Goal: Task Accomplishment & Management: Use online tool/utility

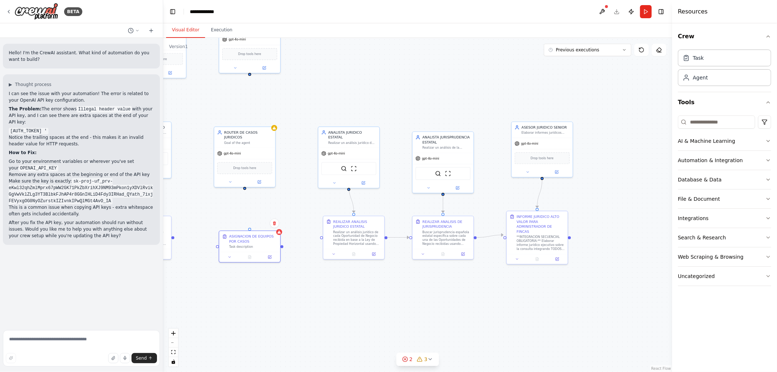
drag, startPoint x: 503, startPoint y: 316, endPoint x: 428, endPoint y: 323, distance: 75.0
click at [428, 323] on div ".deletable-edge-delete-btn { width: 20px; height: 20px; border: 0px solid #ffff…" at bounding box center [417, 205] width 509 height 334
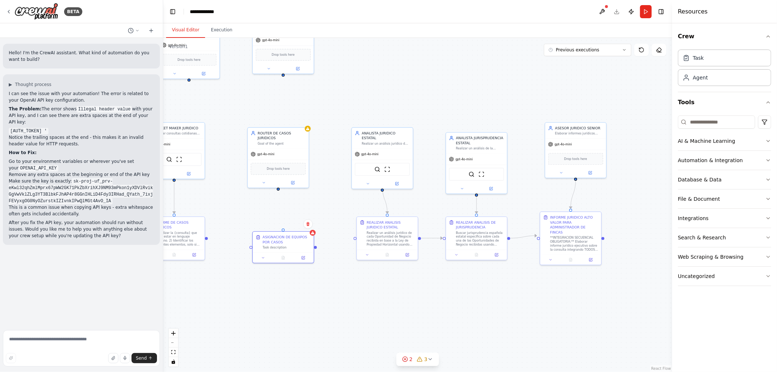
drag, startPoint x: 352, startPoint y: 310, endPoint x: 453, endPoint y: 303, distance: 100.7
click at [458, 303] on div ".deletable-edge-delete-btn { width: 20px; height: 20px; border: 0px solid #ffff…" at bounding box center [417, 205] width 509 height 334
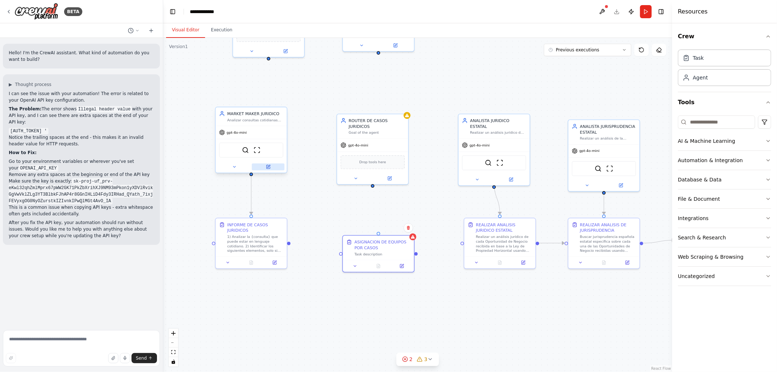
click at [267, 166] on icon at bounding box center [268, 166] width 3 height 3
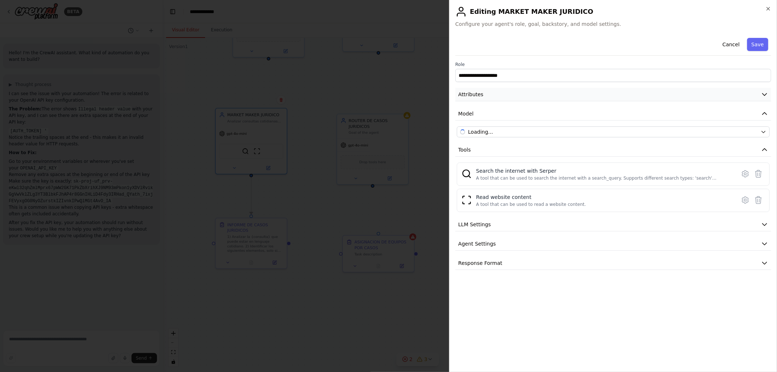
click at [758, 90] on button "Attributes" at bounding box center [613, 94] width 316 height 13
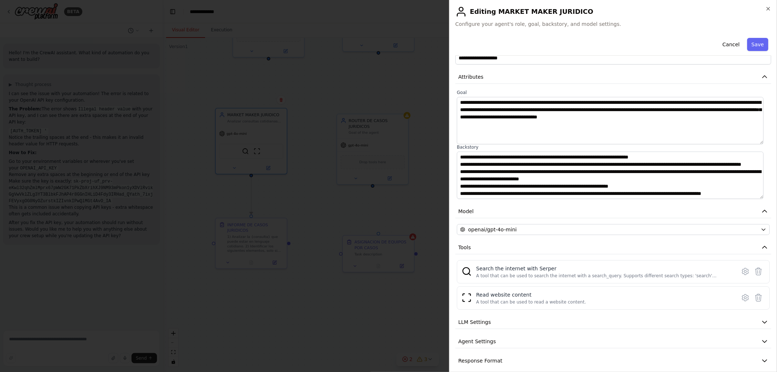
scroll to position [25, 0]
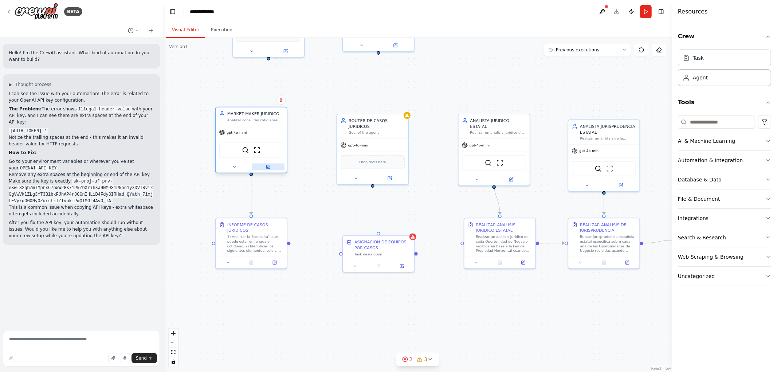
click at [273, 167] on button at bounding box center [268, 166] width 33 height 7
click at [269, 166] on icon at bounding box center [268, 166] width 3 height 3
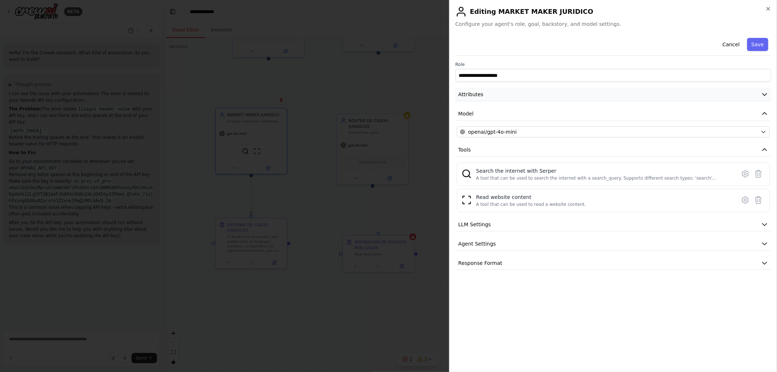
click at [769, 93] on button "Attributes" at bounding box center [613, 94] width 316 height 13
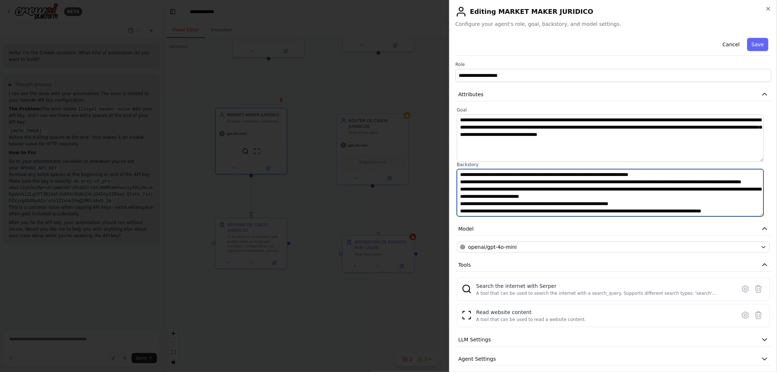
click at [594, 202] on textarea "**********" at bounding box center [610, 192] width 307 height 47
drag, startPoint x: 591, startPoint y: 203, endPoint x: 598, endPoint y: 204, distance: 7.4
click at [598, 204] on textarea "**********" at bounding box center [610, 192] width 307 height 47
type textarea "**********"
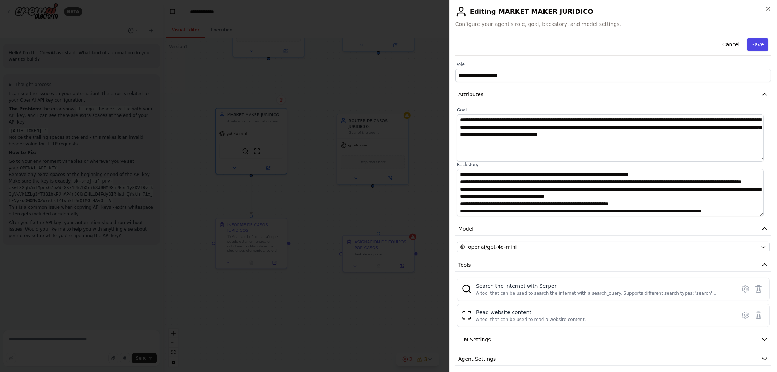
click at [750, 44] on button "Save" at bounding box center [757, 44] width 21 height 13
click at [753, 44] on button "Save" at bounding box center [757, 44] width 21 height 13
click at [750, 44] on button "Save" at bounding box center [757, 44] width 21 height 13
click at [738, 41] on button "Cancel" at bounding box center [731, 44] width 26 height 13
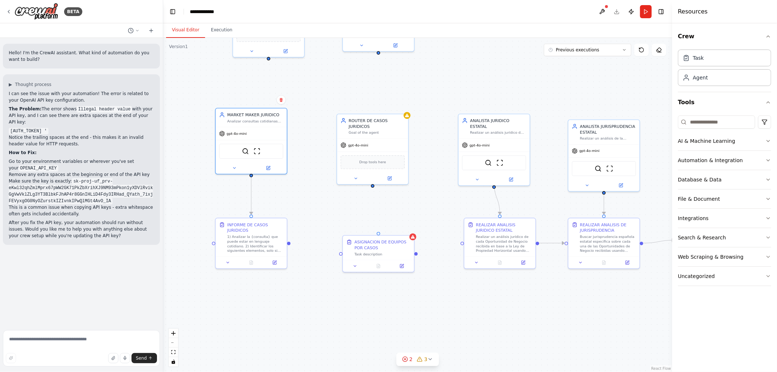
click at [301, 188] on div ".deletable-edge-delete-btn { width: 20px; height: 20px; border: 0px solid #ffff…" at bounding box center [417, 205] width 509 height 334
click at [272, 170] on div at bounding box center [251, 167] width 71 height 12
click at [267, 166] on icon at bounding box center [268, 166] width 3 height 3
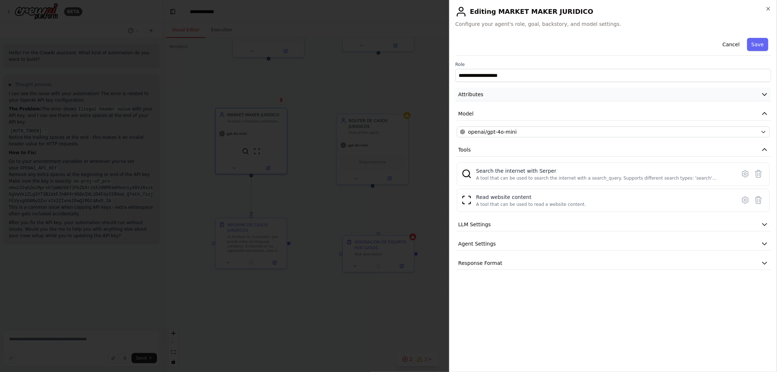
click at [763, 96] on icon "button" at bounding box center [764, 94] width 7 height 7
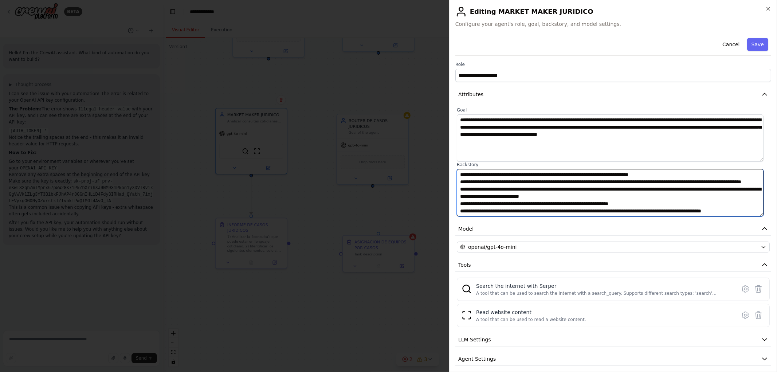
click at [592, 203] on textarea "**********" at bounding box center [610, 192] width 307 height 47
click at [600, 190] on textarea "**********" at bounding box center [610, 192] width 307 height 47
type textarea "**********"
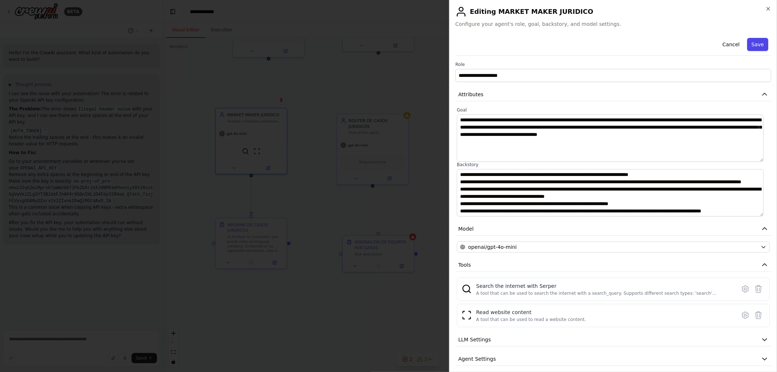
click at [752, 42] on button "Save" at bounding box center [757, 44] width 21 height 13
click at [725, 45] on button "Cancel" at bounding box center [731, 44] width 26 height 13
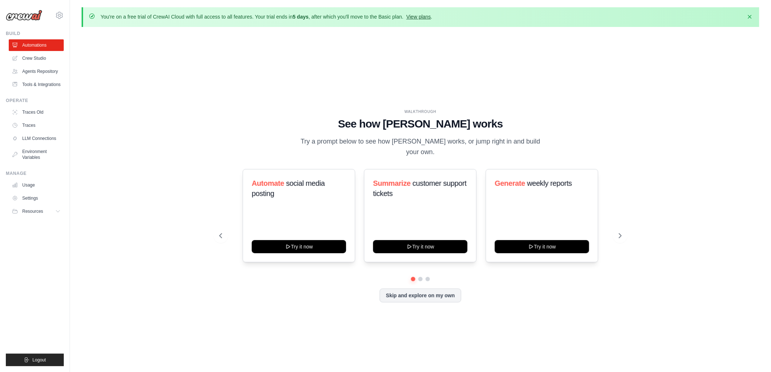
click at [416, 15] on link "View plans" at bounding box center [418, 17] width 24 height 6
click at [38, 58] on link "Crew Studio" at bounding box center [36, 58] width 55 height 12
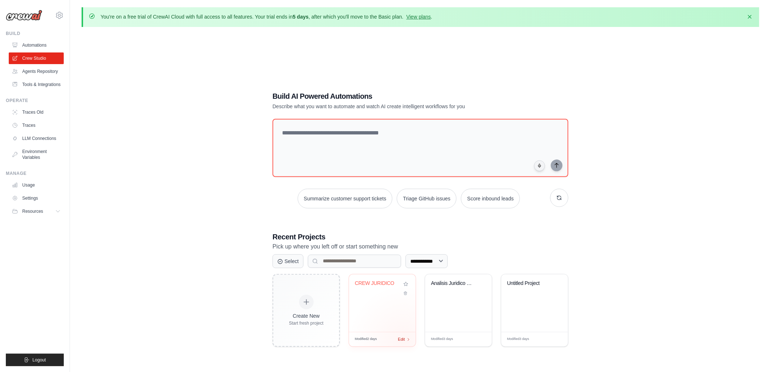
click at [403, 339] on span "Edit" at bounding box center [401, 339] width 7 height 6
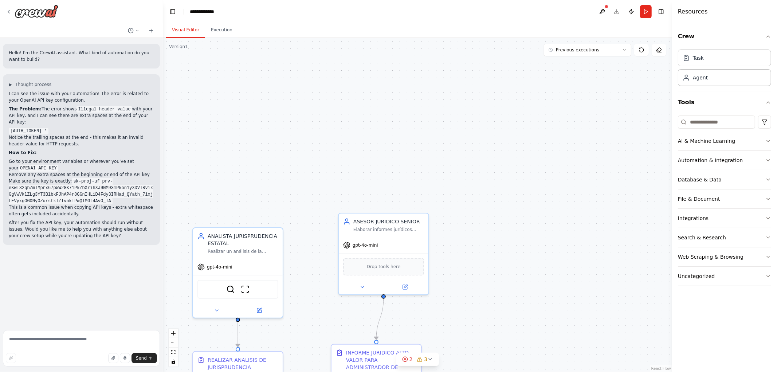
drag, startPoint x: 505, startPoint y: 154, endPoint x: 498, endPoint y: 166, distance: 13.6
click at [505, 154] on div ".deletable-edge-delete-btn { width: 20px; height: 20px; border: 0px solid #ffff…" at bounding box center [417, 205] width 509 height 334
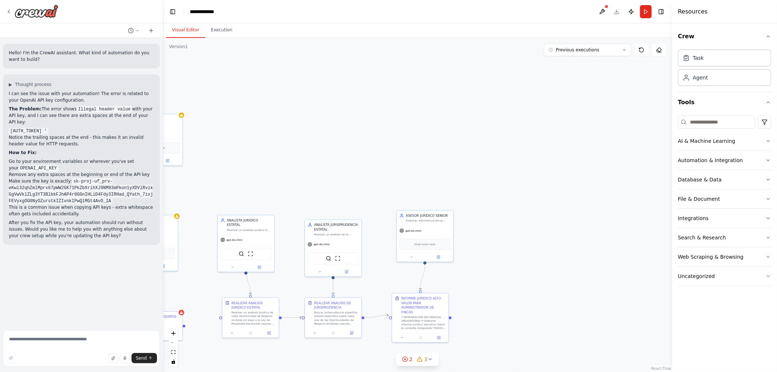
drag, startPoint x: 515, startPoint y: 260, endPoint x: 577, endPoint y: 200, distance: 86.8
click at [582, 202] on div ".deletable-edge-delete-btn { width: 20px; height: 20px; border: 0px solid #ffff…" at bounding box center [417, 205] width 509 height 334
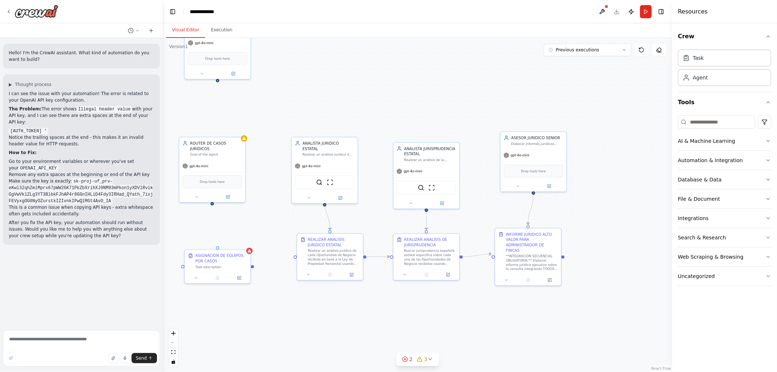
drag, startPoint x: 334, startPoint y: 315, endPoint x: 382, endPoint y: 312, distance: 48.5
click at [381, 312] on div ".deletable-edge-delete-btn { width: 20px; height: 20px; border: 0px solid #ffff…" at bounding box center [417, 205] width 509 height 334
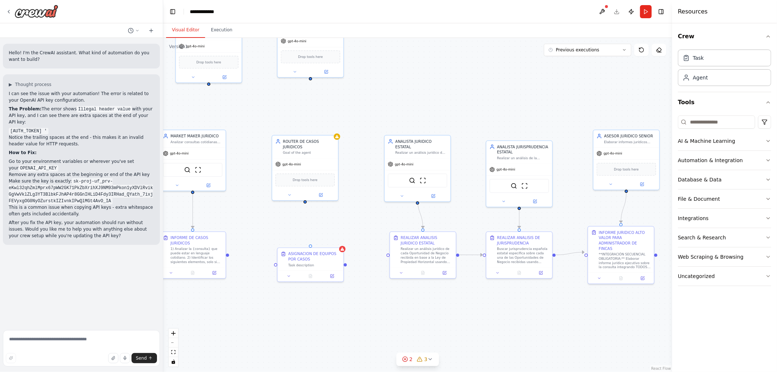
drag, startPoint x: 322, startPoint y: 317, endPoint x: 348, endPoint y: 314, distance: 27.1
click at [348, 315] on div ".deletable-edge-delete-btn { width: 20px; height: 20px; border: 0px solid #ffff…" at bounding box center [417, 205] width 509 height 334
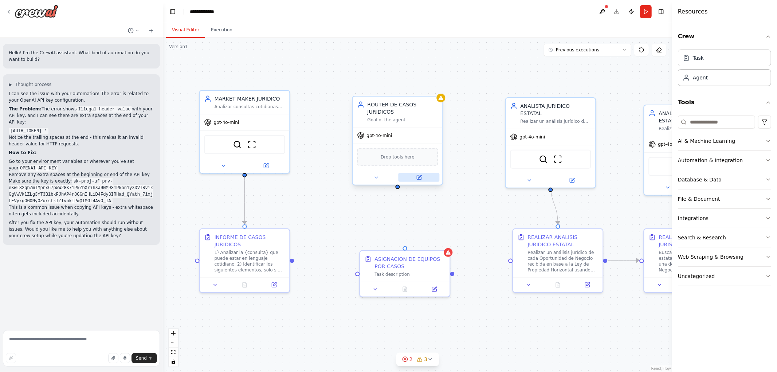
click at [418, 175] on icon at bounding box center [419, 176] width 3 height 3
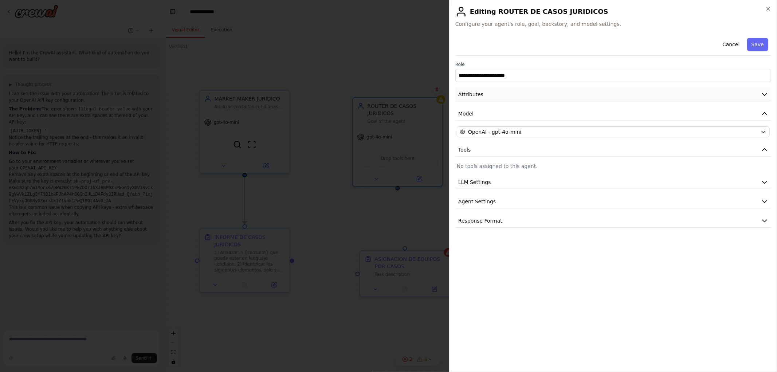
click at [547, 99] on button "Attributes" at bounding box center [613, 94] width 316 height 13
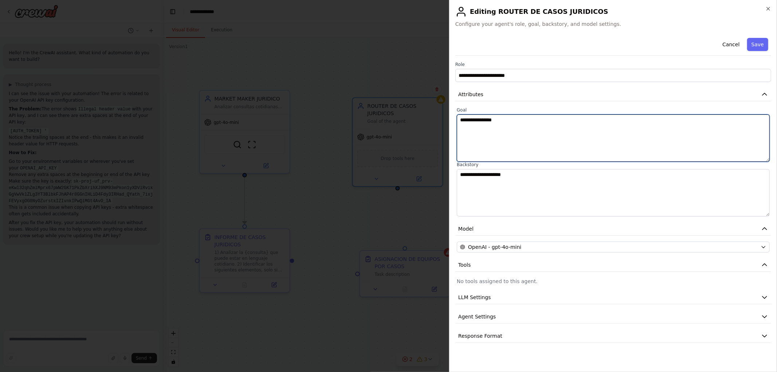
drag, startPoint x: 410, startPoint y: 118, endPoint x: 311, endPoint y: 106, distance: 100.1
click at [388, 114] on body "Hello! I'm the CrewAI assistant. What kind of automation do you want to build? …" at bounding box center [388, 186] width 777 height 372
type textarea "*"
type textarea "**********"
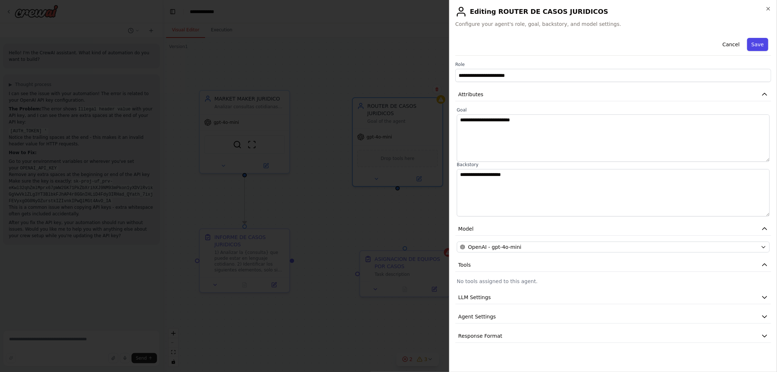
click at [763, 47] on button "Save" at bounding box center [757, 44] width 21 height 13
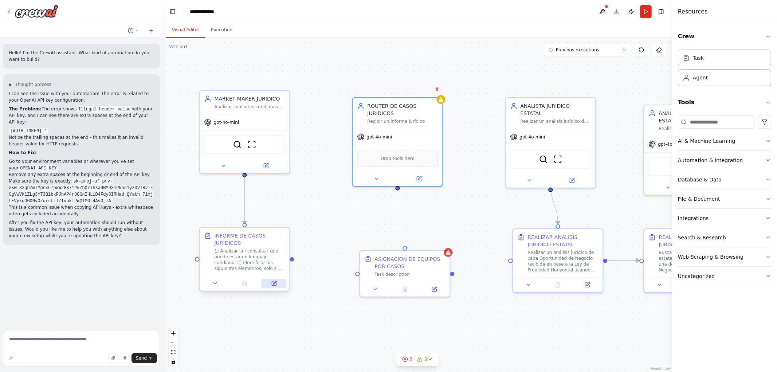
click at [272, 285] on icon at bounding box center [274, 283] width 6 height 6
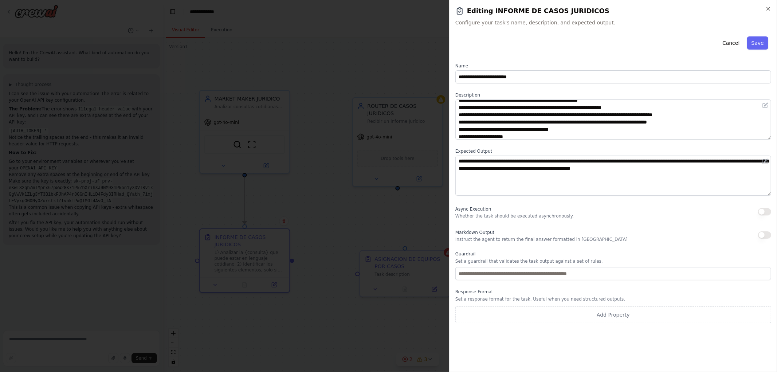
scroll to position [44, 0]
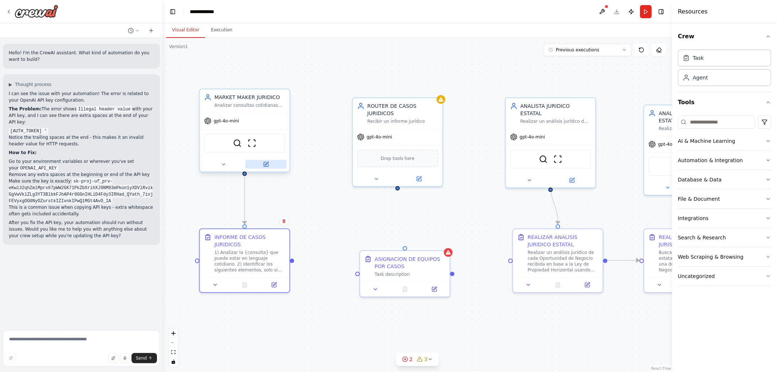
click at [267, 162] on icon at bounding box center [266, 163] width 3 height 3
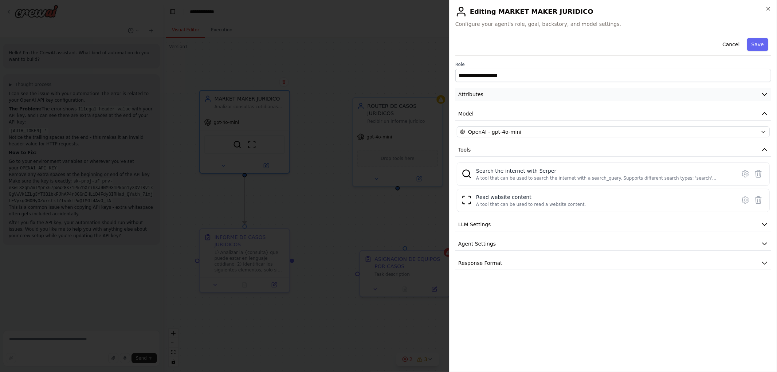
click at [722, 94] on button "Attributes" at bounding box center [613, 94] width 316 height 13
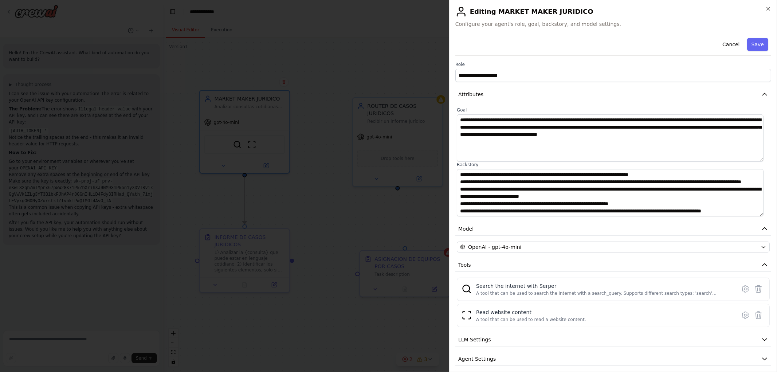
scroll to position [25, 0]
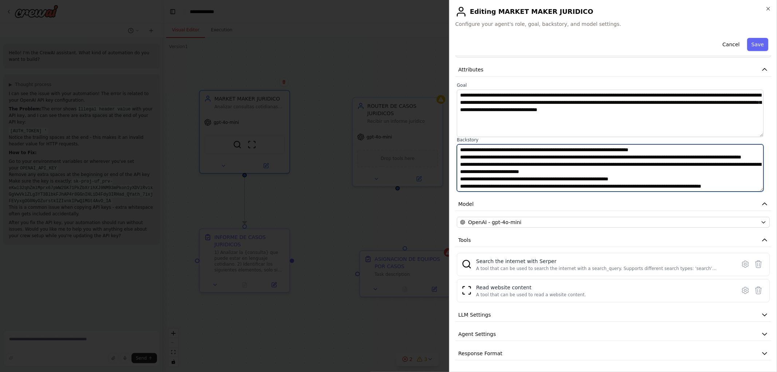
click at [597, 164] on textarea "**********" at bounding box center [610, 167] width 307 height 47
click at [592, 164] on textarea "**********" at bounding box center [610, 167] width 307 height 47
type textarea "**********"
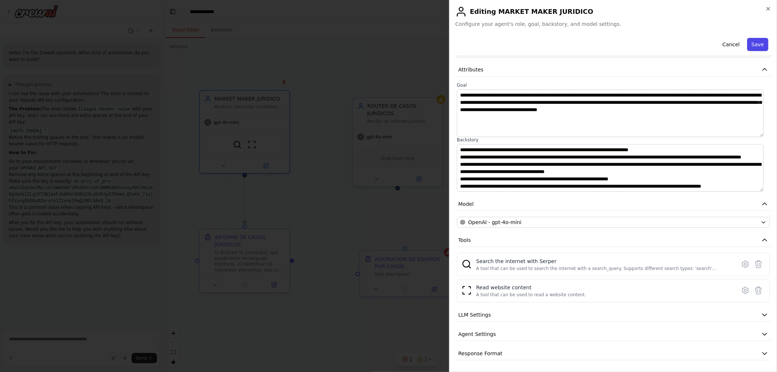
click at [749, 41] on button "Save" at bounding box center [757, 44] width 21 height 13
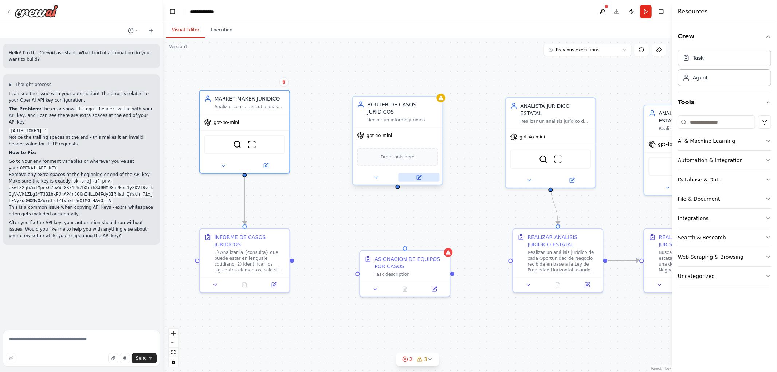
click at [419, 175] on icon at bounding box center [419, 176] width 3 height 3
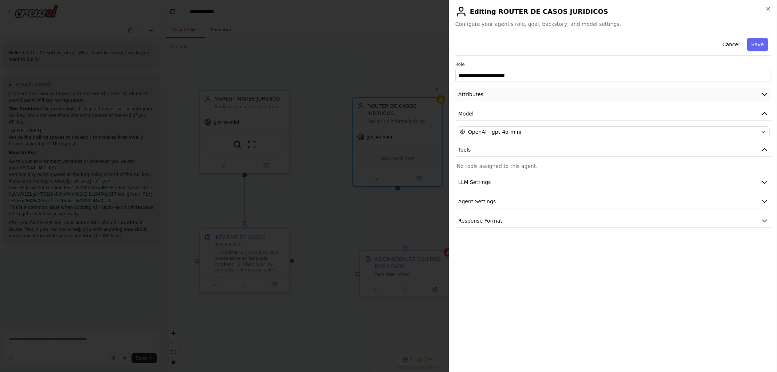
click at [519, 99] on button "Attributes" at bounding box center [613, 94] width 316 height 13
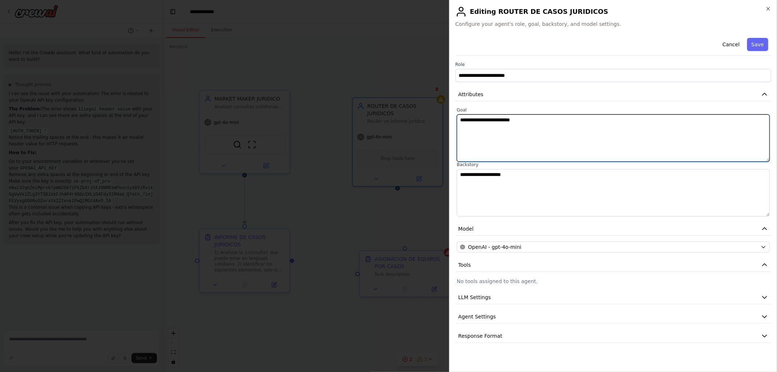
click at [534, 127] on textarea "**********" at bounding box center [613, 137] width 313 height 47
click at [685, 122] on textarea "**********" at bounding box center [613, 137] width 313 height 47
click at [687, 122] on textarea "**********" at bounding box center [613, 137] width 313 height 47
type textarea "**********"
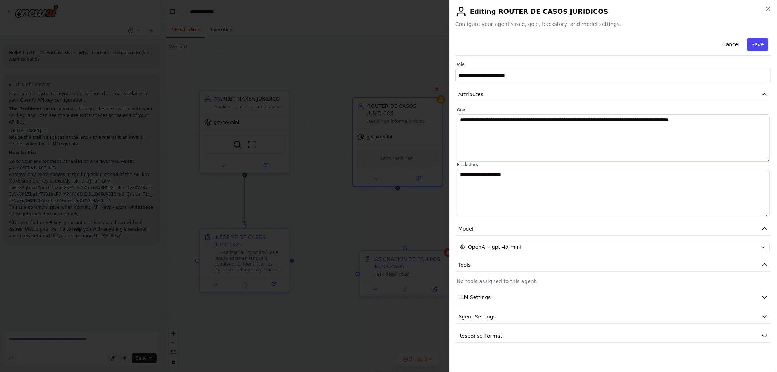
click at [760, 46] on button "Save" at bounding box center [757, 44] width 21 height 13
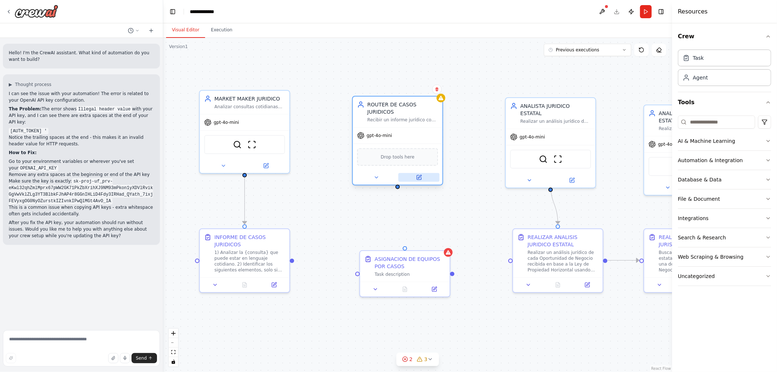
click at [423, 173] on button at bounding box center [418, 177] width 41 height 9
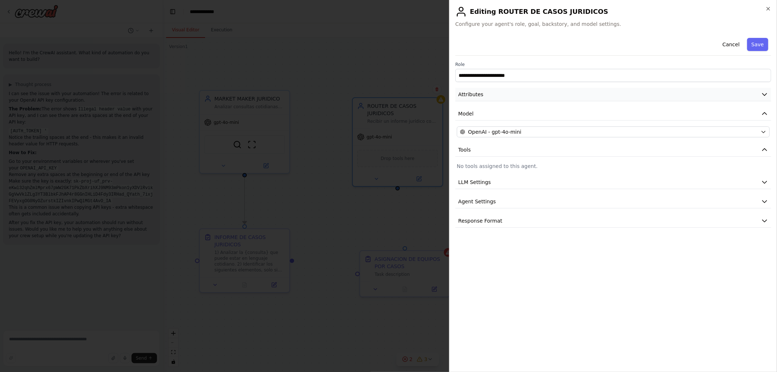
click at [763, 95] on icon "button" at bounding box center [764, 94] width 7 height 7
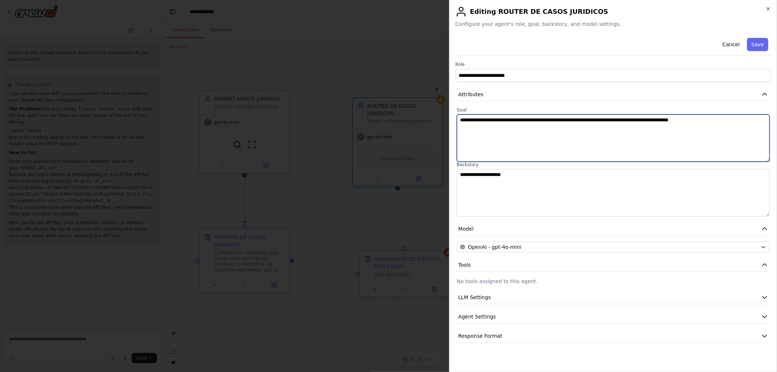
drag, startPoint x: 717, startPoint y: 118, endPoint x: 726, endPoint y: 128, distance: 14.2
click at [717, 119] on textarea "**********" at bounding box center [613, 137] width 313 height 47
click at [680, 121] on textarea "**********" at bounding box center [613, 137] width 313 height 47
type textarea "**********"
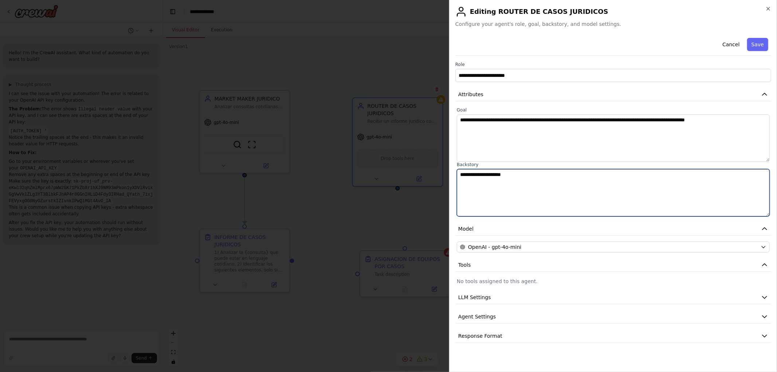
drag, startPoint x: 560, startPoint y: 176, endPoint x: 105, endPoint y: 151, distance: 455.5
click at [187, 157] on body "Hello! I'm the CrewAI assistant. What kind of automation do you want to build? …" at bounding box center [388, 186] width 777 height 372
click at [492, 185] on textarea "*******" at bounding box center [613, 192] width 313 height 47
type textarea "**********"
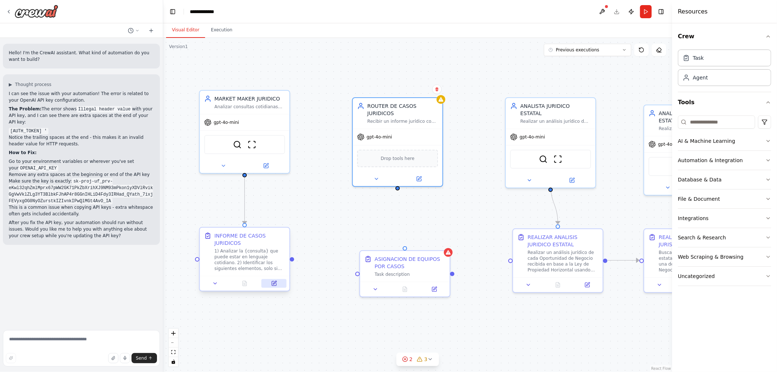
click at [275, 287] on button at bounding box center [273, 283] width 25 height 9
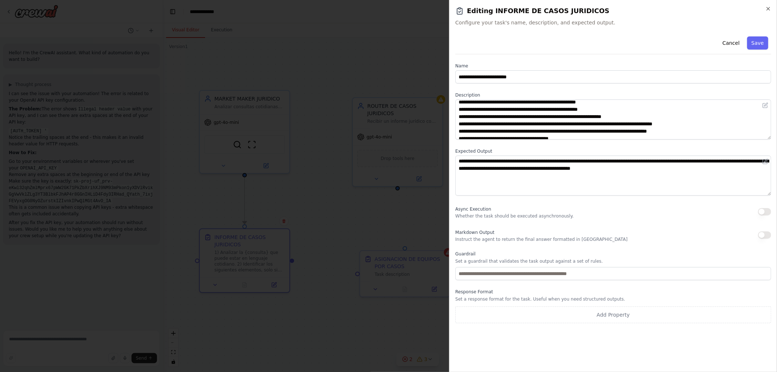
scroll to position [44, 0]
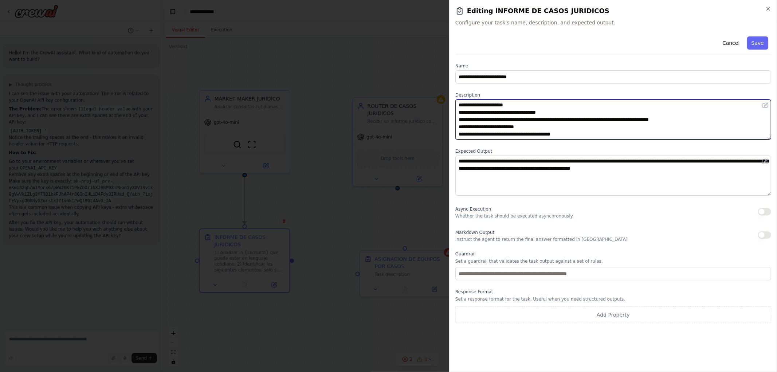
click at [554, 115] on textarea "**********" at bounding box center [613, 119] width 316 height 40
drag, startPoint x: 533, startPoint y: 114, endPoint x: 550, endPoint y: 113, distance: 16.8
click at [550, 113] on textarea "**********" at bounding box center [613, 119] width 316 height 40
click at [505, 111] on textarea "**********" at bounding box center [613, 119] width 316 height 40
paste textarea "*********"
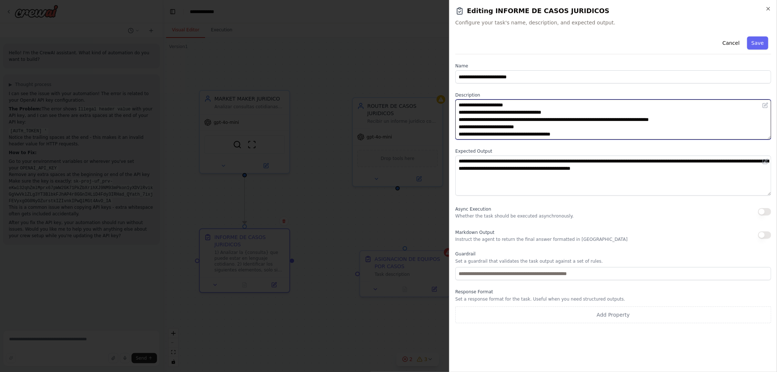
click at [562, 111] on textarea "**********" at bounding box center [613, 119] width 316 height 40
click at [618, 111] on textarea "**********" at bounding box center [613, 119] width 316 height 40
type textarea "**********"
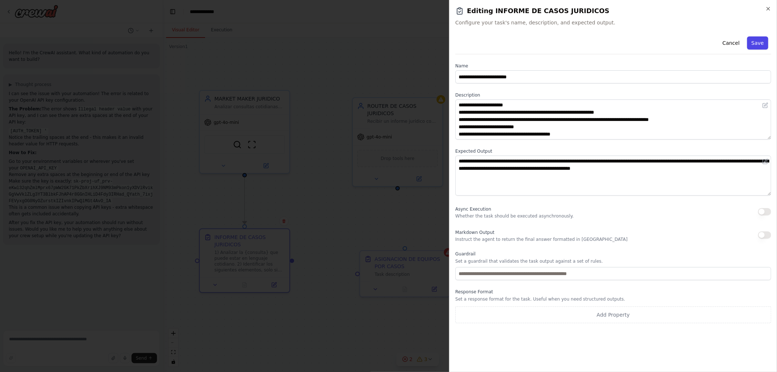
click at [752, 45] on button "Save" at bounding box center [757, 42] width 21 height 13
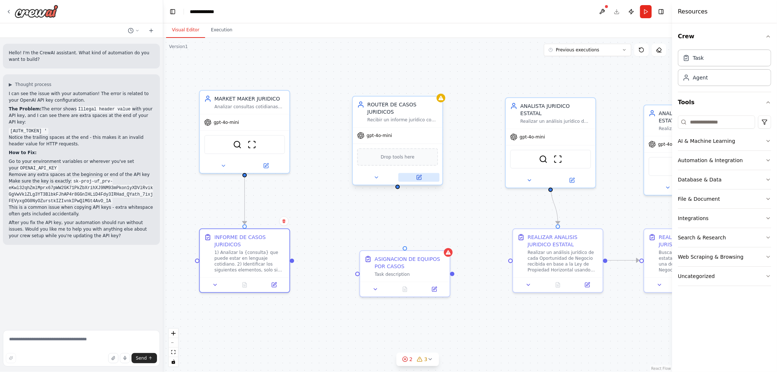
click at [419, 175] on icon at bounding box center [419, 177] width 4 height 4
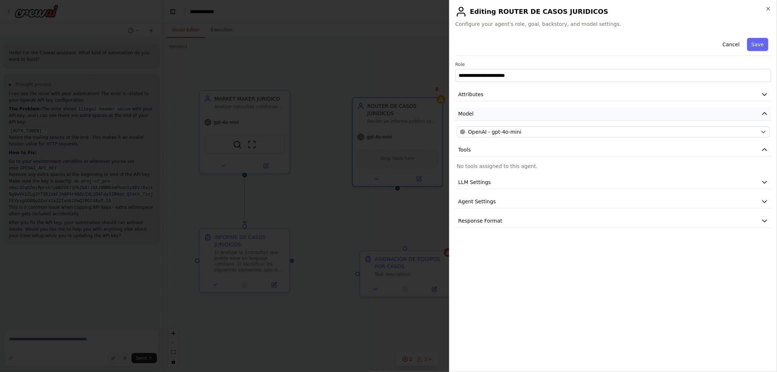
click at [763, 114] on icon "button" at bounding box center [764, 114] width 4 height 2
click at [765, 94] on icon "button" at bounding box center [764, 95] width 4 height 2
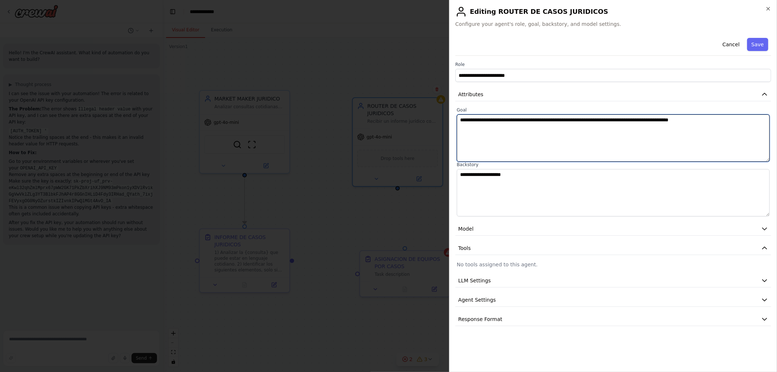
drag, startPoint x: 559, startPoint y: 121, endPoint x: 624, endPoint y: 120, distance: 65.6
click at [624, 120] on textarea "**********" at bounding box center [613, 137] width 313 height 47
click at [668, 121] on textarea "**********" at bounding box center [613, 137] width 313 height 47
type textarea "**********"
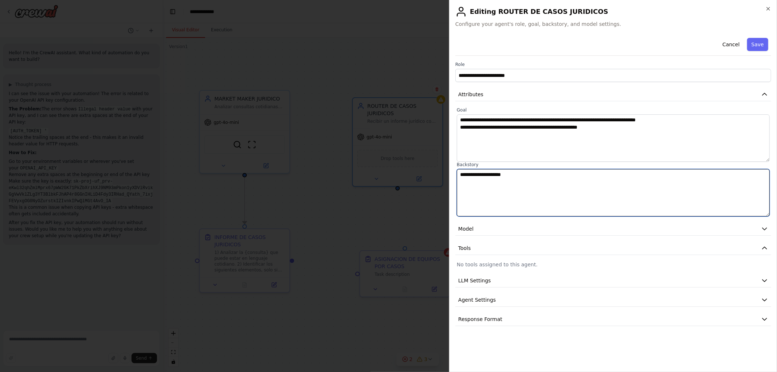
click at [513, 182] on textarea "**********" at bounding box center [613, 192] width 313 height 47
type textarea "**********"
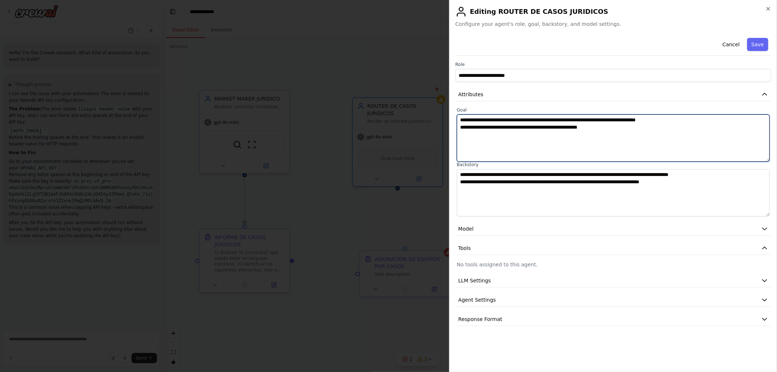
click at [517, 128] on textarea "**********" at bounding box center [613, 137] width 313 height 47
click at [522, 126] on textarea "**********" at bounding box center [613, 137] width 313 height 47
click at [598, 127] on textarea "**********" at bounding box center [613, 137] width 313 height 47
paste textarea "********"
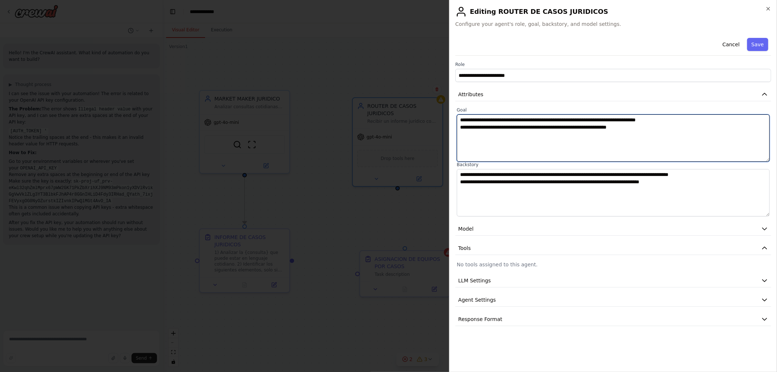
click at [631, 130] on textarea "**********" at bounding box center [613, 137] width 313 height 47
type textarea "**********"
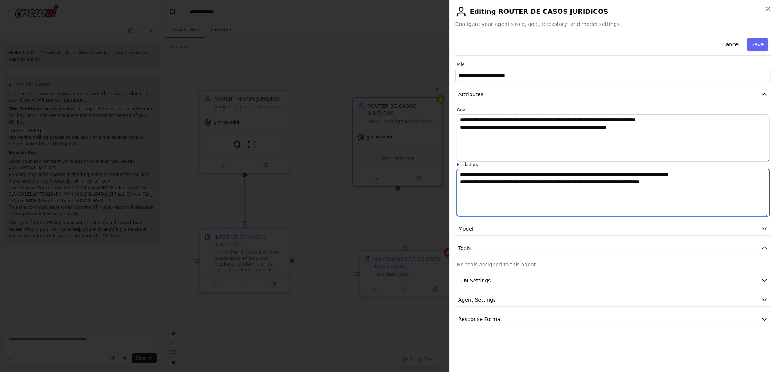
click at [681, 183] on textarea "**********" at bounding box center [613, 192] width 313 height 47
type textarea "**********"
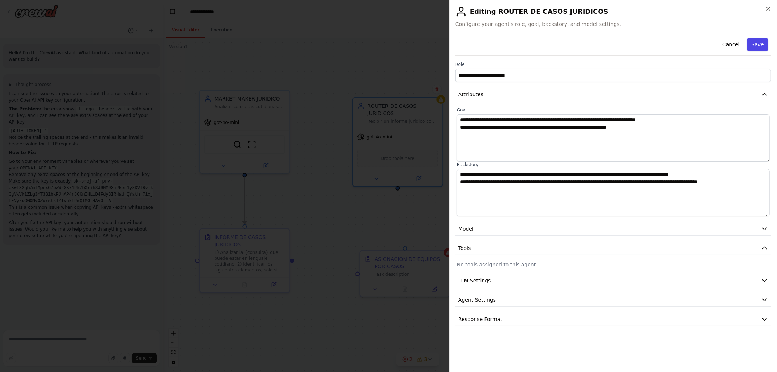
click at [751, 43] on button "Save" at bounding box center [757, 44] width 21 height 13
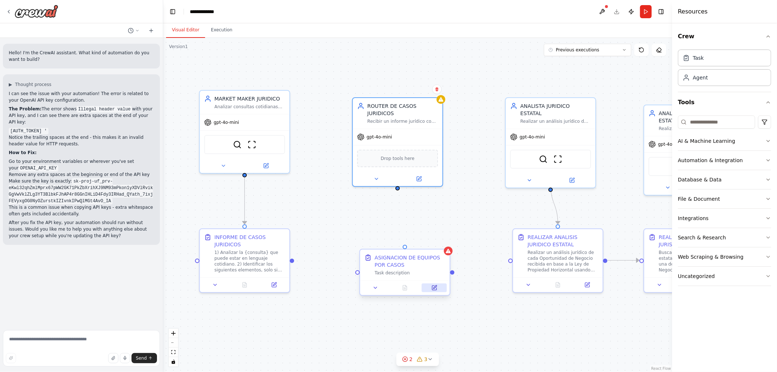
click at [434, 285] on icon at bounding box center [434, 287] width 4 height 4
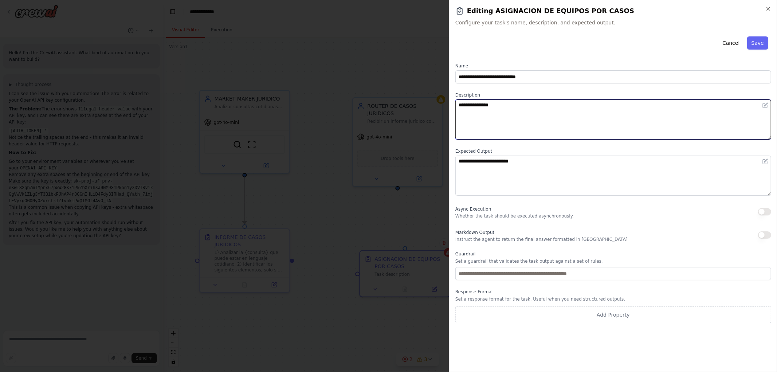
drag, startPoint x: 527, startPoint y: 114, endPoint x: 208, endPoint y: 73, distance: 320.9
click at [361, 94] on body "Hello! I'm the CrewAI assistant. What kind of automation do you want to build? …" at bounding box center [388, 186] width 777 height 372
type textarea "**********"
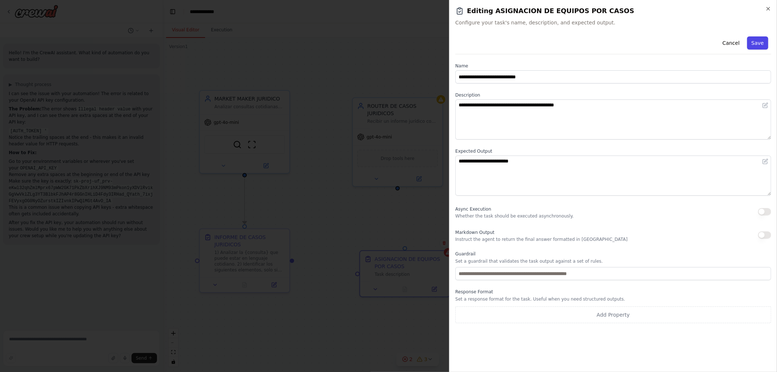
drag, startPoint x: 754, startPoint y: 41, endPoint x: 741, endPoint y: 53, distance: 17.8
click at [754, 41] on button "Save" at bounding box center [757, 42] width 21 height 13
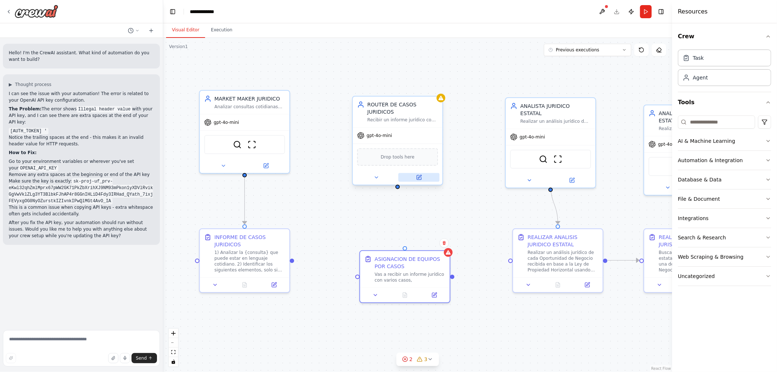
click at [424, 173] on button at bounding box center [418, 177] width 41 height 9
click at [420, 175] on icon at bounding box center [419, 176] width 3 height 3
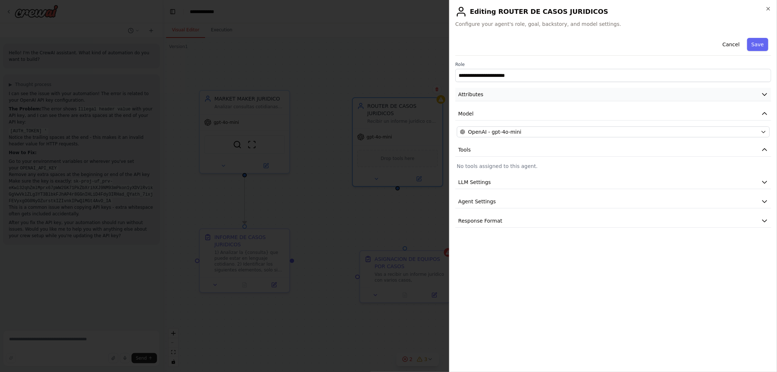
click at [540, 99] on button "Attributes" at bounding box center [613, 94] width 316 height 13
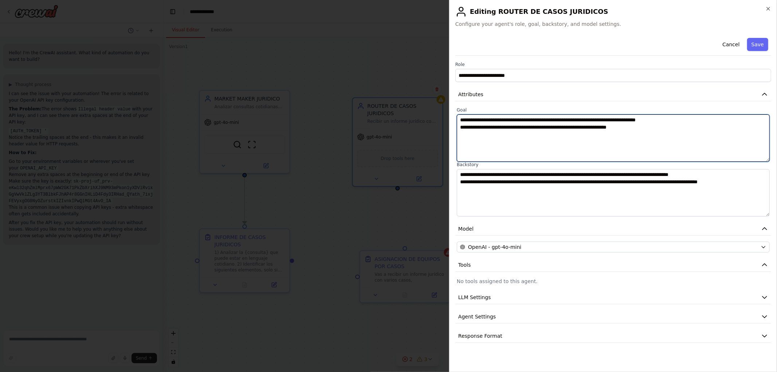
drag, startPoint x: 632, startPoint y: 130, endPoint x: 385, endPoint y: 127, distance: 246.9
click at [385, 127] on body "Hello! I'm the CrewAI assistant. What kind of automation do you want to build? …" at bounding box center [388, 186] width 777 height 372
type textarea "**********"
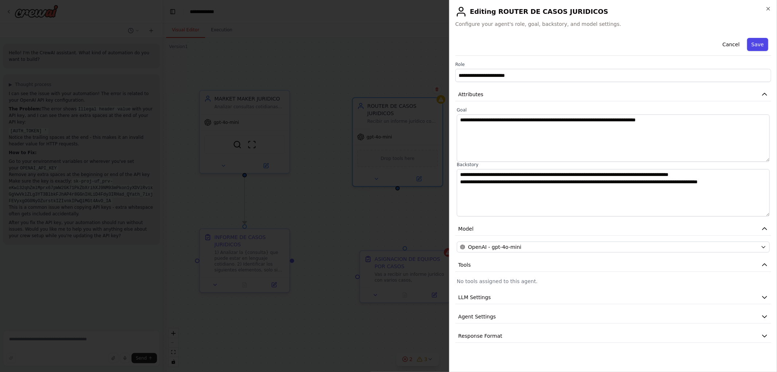
click at [761, 41] on button "Save" at bounding box center [757, 44] width 21 height 13
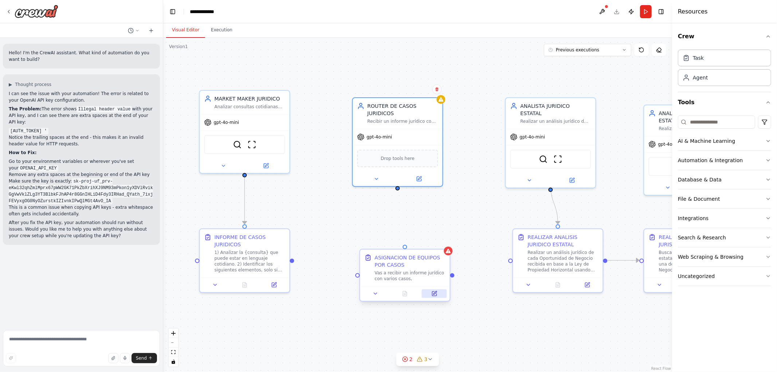
click at [434, 294] on icon at bounding box center [434, 294] width 6 height 6
click at [421, 174] on icon at bounding box center [419, 177] width 6 height 6
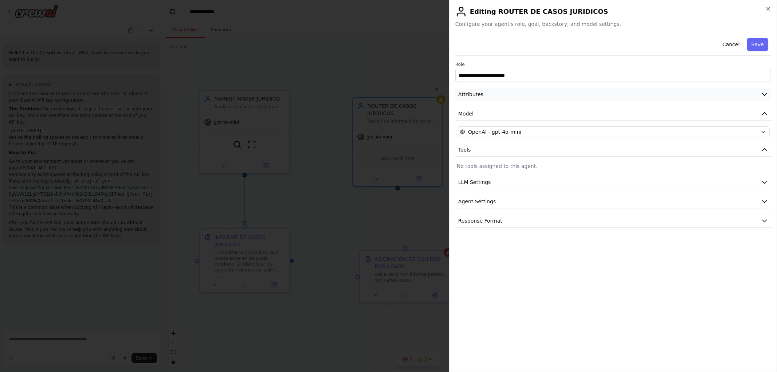
click at [571, 96] on button "Attributes" at bounding box center [613, 94] width 316 height 13
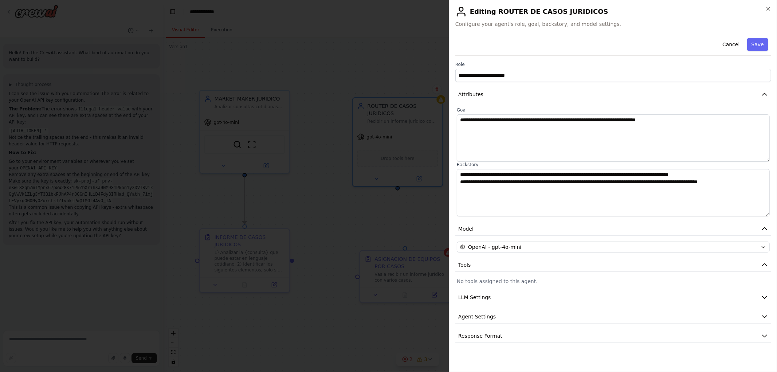
click at [756, 45] on button "Save" at bounding box center [757, 44] width 21 height 13
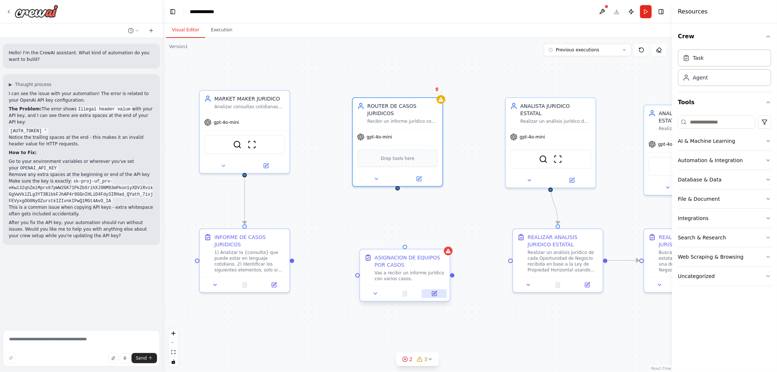
click at [435, 297] on button at bounding box center [434, 293] width 25 height 9
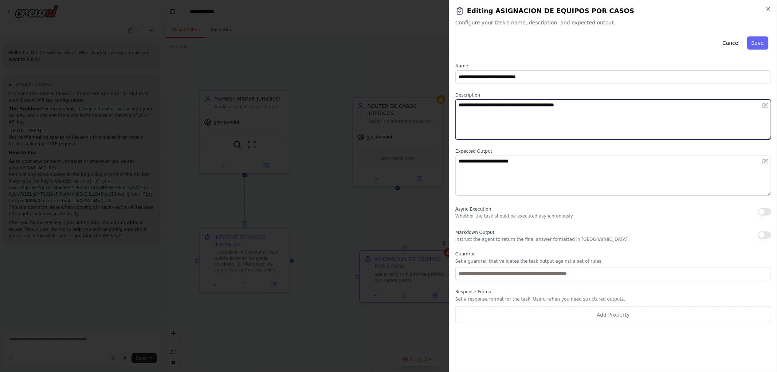
click at [587, 109] on textarea "**********" at bounding box center [613, 119] width 316 height 40
type textarea "**********"
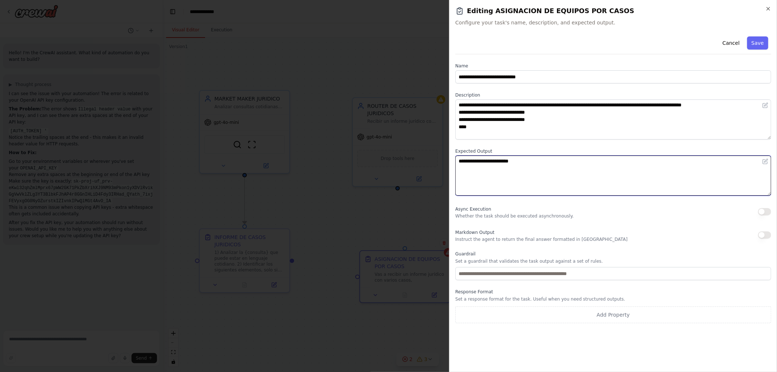
drag, startPoint x: 566, startPoint y: 169, endPoint x: 219, endPoint y: 186, distance: 347.1
click at [354, 173] on body "Hello! I'm the CrewAI assistant. What kind of automation do you want to build? …" at bounding box center [388, 186] width 777 height 372
type textarea "**********"
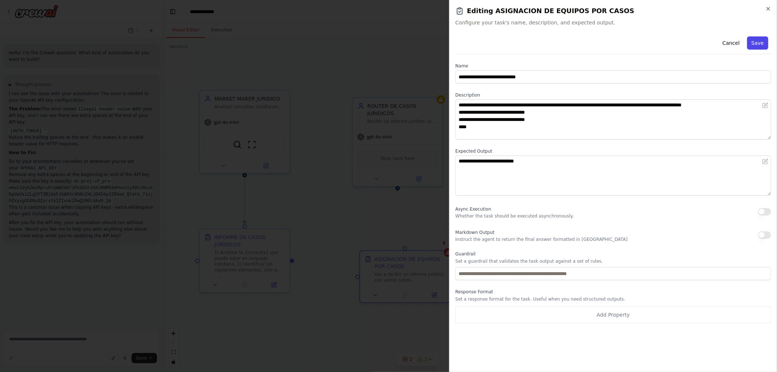
click at [757, 40] on button "Save" at bounding box center [757, 42] width 21 height 13
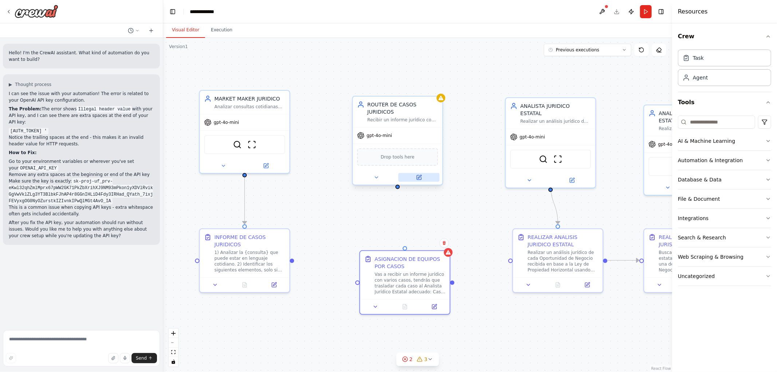
click at [419, 173] on button at bounding box center [418, 177] width 41 height 9
click at [434, 307] on icon at bounding box center [434, 305] width 4 height 4
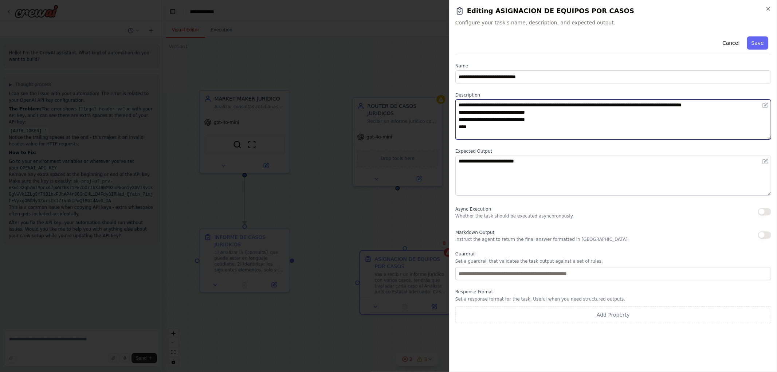
click at [487, 129] on textarea "**********" at bounding box center [613, 119] width 316 height 40
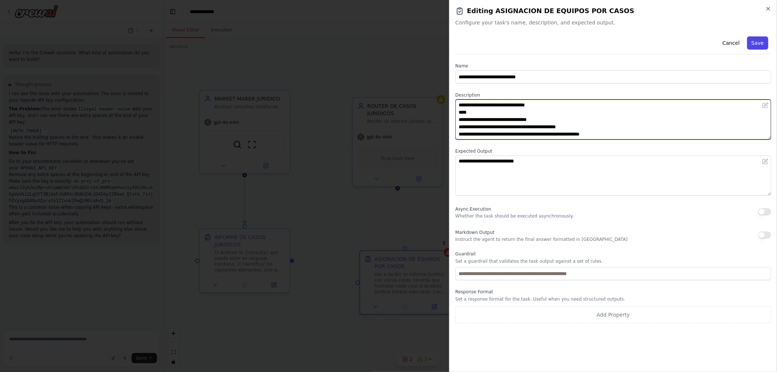
type textarea "**********"
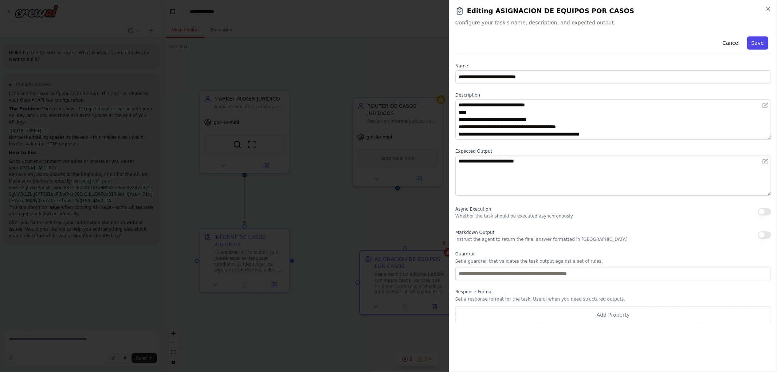
click at [762, 43] on button "Save" at bounding box center [757, 42] width 21 height 13
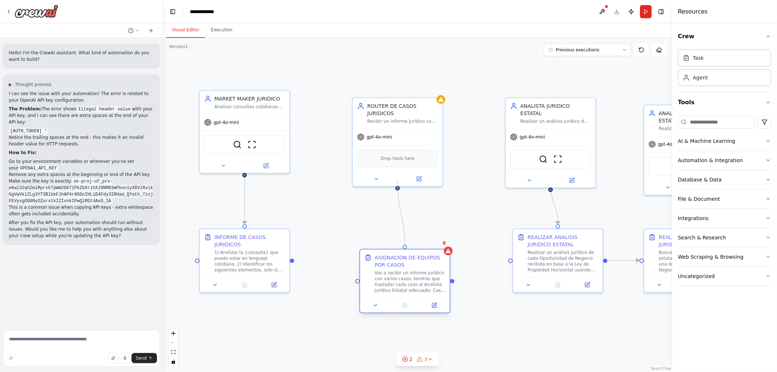
drag, startPoint x: 396, startPoint y: 180, endPoint x: 405, endPoint y: 249, distance: 69.7
click at [574, 176] on icon at bounding box center [572, 179] width 6 height 6
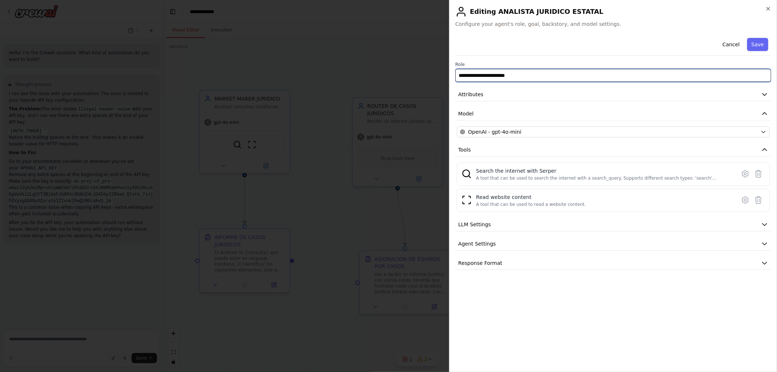
click at [552, 75] on input "**********" at bounding box center [613, 75] width 316 height 13
type input "**********"
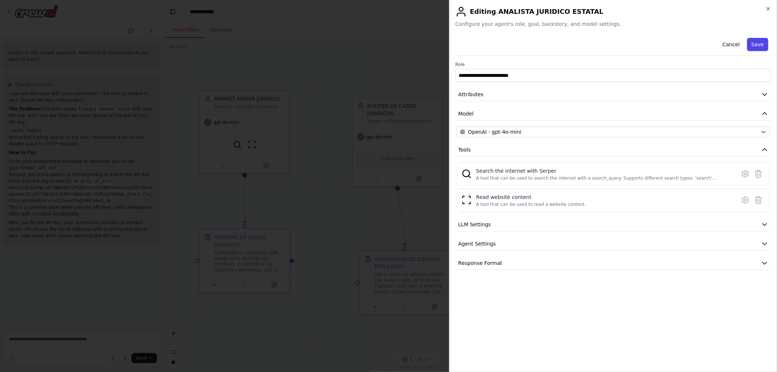
click at [757, 50] on button "Save" at bounding box center [757, 44] width 21 height 13
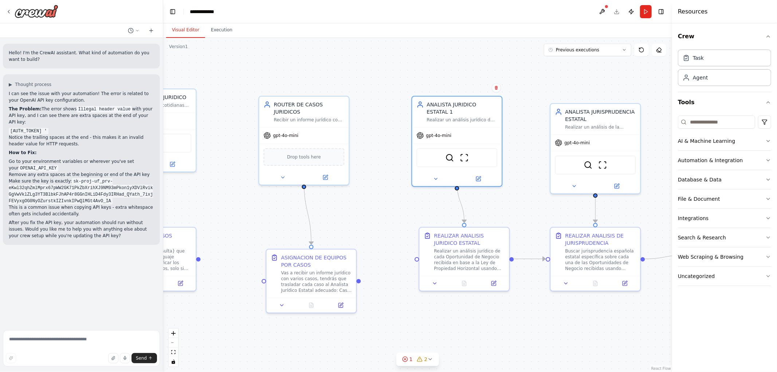
drag, startPoint x: 533, startPoint y: 312, endPoint x: 438, endPoint y: 311, distance: 95.1
click at [438, 311] on div ".deletable-edge-delete-btn { width: 20px; height: 20px; border: 0px solid #ffff…" at bounding box center [417, 205] width 509 height 334
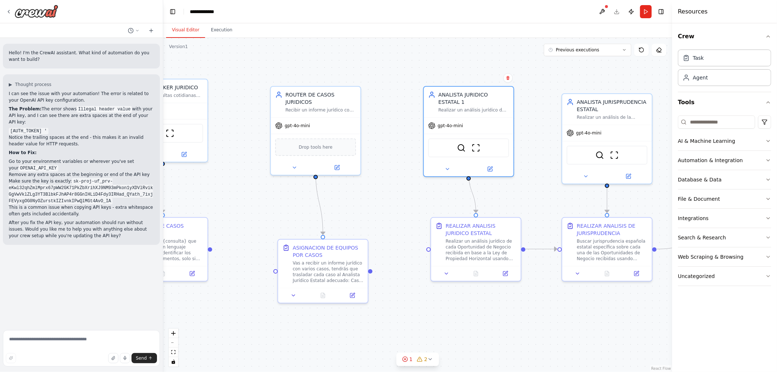
drag, startPoint x: 471, startPoint y: 347, endPoint x: 496, endPoint y: 303, distance: 50.5
click at [496, 303] on div ".deletable-edge-delete-btn { width: 20px; height: 20px; border: 0px solid #ffff…" at bounding box center [417, 205] width 509 height 334
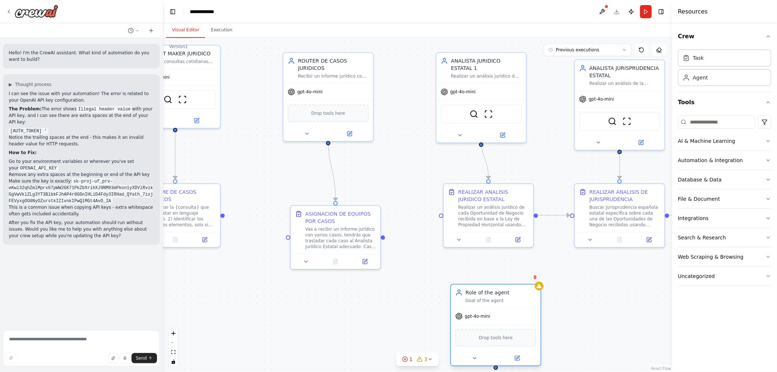
drag, startPoint x: 495, startPoint y: 292, endPoint x: 482, endPoint y: 286, distance: 14.2
click at [482, 289] on div "Role of the agent" at bounding box center [500, 292] width 71 height 7
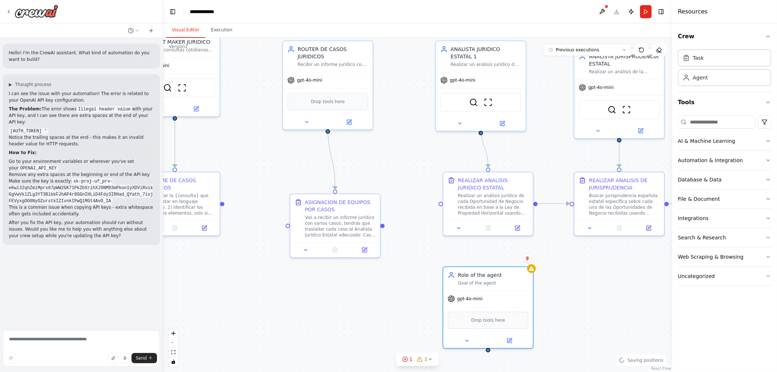
drag, startPoint x: 590, startPoint y: 325, endPoint x: 581, endPoint y: 283, distance: 43.6
click at [584, 278] on div ".deletable-edge-delete-btn { width: 20px; height: 20px; border: 0px solid #ffff…" at bounding box center [417, 205] width 509 height 334
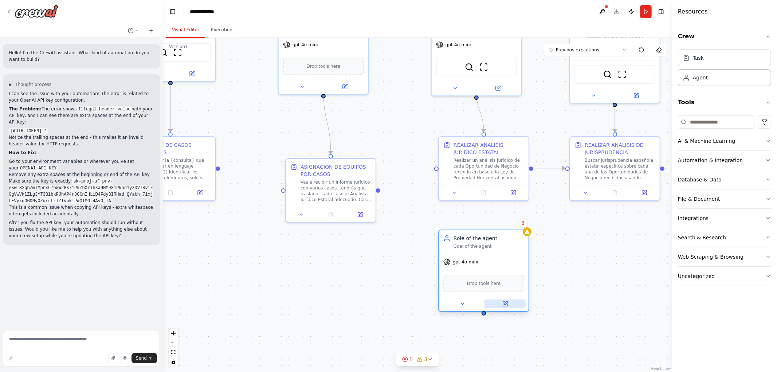
click at [503, 306] on button at bounding box center [504, 303] width 41 height 9
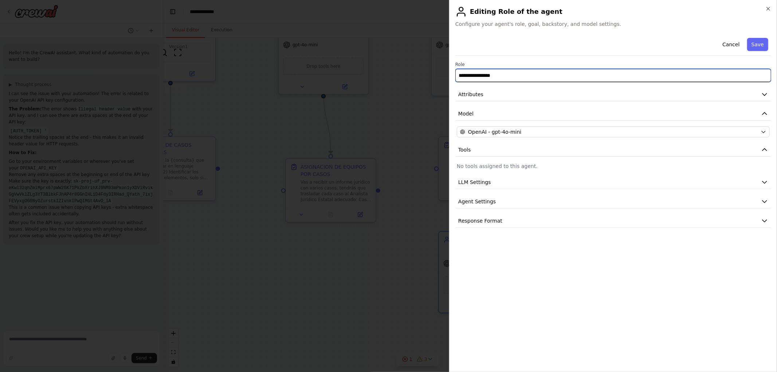
drag, startPoint x: 565, startPoint y: 75, endPoint x: 304, endPoint y: 58, distance: 262.0
click at [342, 61] on body "Hello! I'm the CrewAI assistant. What kind of automation do you want to build? …" at bounding box center [388, 186] width 777 height 372
type input "**********"
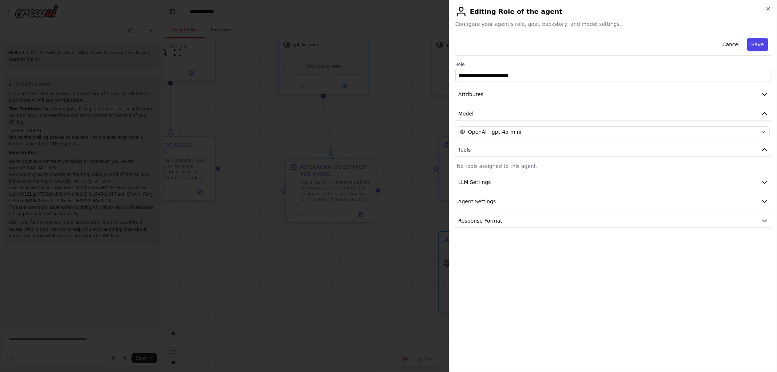
click at [764, 40] on button "Save" at bounding box center [757, 44] width 21 height 13
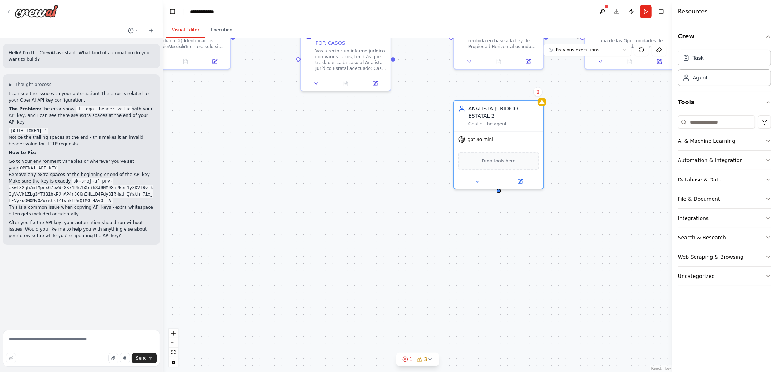
drag, startPoint x: 587, startPoint y: 248, endPoint x: 594, endPoint y: 129, distance: 118.5
click at [596, 129] on div ".deletable-edge-delete-btn { width: 20px; height: 20px; border: 0px solid #ffff…" at bounding box center [417, 205] width 509 height 334
click at [703, 58] on div "Task" at bounding box center [724, 57] width 93 height 17
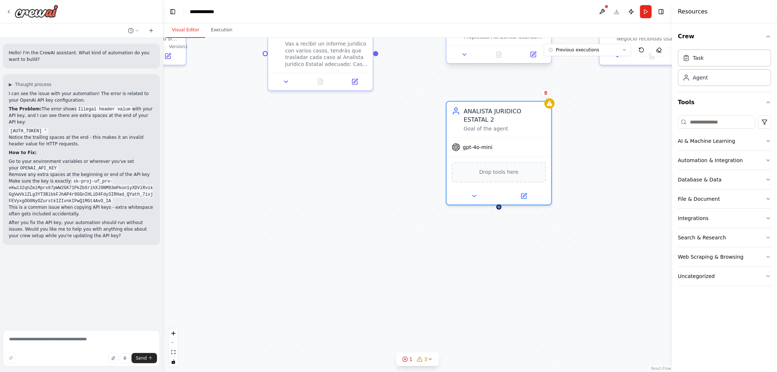
click at [467, 63] on div at bounding box center [498, 54] width 105 height 17
click at [463, 56] on icon at bounding box center [464, 54] width 7 height 7
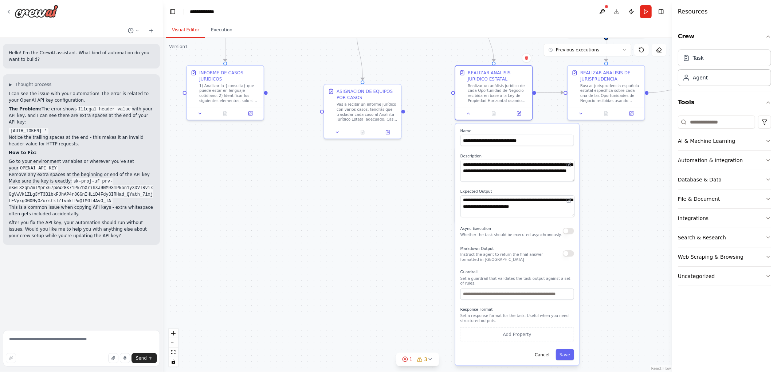
click at [427, 222] on div ".deletable-edge-delete-btn { width: 20px; height: 20px; border: 0px solid #ffff…" at bounding box center [417, 205] width 509 height 334
click at [409, 222] on div ".deletable-edge-delete-btn { width: 20px; height: 20px; border: 0px solid #ffff…" at bounding box center [417, 205] width 509 height 334
click at [627, 252] on div ".deletable-edge-delete-btn { width: 20px; height: 20px; border: 0px solid #ffff…" at bounding box center [417, 205] width 509 height 334
click at [627, 250] on div ".deletable-edge-delete-btn { width: 20px; height: 20px; border: 0px solid #ffff…" at bounding box center [417, 205] width 509 height 334
click at [547, 350] on button "Cancel" at bounding box center [542, 354] width 22 height 11
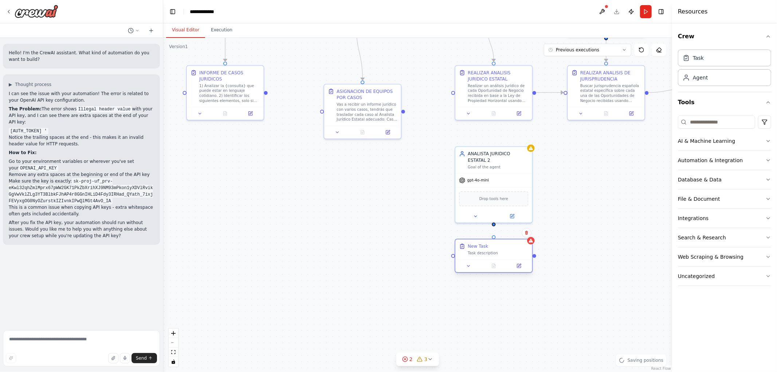
drag, startPoint x: 513, startPoint y: 263, endPoint x: 479, endPoint y: 243, distance: 39.0
click at [479, 243] on div "New Task" at bounding box center [478, 246] width 20 height 6
click at [520, 268] on button at bounding box center [518, 266] width 21 height 8
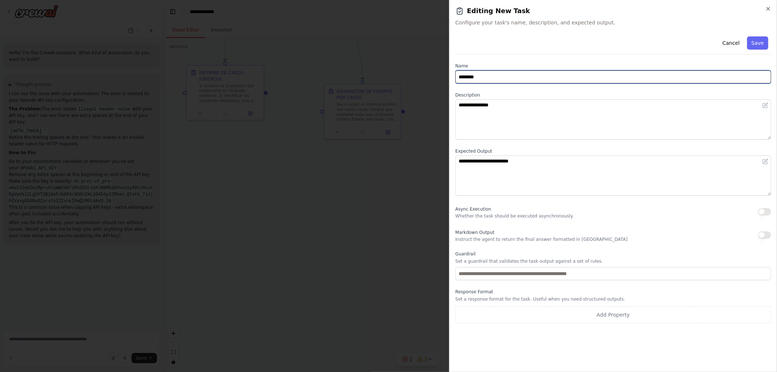
drag, startPoint x: 504, startPoint y: 79, endPoint x: 437, endPoint y: 79, distance: 66.3
click at [438, 79] on body "Hello! I'm the CrewAI assistant. What kind of automation do you want to build? …" at bounding box center [388, 186] width 777 height 372
type input "**********"
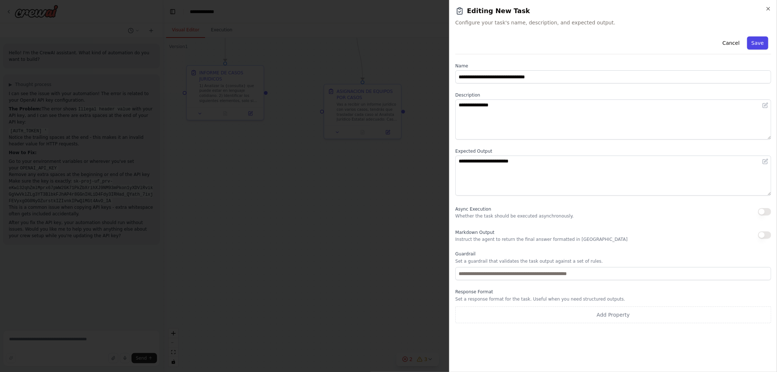
click at [755, 41] on button "Save" at bounding box center [757, 42] width 21 height 13
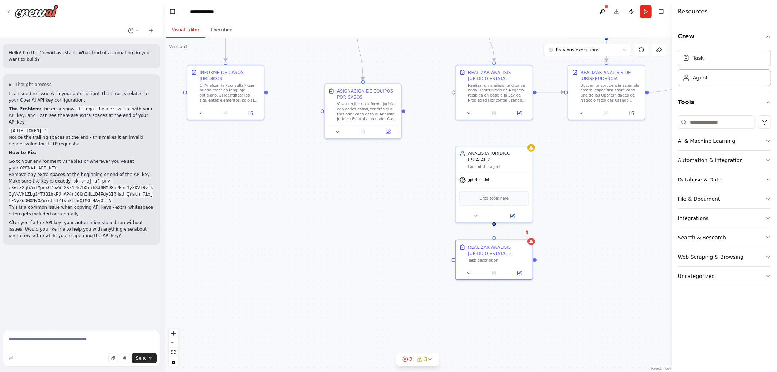
drag, startPoint x: 587, startPoint y: 201, endPoint x: 603, endPoint y: 283, distance: 83.9
click at [603, 283] on div ".deletable-edge-delete-btn { width: 20px; height: 20px; border: 0px solid #ffff…" at bounding box center [417, 205] width 509 height 334
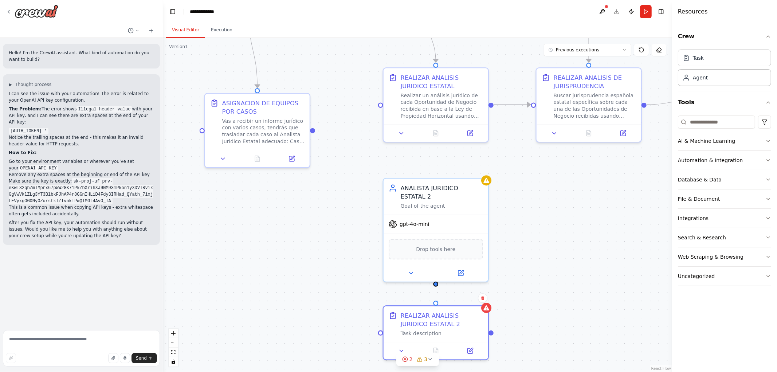
drag, startPoint x: 607, startPoint y: 251, endPoint x: 557, endPoint y: 155, distance: 108.5
click at [557, 158] on div ".deletable-edge-delete-btn { width: 20px; height: 20px; border: 0px solid #ffff…" at bounding box center [417, 205] width 509 height 334
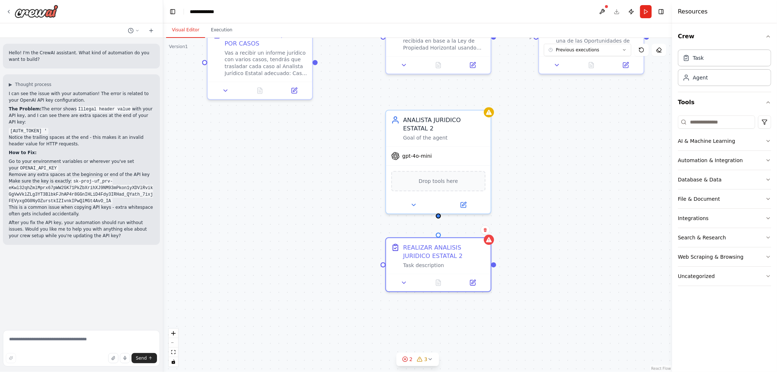
drag, startPoint x: 576, startPoint y: 221, endPoint x: 579, endPoint y: 181, distance: 40.1
click at [580, 181] on div ".deletable-edge-delete-btn { width: 20px; height: 20px; border: 0px solid #ffff…" at bounding box center [417, 205] width 509 height 334
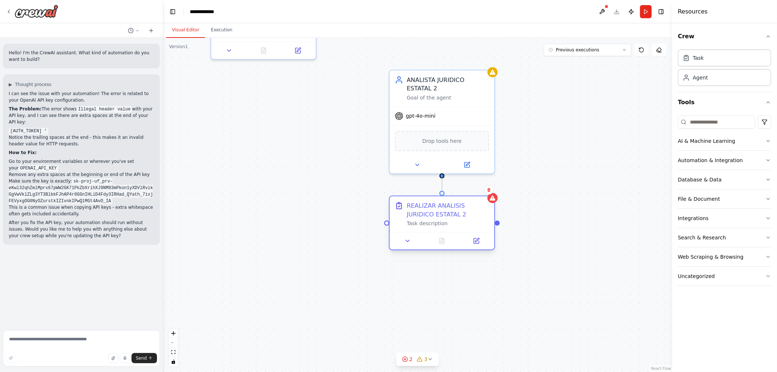
drag, startPoint x: 442, startPoint y: 176, endPoint x: 444, endPoint y: 199, distance: 23.4
click at [561, 182] on div ".deletable-edge-delete-btn { width: 20px; height: 20px; border: 0px solid #ffff…" at bounding box center [417, 205] width 509 height 334
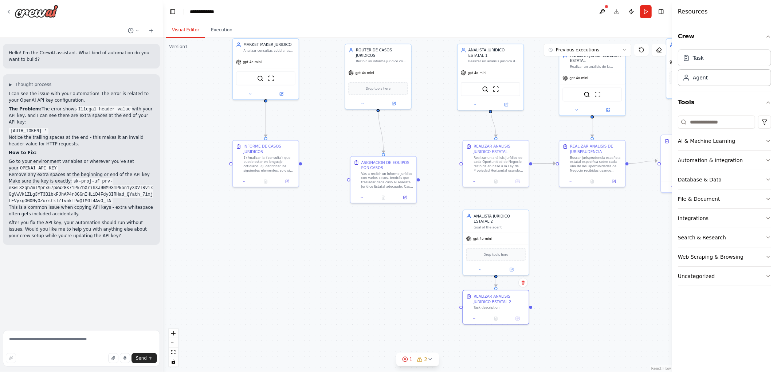
drag, startPoint x: 609, startPoint y: 221, endPoint x: 579, endPoint y: 281, distance: 67.1
click at [585, 283] on div ".deletable-edge-delete-btn { width: 20px; height: 20px; border: 0px solid #ffff…" at bounding box center [417, 205] width 509 height 334
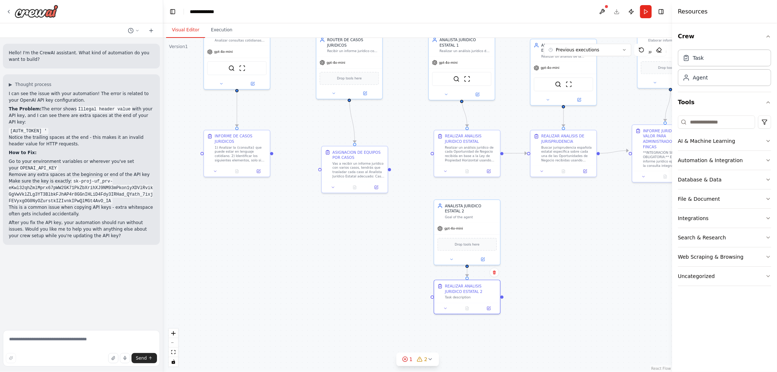
drag, startPoint x: 566, startPoint y: 240, endPoint x: 529, endPoint y: 203, distance: 52.5
click at [532, 205] on div ".deletable-edge-delete-btn { width: 20px; height: 20px; border: 0px solid #ffff…" at bounding box center [417, 205] width 509 height 334
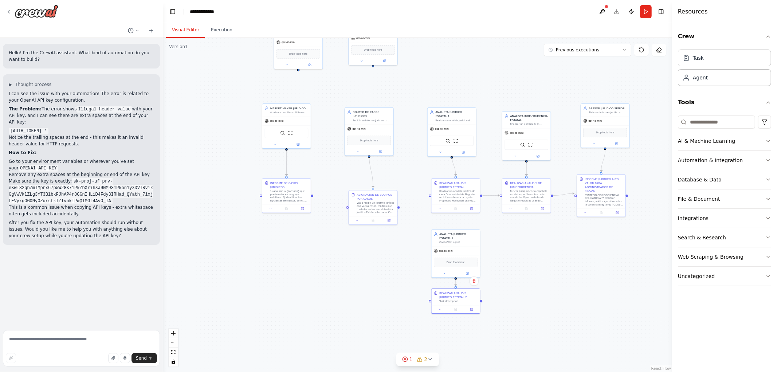
drag, startPoint x: 552, startPoint y: 220, endPoint x: 548, endPoint y: 248, distance: 29.0
click at [551, 248] on div ".deletable-edge-delete-btn { width: 20px; height: 20px; border: 0px solid #ffff…" at bounding box center [417, 205] width 509 height 334
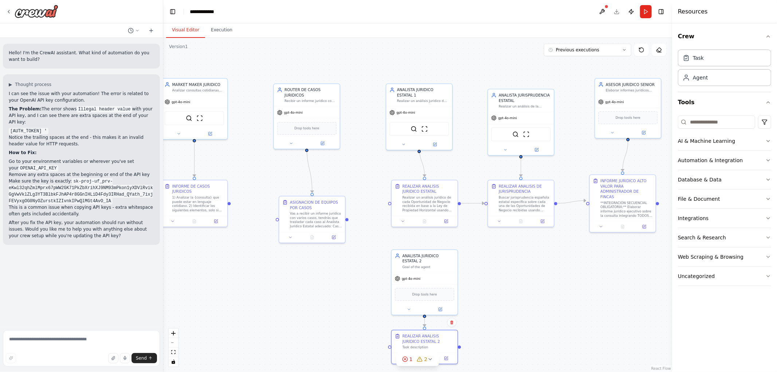
drag, startPoint x: 531, startPoint y: 281, endPoint x: 533, endPoint y: 286, distance: 4.7
click at [533, 286] on div ".deletable-edge-delete-btn { width: 20px; height: 20px; border: 0px solid #ffff…" at bounding box center [417, 205] width 509 height 334
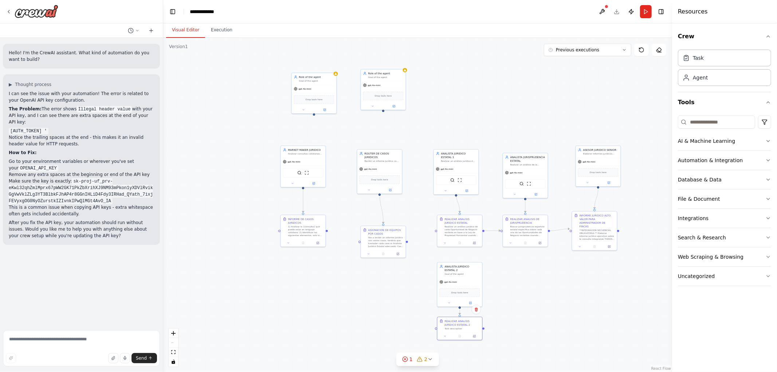
drag, startPoint x: 550, startPoint y: 272, endPoint x: 547, endPoint y: 259, distance: 13.8
click at [550, 260] on div ".deletable-edge-delete-btn { width: 20px; height: 20px; border: 0px solid #ffff…" at bounding box center [417, 205] width 509 height 334
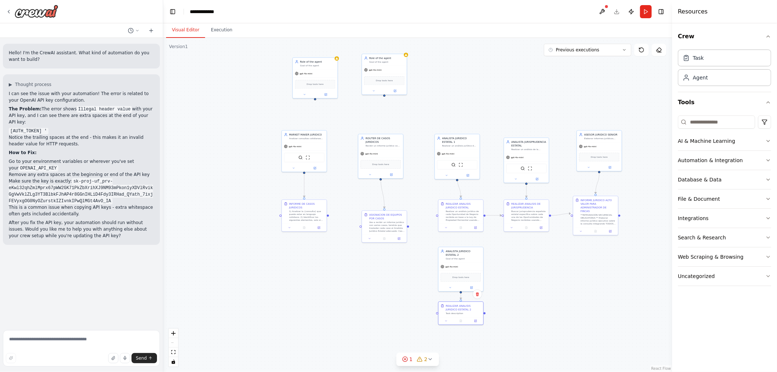
drag, startPoint x: 569, startPoint y: 265, endPoint x: 564, endPoint y: 246, distance: 19.7
click at [568, 247] on div ".deletable-edge-delete-btn { width: 20px; height: 20px; border: 0px solid #ffff…" at bounding box center [417, 205] width 509 height 334
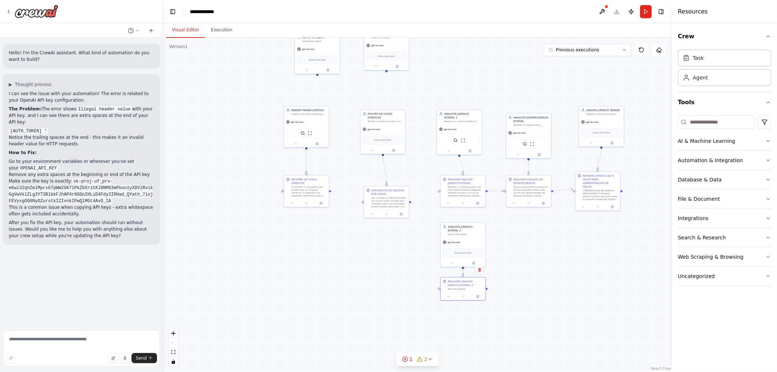
click at [544, 282] on div ".deletable-edge-delete-btn { width: 20px; height: 20px; border: 0px solid #ffff…" at bounding box center [417, 205] width 509 height 334
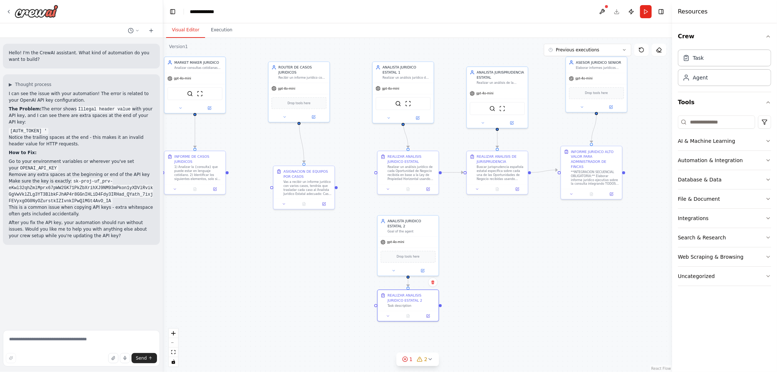
drag, startPoint x: 527, startPoint y: 267, endPoint x: 552, endPoint y: 373, distance: 109.4
click at [552, 371] on html "Hello! I'm the CrewAI assistant. What kind of automation do you want to build? …" at bounding box center [388, 186] width 777 height 372
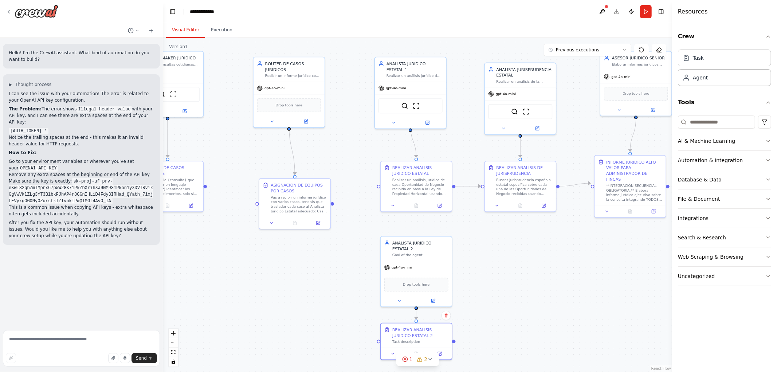
drag, startPoint x: 525, startPoint y: 279, endPoint x: 516, endPoint y: 242, distance: 38.0
click at [518, 245] on div ".deletable-edge-delete-btn { width: 20px; height: 20px; border: 0px solid #ffff…" at bounding box center [417, 205] width 509 height 334
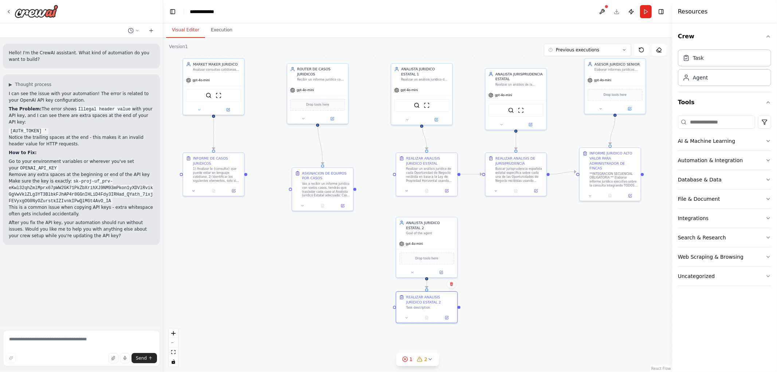
drag, startPoint x: 515, startPoint y: 278, endPoint x: 523, endPoint y: 269, distance: 11.1
click at [523, 270] on div ".deletable-edge-delete-btn { width: 20px; height: 20px; border: 0px solid #ffff…" at bounding box center [417, 205] width 509 height 334
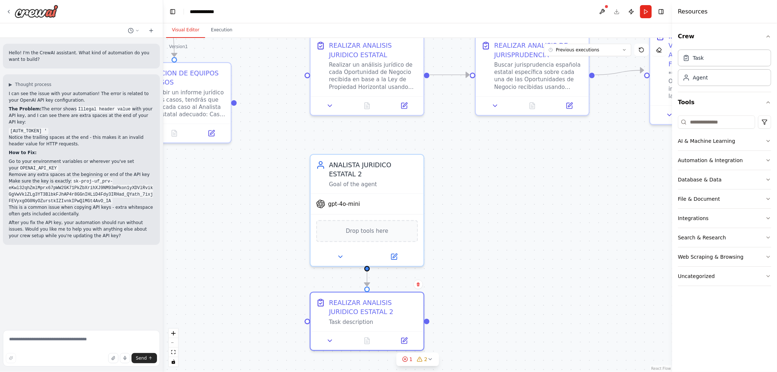
drag, startPoint x: 510, startPoint y: 223, endPoint x: 534, endPoint y: 289, distance: 70.4
click at [534, 289] on div ".deletable-edge-delete-btn { width: 20px; height: 20px; border: 0px solid #ffff…" at bounding box center [417, 205] width 509 height 334
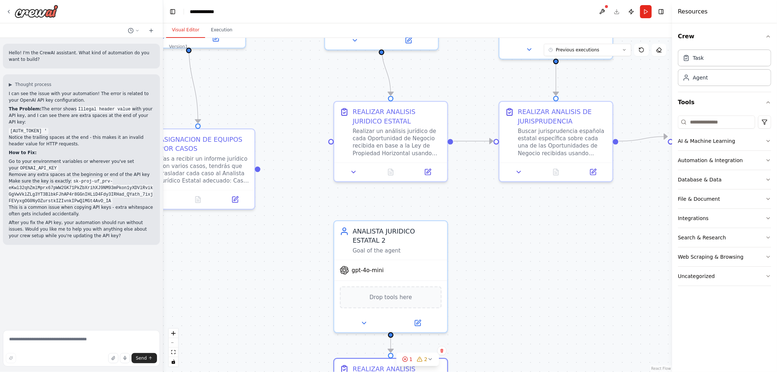
drag, startPoint x: 556, startPoint y: 282, endPoint x: 560, endPoint y: 279, distance: 5.0
click at [560, 283] on div ".deletable-edge-delete-btn { width: 20px; height: 20px; border: 0px solid #ffff…" at bounding box center [417, 205] width 509 height 334
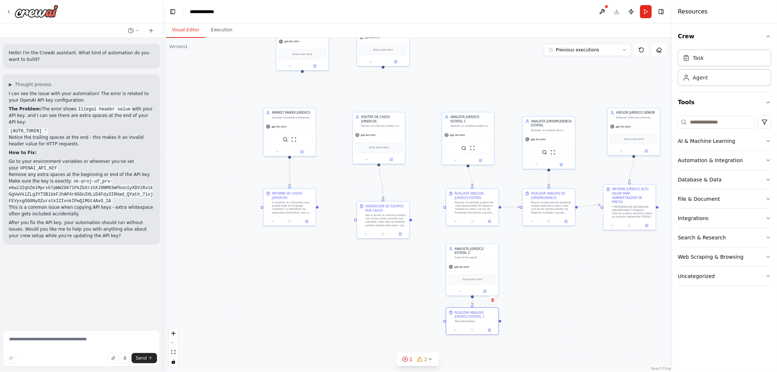
drag, startPoint x: 572, startPoint y: 277, endPoint x: 536, endPoint y: 211, distance: 75.3
click at [539, 213] on div ".deletable-edge-delete-btn { width: 20px; height: 20px; border: 0px solid #ffff…" at bounding box center [417, 205] width 509 height 334
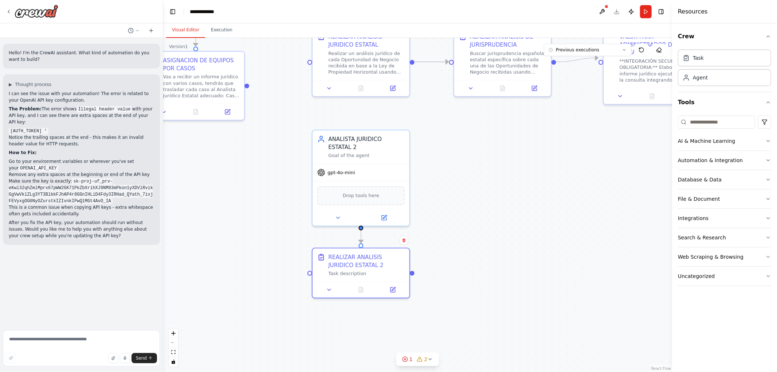
drag, startPoint x: 519, startPoint y: 238, endPoint x: 532, endPoint y: 233, distance: 13.5
click at [532, 234] on div ".deletable-edge-delete-btn { width: 20px; height: 20px; border: 0px solid #ffff…" at bounding box center [417, 205] width 509 height 334
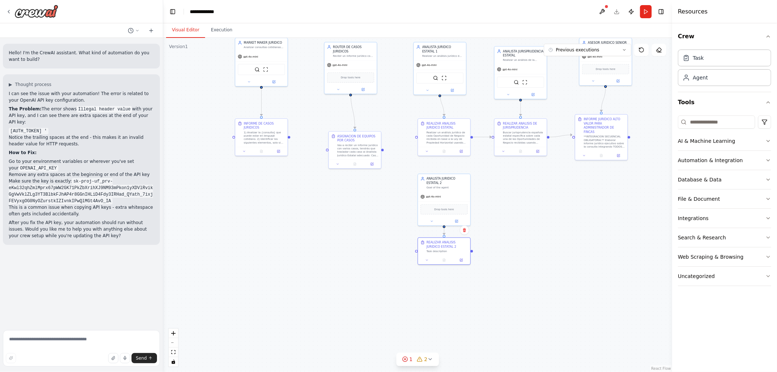
drag, startPoint x: 543, startPoint y: 247, endPoint x: 553, endPoint y: 269, distance: 25.1
click at [553, 268] on div ".deletable-edge-delete-btn { width: 20px; height: 20px; border: 0px solid #ffff…" at bounding box center [417, 205] width 509 height 334
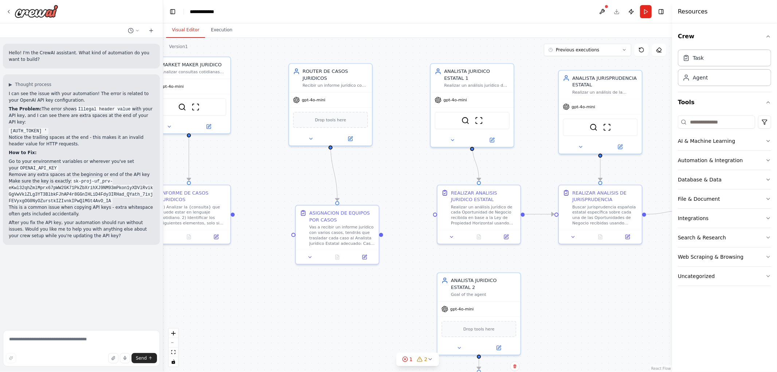
drag, startPoint x: 592, startPoint y: 290, endPoint x: 551, endPoint y: 230, distance: 73.1
click at [570, 227] on div ".deletable-edge-delete-btn { width: 20px; height: 20px; border: 0px solid #ffff…" at bounding box center [417, 205] width 509 height 334
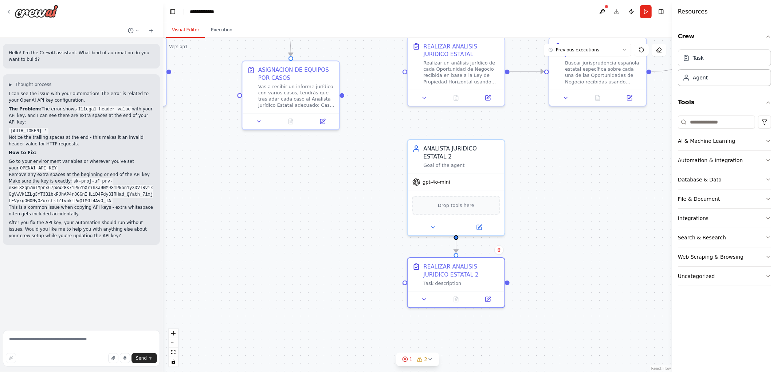
drag, startPoint x: 566, startPoint y: 197, endPoint x: 561, endPoint y: 188, distance: 9.9
click at [562, 190] on div ".deletable-edge-delete-btn { width: 20px; height: 20px; border: 0px solid #ffff…" at bounding box center [417, 205] width 509 height 334
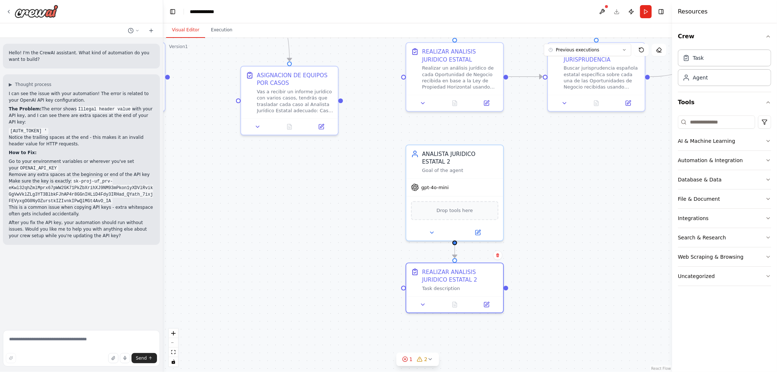
drag, startPoint x: 562, startPoint y: 253, endPoint x: 557, endPoint y: 282, distance: 29.4
click at [564, 292] on div ".deletable-edge-delete-btn { width: 20px; height: 20px; border: 0px solid #ffff…" at bounding box center [417, 205] width 509 height 334
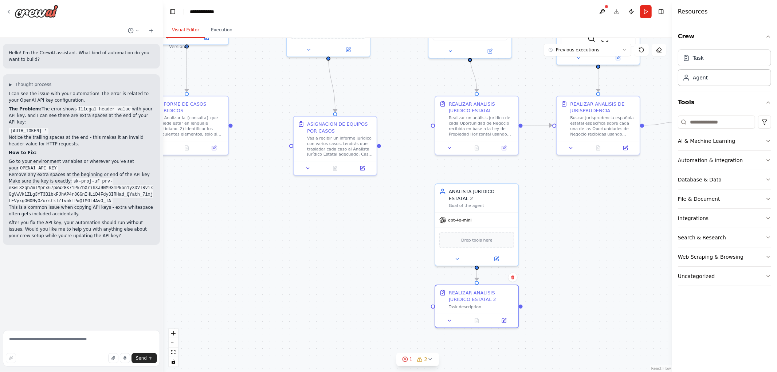
drag, startPoint x: 590, startPoint y: 272, endPoint x: 579, endPoint y: 247, distance: 27.7
click at [581, 248] on div ".deletable-edge-delete-btn { width: 20px; height: 20px; border: 0px solid #ffff…" at bounding box center [417, 205] width 509 height 334
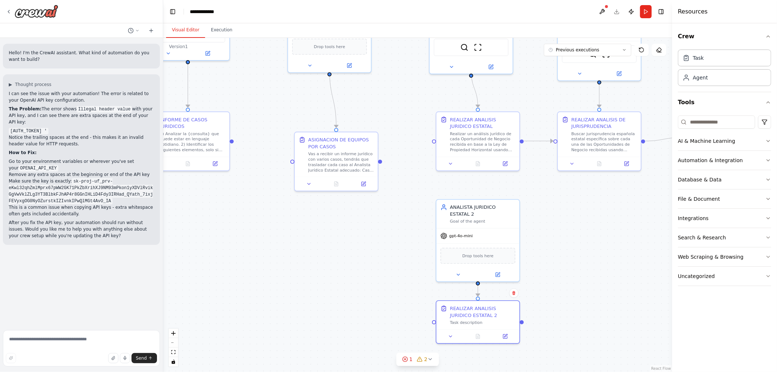
drag, startPoint x: 578, startPoint y: 296, endPoint x: 578, endPoint y: 304, distance: 8.4
click at [580, 307] on div ".deletable-edge-delete-btn { width: 20px; height: 20px; border: 0px solid #ffff…" at bounding box center [417, 205] width 509 height 334
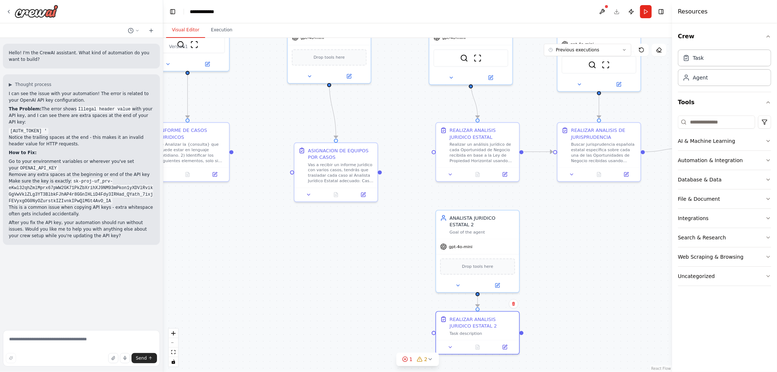
drag, startPoint x: 586, startPoint y: 287, endPoint x: 579, endPoint y: 293, distance: 8.8
click at [586, 303] on div ".deletable-edge-delete-btn { width: 20px; height: 20px; border: 0px solid #ffff…" at bounding box center [417, 205] width 509 height 334
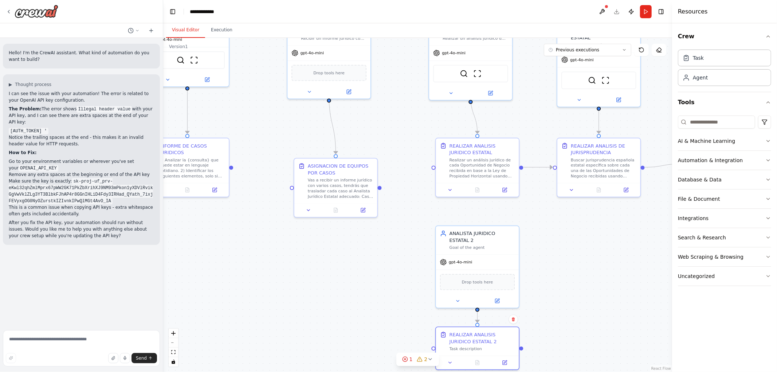
drag, startPoint x: 586, startPoint y: 274, endPoint x: 581, endPoint y: 252, distance: 22.8
click at [581, 252] on div ".deletable-edge-delete-btn { width: 20px; height: 20px; border: 0px solid #ffff…" at bounding box center [417, 205] width 509 height 334
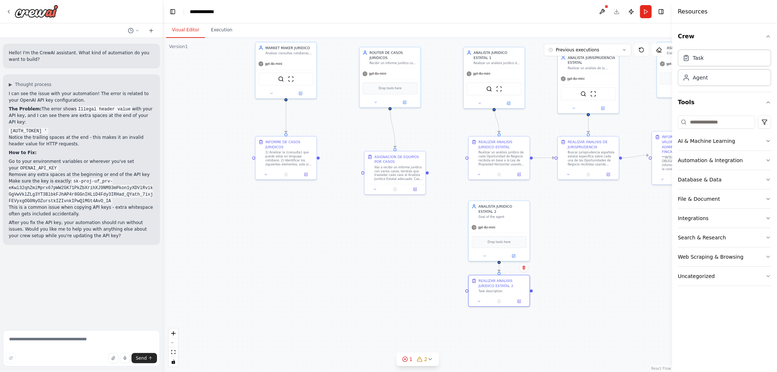
drag, startPoint x: 579, startPoint y: 239, endPoint x: 570, endPoint y: 228, distance: 14.4
click at [576, 236] on div ".deletable-edge-delete-btn { width: 20px; height: 20px; border: 0px solid #ffff…" at bounding box center [417, 205] width 509 height 334
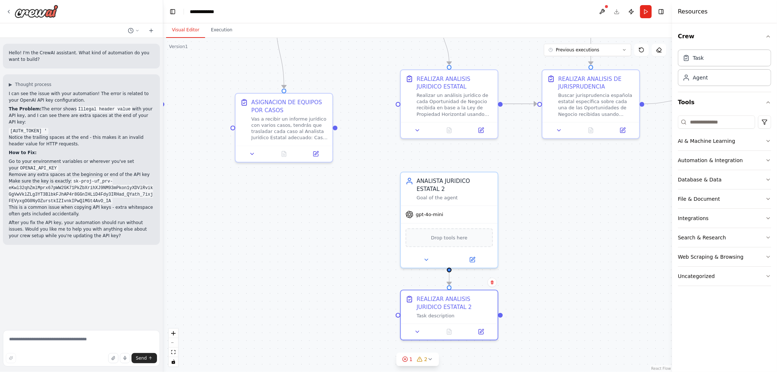
click at [575, 260] on div ".deletable-edge-delete-btn { width: 20px; height: 20px; border: 0px solid #ffff…" at bounding box center [417, 205] width 509 height 334
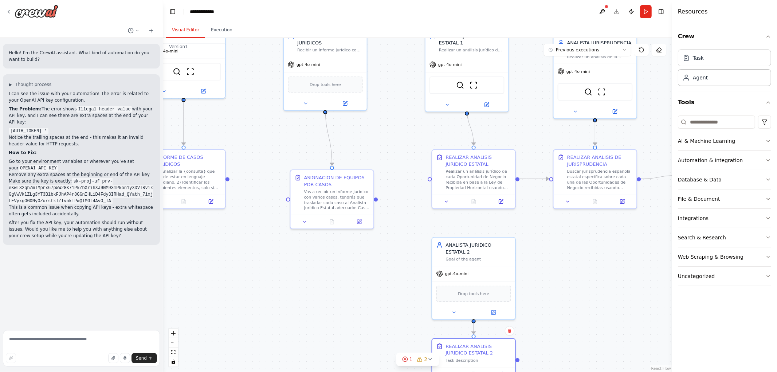
drag, startPoint x: 572, startPoint y: 257, endPoint x: 571, endPoint y: 280, distance: 23.0
click at [576, 305] on div ".deletable-edge-delete-btn { width: 20px; height: 20px; border: 0px solid #ffff…" at bounding box center [417, 205] width 509 height 334
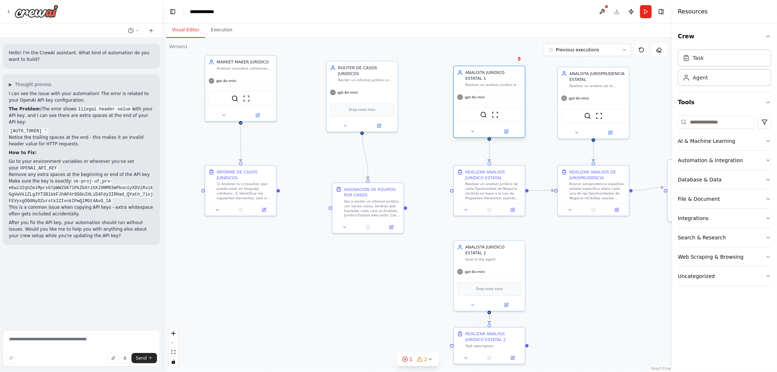
drag, startPoint x: 480, startPoint y: 73, endPoint x: 486, endPoint y: 76, distance: 7.0
click at [486, 82] on div "Realizar un análisis jurídico de cada oportunidad de negocio recibida, teniendo…" at bounding box center [493, 84] width 56 height 5
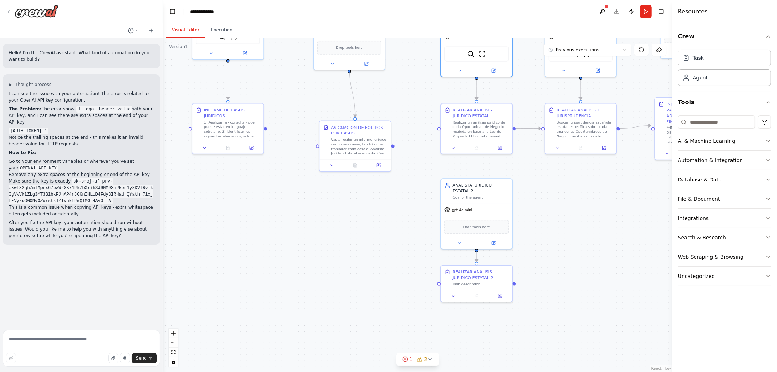
drag, startPoint x: 587, startPoint y: 274, endPoint x: 559, endPoint y: 177, distance: 101.1
click at [567, 179] on div ".deletable-edge-delete-btn { width: 20px; height: 20px; border: 0px solid #ffff…" at bounding box center [417, 205] width 509 height 334
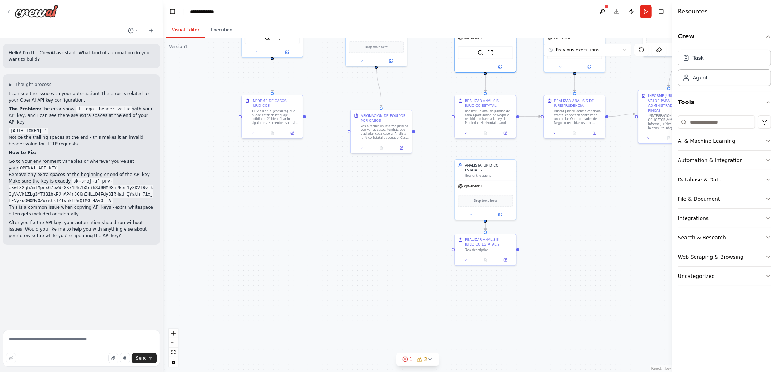
drag, startPoint x: 574, startPoint y: 224, endPoint x: 576, endPoint y: 266, distance: 42.3
click at [576, 266] on div ".deletable-edge-delete-btn { width: 20px; height: 20px; border: 0px solid #ffff…" at bounding box center [417, 205] width 509 height 334
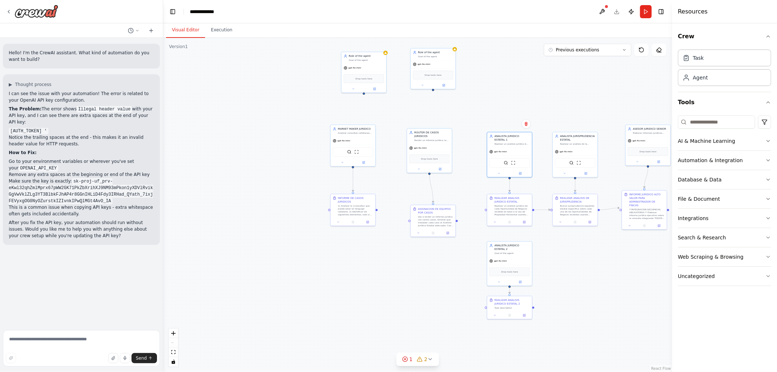
drag, startPoint x: 555, startPoint y: 255, endPoint x: 530, endPoint y: 318, distance: 67.8
click at [541, 339] on div ".deletable-edge-delete-btn { width: 20px; height: 20px; border: 0px solid #ffff…" at bounding box center [417, 205] width 509 height 334
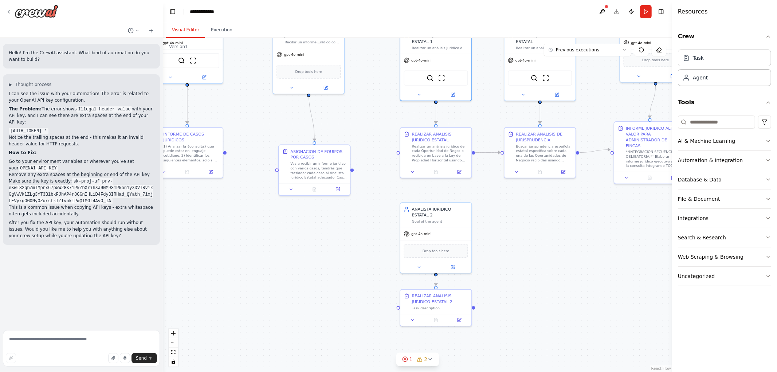
drag, startPoint x: 536, startPoint y: 271, endPoint x: 492, endPoint y: 188, distance: 95.0
click at [502, 201] on div ".deletable-edge-delete-btn { width: 20px; height: 20px; border: 0px solid #ffff…" at bounding box center [417, 205] width 509 height 334
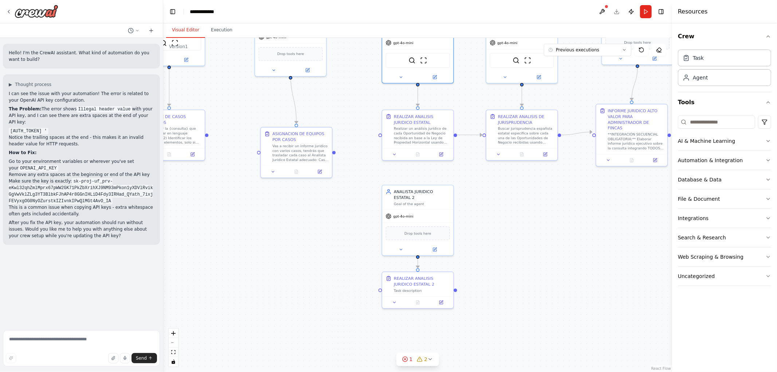
drag, startPoint x: 518, startPoint y: 220, endPoint x: 499, endPoint y: 181, distance: 44.1
click at [499, 181] on div ".deletable-edge-delete-btn { width: 20px; height: 20px; border: 0px solid #ffff…" at bounding box center [417, 205] width 509 height 334
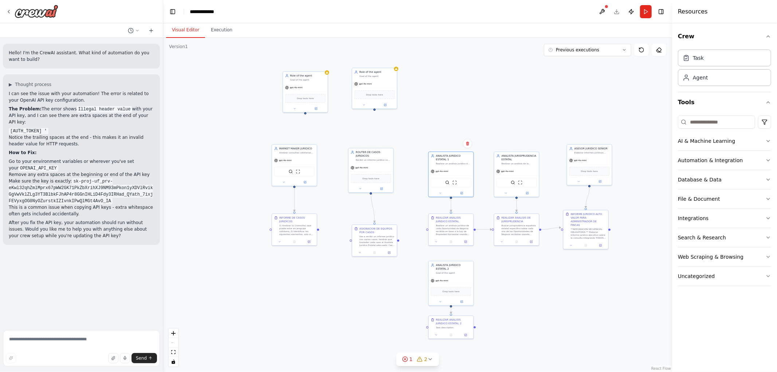
drag, startPoint x: 516, startPoint y: 286, endPoint x: 512, endPoint y: 273, distance: 13.2
click at [516, 281] on div ".deletable-edge-delete-btn { width: 20px; height: 20px; border: 0px solid #ffff…" at bounding box center [417, 205] width 509 height 334
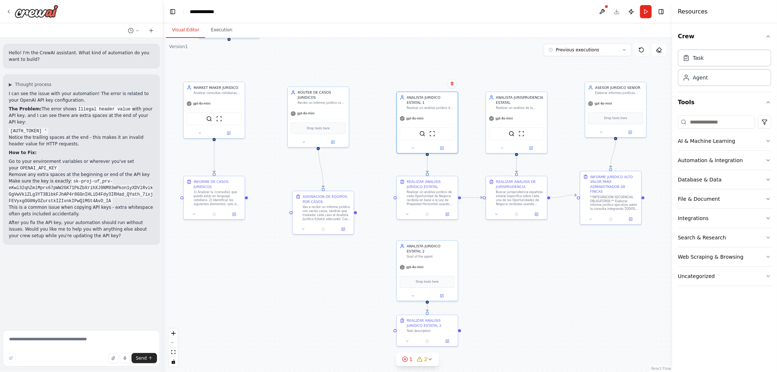
drag, startPoint x: 527, startPoint y: 239, endPoint x: 515, endPoint y: 228, distance: 16.5
click at [521, 231] on div ".deletable-edge-delete-btn { width: 20px; height: 20px; border: 0px solid #ffff…" at bounding box center [417, 205] width 509 height 334
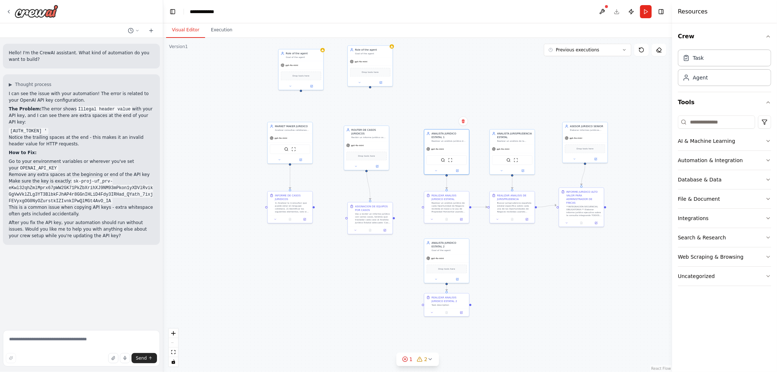
drag, startPoint x: 532, startPoint y: 267, endPoint x: 537, endPoint y: 298, distance: 31.0
click at [535, 298] on div ".deletable-edge-delete-btn { width: 20px; height: 20px; border: 0px solid #ffff…" at bounding box center [417, 205] width 509 height 334
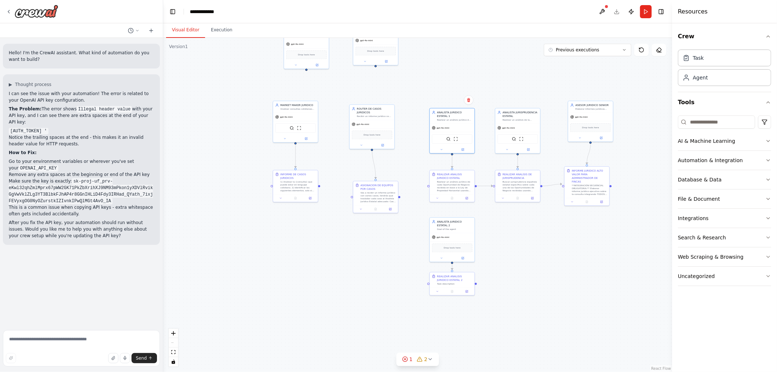
drag, startPoint x: 501, startPoint y: 275, endPoint x: 502, endPoint y: 230, distance: 45.2
click at [502, 230] on div ".deletable-edge-delete-btn { width: 20px; height: 20px; border: 0px solid #ffff…" at bounding box center [417, 205] width 509 height 334
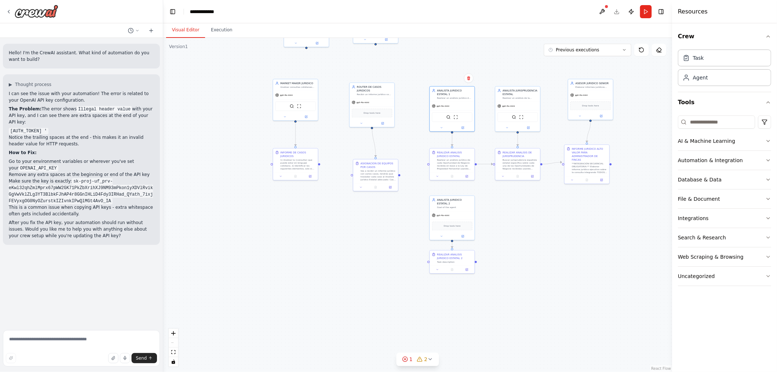
click at [543, 220] on div ".deletable-edge-delete-btn { width: 20px; height: 20px; border: 0px solid #ffff…" at bounding box center [417, 205] width 509 height 334
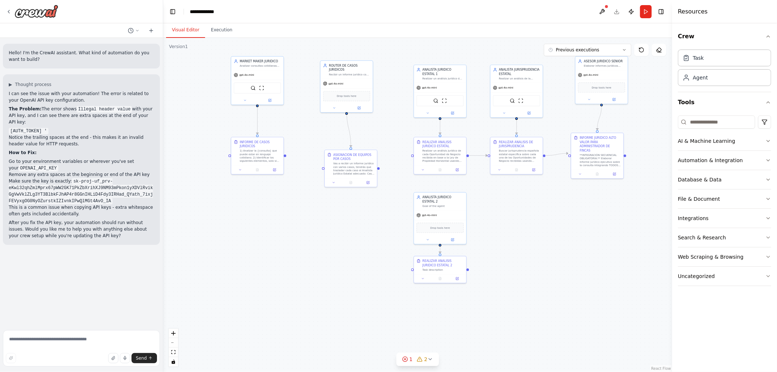
click at [493, 250] on div ".deletable-edge-delete-btn { width: 20px; height: 20px; border: 0px solid #ffff…" at bounding box center [417, 205] width 509 height 334
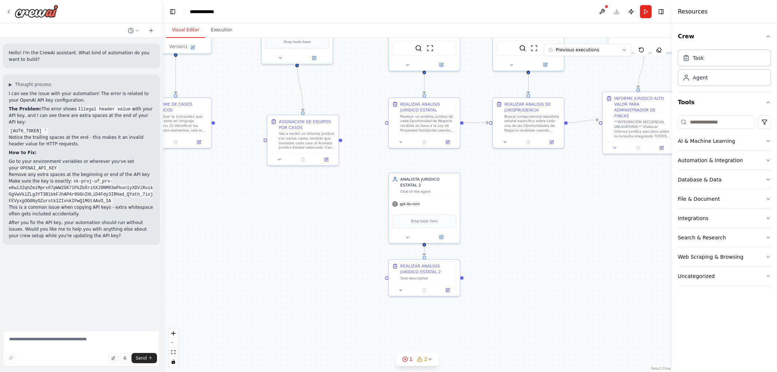
click at [547, 225] on div ".deletable-edge-delete-btn { width: 20px; height: 20px; border: 0px solid #ffff…" at bounding box center [417, 205] width 509 height 334
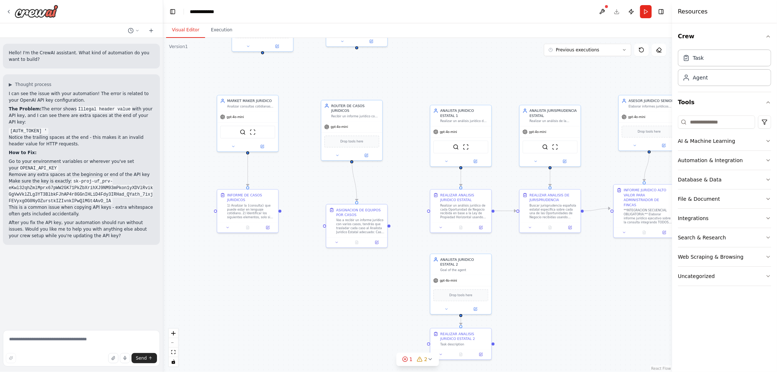
drag, startPoint x: 548, startPoint y: 292, endPoint x: 540, endPoint y: 319, distance: 28.5
click at [552, 320] on div ".deletable-edge-delete-btn { width: 20px; height: 20px; border: 0px solid #ffff…" at bounding box center [417, 205] width 509 height 334
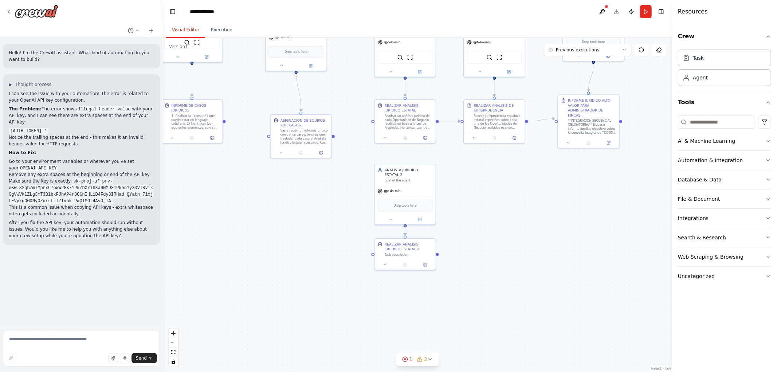
drag, startPoint x: 533, startPoint y: 289, endPoint x: 478, endPoint y: 192, distance: 111.2
click at [481, 196] on div ".deletable-edge-delete-btn { width: 20px; height: 20px; border: 0px solid #ffff…" at bounding box center [417, 205] width 509 height 334
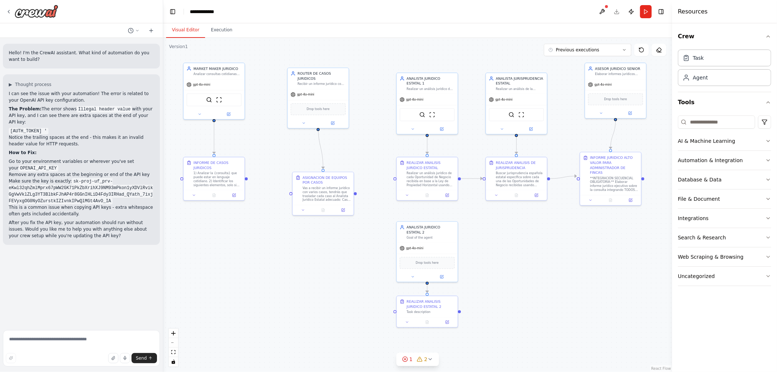
drag, startPoint x: 492, startPoint y: 235, endPoint x: 497, endPoint y: 265, distance: 29.9
click at [503, 264] on div ".deletable-edge-delete-btn { width: 20px; height: 20px; border: 0px solid #ffff…" at bounding box center [417, 205] width 509 height 334
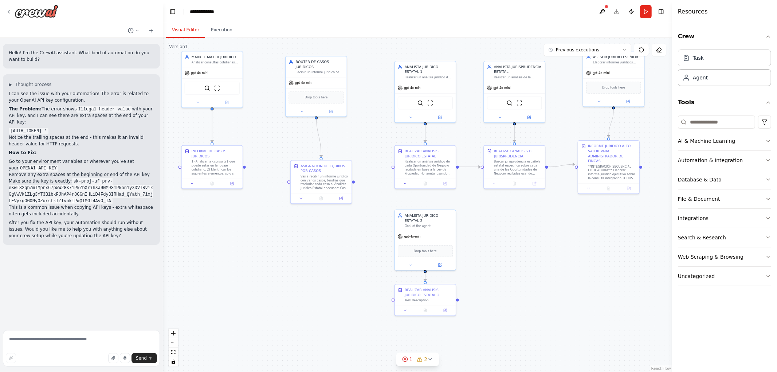
drag, startPoint x: 478, startPoint y: 265, endPoint x: 493, endPoint y: 182, distance: 84.3
click at [493, 186] on div ".deletable-edge-delete-btn { width: 20px; height: 20px; border: 0px solid #ffff…" at bounding box center [417, 205] width 509 height 334
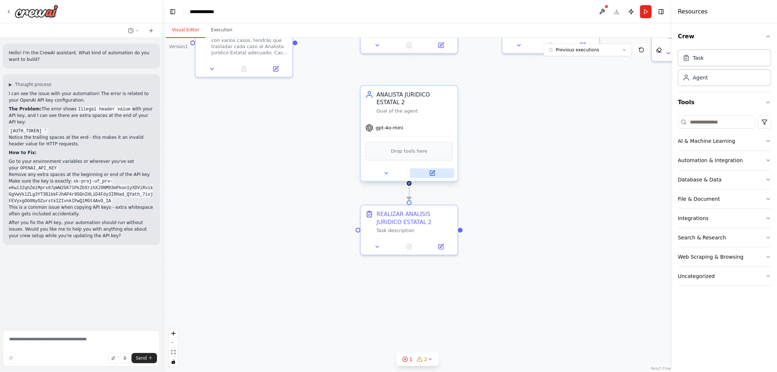
click at [435, 173] on icon at bounding box center [432, 173] width 6 height 6
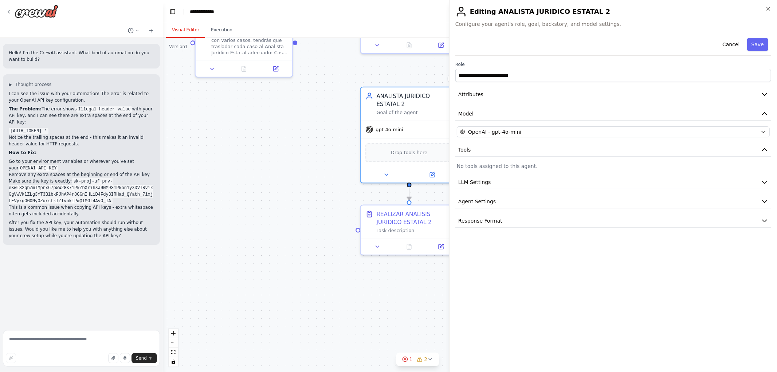
drag, startPoint x: 340, startPoint y: 177, endPoint x: 357, endPoint y: 178, distance: 16.8
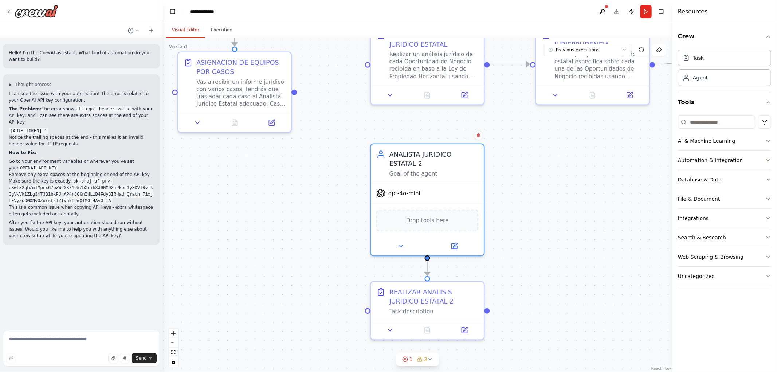
drag, startPoint x: 484, startPoint y: 152, endPoint x: 576, endPoint y: 314, distance: 186.0
click at [582, 322] on div ".deletable-edge-delete-btn { width: 20px; height: 20px; border: 0px solid #ffff…" at bounding box center [417, 205] width 509 height 334
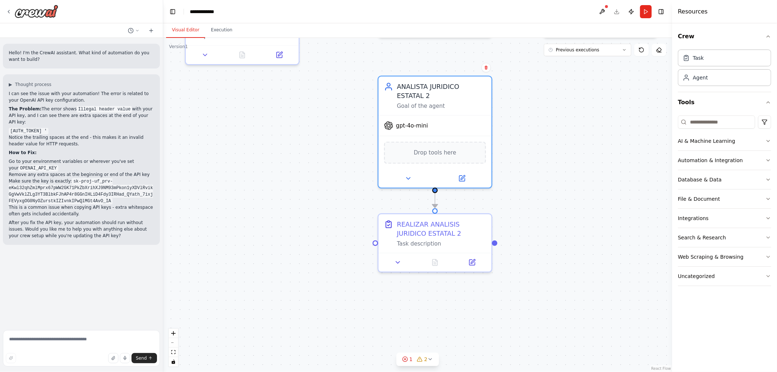
drag, startPoint x: 534, startPoint y: 127, endPoint x: 502, endPoint y: 92, distance: 48.2
click at [525, 99] on div ".deletable-edge-delete-btn { width: 20px; height: 20px; border: 0px solid #ffff…" at bounding box center [417, 205] width 509 height 334
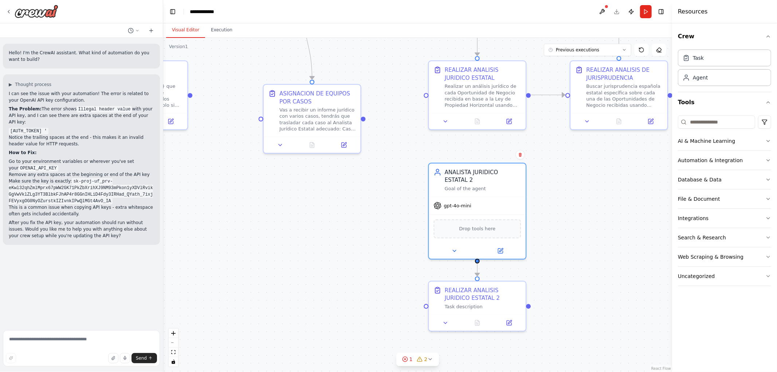
drag, startPoint x: 543, startPoint y: 210, endPoint x: 568, endPoint y: 261, distance: 56.8
click at [568, 261] on div ".deletable-edge-delete-btn { width: 20px; height: 20px; border: 0px solid #ffff…" at bounding box center [417, 205] width 509 height 334
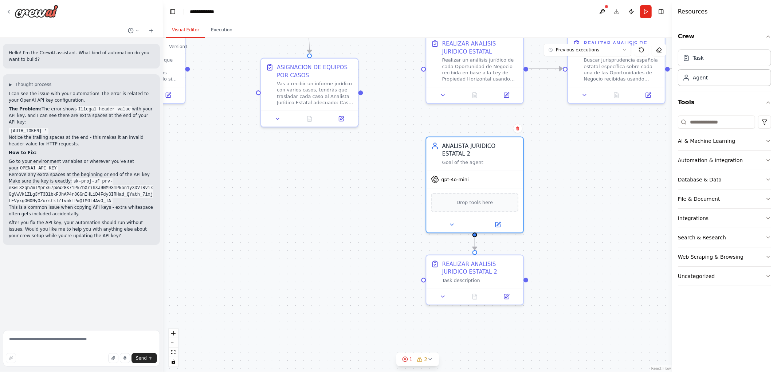
drag, startPoint x: 564, startPoint y: 243, endPoint x: 555, endPoint y: 202, distance: 41.7
click at [555, 202] on div ".deletable-edge-delete-btn { width: 20px; height: 20px; border: 0px solid #ffff…" at bounding box center [417, 205] width 509 height 334
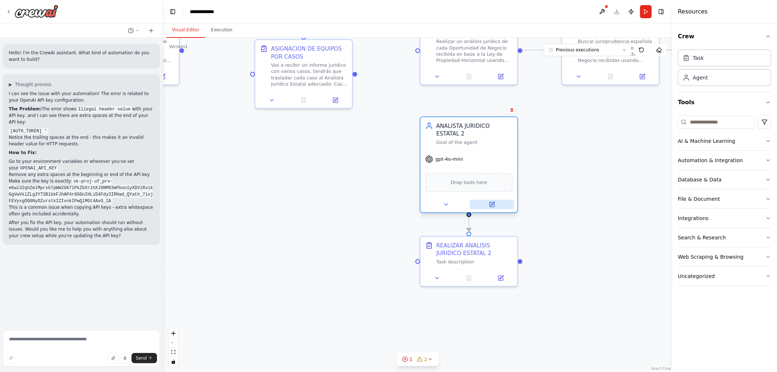
click at [490, 202] on icon at bounding box center [491, 204] width 5 height 5
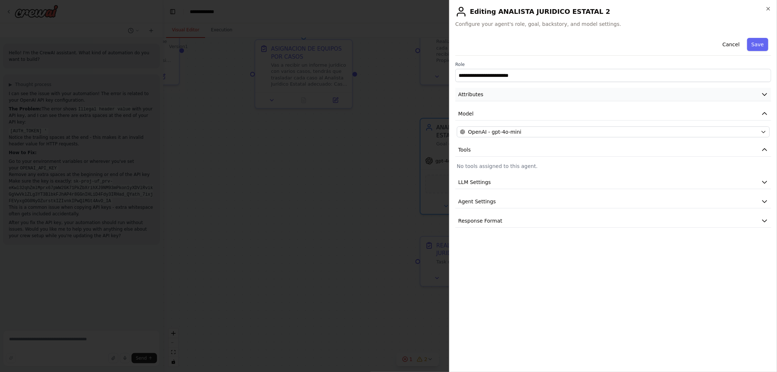
click at [668, 95] on button "Attributes" at bounding box center [613, 94] width 316 height 13
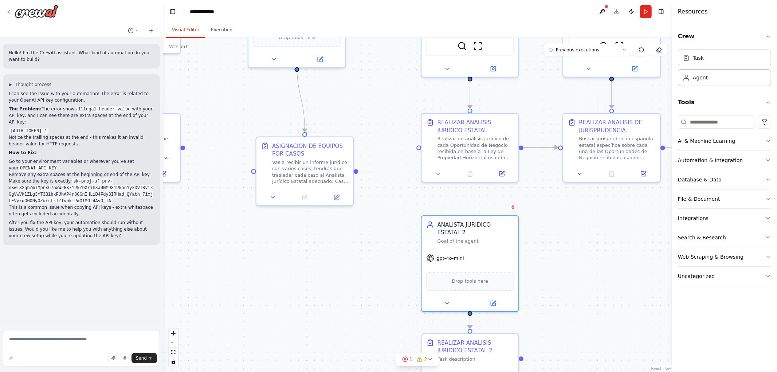
drag, startPoint x: 589, startPoint y: 259, endPoint x: 577, endPoint y: 310, distance: 52.4
click at [592, 369] on div ".deletable-edge-delete-btn { width: 20px; height: 20px; border: 0px solid #ffff…" at bounding box center [417, 205] width 509 height 334
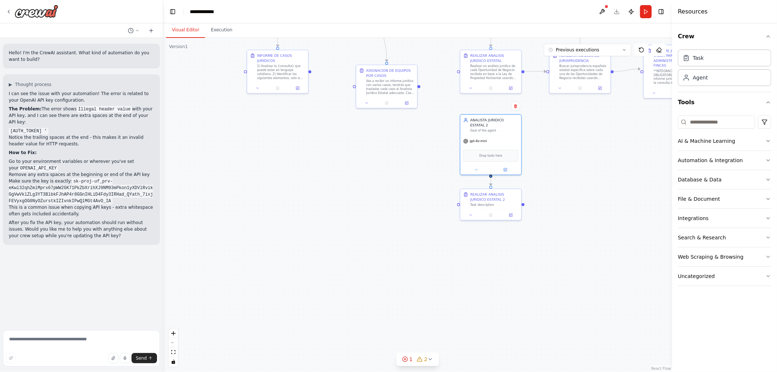
drag, startPoint x: 603, startPoint y: 279, endPoint x: 580, endPoint y: 147, distance: 133.9
click at [583, 151] on div ".deletable-edge-delete-btn { width: 20px; height: 20px; border: 0px solid #ffff…" at bounding box center [417, 205] width 509 height 334
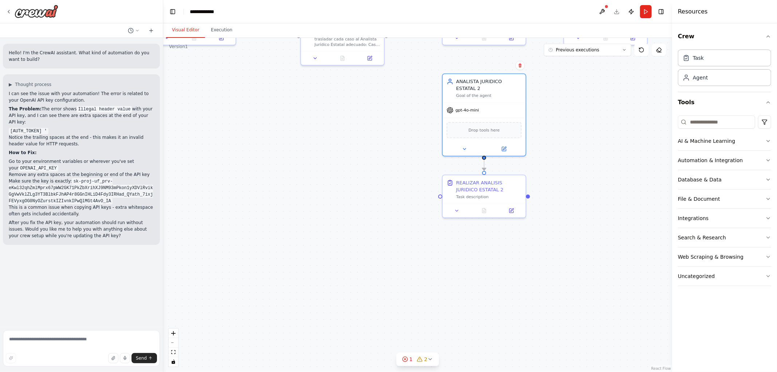
drag, startPoint x: 579, startPoint y: 177, endPoint x: 566, endPoint y: 230, distance: 55.1
click at [579, 231] on div ".deletable-edge-delete-btn { width: 20px; height: 20px; border: 0px solid #ffff…" at bounding box center [417, 205] width 509 height 334
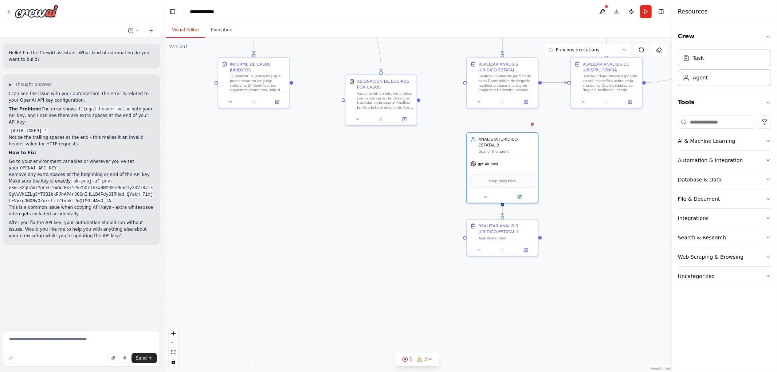
drag, startPoint x: 583, startPoint y: 216, endPoint x: 594, endPoint y: 266, distance: 51.0
click at [594, 266] on div ".deletable-edge-delete-btn { width: 20px; height: 20px; border: 0px solid #ffff…" at bounding box center [417, 205] width 509 height 334
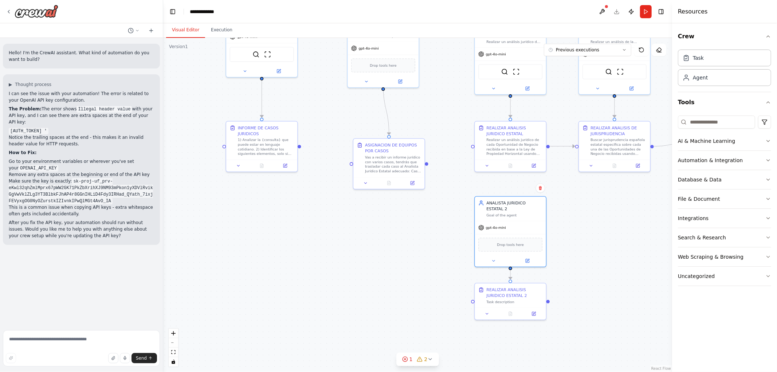
drag, startPoint x: 592, startPoint y: 229, endPoint x: 562, endPoint y: 202, distance: 40.8
click at [563, 203] on div ".deletable-edge-delete-btn { width: 20px; height: 20px; border: 0px solid #ffff…" at bounding box center [417, 205] width 509 height 334
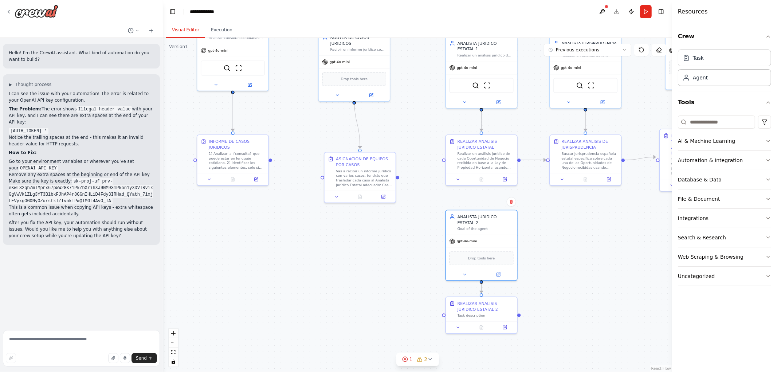
drag, startPoint x: 587, startPoint y: 253, endPoint x: 566, endPoint y: 248, distance: 21.6
click at [584, 257] on div ".deletable-edge-delete-btn { width: 20px; height: 20px; border: 0px solid #ffff…" at bounding box center [417, 205] width 509 height 334
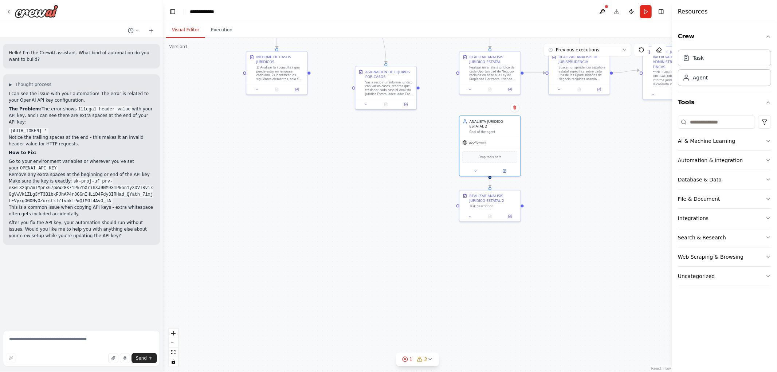
drag, startPoint x: 567, startPoint y: 280, endPoint x: 567, endPoint y: 185, distance: 94.7
click at [567, 185] on div ".deletable-edge-delete-btn { width: 20px; height: 20px; border: 0px solid #ffff…" at bounding box center [417, 205] width 509 height 334
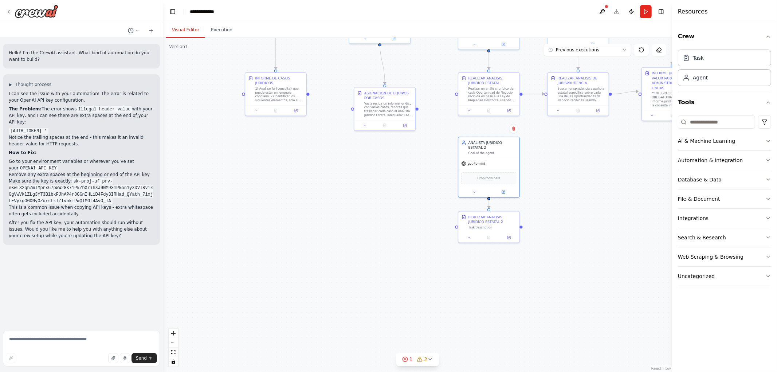
drag, startPoint x: 578, startPoint y: 164, endPoint x: 574, endPoint y: 252, distance: 87.8
click at [574, 252] on div ".deletable-edge-delete-btn { width: 20px; height: 20px; border: 0px solid #ffff…" at bounding box center [417, 205] width 509 height 334
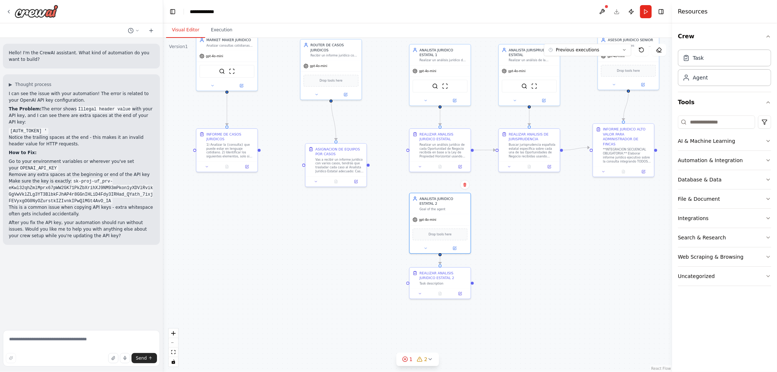
drag, startPoint x: 561, startPoint y: 247, endPoint x: 517, endPoint y: 213, distance: 55.3
click at [517, 213] on div ".deletable-edge-delete-btn { width: 20px; height: 20px; border: 0px solid #ffff…" at bounding box center [417, 205] width 509 height 334
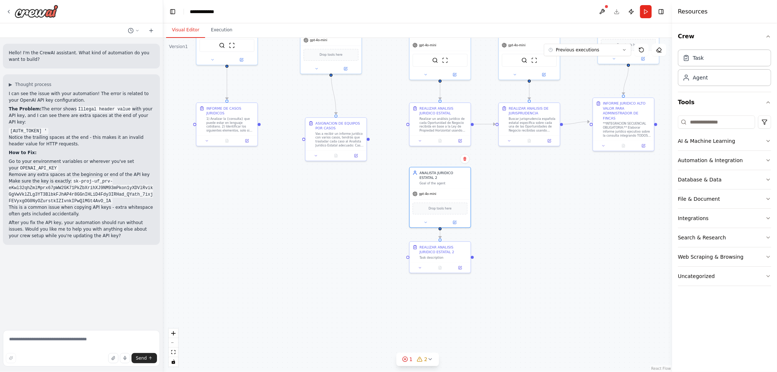
drag, startPoint x: 541, startPoint y: 280, endPoint x: 540, endPoint y: 259, distance: 21.9
click at [540, 259] on div ".deletable-edge-delete-btn { width: 20px; height: 20px; border: 0px solid #ffff…" at bounding box center [417, 205] width 509 height 334
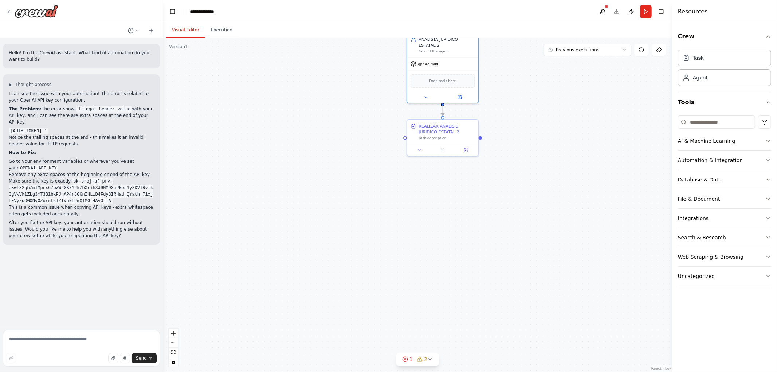
drag, startPoint x: 532, startPoint y: 145, endPoint x: 553, endPoint y: 99, distance: 50.8
click at [540, 99] on div ".deletable-edge-delete-btn { width: 20px; height: 20px; border: 0px solid #ffff…" at bounding box center [417, 205] width 509 height 334
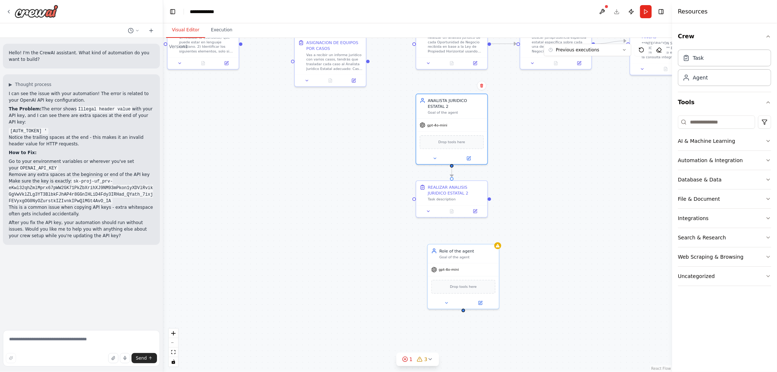
drag, startPoint x: 556, startPoint y: 191, endPoint x: 559, endPoint y: 263, distance: 72.1
click at [559, 263] on div ".deletable-edge-delete-btn { width: 20px; height: 20px; border: 0px solid #ffff…" at bounding box center [417, 205] width 509 height 334
drag, startPoint x: 459, startPoint y: 258, endPoint x: 443, endPoint y: 245, distance: 20.4
click at [443, 245] on div "Goal of the agent" at bounding box center [455, 244] width 56 height 5
click at [552, 246] on div ".deletable-edge-delete-btn { width: 20px; height: 20px; border: 0px solid #ffff…" at bounding box center [417, 205] width 509 height 334
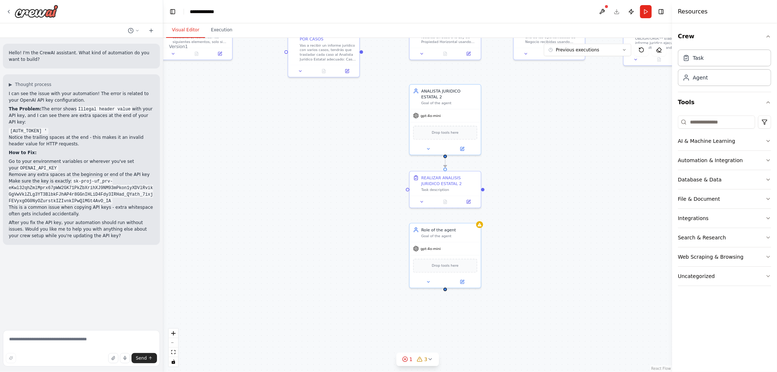
drag, startPoint x: 608, startPoint y: 228, endPoint x: 596, endPoint y: 180, distance: 49.9
click at [596, 180] on div ".deletable-edge-delete-btn { width: 20px; height: 20px; border: 0px solid #ffff…" at bounding box center [417, 205] width 509 height 334
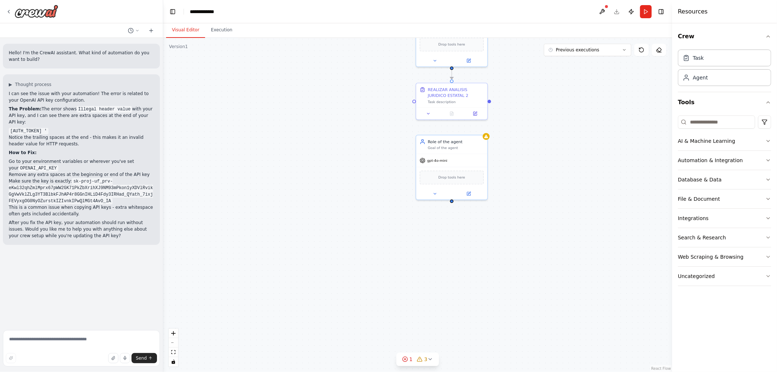
drag, startPoint x: 583, startPoint y: 181, endPoint x: 589, endPoint y: 151, distance: 30.0
click at [589, 151] on div ".deletable-edge-delete-btn { width: 20px; height: 20px; border: 0px solid #ffff…" at bounding box center [417, 205] width 509 height 334
drag, startPoint x: 490, startPoint y: 237, endPoint x: 451, endPoint y: 227, distance: 40.4
click at [451, 227] on div "Task description" at bounding box center [455, 227] width 56 height 5
click at [554, 218] on div ".deletable-edge-delete-btn { width: 20px; height: 20px; border: 0px solid #ffff…" at bounding box center [417, 205] width 509 height 334
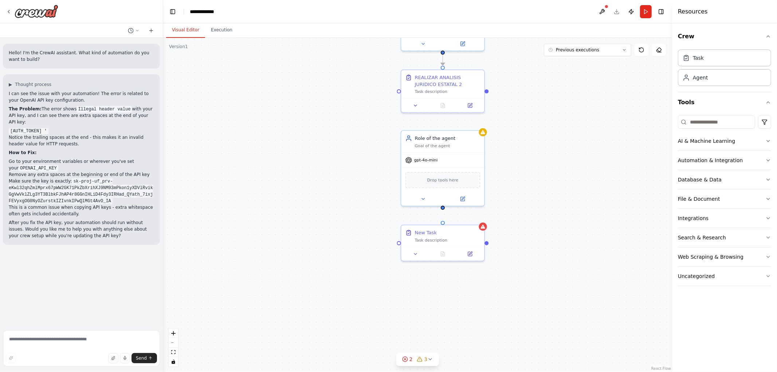
drag, startPoint x: 532, startPoint y: 232, endPoint x: 547, endPoint y: 308, distance: 77.9
click at [547, 308] on div ".deletable-edge-delete-btn { width: 20px; height: 20px; border: 0px solid #ffff…" at bounding box center [417, 205] width 509 height 334
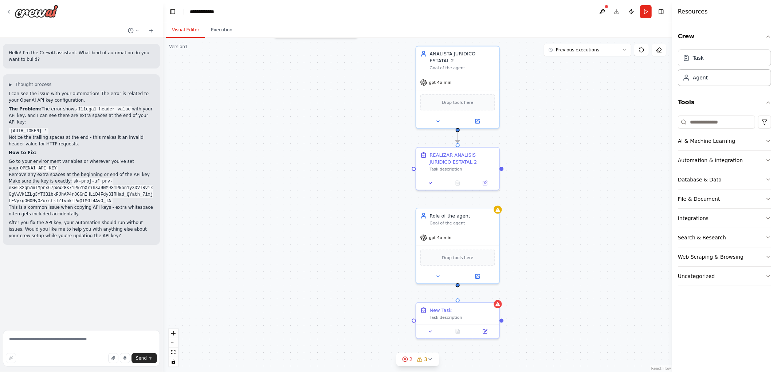
drag, startPoint x: 571, startPoint y: 271, endPoint x: 567, endPoint y: 243, distance: 28.0
click at [567, 243] on div ".deletable-edge-delete-btn { width: 20px; height: 20px; border: 0px solid #ffff…" at bounding box center [417, 205] width 509 height 334
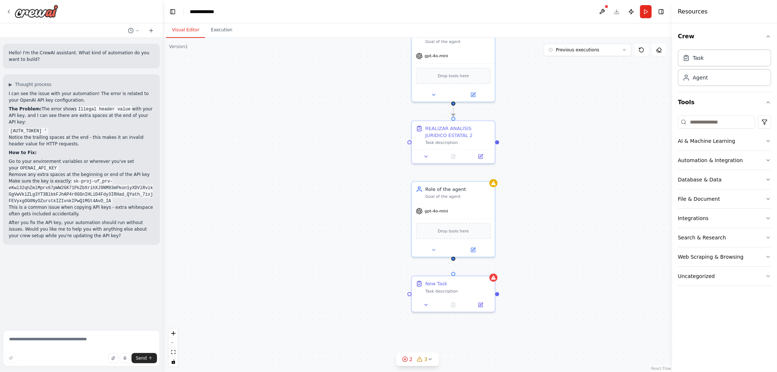
drag, startPoint x: 558, startPoint y: 241, endPoint x: 563, endPoint y: 292, distance: 50.8
click at [563, 292] on div ".deletable-edge-delete-btn { width: 20px; height: 20px; border: 0px solid #ffff…" at bounding box center [417, 205] width 509 height 334
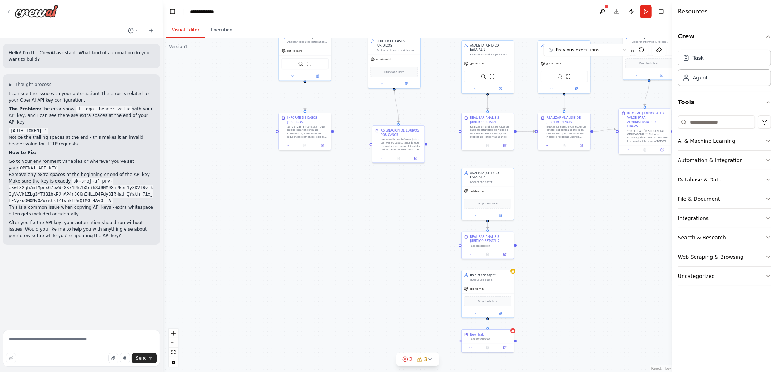
drag, startPoint x: 578, startPoint y: 265, endPoint x: 574, endPoint y: 299, distance: 34.4
click at [574, 299] on div ".deletable-edge-delete-btn { width: 20px; height: 20px; border: 0px solid #ffff…" at bounding box center [417, 205] width 509 height 334
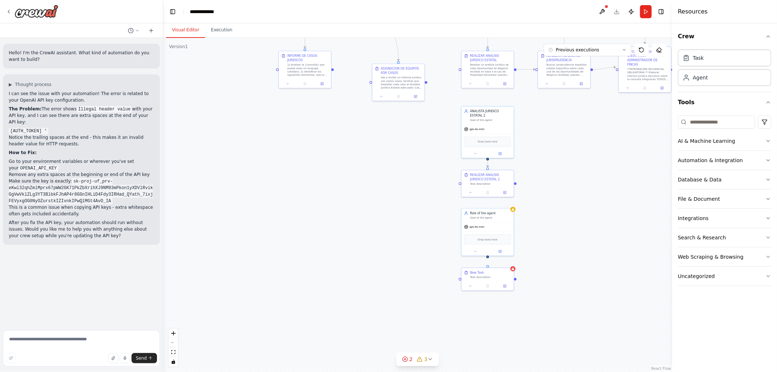
drag, startPoint x: 545, startPoint y: 266, endPoint x: 547, endPoint y: 207, distance: 59.0
click at [547, 209] on div ".deletable-edge-delete-btn { width: 20px; height: 20px; border: 0px solid #ffff…" at bounding box center [417, 205] width 509 height 334
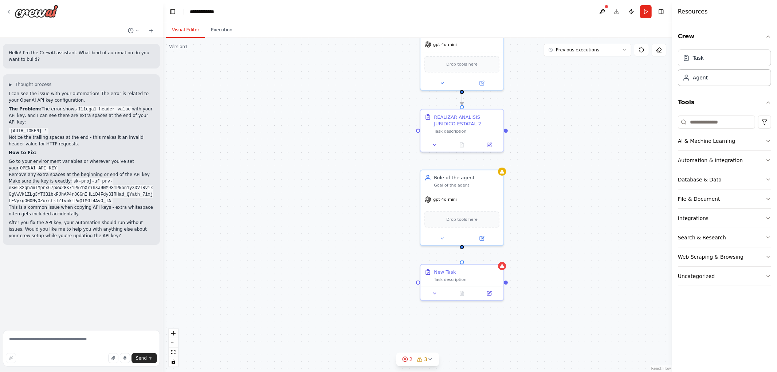
drag, startPoint x: 540, startPoint y: 224, endPoint x: 549, endPoint y: 279, distance: 54.9
click at [551, 279] on div ".deletable-edge-delete-btn { width: 20px; height: 20px; border: 0px solid #ffff…" at bounding box center [417, 205] width 509 height 334
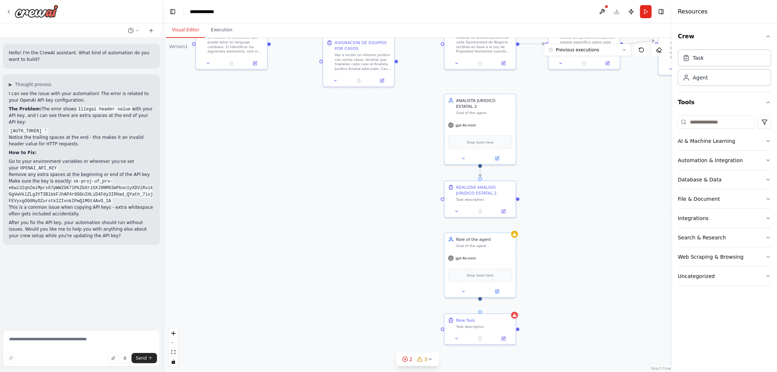
drag, startPoint x: 568, startPoint y: 248, endPoint x: 556, endPoint y: 208, distance: 41.8
click at [563, 222] on div ".deletable-edge-delete-btn { width: 20px; height: 20px; border: 0px solid #ffff…" at bounding box center [417, 205] width 509 height 334
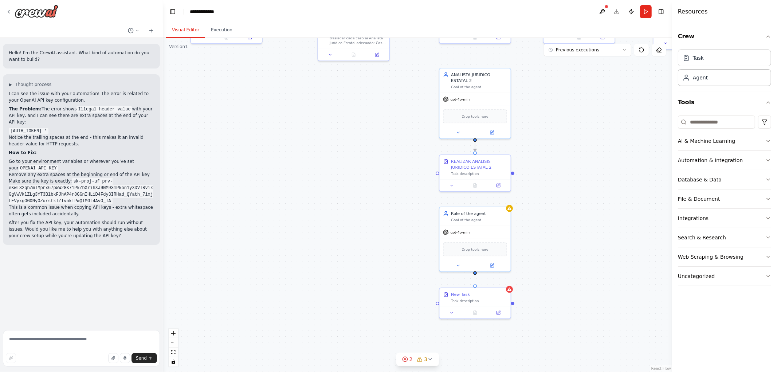
click at [550, 222] on div ".deletable-edge-delete-btn { width: 20px; height: 20px; border: 0px solid #ffff…" at bounding box center [417, 205] width 509 height 334
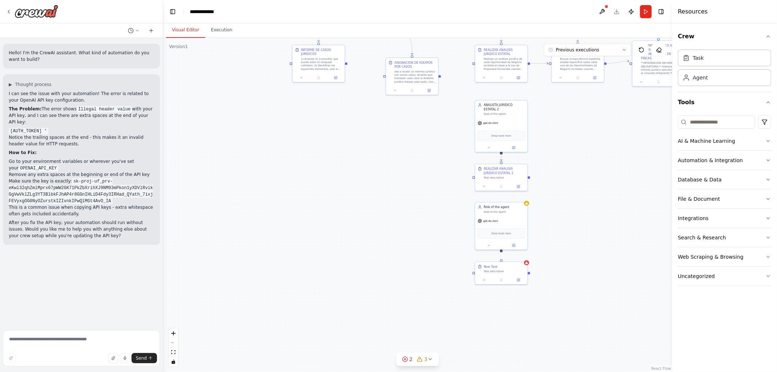
drag, startPoint x: 567, startPoint y: 229, endPoint x: 568, endPoint y: 257, distance: 27.7
click at [573, 256] on div ".deletable-edge-delete-btn { width: 20px; height: 20px; border: 0px solid #ffff…" at bounding box center [417, 205] width 509 height 334
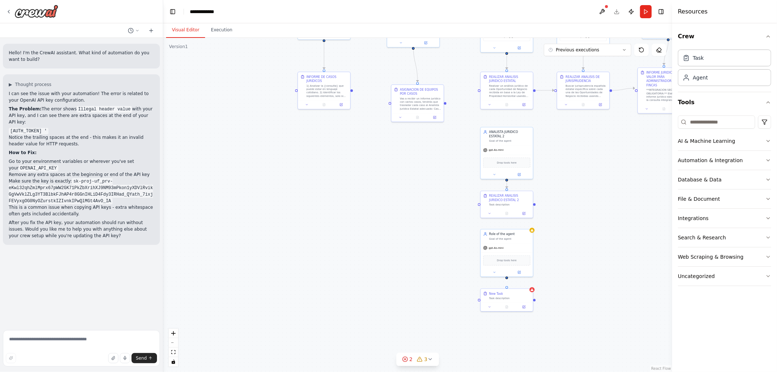
drag, startPoint x: 568, startPoint y: 257, endPoint x: 568, endPoint y: 253, distance: 4.0
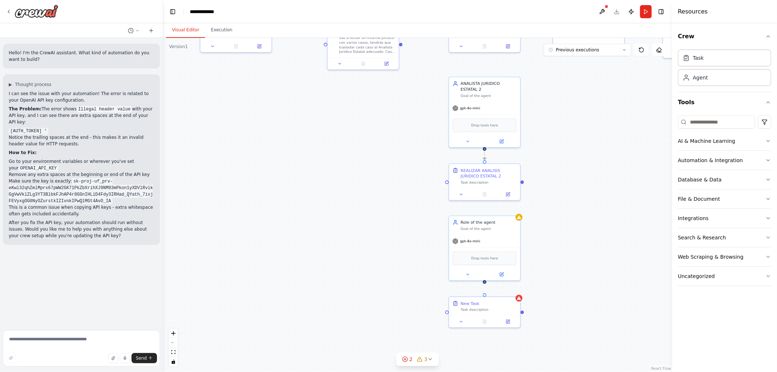
click at [573, 234] on div ".deletable-edge-delete-btn { width: 20px; height: 20px; border: 0px solid #ffff…" at bounding box center [417, 205] width 509 height 334
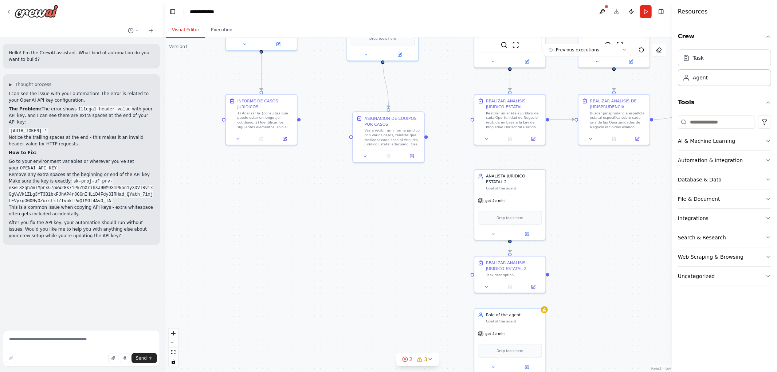
drag, startPoint x: 574, startPoint y: 257, endPoint x: 592, endPoint y: 343, distance: 87.6
click at [607, 360] on div ".deletable-edge-delete-btn { width: 20px; height: 20px; border: 0px solid #ffff…" at bounding box center [417, 205] width 509 height 334
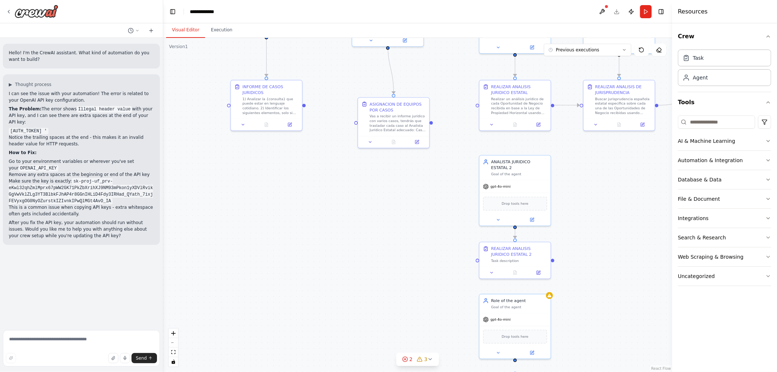
drag, startPoint x: 598, startPoint y: 270, endPoint x: 566, endPoint y: 177, distance: 97.9
click at [578, 154] on div ".deletable-edge-delete-btn { width: 20px; height: 20px; border: 0px solid #ffff…" at bounding box center [417, 205] width 509 height 334
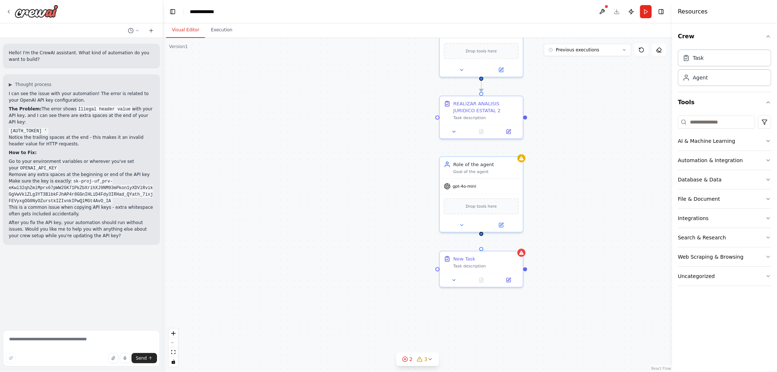
click at [580, 254] on div ".deletable-edge-delete-btn { width: 20px; height: 20px; border: 0px solid #ffff…" at bounding box center [417, 205] width 509 height 334
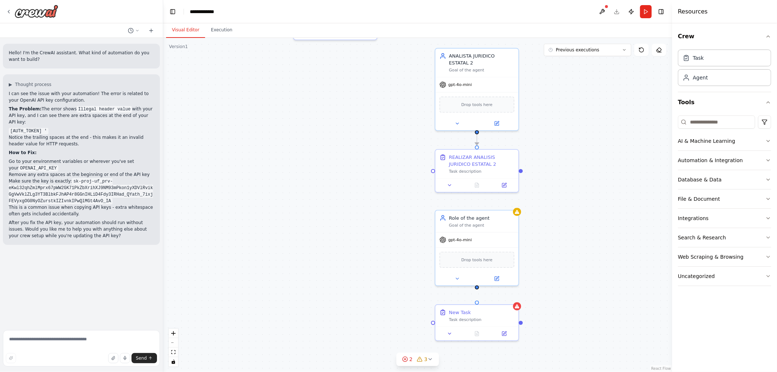
drag, startPoint x: 579, startPoint y: 232, endPoint x: 577, endPoint y: 256, distance: 23.8
click at [578, 256] on div ".deletable-edge-delete-btn { width: 20px; height: 20px; border: 0px solid #ffff…" at bounding box center [417, 205] width 509 height 334
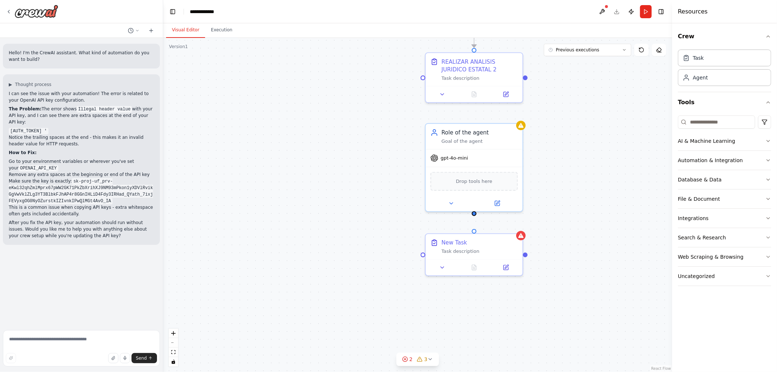
drag, startPoint x: 558, startPoint y: 201, endPoint x: 555, endPoint y: -49, distance: 250.2
click at [555, 0] on html "Hello! I'm the CrewAI assistant. What kind of automation do you want to build? …" at bounding box center [388, 186] width 777 height 372
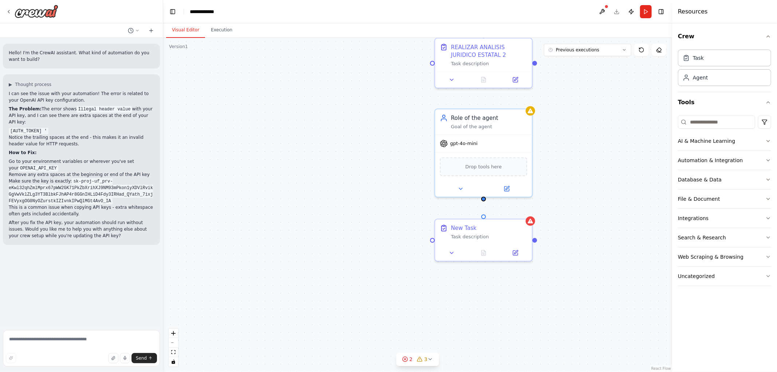
drag, startPoint x: 566, startPoint y: 95, endPoint x: 583, endPoint y: 227, distance: 132.8
click at [583, 227] on div ".deletable-edge-delete-btn { width: 20px; height: 20px; border: 0px solid #ffff…" at bounding box center [417, 205] width 509 height 334
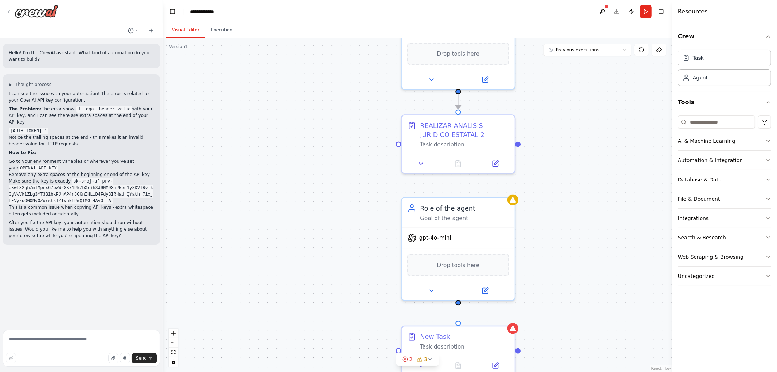
drag, startPoint x: 580, startPoint y: 190, endPoint x: 550, endPoint y: 215, distance: 39.4
click at [555, 230] on div ".deletable-edge-delete-btn { width: 20px; height: 20px; border: 0px solid #ffff…" at bounding box center [417, 205] width 509 height 334
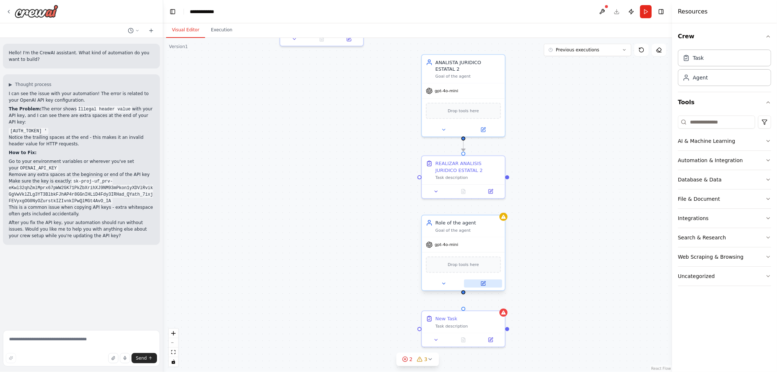
click at [484, 281] on icon at bounding box center [482, 283] width 5 height 5
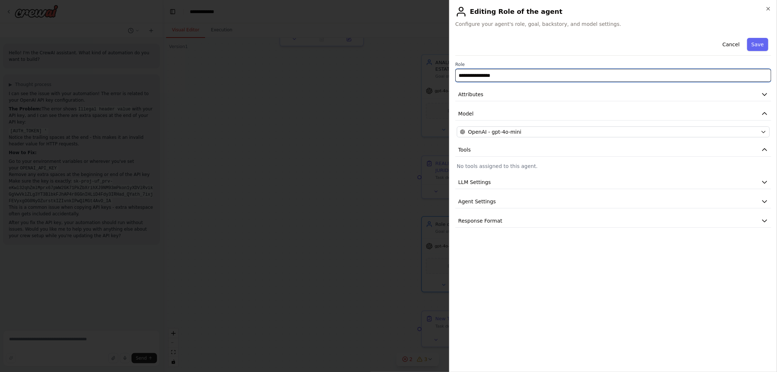
drag, startPoint x: 518, startPoint y: 72, endPoint x: 418, endPoint y: 69, distance: 99.8
click at [418, 69] on body "Hello! I'm the CrewAI assistant. What kind of automation do you want to build? …" at bounding box center [388, 186] width 777 height 372
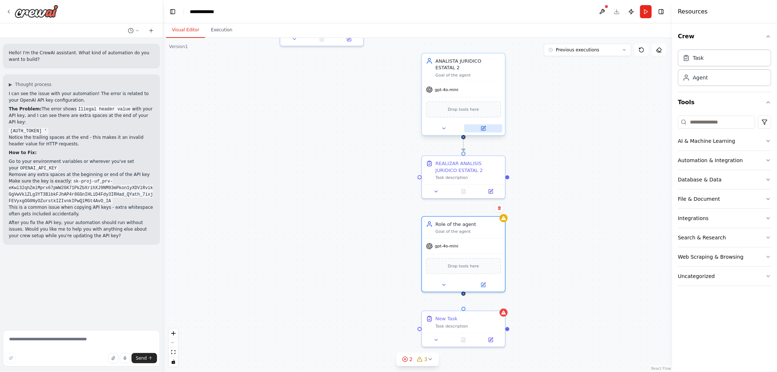
click at [486, 127] on button at bounding box center [483, 128] width 38 height 8
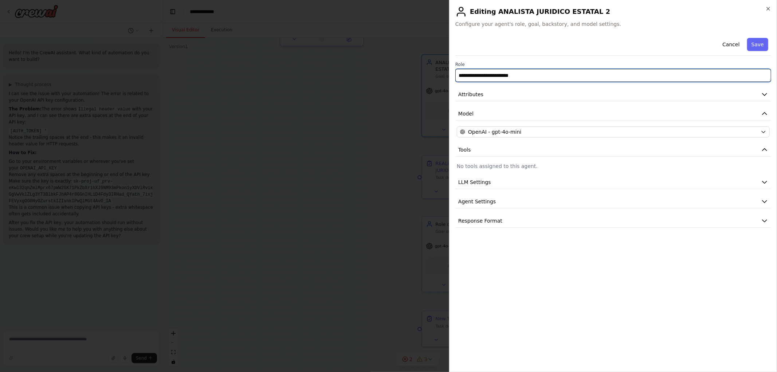
drag, startPoint x: 529, startPoint y: 77, endPoint x: 255, endPoint y: 52, distance: 275.0
click at [311, 59] on body "Hello! I'm the CrewAI assistant. What kind of automation do you want to build? …" at bounding box center [388, 186] width 777 height 372
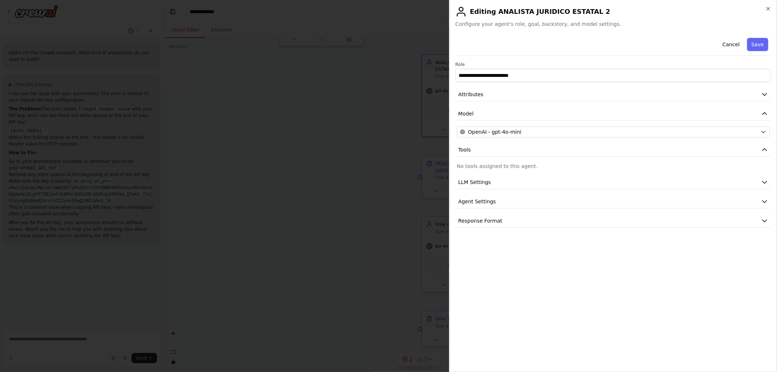
drag, startPoint x: 278, startPoint y: 121, endPoint x: 299, endPoint y: 127, distance: 21.4
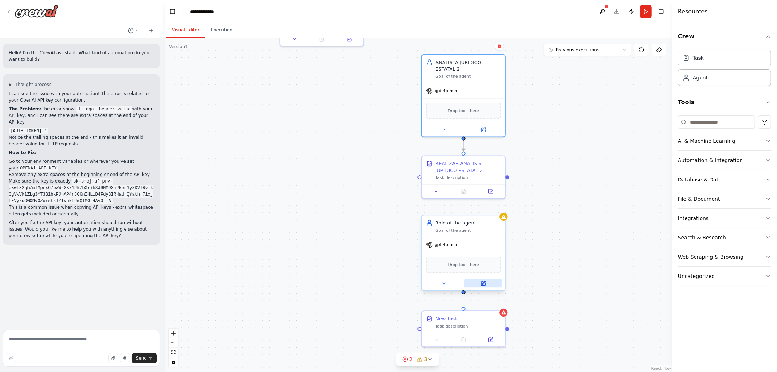
click at [485, 281] on icon at bounding box center [483, 282] width 3 height 3
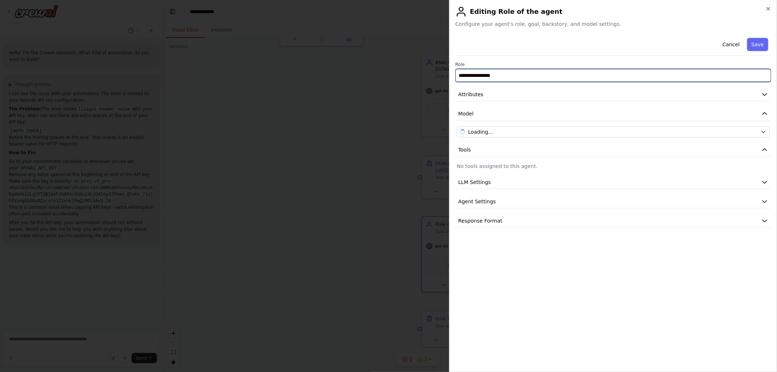
drag, startPoint x: 534, startPoint y: 77, endPoint x: 301, endPoint y: 55, distance: 234.1
click at [301, 55] on body "Hello! I'm the CrewAI assistant. What kind of automation do you want to build? …" at bounding box center [388, 186] width 777 height 372
paste input "**********"
type input "**********"
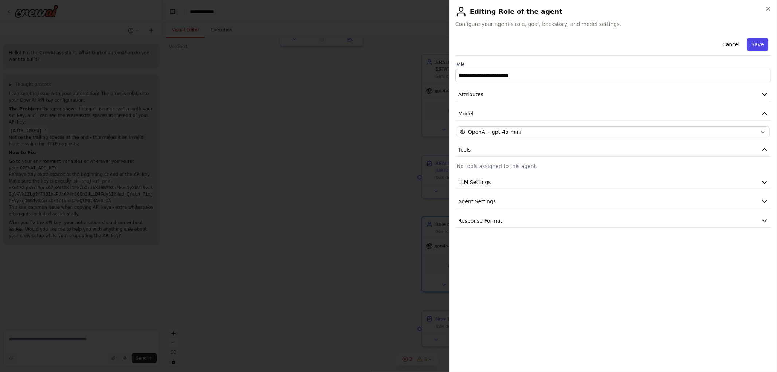
click at [763, 46] on button "Save" at bounding box center [757, 44] width 21 height 13
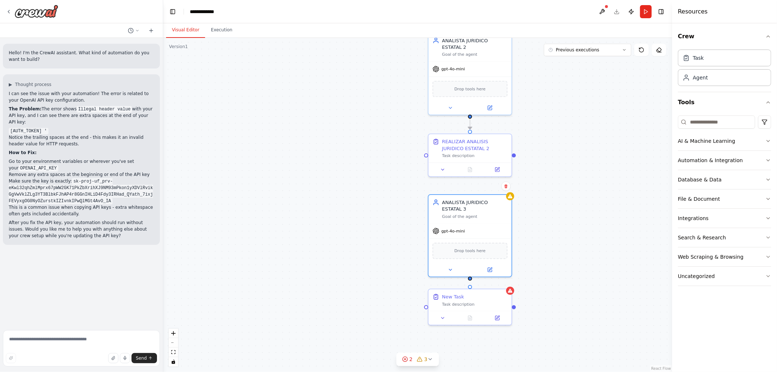
drag, startPoint x: 342, startPoint y: 192, endPoint x: 350, endPoint y: 67, distance: 124.4
click at [350, 68] on div ".deletable-edge-delete-btn { width: 20px; height: 20px; border: 0px solid #ffff…" at bounding box center [417, 205] width 509 height 334
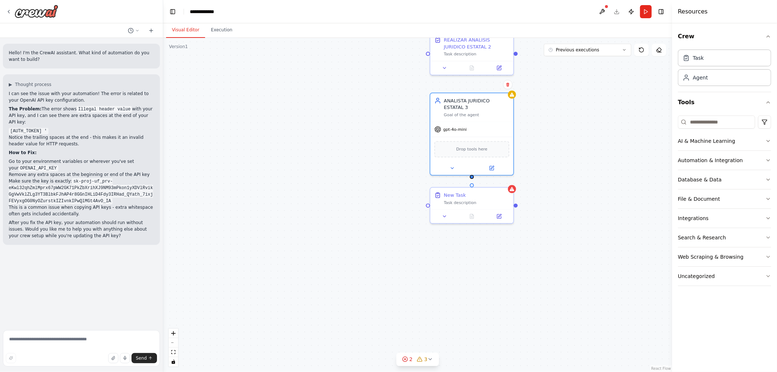
drag, startPoint x: 516, startPoint y: 256, endPoint x: 512, endPoint y: 255, distance: 4.2
click at [515, 256] on div ".deletable-edge-delete-btn { width: 20px; height: 20px; border: 0px solid #ffff…" at bounding box center [417, 205] width 509 height 334
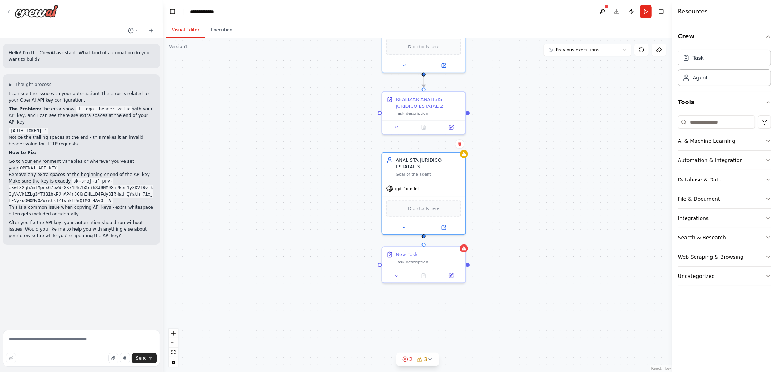
drag, startPoint x: 579, startPoint y: 133, endPoint x: 530, endPoint y: 192, distance: 77.1
click at [532, 192] on div ".deletable-edge-delete-btn { width: 20px; height: 20px; border: 0px solid #ffff…" at bounding box center [417, 205] width 509 height 334
click at [453, 132] on div at bounding box center [422, 126] width 83 height 14
click at [450, 127] on icon at bounding box center [450, 126] width 4 height 4
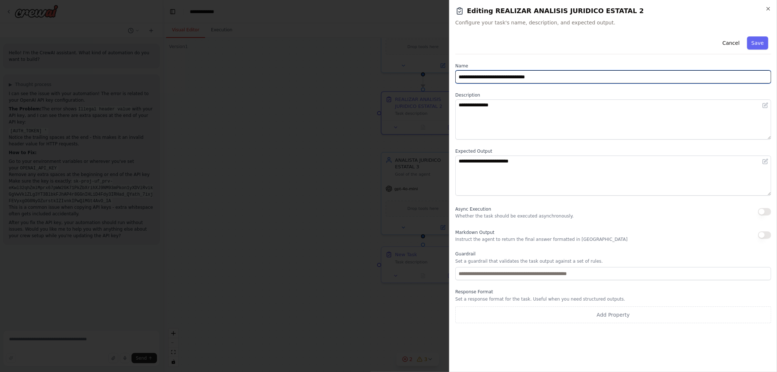
drag, startPoint x: 589, startPoint y: 75, endPoint x: 234, endPoint y: 74, distance: 355.0
click at [243, 74] on body "Hello! I'm the CrewAI assistant. What kind of automation do you want to build? …" at bounding box center [388, 186] width 777 height 372
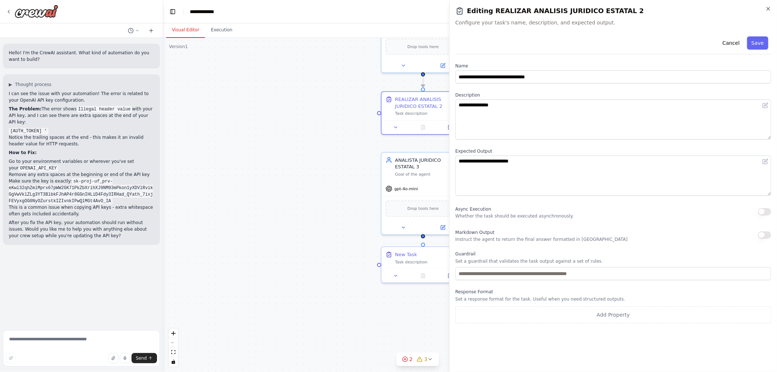
click at [254, 150] on div ".deletable-edge-delete-btn { width: 20px; height: 20px; border: 0px solid #ffff…" at bounding box center [417, 205] width 509 height 334
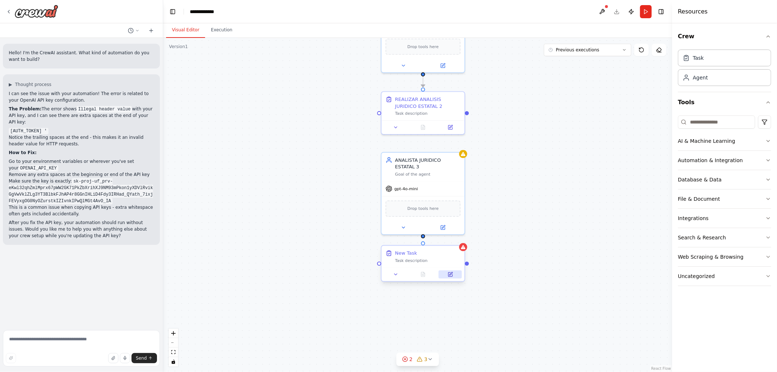
click at [451, 275] on icon at bounding box center [450, 274] width 4 height 4
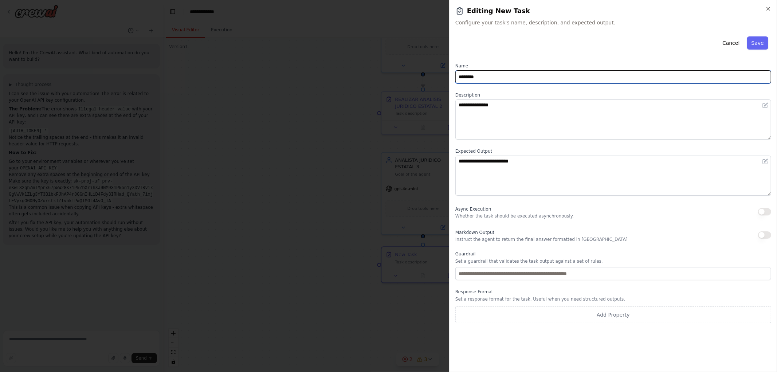
drag, startPoint x: 540, startPoint y: 77, endPoint x: 210, endPoint y: 76, distance: 330.3
click at [303, 75] on body "Hello! I'm the CrewAI assistant. What kind of automation do you want to build? …" at bounding box center [388, 186] width 777 height 372
paste input "**********"
type input "**********"
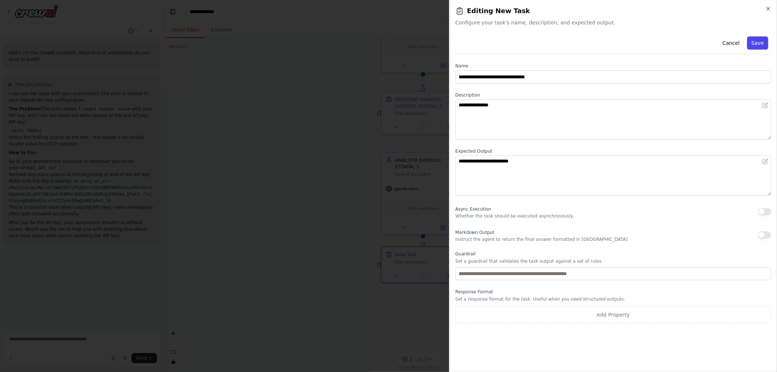
click at [762, 42] on button "Save" at bounding box center [757, 42] width 21 height 13
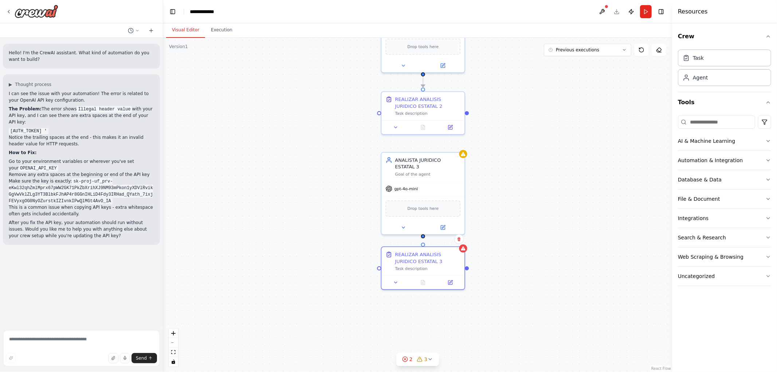
click at [525, 192] on div ".deletable-edge-delete-btn { width: 20px; height: 20px; border: 0px solid #ffff…" at bounding box center [417, 205] width 509 height 334
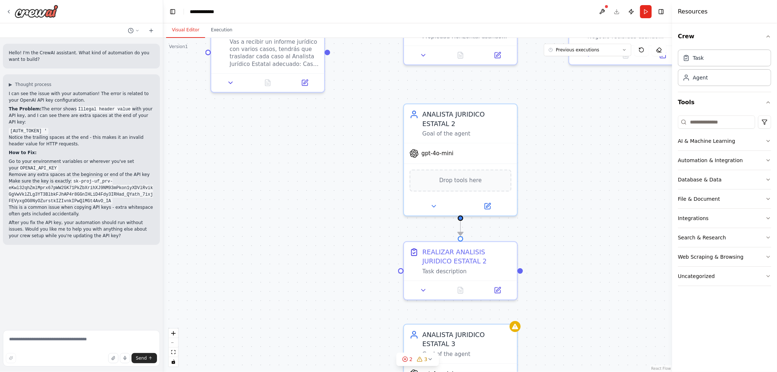
drag, startPoint x: 529, startPoint y: 227, endPoint x: 556, endPoint y: 318, distance: 94.6
click at [566, 326] on div ".deletable-edge-delete-btn { width: 20px; height: 20px; border: 0px solid #ffff…" at bounding box center [417, 205] width 509 height 334
drag, startPoint x: 561, startPoint y: 261, endPoint x: 557, endPoint y: 232, distance: 29.7
click at [557, 232] on div ".deletable-edge-delete-btn { width: 20px; height: 20px; border: 0px solid #ffff…" at bounding box center [417, 205] width 509 height 334
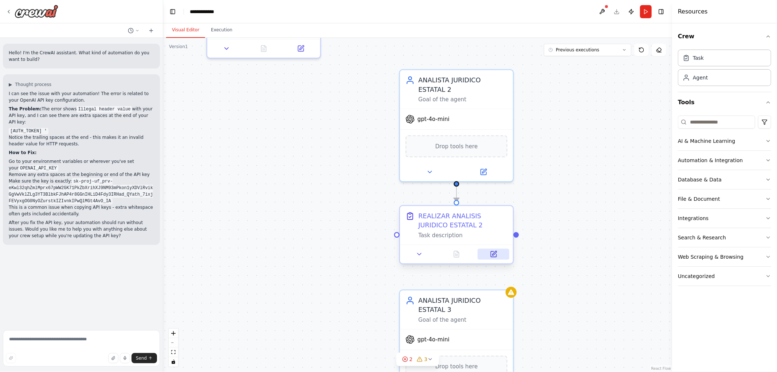
click at [496, 252] on icon at bounding box center [494, 253] width 4 height 4
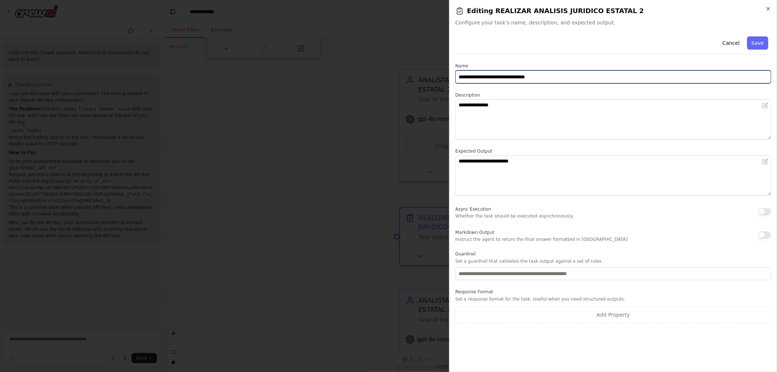
click at [555, 73] on input "**********" at bounding box center [613, 76] width 316 height 13
type input "**********"
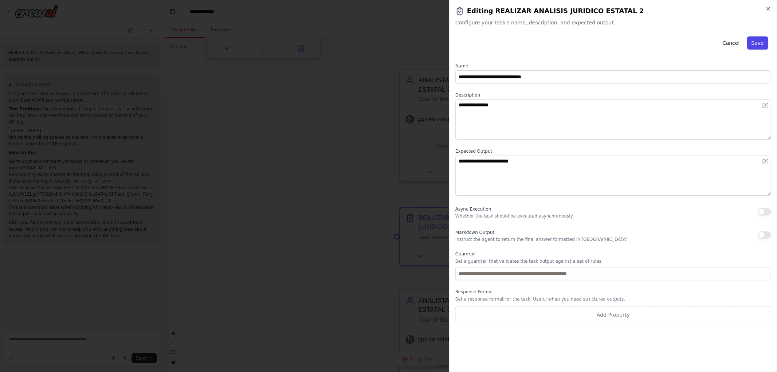
click at [753, 38] on button "Save" at bounding box center [757, 42] width 21 height 13
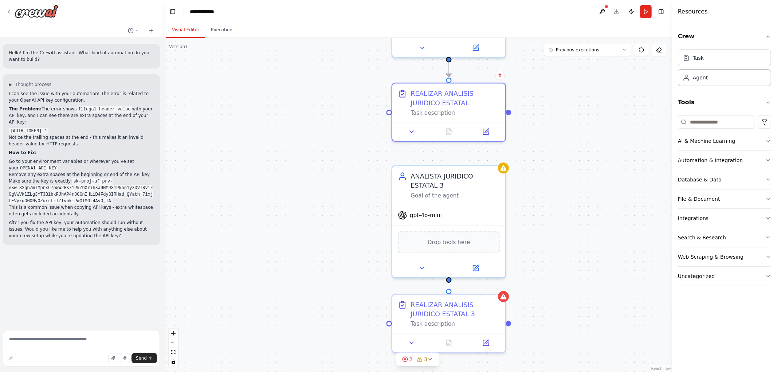
drag, startPoint x: 312, startPoint y: 209, endPoint x: 301, endPoint y: 44, distance: 164.6
click at [301, 43] on div ".deletable-edge-delete-btn { width: 20px; height: 20px; border: 0px solid #ffff…" at bounding box center [417, 205] width 509 height 334
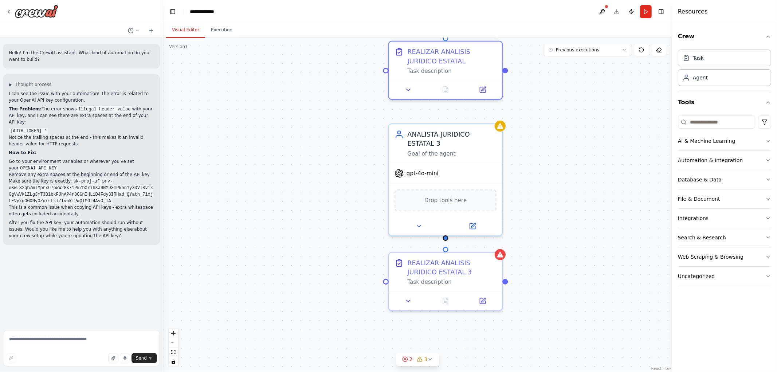
click at [536, 195] on div ".deletable-edge-delete-btn { width: 20px; height: 20px; border: 0px solid #ffff…" at bounding box center [417, 205] width 509 height 334
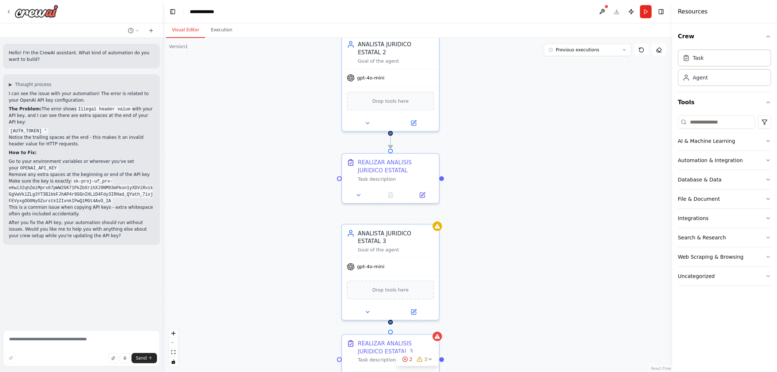
drag, startPoint x: 548, startPoint y: 210, endPoint x: 453, endPoint y: 198, distance: 96.2
click at [461, 197] on div ".deletable-edge-delete-btn { width: 20px; height: 20px; border: 0px solid #ffff…" at bounding box center [417, 205] width 509 height 334
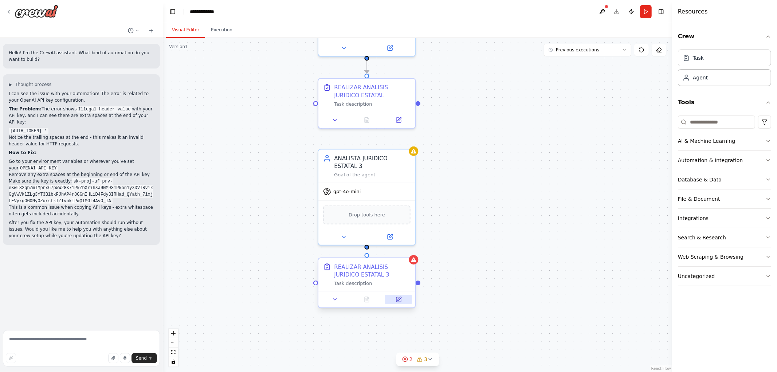
click at [402, 303] on button at bounding box center [398, 299] width 27 height 9
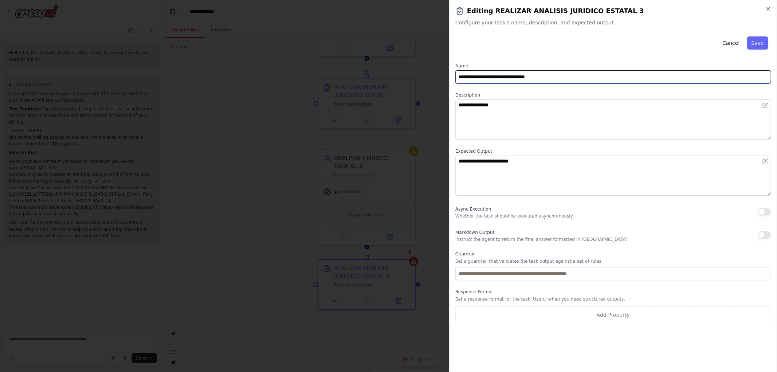
click at [558, 80] on input "**********" at bounding box center [613, 76] width 316 height 13
type input "**********"
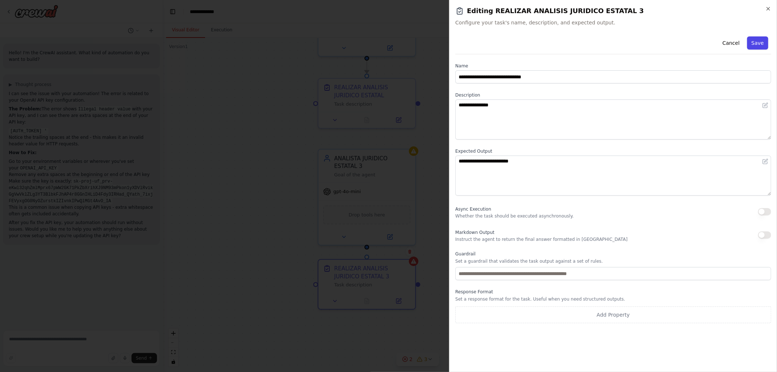
click at [757, 42] on button "Save" at bounding box center [757, 42] width 21 height 13
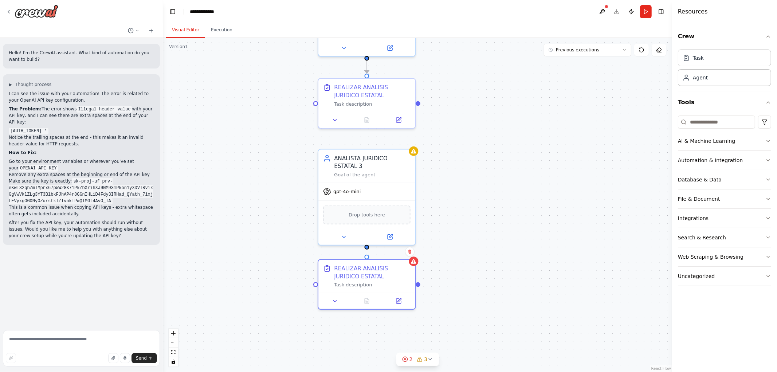
click at [469, 139] on div ".deletable-edge-delete-btn { width: 20px; height: 20px; border: 0px solid #ffff…" at bounding box center [417, 205] width 509 height 334
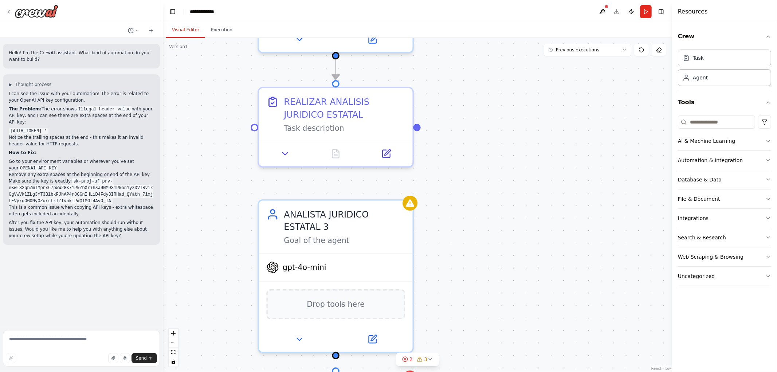
drag, startPoint x: 489, startPoint y: 259, endPoint x: 497, endPoint y: 290, distance: 32.2
click at [503, 299] on div ".deletable-edge-delete-btn { width: 20px; height: 20px; border: 0px solid #ffff…" at bounding box center [417, 205] width 509 height 334
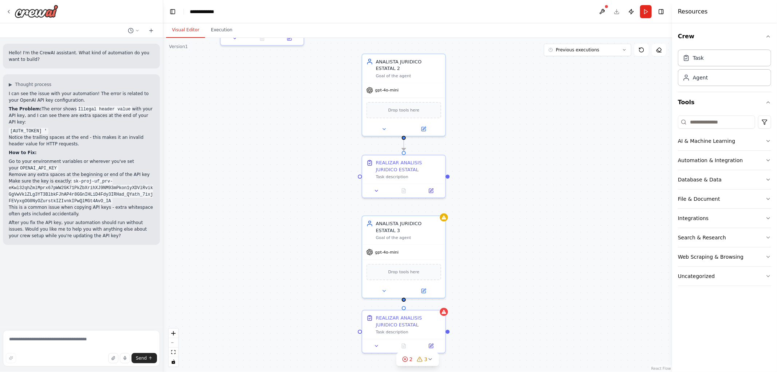
drag, startPoint x: 505, startPoint y: 188, endPoint x: 501, endPoint y: 169, distance: 19.4
click at [503, 169] on div ".deletable-edge-delete-btn { width: 20px; height: 20px; border: 0px solid #ffff…" at bounding box center [417, 205] width 509 height 334
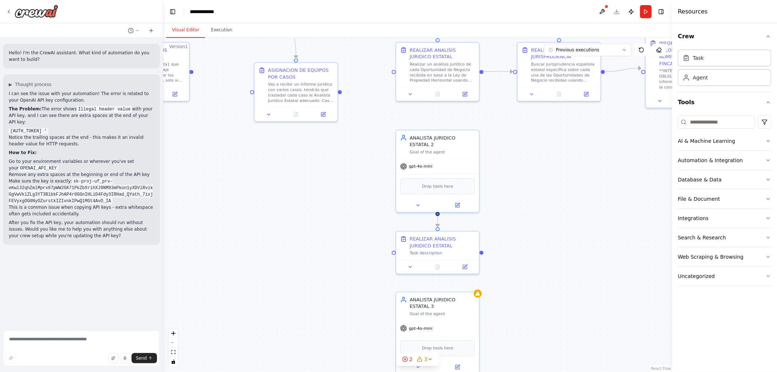
drag, startPoint x: 504, startPoint y: 185, endPoint x: 526, endPoint y: 262, distance: 80.5
click at [540, 289] on div ".deletable-edge-delete-btn { width: 20px; height: 20px; border: 0px solid #ffff…" at bounding box center [417, 205] width 509 height 334
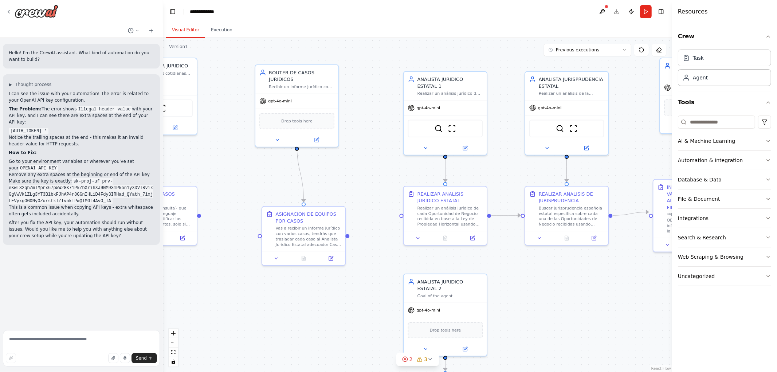
drag, startPoint x: 526, startPoint y: 221, endPoint x: 500, endPoint y: 300, distance: 83.1
click at [511, 319] on div ".deletable-edge-delete-btn { width: 20px; height: 20px; border: 0px solid #ffff…" at bounding box center [417, 205] width 509 height 334
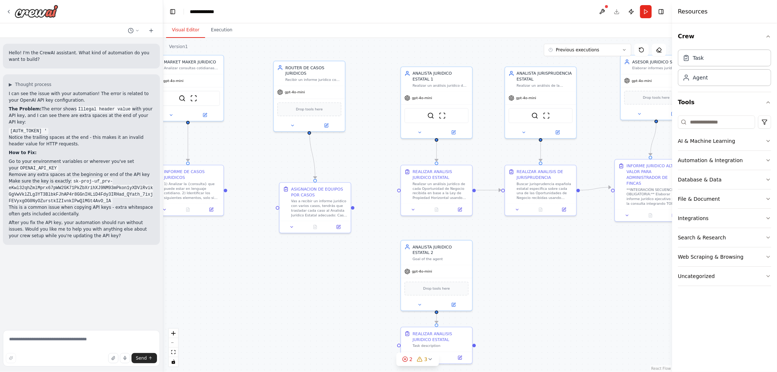
click at [523, 305] on div ".deletable-edge-delete-btn { width: 20px; height: 20px; border: 0px solid #ffff…" at bounding box center [417, 205] width 509 height 334
click at [454, 125] on button at bounding box center [453, 128] width 33 height 7
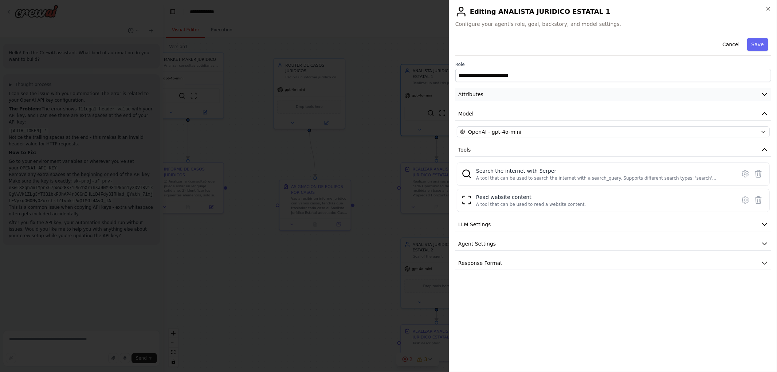
click at [555, 96] on button "Attributes" at bounding box center [613, 94] width 316 height 13
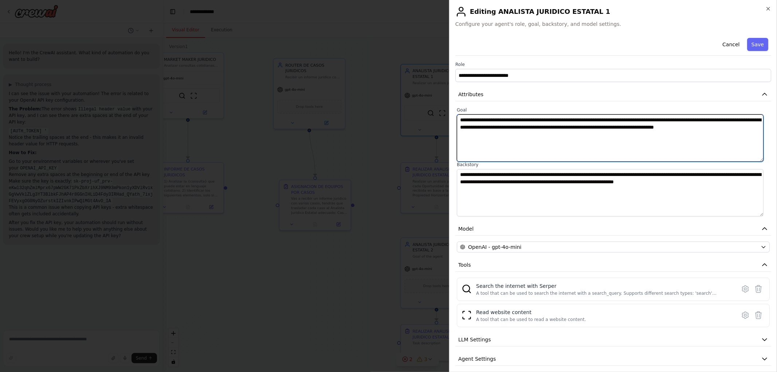
drag, startPoint x: 457, startPoint y: 130, endPoint x: 336, endPoint y: 82, distance: 130.4
click at [340, 82] on body "Hello! I'm the CrewAI assistant. What kind of automation do you want to build? …" at bounding box center [388, 186] width 777 height 372
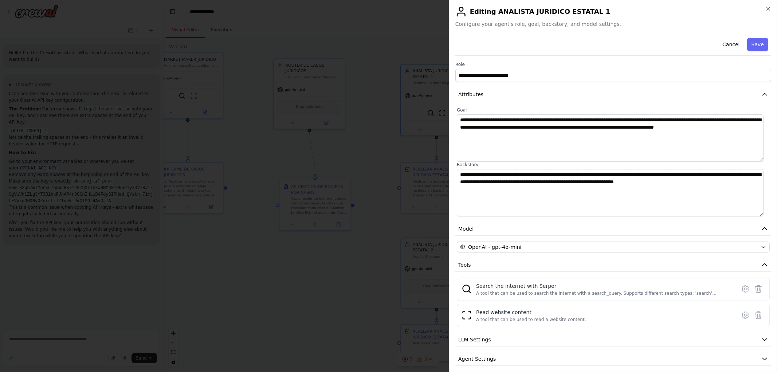
drag, startPoint x: 335, startPoint y: 239, endPoint x: 343, endPoint y: 241, distance: 8.8
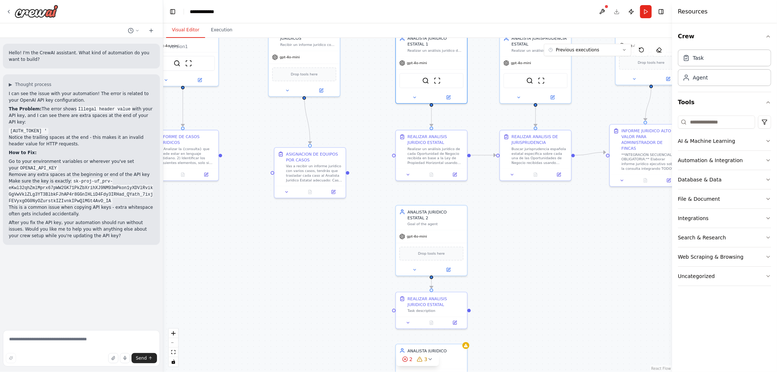
drag, startPoint x: 532, startPoint y: 295, endPoint x: 500, endPoint y: 234, distance: 69.1
click at [523, 229] on div ".deletable-edge-delete-btn { width: 20px; height: 20px; border: 0px solid #ffff…" at bounding box center [417, 205] width 509 height 334
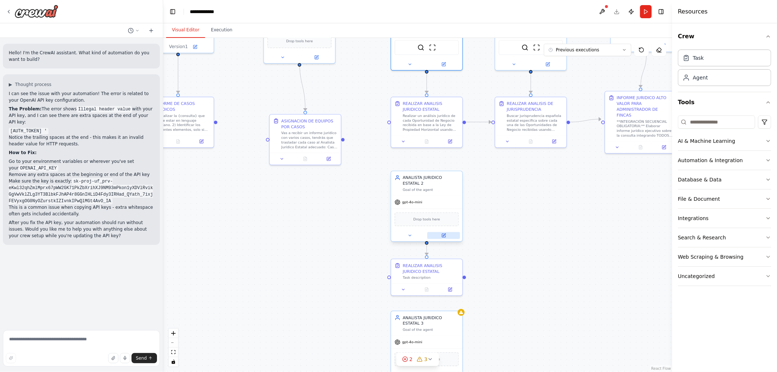
click at [443, 237] on icon at bounding box center [444, 236] width 4 height 4
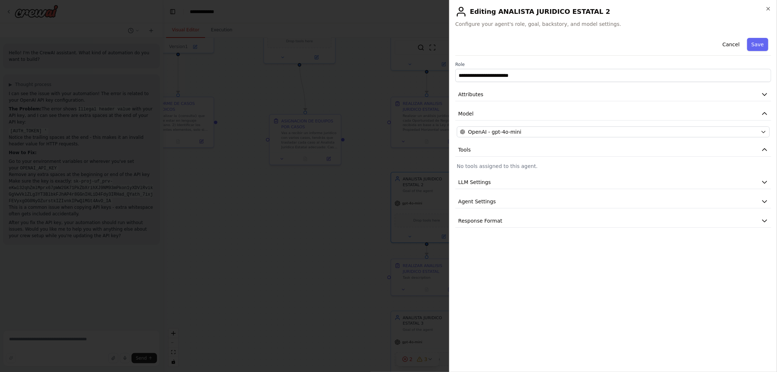
drag, startPoint x: 523, startPoint y: 97, endPoint x: 520, endPoint y: 104, distance: 7.3
click at [522, 98] on button "Attributes" at bounding box center [613, 94] width 316 height 13
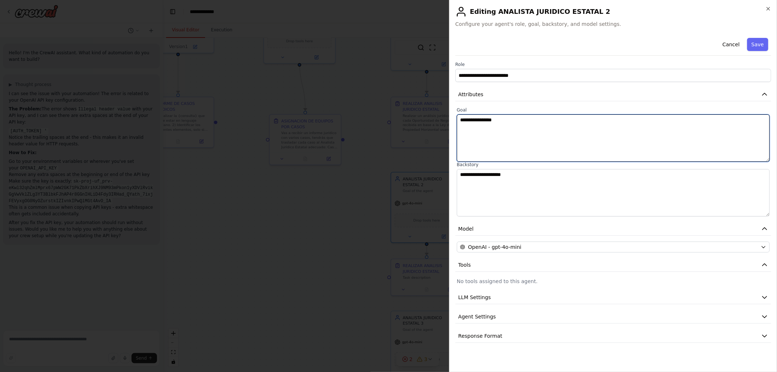
drag, startPoint x: 519, startPoint y: 124, endPoint x: 273, endPoint y: 101, distance: 246.6
click at [322, 104] on body "Hello! I'm the CrewAI assistant. What kind of automation do you want to build? …" at bounding box center [388, 186] width 777 height 372
paste textarea "**********"
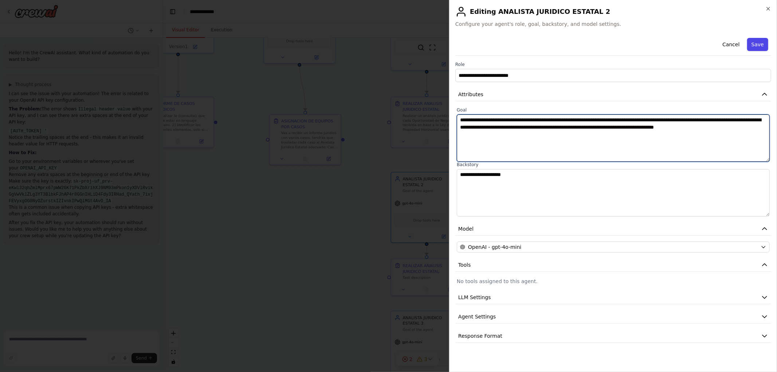
type textarea "**********"
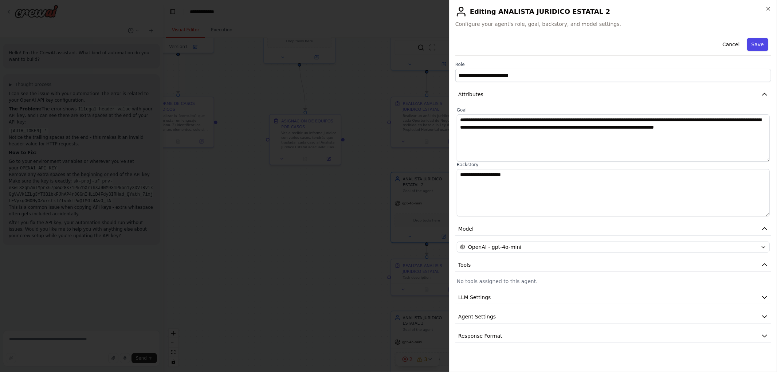
click at [756, 44] on button "Save" at bounding box center [757, 44] width 21 height 13
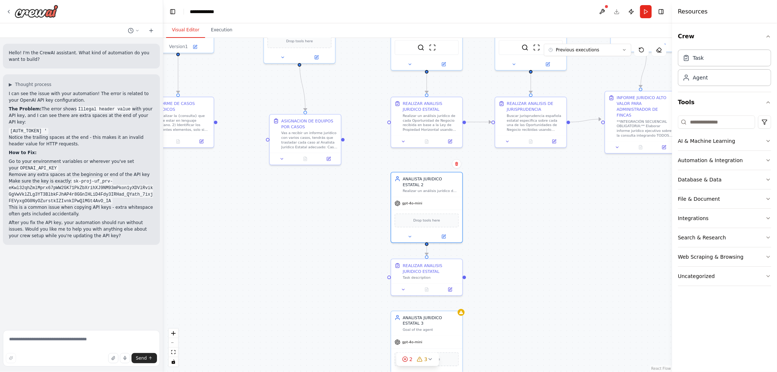
drag, startPoint x: 489, startPoint y: 303, endPoint x: 489, endPoint y: 300, distance: 3.7
click at [489, 304] on div ".deletable-edge-delete-btn { width: 20px; height: 20px; border: 0px solid #ffff…" at bounding box center [417, 205] width 509 height 334
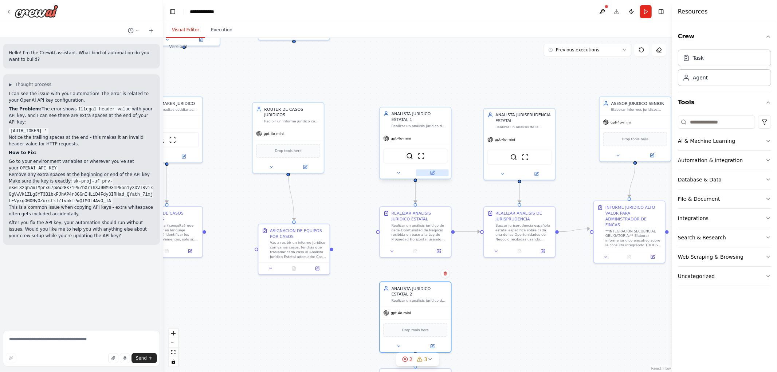
click at [433, 171] on icon at bounding box center [432, 173] width 4 height 4
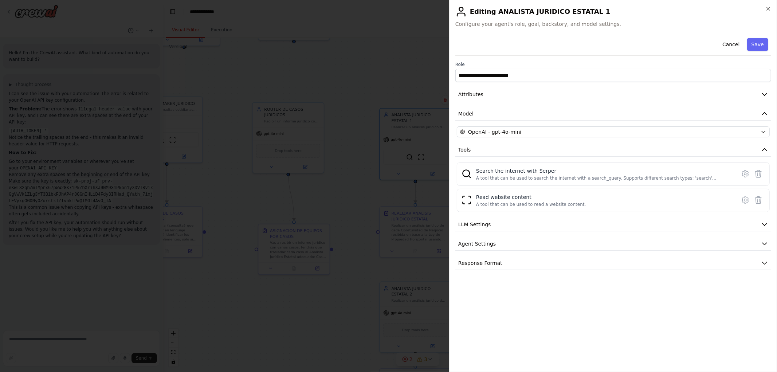
click at [540, 105] on div "**********" at bounding box center [613, 152] width 316 height 235
click at [540, 112] on button "Model" at bounding box center [613, 113] width 316 height 13
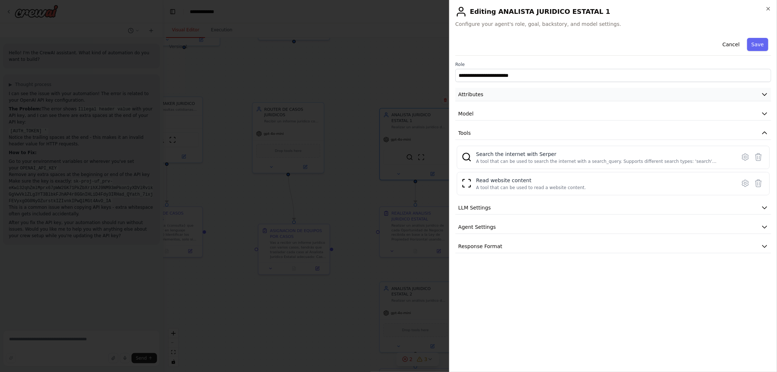
click at [560, 94] on button "Attributes" at bounding box center [613, 94] width 316 height 13
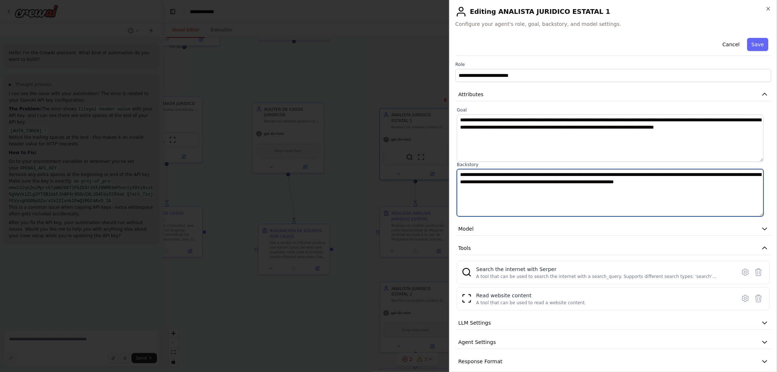
drag, startPoint x: 732, startPoint y: 181, endPoint x: 321, endPoint y: 135, distance: 413.3
click at [321, 135] on body "Hello! I'm the CrewAI assistant. What kind of automation do you want to build? …" at bounding box center [388, 186] width 777 height 372
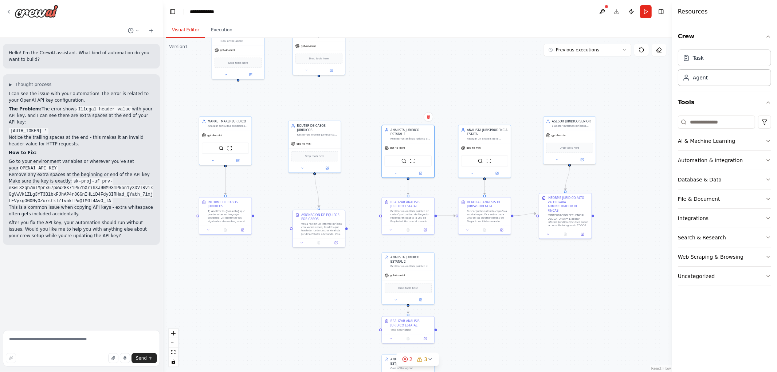
drag, startPoint x: 482, startPoint y: 280, endPoint x: 480, endPoint y: 208, distance: 71.8
click at [480, 208] on div ".deletable-edge-delete-btn { width: 20px; height: 20px; border: 0px solid #ffff…" at bounding box center [417, 205] width 509 height 334
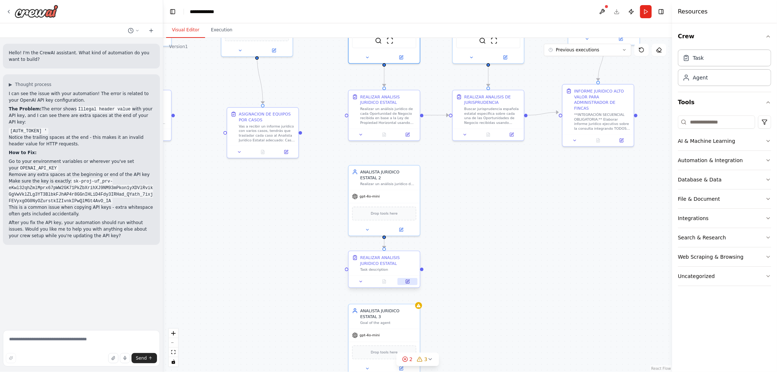
click at [406, 280] on icon at bounding box center [408, 282] width 4 height 4
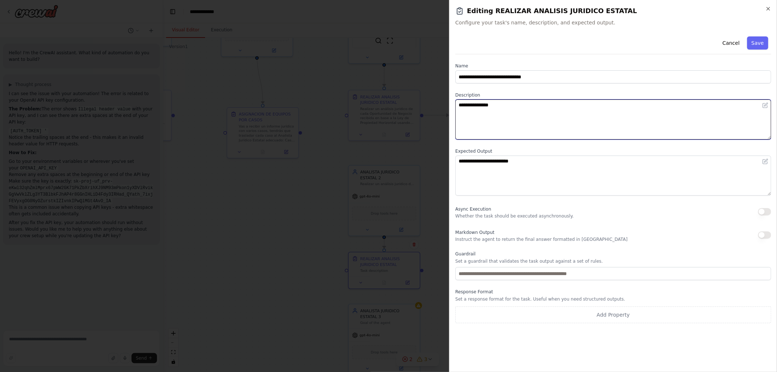
drag, startPoint x: 540, startPoint y: 111, endPoint x: 236, endPoint y: 72, distance: 307.2
click at [395, 96] on body "Hello! I'm the CrewAI assistant. What kind of automation do you want to build? …" at bounding box center [388, 186] width 777 height 372
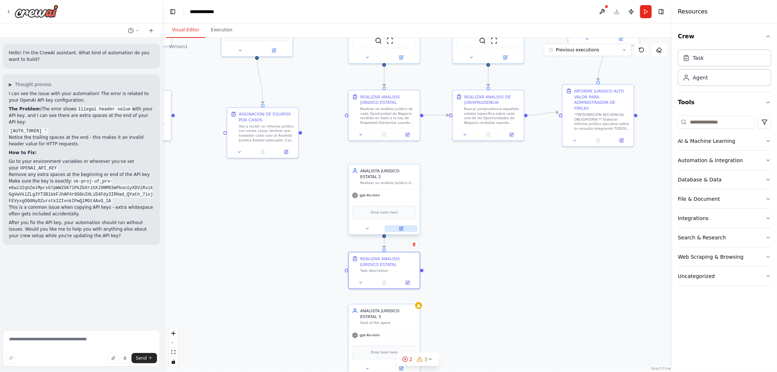
click at [398, 226] on button at bounding box center [401, 228] width 33 height 7
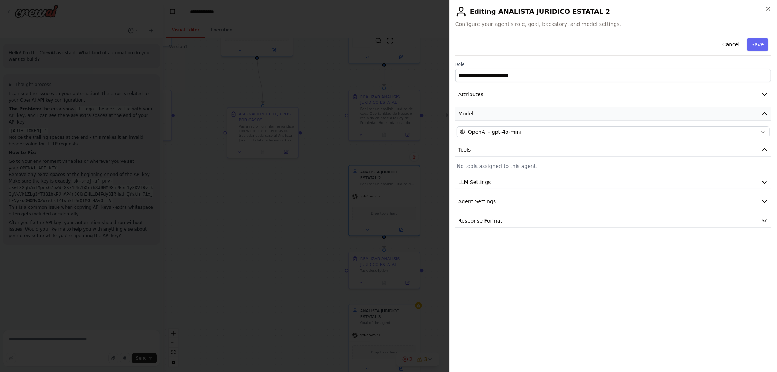
click at [513, 111] on button "Model" at bounding box center [613, 113] width 316 height 13
click at [494, 97] on button "Attributes" at bounding box center [613, 94] width 316 height 13
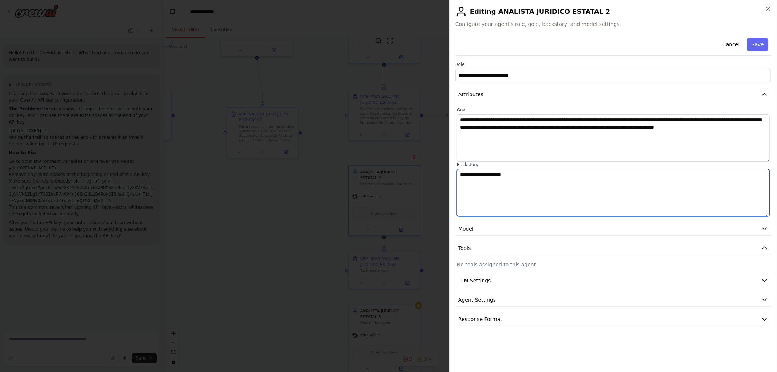
drag, startPoint x: 527, startPoint y: 179, endPoint x: 306, endPoint y: 144, distance: 223.5
click at [346, 157] on body "Hello! I'm the CrewAI assistant. What kind of automation do you want to build? …" at bounding box center [388, 186] width 777 height 372
paste textarea "**********"
type textarea "**********"
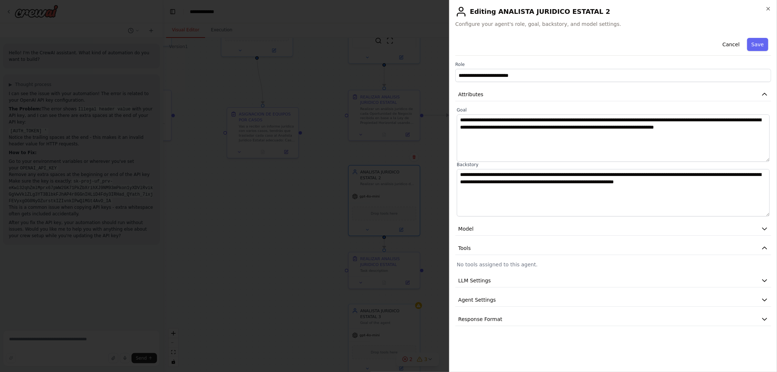
click at [758, 45] on button "Save" at bounding box center [757, 44] width 21 height 13
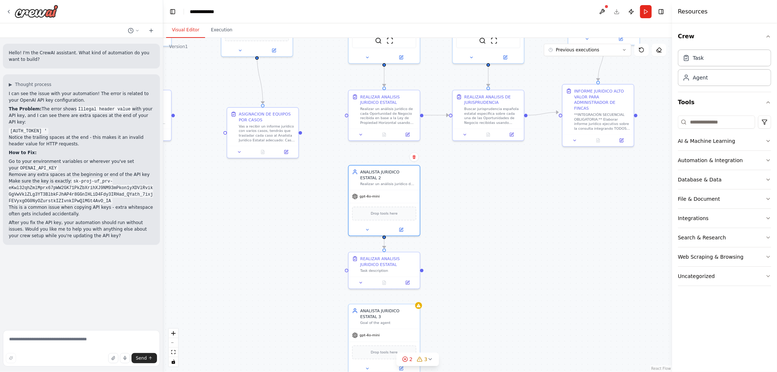
click at [460, 185] on div ".deletable-edge-delete-btn { width: 20px; height: 20px; border: 0px solid #ffff…" at bounding box center [417, 205] width 509 height 334
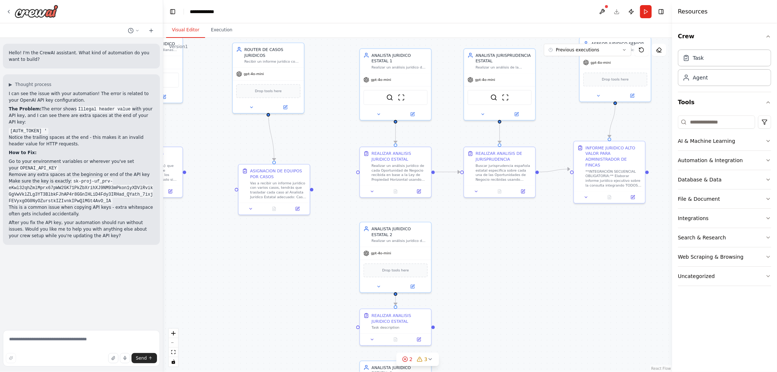
drag, startPoint x: 454, startPoint y: 222, endPoint x: 455, endPoint y: 231, distance: 8.5
click at [456, 236] on div ".deletable-edge-delete-btn { width: 20px; height: 20px; border: 0px solid #ffff…" at bounding box center [417, 205] width 509 height 334
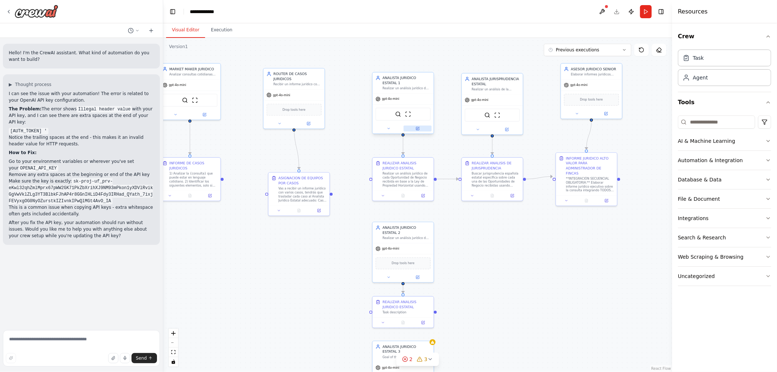
click at [419, 127] on icon at bounding box center [417, 128] width 3 height 3
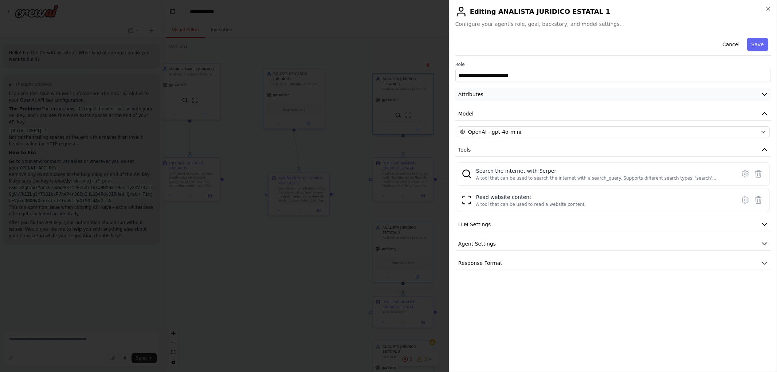
click at [509, 96] on button "Attributes" at bounding box center [613, 94] width 316 height 13
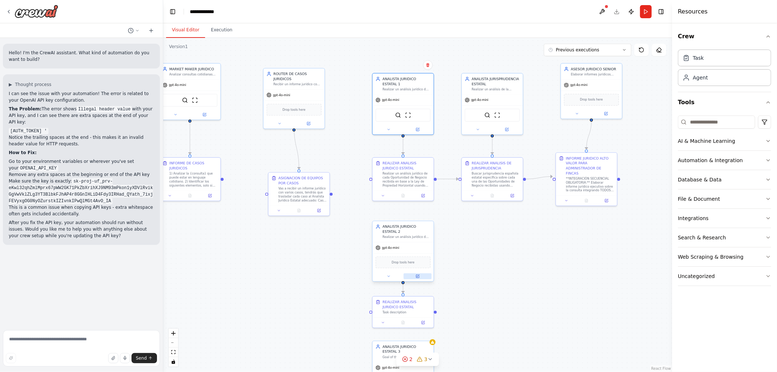
click at [416, 275] on icon at bounding box center [417, 276] width 3 height 3
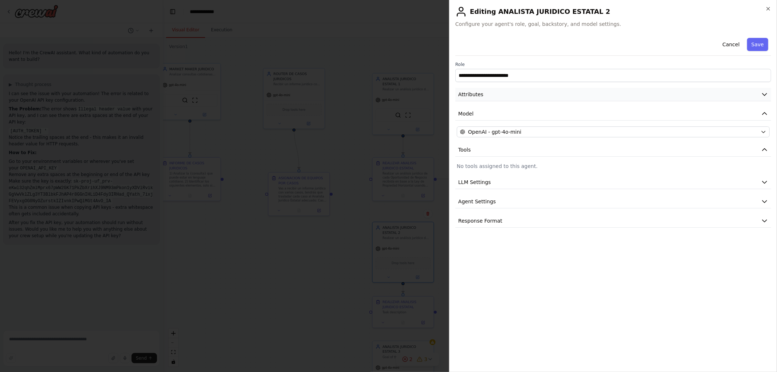
click at [486, 96] on button "Attributes" at bounding box center [613, 94] width 316 height 13
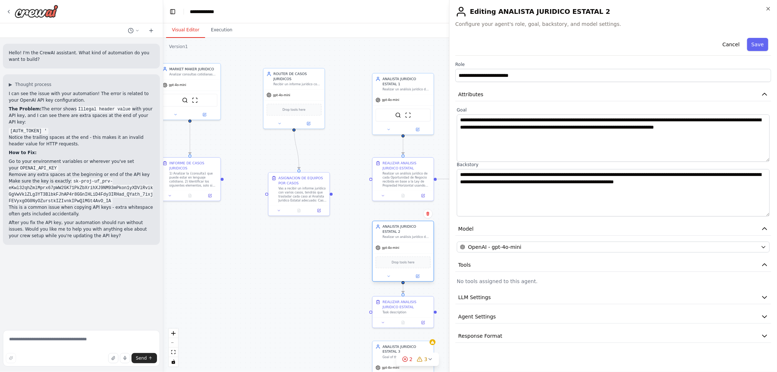
drag, startPoint x: 328, startPoint y: 252, endPoint x: 388, endPoint y: 238, distance: 62.1
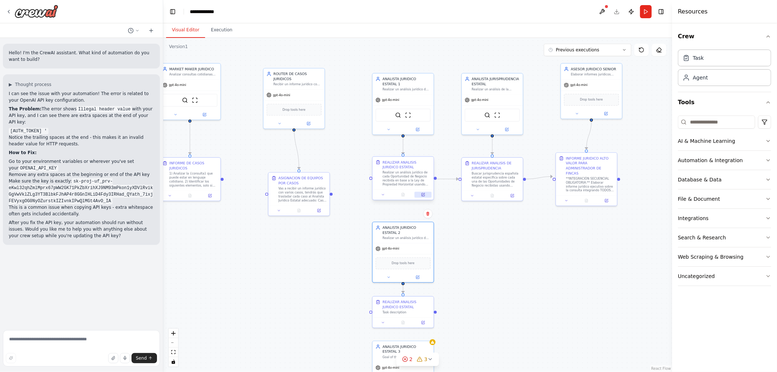
click at [424, 195] on icon at bounding box center [422, 194] width 3 height 3
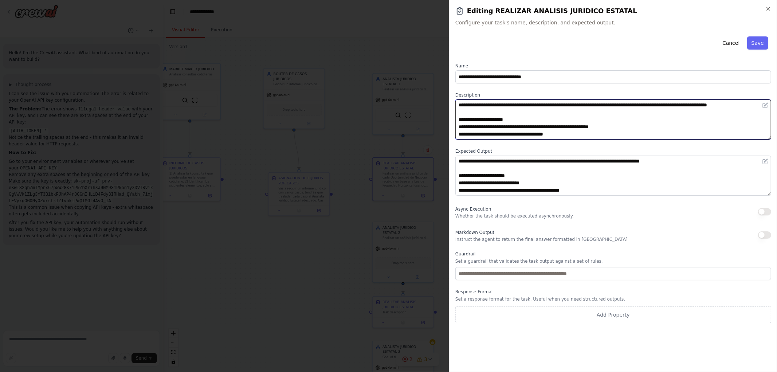
drag, startPoint x: 649, startPoint y: 132, endPoint x: 625, endPoint y: 135, distance: 24.6
click at [625, 135] on textarea "**********" at bounding box center [613, 119] width 316 height 40
click at [480, 107] on textarea "**********" at bounding box center [613, 119] width 316 height 40
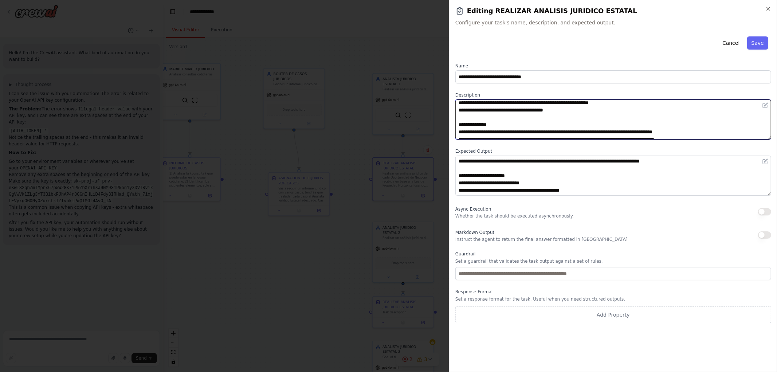
scroll to position [51, 0]
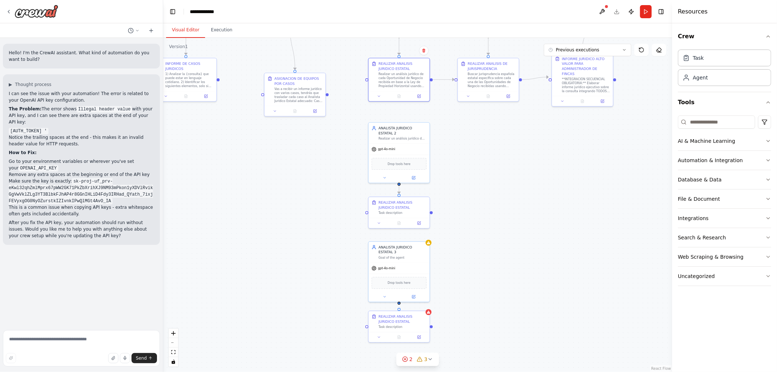
drag, startPoint x: 516, startPoint y: 269, endPoint x: 512, endPoint y: 174, distance: 95.9
click at [512, 174] on div ".deletable-edge-delete-btn { width: 20px; height: 20px; border: 0px solid #ffff…" at bounding box center [417, 205] width 509 height 334
click at [415, 223] on button at bounding box center [418, 221] width 17 height 6
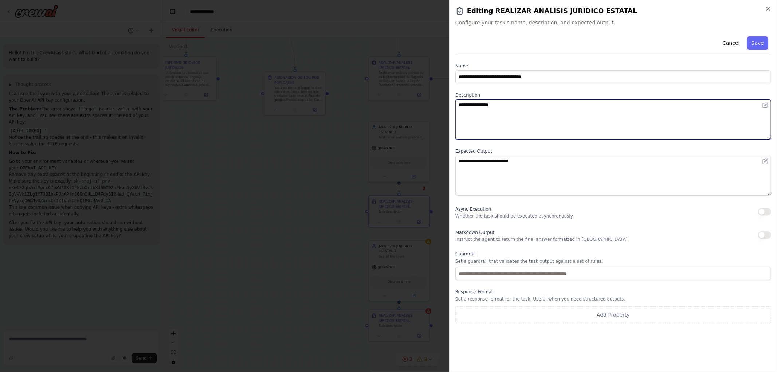
drag, startPoint x: 540, startPoint y: 108, endPoint x: 284, endPoint y: 75, distance: 257.7
click at [312, 84] on body "Hello! I'm the CrewAI assistant. What kind of automation do you want to build? …" at bounding box center [388, 186] width 777 height 372
paste textarea "**********"
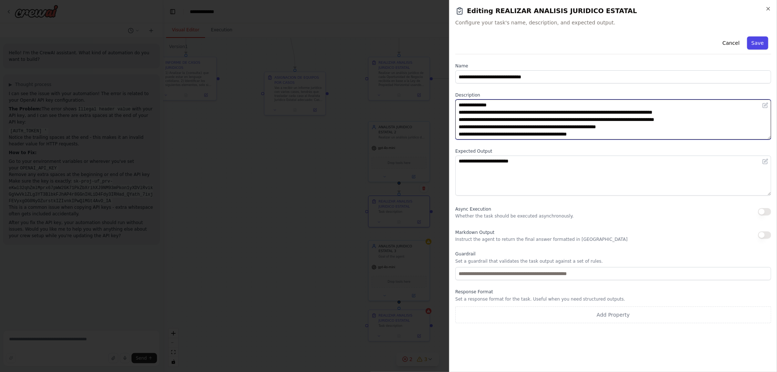
type textarea "**********"
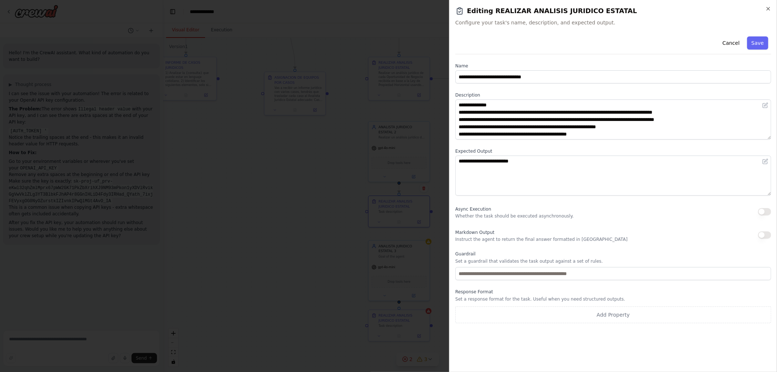
drag, startPoint x: 762, startPoint y: 40, endPoint x: 758, endPoint y: 42, distance: 3.9
click at [760, 40] on button "Save" at bounding box center [757, 42] width 21 height 13
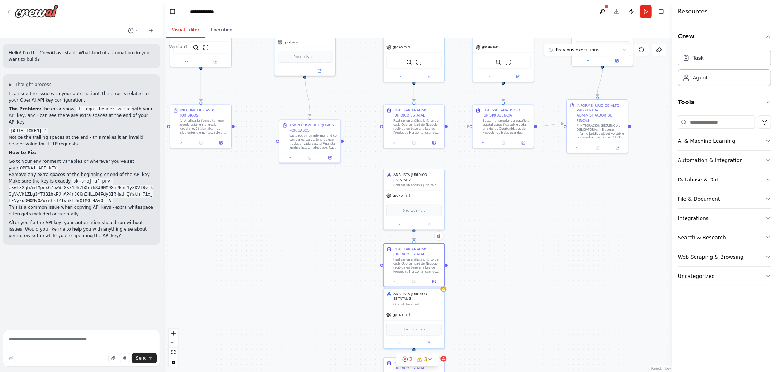
drag, startPoint x: 475, startPoint y: 205, endPoint x: 476, endPoint y: 212, distance: 6.4
click at [476, 212] on div ".deletable-edge-delete-btn { width: 20px; height: 20px; border: 0px solid #ffff…" at bounding box center [417, 205] width 509 height 334
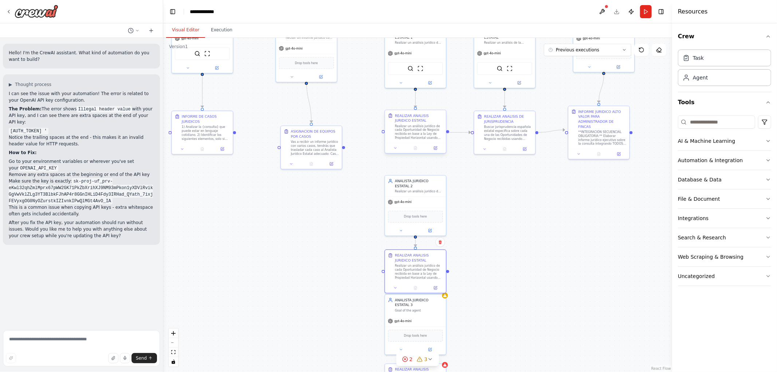
click at [434, 144] on div at bounding box center [415, 148] width 61 height 10
click at [438, 148] on button at bounding box center [435, 148] width 17 height 6
drag, startPoint x: 493, startPoint y: 220, endPoint x: 495, endPoint y: 169, distance: 50.7
click at [494, 170] on div ".deletable-edge-delete-btn { width: 20px; height: 20px; border: 0px solid #ffff…" at bounding box center [417, 205] width 509 height 334
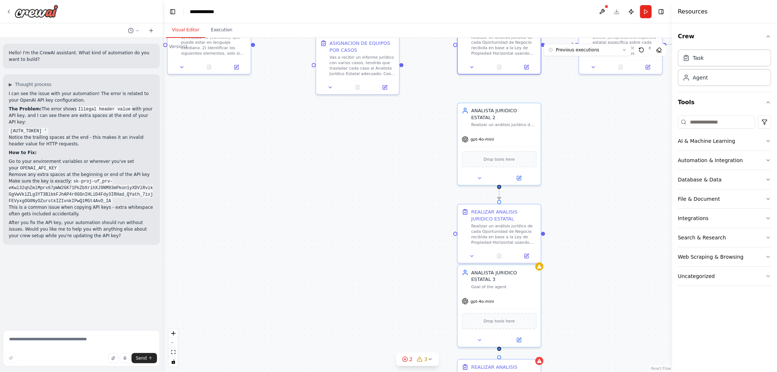
drag, startPoint x: 602, startPoint y: 186, endPoint x: 545, endPoint y: 148, distance: 68.9
click at [545, 150] on div ".deletable-edge-delete-btn { width: 20px; height: 20px; border: 0px solid #ffff…" at bounding box center [417, 205] width 509 height 334
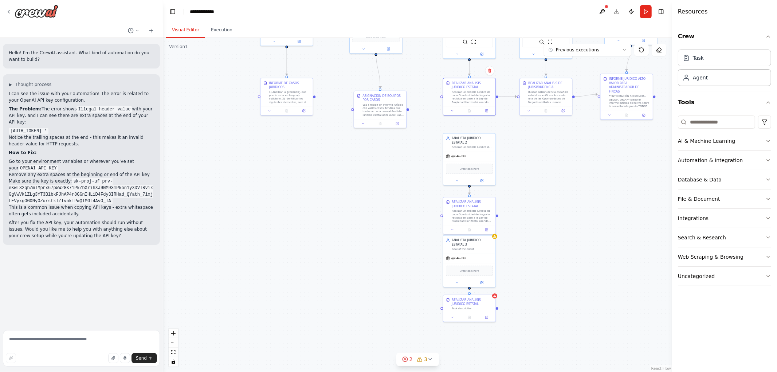
drag, startPoint x: 550, startPoint y: 204, endPoint x: 537, endPoint y: 218, distance: 19.3
click at [541, 223] on div ".deletable-edge-delete-btn { width: 20px; height: 20px; border: 0px solid #ffff…" at bounding box center [417, 205] width 509 height 334
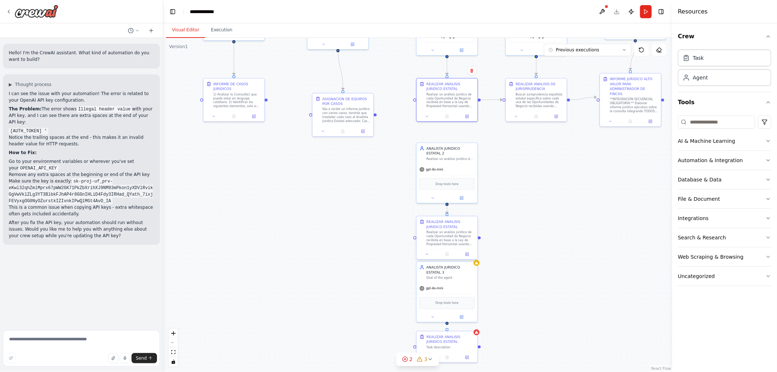
click at [472, 259] on div "REALIZAR ANALISIS JURIDICO ESTATAL Realizar un análisis jurídico de cada Oportu…" at bounding box center [447, 239] width 62 height 44
click at [465, 258] on div at bounding box center [447, 254] width 61 height 10
click at [468, 256] on button at bounding box center [466, 254] width 17 height 6
click at [466, 253] on icon at bounding box center [466, 254] width 3 height 3
drag, startPoint x: 522, startPoint y: 197, endPoint x: 523, endPoint y: 243, distance: 45.5
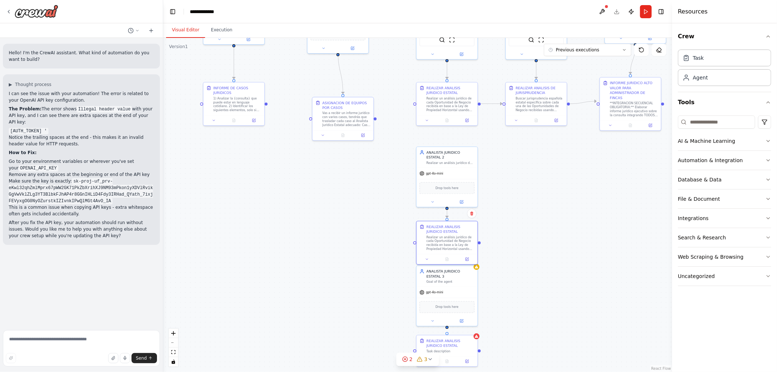
click at [525, 247] on div ".deletable-edge-delete-btn { width: 20px; height: 20px; border: 0px solid #ffff…" at bounding box center [417, 205] width 509 height 334
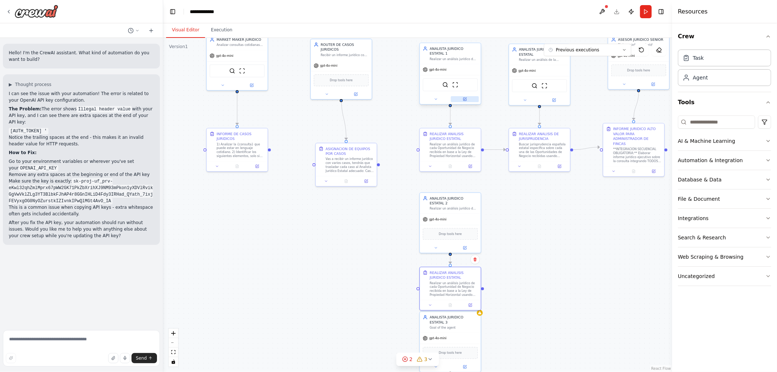
click at [469, 96] on button at bounding box center [465, 99] width 28 height 6
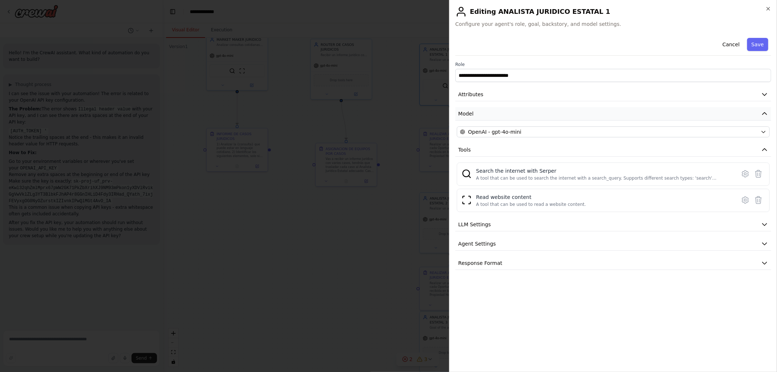
click at [503, 109] on button "Model" at bounding box center [613, 113] width 316 height 13
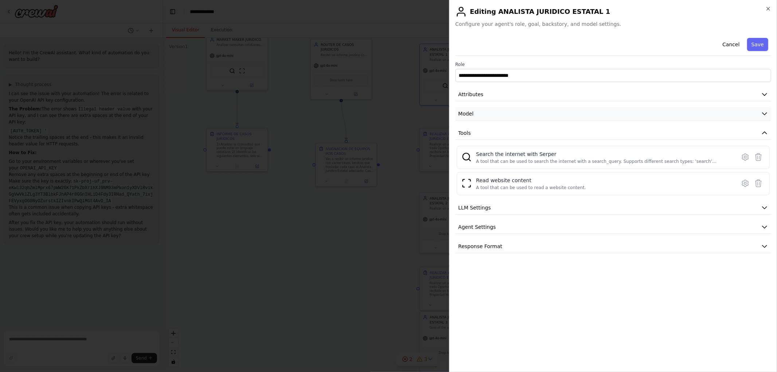
click at [503, 109] on button "Model" at bounding box center [613, 113] width 316 height 13
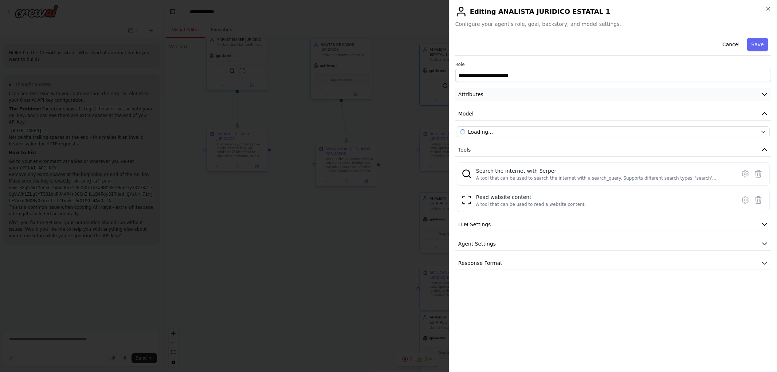
click at [497, 98] on button "Attributes" at bounding box center [613, 94] width 316 height 13
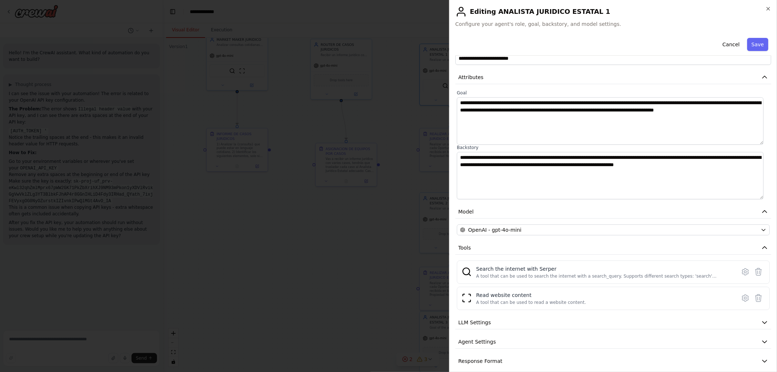
scroll to position [25, 0]
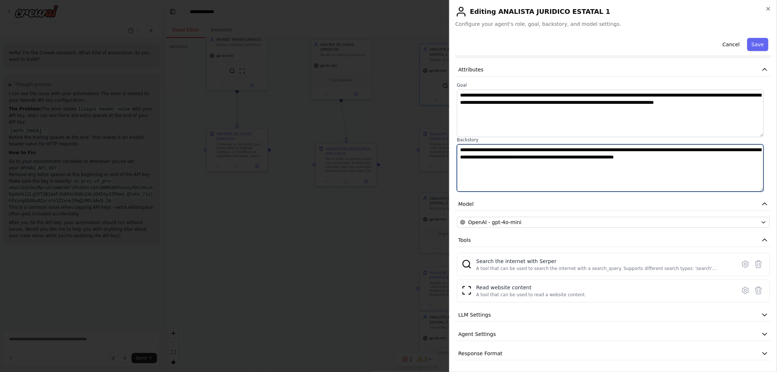
drag, startPoint x: 736, startPoint y: 156, endPoint x: 352, endPoint y: 142, distance: 384.4
click at [352, 142] on body "Hello! I'm the CrewAI assistant. What kind of automation do you want to build? …" at bounding box center [388, 186] width 777 height 372
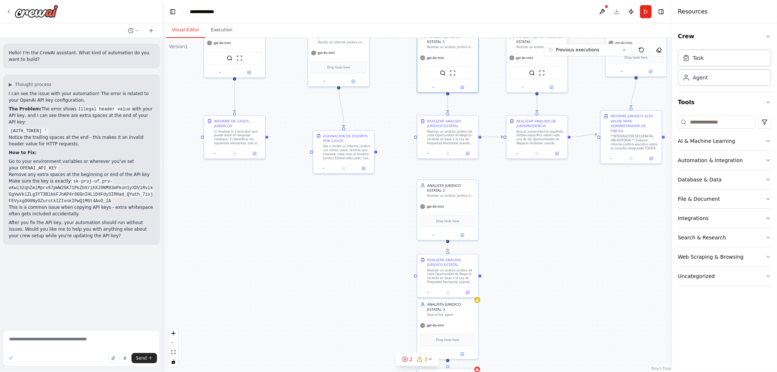
drag, startPoint x: 560, startPoint y: 276, endPoint x: 547, endPoint y: 229, distance: 49.0
click at [548, 229] on div ".deletable-edge-delete-btn { width: 20px; height: 20px; border: 0px solid #ffff…" at bounding box center [417, 205] width 509 height 334
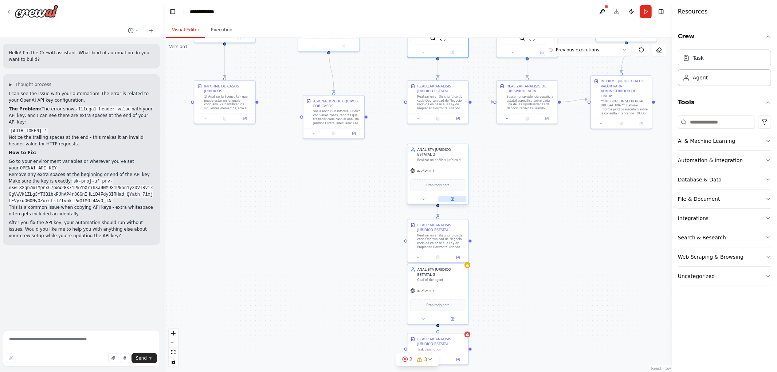
click at [456, 201] on button at bounding box center [452, 199] width 28 height 6
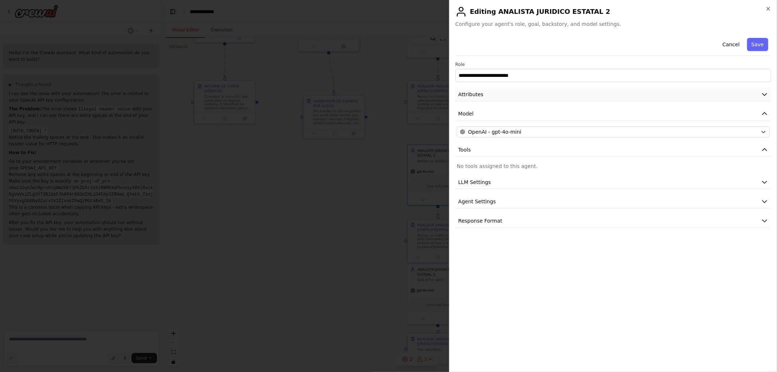
click at [483, 99] on button "Attributes" at bounding box center [613, 94] width 316 height 13
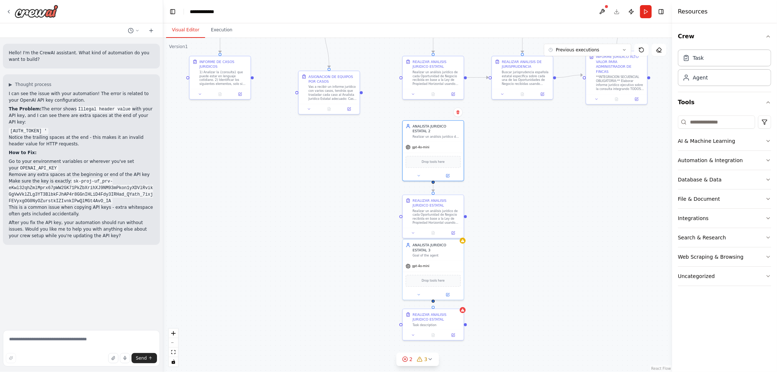
drag, startPoint x: 515, startPoint y: 193, endPoint x: 510, endPoint y: 169, distance: 24.9
click at [510, 169] on div ".deletable-edge-delete-btn { width: 20px; height: 20px; border: 0px solid #ffff…" at bounding box center [417, 205] width 509 height 334
click at [456, 93] on button at bounding box center [453, 93] width 17 height 6
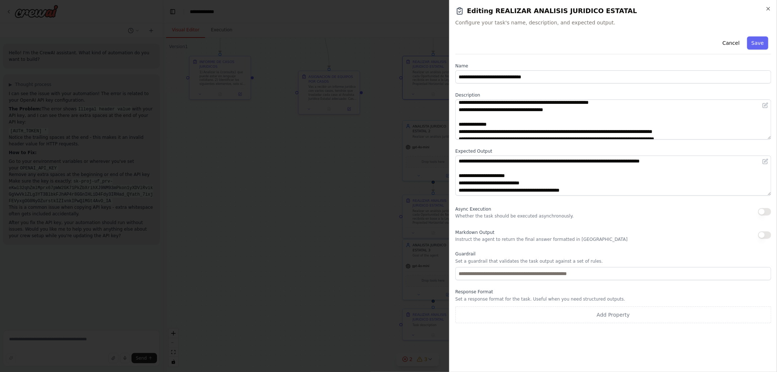
scroll to position [51, 0]
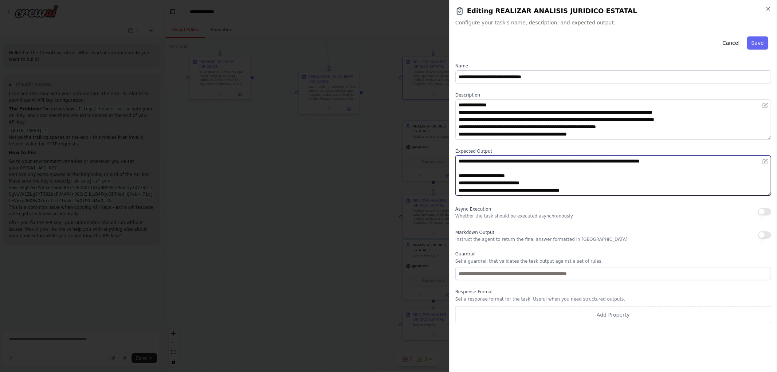
click at [554, 166] on textarea "**********" at bounding box center [613, 175] width 316 height 40
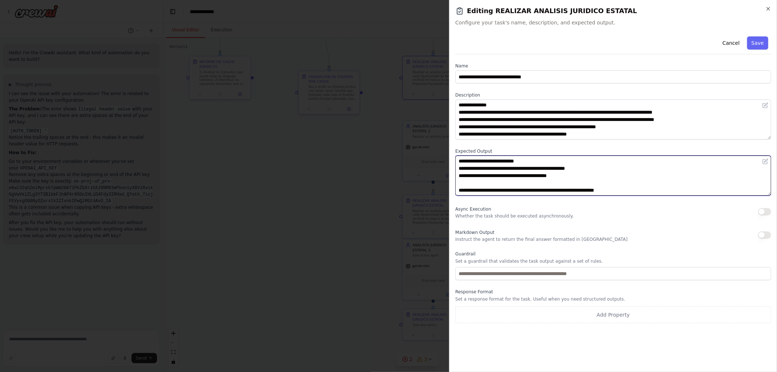
scroll to position [0, 0]
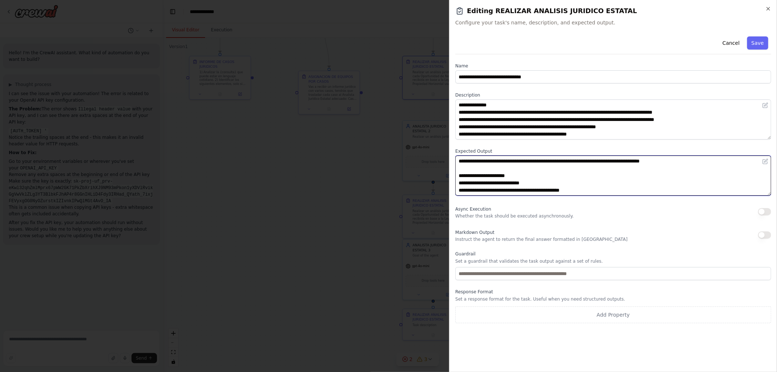
drag, startPoint x: 410, startPoint y: 179, endPoint x: 220, endPoint y: 77, distance: 215.4
click at [220, 77] on body "Hello! I'm the CrewAI assistant. What kind of automation do you want to build? …" at bounding box center [388, 186] width 777 height 372
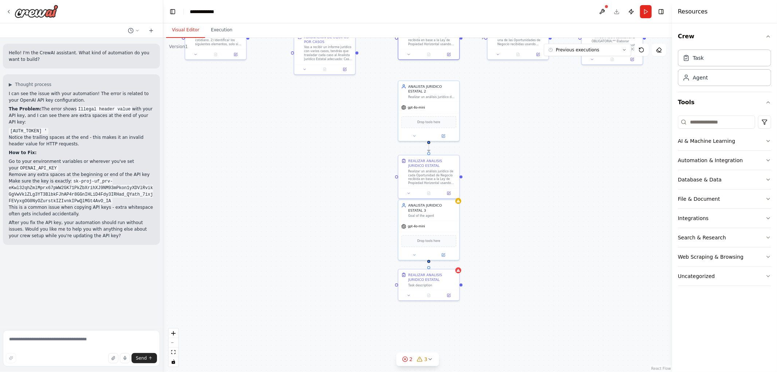
drag, startPoint x: 515, startPoint y: 226, endPoint x: 510, endPoint y: 186, distance: 39.6
click at [510, 186] on div ".deletable-edge-delete-btn { width: 20px; height: 20px; border: 0px solid #ffff…" at bounding box center [417, 205] width 509 height 334
click at [452, 188] on button at bounding box center [448, 189] width 17 height 6
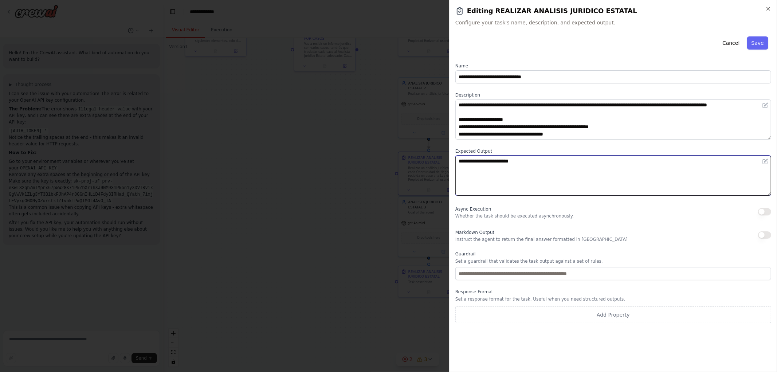
drag, startPoint x: 440, startPoint y: 172, endPoint x: 218, endPoint y: 143, distance: 223.5
click at [246, 146] on body "Hello! I'm the CrewAI assistant. What kind of automation do you want to build? …" at bounding box center [388, 186] width 777 height 372
paste textarea "**********"
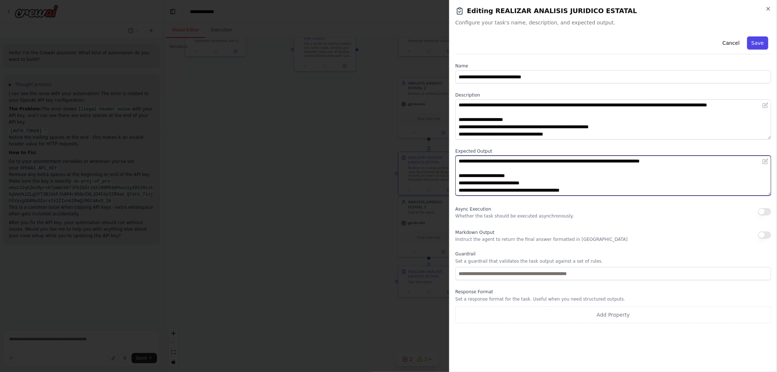
type textarea "**********"
click at [760, 42] on button "Save" at bounding box center [757, 42] width 21 height 13
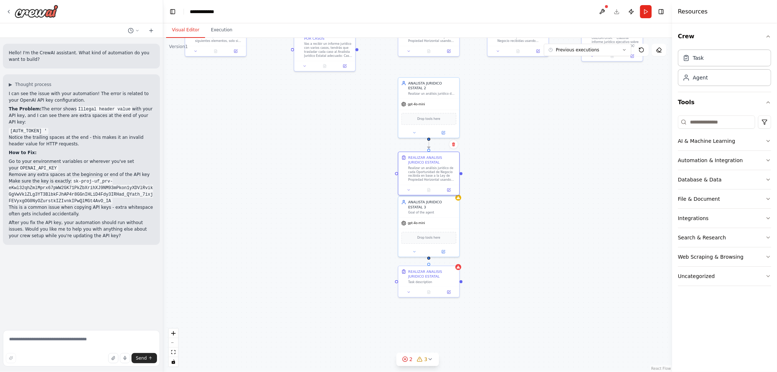
drag, startPoint x: 485, startPoint y: 172, endPoint x: 494, endPoint y: 186, distance: 17.5
click at [494, 186] on div ".deletable-edge-delete-btn { width: 20px; height: 20px; border: 0px solid #ffff…" at bounding box center [417, 205] width 509 height 334
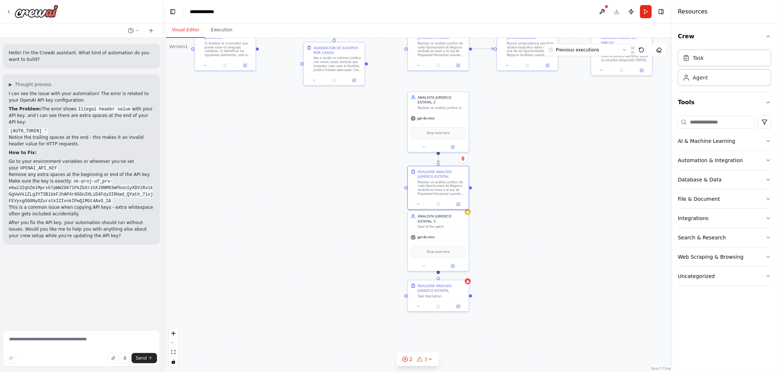
click at [534, 177] on div ".deletable-edge-delete-btn { width: 20px; height: 20px; border: 0px solid #ffff…" at bounding box center [417, 205] width 509 height 334
drag, startPoint x: 520, startPoint y: 165, endPoint x: 516, endPoint y: 194, distance: 30.1
click at [516, 194] on div ".deletable-edge-delete-btn { width: 20px; height: 20px; border: 0px solid #ffff…" at bounding box center [417, 205] width 509 height 334
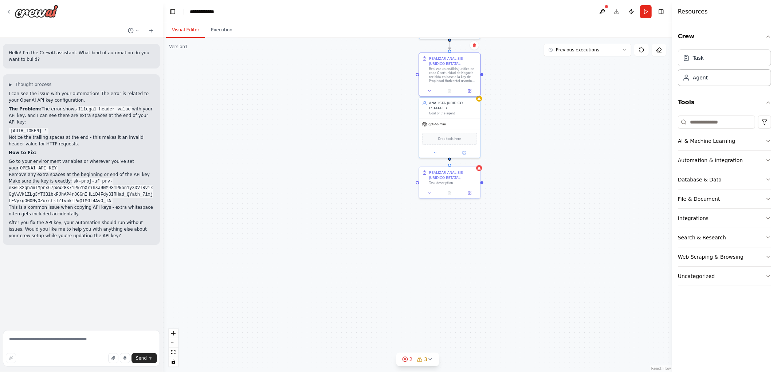
drag, startPoint x: 504, startPoint y: 228, endPoint x: 471, endPoint y: 205, distance: 40.6
click at [513, 129] on div ".deletable-edge-delete-btn { width: 20px; height: 20px; border: 0px solid #ffff…" at bounding box center [417, 205] width 509 height 334
drag, startPoint x: 456, startPoint y: 187, endPoint x: 456, endPoint y: 211, distance: 24.4
click at [456, 211] on div at bounding box center [450, 211] width 61 height 10
drag, startPoint x: 457, startPoint y: 125, endPoint x: 458, endPoint y: 137, distance: 12.1
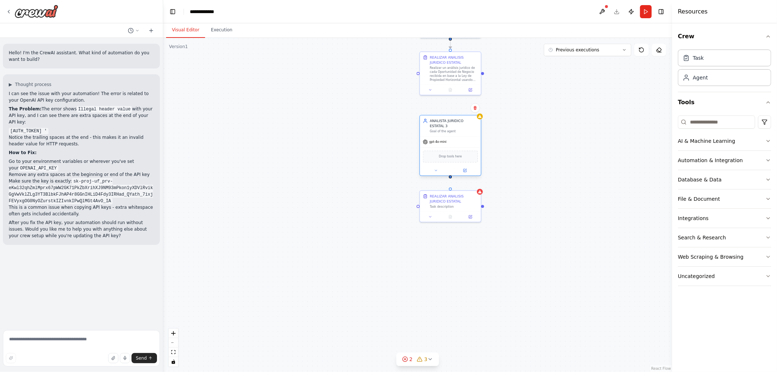
click at [458, 137] on div "gpt-4o-mini" at bounding box center [450, 142] width 61 height 11
click at [537, 117] on div ".deletable-edge-delete-btn { width: 20px; height: 20px; border: 0px solid #ffff…" at bounding box center [417, 205] width 509 height 334
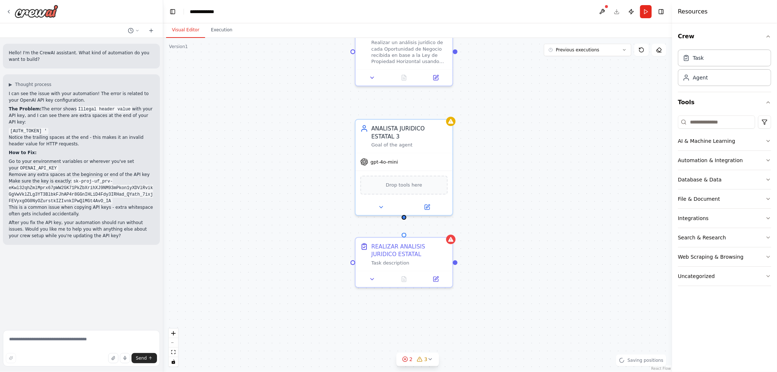
drag, startPoint x: 540, startPoint y: 138, endPoint x: 554, endPoint y: 241, distance: 103.7
click at [571, 257] on div ".deletable-edge-delete-btn { width: 20px; height: 20px; border: 0px solid #ffff…" at bounding box center [417, 205] width 509 height 334
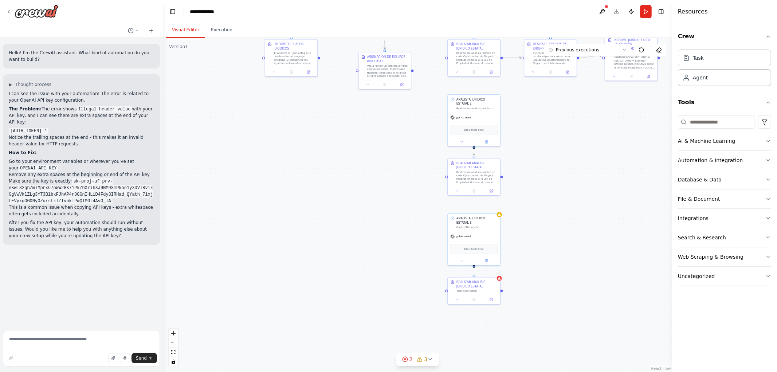
drag, startPoint x: 560, startPoint y: 145, endPoint x: 545, endPoint y: 186, distance: 44.1
click at [552, 187] on div ".deletable-edge-delete-btn { width: 20px; height: 20px; border: 0px solid #ffff…" at bounding box center [417, 205] width 509 height 334
drag, startPoint x: 531, startPoint y: 208, endPoint x: 522, endPoint y: 206, distance: 8.5
click at [530, 189] on div ".deletable-edge-delete-btn { width: 20px; height: 20px; border: 0px solid #ffff…" at bounding box center [417, 205] width 509 height 334
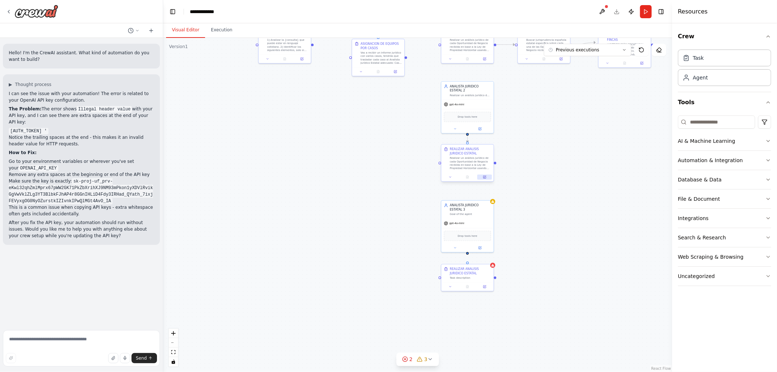
click at [481, 178] on button at bounding box center [484, 176] width 15 height 5
click at [479, 127] on icon at bounding box center [479, 128] width 3 height 3
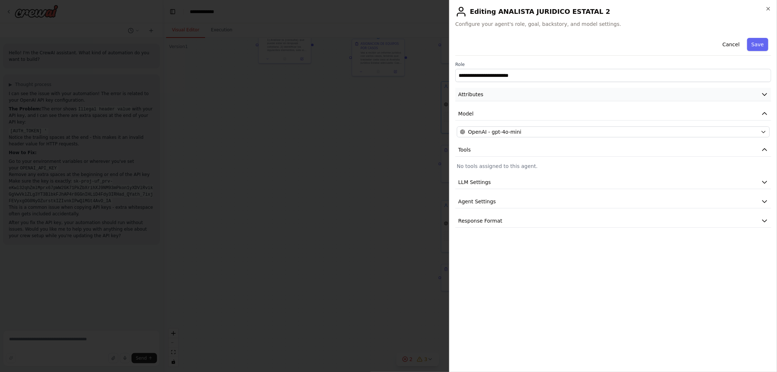
click at [483, 96] on button "Attributes" at bounding box center [613, 94] width 316 height 13
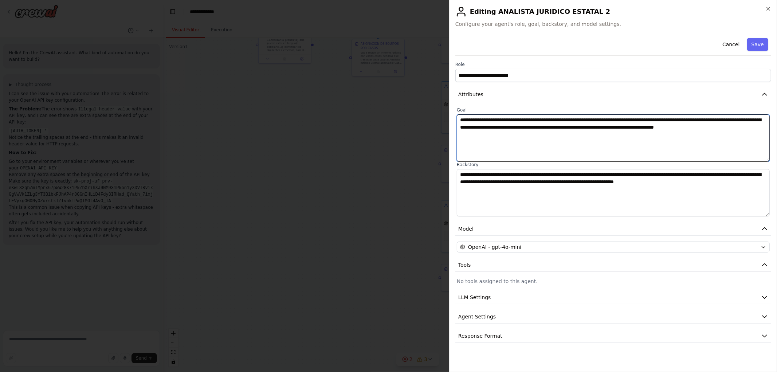
drag, startPoint x: 707, startPoint y: 129, endPoint x: 346, endPoint y: 113, distance: 361.2
click at [346, 113] on body "Hello! I'm the CrewAI assistant. What kind of automation do you want to build? …" at bounding box center [388, 186] width 777 height 372
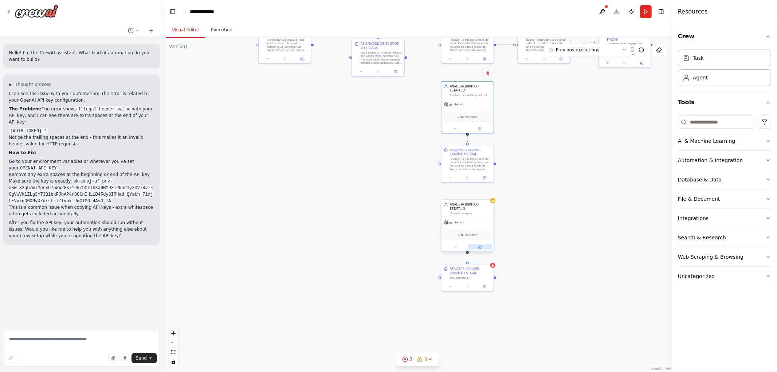
click at [480, 247] on icon at bounding box center [479, 246] width 3 height 3
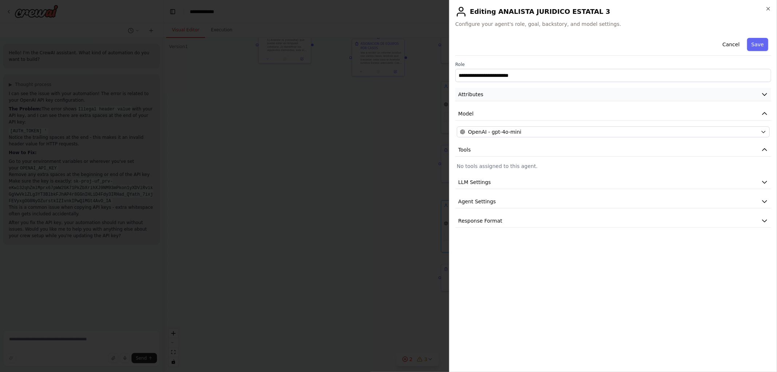
click at [521, 99] on button "Attributes" at bounding box center [613, 94] width 316 height 13
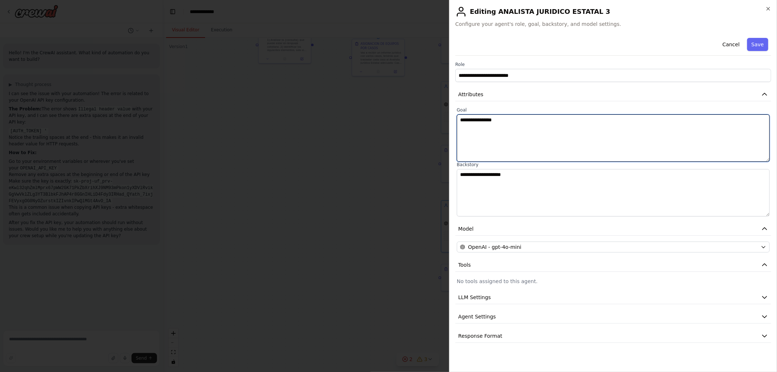
drag, startPoint x: 398, startPoint y: 122, endPoint x: 172, endPoint y: 98, distance: 226.7
click at [204, 94] on body "Hello! I'm the CrewAI assistant. What kind of automation do you want to build? …" at bounding box center [388, 186] width 777 height 372
paste textarea "**********"
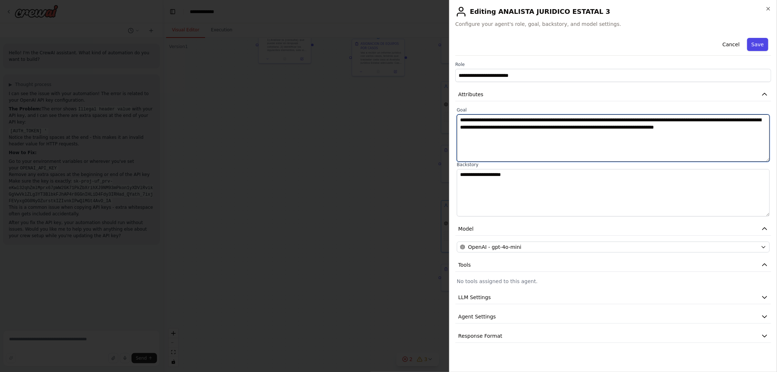
type textarea "**********"
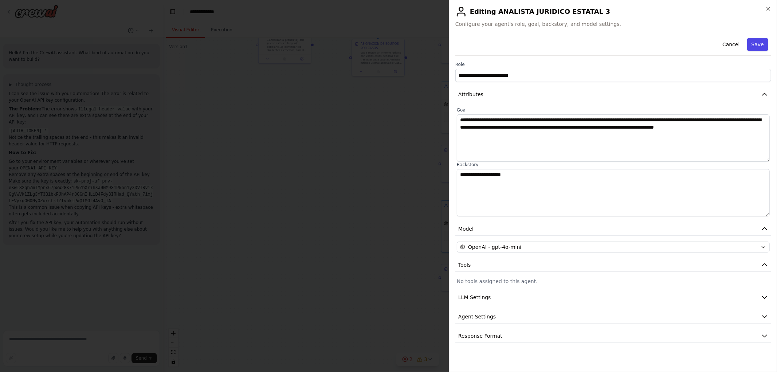
click at [758, 44] on button "Save" at bounding box center [757, 44] width 21 height 13
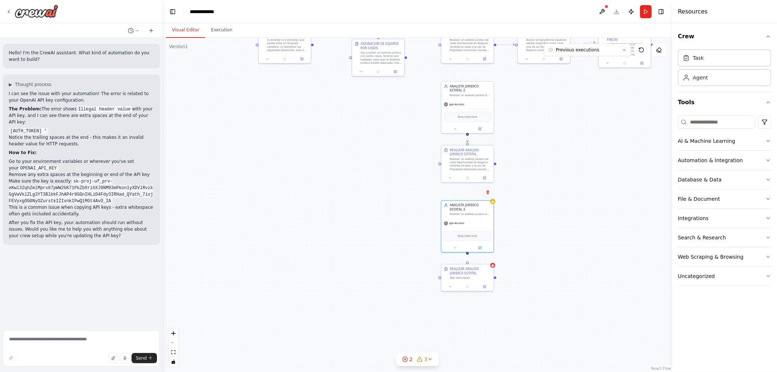
click at [564, 156] on div ".deletable-edge-delete-btn { width: 20px; height: 20px; border: 0px solid #ffff…" at bounding box center [417, 205] width 509 height 334
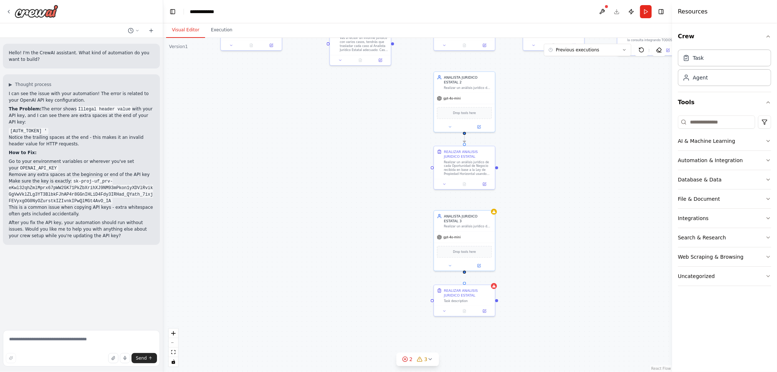
drag, startPoint x: 536, startPoint y: 183, endPoint x: 530, endPoint y: 208, distance: 26.1
click at [530, 208] on div ".deletable-edge-delete-btn { width: 20px; height: 20px; border: 0px solid #ffff…" at bounding box center [417, 205] width 509 height 334
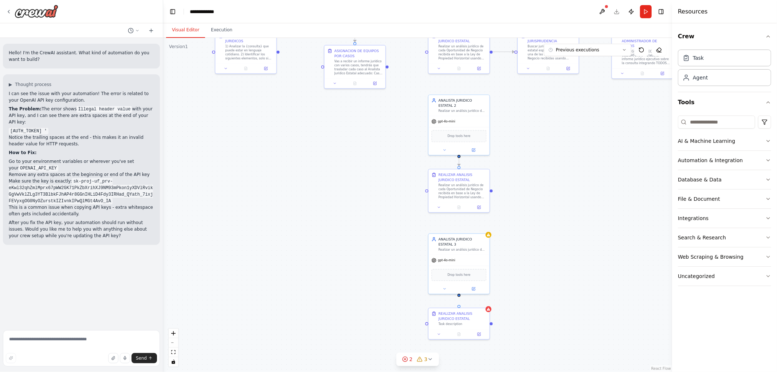
click at [530, 182] on div ".deletable-edge-delete-btn { width: 20px; height: 20px; border: 0px solid #ffff…" at bounding box center [417, 205] width 509 height 334
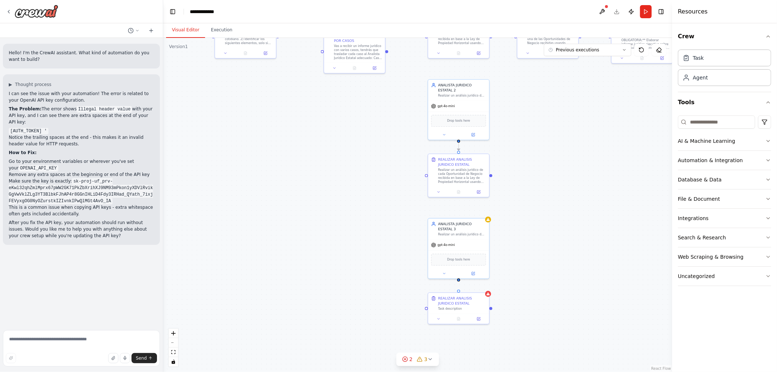
drag, startPoint x: 537, startPoint y: 193, endPoint x: 529, endPoint y: 203, distance: 13.0
click at [529, 203] on div ".deletable-edge-delete-btn { width: 20px; height: 20px; border: 0px solid #ffff…" at bounding box center [417, 205] width 509 height 334
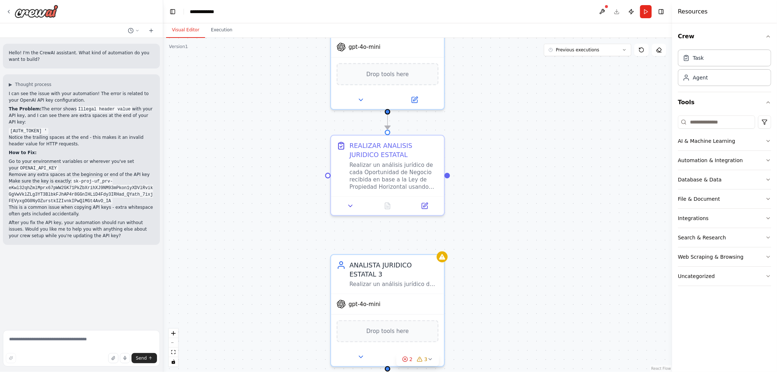
drag, startPoint x: 521, startPoint y: 203, endPoint x: 507, endPoint y: 163, distance: 42.2
click at [516, 163] on div ".deletable-edge-delete-btn { width: 20px; height: 20px; border: 0px solid #ffff…" at bounding box center [417, 205] width 509 height 334
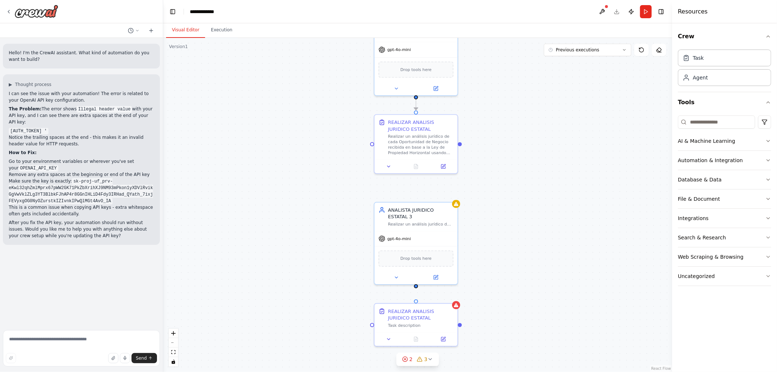
drag, startPoint x: 522, startPoint y: 139, endPoint x: 518, endPoint y: 178, distance: 38.8
click at [518, 176] on div ".deletable-edge-delete-btn { width: 20px; height: 20px; border: 0px solid #ffff…" at bounding box center [417, 205] width 509 height 334
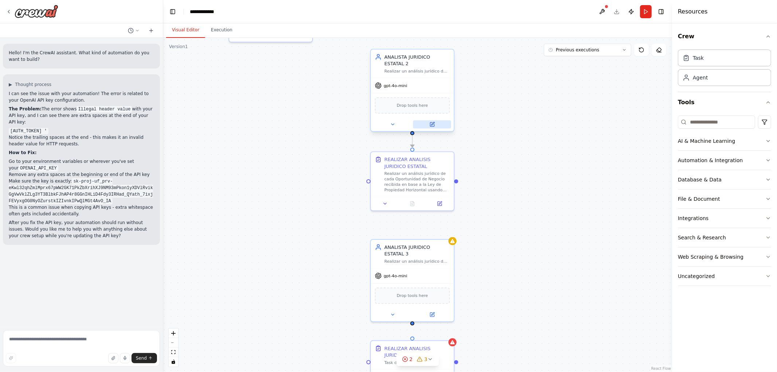
click at [425, 122] on button at bounding box center [432, 124] width 38 height 8
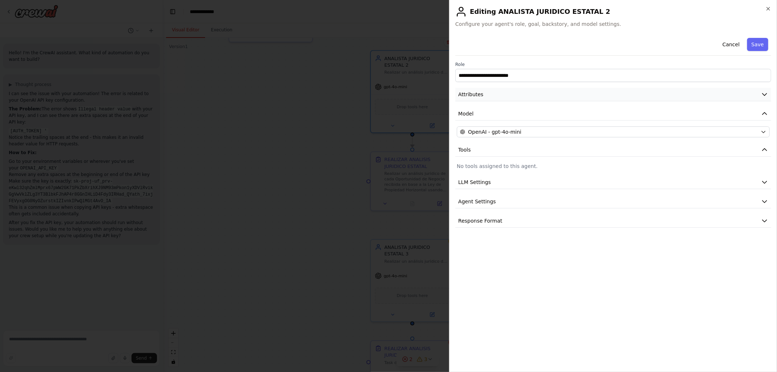
drag, startPoint x: 477, startPoint y: 91, endPoint x: 487, endPoint y: 99, distance: 12.4
click at [478, 91] on span "Attributes" at bounding box center [470, 94] width 25 height 7
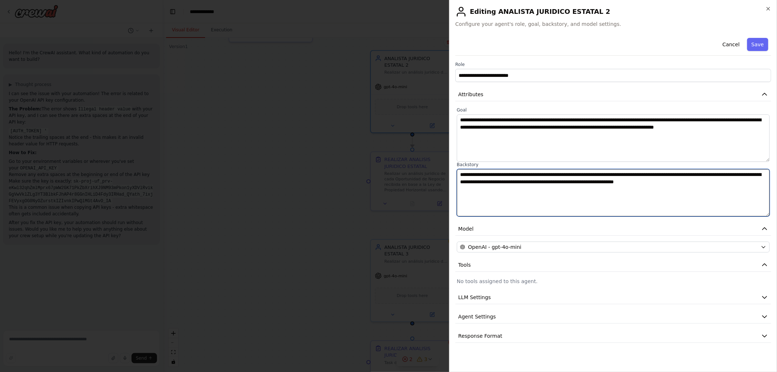
drag, startPoint x: 737, startPoint y: 185, endPoint x: 307, endPoint y: 155, distance: 431.0
click at [311, 156] on body "Hello! I'm the CrewAI assistant. What kind of automation do you want to build? …" at bounding box center [388, 186] width 777 height 372
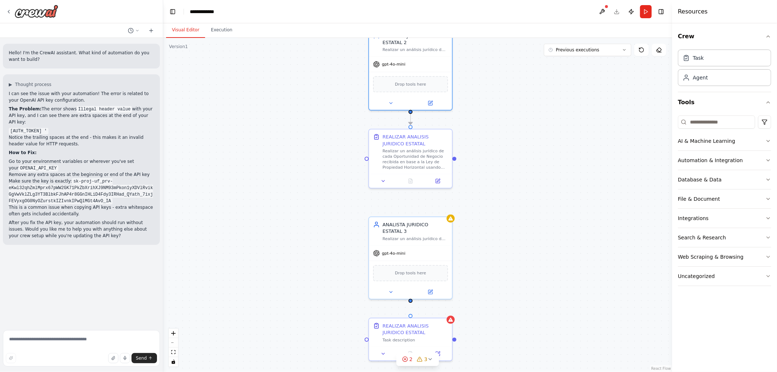
drag, startPoint x: 500, startPoint y: 267, endPoint x: 501, endPoint y: 196, distance: 71.7
click at [501, 196] on div ".deletable-edge-delete-btn { width: 20px; height: 20px; border: 0px solid #ffff…" at bounding box center [417, 205] width 509 height 334
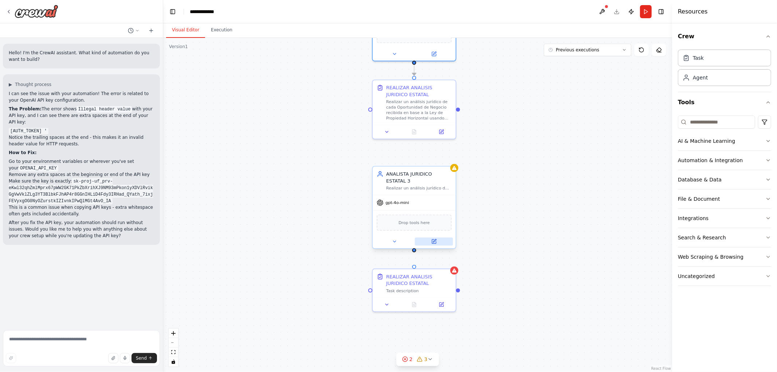
click at [434, 239] on icon at bounding box center [434, 240] width 3 height 3
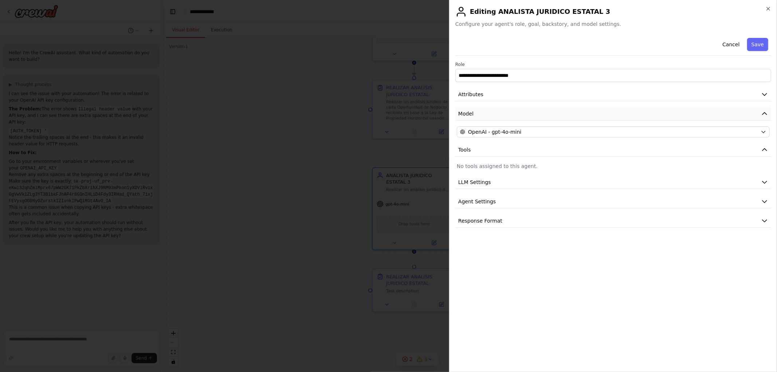
click at [469, 109] on button "Model" at bounding box center [613, 113] width 316 height 13
click at [462, 98] on button "Attributes" at bounding box center [613, 94] width 316 height 13
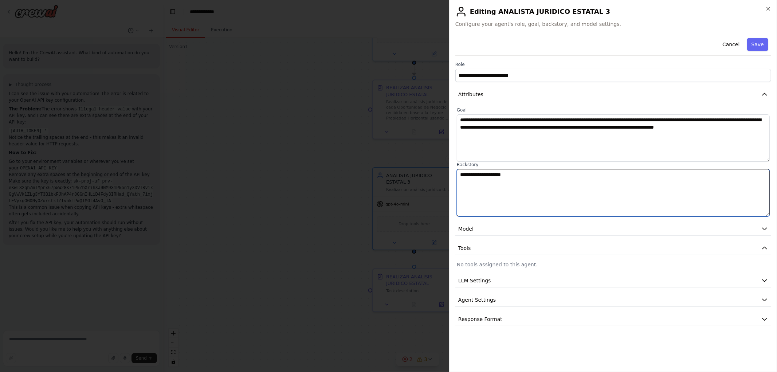
drag, startPoint x: 543, startPoint y: 170, endPoint x: 261, endPoint y: 160, distance: 282.7
click at [265, 161] on body "Hello! I'm the CrewAI assistant. What kind of automation do you want to build? …" at bounding box center [388, 186] width 777 height 372
paste textarea "**********"
type textarea "**********"
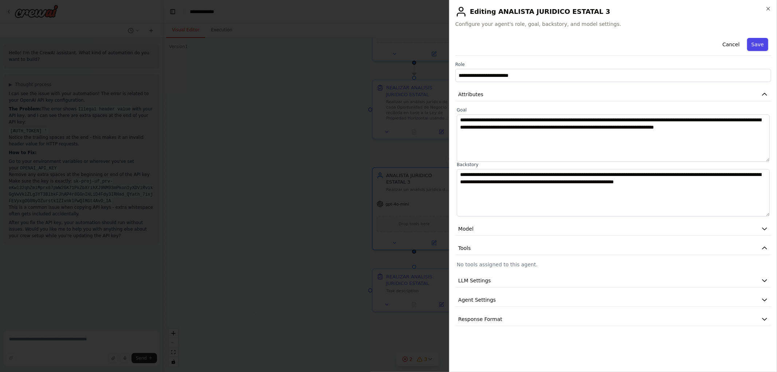
click at [756, 41] on button "Save" at bounding box center [757, 44] width 21 height 13
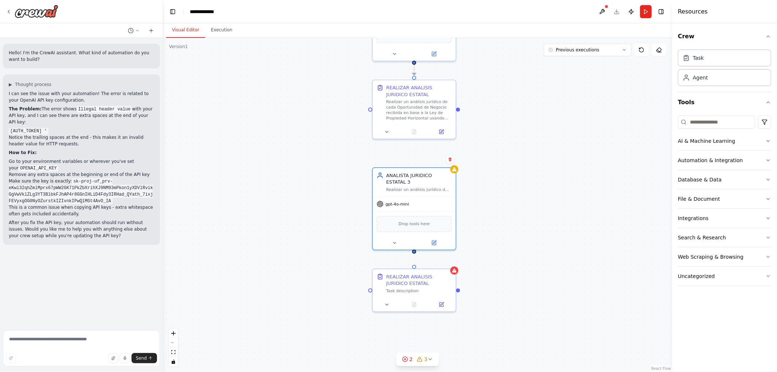
click at [531, 181] on div ".deletable-edge-delete-btn { width: 20px; height: 20px; border: 0px solid #ffff…" at bounding box center [417, 205] width 509 height 334
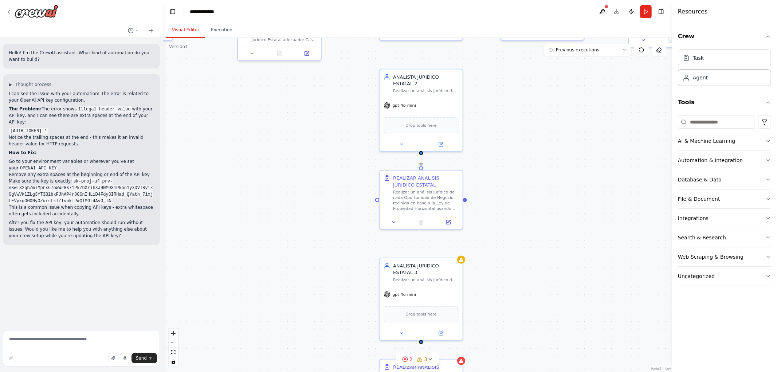
drag, startPoint x: 493, startPoint y: 143, endPoint x: 500, endPoint y: 214, distance: 71.3
click at [498, 235] on div ".deletable-edge-delete-btn { width: 20px; height: 20px; border: 0px solid #ffff…" at bounding box center [417, 205] width 509 height 334
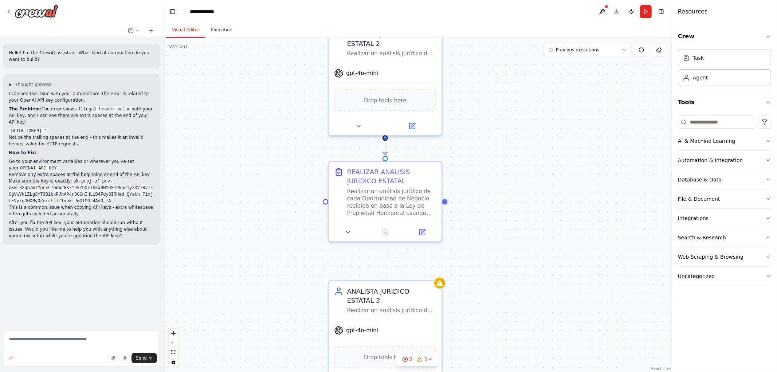
drag, startPoint x: 538, startPoint y: 187, endPoint x: 538, endPoint y: 201, distance: 14.2
click at [538, 201] on div ".deletable-edge-delete-btn { width: 20px; height: 20px; border: 0px solid #ffff…" at bounding box center [417, 205] width 509 height 334
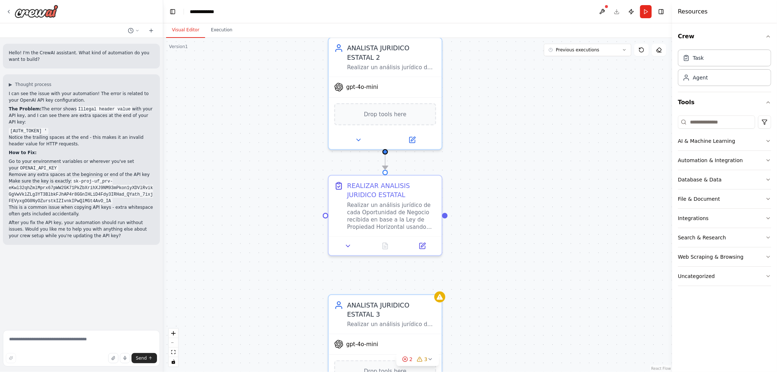
click at [524, 211] on div ".deletable-edge-delete-btn { width: 20px; height: 20px; border: 0px solid #ffff…" at bounding box center [417, 205] width 509 height 334
click at [419, 244] on icon at bounding box center [421, 243] width 7 height 7
drag, startPoint x: 511, startPoint y: 205, endPoint x: 511, endPoint y: 159, distance: 45.9
click at [511, 161] on div ".deletable-edge-delete-btn { width: 20px; height: 20px; border: 0px solid #ffff…" at bounding box center [417, 205] width 509 height 334
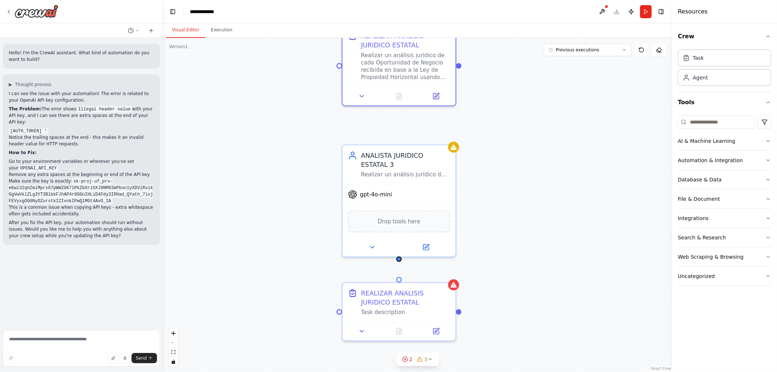
drag, startPoint x: 524, startPoint y: 195, endPoint x: 516, endPoint y: 158, distance: 37.9
click at [526, 152] on div ".deletable-edge-delete-btn { width: 20px; height: 20px; border: 0px solid #ffff…" at bounding box center [417, 205] width 509 height 334
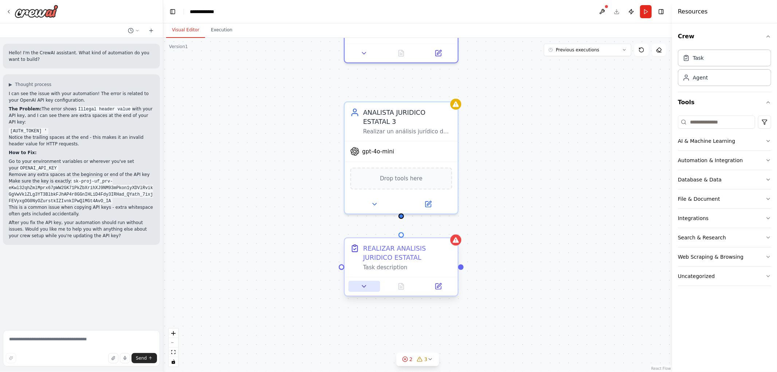
click at [361, 289] on icon at bounding box center [363, 286] width 7 height 7
drag, startPoint x: 548, startPoint y: 139, endPoint x: 539, endPoint y: 119, distance: 22.0
click at [543, 128] on div ".deletable-edge-delete-btn { width: 20px; height: 20px; border: 0px solid #ffff…" at bounding box center [417, 205] width 509 height 334
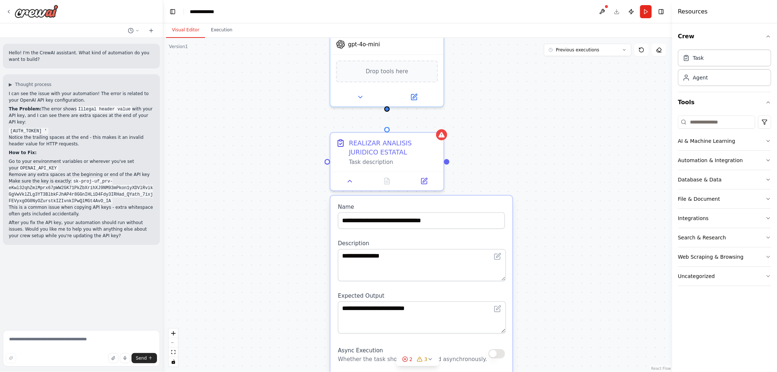
click at [608, 123] on div ".deletable-edge-delete-btn { width: 20px; height: 20px; border: 0px solid #ffff…" at bounding box center [417, 205] width 509 height 334
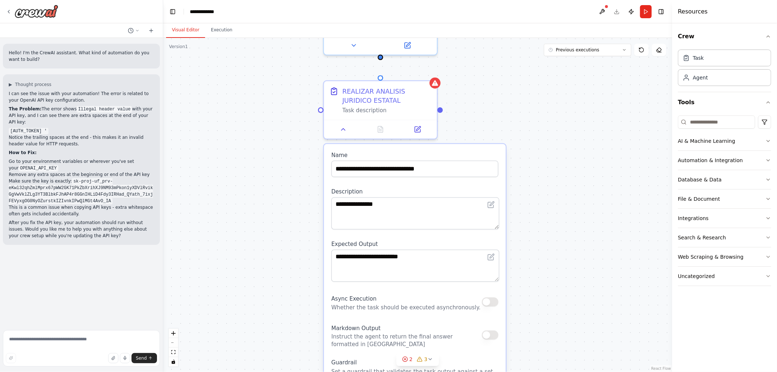
drag, startPoint x: 576, startPoint y: 179, endPoint x: 568, endPoint y: 162, distance: 18.3
click at [574, 164] on div ".deletable-edge-delete-btn { width: 20px; height: 20px; border: 0px solid #ffff…" at bounding box center [417, 205] width 509 height 334
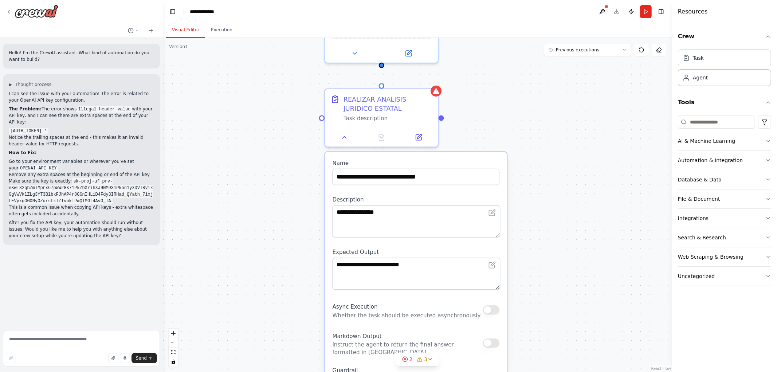
drag, startPoint x: 570, startPoint y: 102, endPoint x: 545, endPoint y: 185, distance: 86.2
click at [569, 214] on div ".deletable-edge-delete-btn { width: 20px; height: 20px; border: 0px solid #ffff…" at bounding box center [417, 205] width 509 height 334
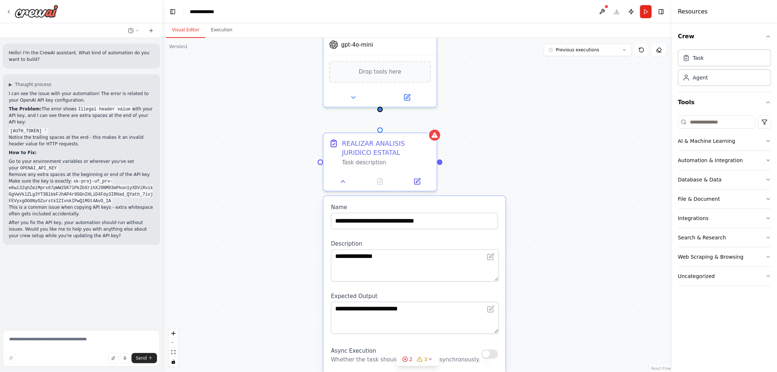
click at [527, 134] on div ".deletable-edge-delete-btn { width: 20px; height: 20px; border: 0px solid #ffff…" at bounding box center [417, 205] width 509 height 334
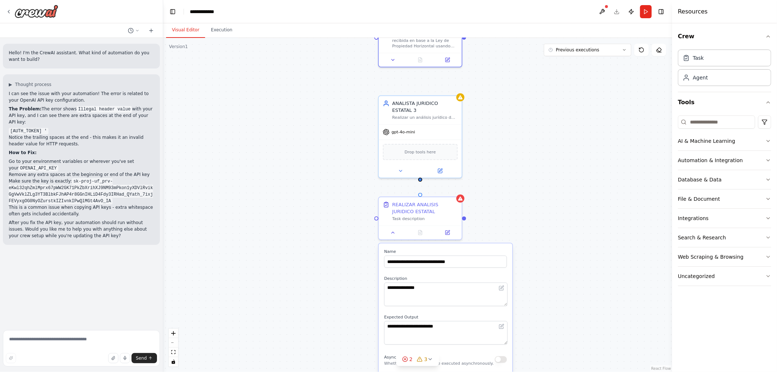
drag, startPoint x: 516, startPoint y: 120, endPoint x: 525, endPoint y: 194, distance: 74.4
click at [525, 194] on div ".deletable-edge-delete-btn { width: 20px; height: 20px; border: 0px solid #ffff…" at bounding box center [417, 205] width 509 height 334
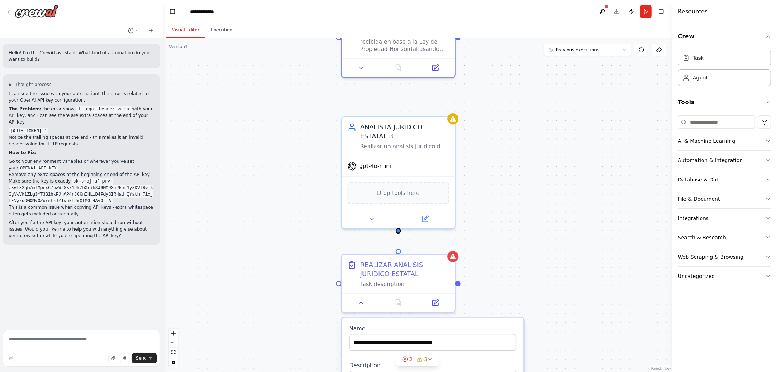
drag, startPoint x: 518, startPoint y: 171, endPoint x: 527, endPoint y: 208, distance: 37.4
click at [527, 206] on div ".deletable-edge-delete-btn { width: 20px; height: 20px; border: 0px solid #ffff…" at bounding box center [417, 205] width 509 height 334
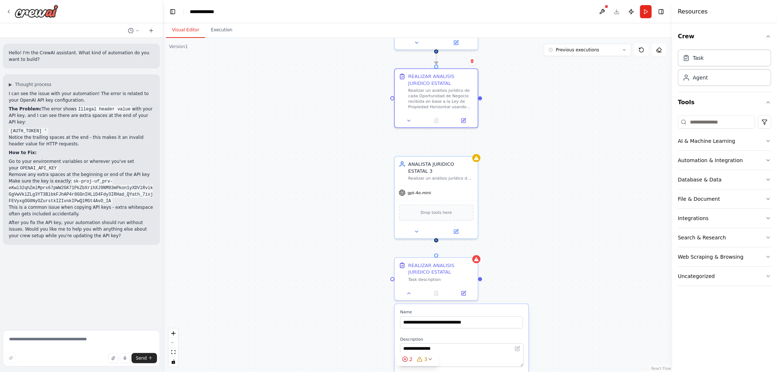
drag, startPoint x: 534, startPoint y: 153, endPoint x: 552, endPoint y: 253, distance: 101.0
click at [553, 254] on div ".deletable-edge-delete-btn { width: 20px; height: 20px; border: 0px solid #ffff…" at bounding box center [417, 205] width 509 height 334
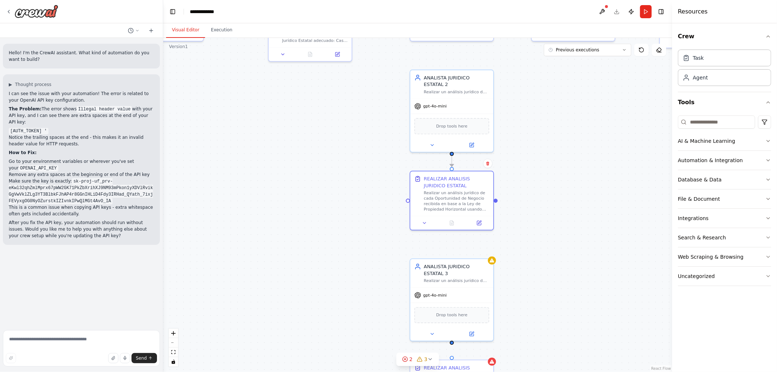
drag, startPoint x: 535, startPoint y: 195, endPoint x: 535, endPoint y: 185, distance: 10.2
click at [535, 186] on div ".deletable-edge-delete-btn { width: 20px; height: 20px; border: 0px solid #ffff…" at bounding box center [417, 205] width 509 height 334
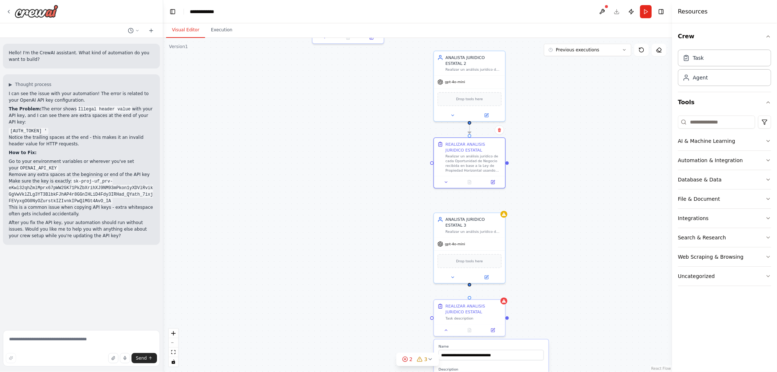
drag, startPoint x: 553, startPoint y: 199, endPoint x: 550, endPoint y: 238, distance: 39.1
click at [556, 244] on div ".deletable-edge-delete-btn { width: 20px; height: 20px; border: 0px solid #ffff…" at bounding box center [417, 205] width 509 height 334
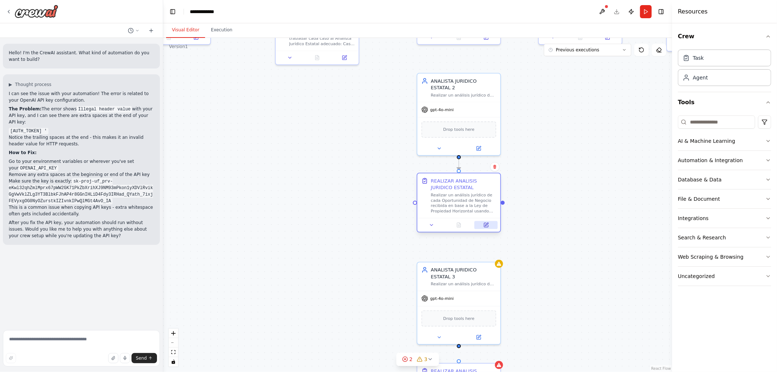
click at [488, 229] on div at bounding box center [458, 225] width 83 height 14
click at [485, 227] on icon at bounding box center [486, 225] width 4 height 4
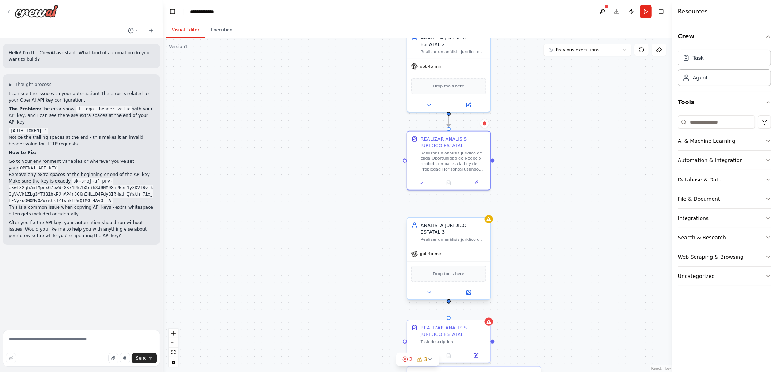
drag, startPoint x: 579, startPoint y: 236, endPoint x: 490, endPoint y: 235, distance: 89.2
click at [574, 149] on div ".deletable-edge-delete-btn { width: 20px; height: 20px; border: 0px solid #ffff…" at bounding box center [417, 205] width 509 height 334
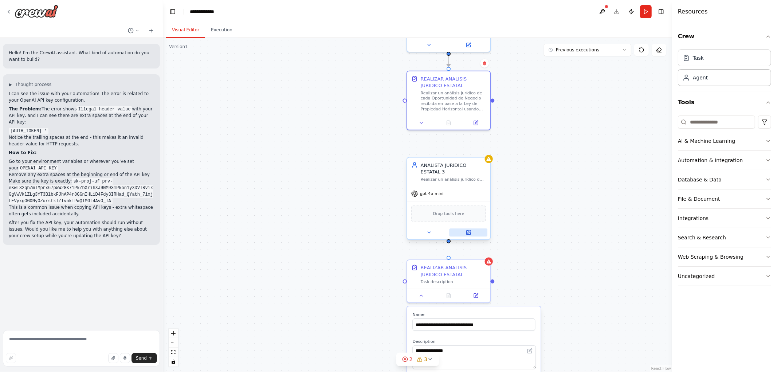
click at [466, 233] on icon at bounding box center [468, 232] width 4 height 4
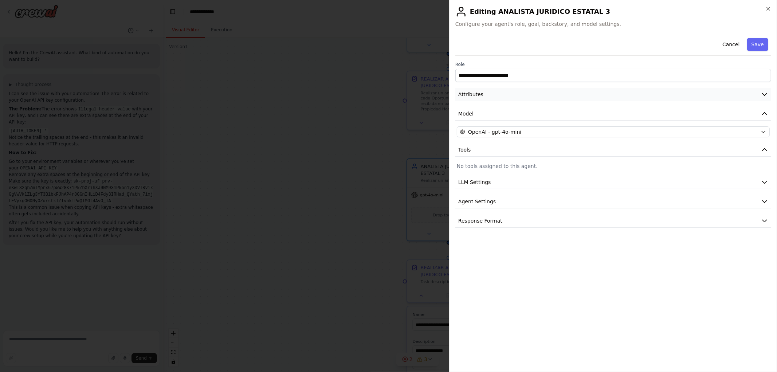
click at [493, 91] on button "Attributes" at bounding box center [613, 94] width 316 height 13
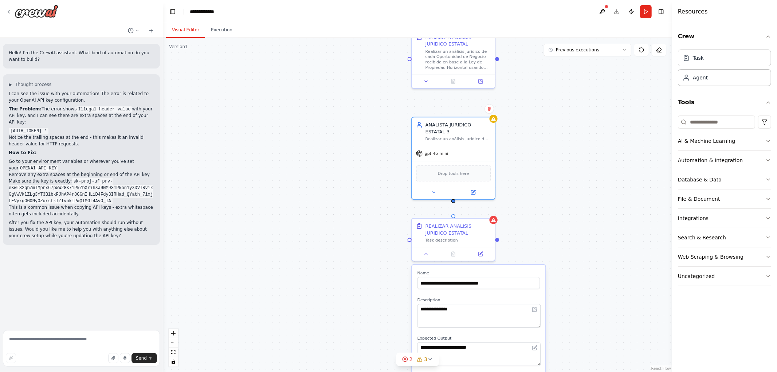
drag, startPoint x: 536, startPoint y: 235, endPoint x: 523, endPoint y: 201, distance: 36.1
click at [543, 173] on div ".deletable-edge-delete-btn { width: 20px; height: 20px; border: 0px solid #ffff…" at bounding box center [417, 205] width 509 height 334
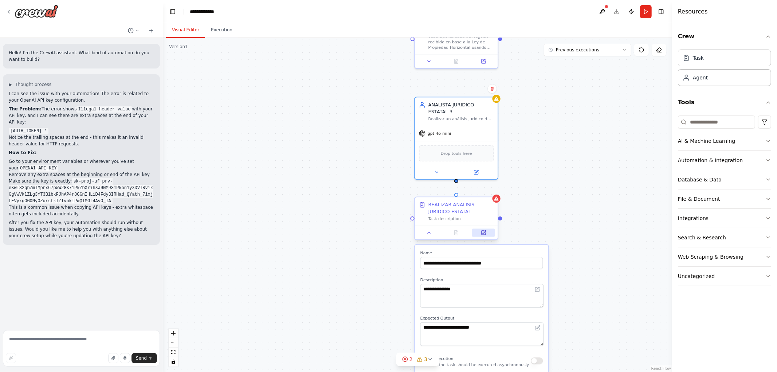
click at [481, 232] on icon at bounding box center [483, 232] width 4 height 4
drag, startPoint x: 525, startPoint y: 164, endPoint x: 535, endPoint y: 272, distance: 108.3
click at [537, 277] on div ".deletable-edge-delete-btn { width: 20px; height: 20px; border: 0px solid #ffff…" at bounding box center [417, 205] width 509 height 334
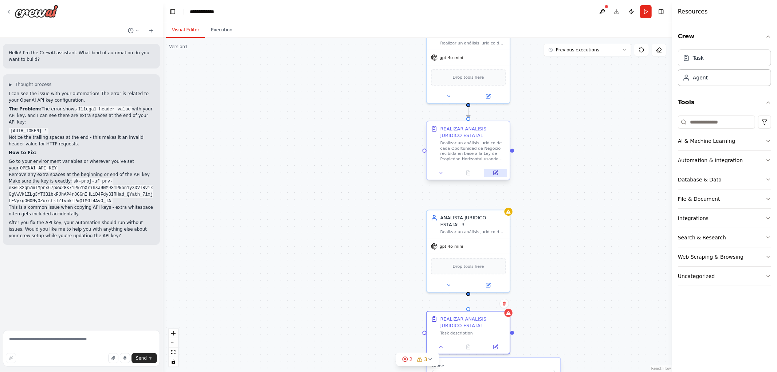
click at [497, 176] on button at bounding box center [495, 173] width 23 height 8
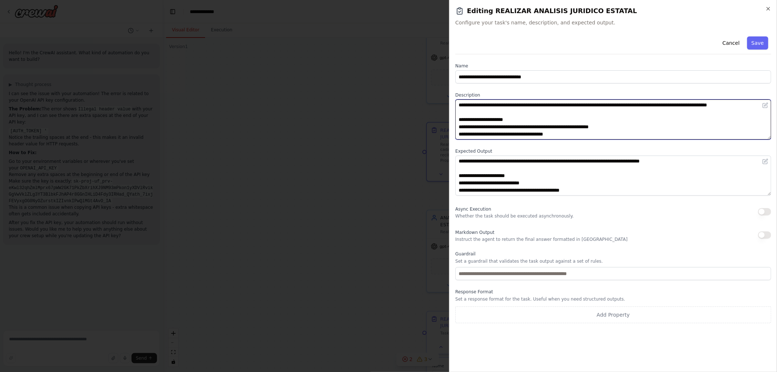
click at [661, 129] on textarea "**********" at bounding box center [613, 119] width 316 height 40
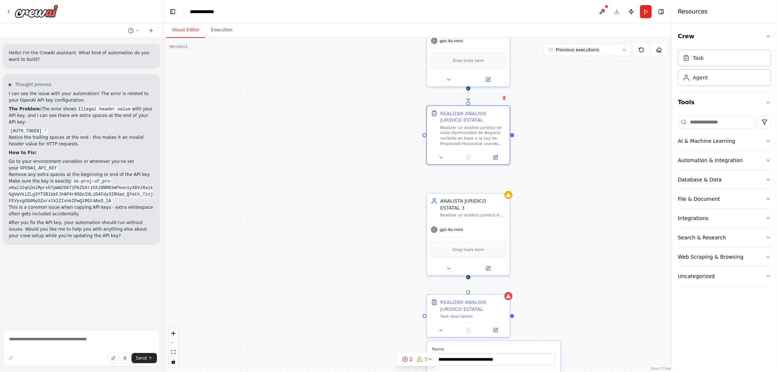
drag, startPoint x: 569, startPoint y: 268, endPoint x: 559, endPoint y: 189, distance: 80.4
click at [578, 181] on div ".deletable-edge-delete-btn { width: 20px; height: 20px; border: 0px solid #ffff…" at bounding box center [417, 205] width 509 height 334
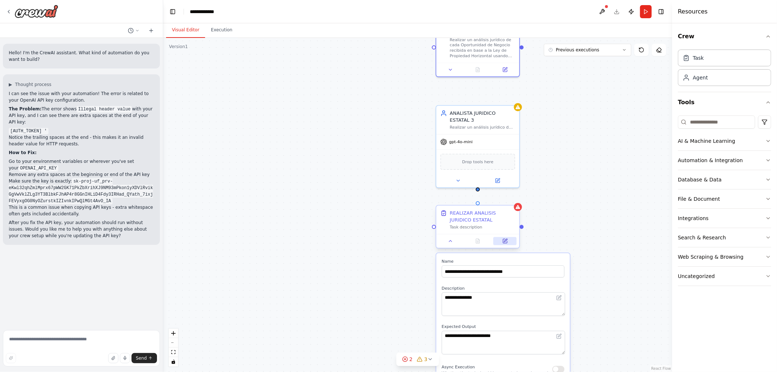
click at [504, 242] on icon at bounding box center [505, 241] width 4 height 4
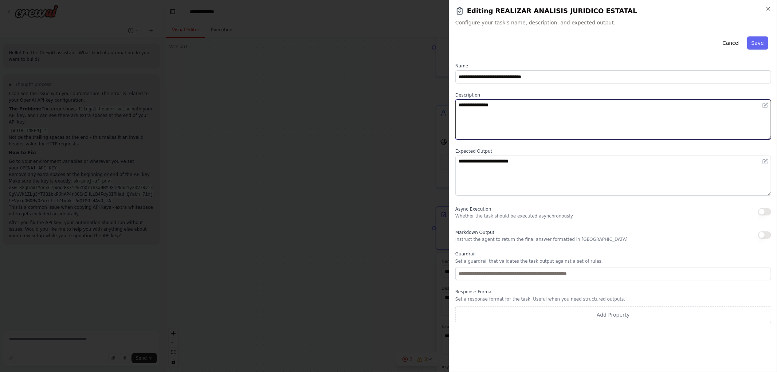
drag, startPoint x: 531, startPoint y: 118, endPoint x: 257, endPoint y: 101, distance: 274.7
click at [278, 106] on body "Hello! I'm the CrewAI assistant. What kind of automation do you want to build? …" at bounding box center [388, 186] width 777 height 372
paste textarea "**********"
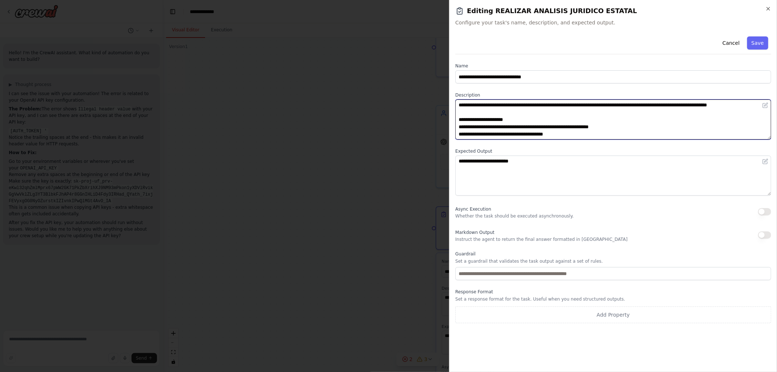
type textarea "**********"
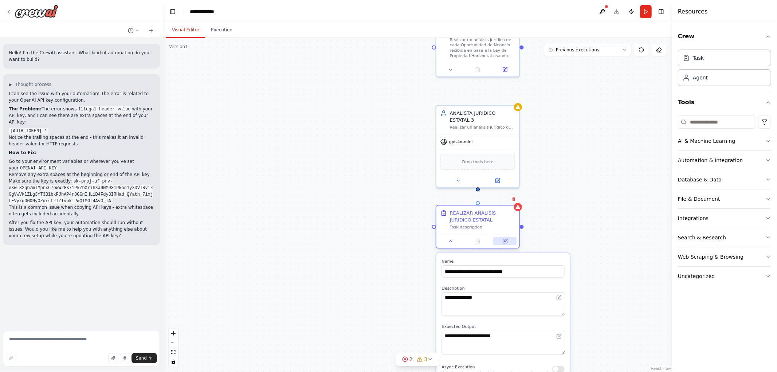
click at [501, 239] on button at bounding box center [504, 241] width 23 height 8
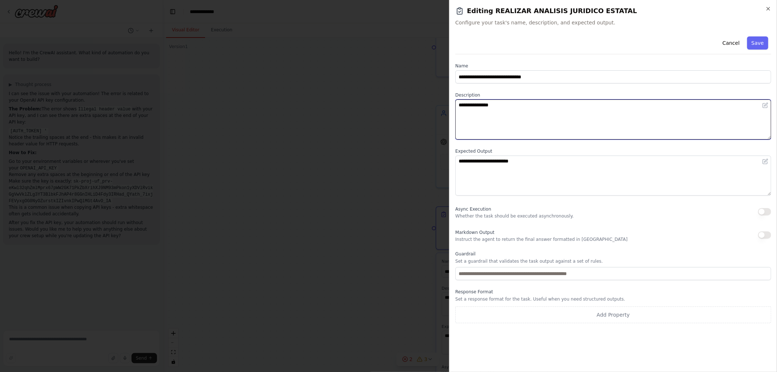
drag, startPoint x: 487, startPoint y: 103, endPoint x: 319, endPoint y: 57, distance: 174.5
click at [323, 60] on body "Hello! I'm the CrewAI assistant. What kind of automation do you want to build? …" at bounding box center [388, 186] width 777 height 372
paste textarea "**********"
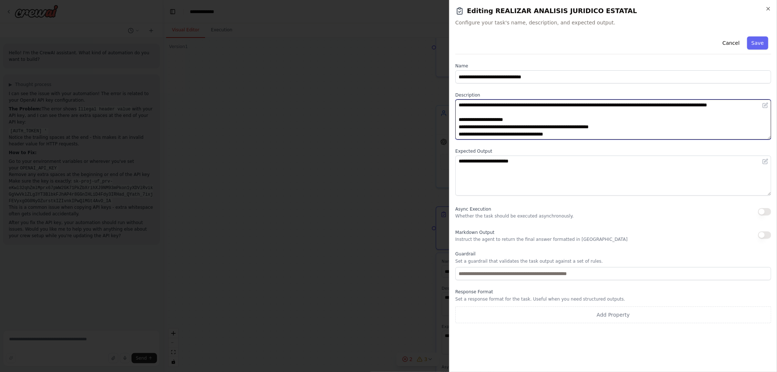
scroll to position [49, 0]
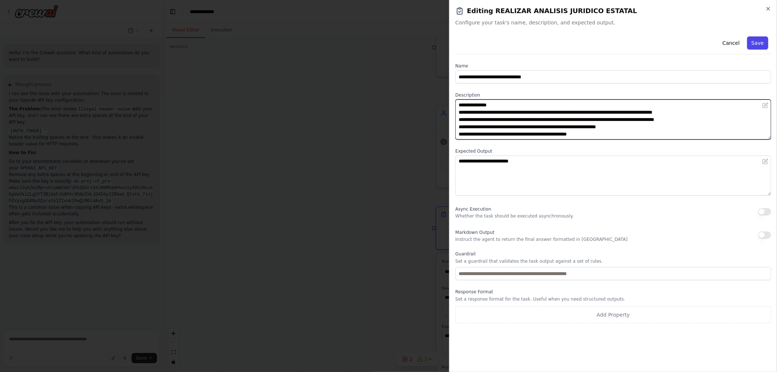
type textarea "**********"
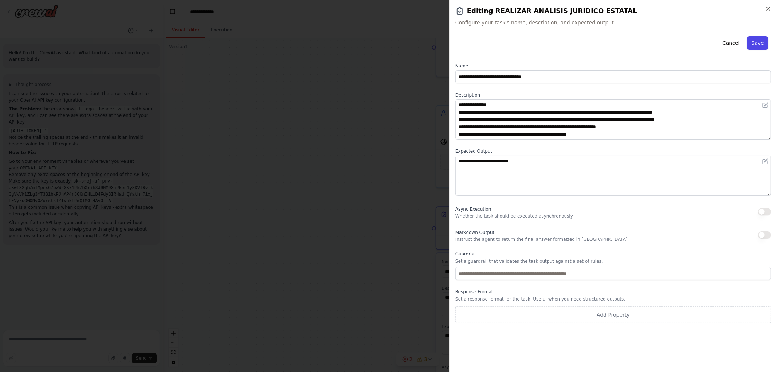
click at [757, 41] on button "Save" at bounding box center [757, 42] width 21 height 13
type textarea "**********"
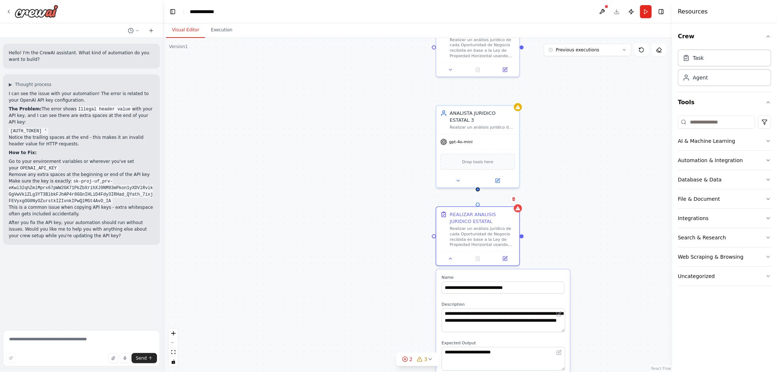
drag, startPoint x: 576, startPoint y: 150, endPoint x: 567, endPoint y: 206, distance: 56.5
click at [570, 209] on div ".deletable-edge-delete-btn { width: 20px; height: 20px; border: 0px solid #ffff…" at bounding box center [417, 205] width 509 height 334
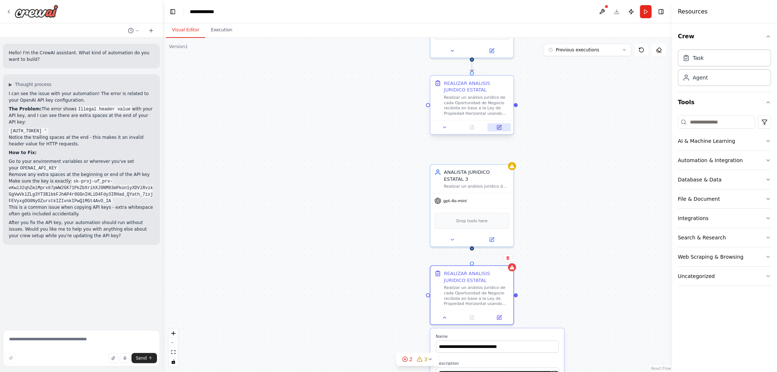
click at [503, 130] on button at bounding box center [499, 127] width 23 height 8
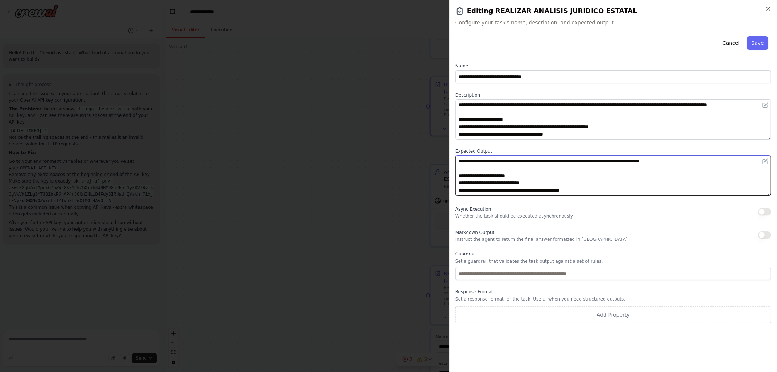
click at [550, 190] on textarea "**********" at bounding box center [613, 175] width 316 height 40
click at [731, 41] on button "Cancel" at bounding box center [731, 42] width 26 height 13
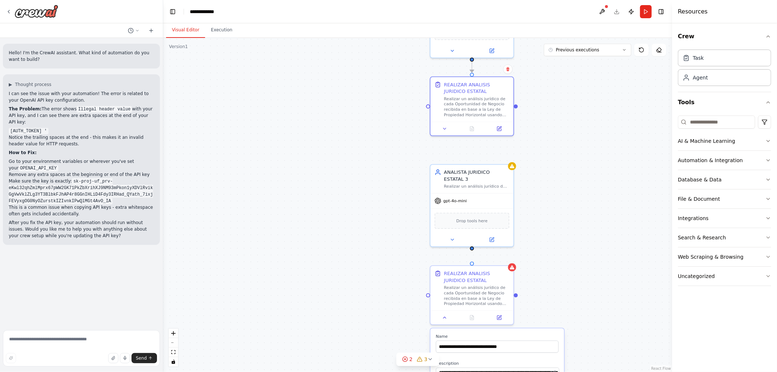
drag, startPoint x: 541, startPoint y: 242, endPoint x: 544, endPoint y: 166, distance: 76.5
click at [544, 166] on div ".deletable-edge-delete-btn { width: 20px; height: 20px; border: 0px solid #ffff…" at bounding box center [417, 205] width 509 height 334
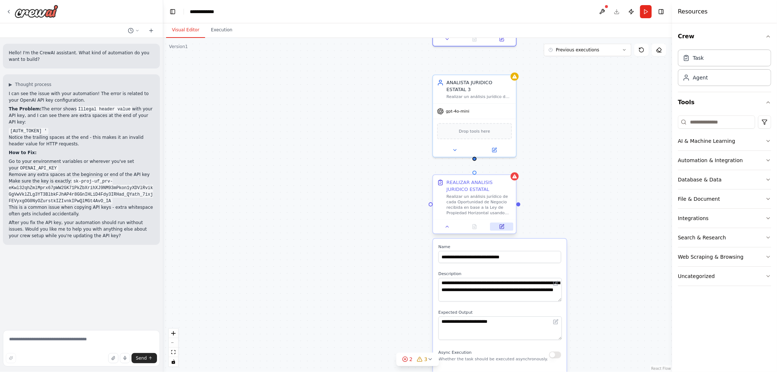
click at [502, 228] on icon at bounding box center [502, 227] width 4 height 4
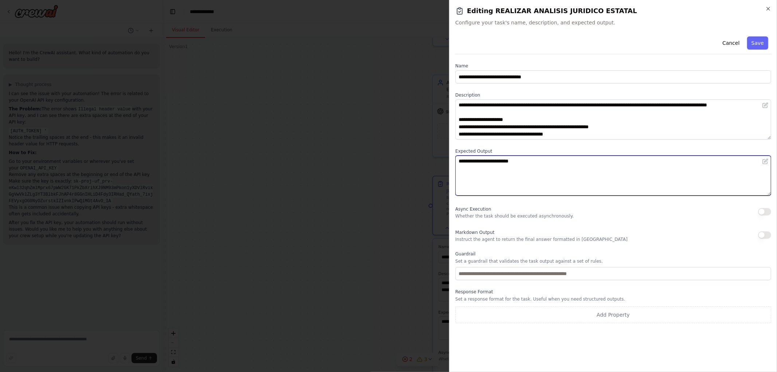
drag, startPoint x: 561, startPoint y: 171, endPoint x: 331, endPoint y: 148, distance: 231.3
click at [344, 151] on body "Hello! I'm the CrewAI assistant. What kind of automation do you want to build? …" at bounding box center [388, 186] width 777 height 372
paste textarea "**********"
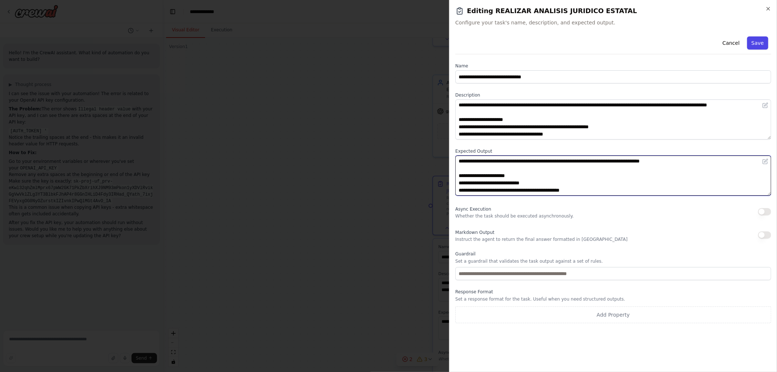
type textarea "**********"
click at [755, 39] on button "Save" at bounding box center [757, 42] width 21 height 13
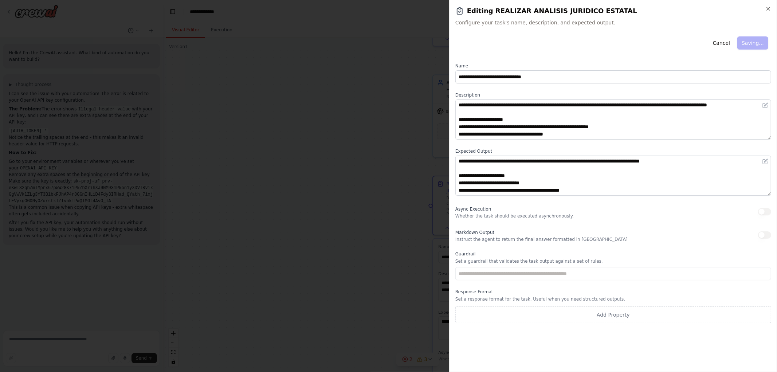
type textarea "**********"
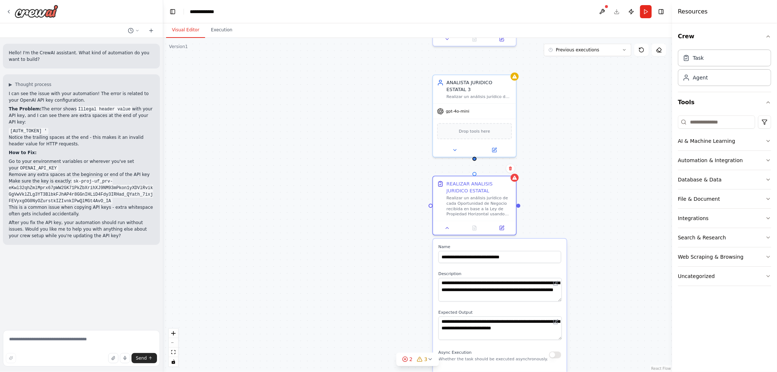
drag, startPoint x: 563, startPoint y: 153, endPoint x: 479, endPoint y: 225, distance: 110.0
click at [562, 142] on div ".deletable-edge-delete-btn { width: 20px; height: 20px; border: 0px solid #ffff…" at bounding box center [417, 205] width 509 height 334
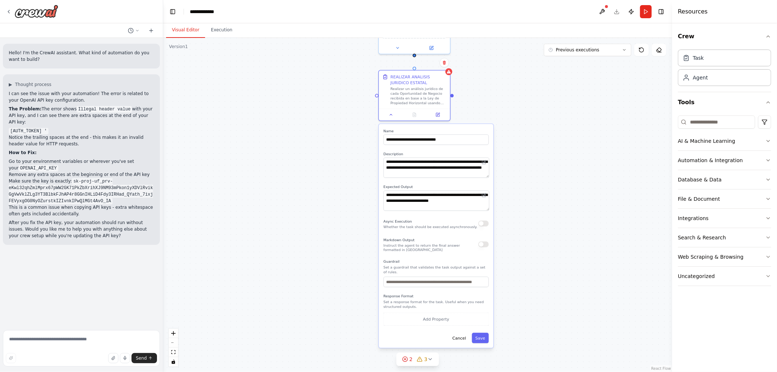
drag, startPoint x: 531, startPoint y: 206, endPoint x: 524, endPoint y: 125, distance: 81.5
click at [533, 107] on div ".deletable-edge-delete-btn { width: 20px; height: 20px; border: 0px solid #ffff…" at bounding box center [417, 205] width 509 height 334
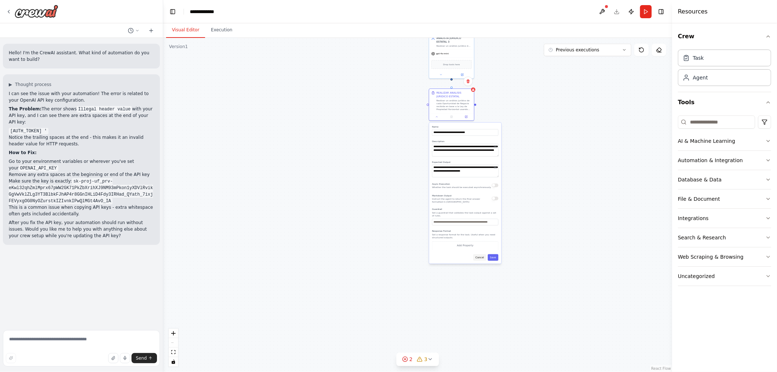
click at [478, 254] on button "Cancel" at bounding box center [479, 257] width 13 height 7
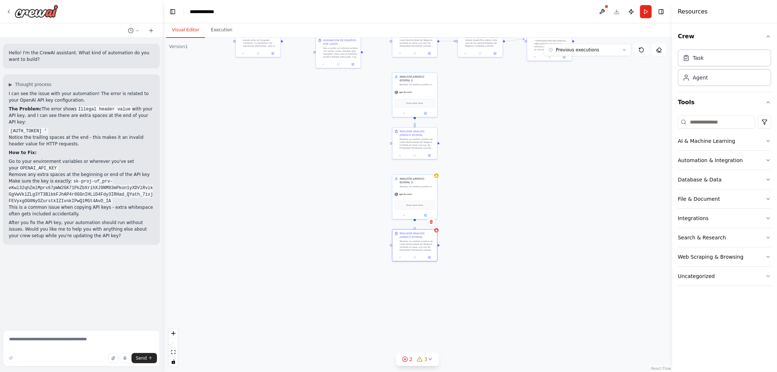
drag, startPoint x: 504, startPoint y: 246, endPoint x: 477, endPoint y: 333, distance: 90.9
click at [478, 342] on div ".deletable-edge-delete-btn { width: 20px; height: 20px; border: 0px solid #ffff…" at bounding box center [417, 205] width 509 height 334
click at [492, 229] on div ".deletable-edge-delete-btn { width: 20px; height: 20px; border: 0px solid #ffff…" at bounding box center [417, 205] width 509 height 334
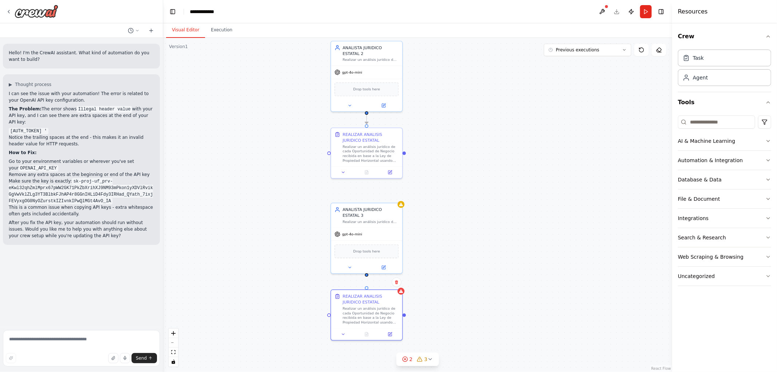
drag, startPoint x: 541, startPoint y: 292, endPoint x: 536, endPoint y: 336, distance: 44.4
click at [537, 336] on div ".deletable-edge-delete-btn { width: 20px; height: 20px; border: 0px solid #ffff…" at bounding box center [417, 205] width 509 height 334
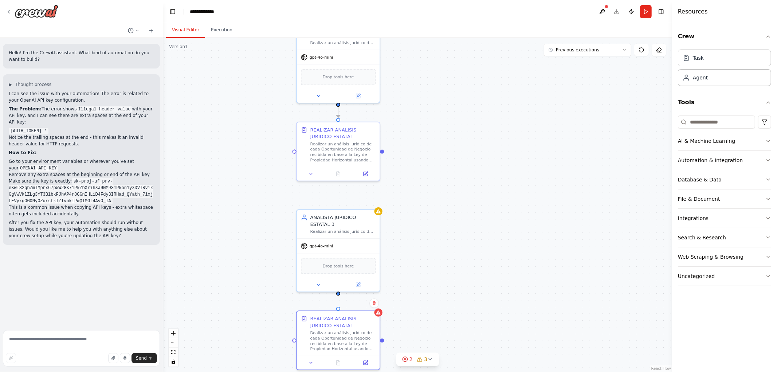
drag, startPoint x: 514, startPoint y: 268, endPoint x: 533, endPoint y: 319, distance: 54.4
click at [534, 323] on div ".deletable-edge-delete-btn { width: 20px; height: 20px; border: 0px solid #ffff…" at bounding box center [417, 205] width 509 height 334
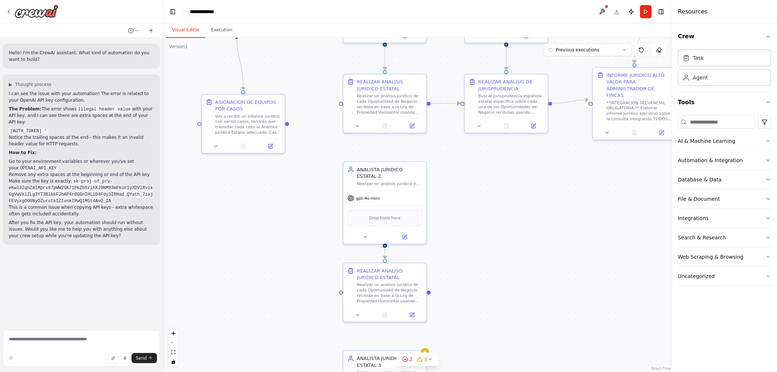
drag, startPoint x: 484, startPoint y: 220, endPoint x: 498, endPoint y: 263, distance: 44.7
click at [498, 263] on div ".deletable-edge-delete-btn { width: 20px; height: 20px; border: 0px solid #ffff…" at bounding box center [417, 205] width 509 height 334
drag, startPoint x: 523, startPoint y: 240, endPoint x: 516, endPoint y: 248, distance: 10.1
click at [537, 254] on div ".deletable-edge-delete-btn { width: 20px; height: 20px; border: 0px solid #ffff…" at bounding box center [417, 205] width 509 height 334
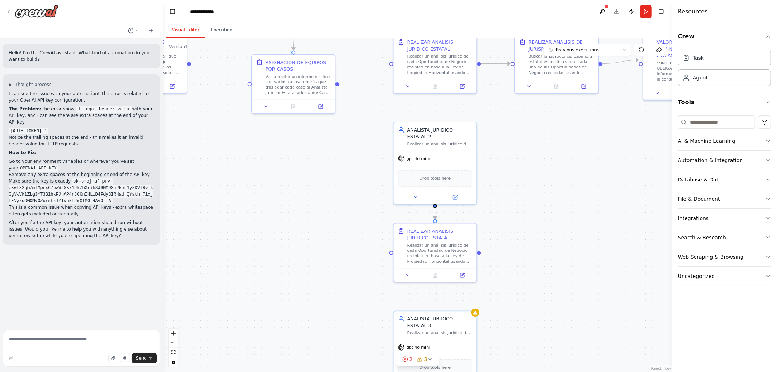
drag, startPoint x: 533, startPoint y: 210, endPoint x: 533, endPoint y: 194, distance: 15.7
click at [537, 190] on div ".deletable-edge-delete-btn { width: 20px; height: 20px; border: 0px solid #ffff…" at bounding box center [417, 205] width 509 height 334
drag, startPoint x: 456, startPoint y: 254, endPoint x: 460, endPoint y: 256, distance: 4.4
click at [460, 256] on div "Realizar un análisis jurídico de cada Oportunidad de Negocio recibida en base a…" at bounding box center [441, 255] width 66 height 21
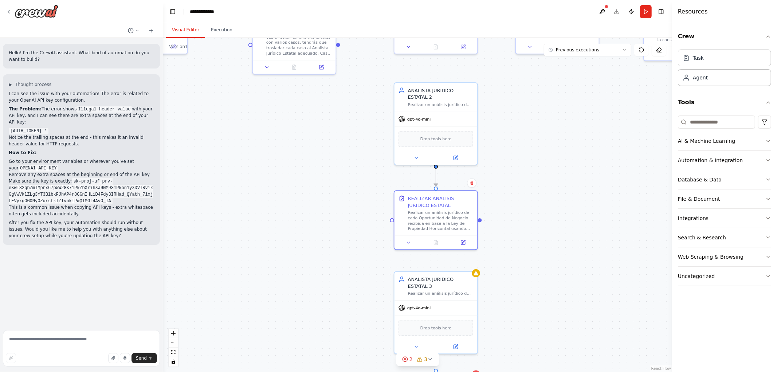
drag, startPoint x: 522, startPoint y: 269, endPoint x: 527, endPoint y: 155, distance: 113.7
click at [528, 144] on div ".deletable-edge-delete-btn { width: 20px; height: 20px; border: 0px solid #ffff…" at bounding box center [417, 205] width 509 height 334
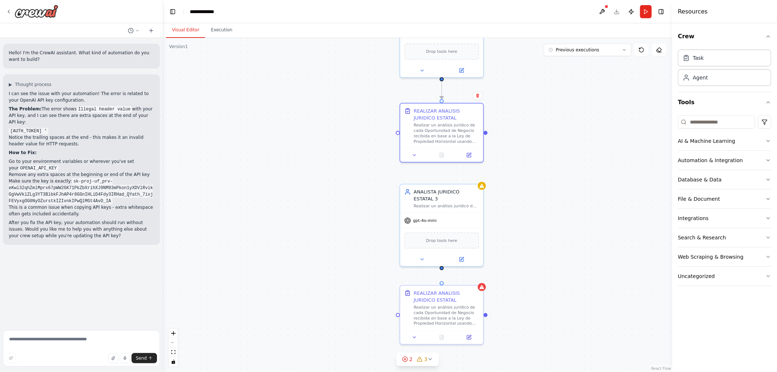
click at [557, 252] on div ".deletable-edge-delete-btn { width: 20px; height: 20px; border: 0px solid #ffff…" at bounding box center [417, 205] width 509 height 334
drag, startPoint x: 540, startPoint y: 259, endPoint x: 538, endPoint y: 238, distance: 20.8
click at [541, 241] on div ".deletable-edge-delete-btn { width: 20px; height: 20px; border: 0px solid #ffff…" at bounding box center [417, 205] width 509 height 334
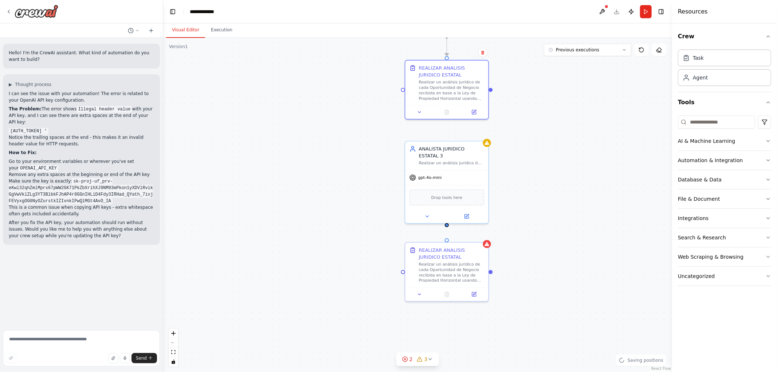
click at [447, 226] on div ".deletable-edge-delete-btn { width: 20px; height: 20px; border: 0px solid #ffff…" at bounding box center [417, 205] width 509 height 334
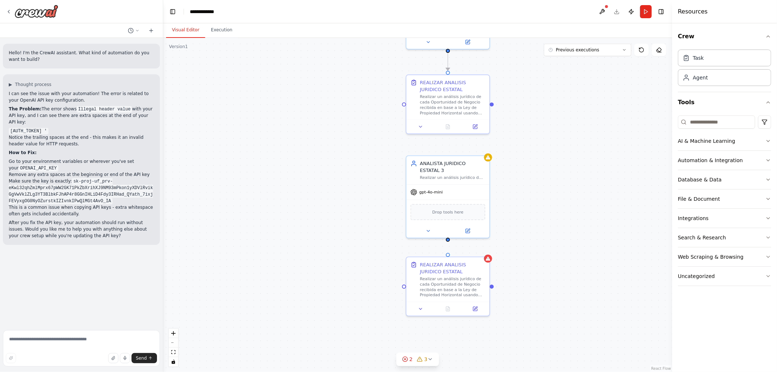
drag, startPoint x: 446, startPoint y: 226, endPoint x: 446, endPoint y: 243, distance: 16.8
click at [446, 243] on div ".deletable-edge-delete-btn { width: 20px; height: 20px; border: 0px solid #ffff…" at bounding box center [417, 205] width 509 height 334
drag, startPoint x: 446, startPoint y: 241, endPoint x: 446, endPoint y: 257, distance: 15.7
click at [544, 239] on div ".deletable-edge-delete-btn { width: 20px; height: 20px; border: 0px solid #ffff…" at bounding box center [417, 205] width 509 height 334
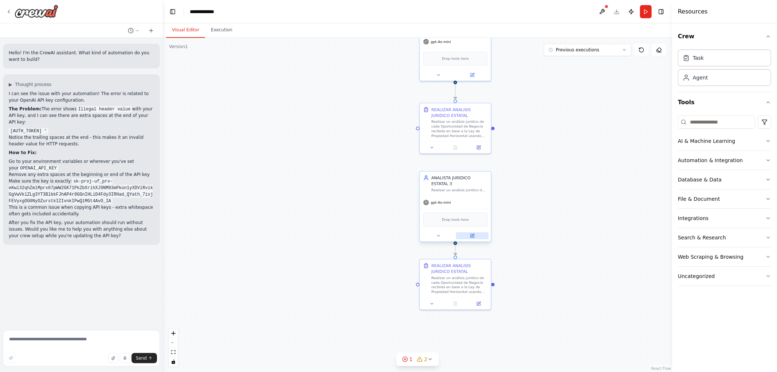
click at [478, 234] on button at bounding box center [472, 235] width 33 height 7
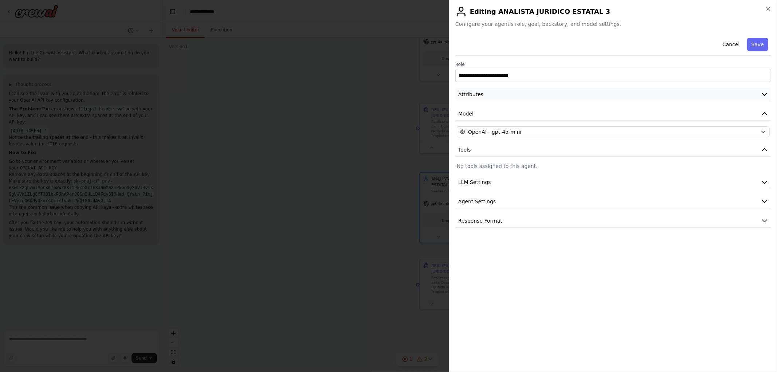
click at [507, 97] on button "Attributes" at bounding box center [613, 94] width 316 height 13
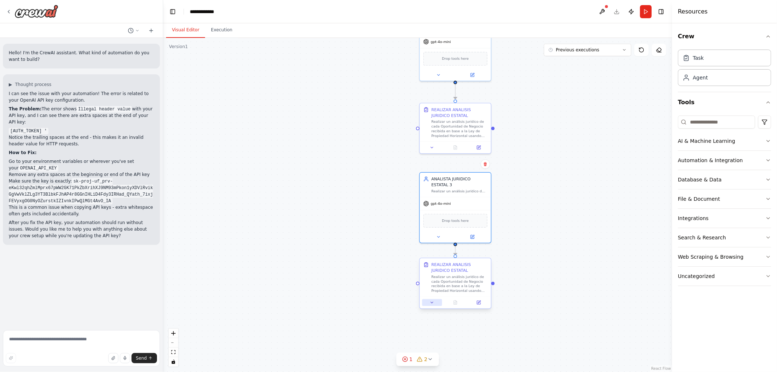
click at [434, 305] on button at bounding box center [432, 302] width 20 height 7
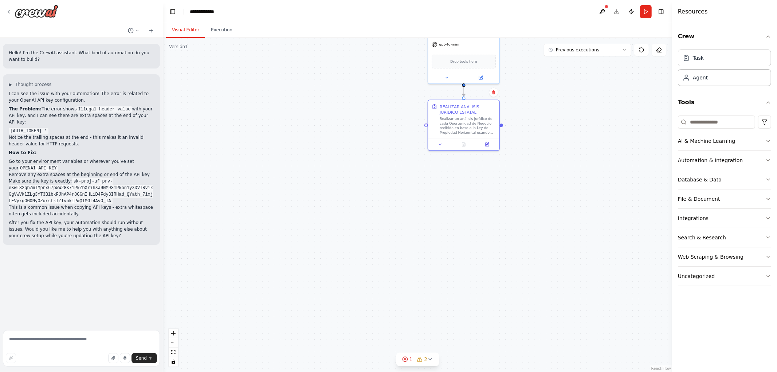
drag, startPoint x: 547, startPoint y: 311, endPoint x: 531, endPoint y: 154, distance: 157.7
click at [554, 148] on div ".deletable-edge-delete-btn { width: 20px; height: 20px; border: 0px solid #ffff…" at bounding box center [417, 205] width 509 height 334
click at [438, 142] on icon at bounding box center [439, 140] width 5 height 5
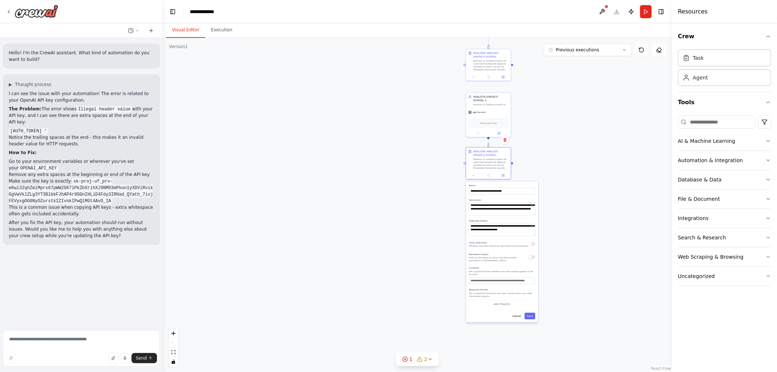
click at [610, 249] on div ".deletable-edge-delete-btn { width: 20px; height: 20px; border: 0px solid #ffff…" at bounding box center [417, 205] width 509 height 334
click at [579, 243] on div ".deletable-edge-delete-btn { width: 20px; height: 20px; border: 0px solid #ffff…" at bounding box center [417, 205] width 509 height 334
click at [522, 315] on div "**********" at bounding box center [503, 249] width 72 height 141
click at [523, 313] on button "Cancel" at bounding box center [517, 314] width 13 height 7
click at [523, 311] on button "Cancel" at bounding box center [517, 314] width 13 height 7
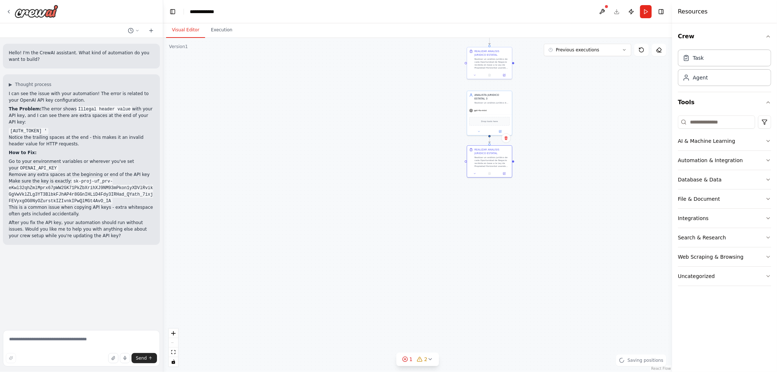
click at [545, 293] on div ".deletable-edge-delete-btn { width: 20px; height: 20px; border: 0px solid #ffff…" at bounding box center [417, 205] width 509 height 334
drag, startPoint x: 555, startPoint y: 202, endPoint x: 544, endPoint y: 287, distance: 85.1
click at [552, 308] on div ".deletable-edge-delete-btn { width: 20px; height: 20px; border: 0px solid #ffff…" at bounding box center [417, 205] width 509 height 334
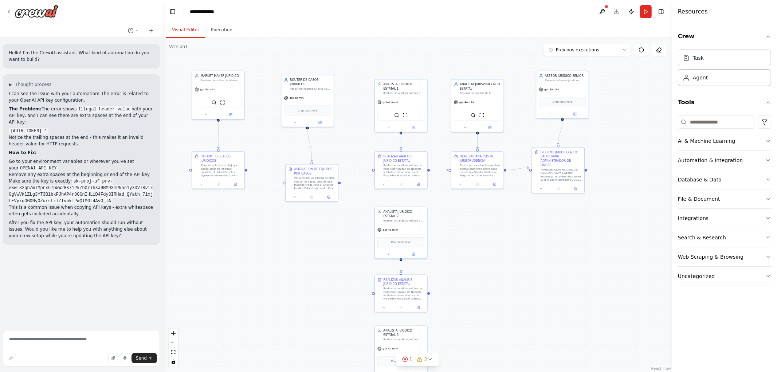
drag, startPoint x: 601, startPoint y: 147, endPoint x: 511, endPoint y: 301, distance: 178.2
click at [511, 301] on div ".deletable-edge-delete-btn { width: 20px; height: 20px; border: 0px solid #ffff…" at bounding box center [417, 205] width 509 height 334
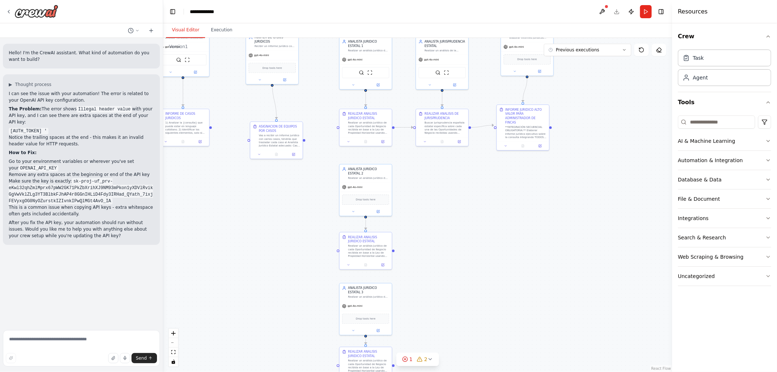
drag, startPoint x: 561, startPoint y: 241, endPoint x: 580, endPoint y: 170, distance: 74.0
click at [580, 170] on div ".deletable-edge-delete-btn { width: 20px; height: 20px; border: 0px solid #ffff…" at bounding box center [417, 205] width 509 height 334
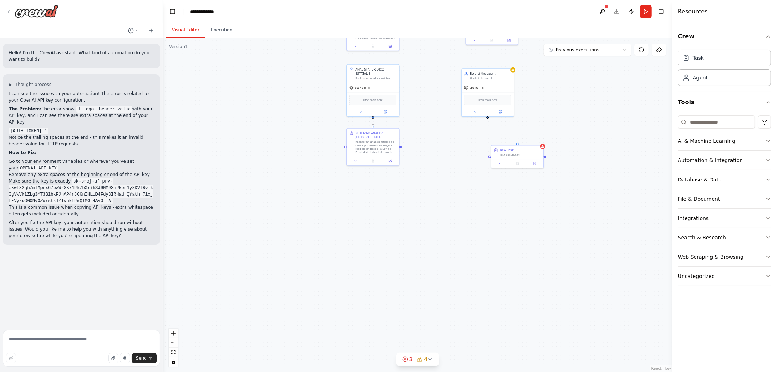
drag, startPoint x: 606, startPoint y: 267, endPoint x: 642, endPoint y: 120, distance: 150.8
click at [607, 137] on div ".deletable-edge-delete-btn { width: 20px; height: 20px; border: 0px solid #ffff…" at bounding box center [417, 205] width 509 height 334
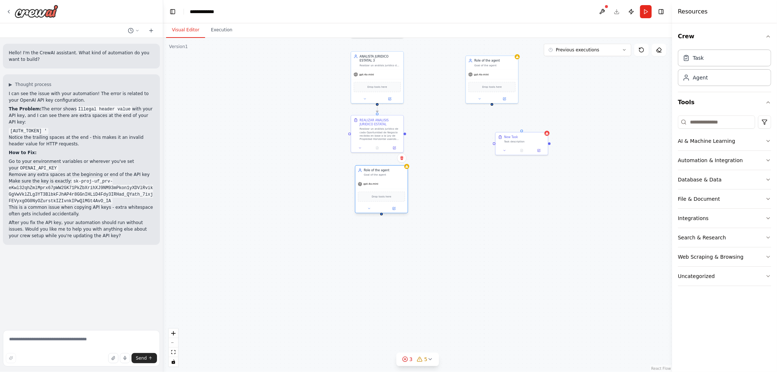
drag, startPoint x: 667, startPoint y: 99, endPoint x: 357, endPoint y: 181, distance: 320.9
click at [357, 181] on div ".deletable-edge-delete-btn { width: 20px; height: 20px; border: 0px solid #ffff…" at bounding box center [417, 205] width 509 height 334
drag, startPoint x: 530, startPoint y: 139, endPoint x: 534, endPoint y: 189, distance: 50.4
click at [496, 133] on div "New Task Task description" at bounding box center [494, 135] width 41 height 8
drag, startPoint x: 548, startPoint y: 253, endPoint x: 508, endPoint y: 245, distance: 40.8
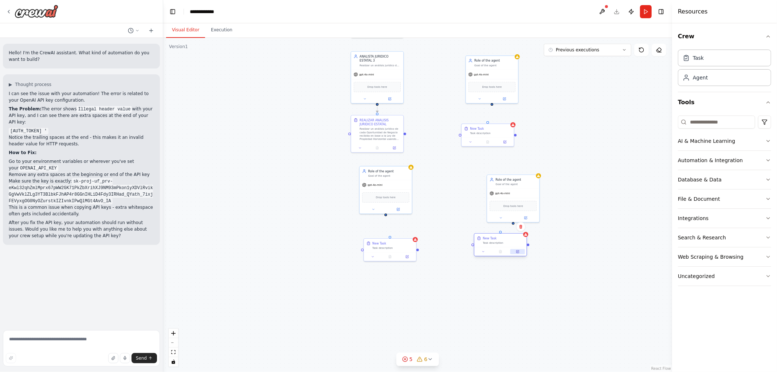
click at [510, 249] on button at bounding box center [517, 251] width 15 height 5
drag, startPoint x: 515, startPoint y: 191, endPoint x: 492, endPoint y: 188, distance: 22.8
click at [492, 188] on div "gpt-4o-mini" at bounding box center [487, 188] width 52 height 9
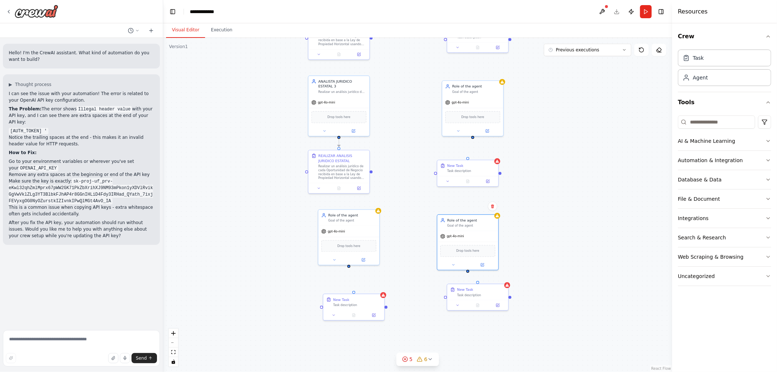
drag, startPoint x: 574, startPoint y: 211, endPoint x: 563, endPoint y: 333, distance: 122.5
click at [563, 356] on div ".deletable-edge-delete-btn { width: 20px; height: 20px; border: 0px solid #ffff…" at bounding box center [417, 205] width 509 height 334
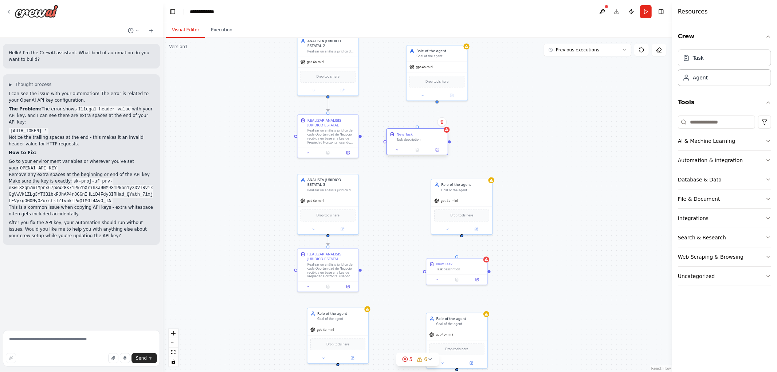
drag, startPoint x: 464, startPoint y: 137, endPoint x: 414, endPoint y: 140, distance: 50.0
click at [414, 140] on div "New Task Task description" at bounding box center [417, 137] width 61 height 16
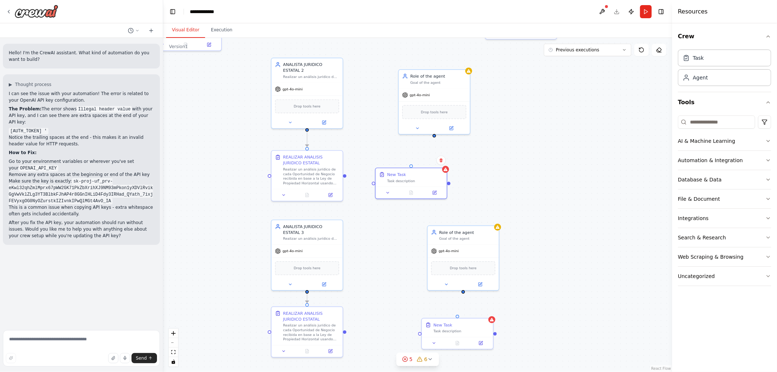
drag, startPoint x: 472, startPoint y: 129, endPoint x: 476, endPoint y: 166, distance: 37.8
click at [476, 166] on div ".deletable-edge-delete-btn { width: 20px; height: 20px; border: 0px solid #ffff…" at bounding box center [417, 205] width 509 height 334
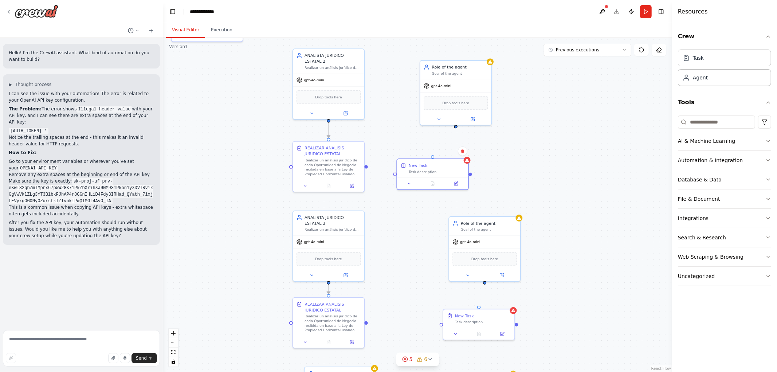
drag, startPoint x: 477, startPoint y: 165, endPoint x: 525, endPoint y: 137, distance: 55.3
click at [525, 137] on div ".deletable-edge-delete-btn { width: 20px; height: 20px; border: 0px solid #ffff…" at bounding box center [417, 205] width 509 height 334
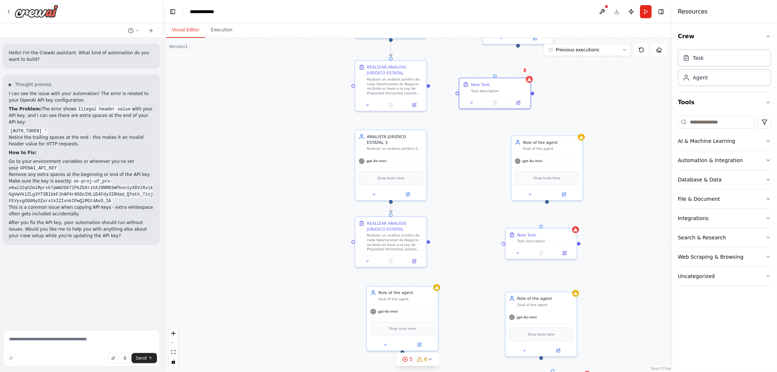
drag, startPoint x: 429, startPoint y: 209, endPoint x: 464, endPoint y: 146, distance: 72.2
click at [464, 146] on div ".deletable-edge-delete-btn { width: 20px; height: 20px; border: 0px solid #ffff…" at bounding box center [417, 205] width 509 height 334
drag, startPoint x: 479, startPoint y: 142, endPoint x: 481, endPoint y: 139, distance: 4.2
click at [481, 139] on div ".deletable-edge-delete-btn { width: 20px; height: 20px; border: 0px solid #ffff…" at bounding box center [417, 205] width 509 height 334
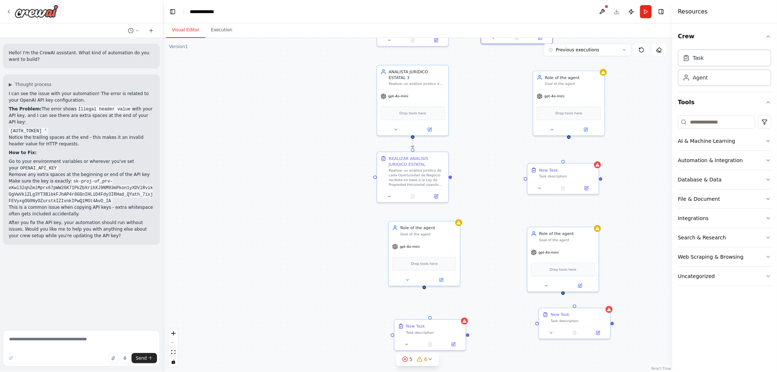
drag, startPoint x: 485, startPoint y: 147, endPoint x: 485, endPoint y: 101, distance: 46.6
click at [485, 102] on div ".deletable-edge-delete-btn { width: 20px; height: 20px; border: 0px solid #ffff…" at bounding box center [417, 205] width 509 height 334
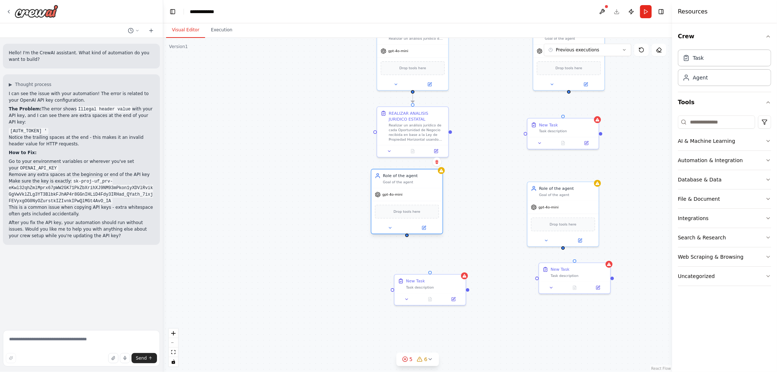
drag, startPoint x: 433, startPoint y: 188, endPoint x: 412, endPoint y: 186, distance: 20.9
click at [412, 186] on div "Role of the agent Goal of the agent" at bounding box center [406, 178] width 71 height 19
drag, startPoint x: 411, startPoint y: 190, endPoint x: 418, endPoint y: 194, distance: 7.3
click at [418, 194] on div "gpt-4o-mini" at bounding box center [412, 194] width 71 height 13
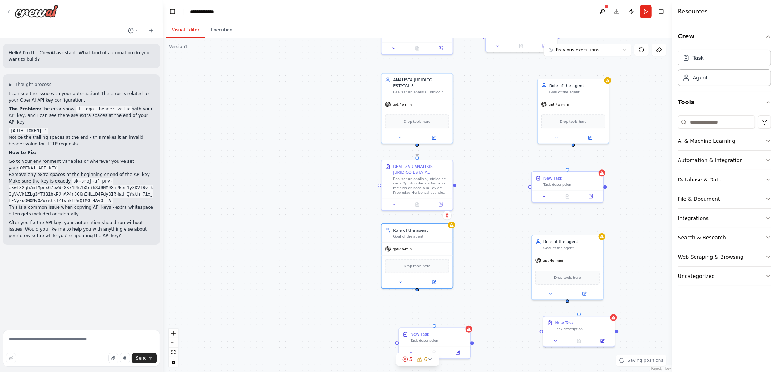
drag, startPoint x: 482, startPoint y: 172, endPoint x: 489, endPoint y: 225, distance: 53.2
click at [489, 225] on div ".deletable-edge-delete-btn { width: 20px; height: 20px; border: 0px solid #ffff…" at bounding box center [417, 205] width 509 height 334
click at [434, 279] on icon at bounding box center [434, 281] width 4 height 4
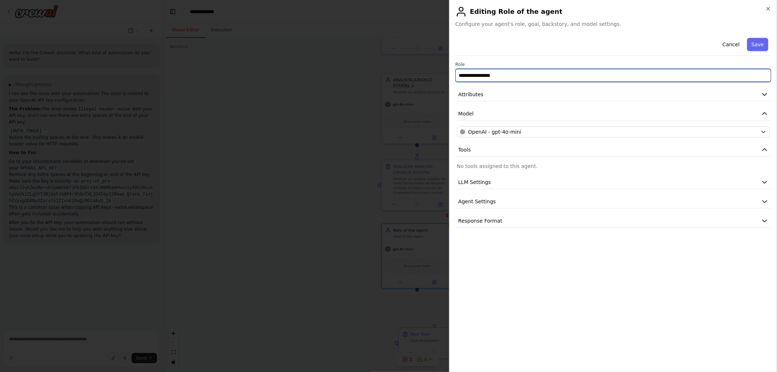
drag, startPoint x: 514, startPoint y: 77, endPoint x: 410, endPoint y: 74, distance: 104.5
click at [419, 63] on body "Hello! I'm the CrewAI assistant. What kind of automation do you want to build? …" at bounding box center [388, 186] width 777 height 372
type input "**********"
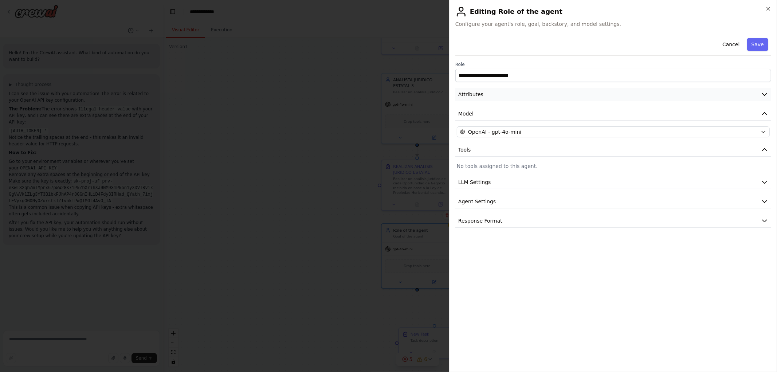
click at [529, 89] on button "Attributes" at bounding box center [613, 94] width 316 height 13
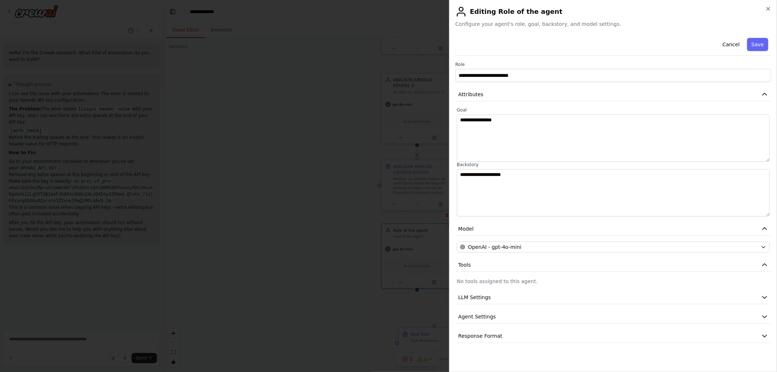
click at [761, 46] on button "Save" at bounding box center [757, 44] width 21 height 13
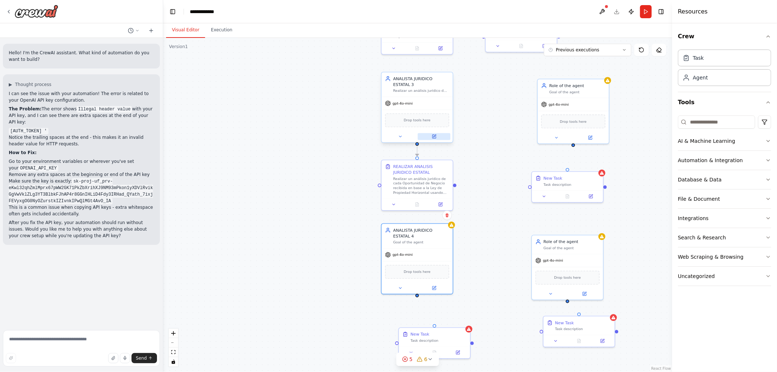
click at [436, 139] on button at bounding box center [434, 136] width 33 height 7
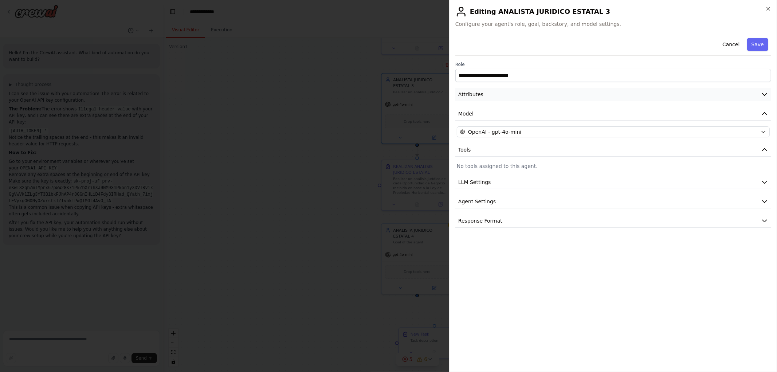
click at [511, 99] on button "Attributes" at bounding box center [613, 94] width 316 height 13
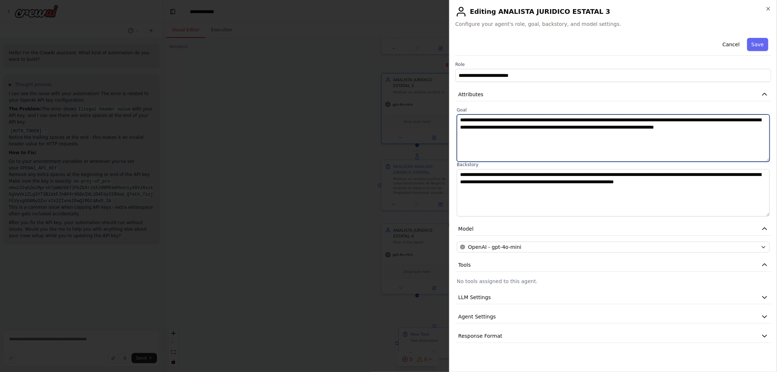
click at [701, 127] on textarea "**********" at bounding box center [613, 137] width 313 height 47
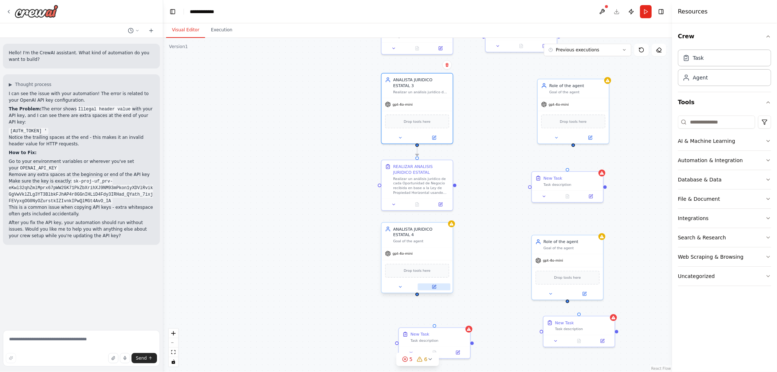
click at [435, 287] on icon at bounding box center [434, 287] width 4 height 4
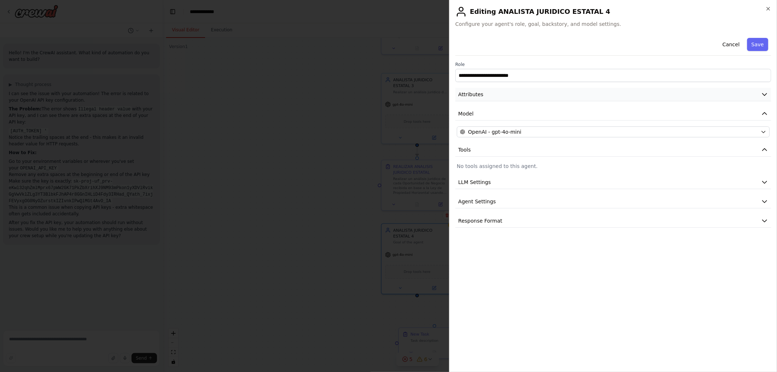
click at [489, 96] on button "Attributes" at bounding box center [613, 94] width 316 height 13
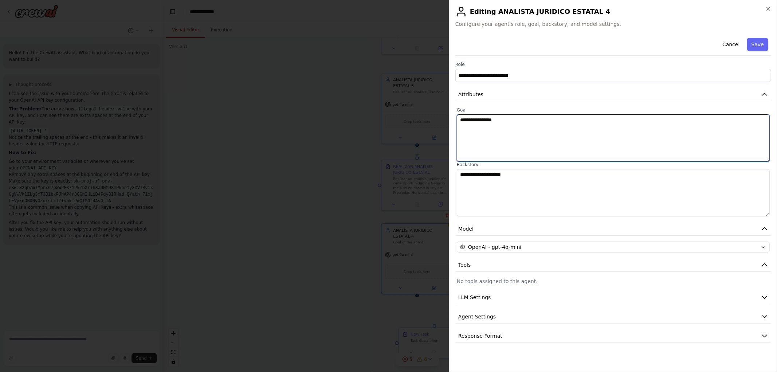
drag, startPoint x: 525, startPoint y: 126, endPoint x: 380, endPoint y: 110, distance: 145.9
click at [402, 113] on body "Hello! I'm the CrewAI assistant. What kind of automation do you want to build? …" at bounding box center [388, 186] width 777 height 372
paste textarea "**********"
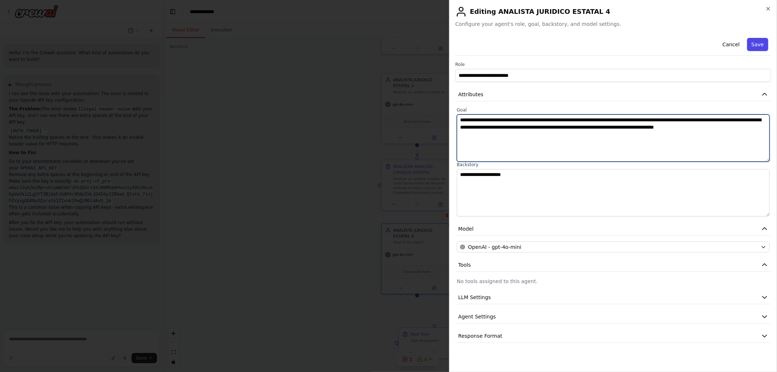
type textarea "**********"
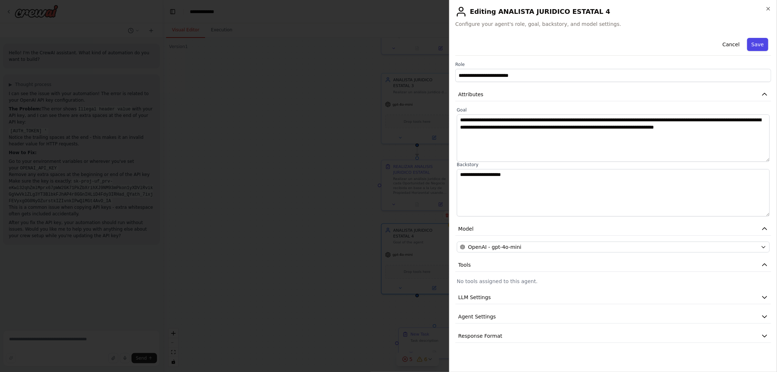
click at [759, 45] on button "Save" at bounding box center [757, 44] width 21 height 13
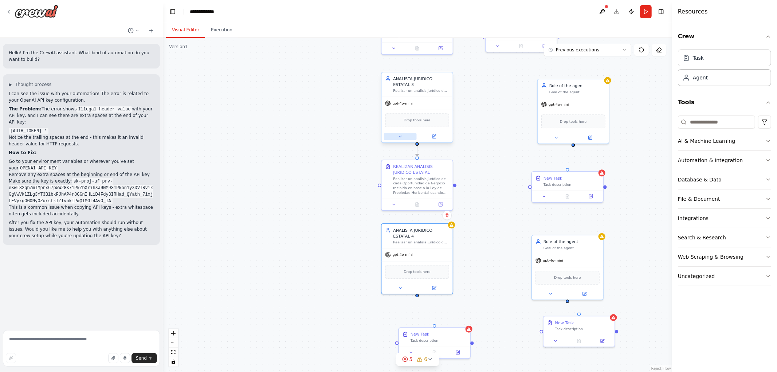
click at [403, 136] on button at bounding box center [400, 136] width 33 height 7
click at [329, 165] on div ".deletable-edge-delete-btn { width: 20px; height: 20px; border: 0px solid #ffff…" at bounding box center [417, 205] width 509 height 334
click at [397, 201] on button at bounding box center [394, 203] width 20 height 7
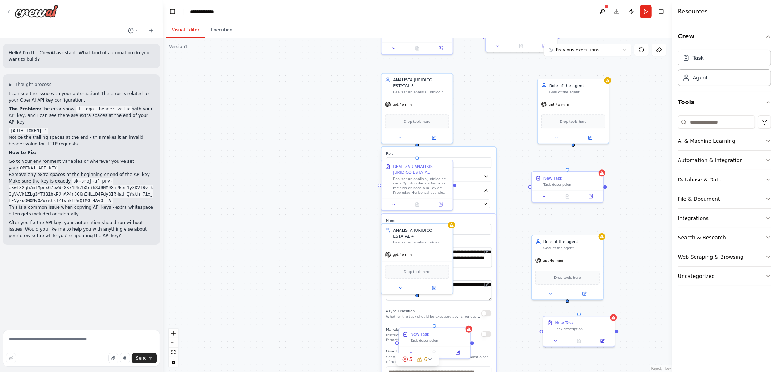
click at [314, 217] on div ".deletable-edge-delete-btn { width: 20px; height: 20px; border: 0px solid #ffff…" at bounding box center [417, 205] width 509 height 334
click at [517, 221] on div ".deletable-edge-delete-btn { width: 20px; height: 20px; border: 0px solid #ffff…" at bounding box center [417, 205] width 509 height 334
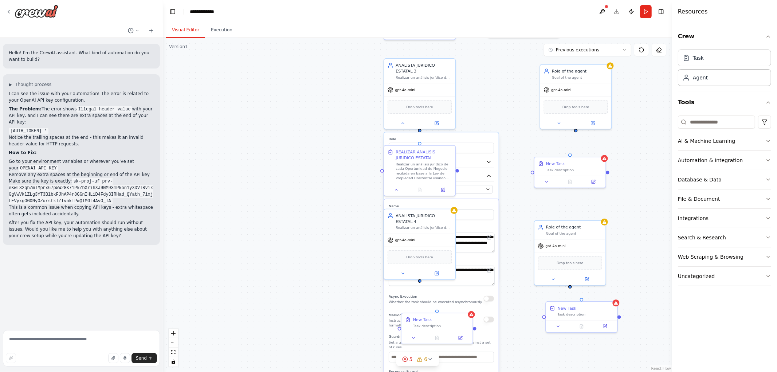
drag, startPoint x: 513, startPoint y: 323, endPoint x: 510, endPoint y: 161, distance: 162.1
click at [510, 161] on div ".deletable-edge-delete-btn { width: 20px; height: 20px; border: 0px solid #ffff…" at bounding box center [417, 205] width 509 height 334
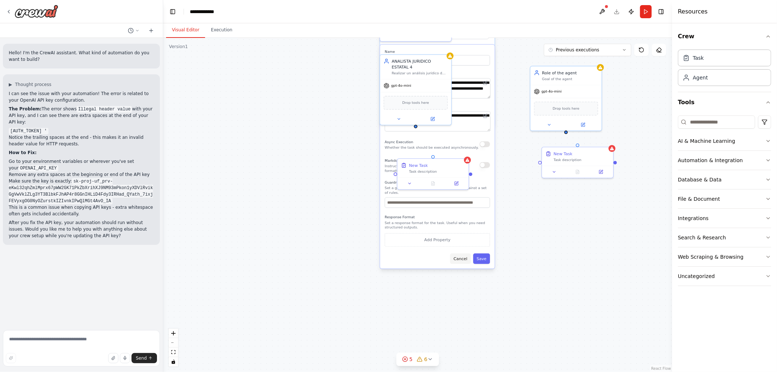
click at [461, 253] on button "Cancel" at bounding box center [460, 258] width 21 height 11
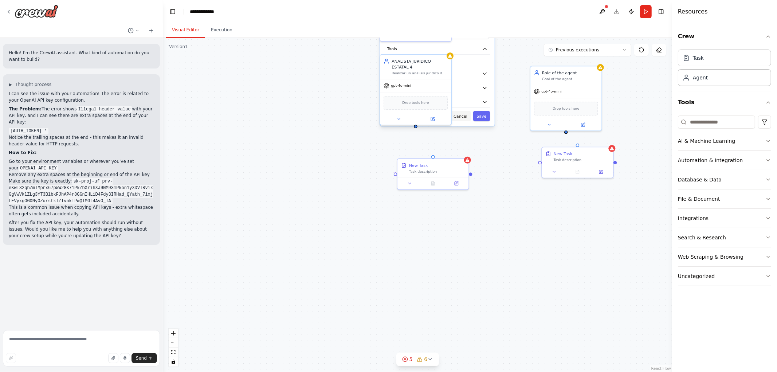
click at [465, 116] on button "Cancel" at bounding box center [460, 116] width 21 height 11
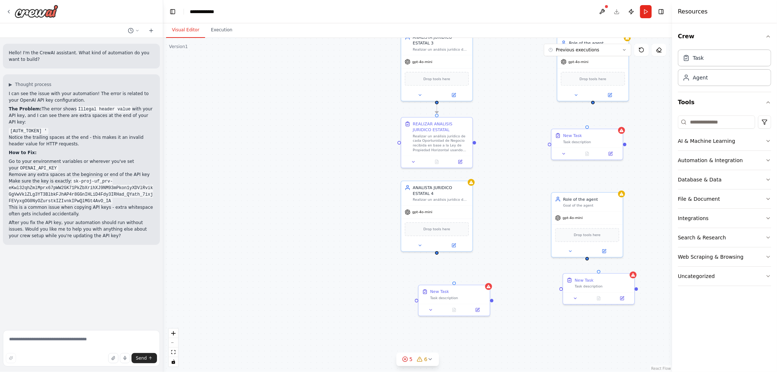
drag, startPoint x: 500, startPoint y: 158, endPoint x: 537, endPoint y: 322, distance: 168.0
click at [537, 321] on div ".deletable-edge-delete-btn { width: 20px; height: 20px; border: 0px solid #ffff…" at bounding box center [417, 205] width 509 height 334
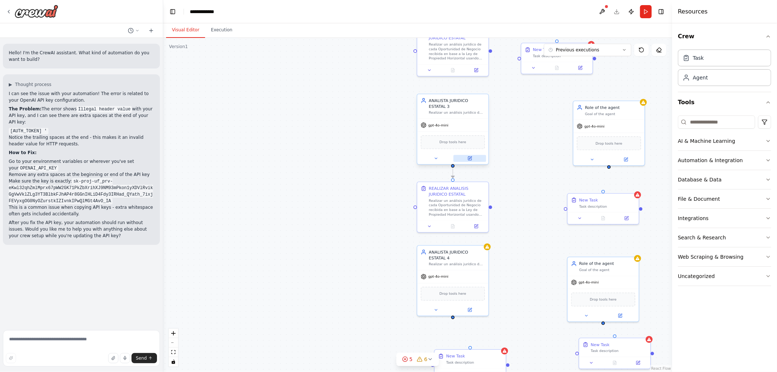
click at [472, 156] on icon at bounding box center [469, 158] width 5 height 5
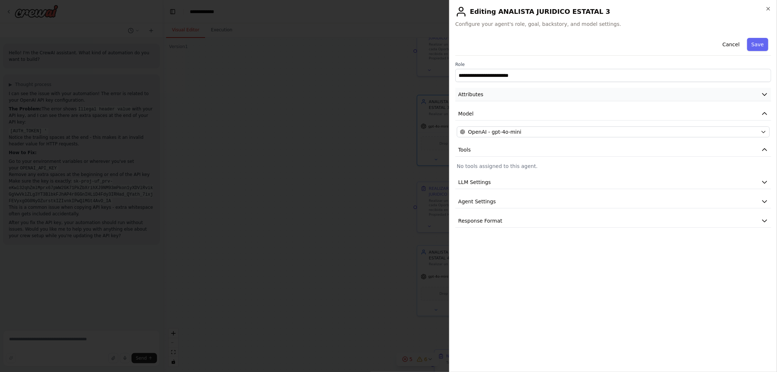
click at [495, 93] on button "Attributes" at bounding box center [613, 94] width 316 height 13
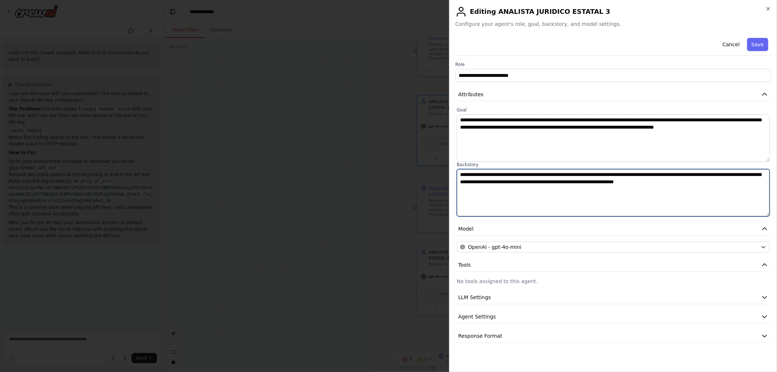
click at [523, 184] on textarea "**********" at bounding box center [613, 192] width 313 height 47
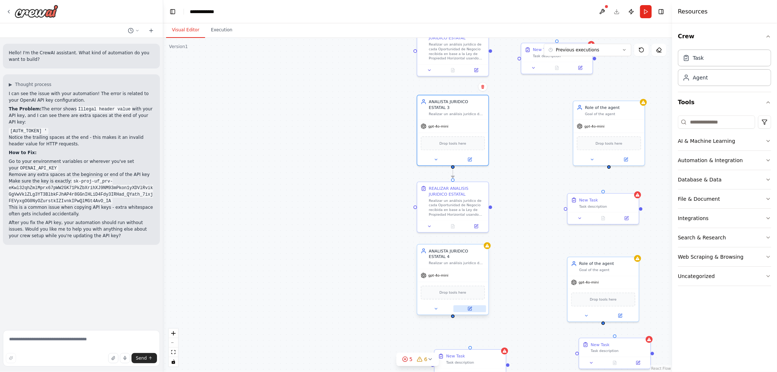
click at [469, 307] on icon at bounding box center [470, 308] width 3 height 3
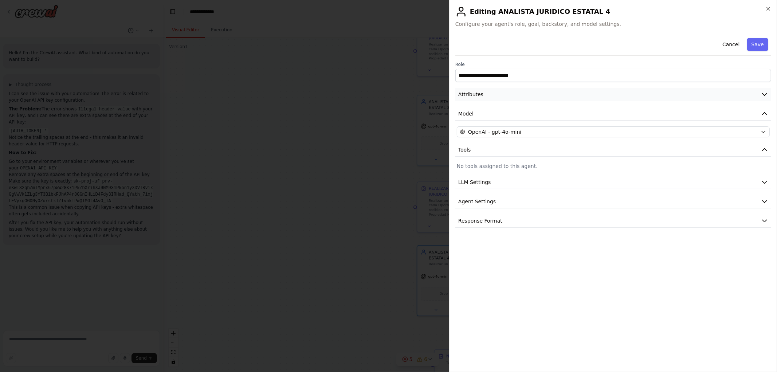
click at [479, 95] on span "Attributes" at bounding box center [470, 94] width 25 height 7
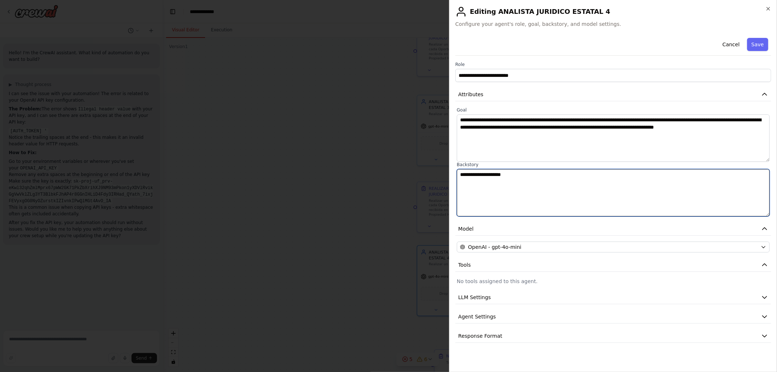
drag, startPoint x: 537, startPoint y: 179, endPoint x: 401, endPoint y: 170, distance: 136.8
click at [409, 173] on body "Hello! I'm the CrewAI assistant. What kind of automation do you want to build? …" at bounding box center [388, 186] width 777 height 372
paste textarea "**********"
type textarea "**********"
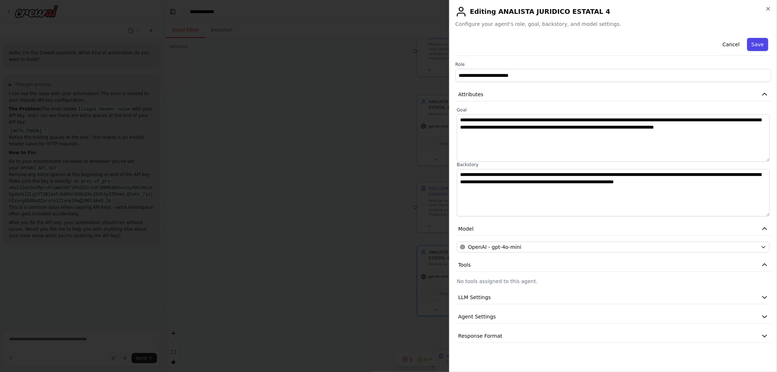
click at [757, 47] on button "Save" at bounding box center [757, 44] width 21 height 13
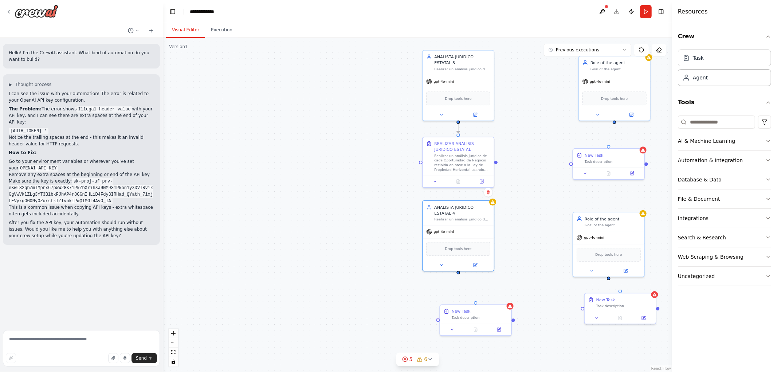
drag, startPoint x: 529, startPoint y: 264, endPoint x: 536, endPoint y: 205, distance: 59.4
click at [536, 205] on div ".deletable-edge-delete-btn { width: 20px; height: 20px; border: 0px solid #ffff…" at bounding box center [417, 205] width 509 height 334
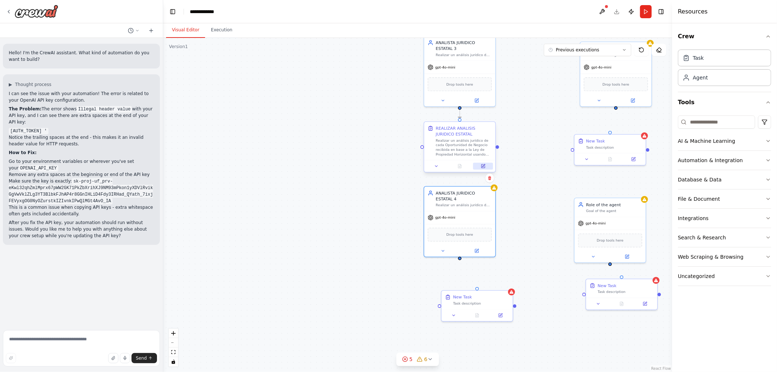
click at [483, 168] on icon at bounding box center [483, 166] width 4 height 4
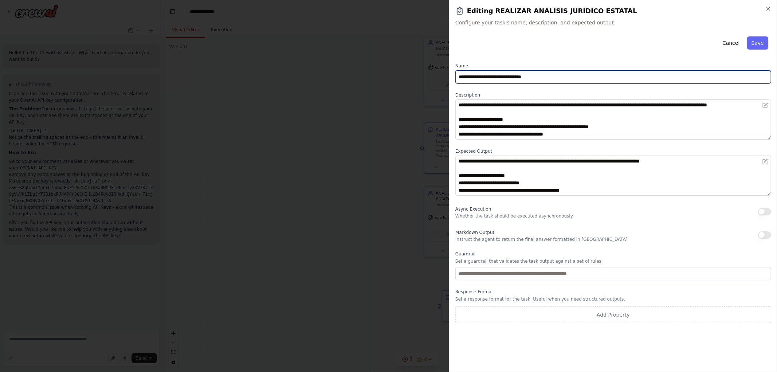
drag, startPoint x: 547, startPoint y: 77, endPoint x: 487, endPoint y: 79, distance: 60.5
click at [487, 79] on input "**********" at bounding box center [613, 76] width 316 height 13
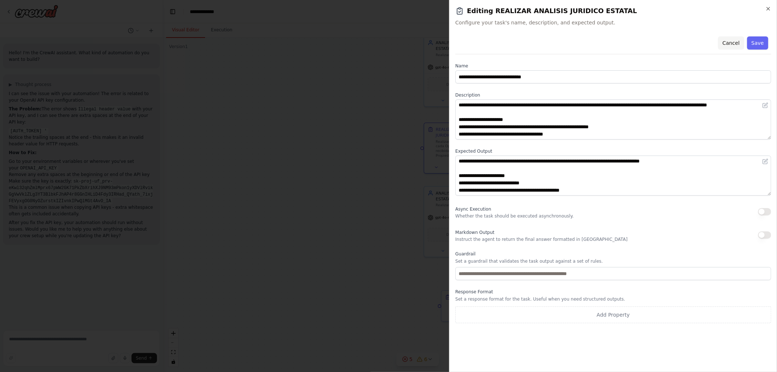
click at [727, 43] on button "Cancel" at bounding box center [731, 42] width 26 height 13
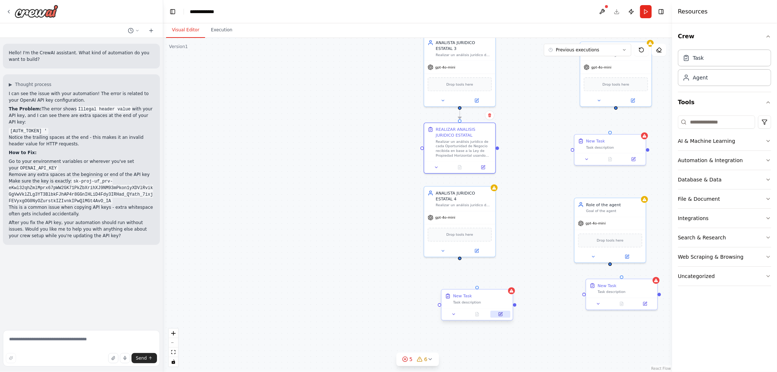
click at [497, 315] on button at bounding box center [500, 314] width 20 height 7
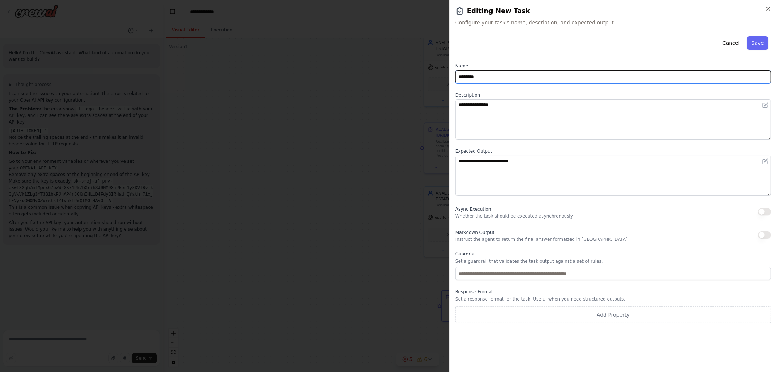
drag, startPoint x: 514, startPoint y: 85, endPoint x: 385, endPoint y: 90, distance: 129.7
click at [379, 79] on body "Hello! I'm the CrewAI assistant. What kind of automation do you want to build? …" at bounding box center [388, 186] width 777 height 372
paste input "**********"
type input "**********"
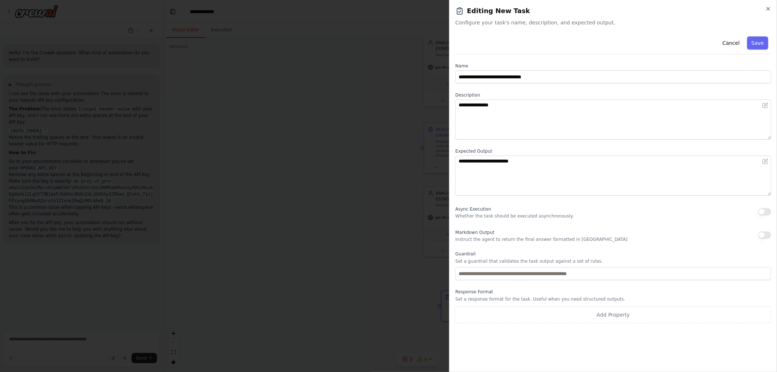
click at [765, 46] on button "Save" at bounding box center [757, 42] width 21 height 13
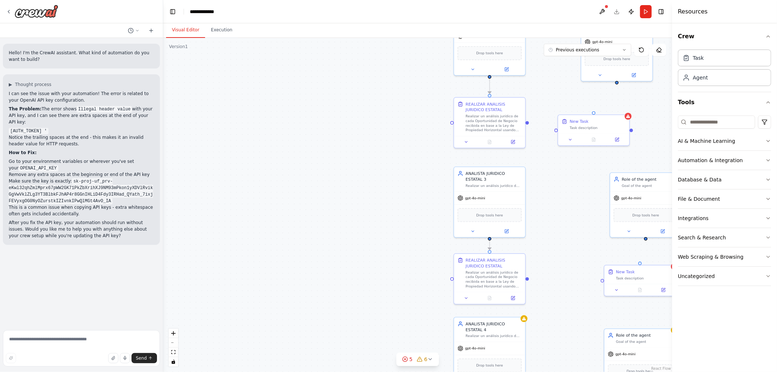
drag, startPoint x: 527, startPoint y: 128, endPoint x: 557, endPoint y: 259, distance: 134.1
click at [557, 259] on div ".deletable-edge-delete-btn { width: 20px; height: 20px; border: 0px solid #ffff…" at bounding box center [417, 205] width 509 height 334
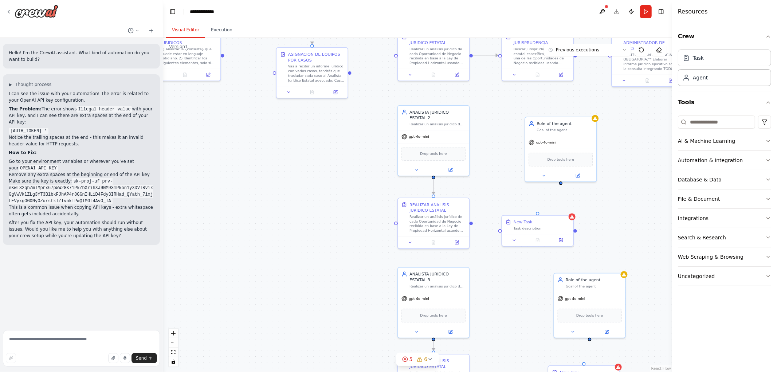
drag, startPoint x: 554, startPoint y: 238, endPoint x: 501, endPoint y: 301, distance: 82.2
click at [502, 303] on div ".deletable-edge-delete-btn { width: 20px; height: 20px; border: 0px solid #ffff…" at bounding box center [417, 205] width 509 height 334
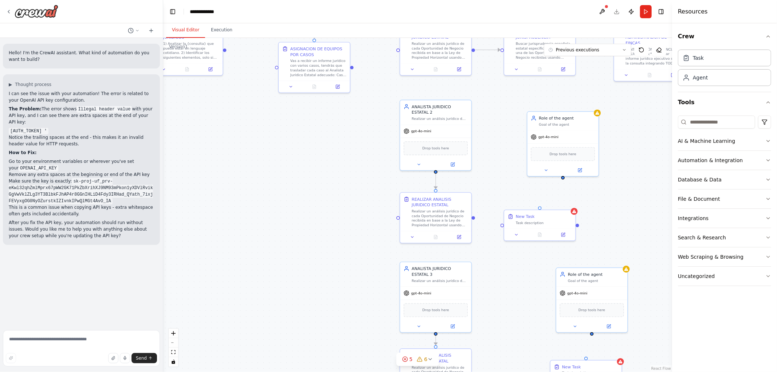
drag, startPoint x: 504, startPoint y: 185, endPoint x: 491, endPoint y: 72, distance: 113.2
click at [492, 72] on div ".deletable-edge-delete-btn { width: 20px; height: 20px; border: 0px solid #ffff…" at bounding box center [417, 205] width 509 height 334
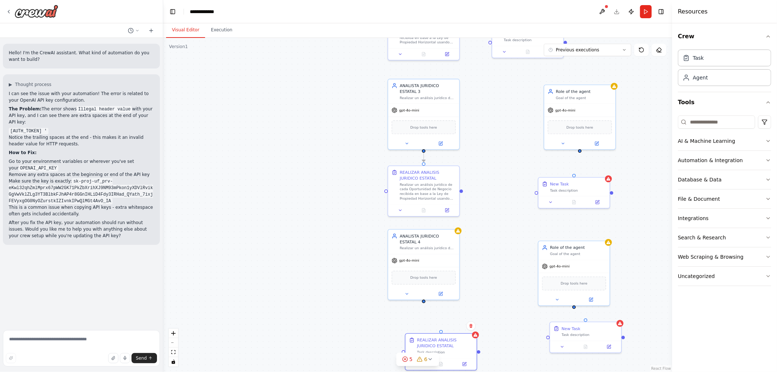
drag, startPoint x: 501, startPoint y: 232, endPoint x: 500, endPoint y: 126, distance: 106.0
click at [502, 122] on div ".deletable-edge-delete-btn { width: 20px; height: 20px; border: 0px solid #ffff…" at bounding box center [417, 205] width 509 height 334
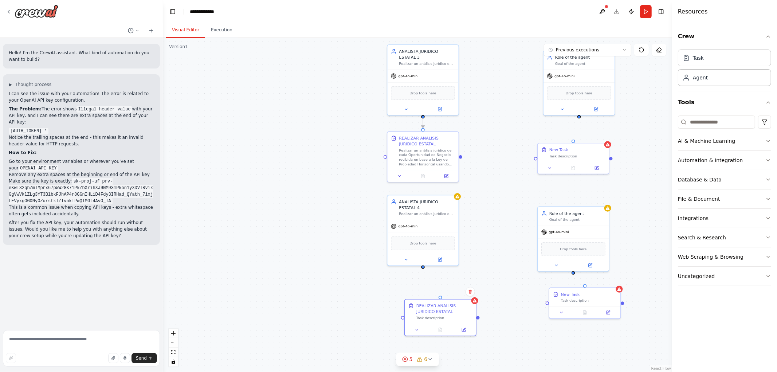
drag, startPoint x: 485, startPoint y: 132, endPoint x: 489, endPoint y: 172, distance: 40.3
click at [489, 172] on div ".deletable-edge-delete-btn { width: 20px; height: 20px; border: 0px solid #ffff…" at bounding box center [417, 205] width 509 height 334
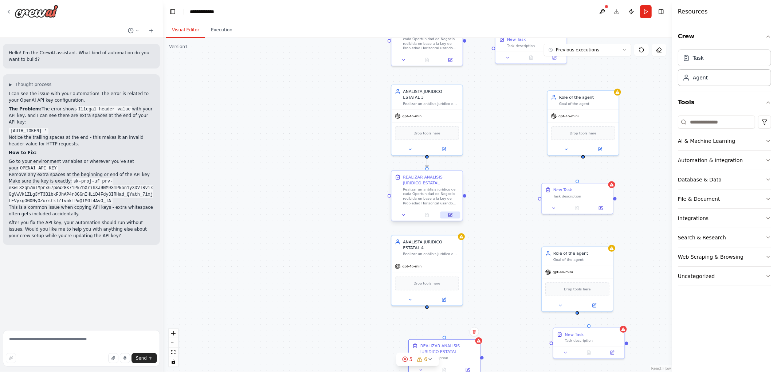
click at [452, 217] on button at bounding box center [450, 215] width 20 height 7
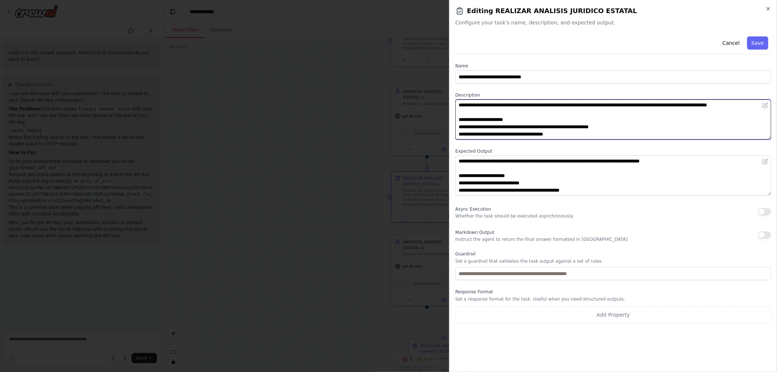
click at [587, 129] on textarea "**********" at bounding box center [613, 119] width 316 height 40
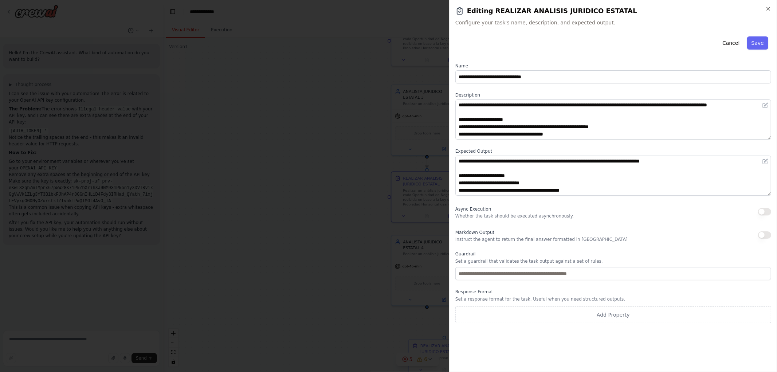
click at [726, 43] on button "Cancel" at bounding box center [731, 42] width 26 height 13
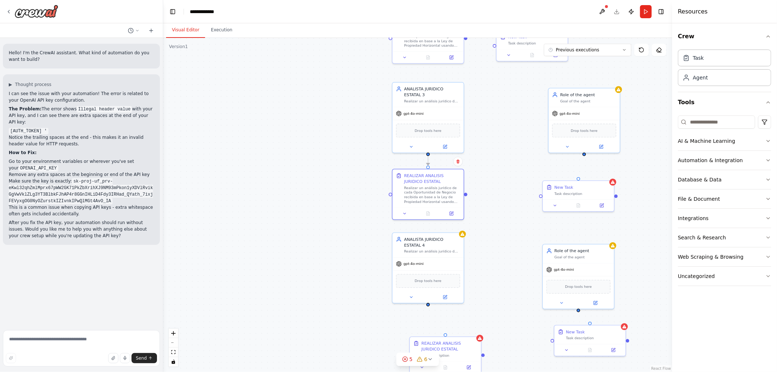
drag, startPoint x: 495, startPoint y: 264, endPoint x: 501, endPoint y: 195, distance: 69.8
click at [501, 195] on div ".deletable-edge-delete-btn { width: 20px; height: 20px; border: 0px solid #ffff…" at bounding box center [417, 205] width 509 height 334
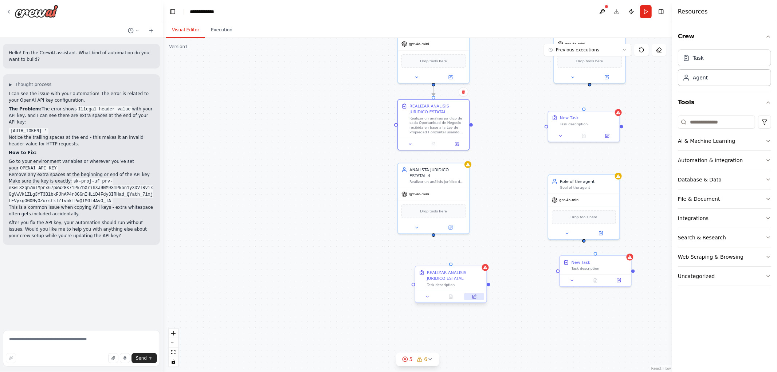
click at [471, 297] on button at bounding box center [474, 296] width 20 height 7
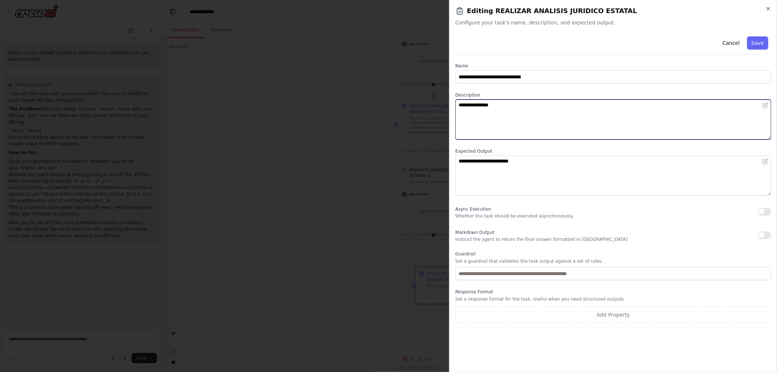
drag, startPoint x: 537, startPoint y: 113, endPoint x: 367, endPoint y: 99, distance: 170.6
click at [374, 99] on body "Hello! I'm the CrewAI assistant. What kind of automation do you want to build? …" at bounding box center [388, 186] width 777 height 372
paste textarea "**********"
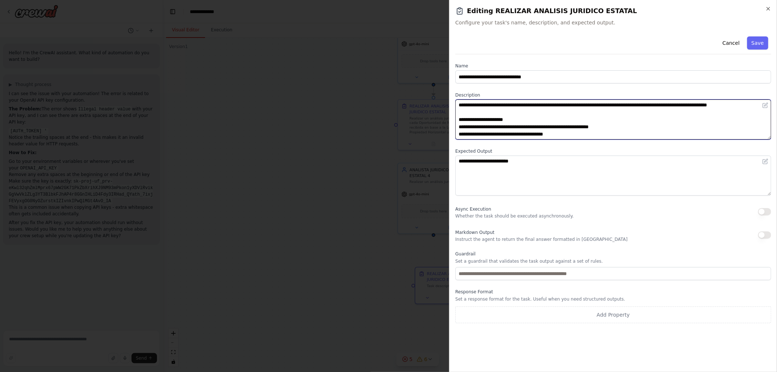
scroll to position [49, 0]
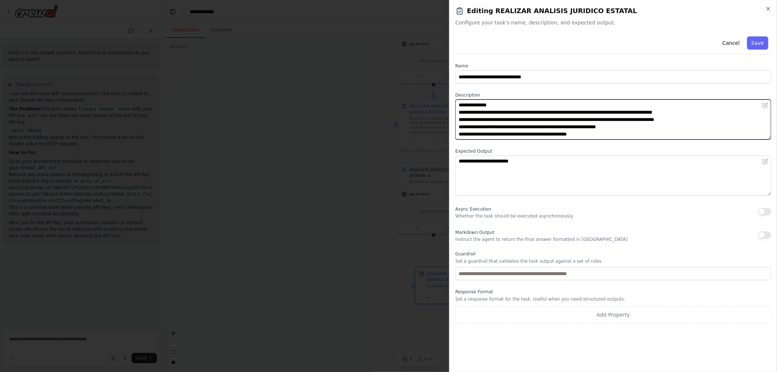
type textarea "**********"
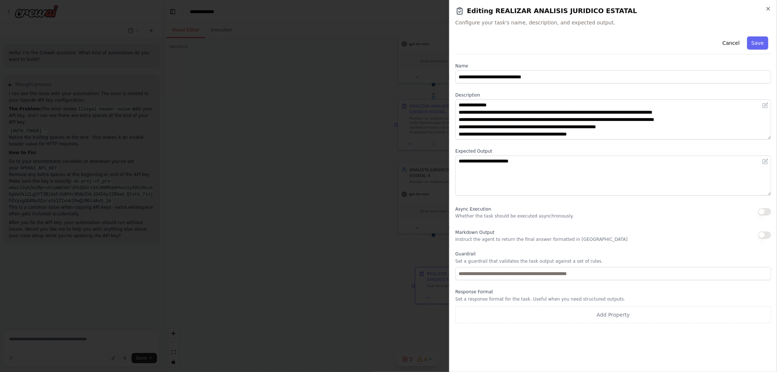
click at [761, 42] on button "Save" at bounding box center [757, 42] width 21 height 13
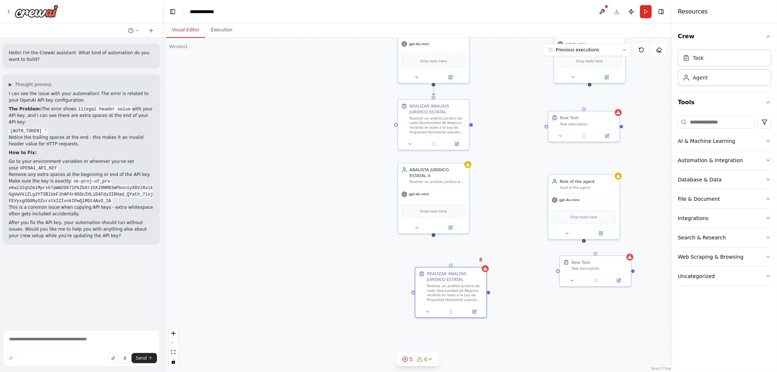
click at [512, 178] on div ".deletable-edge-delete-btn { width: 20px; height: 20px; border: 0px solid #ffff…" at bounding box center [417, 205] width 509 height 334
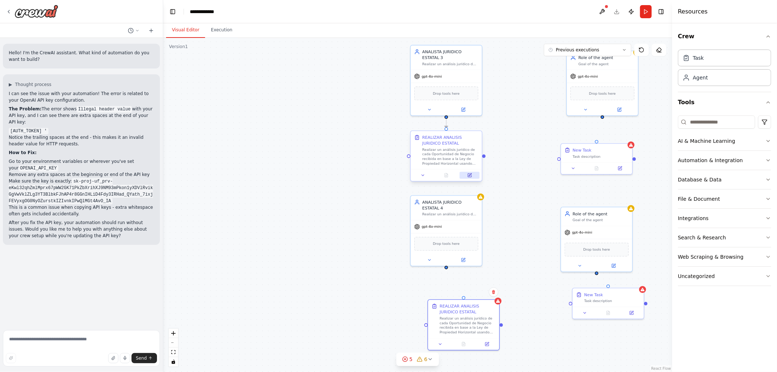
click at [472, 177] on button at bounding box center [470, 175] width 20 height 7
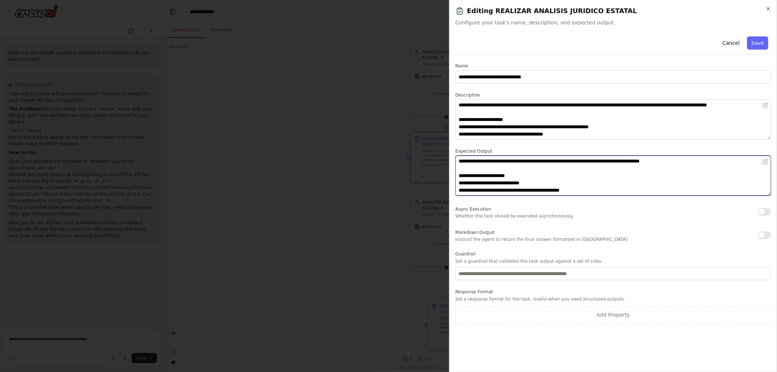
click at [525, 186] on textarea "**********" at bounding box center [613, 175] width 316 height 40
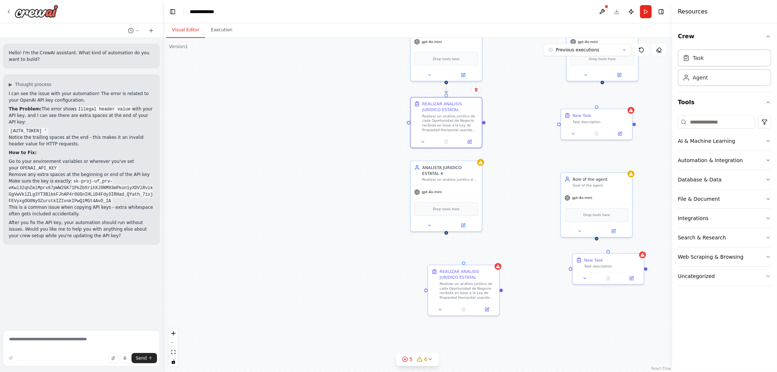
drag, startPoint x: 532, startPoint y: 250, endPoint x: 493, endPoint y: 250, distance: 39.0
click at [522, 204] on div ".deletable-edge-delete-btn { width: 20px; height: 20px; border: 0px solid #ffff…" at bounding box center [417, 205] width 509 height 334
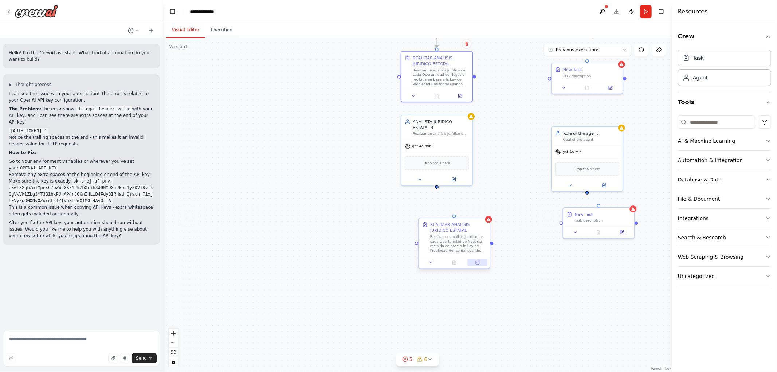
click at [478, 263] on icon at bounding box center [478, 263] width 4 height 4
click at [475, 264] on icon at bounding box center [477, 262] width 5 height 5
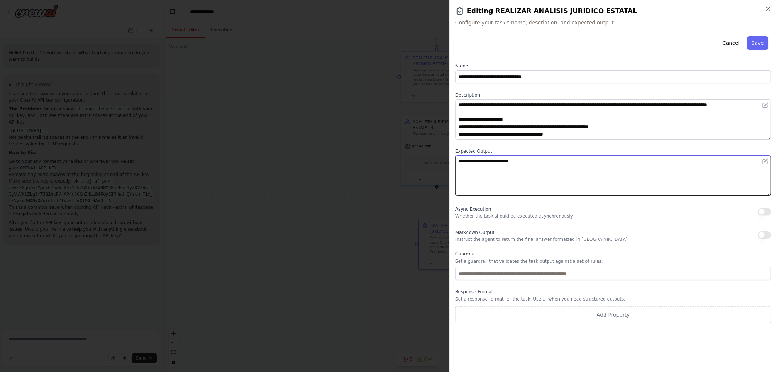
drag, startPoint x: 470, startPoint y: 163, endPoint x: 339, endPoint y: 148, distance: 131.6
click at [330, 143] on body "Hello! I'm the CrewAI assistant. What kind of automation do you want to build? …" at bounding box center [388, 186] width 777 height 372
paste textarea "**********"
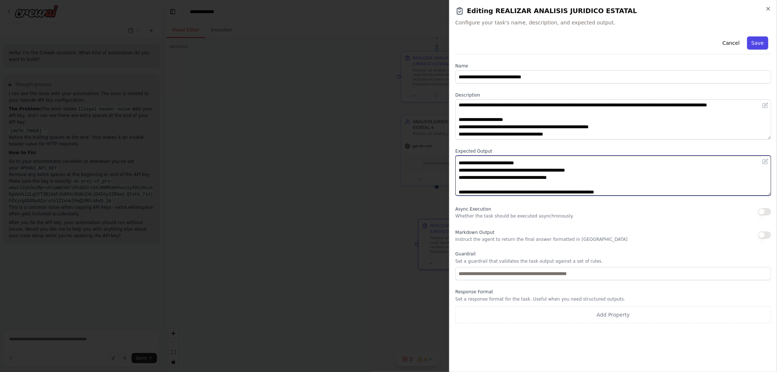
type textarea "**********"
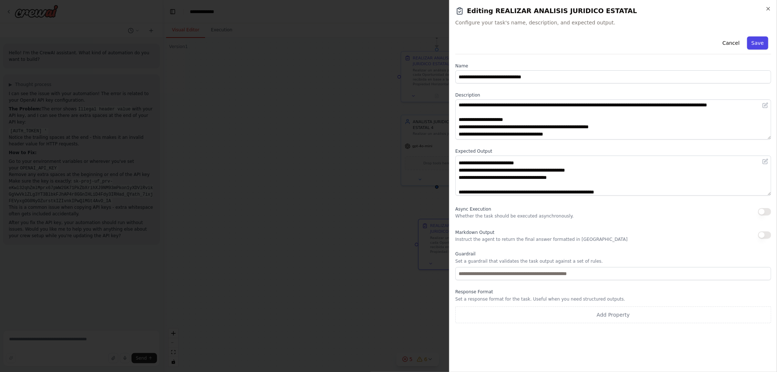
click at [762, 42] on button "Save" at bounding box center [757, 42] width 21 height 13
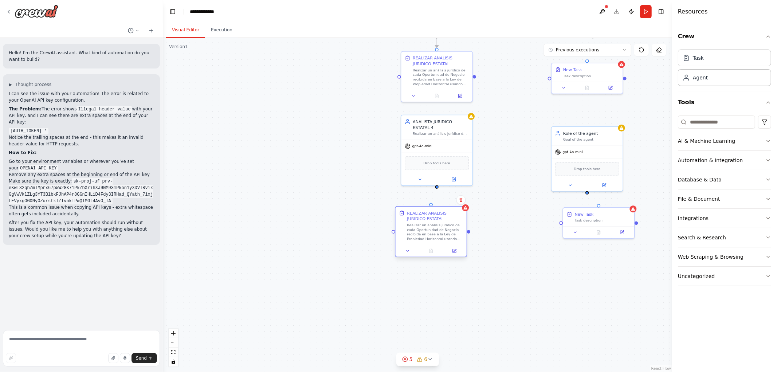
drag, startPoint x: 460, startPoint y: 235, endPoint x: 438, endPoint y: 221, distance: 25.8
click at [438, 221] on div "REALIZAR ANALISIS JURIDICO ESTATAL Realizar un análisis jurídico de cada Oportu…" at bounding box center [435, 225] width 56 height 31
drag, startPoint x: 444, startPoint y: 220, endPoint x: 450, endPoint y: 222, distance: 7.3
click at [450, 222] on div "REALIZAR ANALISIS JURIDICO ESTATAL Realizar un análisis jurídico de cada Oportu…" at bounding box center [441, 225] width 56 height 31
drag, startPoint x: 436, startPoint y: 185, endPoint x: 436, endPoint y: 208, distance: 23.3
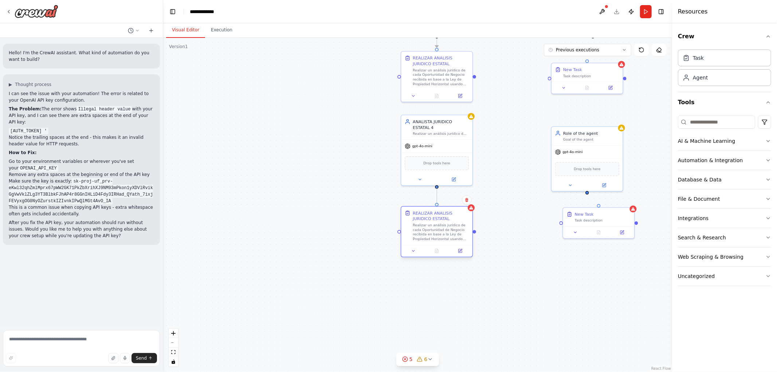
click at [505, 166] on div ".deletable-edge-delete-btn { width: 20px; height: 20px; border: 0px solid #ffff…" at bounding box center [417, 205] width 509 height 334
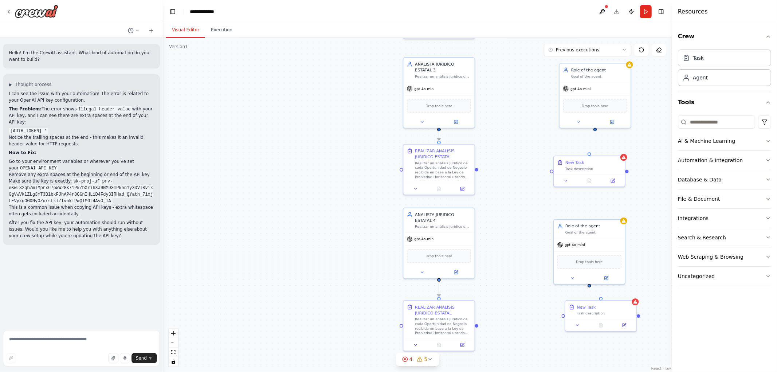
drag, startPoint x: 512, startPoint y: 156, endPoint x: 510, endPoint y: 238, distance: 81.9
click at [515, 250] on div ".deletable-edge-delete-btn { width: 20px; height: 20px; border: 0px solid #ffff…" at bounding box center [417, 205] width 509 height 334
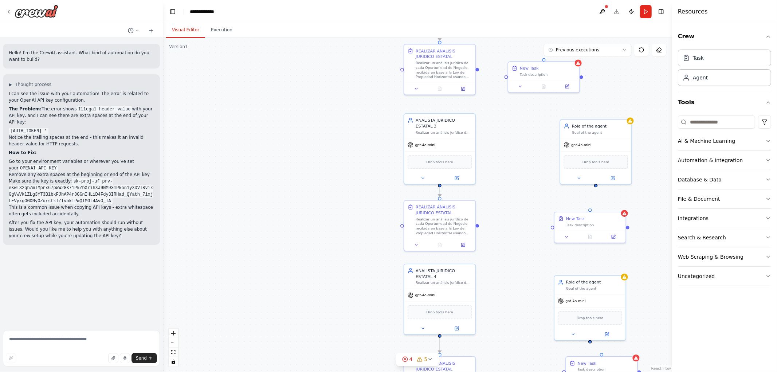
drag, startPoint x: 521, startPoint y: 205, endPoint x: 519, endPoint y: 190, distance: 14.9
click at [521, 227] on div ".deletable-edge-delete-btn { width: 20px; height: 20px; border: 0px solid #ffff…" at bounding box center [417, 205] width 509 height 334
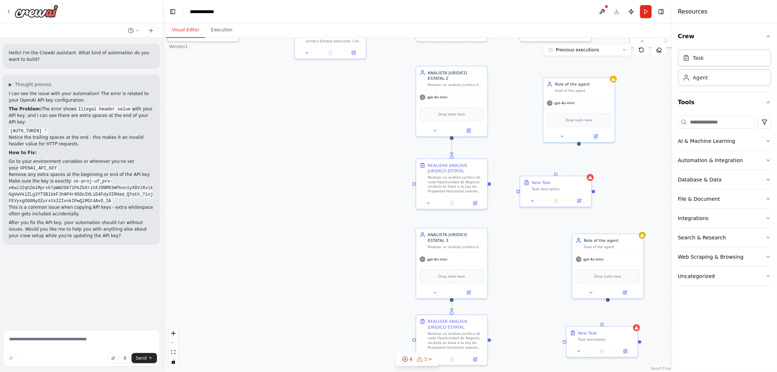
drag, startPoint x: 507, startPoint y: 178, endPoint x: 500, endPoint y: 219, distance: 41.0
click at [520, 279] on div ".deletable-edge-delete-btn { width: 20px; height: 20px; border: 0px solid #ffff…" at bounding box center [417, 205] width 509 height 334
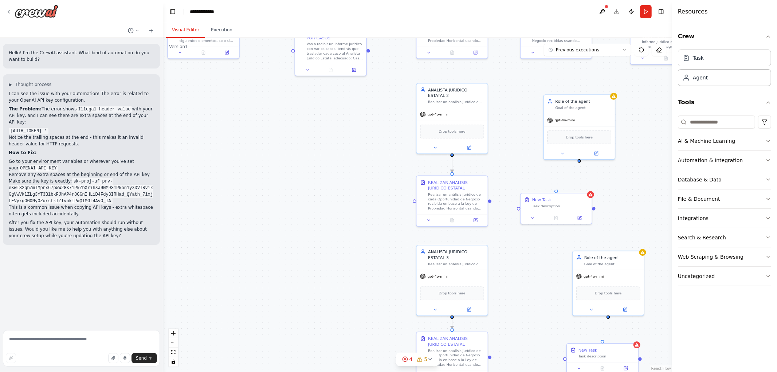
drag, startPoint x: 509, startPoint y: 155, endPoint x: 504, endPoint y: 247, distance: 91.5
click at [504, 247] on div ".deletable-edge-delete-btn { width: 20px; height: 20px; border: 0px solid #ffff…" at bounding box center [417, 205] width 509 height 334
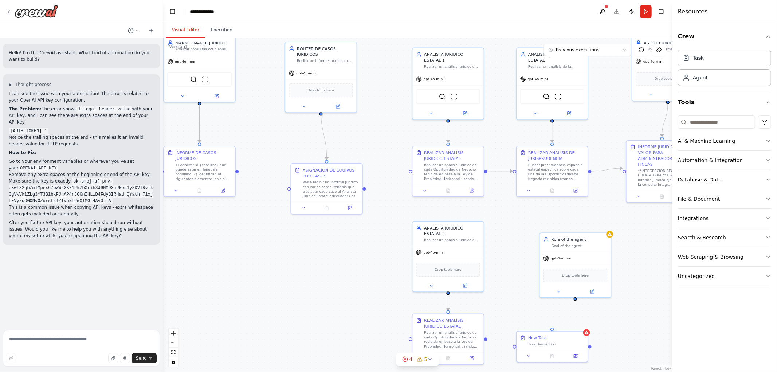
drag, startPoint x: 336, startPoint y: 207, endPoint x: 339, endPoint y: 257, distance: 50.0
click at [339, 257] on div ".deletable-edge-delete-btn { width: 20px; height: 20px; border: 0px solid #ffff…" at bounding box center [417, 205] width 509 height 334
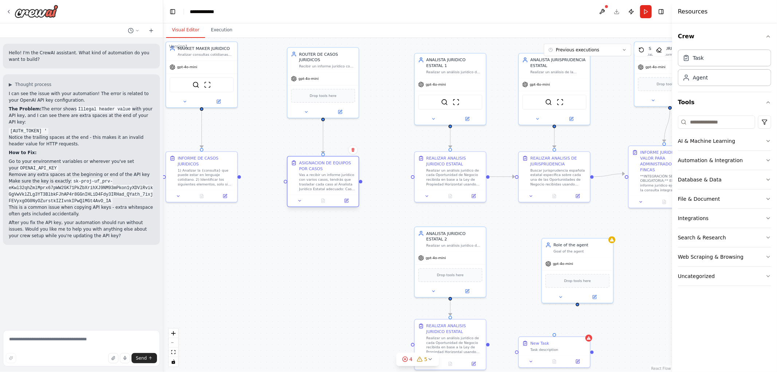
drag, startPoint x: 334, startPoint y: 183, endPoint x: 325, endPoint y: 173, distance: 13.2
click at [325, 173] on div "ASIGNACION DE EQUIPOS POR CASOS Vas a recibir un informe jurídico con varios ca…" at bounding box center [327, 175] width 56 height 31
click at [370, 170] on div ".deletable-edge-delete-btn { width: 20px; height: 20px; border: 0px solid #ffff…" at bounding box center [417, 205] width 509 height 334
drag, startPoint x: 360, startPoint y: 183, endPoint x: 410, endPoint y: 176, distance: 50.3
click at [410, 176] on div ".deletable-edge-delete-btn { width: 20px; height: 20px; border: 0px solid #ffff…" at bounding box center [417, 205] width 509 height 334
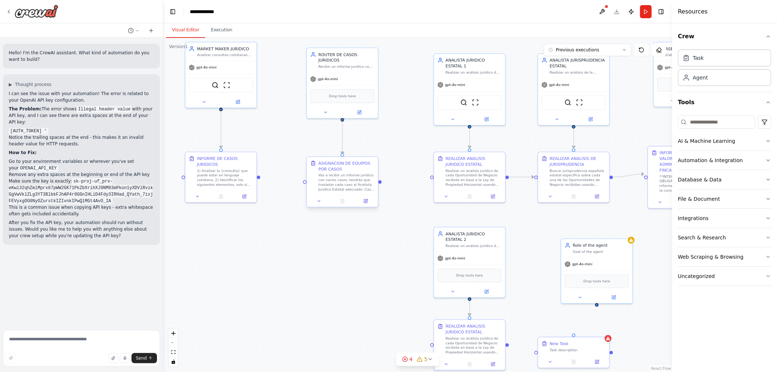
drag, startPoint x: 361, startPoint y: 184, endPoint x: 379, endPoint y: 184, distance: 18.2
click at [379, 184] on div ".deletable-edge-delete-btn { width: 20px; height: 20px; border: 0px solid #ffff…" at bounding box center [417, 205] width 509 height 334
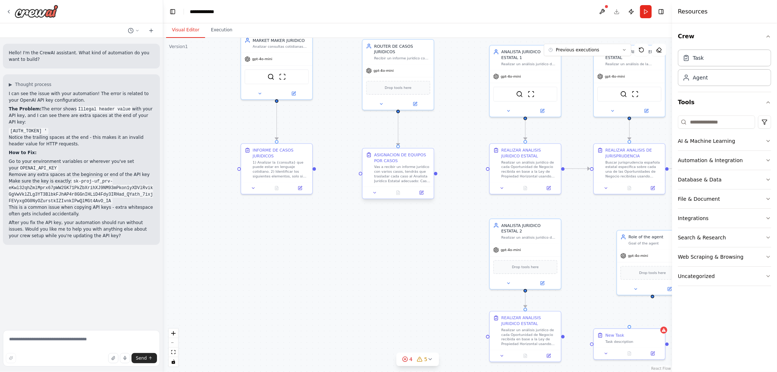
drag, startPoint x: 379, startPoint y: 184, endPoint x: 435, endPoint y: 176, distance: 56.3
click at [435, 176] on div ".deletable-edge-delete-btn { width: 20px; height: 20px; border: 0px solid #ffff…" at bounding box center [417, 205] width 509 height 334
drag, startPoint x: 436, startPoint y: 174, endPoint x: 492, endPoint y: 168, distance: 55.7
click at [570, 160] on div "REALIZAR ANALISIS JURIDICO ESTATAL Realizar un análisis jurídico de cada Oportu…" at bounding box center [772, 27] width 404 height 265
drag, startPoint x: 436, startPoint y: 176, endPoint x: 446, endPoint y: 175, distance: 10.2
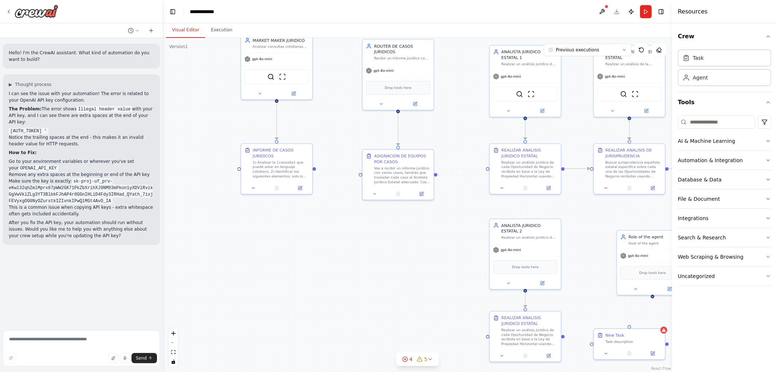
click at [446, 175] on div ".deletable-edge-delete-btn { width: 20px; height: 20px; border: 0px solid #ffff…" at bounding box center [417, 205] width 509 height 334
drag, startPoint x: 436, startPoint y: 174, endPoint x: 488, endPoint y: 170, distance: 53.0
click at [488, 170] on div ".deletable-edge-delete-btn { width: 20px; height: 20px; border: 0px solid #ffff…" at bounding box center [417, 205] width 509 height 334
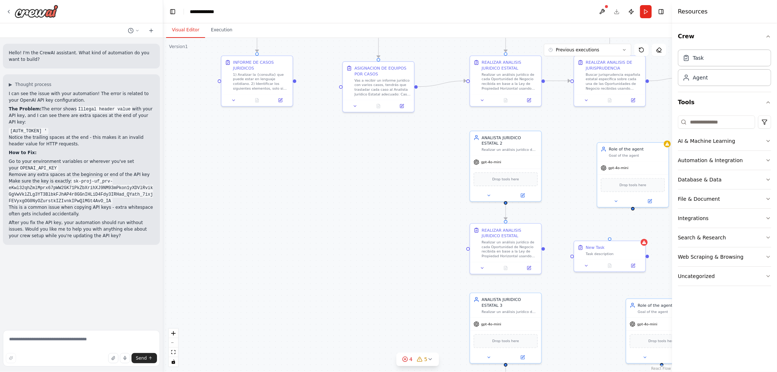
drag, startPoint x: 465, startPoint y: 241, endPoint x: 438, endPoint y: 129, distance: 115.3
click at [447, 133] on div ".deletable-edge-delete-btn { width: 20px; height: 20px; border: 0px solid #ffff…" at bounding box center [417, 205] width 509 height 334
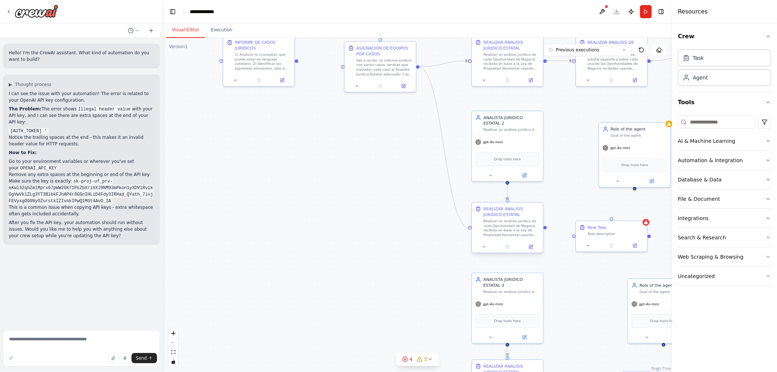
drag, startPoint x: 417, startPoint y: 67, endPoint x: 471, endPoint y: 230, distance: 171.9
drag, startPoint x: 416, startPoint y: 66, endPoint x: 469, endPoint y: 229, distance: 172.0
click at [469, 229] on div ".deletable-edge-delete-btn { width: 20px; height: 20px; border: 0px solid #ffff…" at bounding box center [417, 205] width 509 height 334
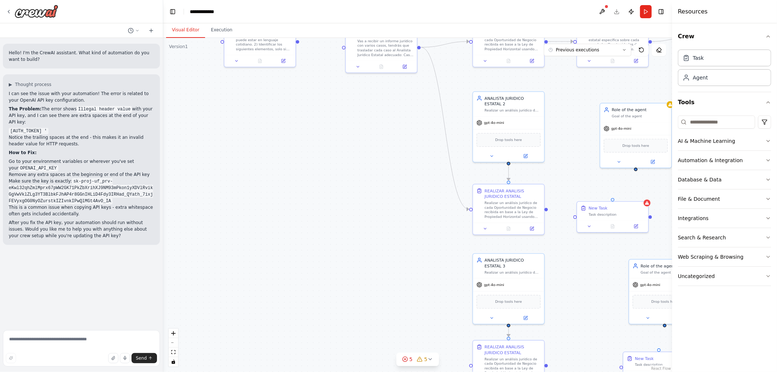
drag, startPoint x: 427, startPoint y: 199, endPoint x: 429, endPoint y: 188, distance: 11.0
click at [429, 188] on div ".deletable-edge-delete-btn { width: 20px; height: 20px; border: 0px solid #ffff…" at bounding box center [417, 205] width 509 height 334
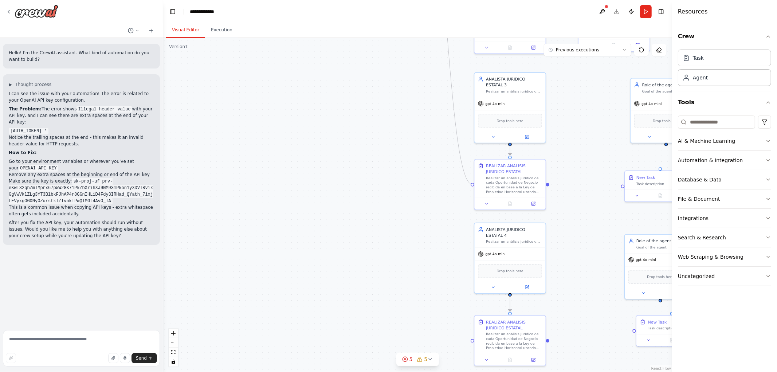
drag, startPoint x: 421, startPoint y: 38, endPoint x: 471, endPoint y: 186, distance: 156.0
click at [471, 186] on div ".deletable-edge-delete-btn { width: 20px; height: 20px; border: 0px solid #ffff…" at bounding box center [417, 205] width 509 height 334
drag, startPoint x: 425, startPoint y: 159, endPoint x: 361, endPoint y: 294, distance: 149.7
click at [361, 294] on div ".deletable-edge-delete-btn { width: 20px; height: 20px; border: 0px solid #ffff…" at bounding box center [417, 205] width 509 height 334
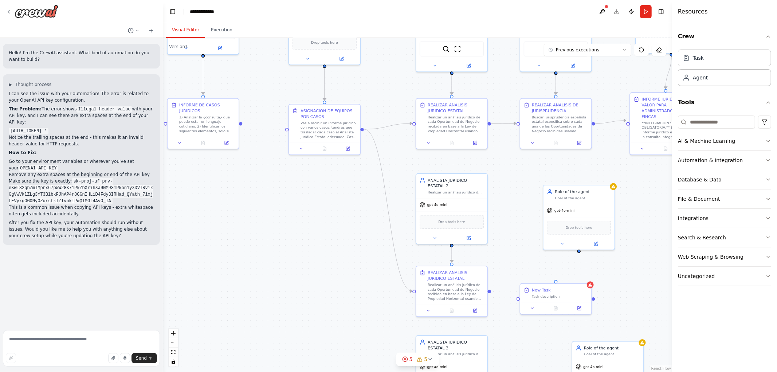
drag, startPoint x: 372, startPoint y: 262, endPoint x: 384, endPoint y: 310, distance: 49.5
click at [383, 336] on div ".deletable-edge-delete-btn { width: 20px; height: 20px; border: 0px solid #ffff…" at bounding box center [417, 205] width 509 height 334
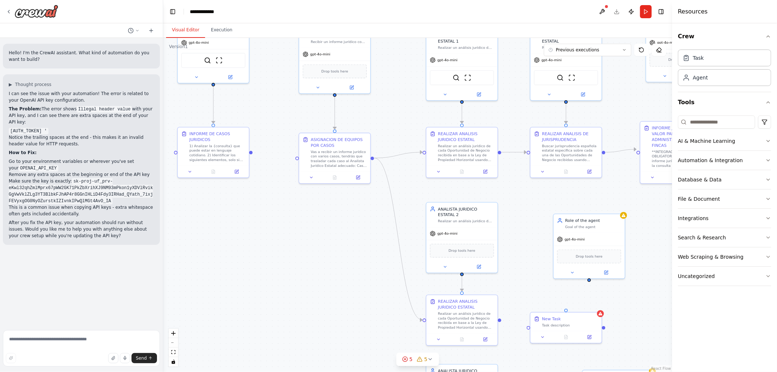
drag, startPoint x: 373, startPoint y: 176, endPoint x: 375, endPoint y: 172, distance: 4.7
click at [373, 175] on div ".deletable-edge-delete-btn { width: 20px; height: 20px; border: 0px solid #ffff…" at bounding box center [417, 205] width 509 height 334
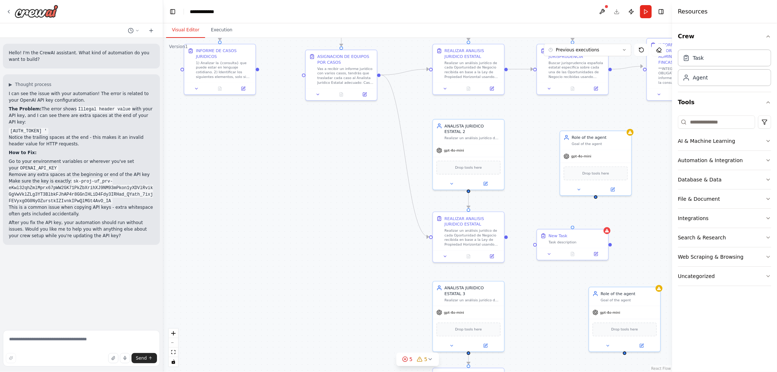
drag, startPoint x: 361, startPoint y: 239, endPoint x: 363, endPoint y: 198, distance: 40.8
click at [370, 187] on div ".deletable-edge-delete-btn { width: 20px; height: 20px; border: 0px solid #ffff…" at bounding box center [417, 205] width 509 height 334
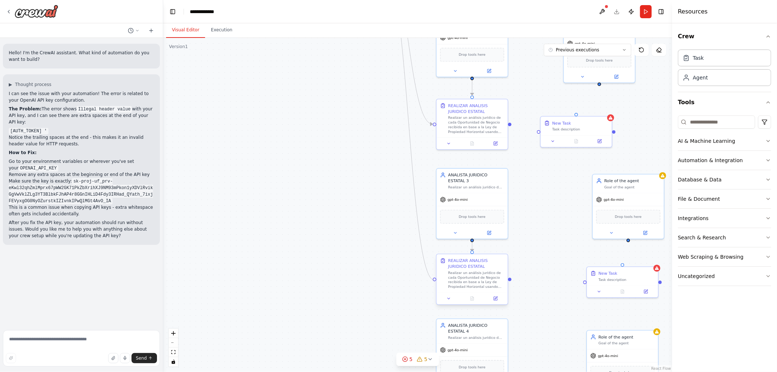
drag, startPoint x: 383, startPoint y: 60, endPoint x: 434, endPoint y: 279, distance: 224.4
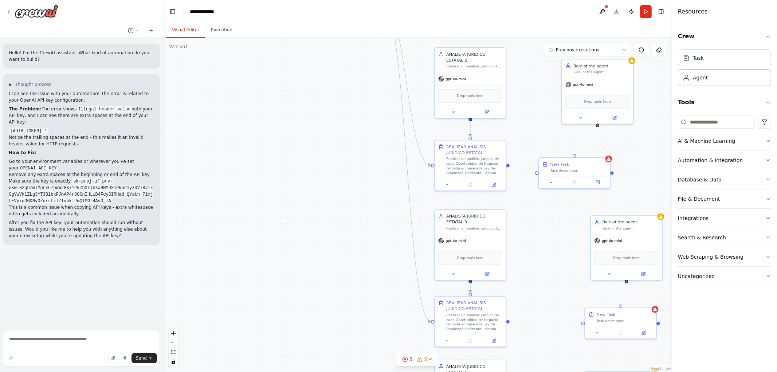
drag, startPoint x: 375, startPoint y: 230, endPoint x: 377, endPoint y: 269, distance: 39.0
click at [374, 290] on div ".deletable-edge-delete-btn { width: 20px; height: 20px; border: 0px solid #ffff…" at bounding box center [417, 205] width 509 height 334
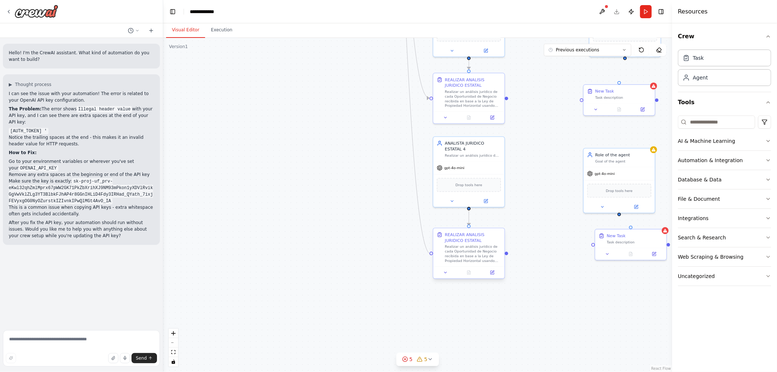
drag, startPoint x: 380, startPoint y: 62, endPoint x: 431, endPoint y: 255, distance: 199.3
click at [431, 255] on div ".deletable-edge-delete-btn { width: 20px; height: 20px; border: 0px solid #ffff…" at bounding box center [417, 205] width 509 height 334
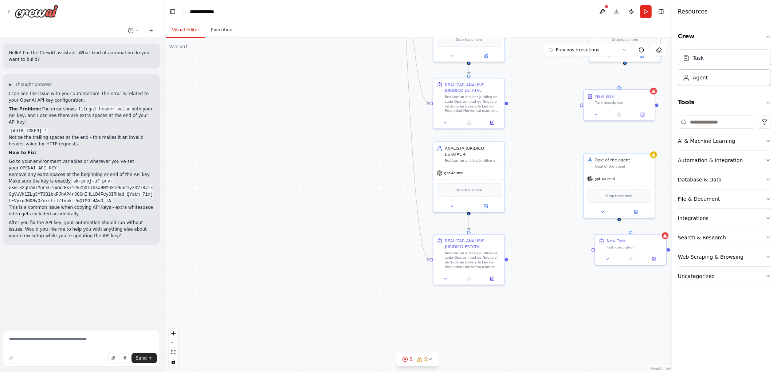
drag, startPoint x: 543, startPoint y: 210, endPoint x: 549, endPoint y: 278, distance: 67.6
click at [541, 331] on div ".deletable-edge-delete-btn { width: 20px; height: 20px; border: 0px solid #ffff…" at bounding box center [417, 205] width 509 height 334
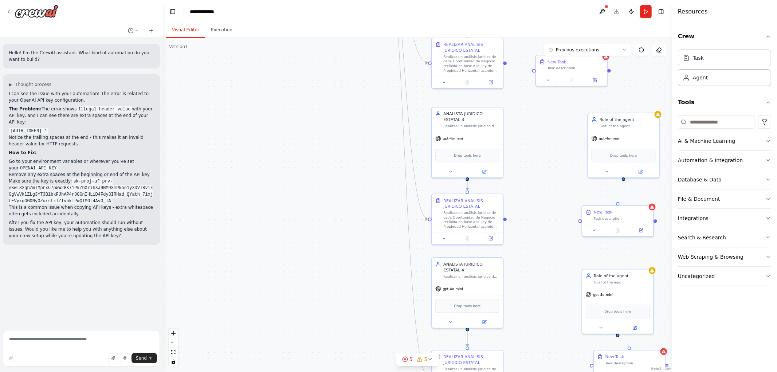
drag
click at [537, 236] on div ".deletable-edge-delete-btn { width: 20px; height: 20px; border: 0px solid #ffff…" at bounding box center [417, 205] width 509 height 334
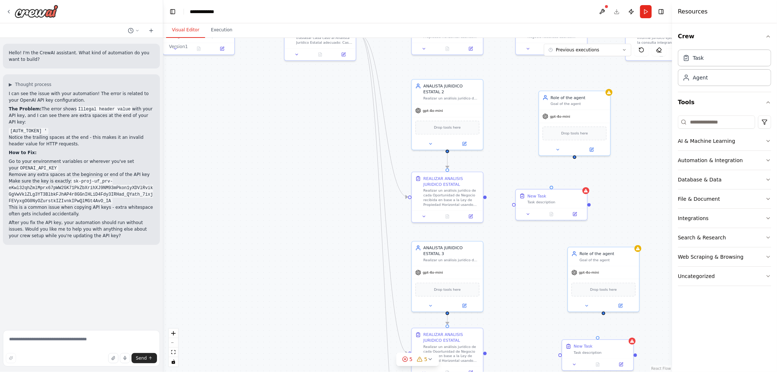
click at [503, 371] on html "Hello! I'm the CrewAI assistant. What kind of automation do you want to build? …" at bounding box center [388, 186] width 777 height 372
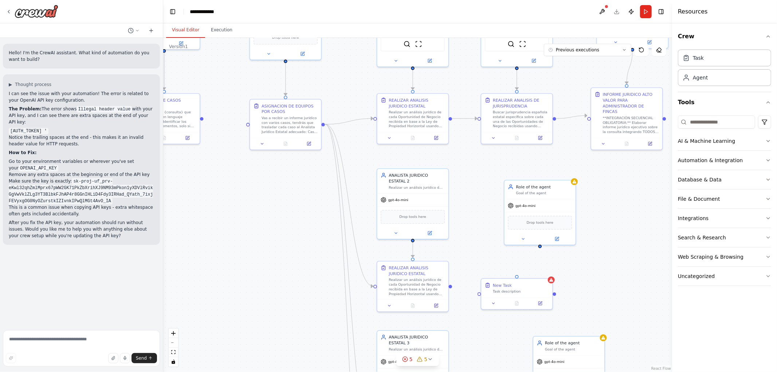
click at [590, 232] on div ".deletable-edge-delete-btn { width: 20px; height: 20px; border: 0px solid #ffff…" at bounding box center [417, 205] width 509 height 334
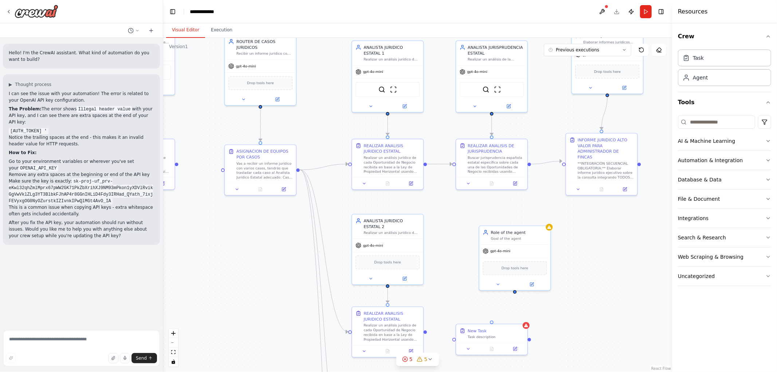
click at [585, 260] on div ".deletable-edge-delete-btn { width: 20px; height: 20px; border: 0px solid #ffff…" at bounding box center [417, 205] width 509 height 334
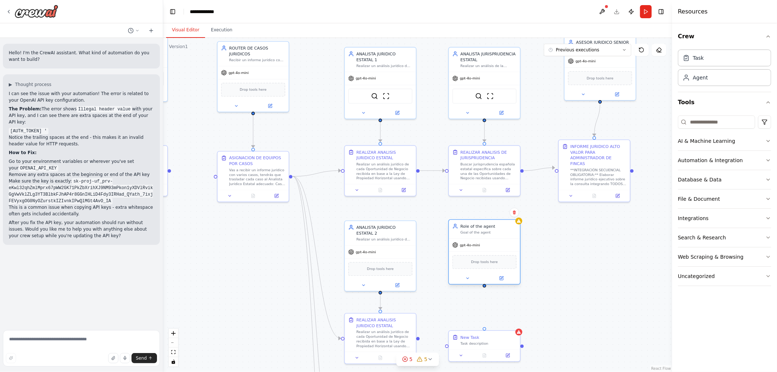
click at [496, 244] on div "gpt-4o-mini" at bounding box center [484, 245] width 71 height 13
click at [501, 114] on button at bounding box center [501, 111] width 33 height 7
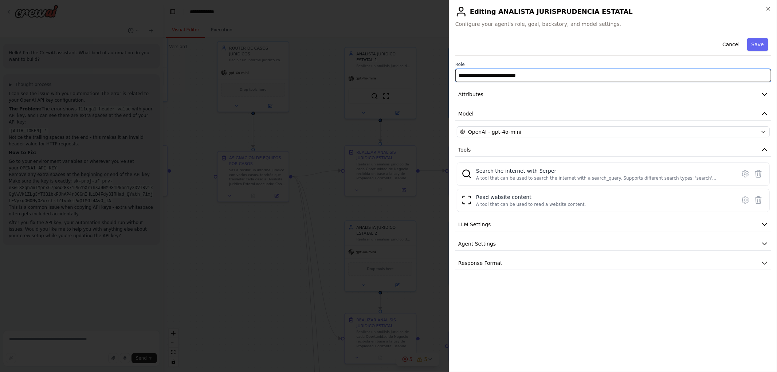
click at [562, 78] on input "**********" at bounding box center [613, 75] width 316 height 13
type input "**********"
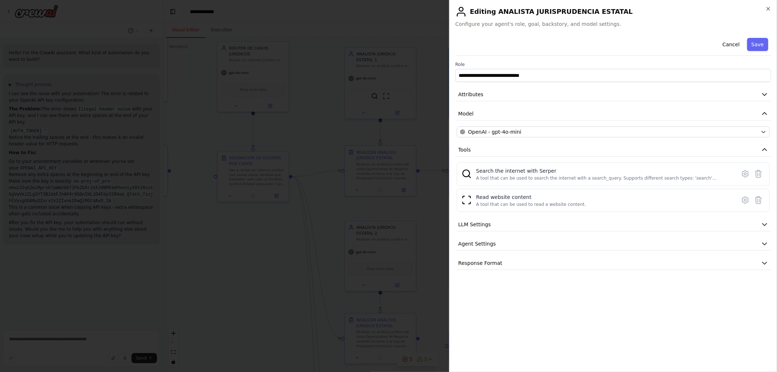
click at [762, 44] on button "Save" at bounding box center [757, 44] width 21 height 13
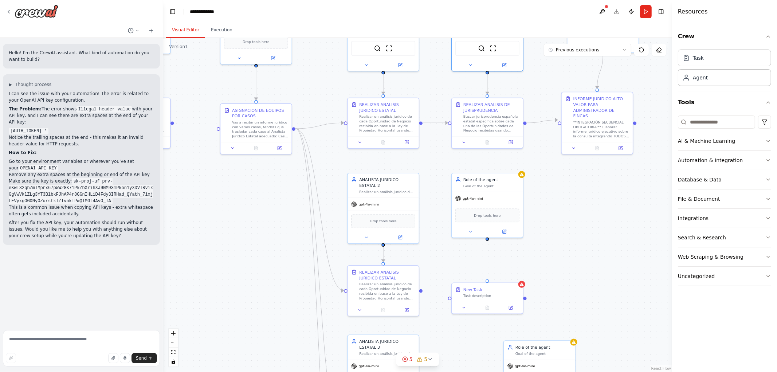
click at [567, 206] on div ".deletable-edge-delete-btn { width: 20px; height: 20px; border: 0px solid #ffff…" at bounding box center [417, 205] width 509 height 334
click at [505, 229] on button at bounding box center [504, 227] width 33 height 7
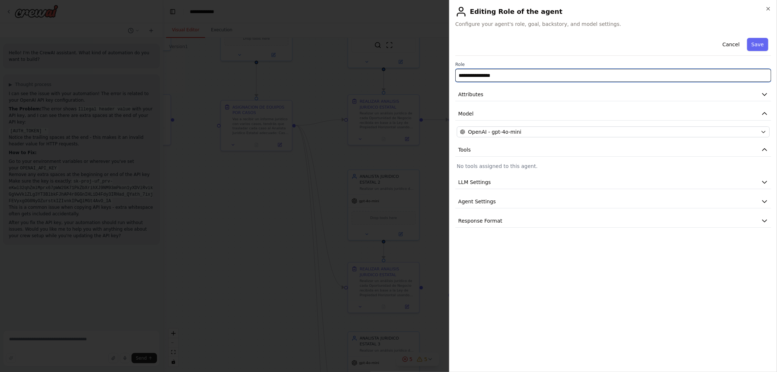
click at [450, 75] on div "**********" at bounding box center [613, 186] width 328 height 372
type input "**********"
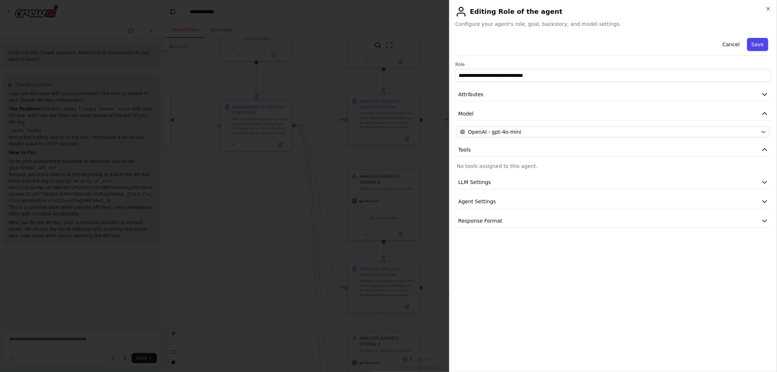
click at [755, 45] on button "Save" at bounding box center [757, 44] width 21 height 13
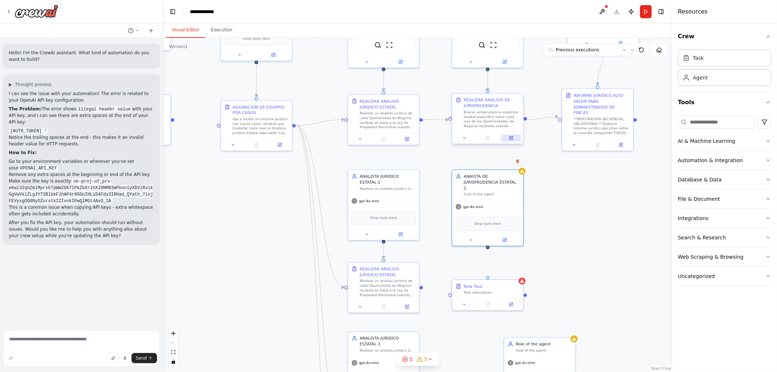
click at [516, 137] on button at bounding box center [511, 137] width 20 height 7
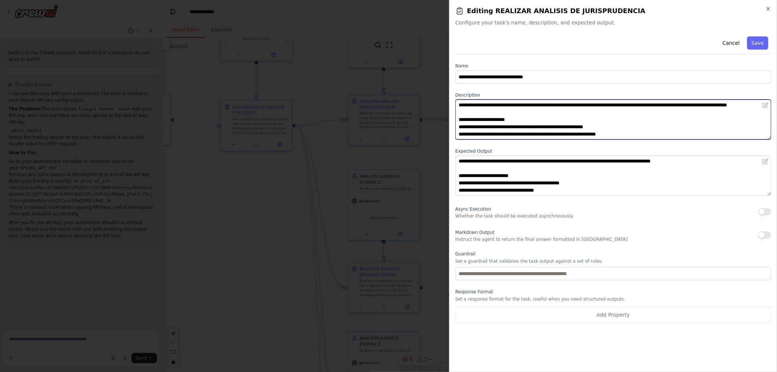
click at [674, 129] on textarea "**********" at bounding box center [613, 119] width 316 height 40
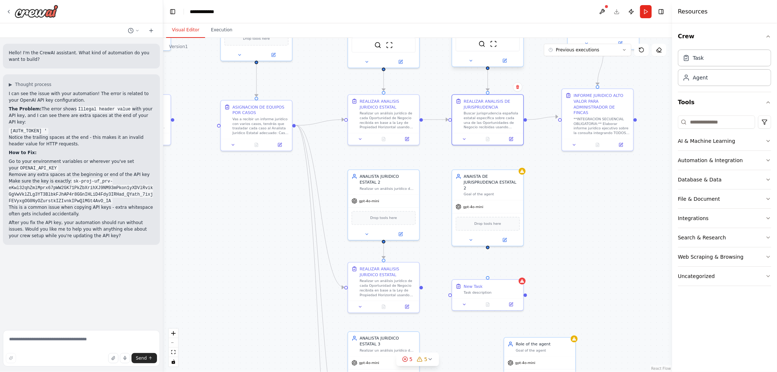
click at [506, 64] on div at bounding box center [487, 61] width 71 height 12
click at [505, 61] on icon at bounding box center [505, 61] width 4 height 4
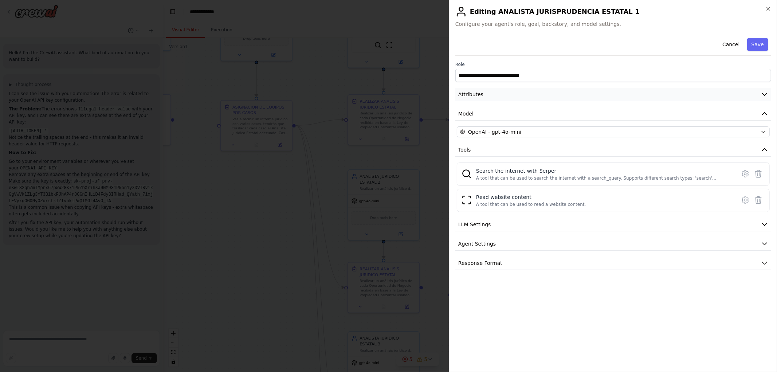
click at [576, 94] on button "Attributes" at bounding box center [613, 94] width 316 height 13
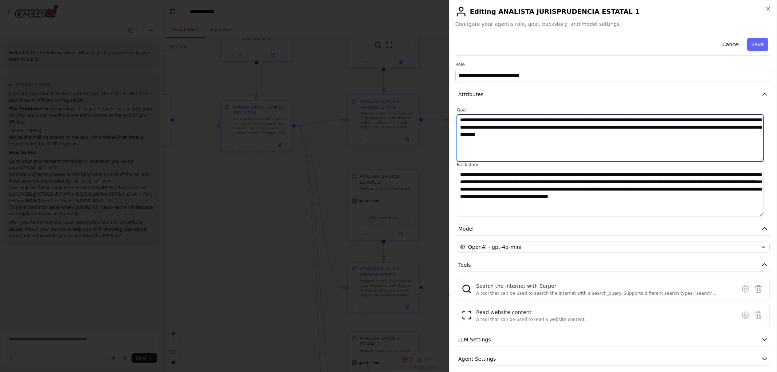
drag, startPoint x: 649, startPoint y: 145, endPoint x: 279, endPoint y: 118, distance: 370.6
click at [315, 123] on body "Hello! I'm the CrewAI assistant. What kind of automation do you want to build? …" at bounding box center [388, 186] width 777 height 372
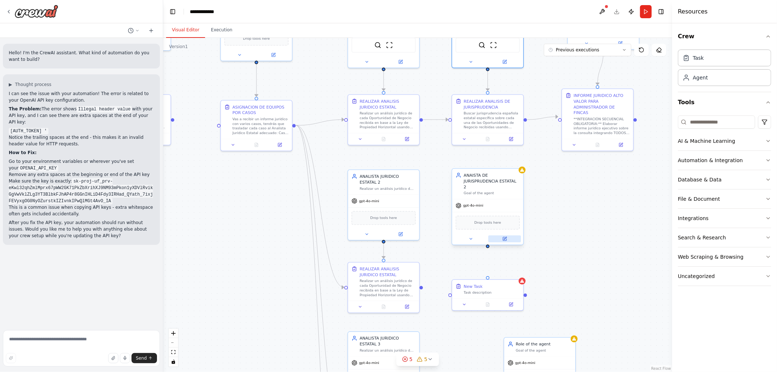
click at [505, 237] on icon at bounding box center [505, 238] width 3 height 3
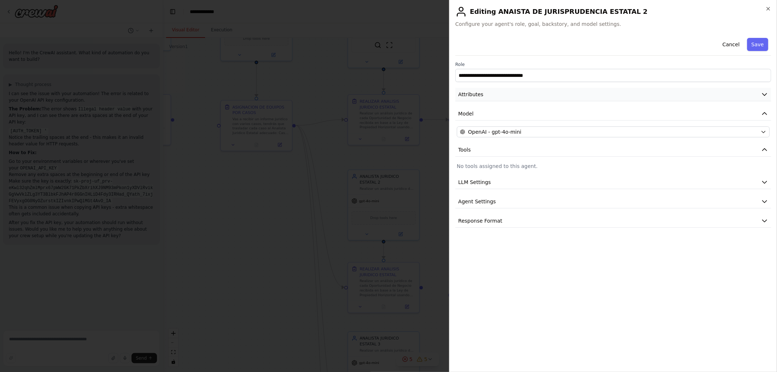
click at [486, 95] on button "Attributes" at bounding box center [613, 94] width 316 height 13
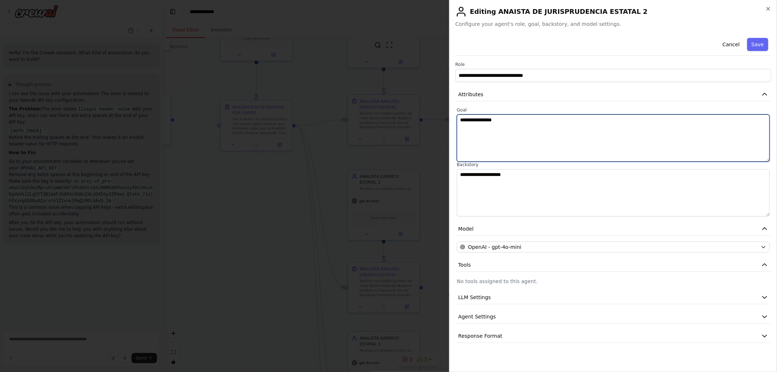
drag, startPoint x: 492, startPoint y: 131, endPoint x: 325, endPoint y: 121, distance: 167.1
click at [373, 129] on body "Hello! I'm the CrewAI assistant. What kind of automation do you want to build? …" at bounding box center [388, 186] width 777 height 372
paste textarea "**********"
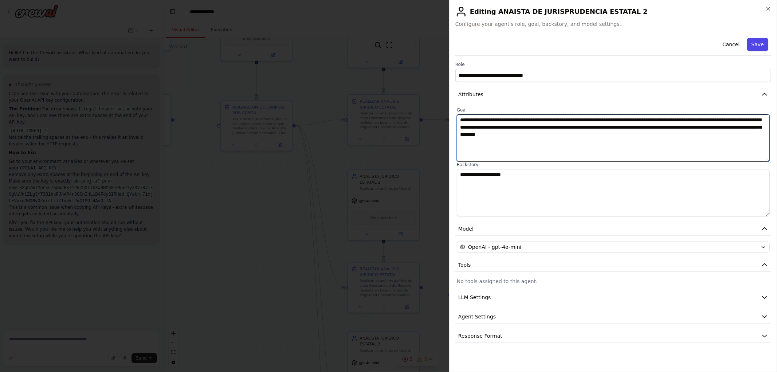
type textarea "**********"
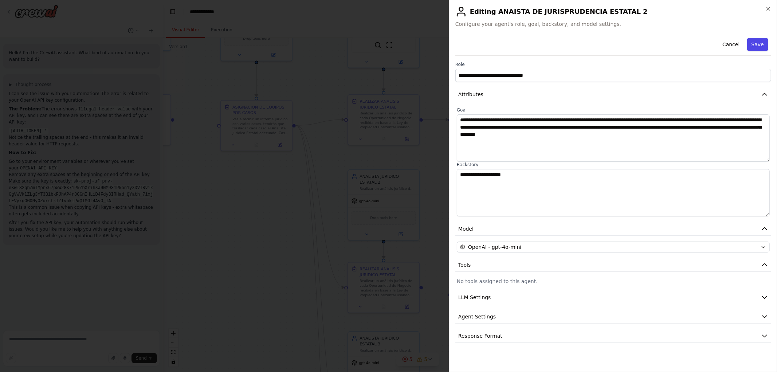
click at [755, 42] on button "Save" at bounding box center [757, 44] width 21 height 13
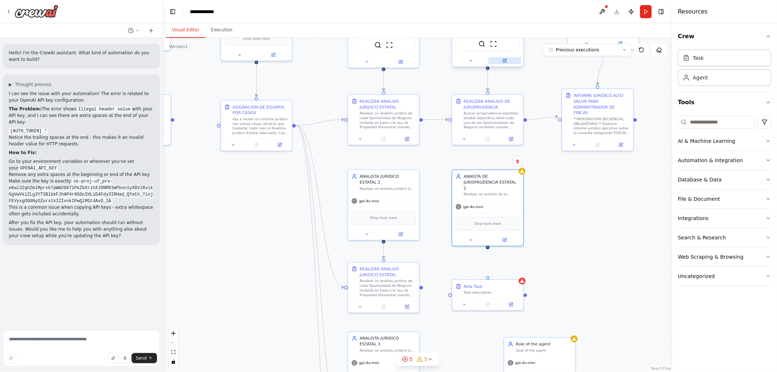
click at [507, 60] on icon at bounding box center [504, 60] width 5 height 5
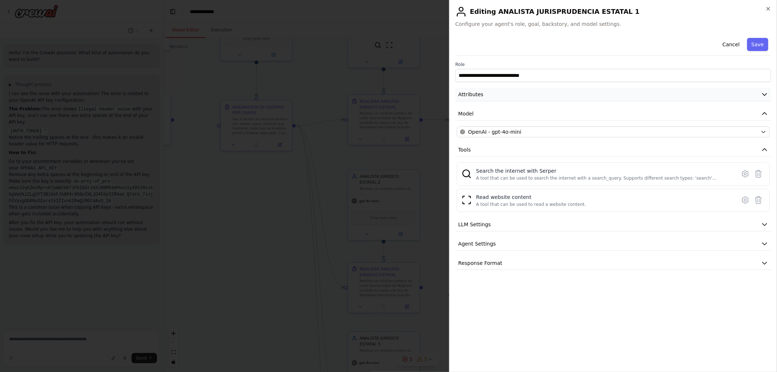
click at [481, 94] on span "Attributes" at bounding box center [470, 94] width 25 height 7
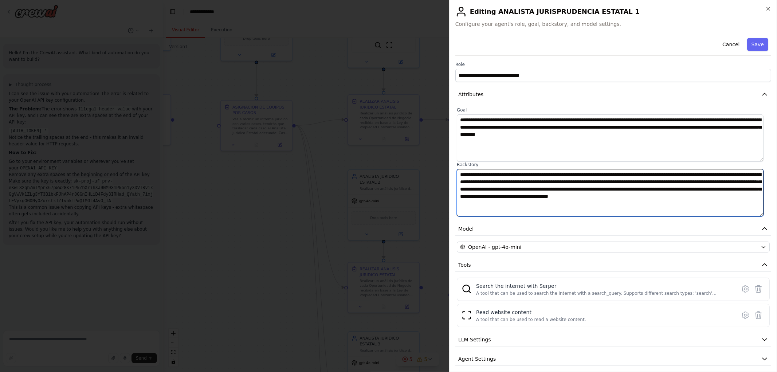
click at [532, 193] on textarea "**********" at bounding box center [610, 192] width 307 height 47
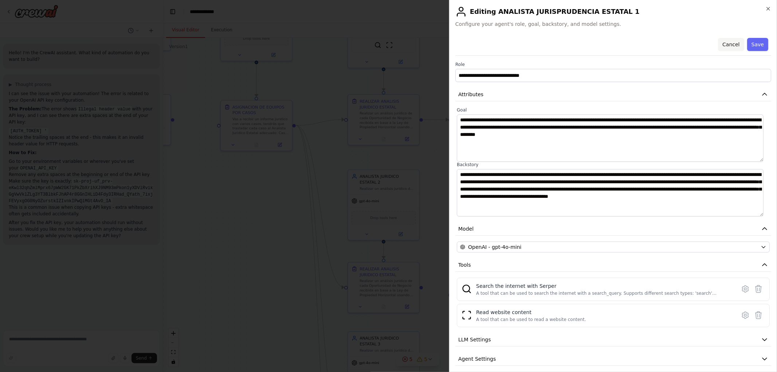
click at [719, 44] on button "Cancel" at bounding box center [731, 44] width 26 height 13
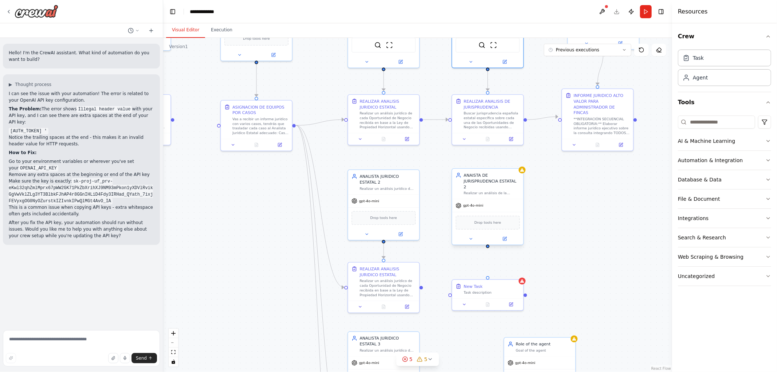
click at [503, 237] on div at bounding box center [487, 239] width 71 height 12
click at [505, 237] on icon at bounding box center [505, 238] width 3 height 3
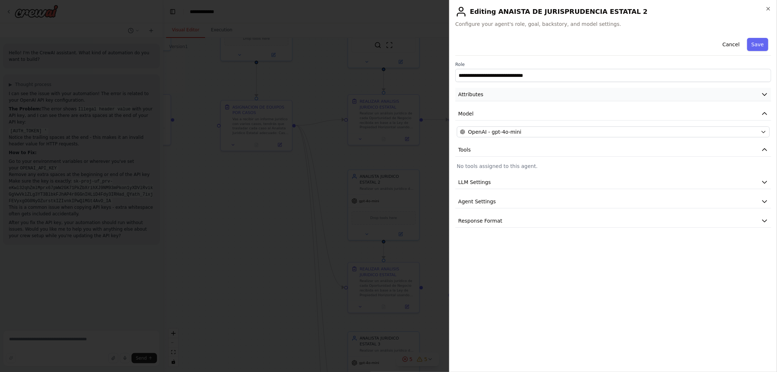
click at [470, 97] on span "Attributes" at bounding box center [470, 94] width 25 height 7
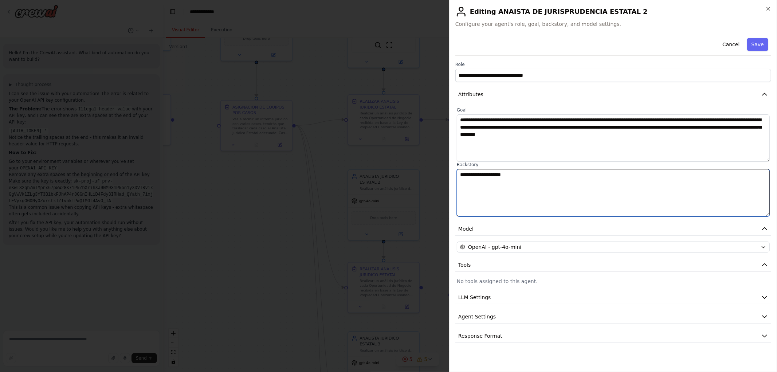
drag, startPoint x: 420, startPoint y: 175, endPoint x: 415, endPoint y: 176, distance: 4.8
click at [417, 175] on body "Hello! I'm the CrewAI assistant. What kind of automation do you want to build? …" at bounding box center [388, 186] width 777 height 372
paste textarea "**********"
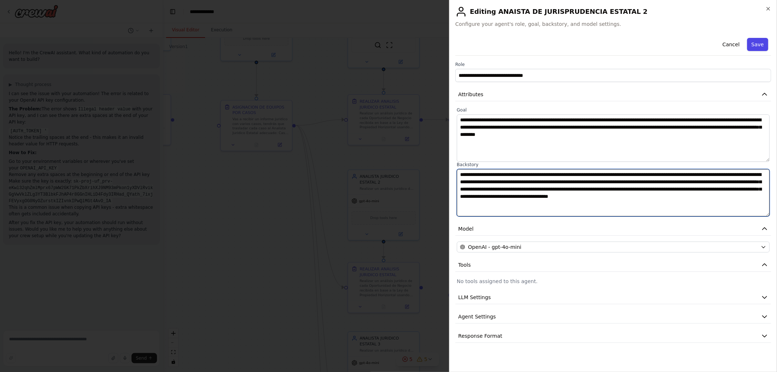
type textarea "**********"
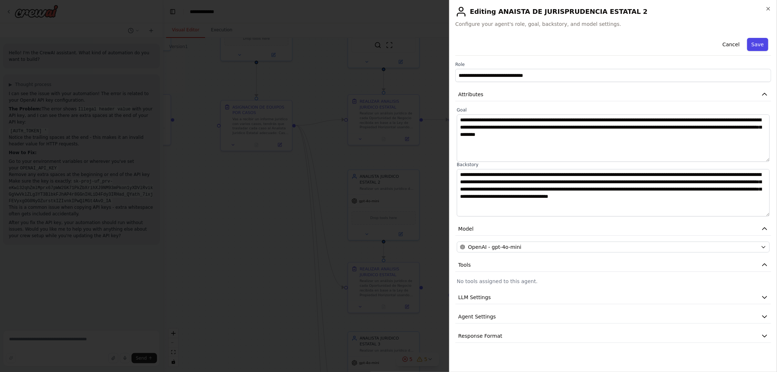
click at [758, 40] on button "Save" at bounding box center [757, 44] width 21 height 13
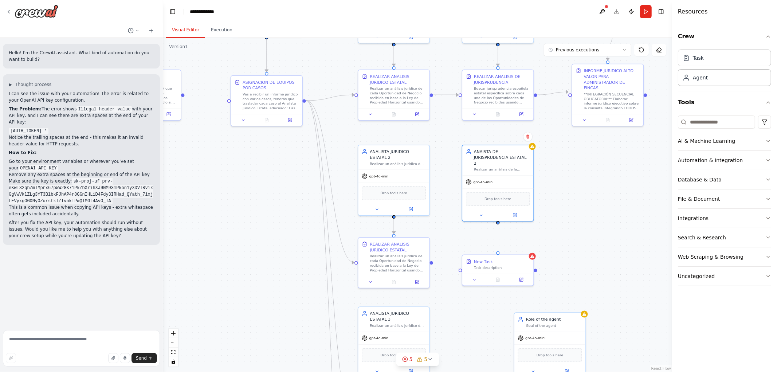
drag, startPoint x: 553, startPoint y: 269, endPoint x: 563, endPoint y: 244, distance: 26.8
click at [563, 244] on div ".deletable-edge-delete-btn { width: 20px; height: 20px; border: 0px solid #ffff…" at bounding box center [417, 205] width 509 height 334
click at [523, 114] on button at bounding box center [521, 113] width 20 height 7
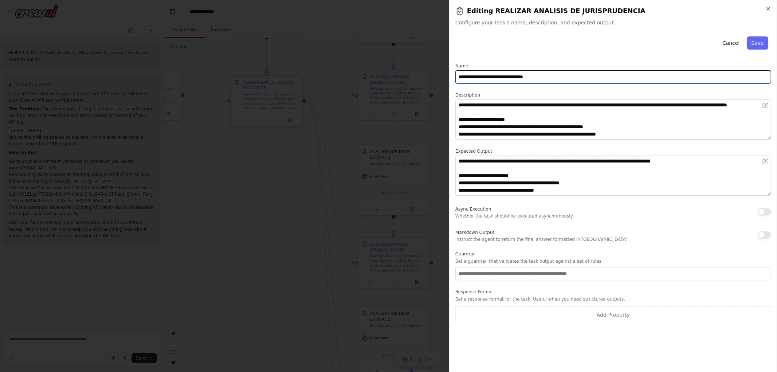
click at [555, 77] on input "**********" at bounding box center [613, 76] width 316 height 13
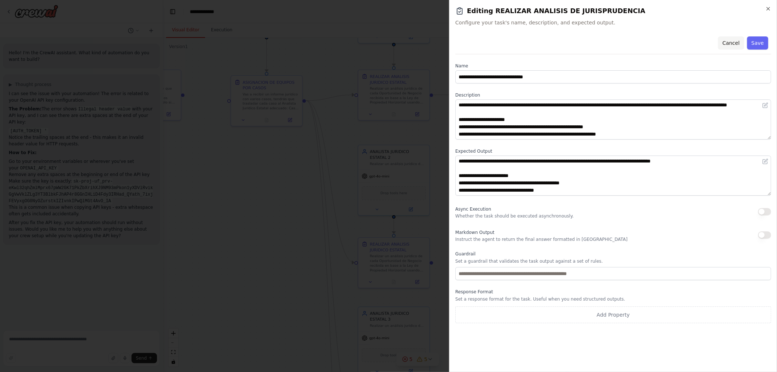
click at [733, 45] on button "Cancel" at bounding box center [731, 42] width 26 height 13
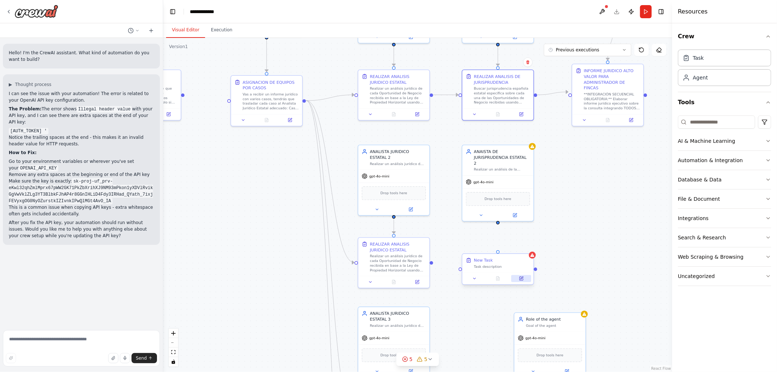
click at [520, 279] on icon at bounding box center [521, 279] width 4 height 4
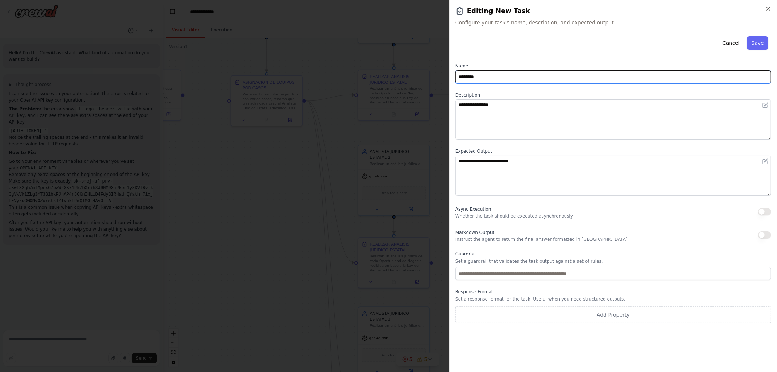
drag, startPoint x: 435, startPoint y: 75, endPoint x: 336, endPoint y: 80, distance: 98.4
click at [318, 75] on body "Hello! I'm the CrewAI assistant. What kind of automation do you want to build? …" at bounding box center [388, 186] width 777 height 372
paste input "**********"
type input "**********"
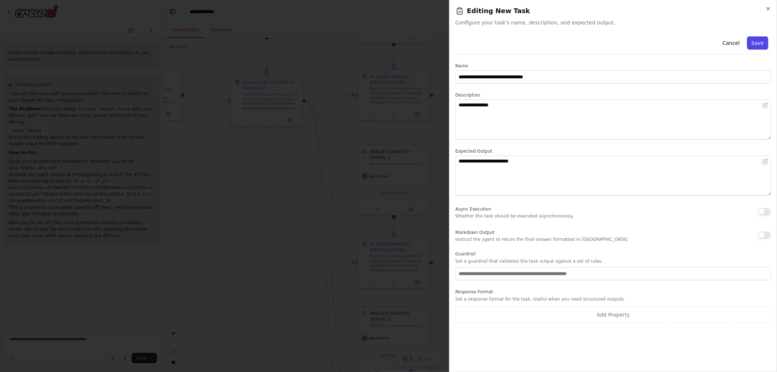
click at [761, 44] on button "Save" at bounding box center [757, 42] width 21 height 13
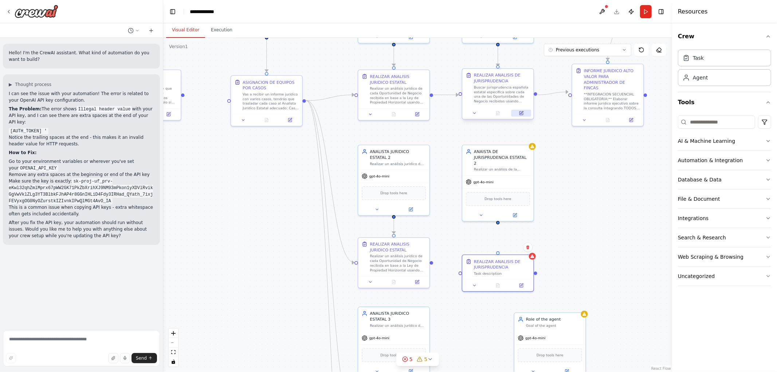
click at [521, 112] on icon at bounding box center [521, 112] width 3 height 3
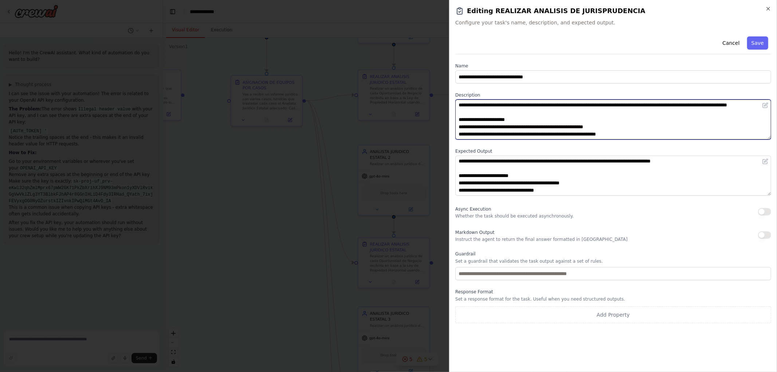
click at [577, 134] on textarea "**********" at bounding box center [613, 119] width 316 height 40
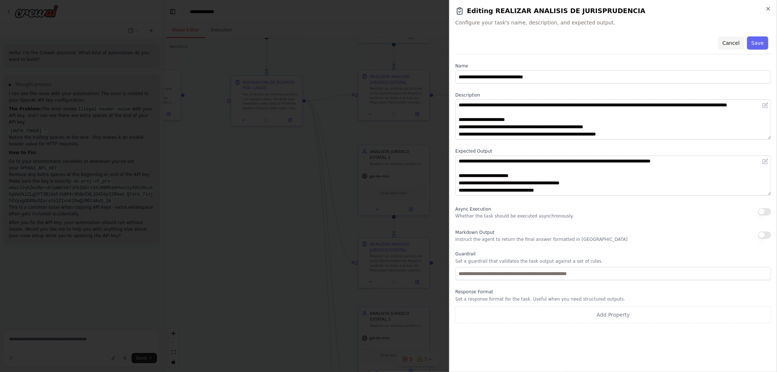
click at [729, 44] on button "Cancel" at bounding box center [731, 42] width 26 height 13
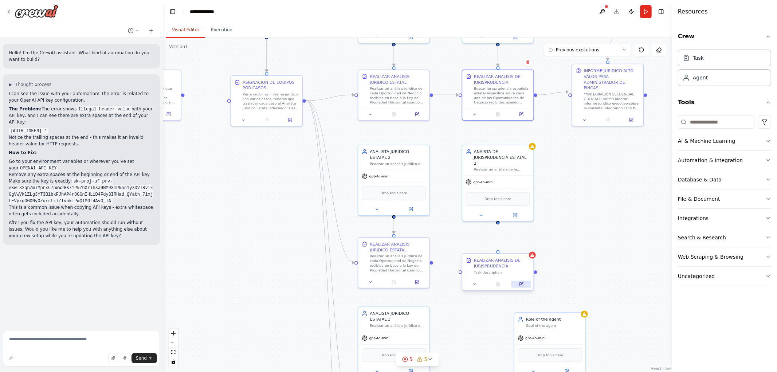
click at [521, 282] on icon at bounding box center [521, 284] width 5 height 5
click at [523, 287] on button at bounding box center [521, 284] width 20 height 7
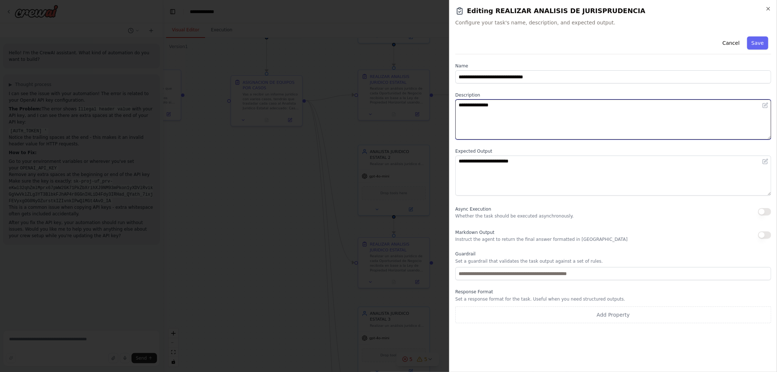
drag, startPoint x: 379, startPoint y: 92, endPoint x: 308, endPoint y: 84, distance: 71.1
click at [330, 85] on body "Hello! I'm the CrewAI assistant. What kind of automation do you want to build? …" at bounding box center [388, 186] width 777 height 372
paste textarea "**********"
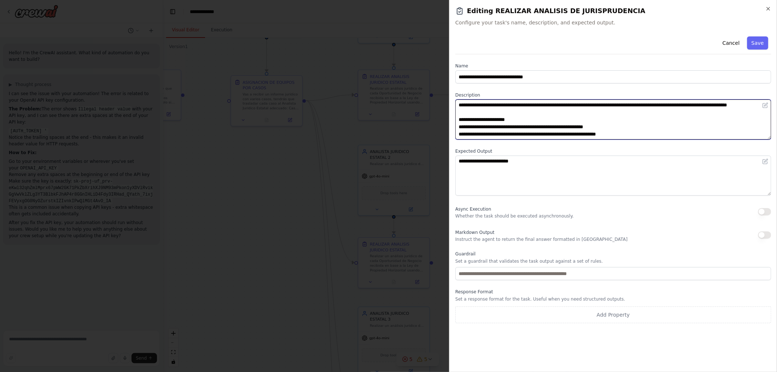
scroll to position [56, 0]
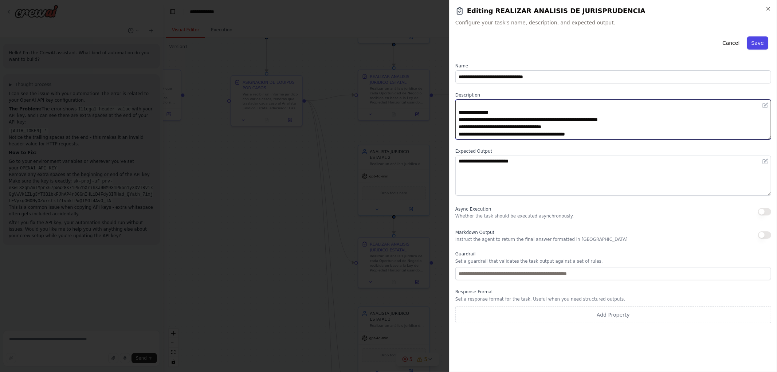
type textarea "**********"
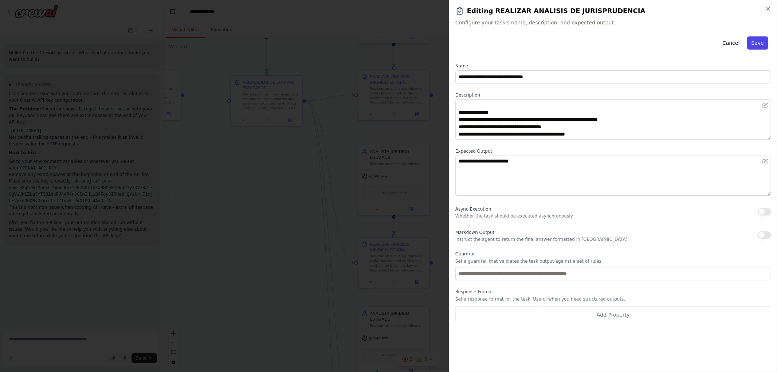
click at [759, 42] on button "Save" at bounding box center [757, 42] width 21 height 13
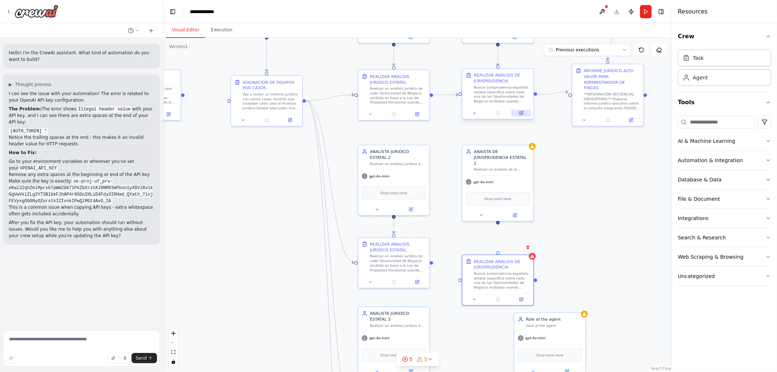
click at [524, 115] on button at bounding box center [521, 113] width 20 height 7
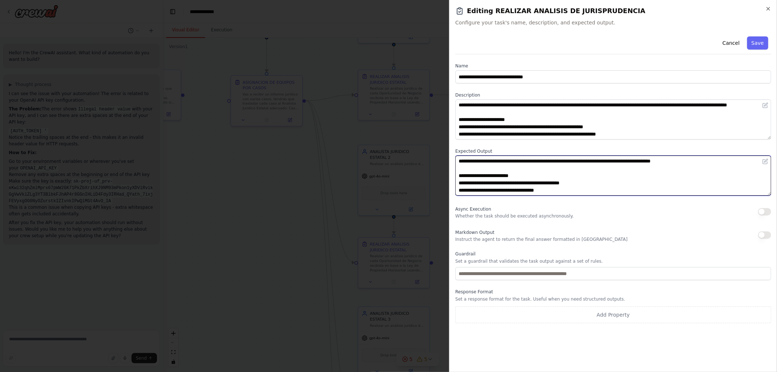
click at [511, 173] on textarea "**********" at bounding box center [613, 175] width 316 height 40
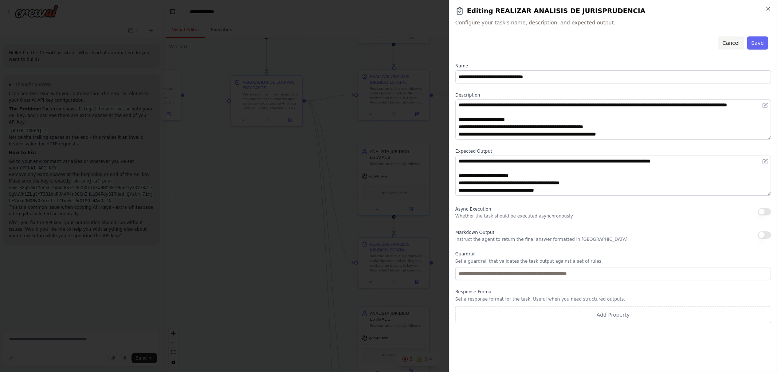
click at [732, 44] on button "Cancel" at bounding box center [731, 42] width 26 height 13
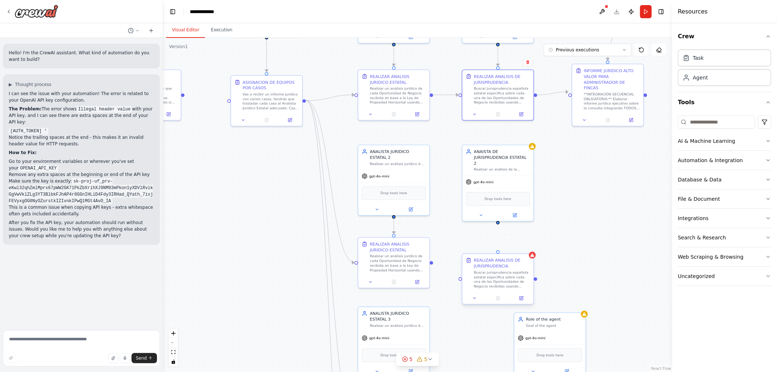
click at [521, 303] on div at bounding box center [497, 298] width 71 height 12
click at [523, 301] on button at bounding box center [521, 298] width 20 height 7
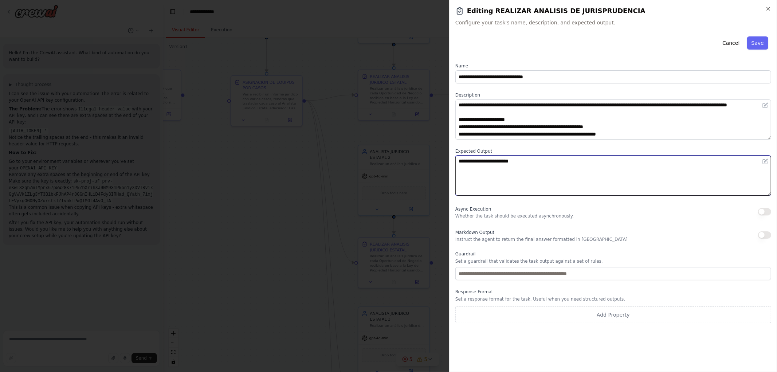
drag, startPoint x: 549, startPoint y: 172, endPoint x: 352, endPoint y: 151, distance: 197.4
click at [385, 158] on body "Hello! I'm the CrewAI assistant. What kind of automation do you want to build? …" at bounding box center [388, 186] width 777 height 372
paste textarea "**********"
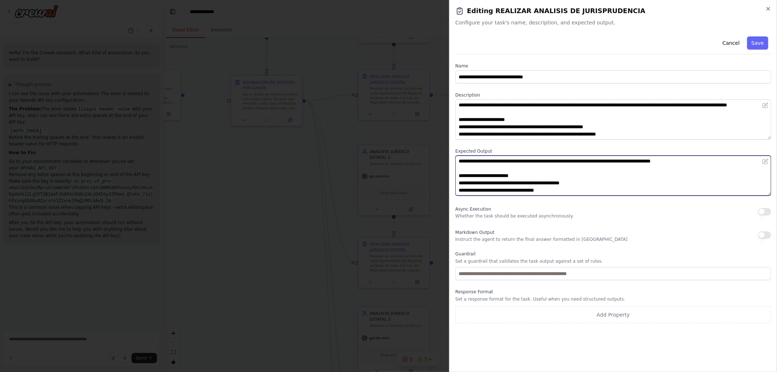
scroll to position [93, 0]
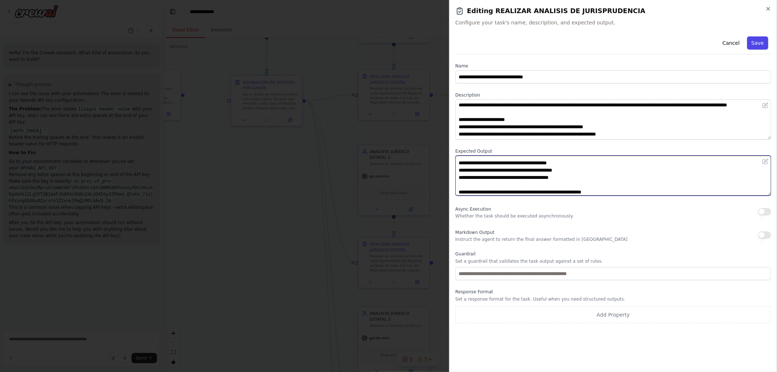
type textarea "**********"
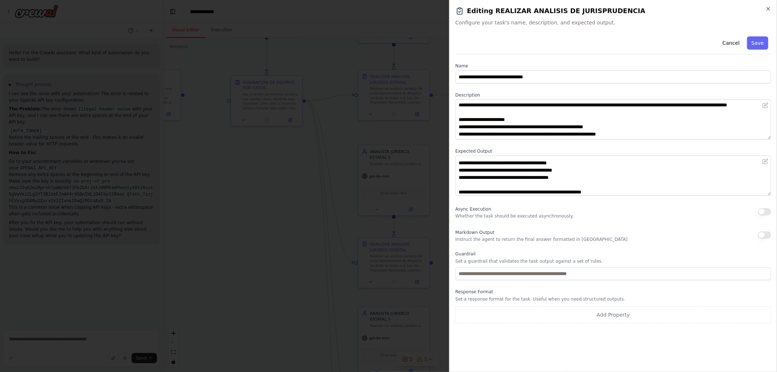
click at [756, 39] on button "Save" at bounding box center [757, 42] width 21 height 13
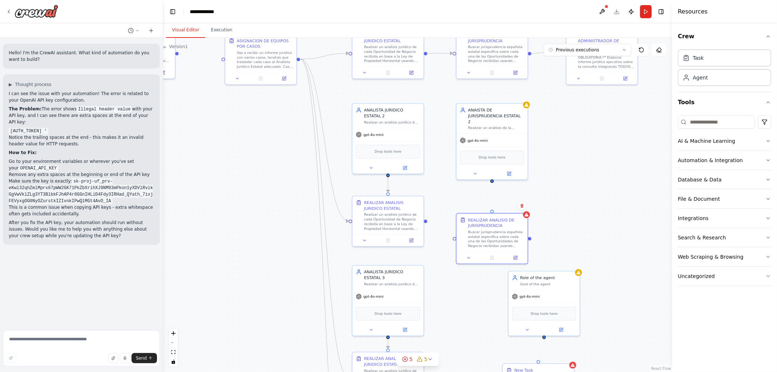
drag, startPoint x: 583, startPoint y: 233, endPoint x: 578, endPoint y: 190, distance: 43.4
click at [578, 191] on div ".deletable-edge-delete-btn { width: 20px; height: 20px; border: 0px solid #ffff…" at bounding box center [417, 205] width 509 height 334
drag, startPoint x: 499, startPoint y: 230, endPoint x: 498, endPoint y: 219, distance: 11.4
click at [498, 219] on div "Buscar jurisprudencia española estatal específica sobre cada una de las Oportun…" at bounding box center [496, 225] width 56 height 19
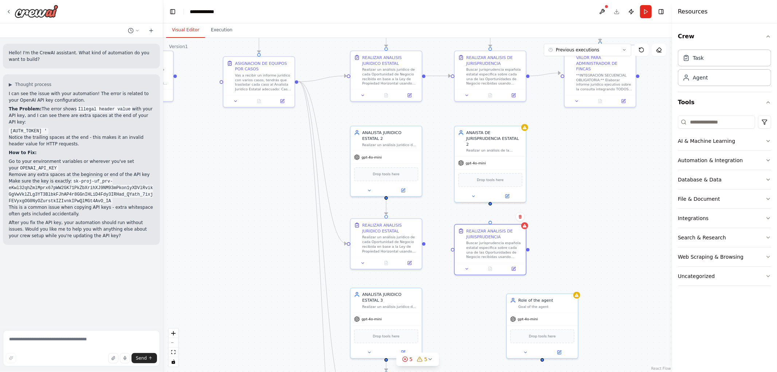
drag, startPoint x: 492, startPoint y: 175, endPoint x: 490, endPoint y: 199, distance: 23.7
click at [490, 199] on div ".deletable-edge-delete-btn { width: 20px; height: 20px; border: 0px solid #ffff…" at bounding box center [417, 205] width 509 height 334
drag, startPoint x: 491, startPoint y: 196, endPoint x: 490, endPoint y: 222, distance: 27.0
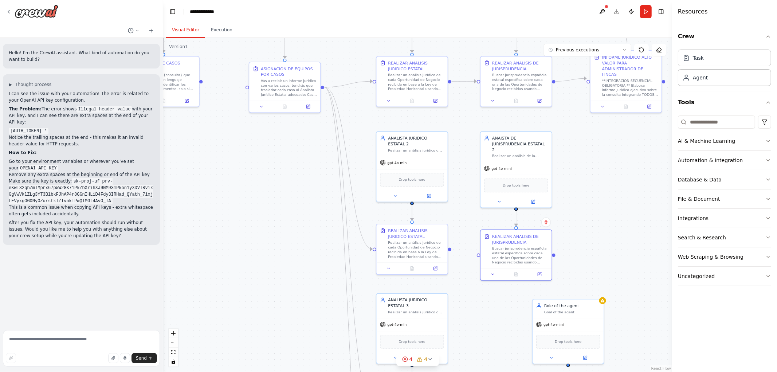
drag, startPoint x: 424, startPoint y: 245, endPoint x: 450, endPoint y: 251, distance: 27.0
click at [450, 250] on div ".deletable-edge-delete-btn { width: 20px; height: 20px; border: 0px solid #ffff…" at bounding box center [417, 205] width 509 height 334
drag, startPoint x: 449, startPoint y: 248, endPoint x: 473, endPoint y: 254, distance: 24.0
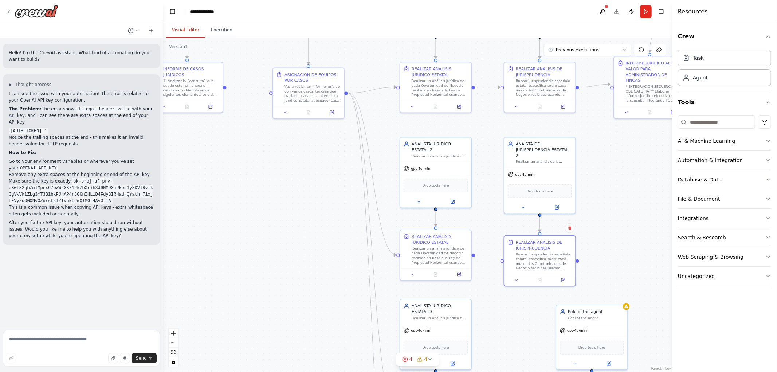
drag, startPoint x: 450, startPoint y: 249, endPoint x: 474, endPoint y: 256, distance: 24.3
click at [474, 256] on div ".deletable-edge-delete-btn { width: 20px; height: 20px; border: 0px solid #ffff…" at bounding box center [417, 205] width 509 height 334
drag, startPoint x: 474, startPoint y: 255, endPoint x: 501, endPoint y: 263, distance: 27.8
click at [503, 263] on div ".deletable-edge-delete-btn { width: 20px; height: 20px; border: 0px solid #ffff…" at bounding box center [417, 205] width 509 height 334
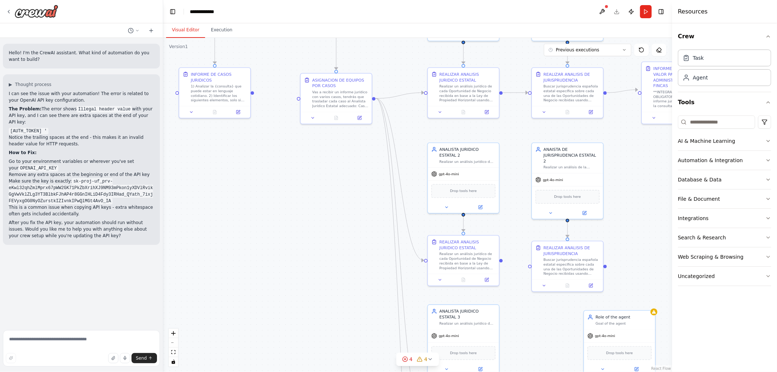
drag, startPoint x: 475, startPoint y: 255, endPoint x: 503, endPoint y: 260, distance: 28.1
click at [503, 260] on div ".deletable-edge-delete-btn { width: 20px; height: 20px; border: 0px solid #ffff…" at bounding box center [417, 205] width 509 height 334
drag, startPoint x: 512, startPoint y: 264, endPoint x: 492, endPoint y: 236, distance: 33.9
click at [493, 236] on div ".deletable-edge-delete-btn { width: 20px; height: 20px; border: 0px solid #ffff…" at bounding box center [417, 205] width 509 height 334
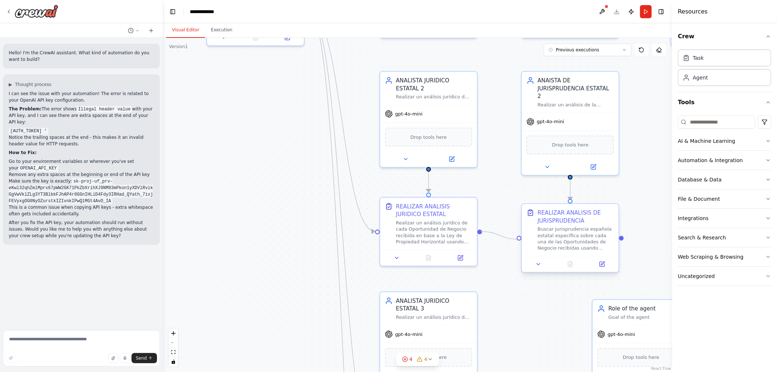
drag, startPoint x: 480, startPoint y: 231, endPoint x: 520, endPoint y: 237, distance: 40.5
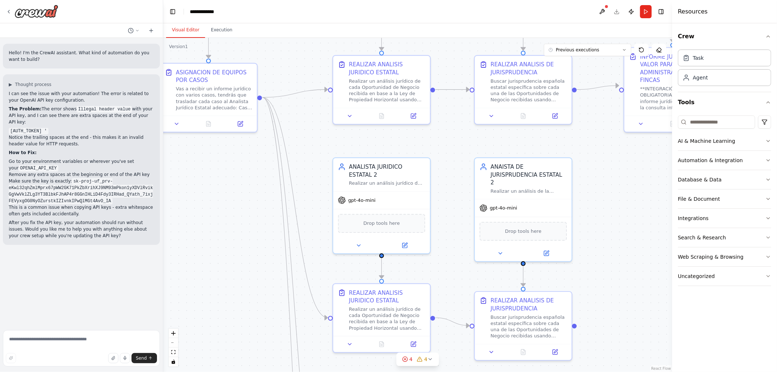
drag, startPoint x: 639, startPoint y: 202, endPoint x: 595, endPoint y: 276, distance: 85.6
click at [595, 276] on div ".deletable-edge-delete-btn { width: 20px; height: 20px; border: 0px solid #ffff…" at bounding box center [417, 205] width 509 height 334
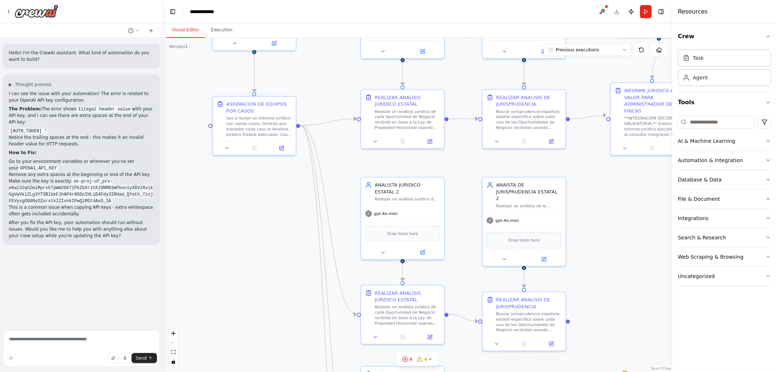
drag, startPoint x: 608, startPoint y: 261, endPoint x: 588, endPoint y: 259, distance: 20.5
click at [594, 261] on div ".deletable-edge-delete-btn { width: 20px; height: 20px; border: 0px solid #ffff…" at bounding box center [417, 205] width 509 height 334
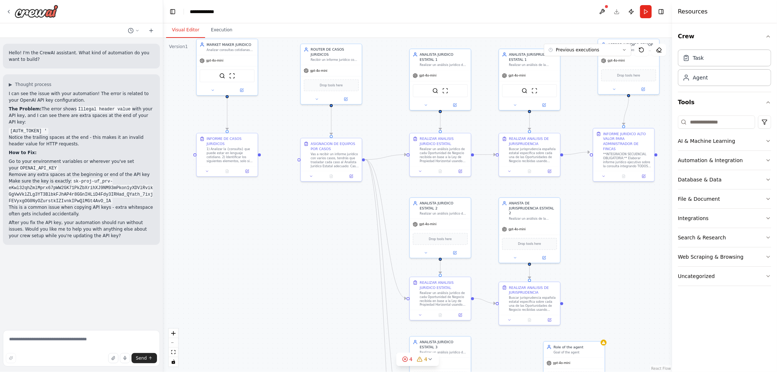
click at [595, 255] on div ".deletable-edge-delete-btn { width: 20px; height: 20px; border: 0px solid #ffff…" at bounding box center [417, 205] width 509 height 334
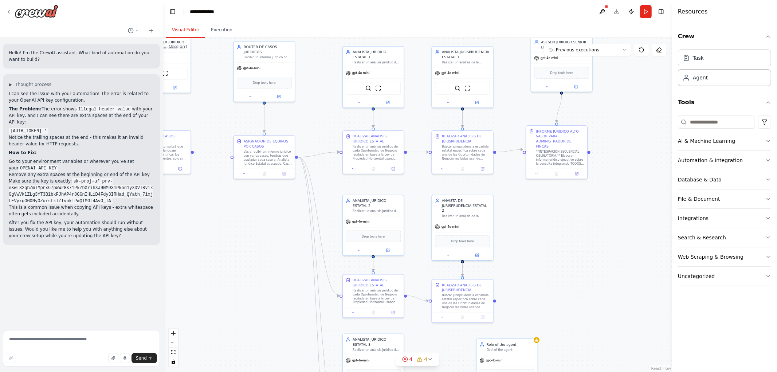
drag, startPoint x: 231, startPoint y: 230, endPoint x: 226, endPoint y: 198, distance: 32.0
click at [217, 210] on div ".deletable-edge-delete-btn { width: 20px; height: 20px; border: 0px solid #ffff…" at bounding box center [417, 205] width 509 height 334
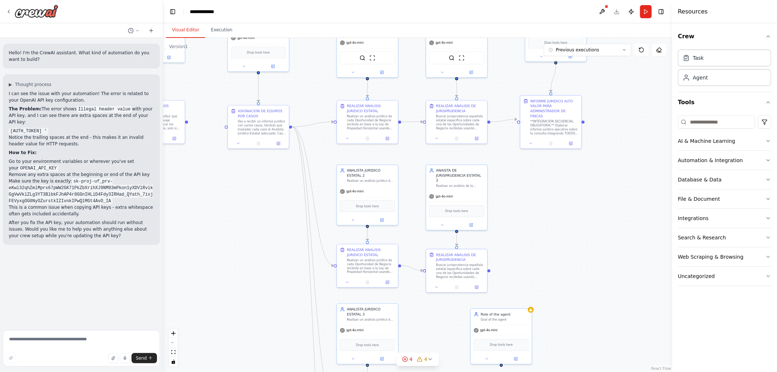
drag, startPoint x: 543, startPoint y: 218, endPoint x: 559, endPoint y: 144, distance: 75.5
click at [556, 148] on div ".deletable-edge-delete-btn { width: 20px; height: 20px; border: 0px solid #ffff…" at bounding box center [417, 205] width 509 height 334
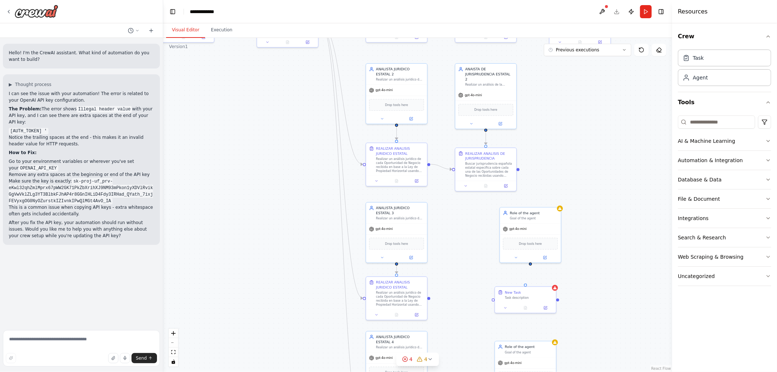
drag, startPoint x: 553, startPoint y: 198, endPoint x: 575, endPoint y: 122, distance: 78.8
click at [575, 123] on div ".deletable-edge-delete-btn { width: 20px; height: 20px; border: 0px solid #ffff…" at bounding box center [417, 205] width 509 height 334
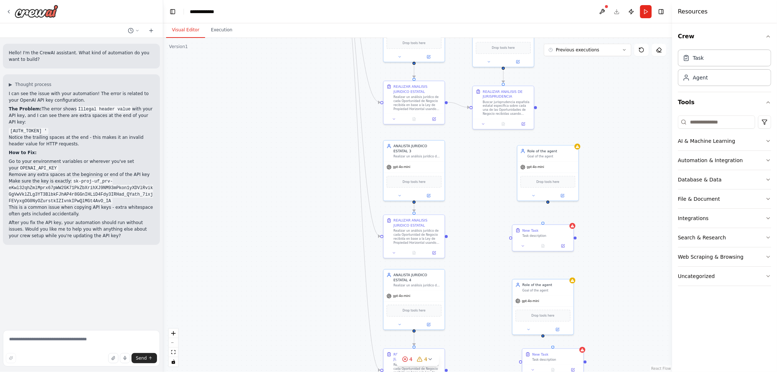
drag, startPoint x: 577, startPoint y: 266, endPoint x: 591, endPoint y: 224, distance: 43.8
click at [591, 225] on div ".deletable-edge-delete-btn { width: 20px; height: 20px; border: 0px solid #ffff…" at bounding box center [417, 205] width 509 height 334
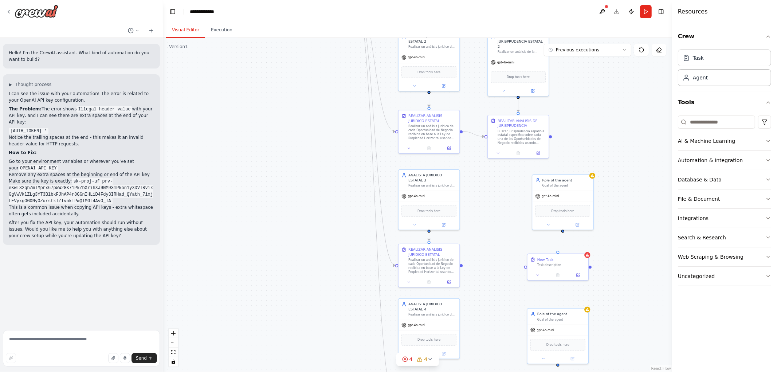
drag, startPoint x: 594, startPoint y: 145, endPoint x: 589, endPoint y: 180, distance: 35.6
click at [591, 180] on div ".deletable-edge-delete-btn { width: 20px; height: 20px; border: 0px solid #ffff…" at bounding box center [417, 205] width 509 height 334
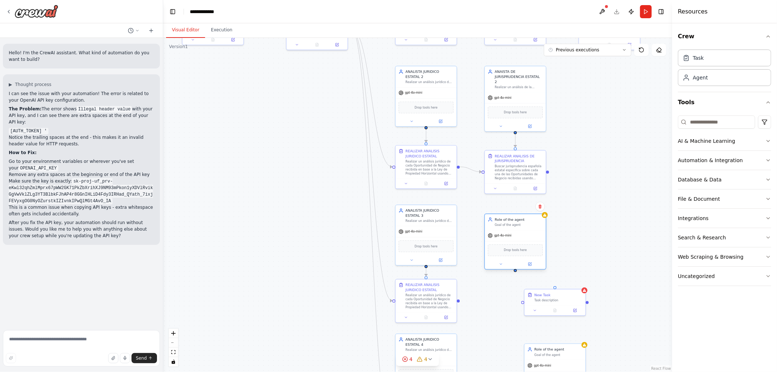
drag, startPoint x: 572, startPoint y: 224, endPoint x: 527, endPoint y: 227, distance: 45.3
click at [527, 227] on div "Role of the agent Goal of the agent" at bounding box center [515, 222] width 61 height 16
click at [576, 197] on div ".deletable-edge-delete-btn { width: 20px; height: 20px; border: 0px solid #ffff…" at bounding box center [417, 205] width 509 height 334
click at [529, 121] on icon at bounding box center [529, 122] width 3 height 3
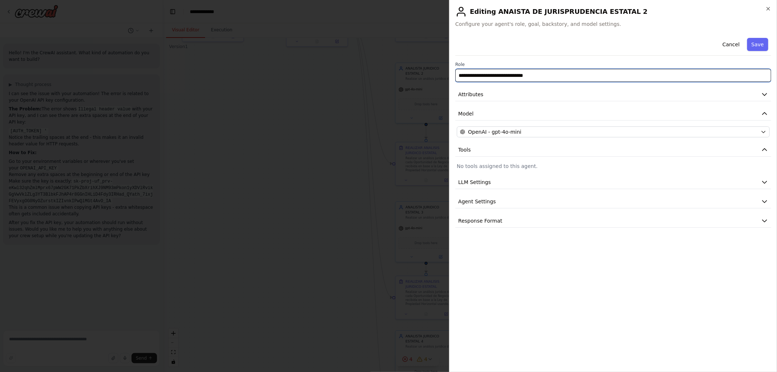
click at [469, 75] on input "**********" at bounding box center [613, 75] width 316 height 13
type input "**********"
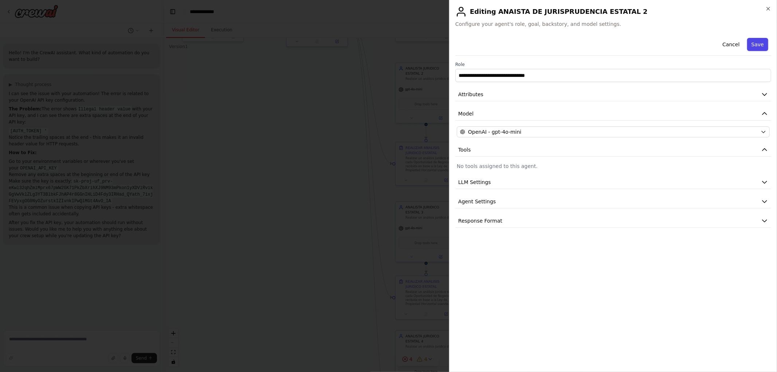
click at [760, 39] on button "Save" at bounding box center [757, 44] width 21 height 13
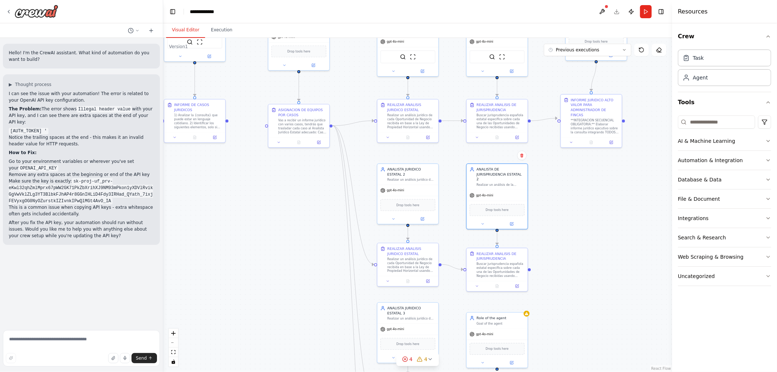
drag, startPoint x: 620, startPoint y: 126, endPoint x: 600, endPoint y: 230, distance: 105.6
click at [600, 230] on div ".deletable-edge-delete-btn { width: 20px; height: 20px; border: 0px solid #ffff…" at bounding box center [417, 205] width 509 height 334
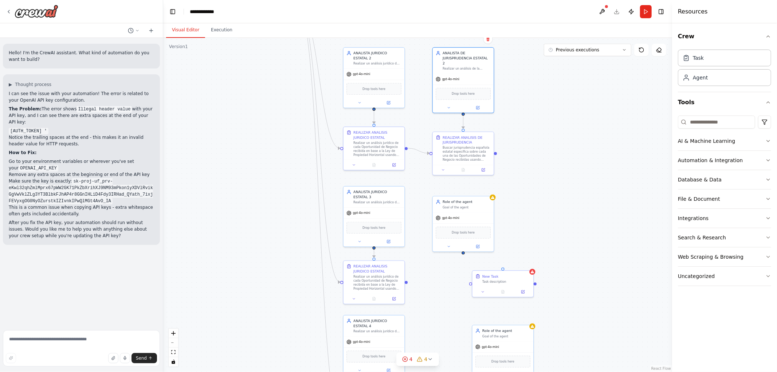
drag, startPoint x: 595, startPoint y: 284, endPoint x: 554, endPoint y: 125, distance: 163.9
click at [554, 125] on div ".deletable-edge-delete-btn { width: 20px; height: 20px; border: 0px solid #ffff…" at bounding box center [417, 205] width 509 height 334
click at [476, 245] on icon at bounding box center [477, 245] width 3 height 3
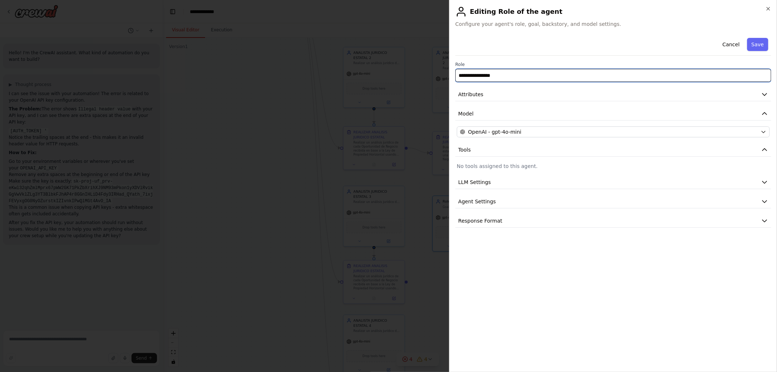
drag, startPoint x: 524, startPoint y: 75, endPoint x: 344, endPoint y: 75, distance: 179.9
click at [368, 77] on body "Hello! I'm the CrewAI assistant. What kind of automation do you want to build? …" at bounding box center [388, 186] width 777 height 372
paste input "**********"
type input "**********"
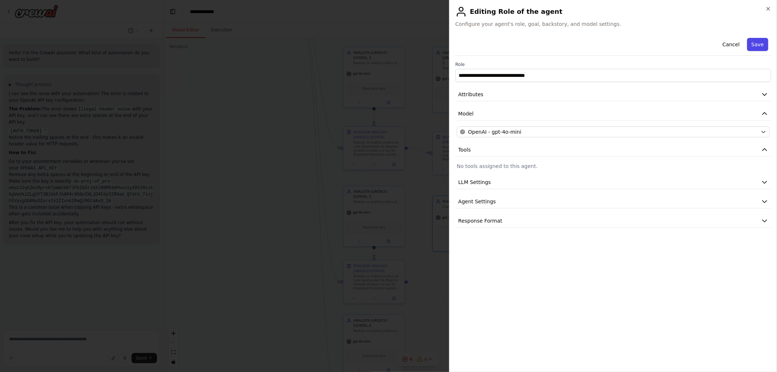
click at [757, 42] on button "Save" at bounding box center [757, 44] width 21 height 13
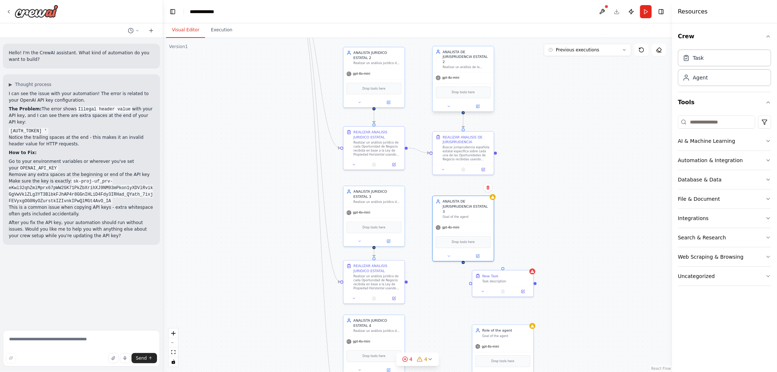
click at [477, 105] on div at bounding box center [463, 106] width 61 height 10
click at [480, 103] on button at bounding box center [478, 106] width 28 height 6
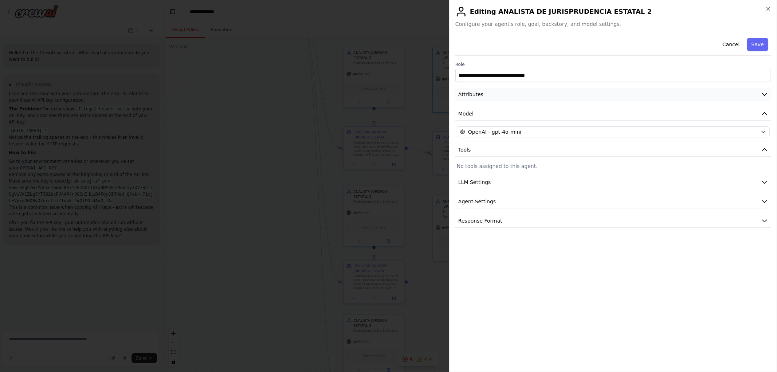
click at [499, 95] on button "Attributes" at bounding box center [613, 94] width 316 height 13
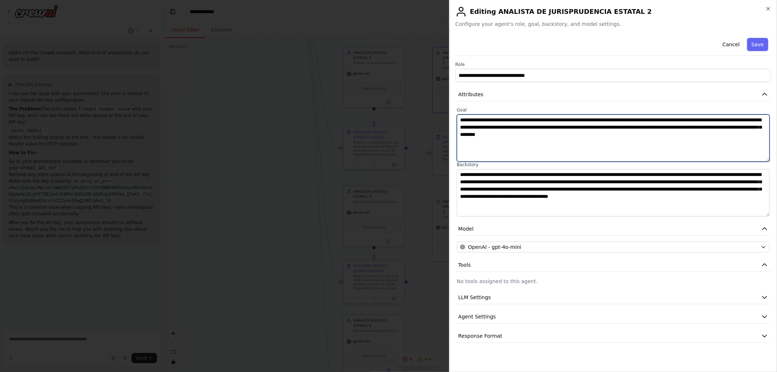
click at [508, 128] on textarea "**********" at bounding box center [613, 137] width 313 height 47
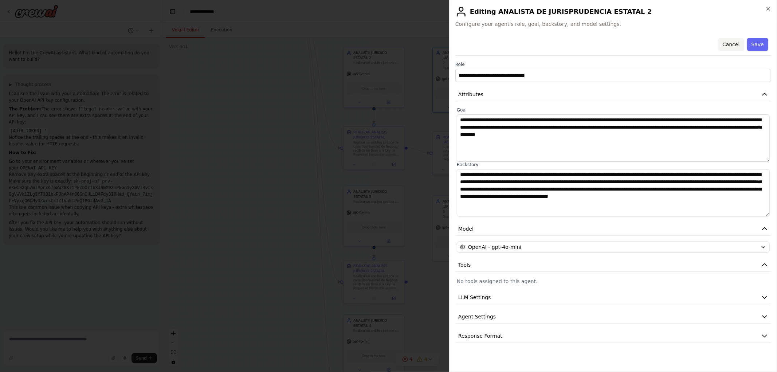
click at [730, 46] on button "Cancel" at bounding box center [731, 44] width 26 height 13
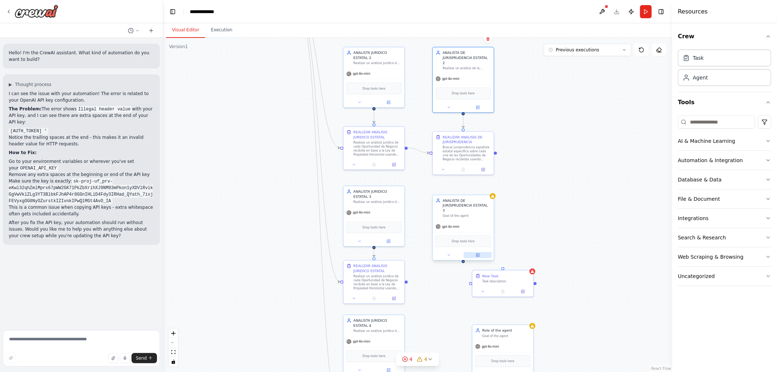
click at [479, 253] on icon at bounding box center [478, 255] width 4 height 4
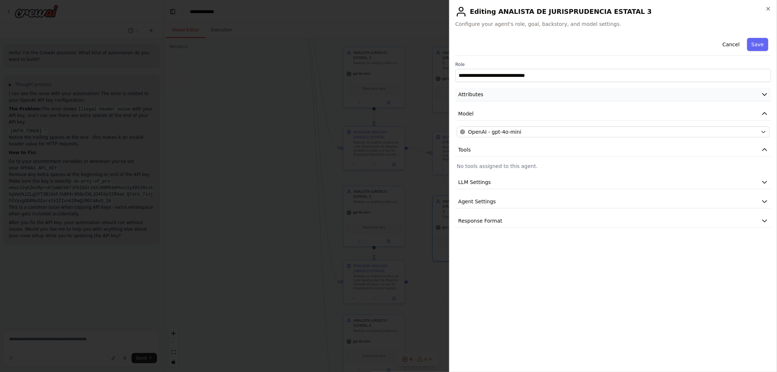
click at [488, 95] on button "Attributes" at bounding box center [613, 94] width 316 height 13
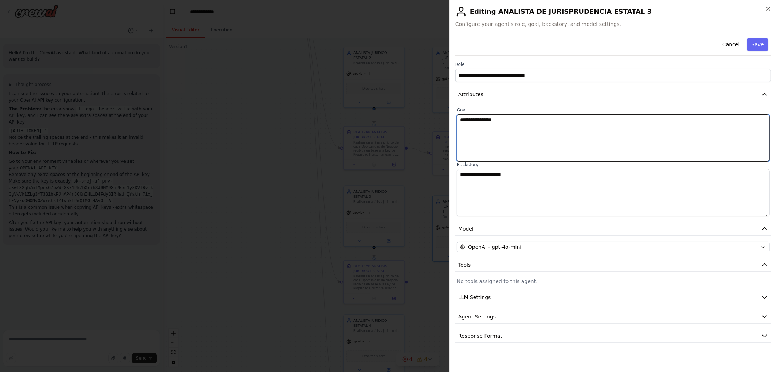
drag, startPoint x: 533, startPoint y: 121, endPoint x: 312, endPoint y: 115, distance: 221.5
click at [368, 121] on body "Hello! I'm the CrewAI assistant. What kind of automation do you want to build? …" at bounding box center [388, 186] width 777 height 372
paste textarea "**********"
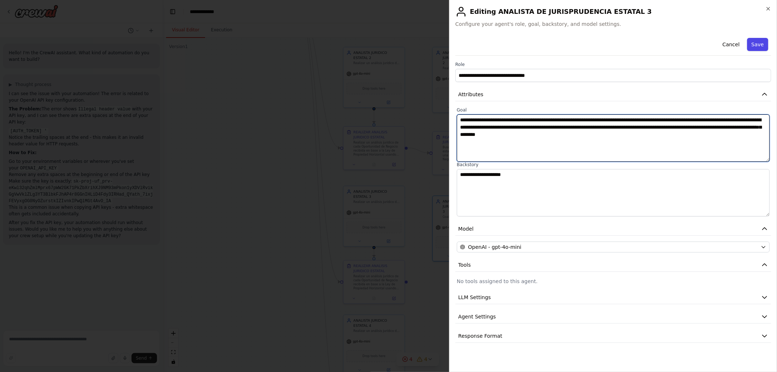
type textarea "**********"
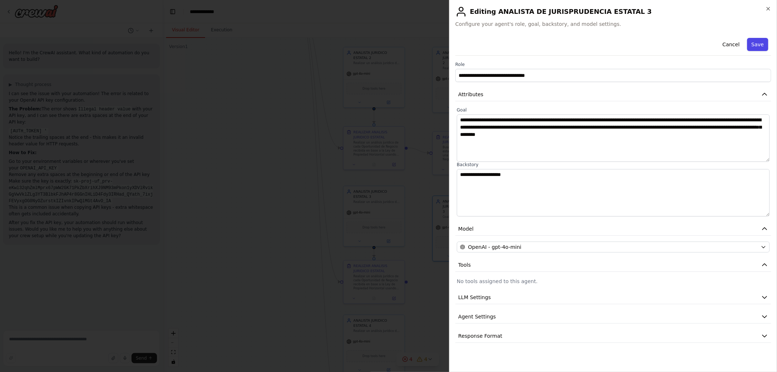
click at [756, 45] on button "Save" at bounding box center [757, 44] width 21 height 13
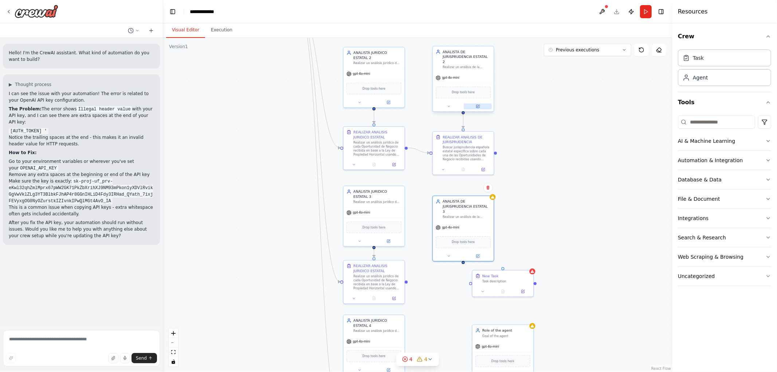
click at [480, 103] on button at bounding box center [478, 106] width 28 height 6
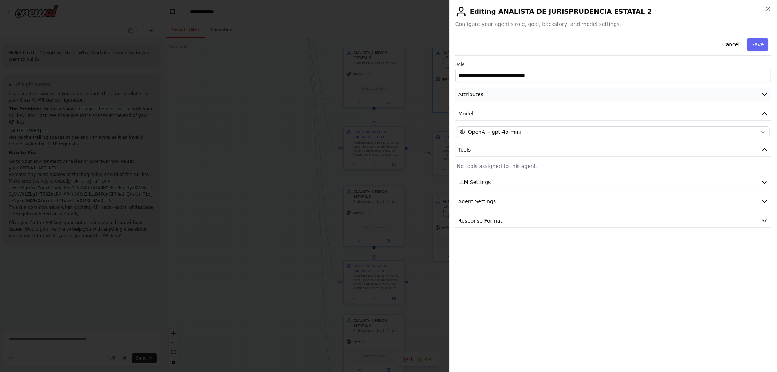
click at [478, 96] on span "Attributes" at bounding box center [470, 94] width 25 height 7
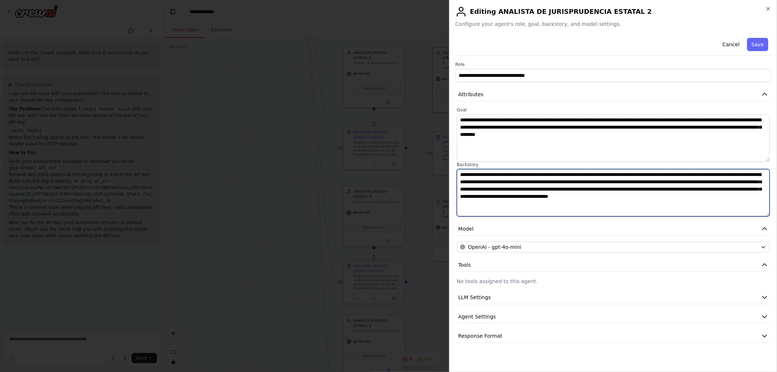
click at [493, 177] on textarea "**********" at bounding box center [613, 192] width 313 height 47
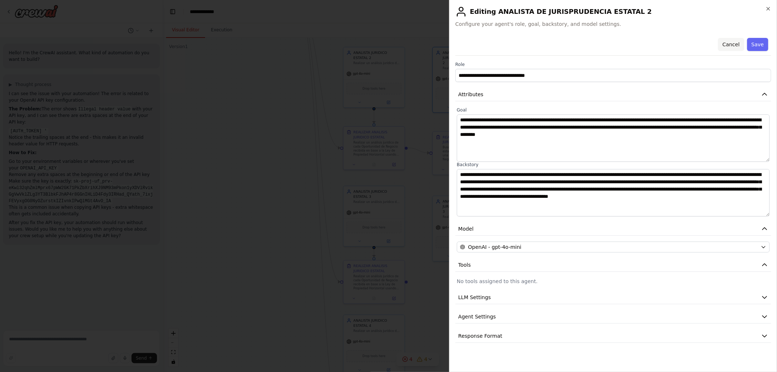
click at [732, 43] on button "Cancel" at bounding box center [731, 44] width 26 height 13
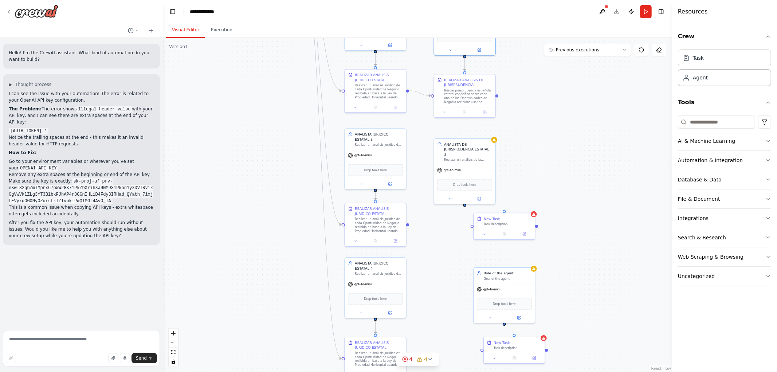
drag, startPoint x: 603, startPoint y: 188, endPoint x: 607, endPoint y: 122, distance: 66.4
click at [607, 122] on div ".deletable-edge-delete-btn { width: 20px; height: 20px; border: 0px solid #ffff…" at bounding box center [417, 205] width 509 height 334
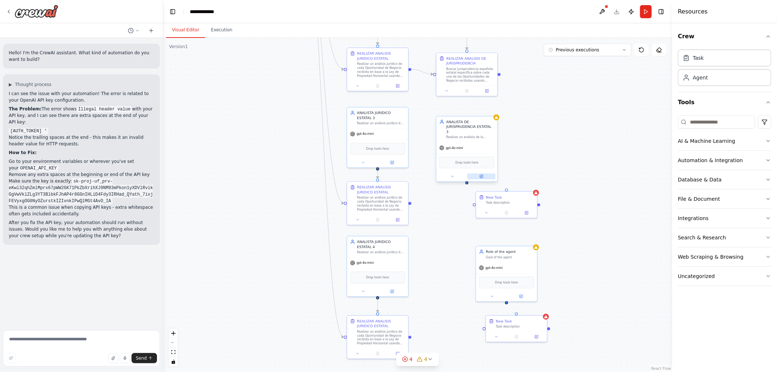
click at [480, 175] on icon at bounding box center [481, 176] width 3 height 3
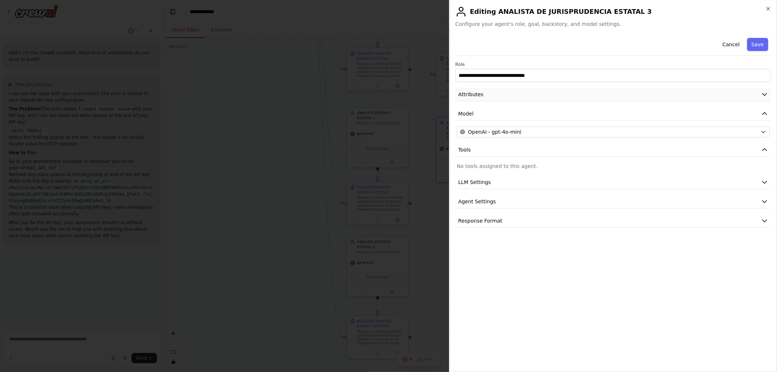
click at [479, 95] on span "Attributes" at bounding box center [470, 94] width 25 height 7
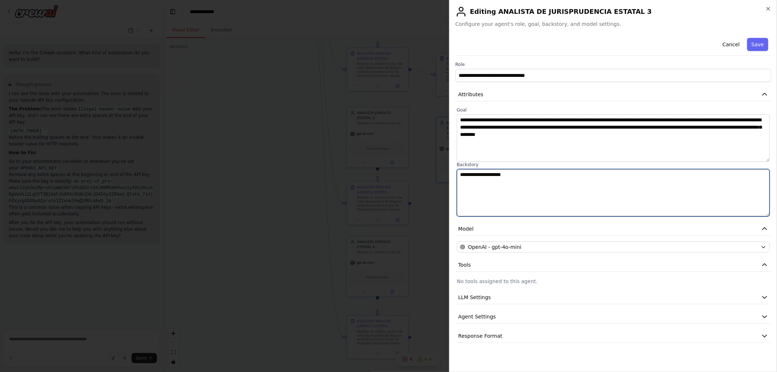
drag, startPoint x: 536, startPoint y: 176, endPoint x: 378, endPoint y: 172, distance: 158.1
click at [378, 172] on body "Hello! I'm the CrewAI assistant. What kind of automation do you want to build? …" at bounding box center [388, 186] width 777 height 372
paste textarea "**********"
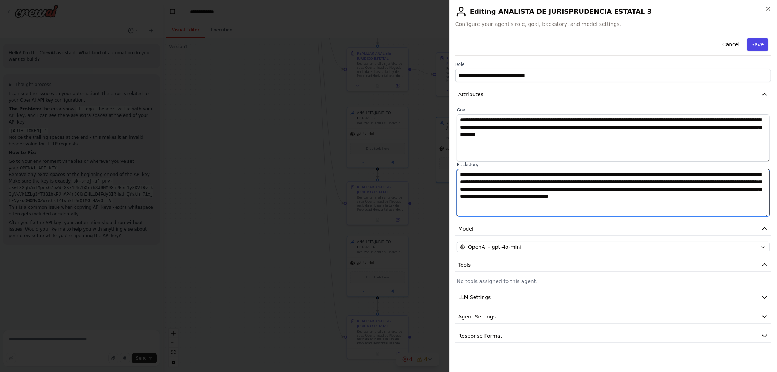
type textarea "**********"
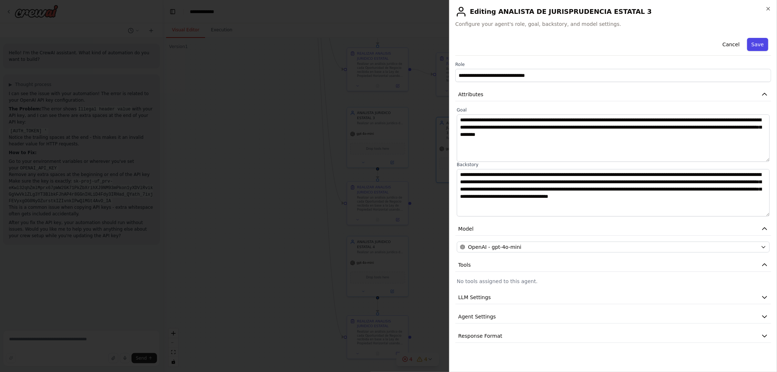
click at [765, 44] on button "Save" at bounding box center [757, 44] width 21 height 13
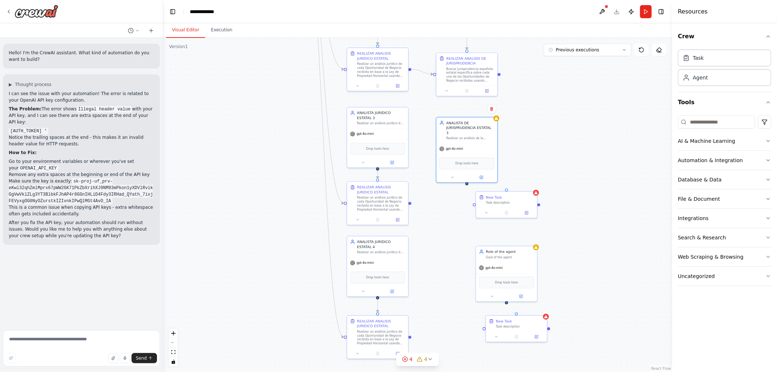
drag, startPoint x: 566, startPoint y: 162, endPoint x: 566, endPoint y: 153, distance: 8.7
click at [566, 154] on div ".deletable-edge-delete-btn { width: 20px; height: 20px; border: 0px solid #ffff…" at bounding box center [417, 205] width 509 height 334
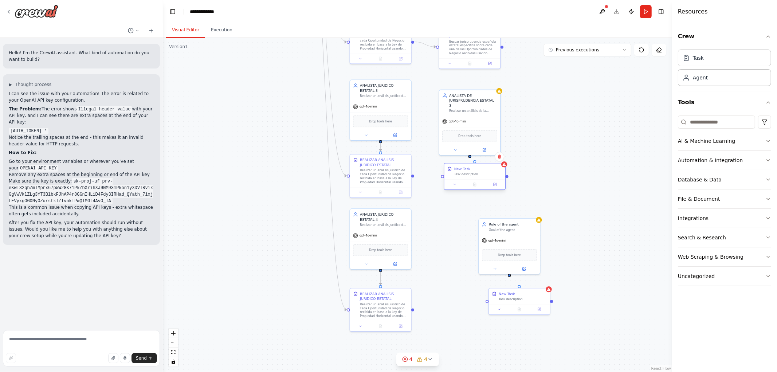
drag, startPoint x: 510, startPoint y: 179, endPoint x: 468, endPoint y: 179, distance: 42.2
click at [468, 179] on div at bounding box center [474, 184] width 61 height 10
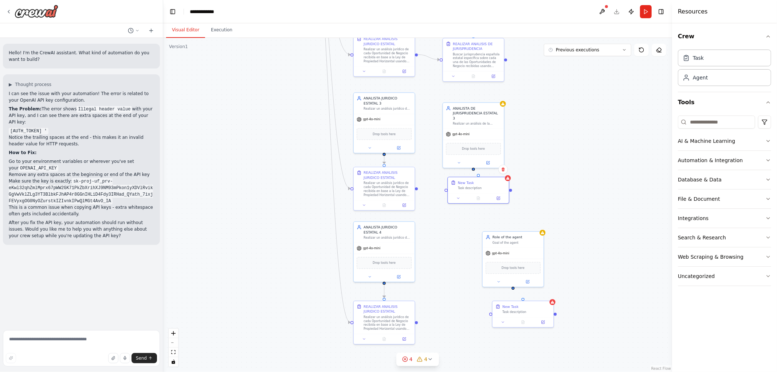
drag, startPoint x: 523, startPoint y: 146, endPoint x: 528, endPoint y: 162, distance: 16.7
click at [528, 162] on div ".deletable-edge-delete-btn { width: 20px; height: 20px; border: 0px solid #ffff…" at bounding box center [417, 205] width 509 height 334
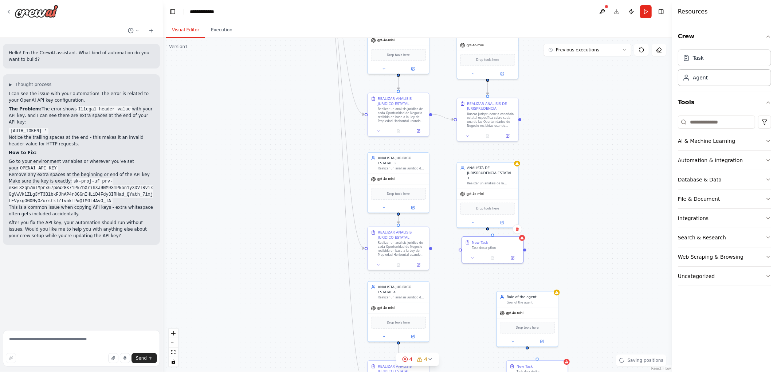
drag, startPoint x: 556, startPoint y: 209, endPoint x: 564, endPoint y: 221, distance: 15.1
click at [563, 226] on div ".deletable-edge-delete-btn { width: 20px; height: 20px; border: 0px solid #ffff…" at bounding box center [417, 205] width 509 height 334
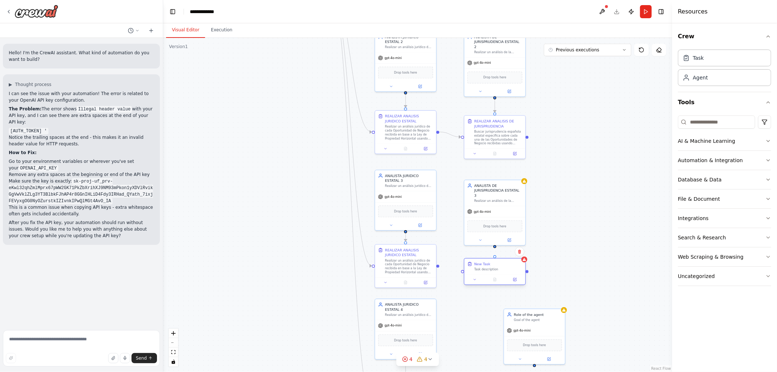
drag, startPoint x: 504, startPoint y: 260, endPoint x: 497, endPoint y: 263, distance: 7.2
click at [497, 263] on div "New Task" at bounding box center [498, 263] width 48 height 5
click at [551, 227] on div ".deletable-edge-delete-btn { width: 20px; height: 20px; border: 0px solid #ffff…" at bounding box center [417, 205] width 509 height 334
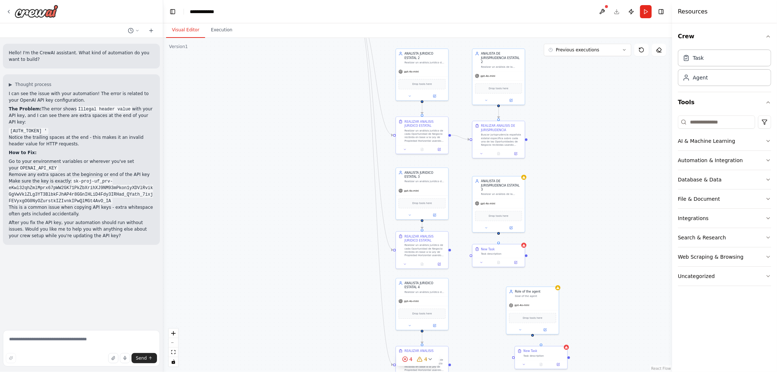
drag, startPoint x: 568, startPoint y: 242, endPoint x: 556, endPoint y: 185, distance: 58.9
click at [556, 187] on div ".deletable-edge-delete-btn { width: 20px; height: 20px; border: 0px solid #ffff…" at bounding box center [417, 205] width 509 height 334
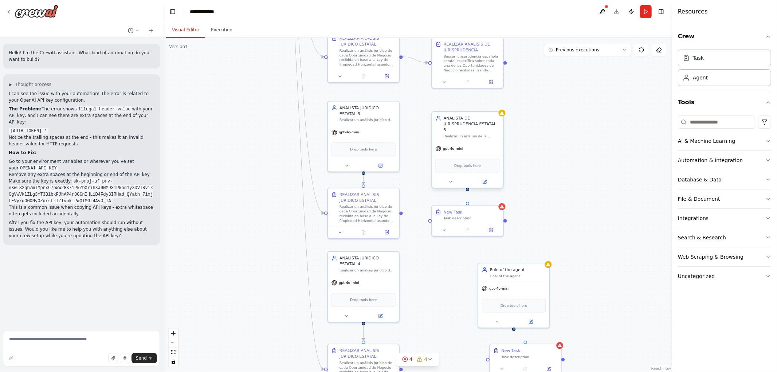
drag, startPoint x: 464, startPoint y: 168, endPoint x: 468, endPoint y: 186, distance: 18.2
click at [468, 186] on div ".deletable-edge-delete-btn { width: 20px; height: 20px; border: 0px solid #ffff…" at bounding box center [417, 205] width 509 height 334
drag, startPoint x: 467, startPoint y: 184, endPoint x: 467, endPoint y: 206, distance: 22.2
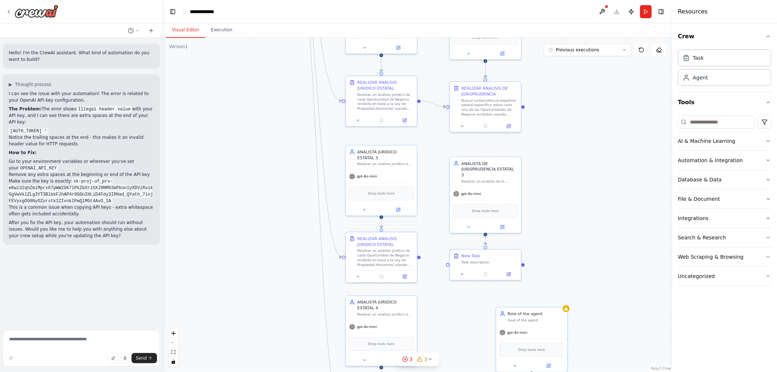
drag, startPoint x: 557, startPoint y: 219, endPoint x: 567, endPoint y: 241, distance: 24.3
click at [567, 244] on div ".deletable-edge-delete-btn { width: 20px; height: 20px; border: 0px solid #ffff…" at bounding box center [417, 205] width 509 height 334
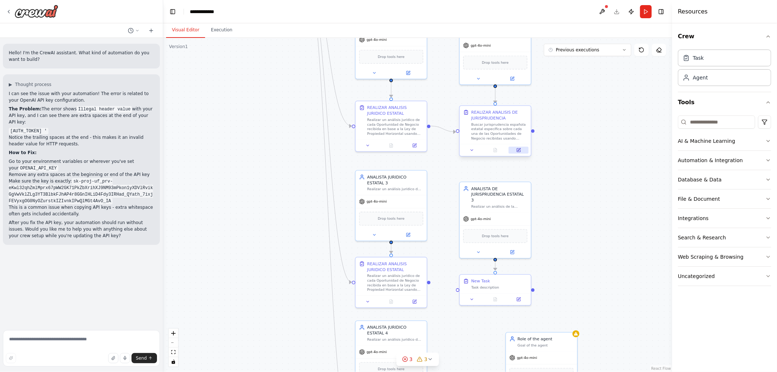
click at [520, 152] on button at bounding box center [518, 150] width 20 height 7
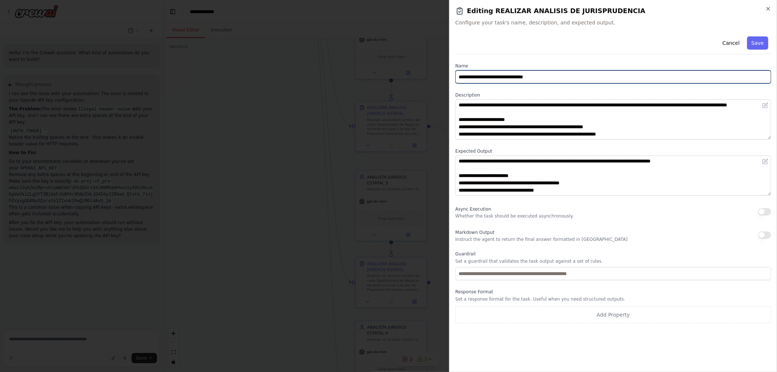
drag, startPoint x: 583, startPoint y: 78, endPoint x: 325, endPoint y: 78, distance: 257.4
click at [363, 78] on body "Hello! I'm the CrewAI assistant. What kind of automation do you want to build? …" at bounding box center [388, 186] width 777 height 372
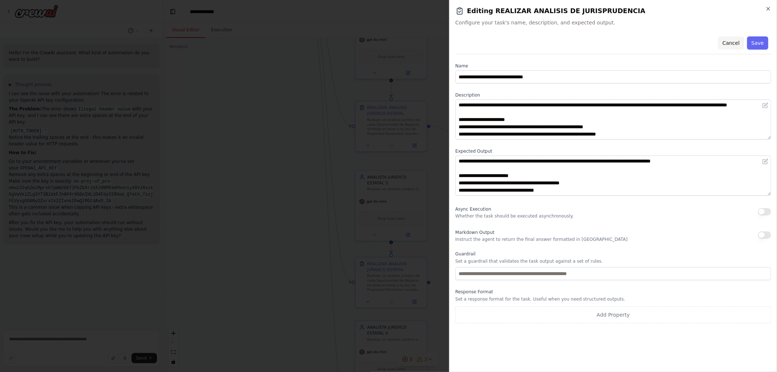
click at [733, 38] on button "Cancel" at bounding box center [731, 42] width 26 height 13
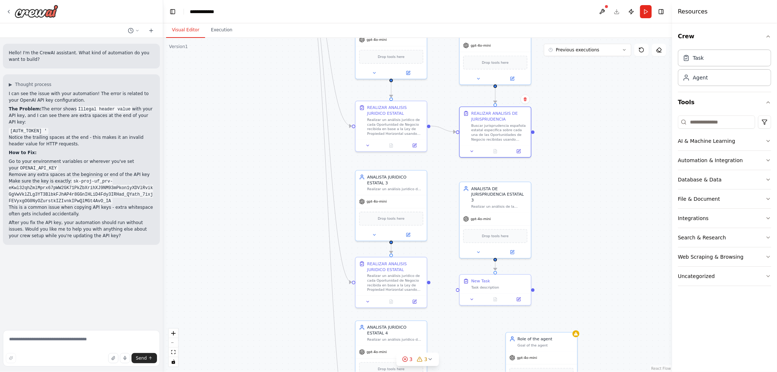
drag, startPoint x: 618, startPoint y: 212, endPoint x: 595, endPoint y: 118, distance: 96.7
click at [600, 119] on div ".deletable-edge-delete-btn { width: 20px; height: 20px; border: 0px solid #ffff…" at bounding box center [417, 205] width 509 height 334
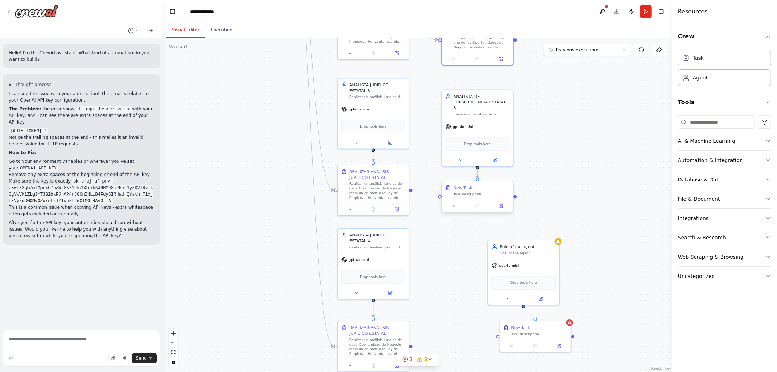
click at [500, 210] on div at bounding box center [477, 206] width 71 height 12
click at [502, 206] on icon at bounding box center [501, 206] width 4 height 4
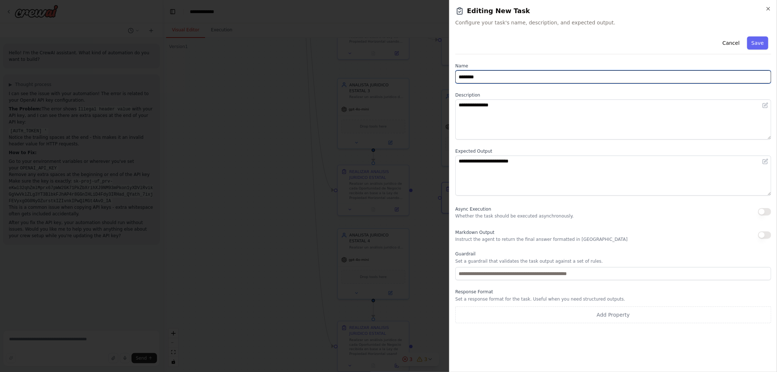
drag, startPoint x: 446, startPoint y: 75, endPoint x: 329, endPoint y: 75, distance: 117.3
click at [354, 75] on body "Hello! I'm the CrewAI assistant. What kind of automation do you want to build? …" at bounding box center [388, 186] width 777 height 372
paste input "**********"
type input "**********"
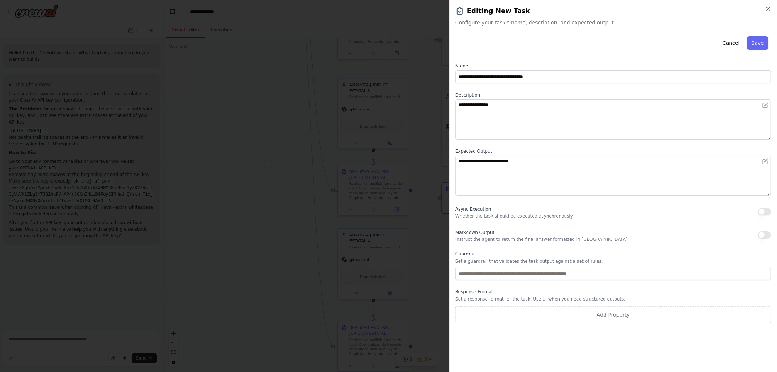
click at [759, 44] on button "Save" at bounding box center [757, 42] width 21 height 13
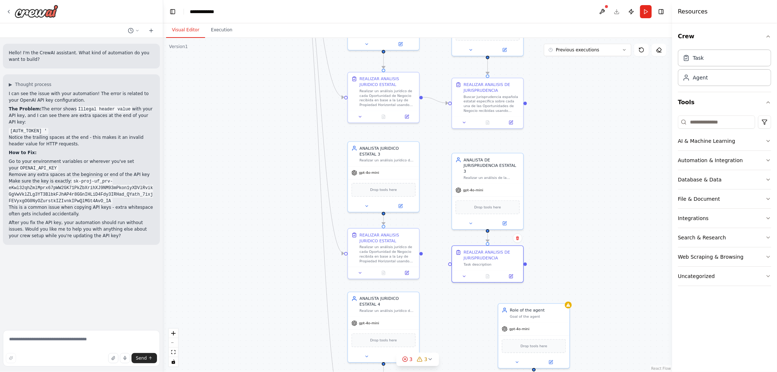
drag, startPoint x: 556, startPoint y: 158, endPoint x: 567, endPoint y: 221, distance: 64.2
click at [567, 221] on div ".deletable-edge-delete-btn { width: 20px; height: 20px; border: 0px solid #ffff…" at bounding box center [417, 205] width 509 height 334
click at [511, 123] on icon at bounding box center [511, 121] width 4 height 4
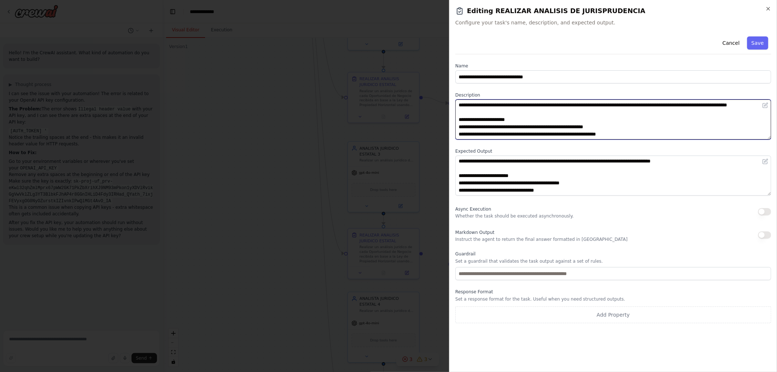
click at [516, 134] on textarea "**********" at bounding box center [613, 119] width 316 height 40
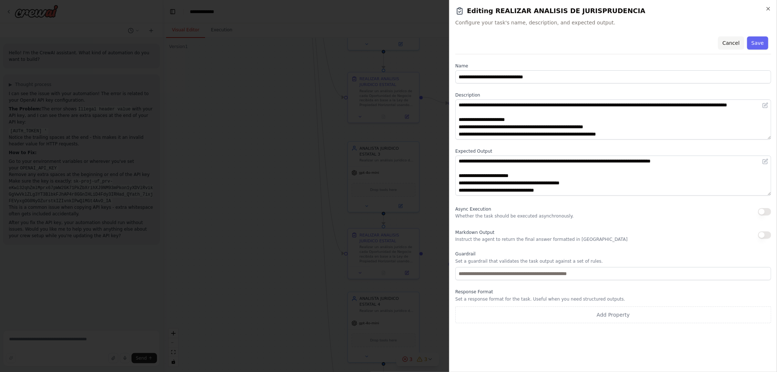
click at [728, 40] on button "Cancel" at bounding box center [731, 42] width 26 height 13
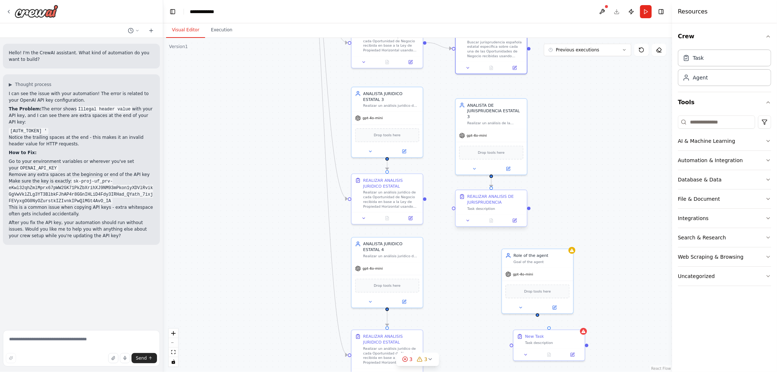
drag, startPoint x: 603, startPoint y: 137, endPoint x: 523, endPoint y: 205, distance: 105.9
click at [604, 125] on div ".deletable-edge-delete-btn { width: 20px; height: 20px; border: 0px solid #ffff…" at bounding box center [417, 205] width 509 height 334
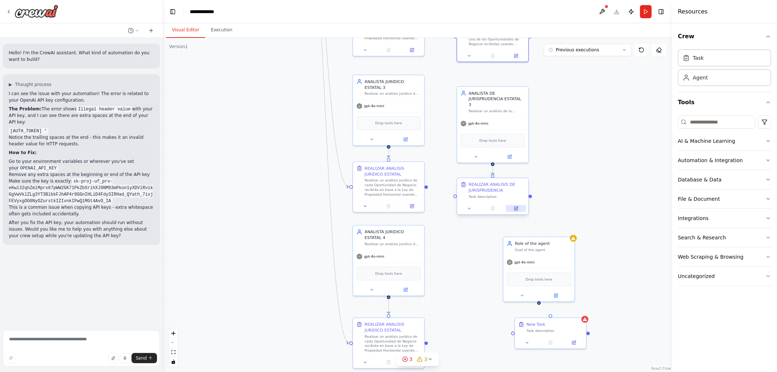
click at [514, 210] on button at bounding box center [516, 208] width 20 height 7
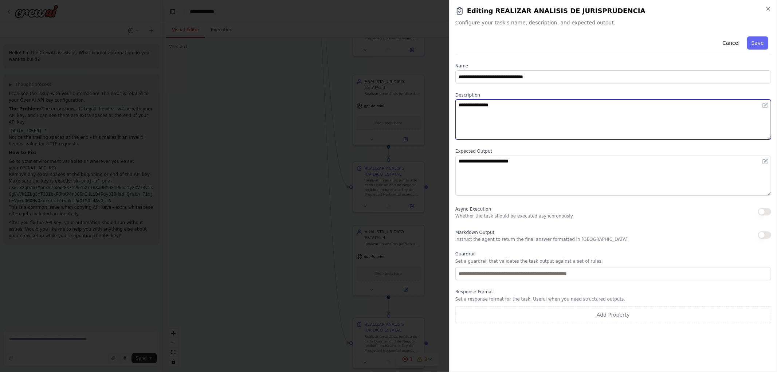
drag, startPoint x: 536, startPoint y: 117, endPoint x: 331, endPoint y: 108, distance: 205.6
click at [372, 114] on body "Hello! I'm the CrewAI assistant. What kind of automation do you want to build? …" at bounding box center [388, 186] width 777 height 372
paste textarea "**********"
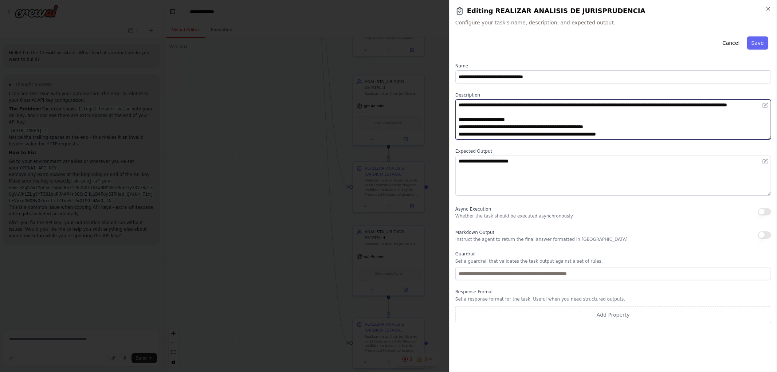
scroll to position [56, 0]
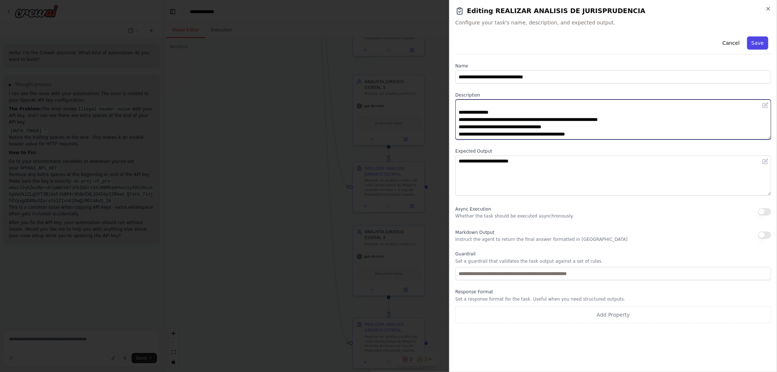
type textarea "**********"
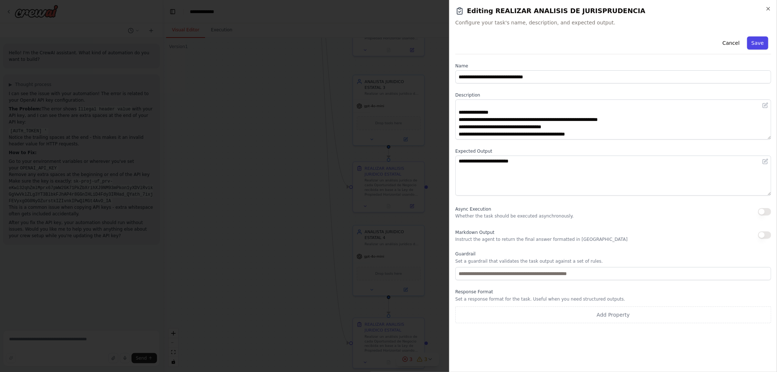
click at [761, 46] on button "Save" at bounding box center [757, 42] width 21 height 13
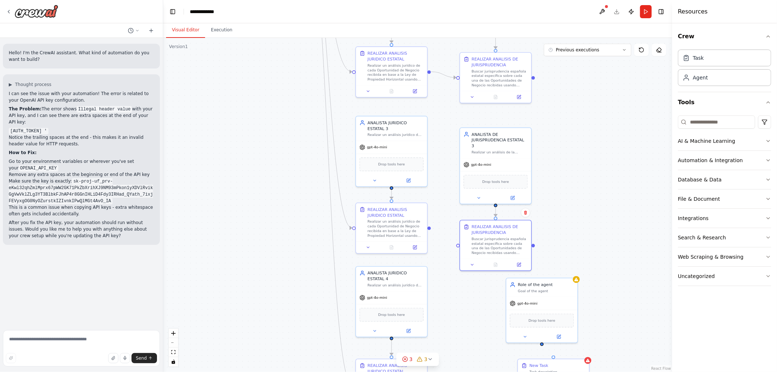
click at [562, 181] on div ".deletable-edge-delete-btn { width: 20px; height: 20px; border: 0px solid #ffff…" at bounding box center [417, 205] width 509 height 334
click at [515, 94] on button at bounding box center [519, 95] width 20 height 7
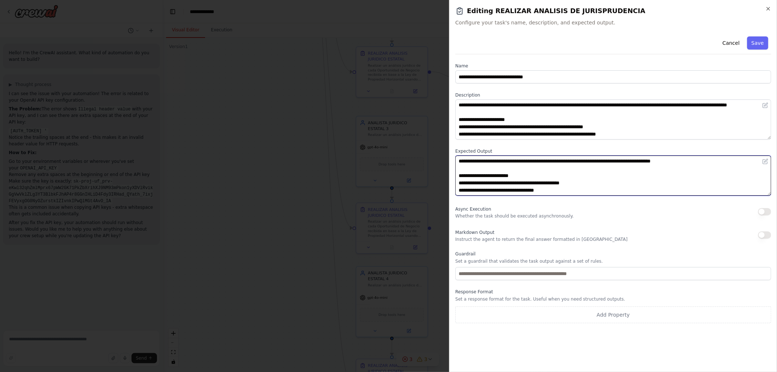
click at [505, 192] on textarea "**********" at bounding box center [613, 175] width 316 height 40
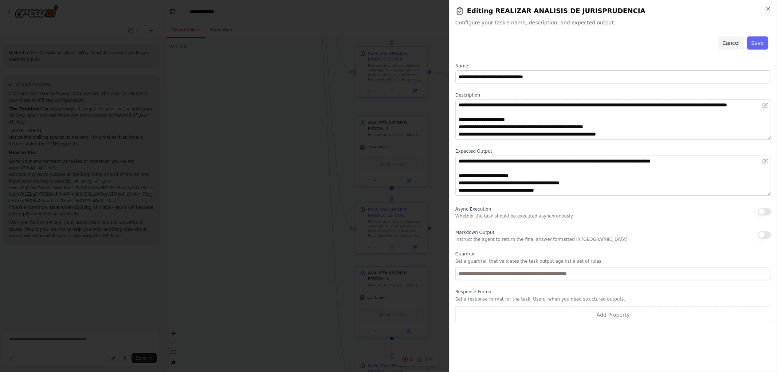
click at [733, 38] on button "Cancel" at bounding box center [731, 42] width 26 height 13
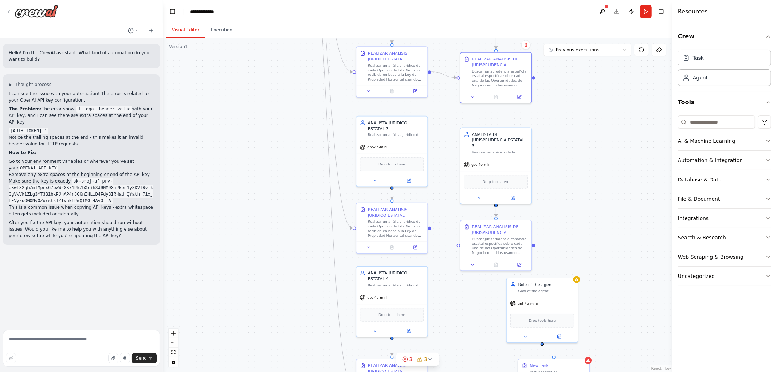
drag, startPoint x: 611, startPoint y: 169, endPoint x: 583, endPoint y: 134, distance: 44.8
click at [597, 132] on div ".deletable-edge-delete-btn { width: 20px; height: 20px; border: 0px solid #ffff…" at bounding box center [417, 205] width 509 height 334
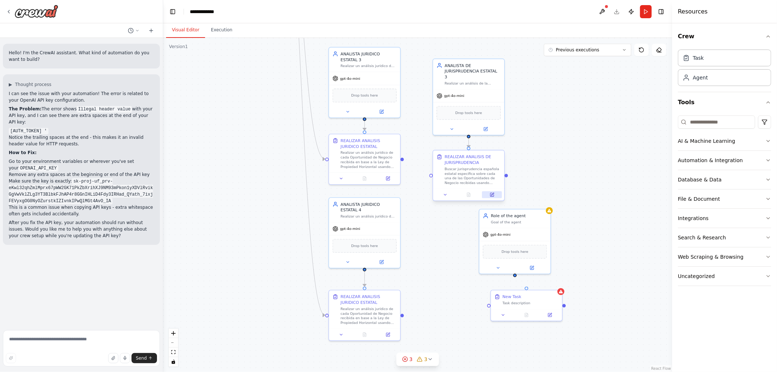
click at [493, 197] on button at bounding box center [492, 194] width 20 height 7
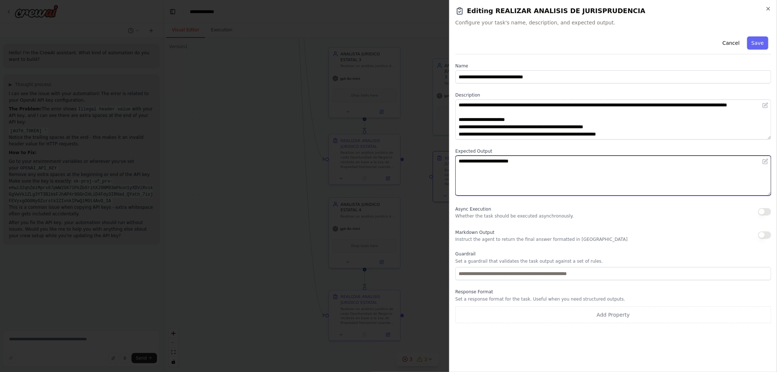
drag, startPoint x: 547, startPoint y: 173, endPoint x: 343, endPoint y: 159, distance: 204.4
click at [403, 169] on body "Hello! I'm the CrewAI assistant. What kind of automation do you want to build? …" at bounding box center [388, 186] width 777 height 372
paste textarea "**********"
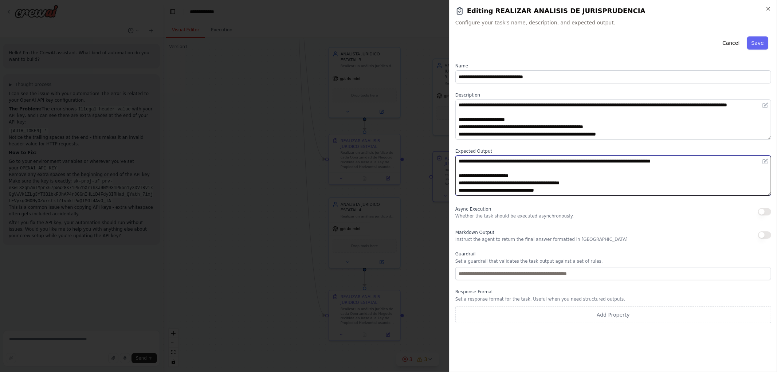
scroll to position [93, 0]
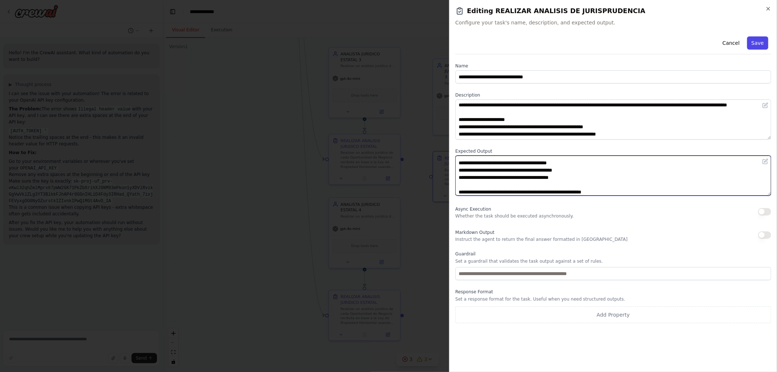
type textarea "**********"
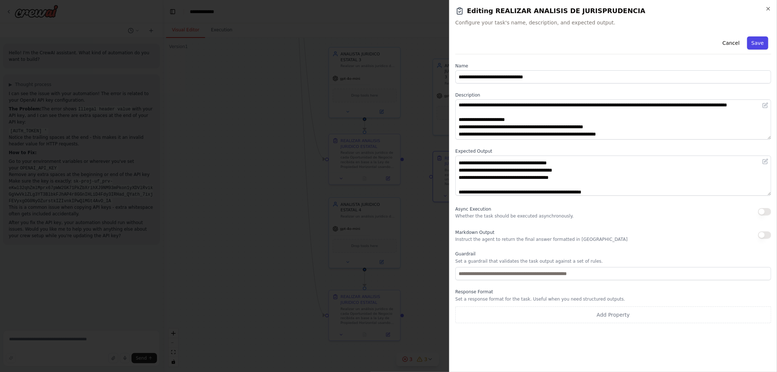
click at [757, 44] on button "Save" at bounding box center [757, 42] width 21 height 13
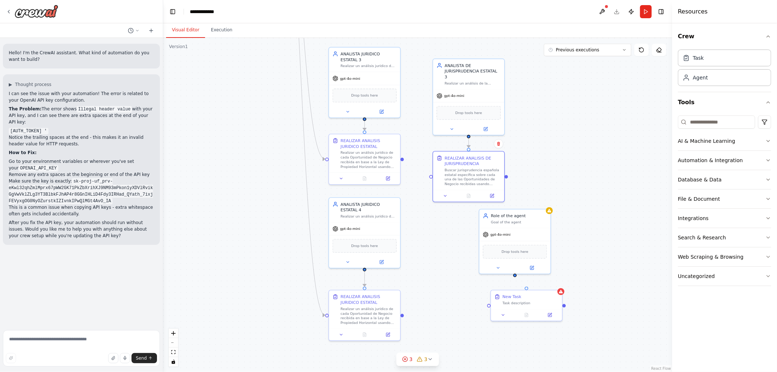
drag, startPoint x: 578, startPoint y: 212, endPoint x: 588, endPoint y: 147, distance: 66.3
click at [588, 147] on div ".deletable-edge-delete-btn { width: 20px; height: 20px; border: 0px solid #ffff…" at bounding box center [417, 205] width 509 height 334
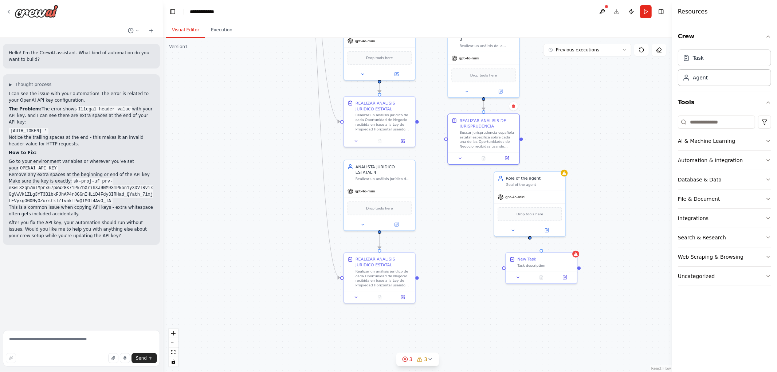
drag, startPoint x: 587, startPoint y: 123, endPoint x: 618, endPoint y: 261, distance: 141.8
click at [618, 261] on div ".deletable-edge-delete-btn { width: 20px; height: 20px; border: 0px solid #ffff…" at bounding box center [417, 205] width 509 height 334
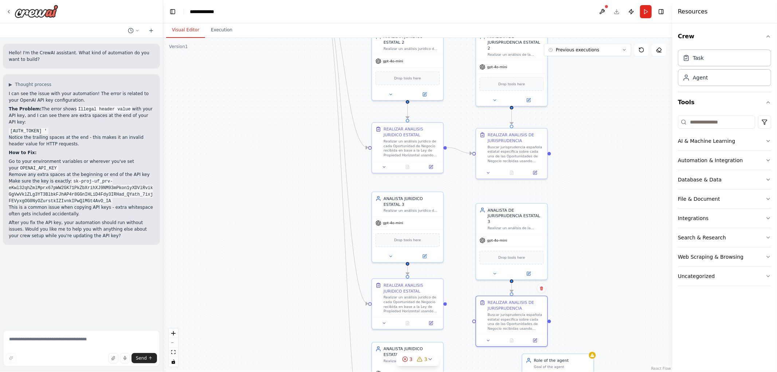
drag, startPoint x: 603, startPoint y: 230, endPoint x: 596, endPoint y: 260, distance: 29.9
click at [600, 261] on div ".deletable-edge-delete-btn { width: 20px; height: 20px; border: 0px solid #ffff…" at bounding box center [417, 205] width 509 height 334
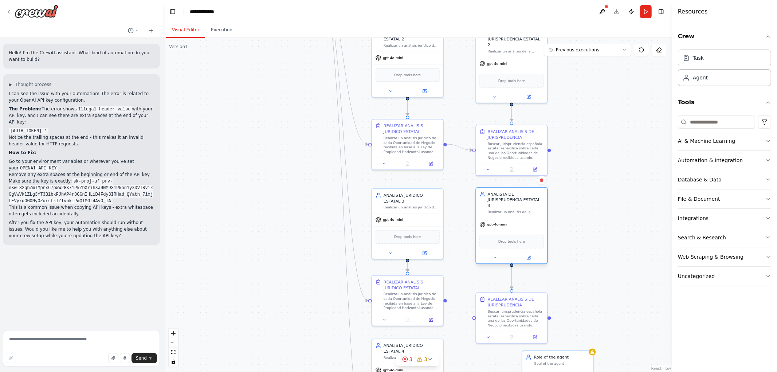
drag, startPoint x: 527, startPoint y: 230, endPoint x: 529, endPoint y: 217, distance: 13.3
click at [529, 218] on div "gpt-4o-mini" at bounding box center [511, 224] width 71 height 13
drag, startPoint x: 522, startPoint y: 307, endPoint x: 523, endPoint y: 290, distance: 16.8
click at [523, 290] on div "REALIZAR ANALISIS DE JURISPRUDENCIA Buscar jurisprudencia española estatal espe…" at bounding box center [516, 293] width 56 height 31
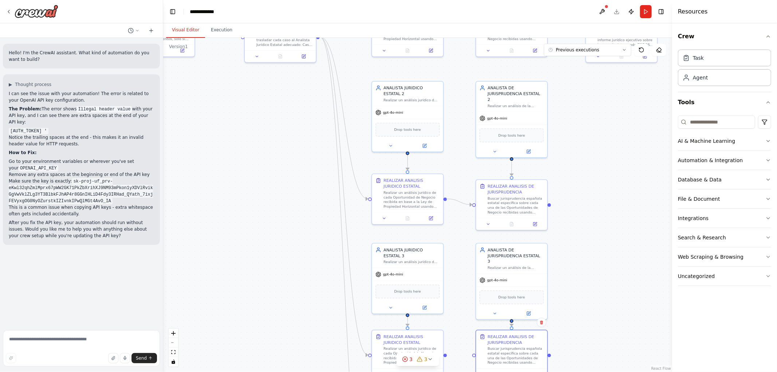
drag, startPoint x: 584, startPoint y: 230, endPoint x: 575, endPoint y: 295, distance: 65.6
click at [583, 307] on div ".deletable-edge-delete-btn { width: 20px; height: 20px; border: 0px solid #ffff…" at bounding box center [417, 205] width 509 height 334
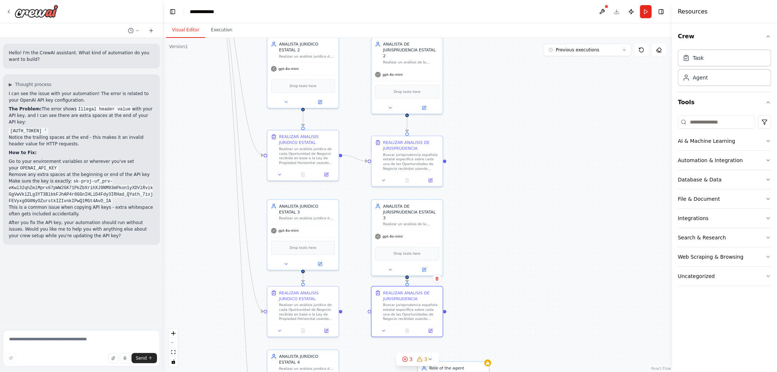
drag, startPoint x: 610, startPoint y: 288, endPoint x: 503, endPoint y: 157, distance: 169.2
click at [502, 164] on div ".deletable-edge-delete-btn { width: 20px; height: 20px; border: 0px solid #ffff…" at bounding box center [417, 205] width 509 height 334
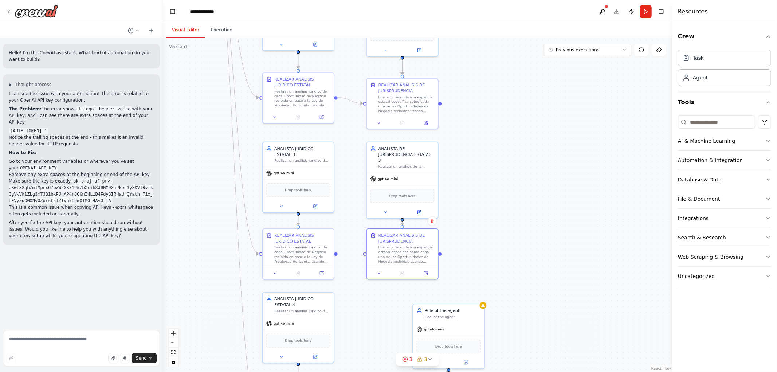
drag, startPoint x: 512, startPoint y: 220, endPoint x: 539, endPoint y: 118, distance: 106.1
click at [539, 119] on div ".deletable-edge-delete-btn { width: 20px; height: 20px; border: 0px solid #ffff…" at bounding box center [417, 205] width 509 height 334
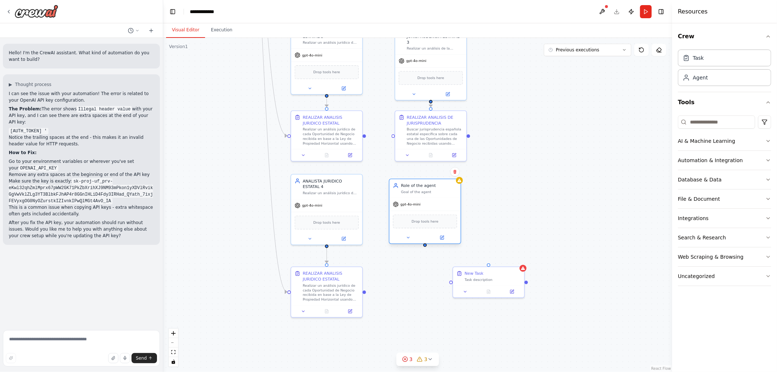
drag, startPoint x: 490, startPoint y: 215, endPoint x: 441, endPoint y: 213, distance: 48.5
click at [441, 210] on div "gpt-4o-mini" at bounding box center [424, 204] width 71 height 13
drag, startPoint x: 496, startPoint y: 174, endPoint x: 506, endPoint y: 217, distance: 43.7
click at [506, 217] on div ".deletable-edge-delete-btn { width: 20px; height: 20px; border: 0px solid #ffff…" at bounding box center [417, 205] width 509 height 334
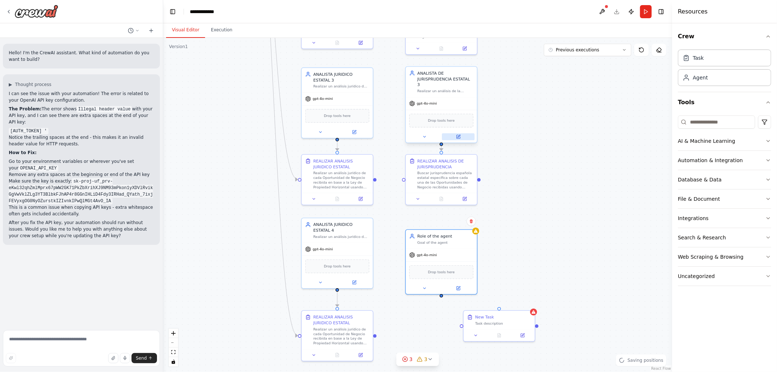
click at [461, 133] on button at bounding box center [458, 136] width 33 height 7
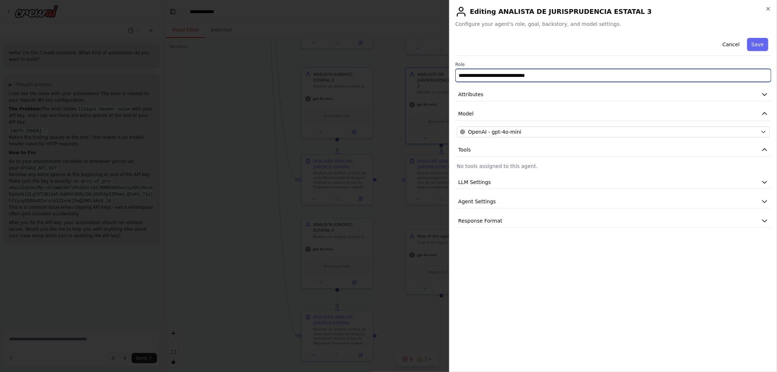
click at [397, 76] on body "Hello! I'm the CrewAI assistant. What kind of automation do you want to build? …" at bounding box center [388, 186] width 777 height 372
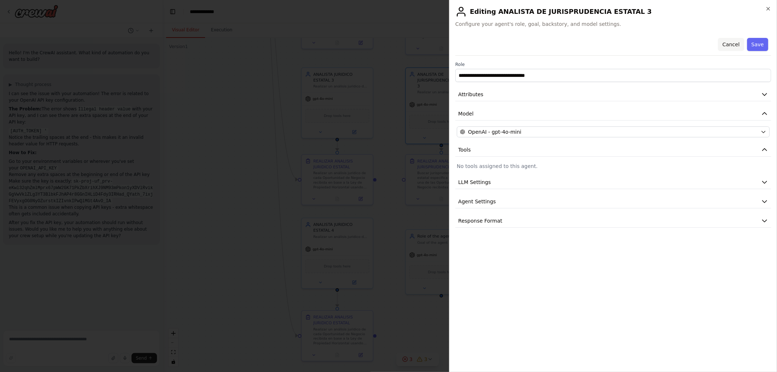
click at [723, 42] on button "Cancel" at bounding box center [731, 44] width 26 height 13
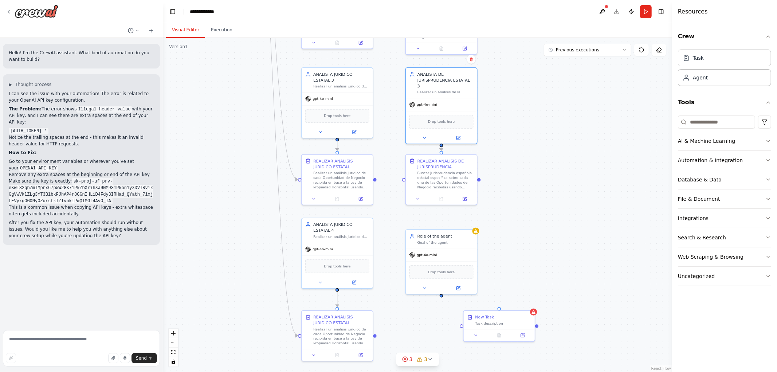
drag, startPoint x: 580, startPoint y: 186, endPoint x: 554, endPoint y: 138, distance: 54.8
click at [567, 137] on div ".deletable-edge-delete-btn { width: 20px; height: 20px; border: 0px solid #ffff…" at bounding box center [417, 205] width 509 height 334
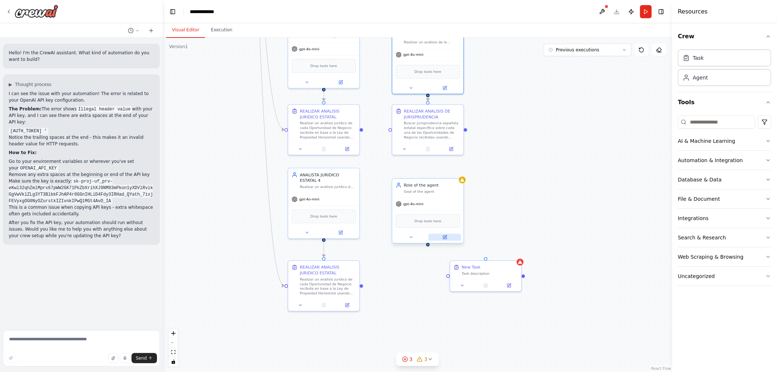
click at [445, 239] on icon at bounding box center [444, 237] width 5 height 5
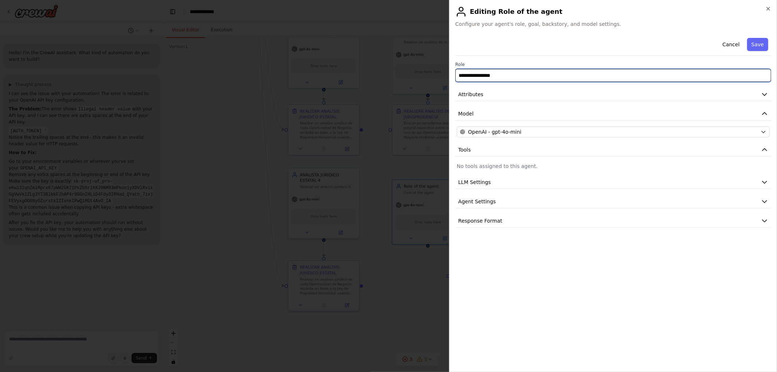
drag, startPoint x: 389, startPoint y: 74, endPoint x: 343, endPoint y: 72, distance: 46.3
click at [354, 74] on body "Hello! I'm the CrewAI assistant. What kind of automation do you want to build? …" at bounding box center [388, 186] width 777 height 372
paste input "**********"
type input "**********"
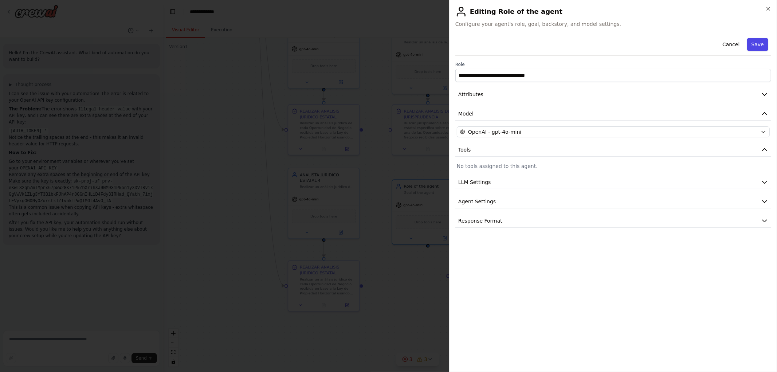
click at [765, 42] on button "Save" at bounding box center [757, 44] width 21 height 13
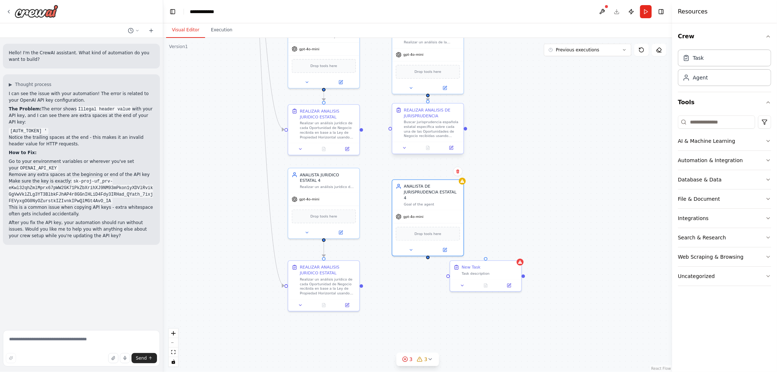
click at [456, 152] on div at bounding box center [427, 148] width 71 height 12
click at [450, 150] on icon at bounding box center [451, 147] width 5 height 5
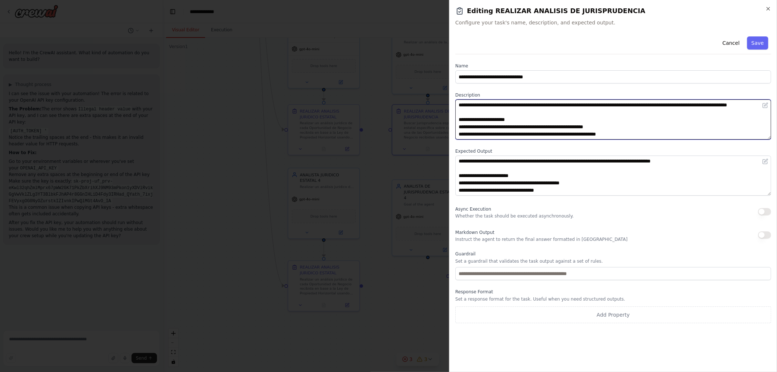
click at [537, 124] on textarea "**********" at bounding box center [613, 119] width 316 height 40
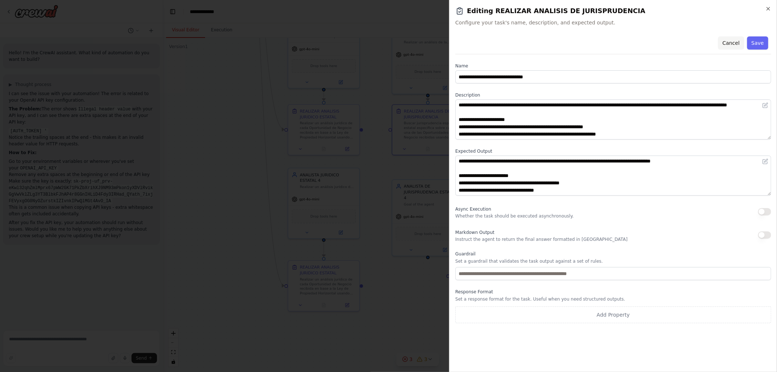
click at [734, 43] on button "Cancel" at bounding box center [731, 42] width 26 height 13
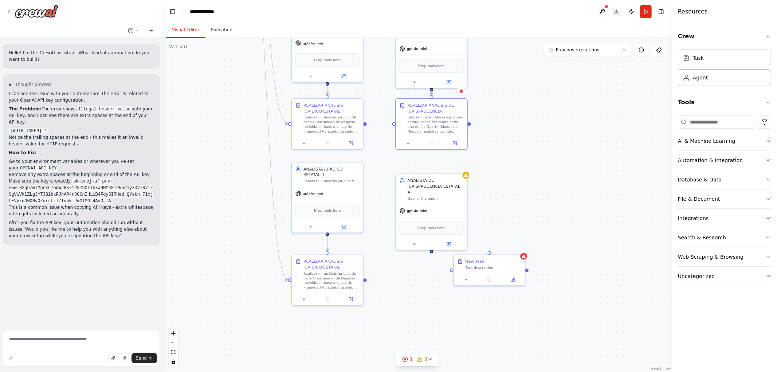
drag, startPoint x: 515, startPoint y: 214, endPoint x: 518, endPoint y: 208, distance: 6.9
click at [518, 208] on div ".deletable-edge-delete-btn { width: 20px; height: 20px; border: 0px solid #ffff…" at bounding box center [417, 205] width 509 height 334
drag, startPoint x: 507, startPoint y: 139, endPoint x: 502, endPoint y: 131, distance: 9.4
click at [512, 147] on div ".deletable-edge-delete-btn { width: 20px; height: 20px; border: 0px solid #ffff…" at bounding box center [417, 205] width 509 height 334
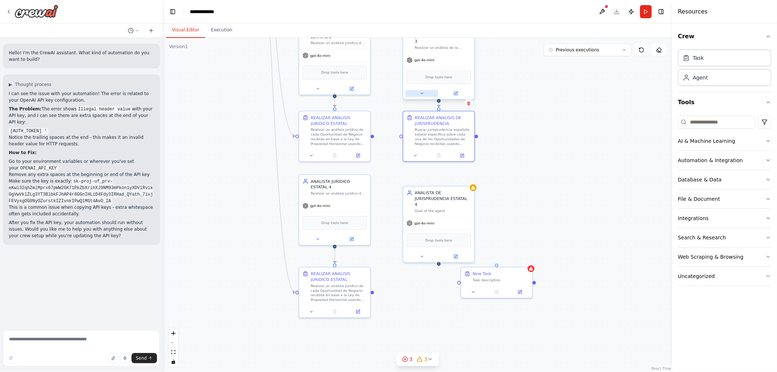
click at [423, 91] on icon at bounding box center [421, 93] width 5 height 5
click at [463, 154] on icon at bounding box center [462, 154] width 3 height 3
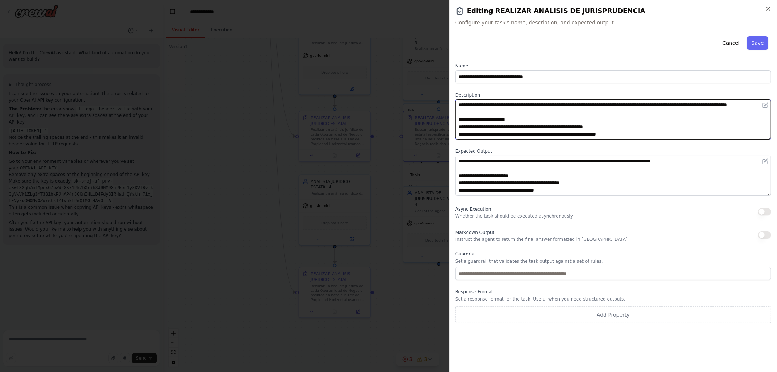
click at [529, 133] on textarea "**********" at bounding box center [613, 119] width 316 height 40
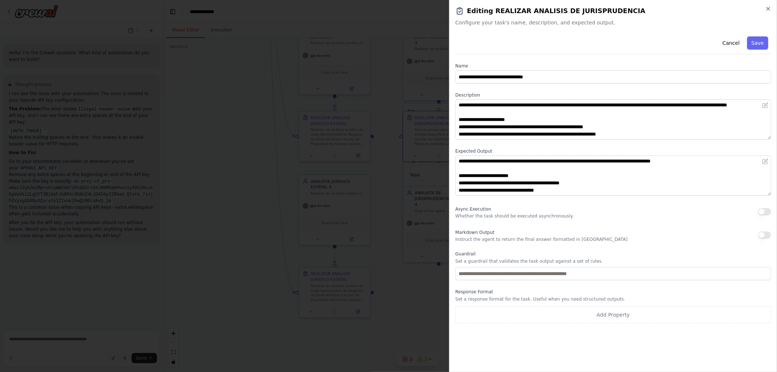
click at [721, 43] on div "Cancel Save" at bounding box center [613, 44] width 316 height 21
click at [733, 40] on button "Cancel" at bounding box center [731, 42] width 26 height 13
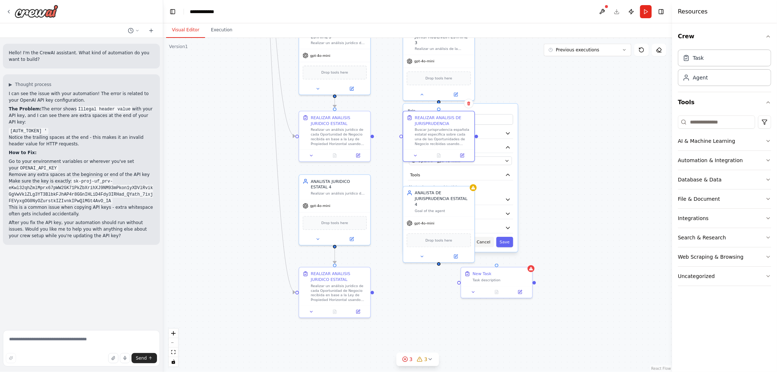
click at [490, 237] on button "Cancel" at bounding box center [483, 242] width 21 height 11
click at [459, 90] on button at bounding box center [455, 93] width 33 height 7
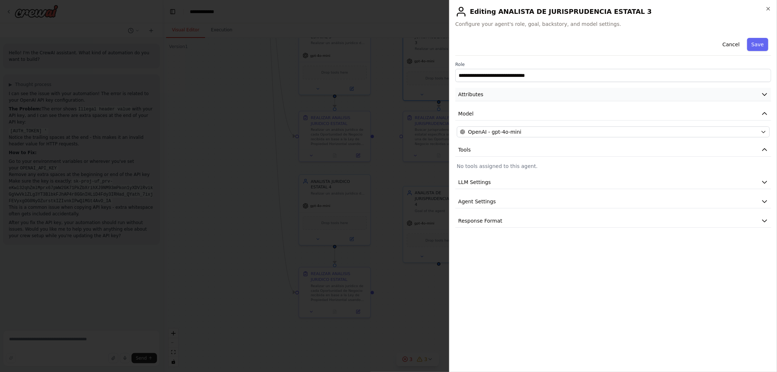
click at [490, 96] on button "Attributes" at bounding box center [613, 94] width 316 height 13
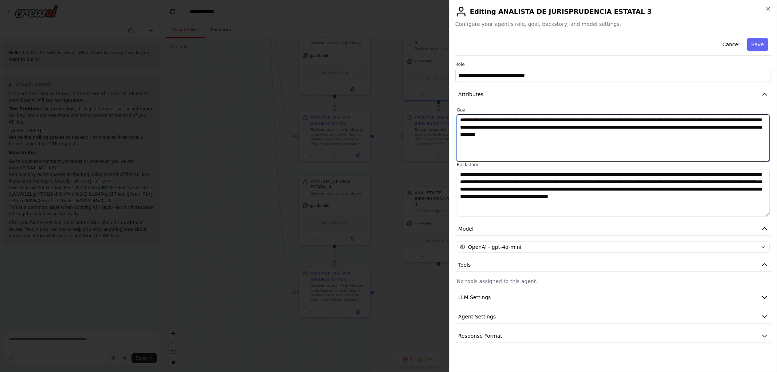
click at [509, 133] on textarea "**********" at bounding box center [613, 137] width 313 height 47
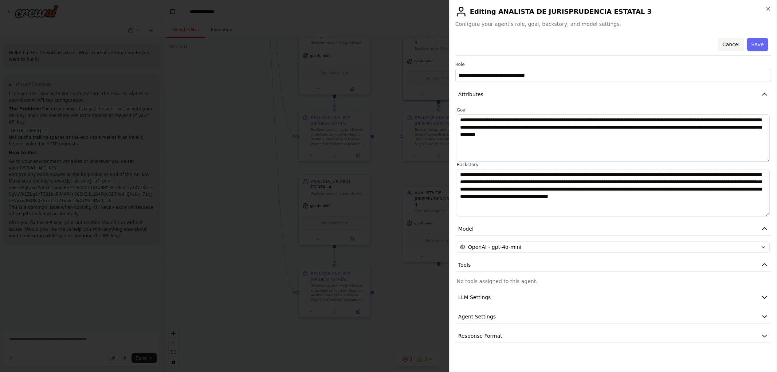
click at [727, 40] on button "Cancel" at bounding box center [731, 44] width 26 height 13
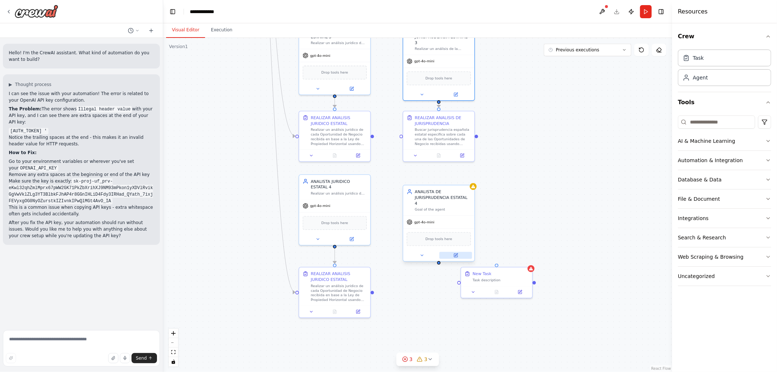
click at [459, 252] on button at bounding box center [455, 255] width 33 height 7
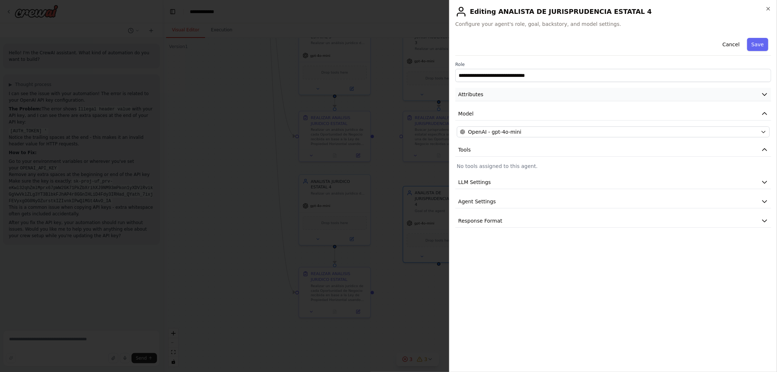
click at [481, 97] on span "Attributes" at bounding box center [470, 94] width 25 height 7
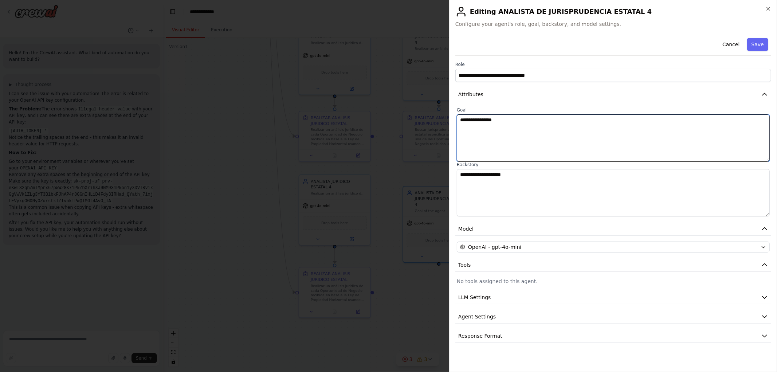
drag, startPoint x: 521, startPoint y: 125, endPoint x: 350, endPoint y: 126, distance: 170.8
click at [356, 126] on body "Hello! I'm the CrewAI assistant. What kind of automation do you want to build? …" at bounding box center [388, 186] width 777 height 372
paste textarea "**********"
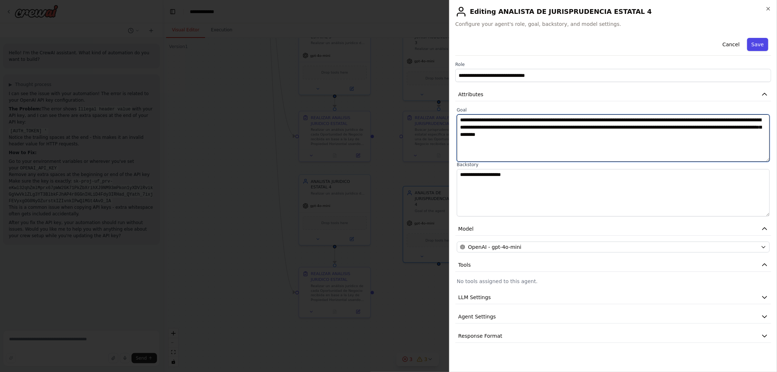
type textarea "**********"
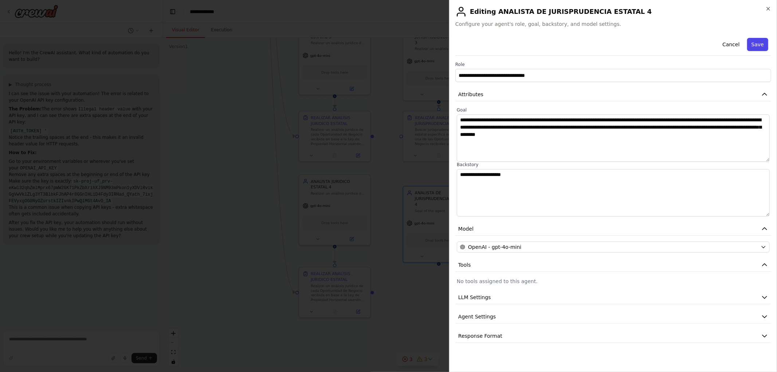
click at [760, 47] on button "Save" at bounding box center [757, 44] width 21 height 13
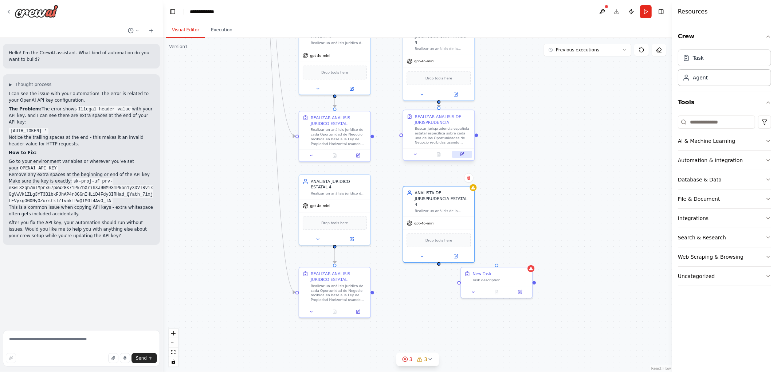
click at [463, 154] on icon at bounding box center [462, 155] width 4 height 4
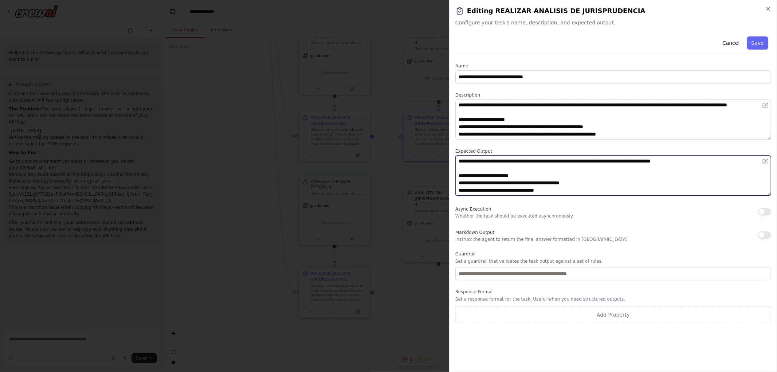
click at [510, 164] on textarea "**********" at bounding box center [613, 175] width 316 height 40
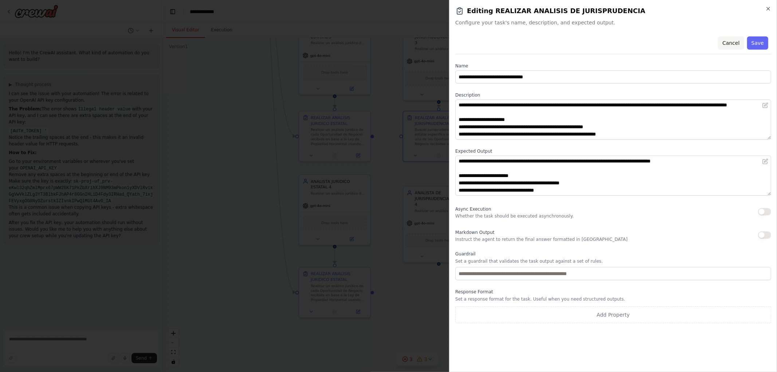
click at [732, 42] on button "Cancel" at bounding box center [731, 42] width 26 height 13
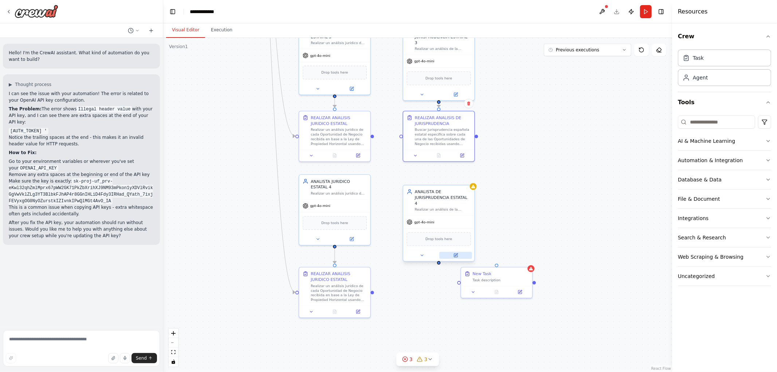
click at [457, 253] on icon at bounding box center [456, 254] width 3 height 3
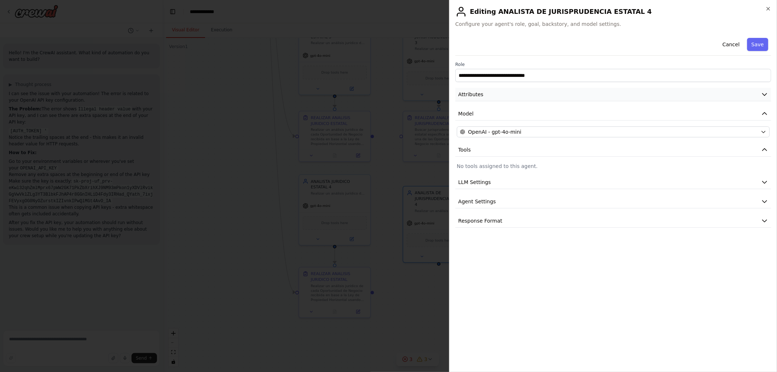
click at [484, 97] on button "Attributes" at bounding box center [613, 94] width 316 height 13
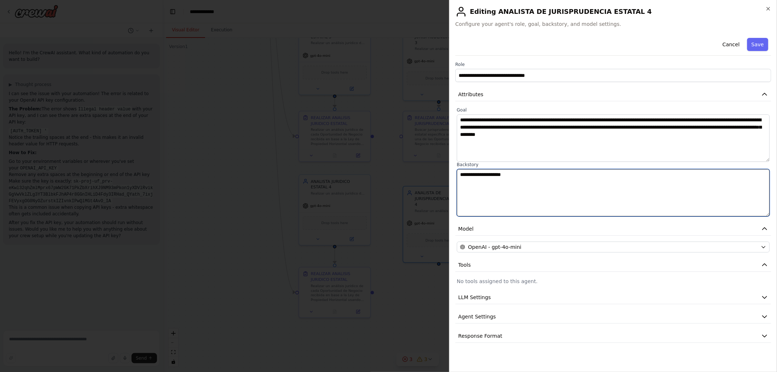
drag, startPoint x: 536, startPoint y: 188, endPoint x: 373, endPoint y: 173, distance: 163.4
click at [374, 174] on body "Hello! I'm the CrewAI assistant. What kind of automation do you want to build? …" at bounding box center [388, 186] width 777 height 372
paste textarea "**********"
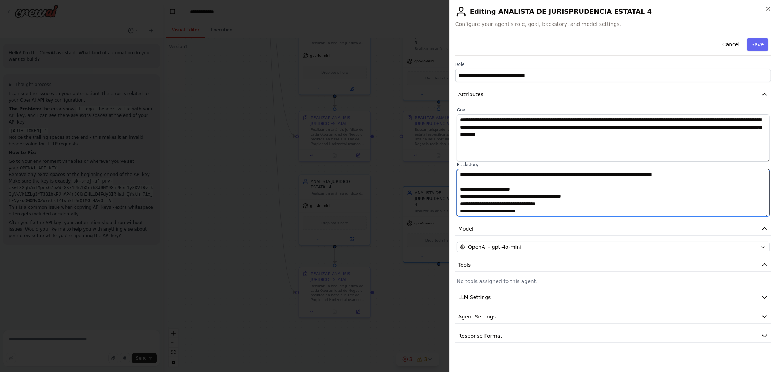
scroll to position [86, 0]
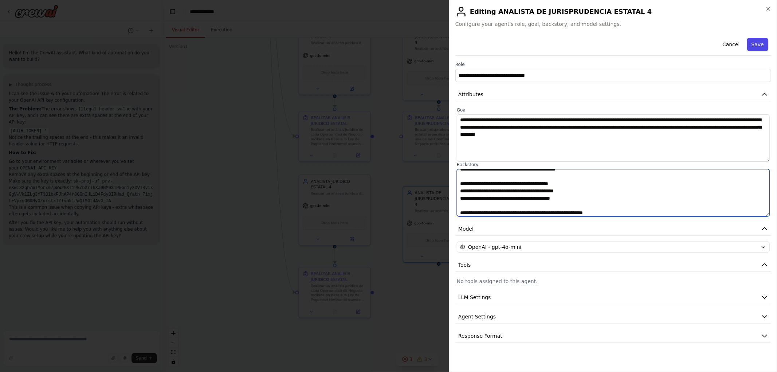
type textarea "**********"
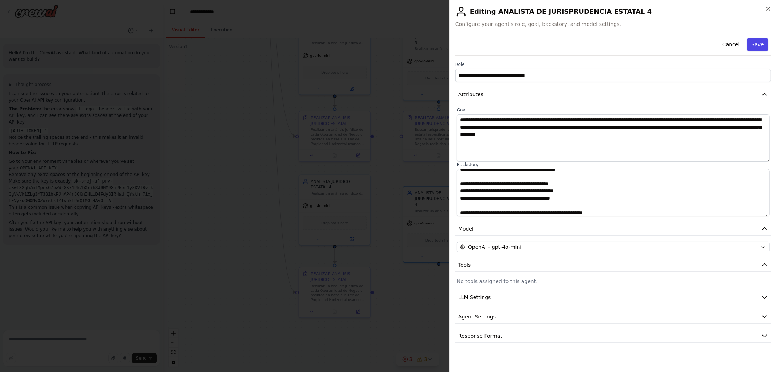
click at [756, 44] on button "Save" at bounding box center [757, 44] width 21 height 13
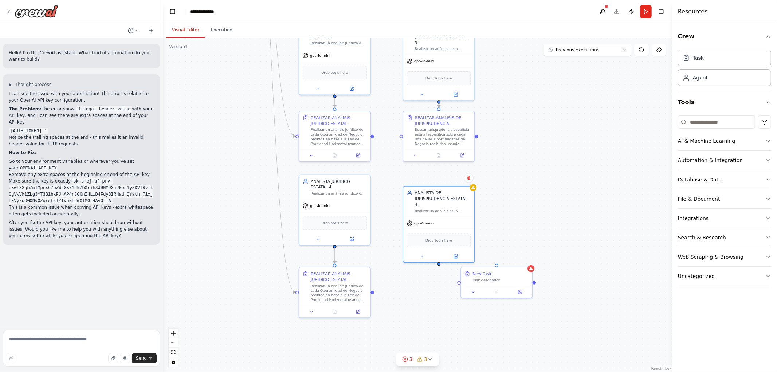
click at [569, 174] on div ".deletable-edge-delete-btn { width: 20px; height: 20px; border: 0px solid #ffff…" at bounding box center [417, 205] width 509 height 334
drag, startPoint x: 511, startPoint y: 277, endPoint x: 452, endPoint y: 282, distance: 59.2
click at [451, 283] on div "Task description" at bounding box center [443, 284] width 56 height 5
click at [461, 154] on icon at bounding box center [462, 155] width 4 height 4
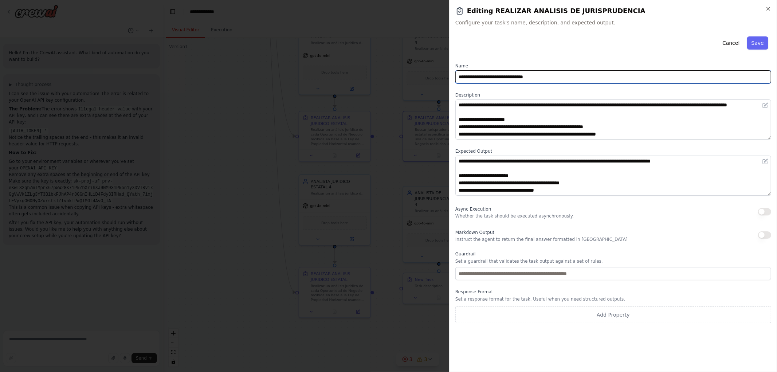
drag, startPoint x: 567, startPoint y: 75, endPoint x: 316, endPoint y: 52, distance: 251.6
click at [328, 52] on body "Hello! I'm the CrewAI assistant. What kind of automation do you want to build? …" at bounding box center [388, 186] width 777 height 372
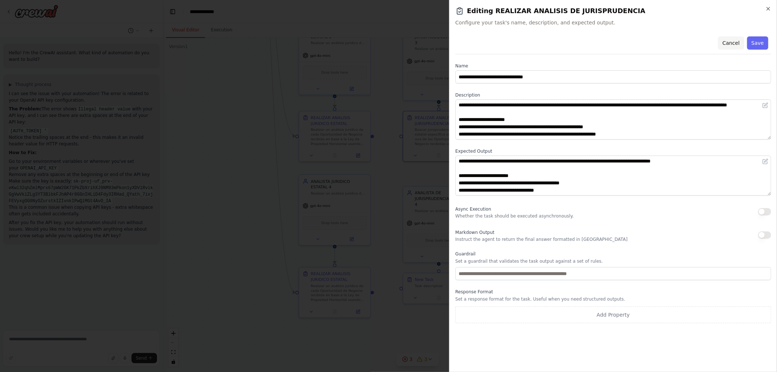
click at [726, 38] on button "Cancel" at bounding box center [731, 42] width 26 height 13
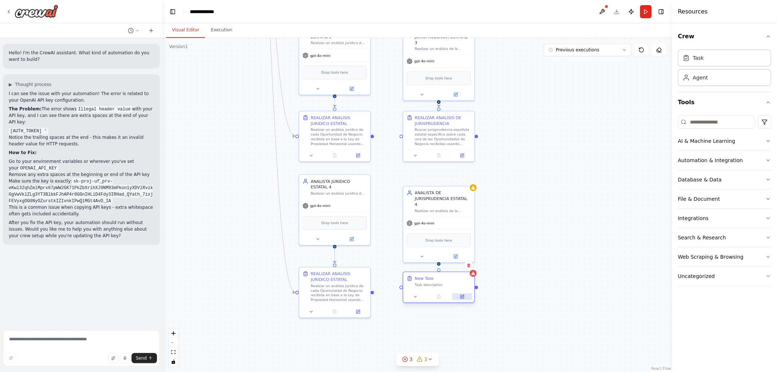
click at [459, 294] on button at bounding box center [462, 296] width 20 height 7
click at [465, 299] on button at bounding box center [462, 296] width 20 height 7
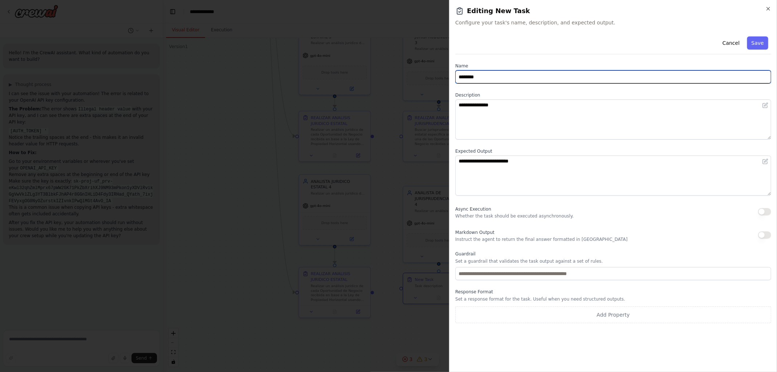
drag, startPoint x: 379, startPoint y: 70, endPoint x: 359, endPoint y: 67, distance: 20.6
click at [371, 69] on body "Hello! I'm the CrewAI assistant. What kind of automation do you want to build? …" at bounding box center [388, 186] width 777 height 372
paste input "**********"
type input "**********"
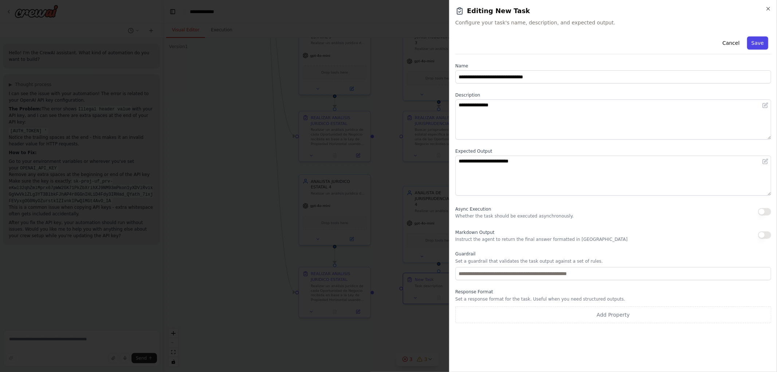
click at [757, 42] on button "Save" at bounding box center [757, 42] width 21 height 13
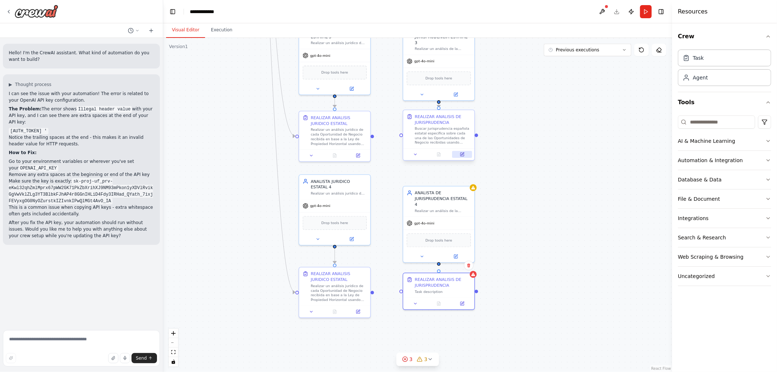
click at [460, 155] on icon at bounding box center [462, 155] width 4 height 4
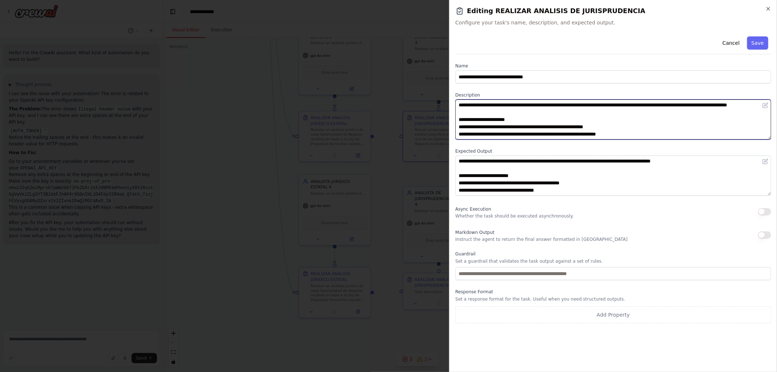
click at [506, 126] on textarea "**********" at bounding box center [613, 119] width 316 height 40
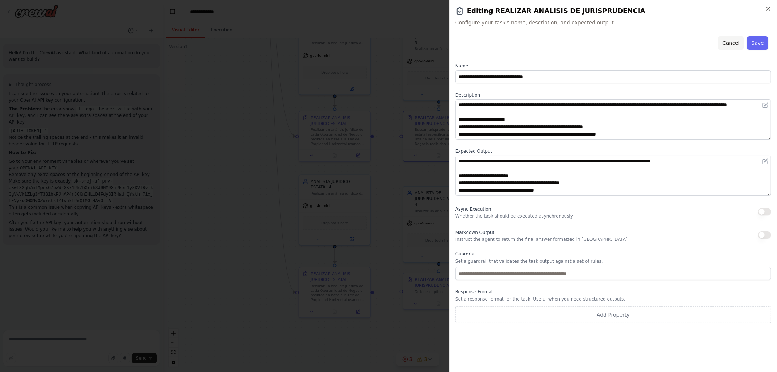
click at [740, 42] on button "Cancel" at bounding box center [731, 42] width 26 height 13
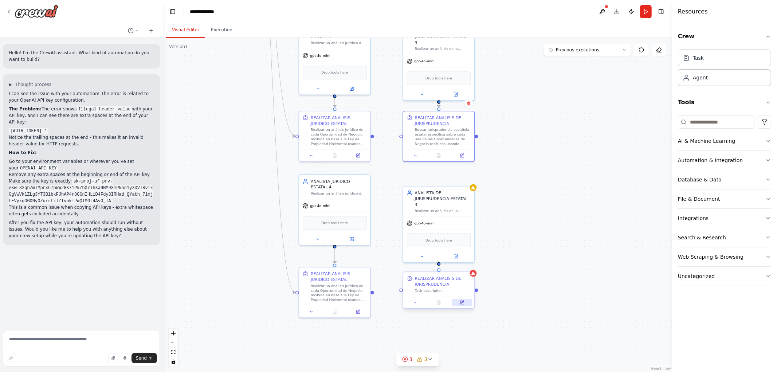
click at [463, 304] on icon at bounding box center [462, 302] width 4 height 4
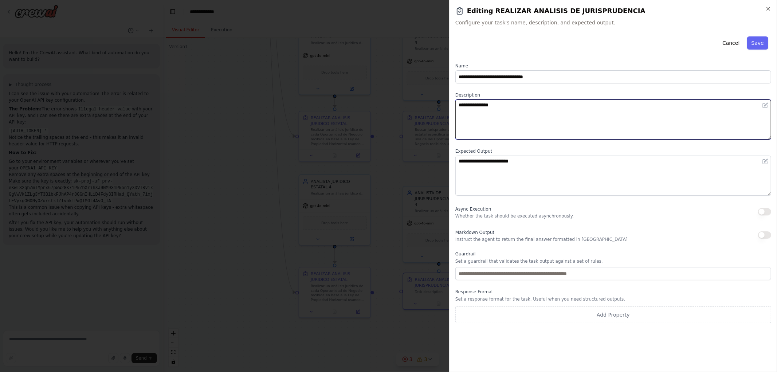
drag, startPoint x: 486, startPoint y: 113, endPoint x: 388, endPoint y: 99, distance: 98.9
click at [417, 106] on body "Hello! I'm the CrewAI assistant. What kind of automation do you want to build? …" at bounding box center [388, 186] width 777 height 372
paste textarea "**********"
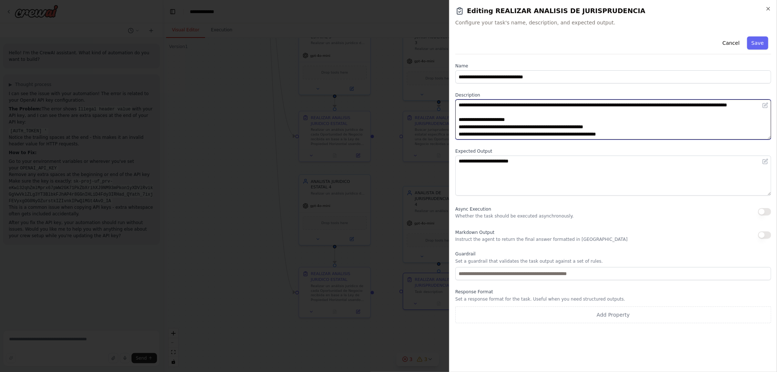
scroll to position [56, 0]
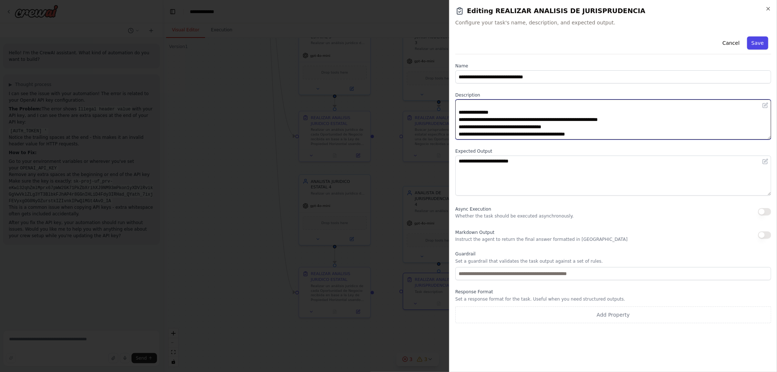
type textarea "**********"
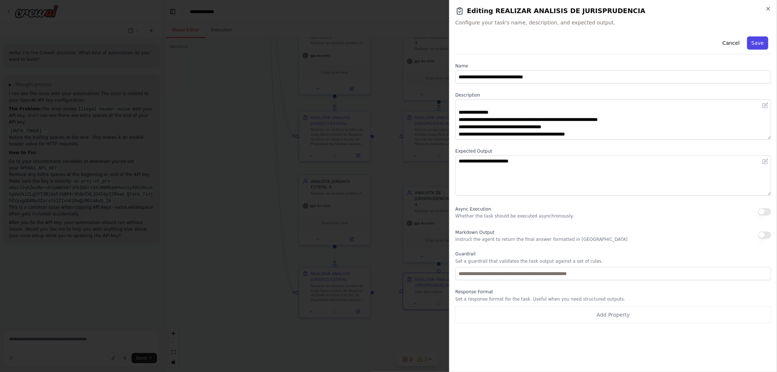
click at [754, 43] on button "Save" at bounding box center [757, 42] width 21 height 13
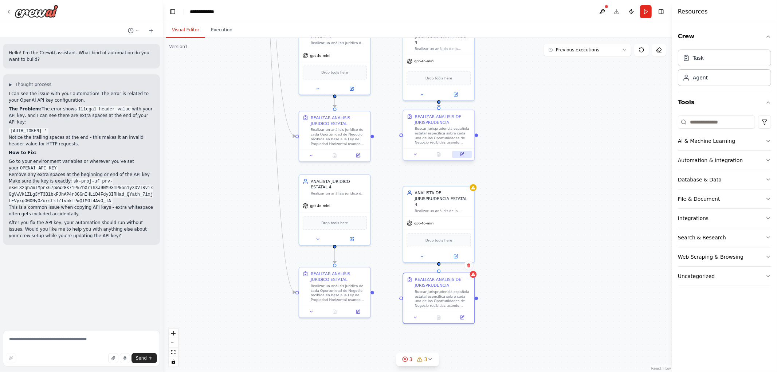
click at [465, 157] on button at bounding box center [462, 154] width 20 height 7
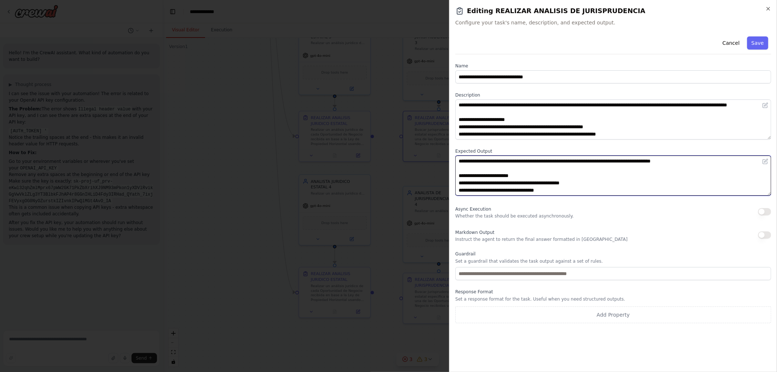
click at [489, 176] on textarea "**********" at bounding box center [613, 175] width 316 height 40
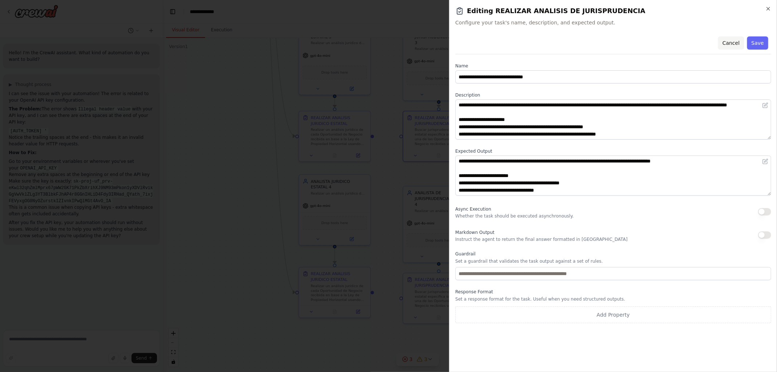
click at [729, 44] on button "Cancel" at bounding box center [731, 42] width 26 height 13
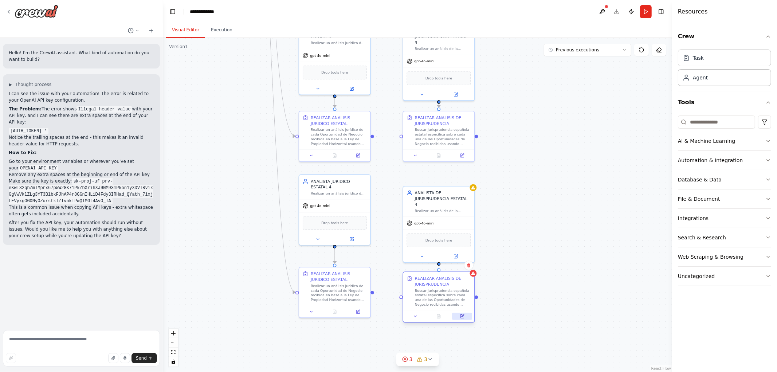
click at [462, 316] on icon at bounding box center [462, 316] width 5 height 5
click at [459, 316] on button at bounding box center [462, 316] width 20 height 7
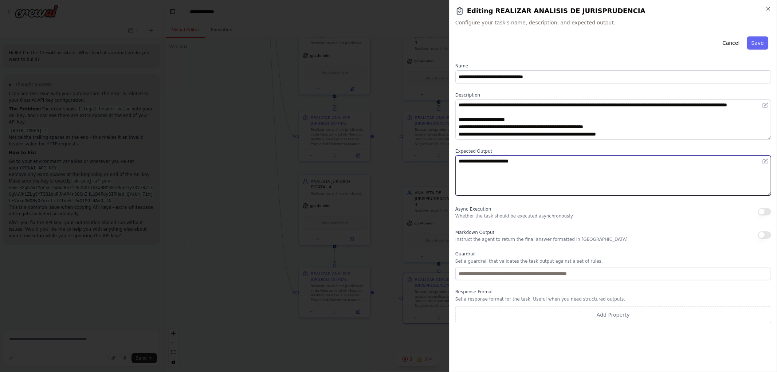
drag, startPoint x: 569, startPoint y: 172, endPoint x: 322, endPoint y: 151, distance: 248.5
click at [324, 151] on body "Hello! I'm the CrewAI assistant. What kind of automation do you want to build? …" at bounding box center [388, 186] width 777 height 372
paste textarea "**********"
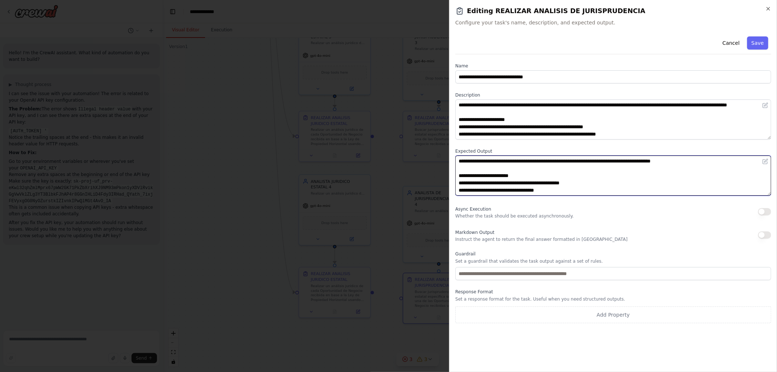
scroll to position [93, 0]
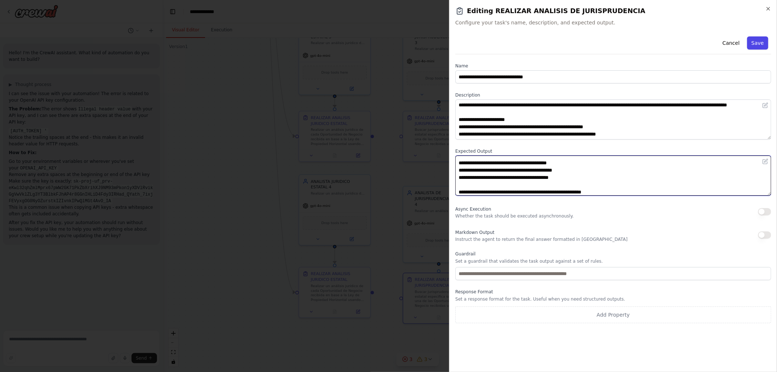
type textarea "**********"
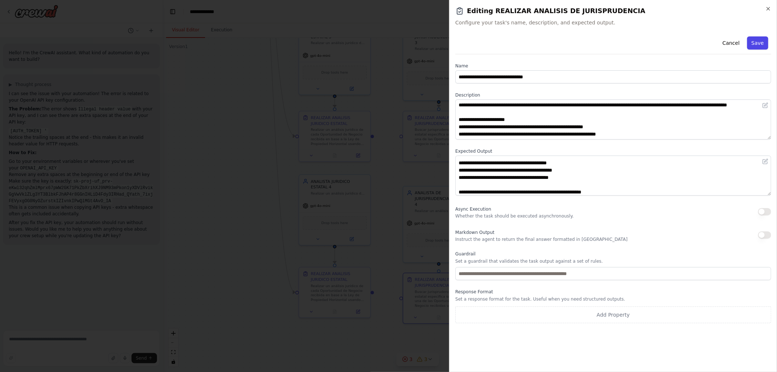
click at [763, 40] on button "Save" at bounding box center [757, 42] width 21 height 13
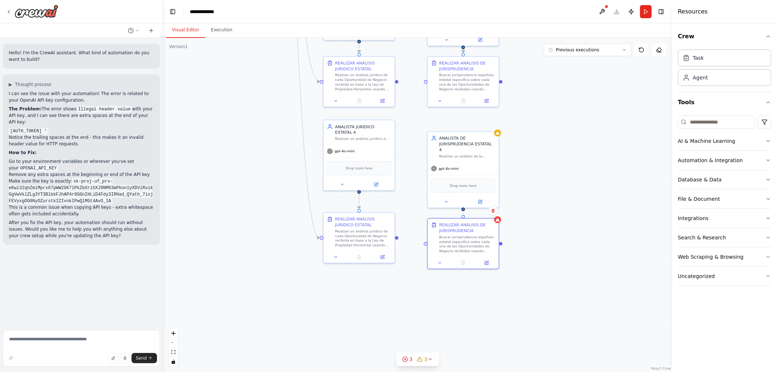
drag, startPoint x: 535, startPoint y: 252, endPoint x: 534, endPoint y: 193, distance: 59.0
click at [561, 187] on div ".deletable-edge-delete-btn { width: 20px; height: 20px; border: 0px solid #ffff…" at bounding box center [417, 205] width 509 height 334
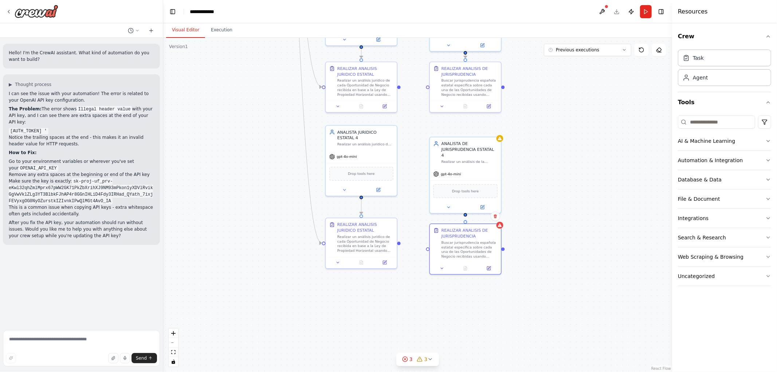
drag, startPoint x: 465, startPoint y: 193, endPoint x: 466, endPoint y: 209, distance: 16.0
click at [466, 209] on div ".deletable-edge-delete-btn { width: 20px; height: 20px; border: 0px solid #ffff…" at bounding box center [417, 205] width 509 height 334
drag, startPoint x: 465, startPoint y: 208, endPoint x: 464, endPoint y: 221, distance: 13.1
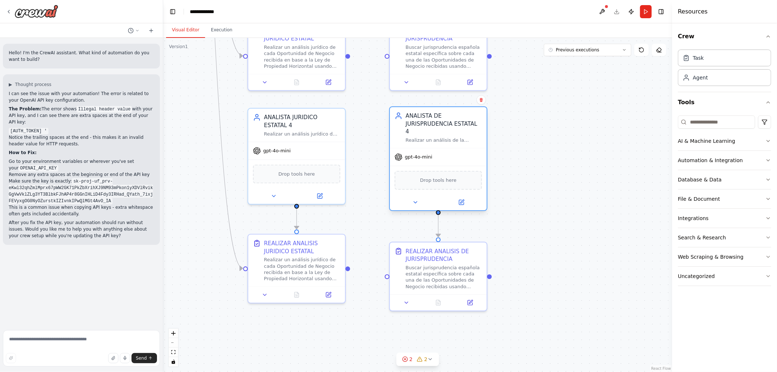
drag, startPoint x: 459, startPoint y: 151, endPoint x: 457, endPoint y: 135, distance: 16.1
click at [457, 135] on div "ANALISTA DE JURISPRUDENCIA ESTATAL 4 Realizar un análisis de la jurisprudencia …" at bounding box center [438, 127] width 97 height 41
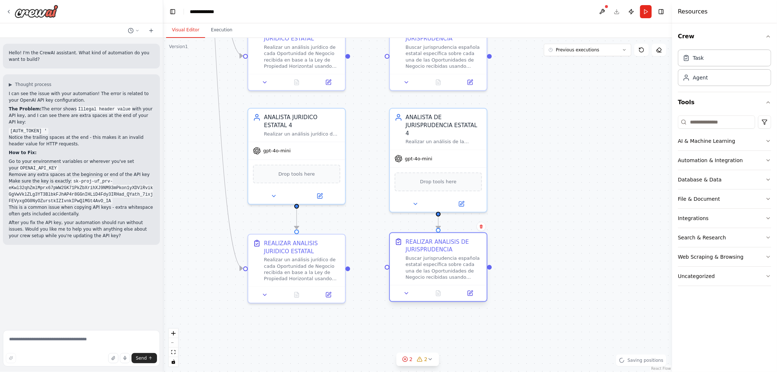
drag, startPoint x: 460, startPoint y: 262, endPoint x: 460, endPoint y: 252, distance: 9.8
click at [460, 252] on div "REALIZAR ANALISIS DE JURISPRUDENCIA Buscar jurisprudencia española estatal espe…" at bounding box center [444, 259] width 76 height 43
drag, startPoint x: 526, startPoint y: 193, endPoint x: 533, endPoint y: 194, distance: 7.7
click at [530, 198] on div ".deletable-edge-delete-btn { width: 20px; height: 20px; border: 0px solid #ffff…" at bounding box center [417, 205] width 509 height 334
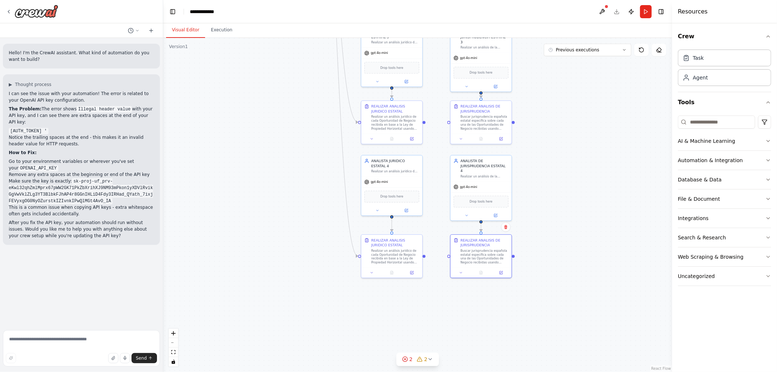
drag, startPoint x: 594, startPoint y: 173, endPoint x: 554, endPoint y: 247, distance: 83.7
click at [575, 250] on div ".deletable-edge-delete-btn { width: 20px; height: 20px; border: 0px solid #ffff…" at bounding box center [417, 205] width 509 height 334
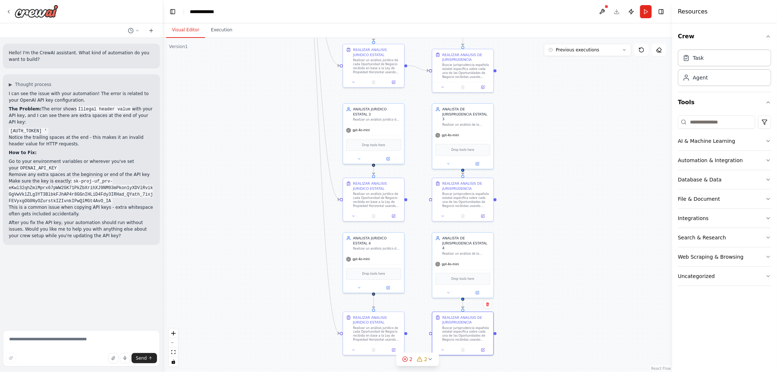
click at [568, 194] on div ".deletable-edge-delete-btn { width: 20px; height: 20px; border: 0px solid #ffff…" at bounding box center [417, 205] width 509 height 334
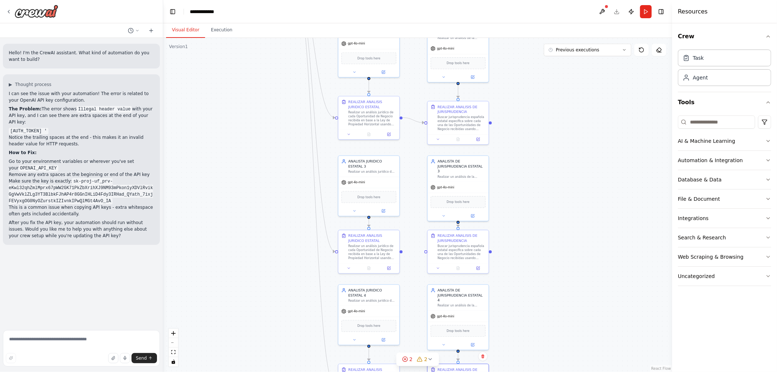
drag, startPoint x: 556, startPoint y: 181, endPoint x: 554, endPoint y: 220, distance: 38.3
click at [554, 220] on div ".deletable-edge-delete-btn { width: 20px; height: 20px; border: 0px solid #ffff…" at bounding box center [417, 205] width 509 height 334
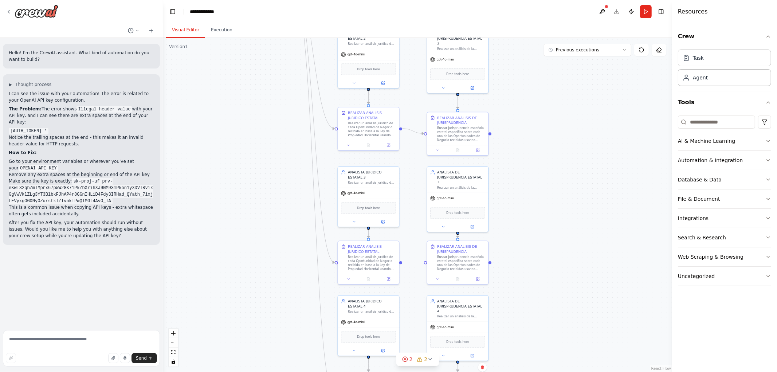
drag, startPoint x: 566, startPoint y: 194, endPoint x: 557, endPoint y: 230, distance: 36.5
click at [557, 230] on div ".deletable-edge-delete-btn { width: 20px; height: 20px; border: 0px solid #ffff…" at bounding box center [417, 205] width 509 height 334
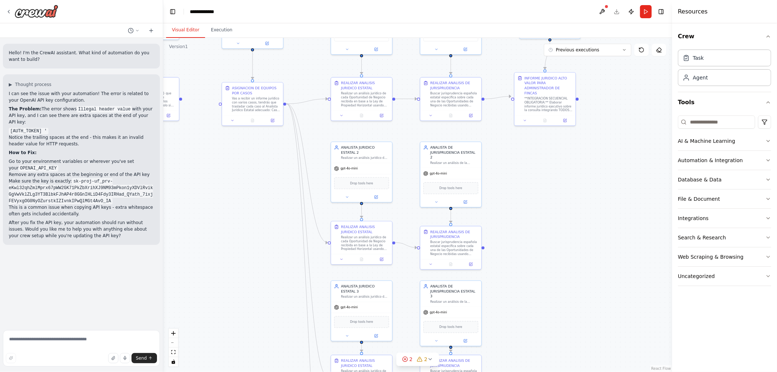
drag, startPoint x: 549, startPoint y: 192, endPoint x: 552, endPoint y: 256, distance: 63.8
click at [552, 256] on div ".deletable-edge-delete-btn { width: 20px; height: 20px; border: 0px solid #ffff…" at bounding box center [417, 205] width 509 height 334
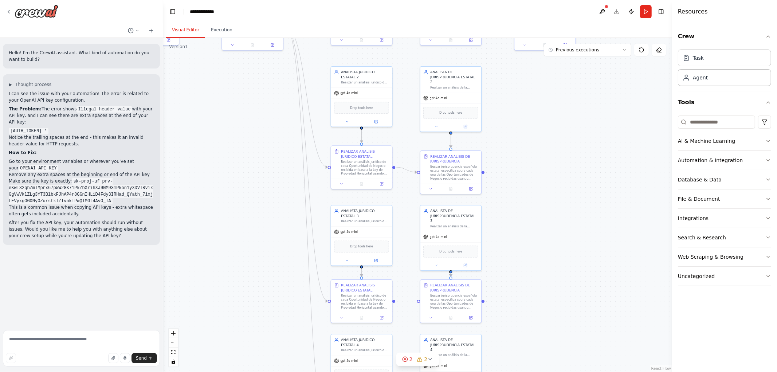
drag, startPoint x: 543, startPoint y: 254, endPoint x: 539, endPoint y: 161, distance: 93.7
click at [539, 162] on div ".deletable-edge-delete-btn { width: 20px; height: 20px; border: 0px solid #ffff…" at bounding box center [417, 205] width 509 height 334
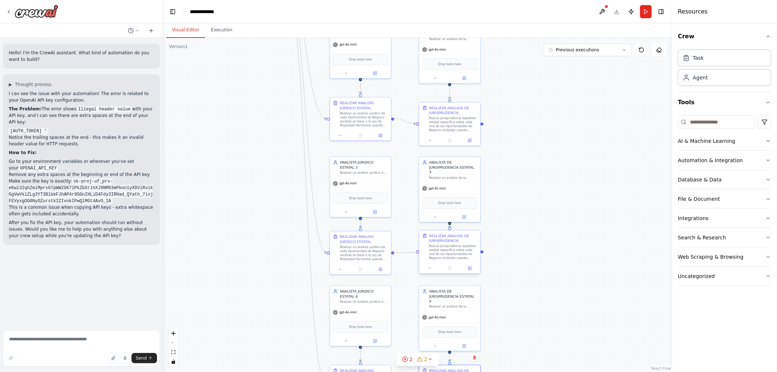
drag, startPoint x: 392, startPoint y: 252, endPoint x: 419, endPoint y: 253, distance: 27.0
drag, startPoint x: 408, startPoint y: 293, endPoint x: 411, endPoint y: 276, distance: 17.4
click at [411, 277] on div ".deletable-edge-delete-btn { width: 20px; height: 20px; border: 0px solid #ffff…" at bounding box center [417, 205] width 509 height 334
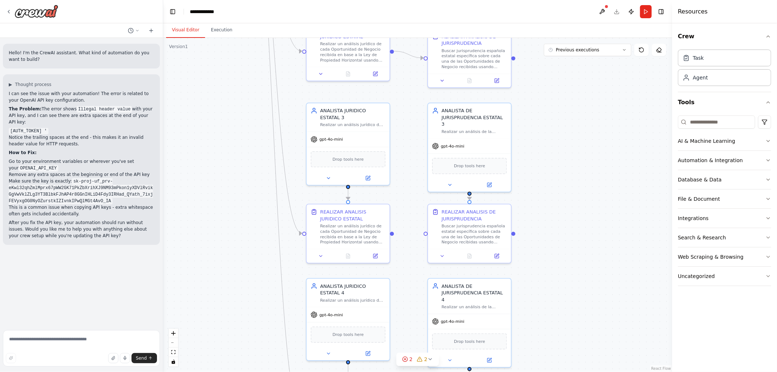
click at [392, 234] on div ".deletable-edge-delete-btn { width: 20px; height: 20px; border: 0px solid #ffff…" at bounding box center [417, 205] width 509 height 334
drag, startPoint x: 392, startPoint y: 234, endPoint x: 429, endPoint y: 236, distance: 36.8
drag, startPoint x: 392, startPoint y: 233, endPoint x: 425, endPoint y: 232, distance: 32.8
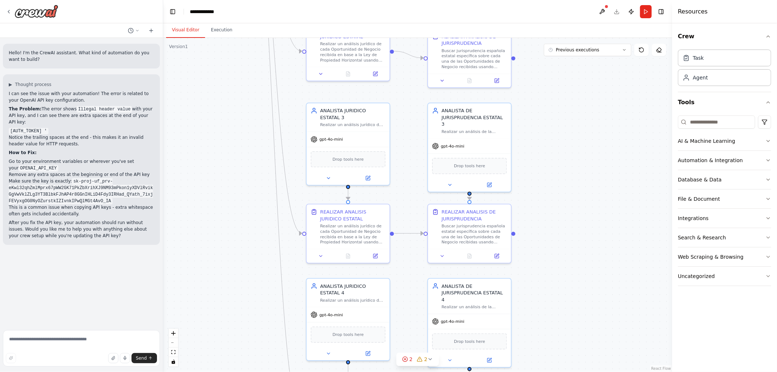
drag, startPoint x: 418, startPoint y: 284, endPoint x: 417, endPoint y: 196, distance: 88.1
click at [417, 199] on div ".deletable-edge-delete-btn { width: 20px; height: 20px; border: 0px solid #ffff…" at bounding box center [417, 205] width 509 height 334
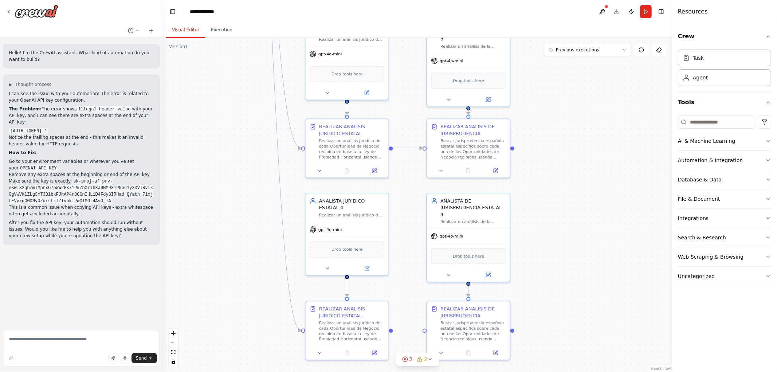
drag, startPoint x: 405, startPoint y: 180, endPoint x: 405, endPoint y: 175, distance: 4.7
click at [405, 175] on div ".deletable-edge-delete-btn { width: 20px; height: 20px; border: 0px solid #ffff…" at bounding box center [417, 205] width 509 height 334
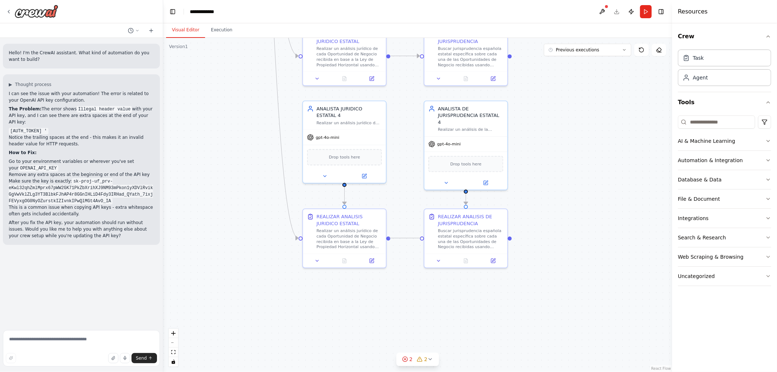
drag, startPoint x: 388, startPoint y: 237, endPoint x: 419, endPoint y: 236, distance: 31.0
click at [557, 247] on div ".deletable-edge-delete-btn { width: 20px; height: 20px; border: 0px solid #ffff…" at bounding box center [417, 205] width 509 height 334
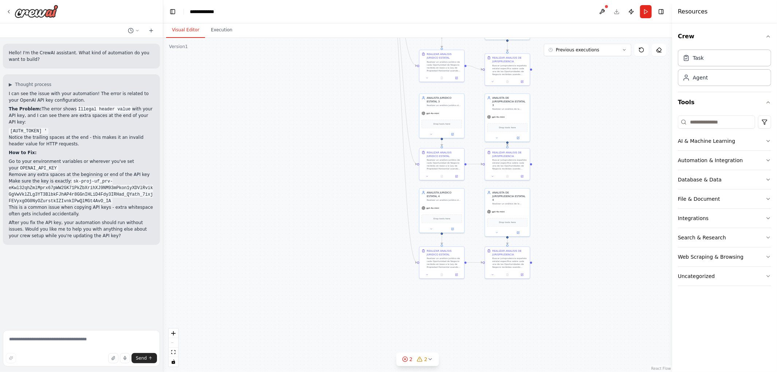
drag, startPoint x: 609, startPoint y: 207, endPoint x: 582, endPoint y: 252, distance: 53.1
click at [586, 252] on div ".deletable-edge-delete-btn { width: 20px; height: 20px; border: 0px solid #ffff…" at bounding box center [417, 205] width 509 height 334
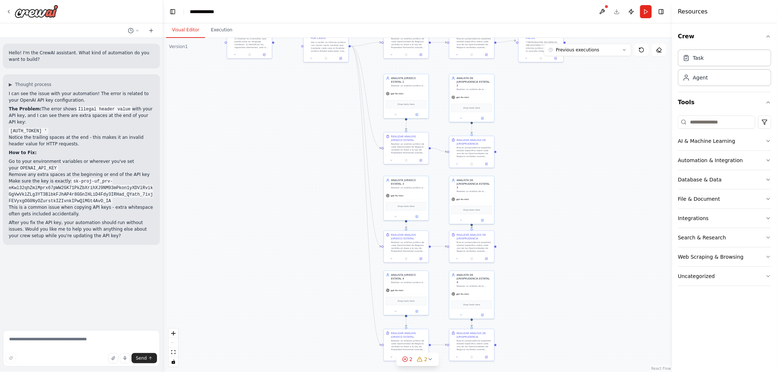
drag, startPoint x: 597, startPoint y: 219, endPoint x: 578, endPoint y: 252, distance: 38.3
click at [584, 252] on div ".deletable-edge-delete-btn { width: 20px; height: 20px; border: 0px solid #ffff…" at bounding box center [417, 205] width 509 height 334
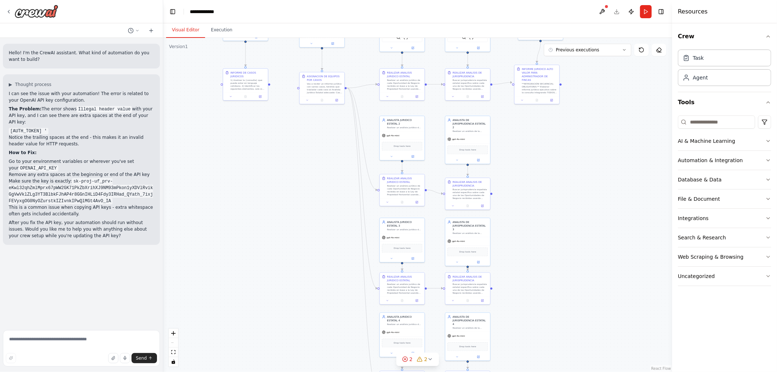
drag, startPoint x: 580, startPoint y: 220, endPoint x: 577, endPoint y: 250, distance: 30.0
click at [578, 254] on div ".deletable-edge-delete-btn { width: 20px; height: 20px; border: 0px solid #ffff…" at bounding box center [417, 205] width 509 height 334
drag, startPoint x: 574, startPoint y: 239, endPoint x: 559, endPoint y: 271, distance: 35.3
click at [559, 271] on div ".deletable-edge-delete-btn { width: 20px; height: 20px; border: 0px solid #ffff…" at bounding box center [417, 205] width 509 height 334
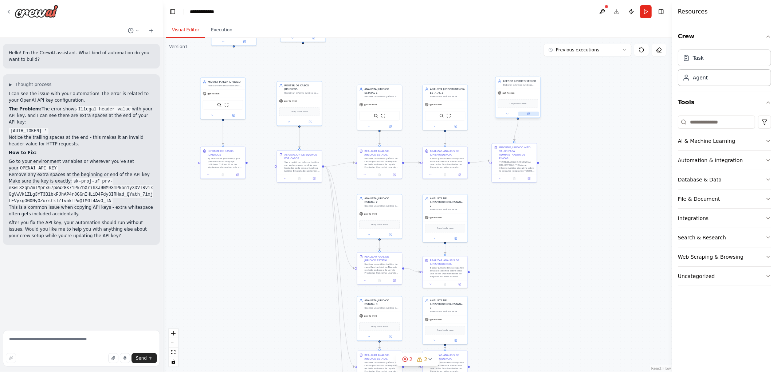
click at [528, 114] on icon at bounding box center [528, 114] width 2 height 2
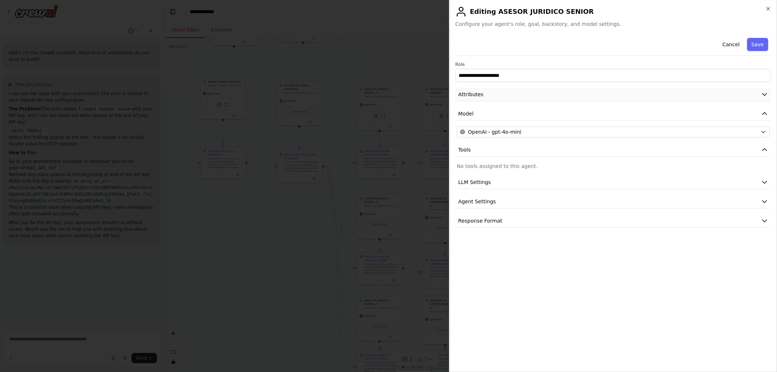
click at [527, 95] on button "Attributes" at bounding box center [613, 94] width 316 height 13
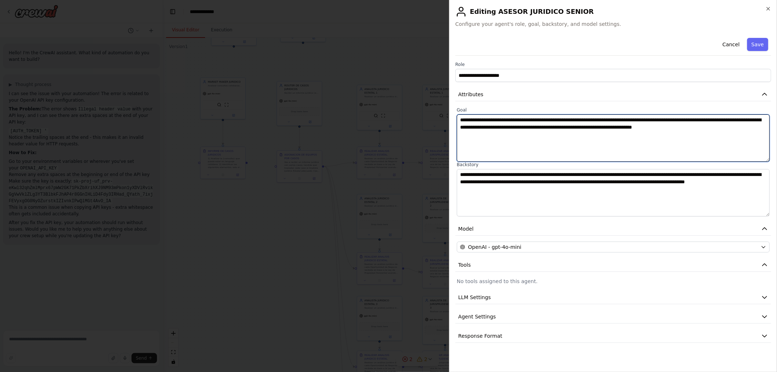
click at [683, 121] on textarea "**********" at bounding box center [613, 137] width 313 height 47
click at [686, 121] on textarea "**********" at bounding box center [613, 137] width 313 height 47
drag, startPoint x: 653, startPoint y: 127, endPoint x: 763, endPoint y: 127, distance: 109.2
click at [763, 127] on textarea "**********" at bounding box center [613, 137] width 313 height 47
click at [481, 119] on textarea "**********" at bounding box center [613, 137] width 313 height 47
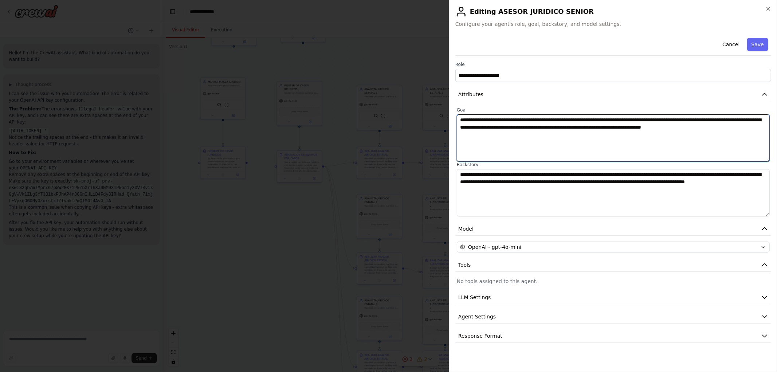
click at [703, 127] on textarea "**********" at bounding box center [613, 137] width 313 height 47
click at [765, 131] on textarea "**********" at bounding box center [613, 137] width 313 height 47
type textarea "**********"
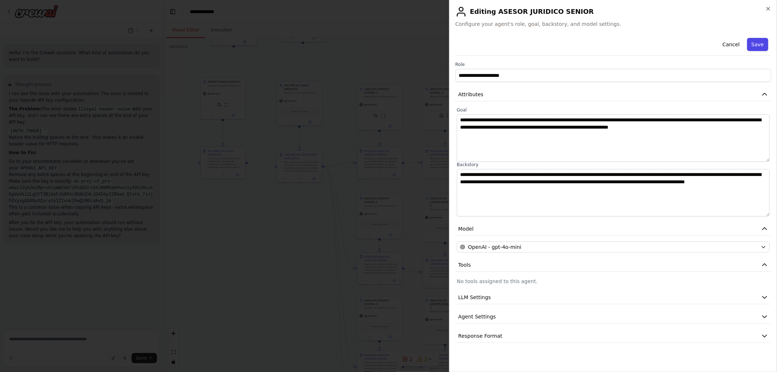
click at [763, 48] on button "Save" at bounding box center [757, 44] width 21 height 13
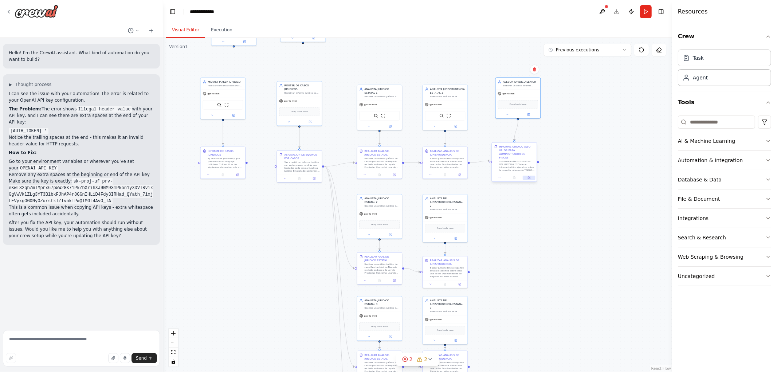
click at [529, 176] on button at bounding box center [529, 178] width 12 height 4
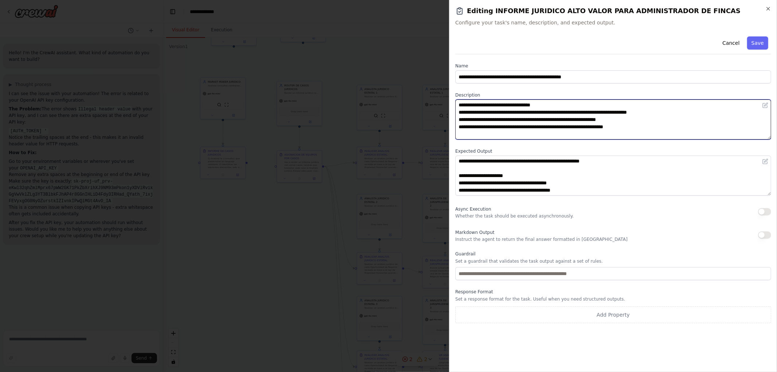
click at [664, 111] on textarea "**********" at bounding box center [613, 119] width 316 height 40
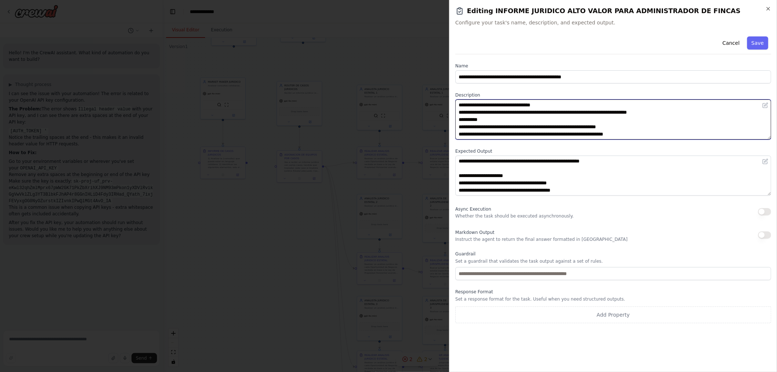
drag, startPoint x: 656, startPoint y: 129, endPoint x: 654, endPoint y: 133, distance: 3.7
click at [656, 129] on textarea "**********" at bounding box center [613, 119] width 316 height 40
click at [649, 135] on textarea "**********" at bounding box center [613, 119] width 316 height 40
drag, startPoint x: 465, startPoint y: 114, endPoint x: 440, endPoint y: 115, distance: 25.5
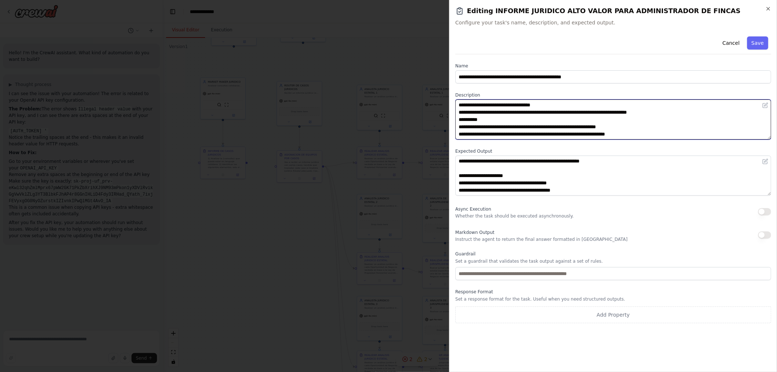
click at [440, 114] on body "Hello! I'm the CrewAI assistant. What kind of automation do you want to build? …" at bounding box center [388, 186] width 777 height 372
drag, startPoint x: 639, startPoint y: 130, endPoint x: 644, endPoint y: 124, distance: 7.5
click at [640, 129] on textarea "**********" at bounding box center [613, 119] width 316 height 40
paste textarea "**********"
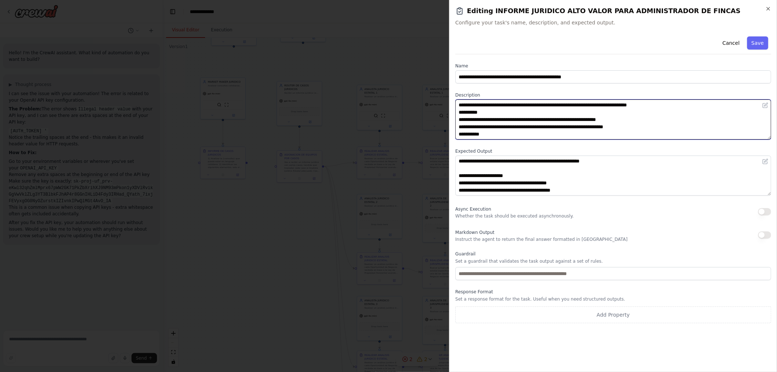
click at [476, 126] on textarea "**********" at bounding box center [613, 119] width 316 height 40
drag, startPoint x: 603, startPoint y: 121, endPoint x: 436, endPoint y: 114, distance: 166.9
click at [436, 114] on body "Hello! I'm the CrewAI assistant. What kind of automation do you want to build? …" at bounding box center [388, 186] width 777 height 372
click at [511, 127] on textarea "**********" at bounding box center [613, 119] width 316 height 40
paste textarea "**********"
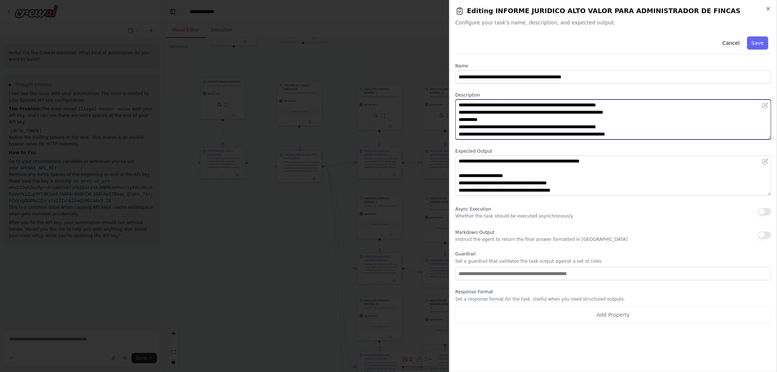
scroll to position [29, 0]
drag, startPoint x: 493, startPoint y: 114, endPoint x: 441, endPoint y: 110, distance: 52.6
click at [441, 110] on body "Hello! I'm the CrewAI assistant. What kind of automation do you want to build? …" at bounding box center [388, 186] width 777 height 372
click at [645, 125] on textarea "**********" at bounding box center [613, 119] width 316 height 40
paste textarea "**********"
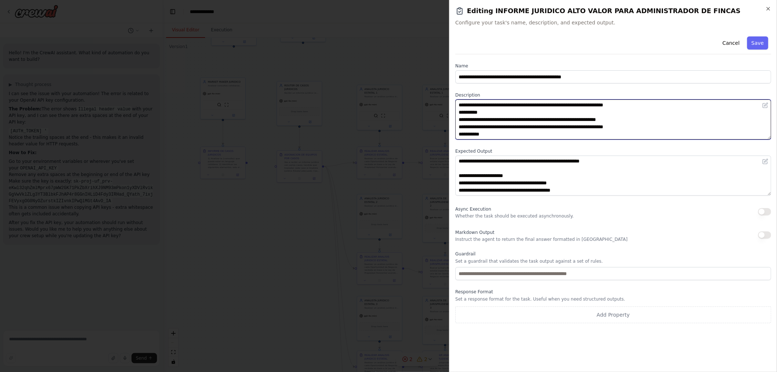
click at [478, 135] on textarea "**********" at bounding box center [613, 119] width 316 height 40
drag, startPoint x: 513, startPoint y: 135, endPoint x: 386, endPoint y: 135, distance: 126.7
click at [386, 135] on body "Hello! I'm the CrewAI assistant. What kind of automation do you want to build? …" at bounding box center [388, 186] width 777 height 372
click at [477, 129] on textarea "**********" at bounding box center [613, 119] width 316 height 40
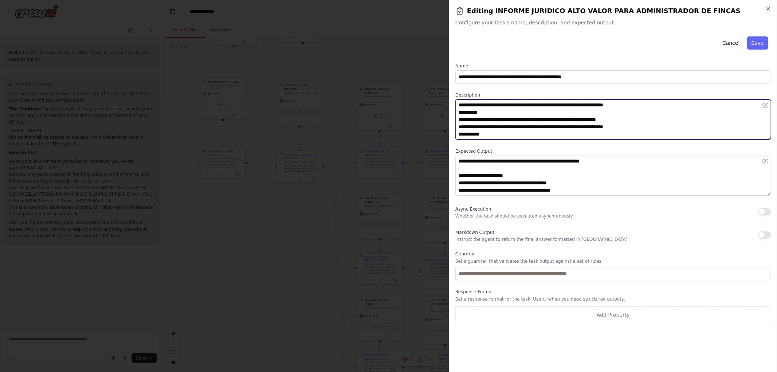
drag, startPoint x: 459, startPoint y: 126, endPoint x: 452, endPoint y: 126, distance: 6.9
click at [452, 126] on div "**********" at bounding box center [613, 186] width 328 height 372
type textarea "**********"
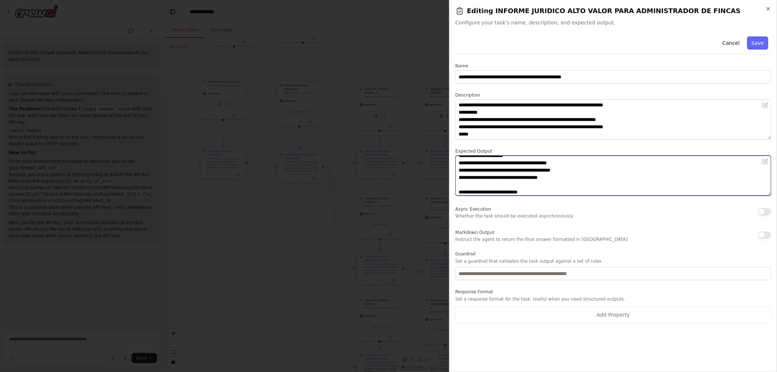
scroll to position [0, 0]
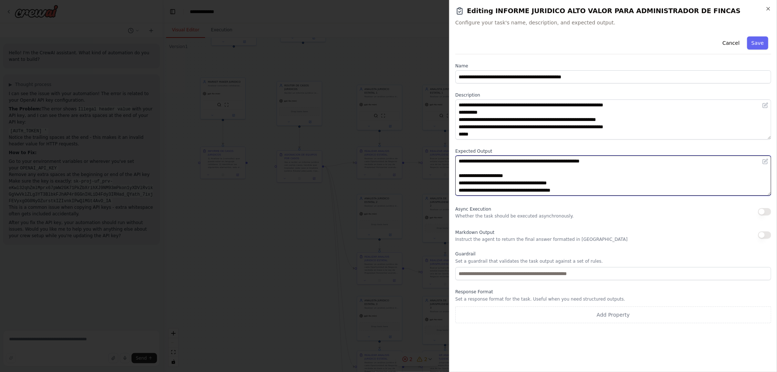
click at [616, 162] on textarea "**********" at bounding box center [613, 175] width 316 height 40
type textarea "**********"
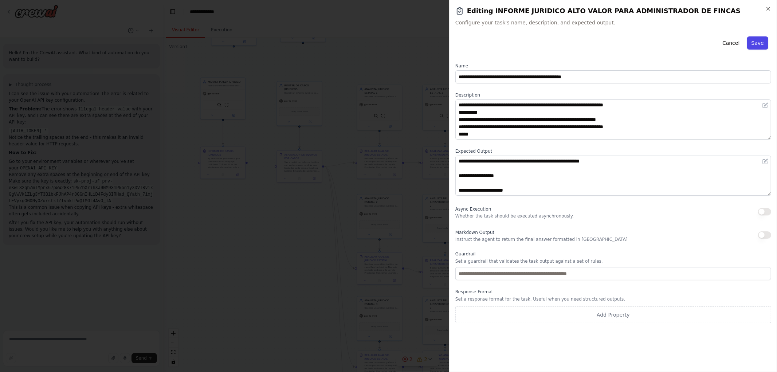
click at [754, 42] on button "Save" at bounding box center [757, 42] width 21 height 13
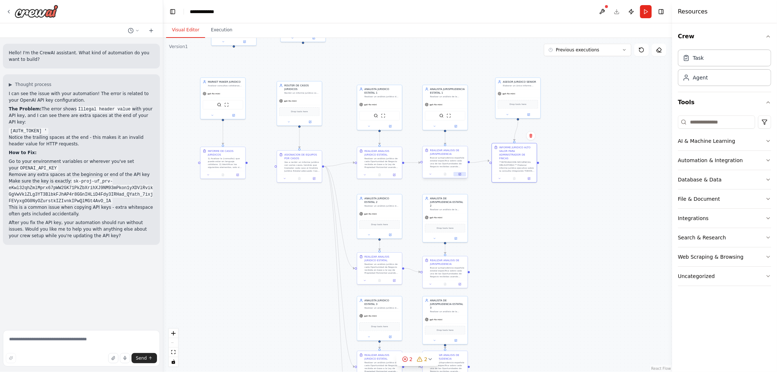
click at [465, 174] on button at bounding box center [459, 174] width 12 height 4
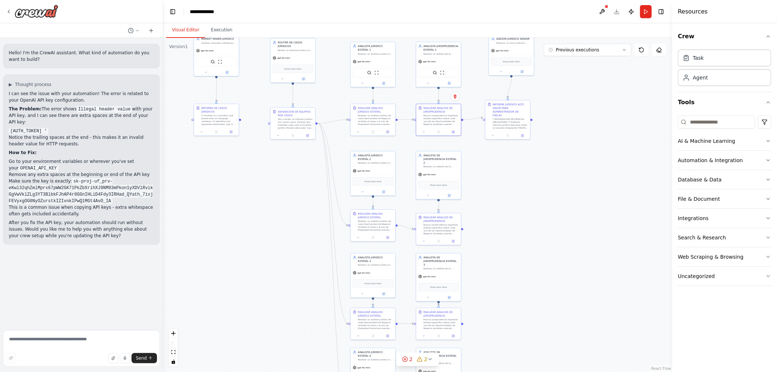
drag, startPoint x: 544, startPoint y: 243, endPoint x: 533, endPoint y: 201, distance: 43.4
click at [533, 204] on div ".deletable-edge-delete-btn { width: 20px; height: 20px; border: 0px solid #ffff…" at bounding box center [417, 205] width 509 height 334
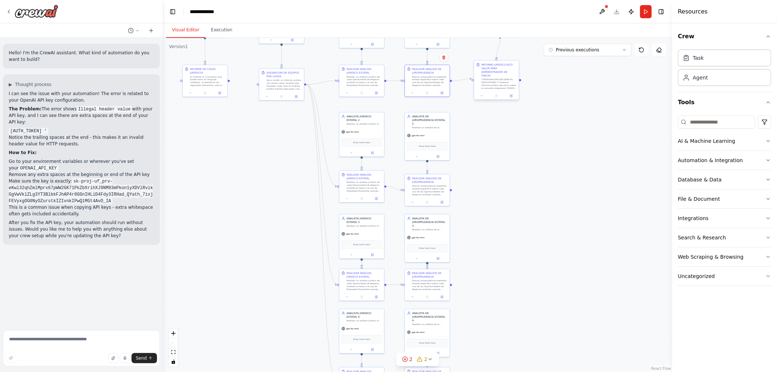
click at [512, 95] on div at bounding box center [496, 96] width 45 height 8
click at [511, 94] on button at bounding box center [511, 96] width 12 height 4
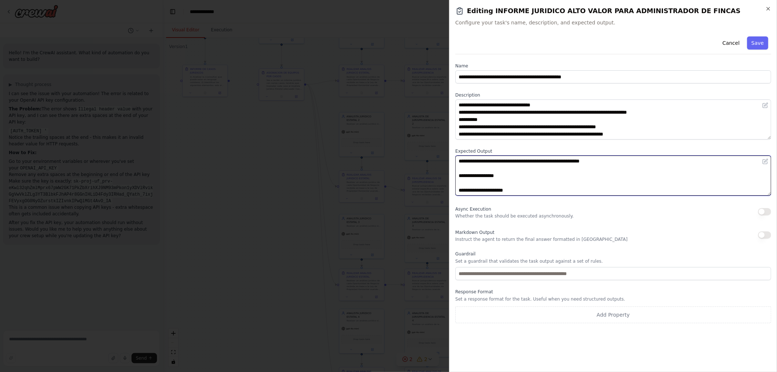
click at [517, 161] on textarea "**********" at bounding box center [613, 175] width 316 height 40
type textarea "**********"
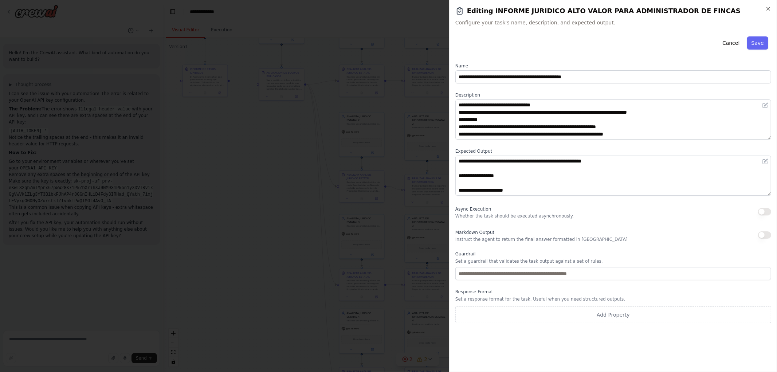
click at [760, 42] on button "Save" at bounding box center [757, 42] width 21 height 13
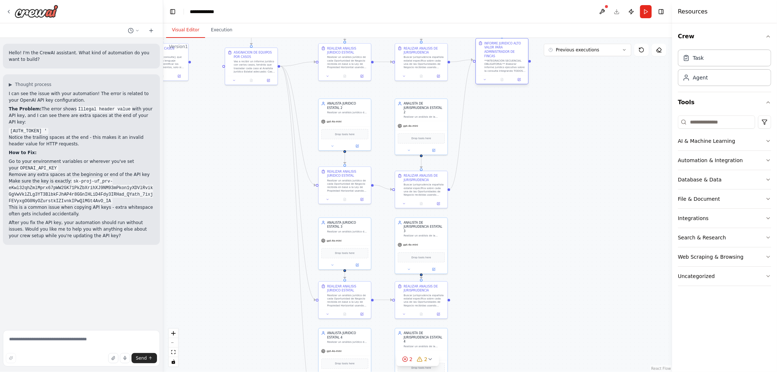
drag, startPoint x: 449, startPoint y: 189, endPoint x: 473, endPoint y: 60, distance: 131.7
drag, startPoint x: 449, startPoint y: 300, endPoint x: 476, endPoint y: 60, distance: 241.4
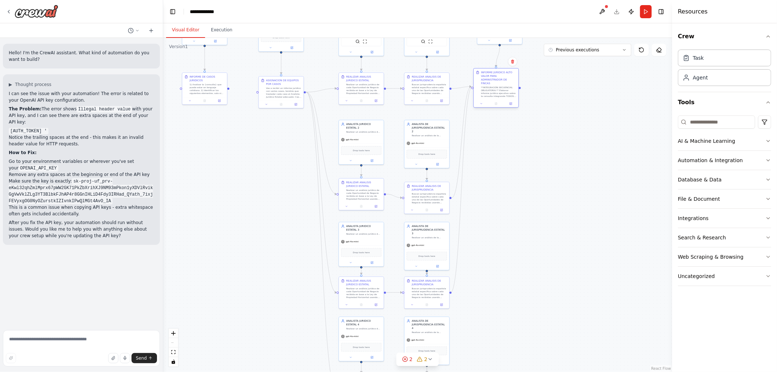
drag, startPoint x: 450, startPoint y: 292, endPoint x: 472, endPoint y: 87, distance: 206.9
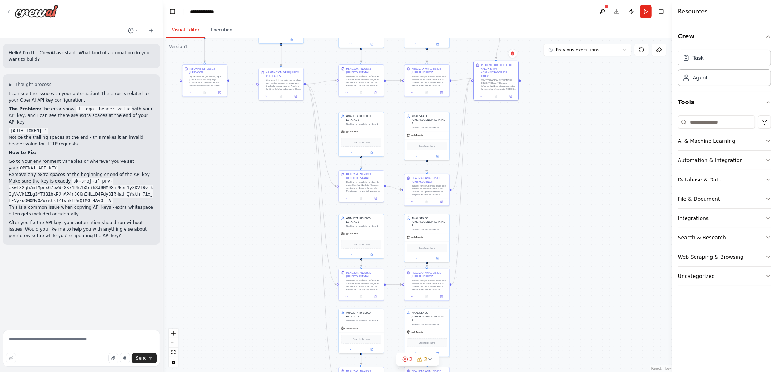
drag, startPoint x: 482, startPoint y: 307, endPoint x: 478, endPoint y: 265, distance: 41.7
click at [486, 252] on div ".deletable-edge-delete-btn { width: 20px; height: 20px; border: 0px solid #ffff…" at bounding box center [417, 205] width 509 height 334
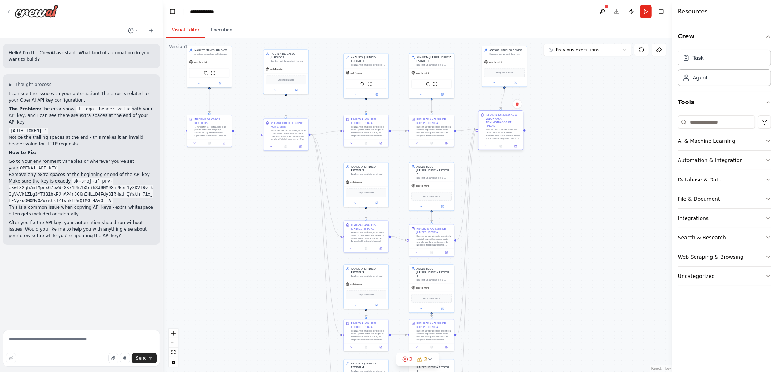
drag, startPoint x: 454, startPoint y: 327, endPoint x: 477, endPoint y: 128, distance: 200.1
click at [477, 125] on div "REALIZAR ANALISIS JURIDICO ESTATAL Realizar un análisis jurídico de cada Oportu…" at bounding box center [521, 41] width 255 height 167
drag, startPoint x: 578, startPoint y: 166, endPoint x: 590, endPoint y: 176, distance: 15.1
click at [607, 173] on div ".deletable-edge-delete-btn { width: 20px; height: 20px; border: 0px solid #ffff…" at bounding box center [417, 205] width 509 height 334
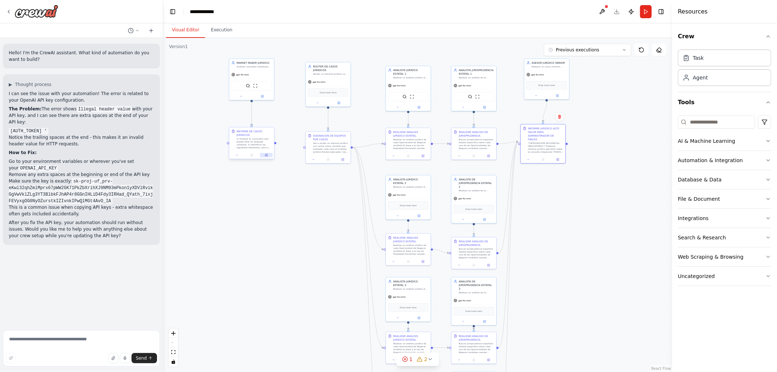
click at [262, 154] on button at bounding box center [266, 155] width 12 height 4
click at [263, 95] on icon at bounding box center [262, 95] width 2 height 2
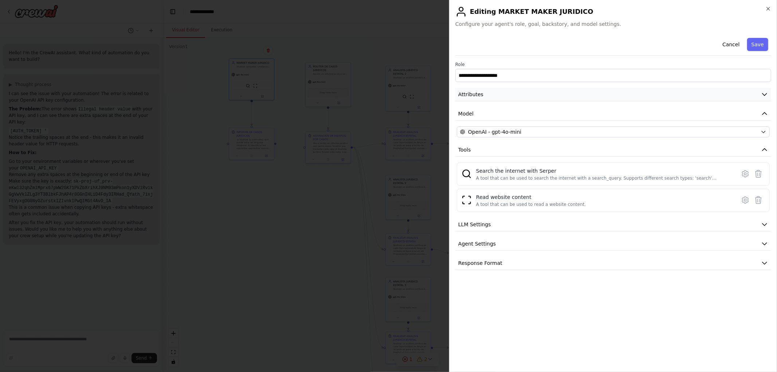
click at [507, 95] on button "Attributes" at bounding box center [613, 94] width 316 height 13
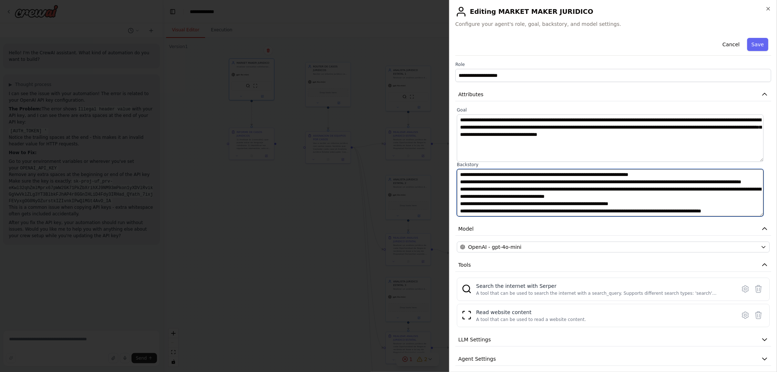
drag, startPoint x: 590, startPoint y: 202, endPoint x: 620, endPoint y: 202, distance: 30.2
click at [620, 202] on textarea "**********" at bounding box center [610, 192] width 307 height 47
type textarea "**********"
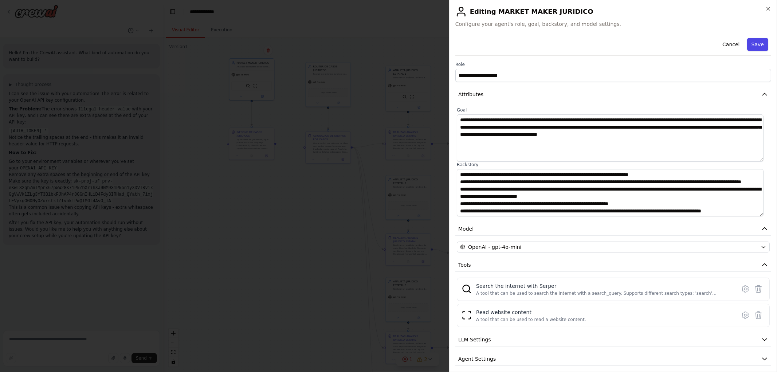
click at [748, 39] on button "Save" at bounding box center [757, 44] width 21 height 13
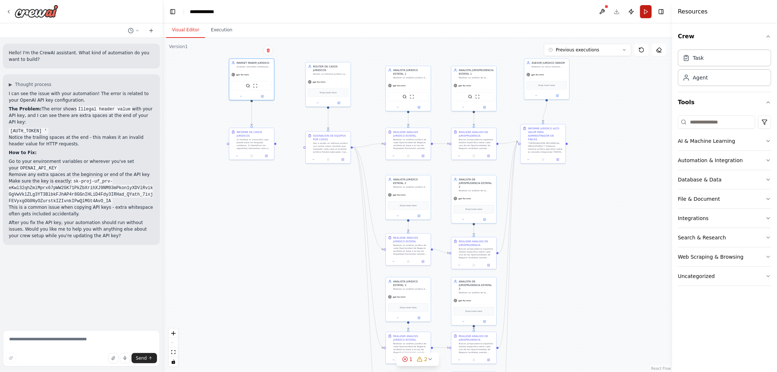
click at [646, 10] on button "Run" at bounding box center [646, 11] width 12 height 13
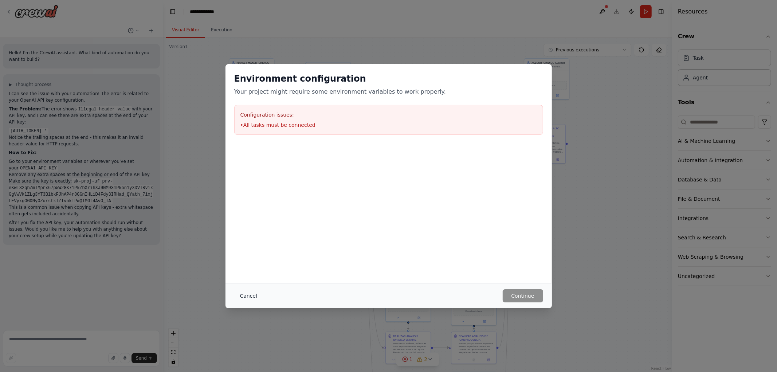
click at [249, 295] on button "Cancel" at bounding box center [248, 295] width 29 height 13
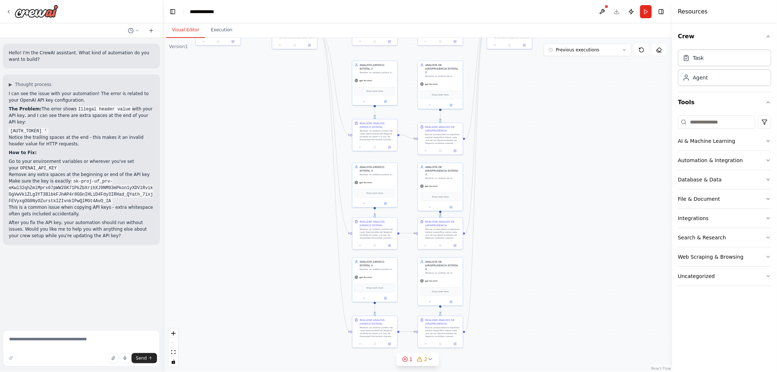
drag, startPoint x: 562, startPoint y: 235, endPoint x: 526, endPoint y: 121, distance: 119.4
click at [528, 118] on div ".deletable-edge-delete-btn { width: 20px; height: 20px; border: 0px solid #ffff…" at bounding box center [417, 205] width 509 height 334
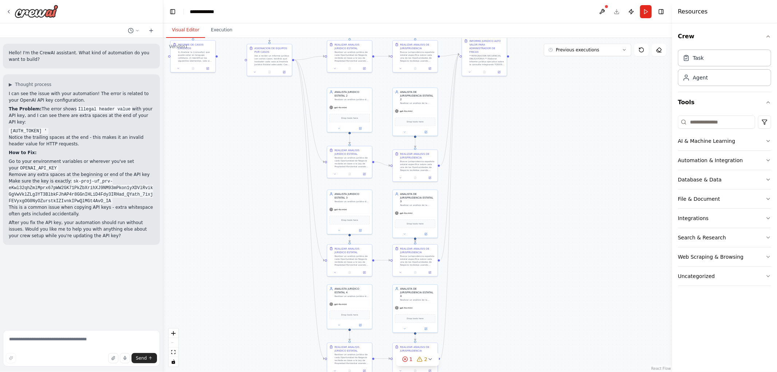
drag, startPoint x: 544, startPoint y: 217, endPoint x: 508, endPoint y: 281, distance: 74.0
click at [511, 282] on div ".deletable-edge-delete-btn { width: 20px; height: 20px; border: 0px solid #ffff…" at bounding box center [417, 205] width 509 height 334
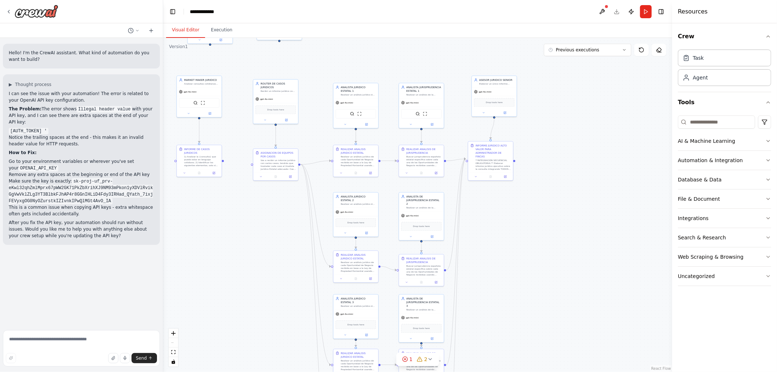
drag, startPoint x: 537, startPoint y: 239, endPoint x: 540, endPoint y: 277, distance: 37.6
click at [543, 287] on div ".deletable-edge-delete-btn { width: 20px; height: 20px; border: 0px solid #ffff…" at bounding box center [417, 205] width 509 height 334
drag, startPoint x: 492, startPoint y: 159, endPoint x: 503, endPoint y: 161, distance: 11.3
click at [503, 161] on div "**INTEGRACIÓN SECUENCIAL OBLIGATORIA:** Elaborar informe jurídico ejecutivo sob…" at bounding box center [503, 165] width 35 height 12
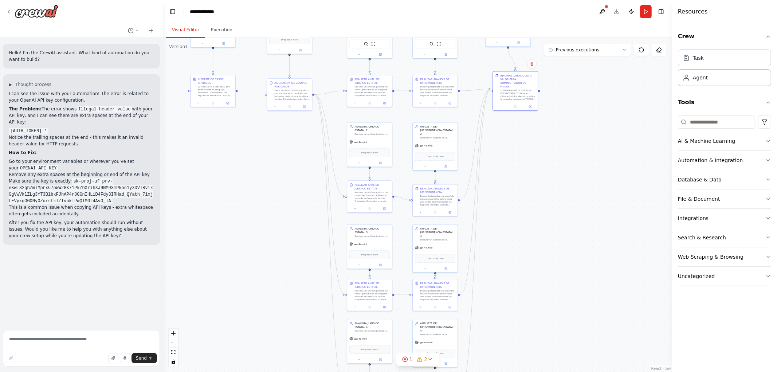
drag, startPoint x: 522, startPoint y: 242, endPoint x: 526, endPoint y: 213, distance: 29.0
click at [525, 213] on div ".deletable-edge-delete-btn { width: 20px; height: 20px; border: 0px solid #ffff…" at bounding box center [417, 205] width 509 height 334
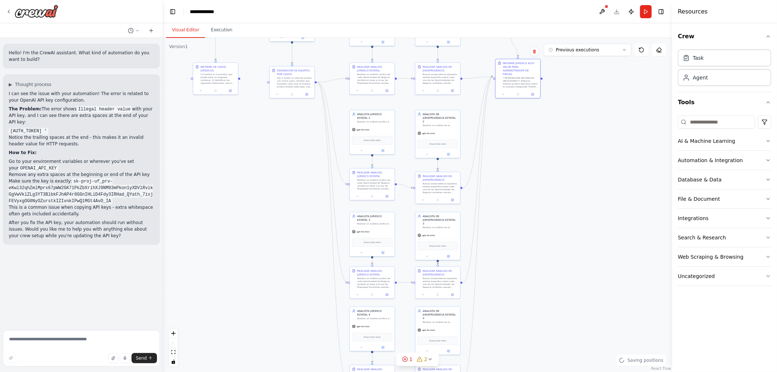
drag, startPoint x: 527, startPoint y: 274, endPoint x: 530, endPoint y: 208, distance: 65.6
click at [530, 208] on div ".deletable-edge-delete-btn { width: 20px; height: 20px; border: 0px solid #ffff…" at bounding box center [417, 205] width 509 height 334
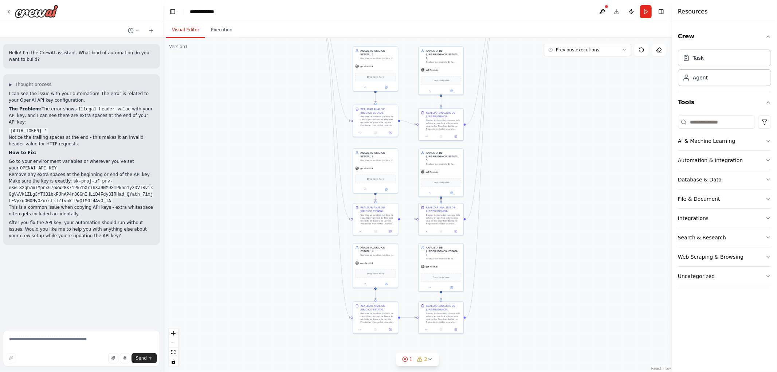
drag, startPoint x: 513, startPoint y: 216, endPoint x: 515, endPoint y: 253, distance: 36.8
click at [515, 253] on div ".deletable-edge-delete-btn { width: 20px; height: 20px; border: 0px solid #ffff…" at bounding box center [417, 205] width 509 height 334
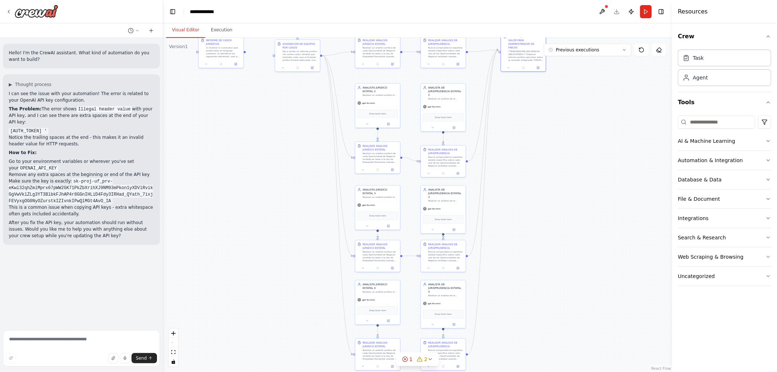
drag, startPoint x: 526, startPoint y: 259, endPoint x: 526, endPoint y: 264, distance: 5.8
click at [526, 264] on div ".deletable-edge-delete-btn { width: 20px; height: 20px; border: 0px solid #ffff…" at bounding box center [417, 205] width 509 height 334
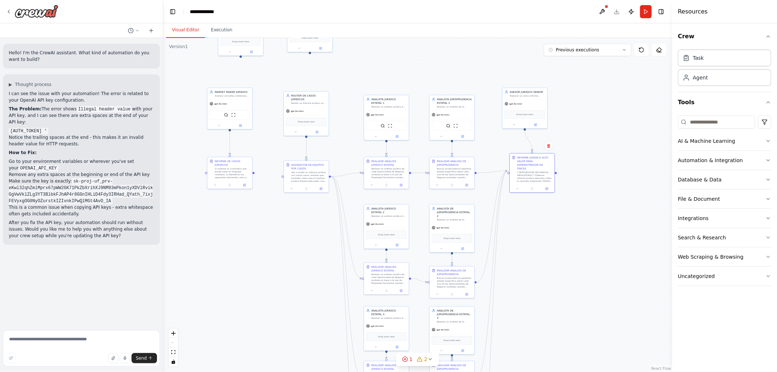
drag, startPoint x: 526, startPoint y: 218, endPoint x: 528, endPoint y: 284, distance: 65.6
click at [528, 284] on div ".deletable-edge-delete-btn { width: 20px; height: 20px; border: 0px solid #ffff…" at bounding box center [417, 205] width 509 height 334
drag, startPoint x: 527, startPoint y: 259, endPoint x: 512, endPoint y: 252, distance: 16.8
click at [534, 256] on div ".deletable-edge-delete-btn { width: 20px; height: 20px; border: 0px solid #ffff…" at bounding box center [417, 205] width 509 height 334
drag, startPoint x: 259, startPoint y: 169, endPoint x: 289, endPoint y: 173, distance: 30.5
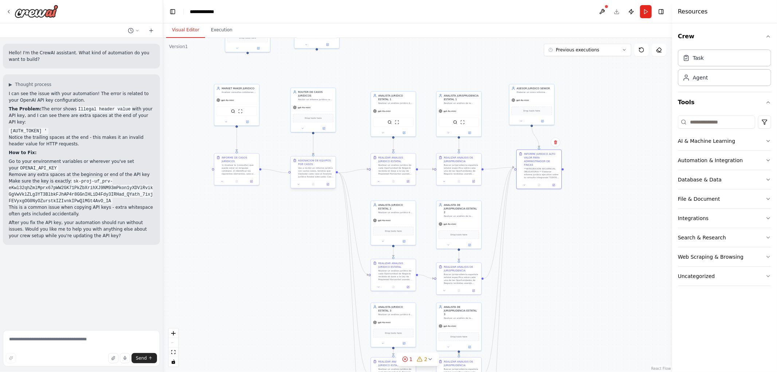
click at [421, 163] on div "REALIZAR ANALISIS JURIDICO ESTATAL Realizar un análisis jurídico de cada Oportu…" at bounding box center [548, 79] width 255 height 167
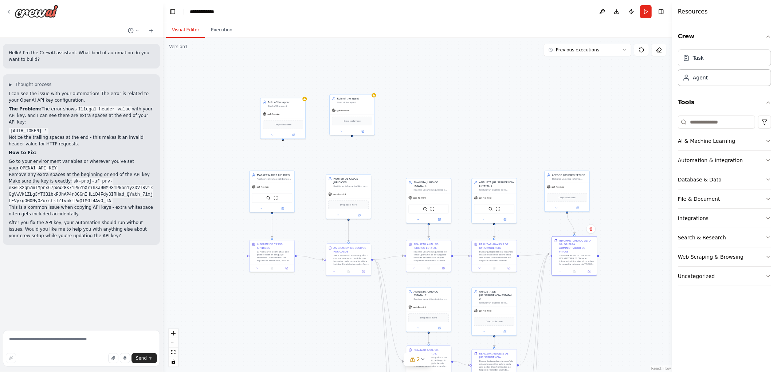
drag, startPoint x: 283, startPoint y: 254, endPoint x: 311, endPoint y: 316, distance: 68.3
click at [311, 316] on div ".deletable-edge-delete-btn { width: 20px; height: 20px; border: 0px solid #ffff…" at bounding box center [417, 205] width 509 height 334
click at [646, 11] on button "Run" at bounding box center [646, 11] width 12 height 13
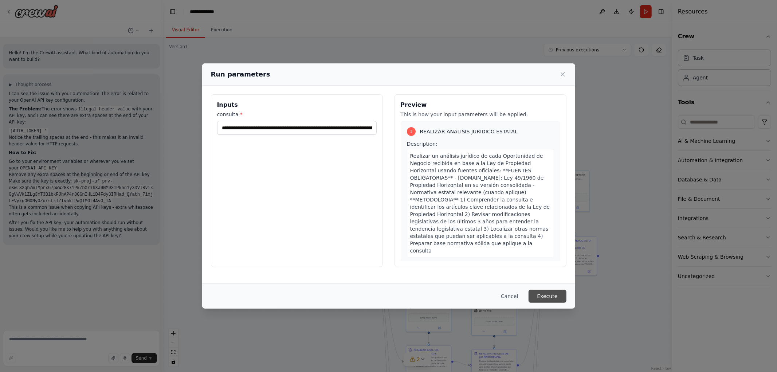
click at [550, 297] on button "Execute" at bounding box center [547, 295] width 38 height 13
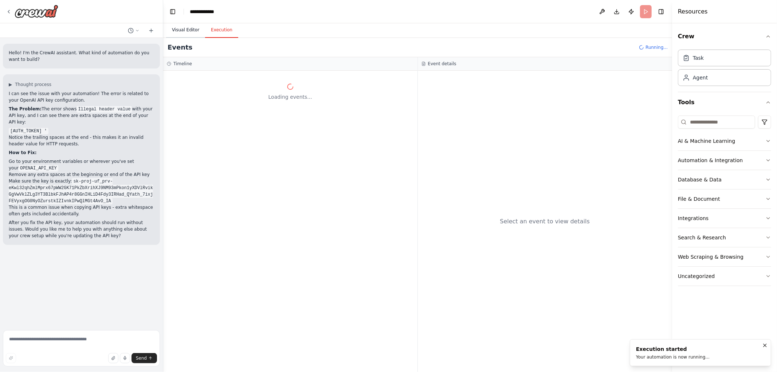
click at [186, 30] on button "Visual Editor" at bounding box center [185, 30] width 39 height 15
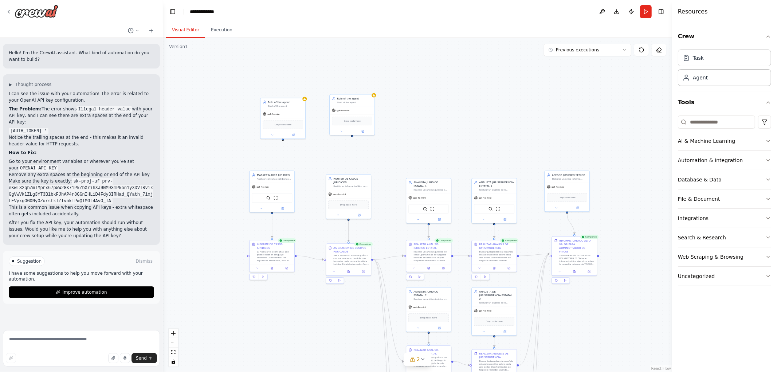
drag, startPoint x: 635, startPoint y: 221, endPoint x: 609, endPoint y: 116, distance: 108.4
click at [609, 117] on div ".deletable-edge-delete-btn { width: 20px; height: 20px; border: 0px solid #ffff…" at bounding box center [417, 205] width 509 height 334
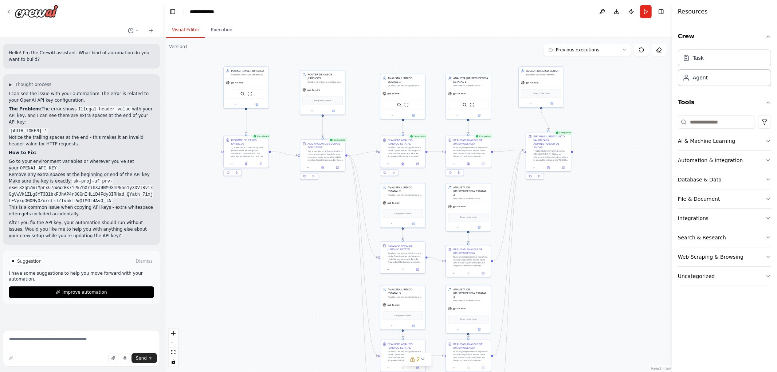
drag, startPoint x: 595, startPoint y: 201, endPoint x: 590, endPoint y: 147, distance: 54.5
click at [590, 152] on div ".deletable-edge-delete-btn { width: 20px; height: 20px; border: 0px solid #ffff…" at bounding box center [417, 205] width 509 height 334
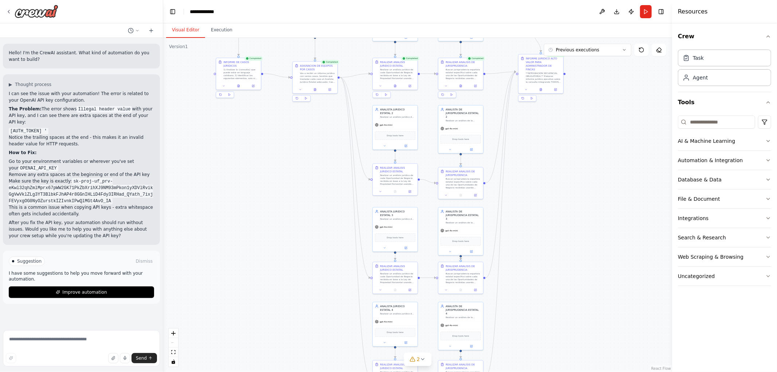
drag, startPoint x: 562, startPoint y: 141, endPoint x: 612, endPoint y: 257, distance: 126.6
click at [613, 257] on div ".deletable-edge-delete-btn { width: 20px; height: 20px; border: 0px solid #ffff…" at bounding box center [417, 205] width 509 height 334
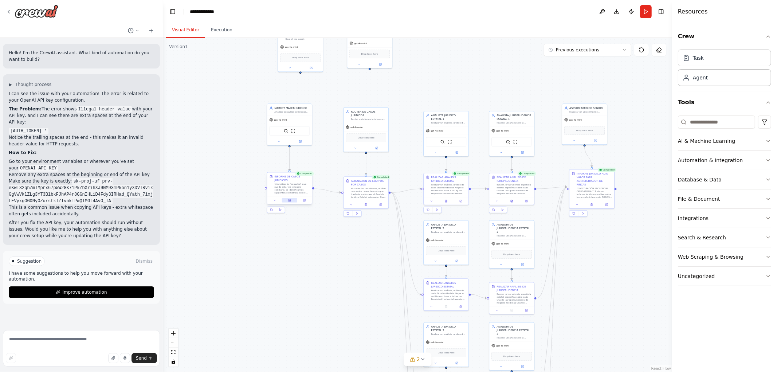
click at [291, 198] on button at bounding box center [289, 200] width 15 height 4
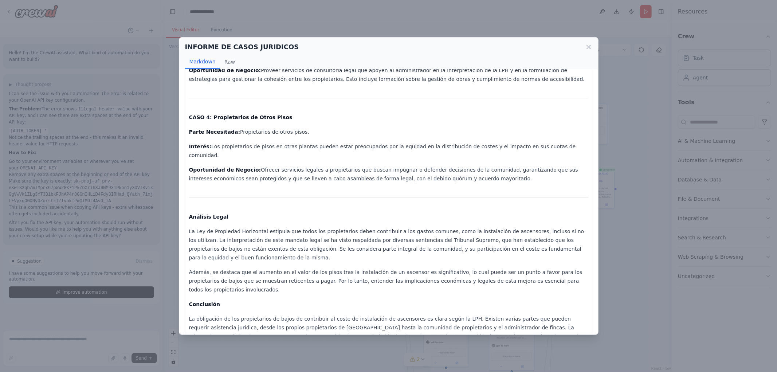
scroll to position [347, 0]
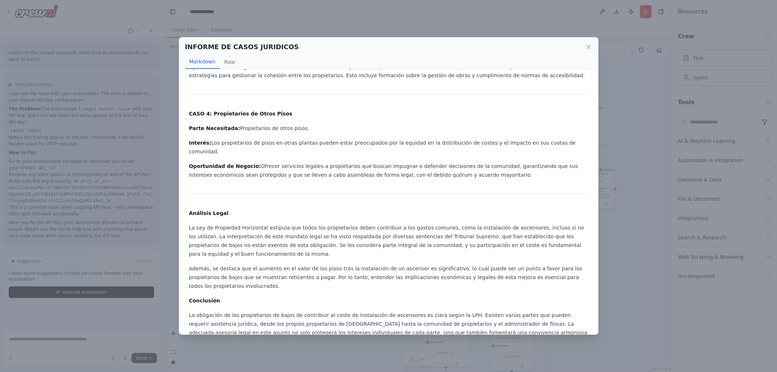
click at [583, 48] on div "INFORME DE CASOS JURIDICOS" at bounding box center [388, 47] width 407 height 10
click at [588, 46] on icon at bounding box center [588, 46] width 7 height 7
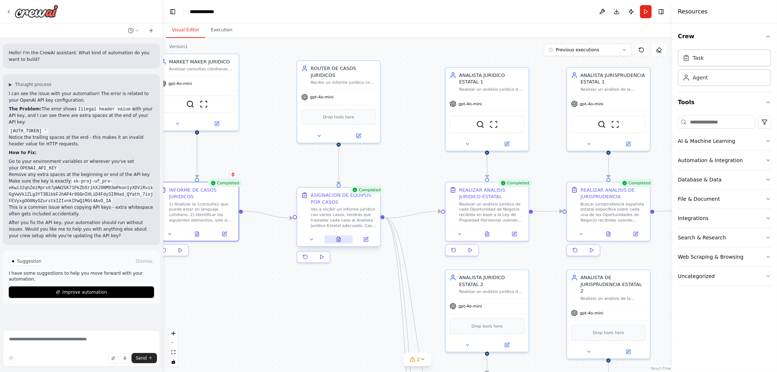
click at [340, 241] on icon at bounding box center [339, 239] width 4 height 4
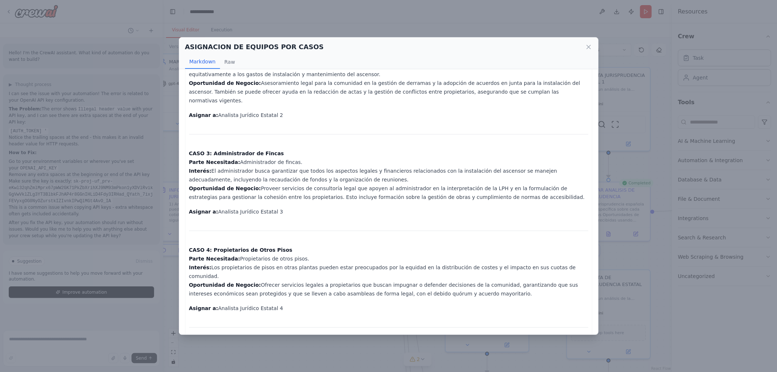
scroll to position [149, 0]
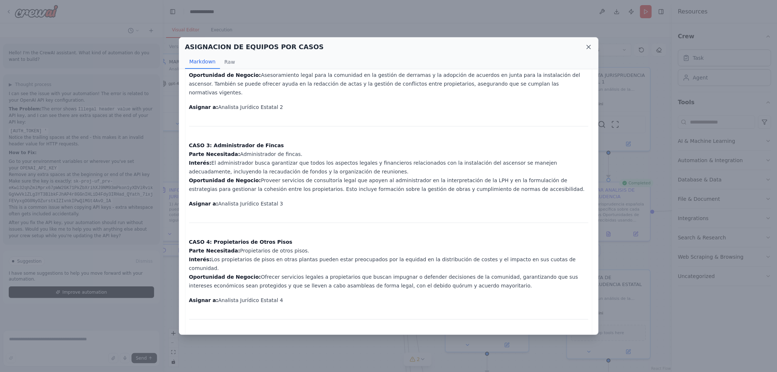
click at [588, 48] on icon at bounding box center [588, 46] width 7 height 7
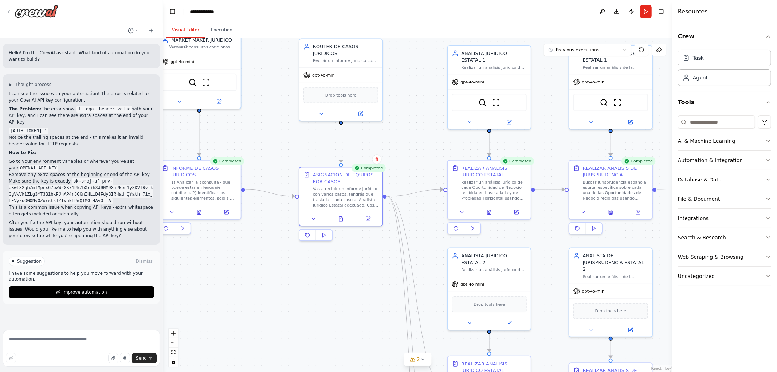
drag, startPoint x: 550, startPoint y: 170, endPoint x: 556, endPoint y: 123, distance: 47.7
click at [556, 123] on div ".deletable-edge-delete-btn { width: 20px; height: 20px; border: 0px solid #ffff…" at bounding box center [417, 205] width 509 height 334
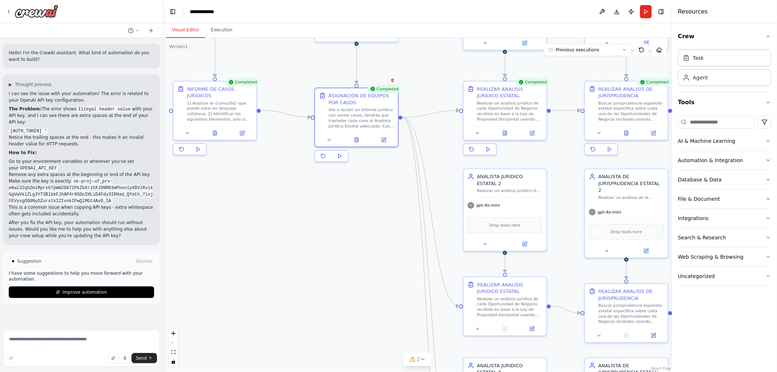
drag, startPoint x: 543, startPoint y: 202, endPoint x: 555, endPoint y: 149, distance: 54.8
click at [555, 149] on div ".deletable-edge-delete-btn { width: 20px; height: 20px; border: 0px solid #ffff…" at bounding box center [417, 205] width 509 height 334
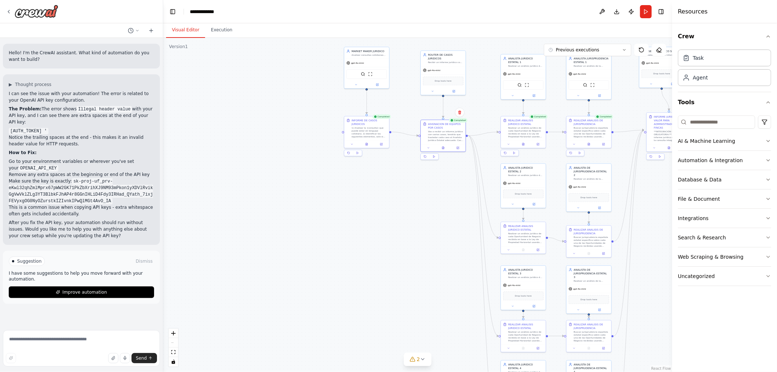
drag, startPoint x: 662, startPoint y: 199, endPoint x: 592, endPoint y: 181, distance: 71.4
click at [640, 199] on div "Hello! I'm the CrewAI assistant. What kind of automation do you want to build? …" at bounding box center [388, 186] width 777 height 372
click at [524, 143] on icon at bounding box center [523, 143] width 2 height 3
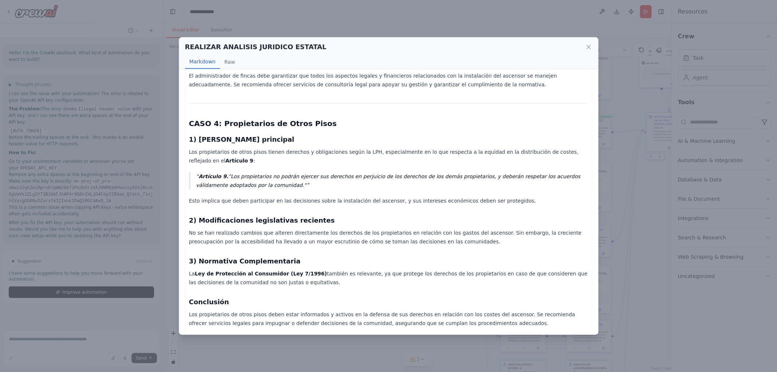
scroll to position [827, 0]
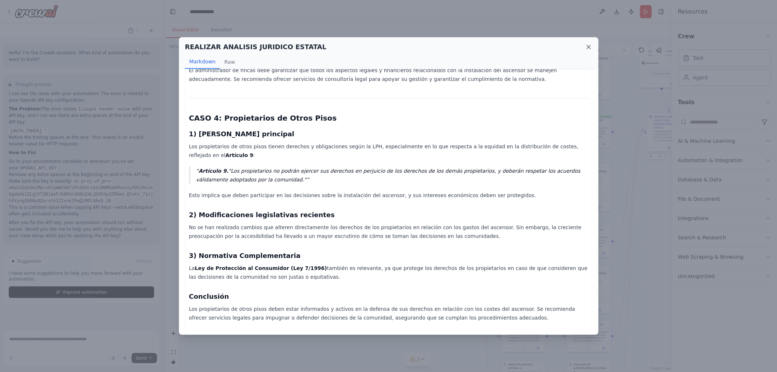
click at [588, 46] on icon at bounding box center [589, 47] width 4 height 4
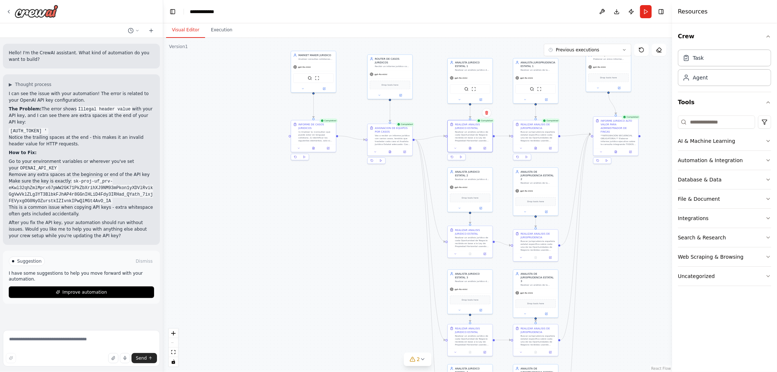
drag, startPoint x: 366, startPoint y: 202, endPoint x: 228, endPoint y: 202, distance: 138.4
click at [230, 202] on div ".deletable-edge-delete-btn { width: 20px; height: 20px; border: 0px solid #ffff…" at bounding box center [417, 205] width 509 height 334
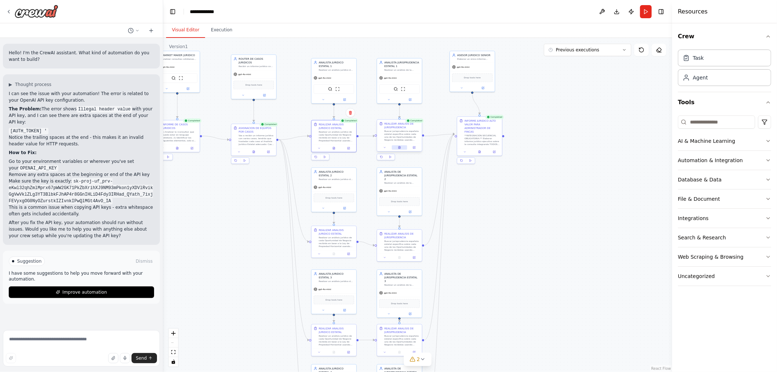
click at [398, 147] on icon at bounding box center [399, 147] width 2 height 3
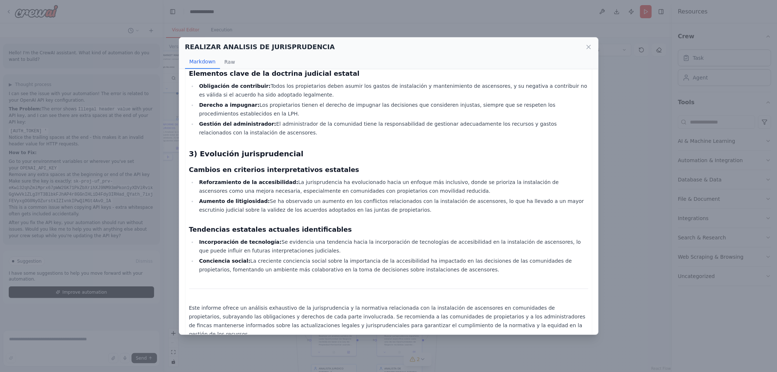
scroll to position [620, 0]
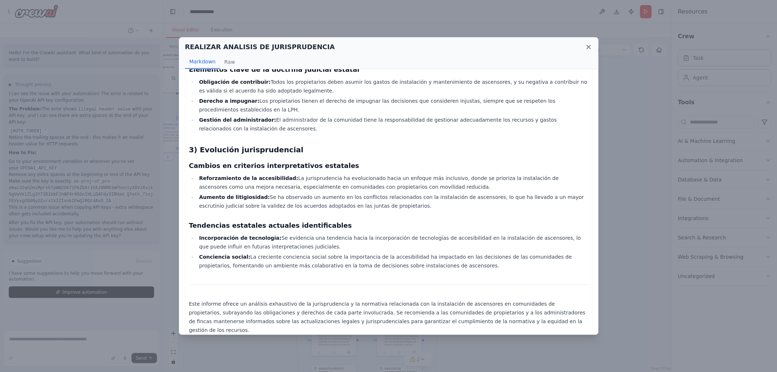
click at [591, 45] on icon at bounding box center [588, 46] width 7 height 7
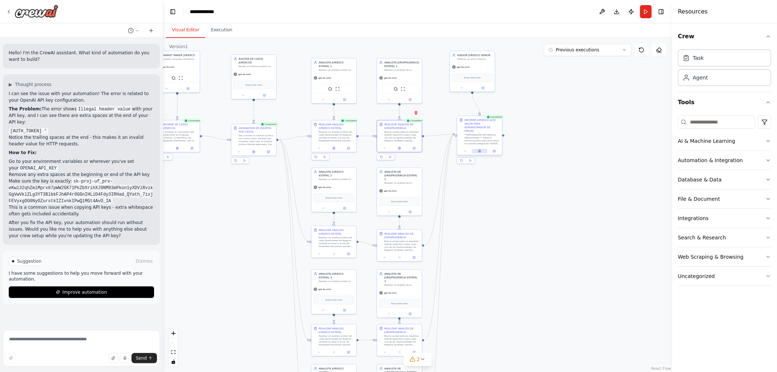
click at [479, 152] on icon at bounding box center [479, 152] width 1 height 0
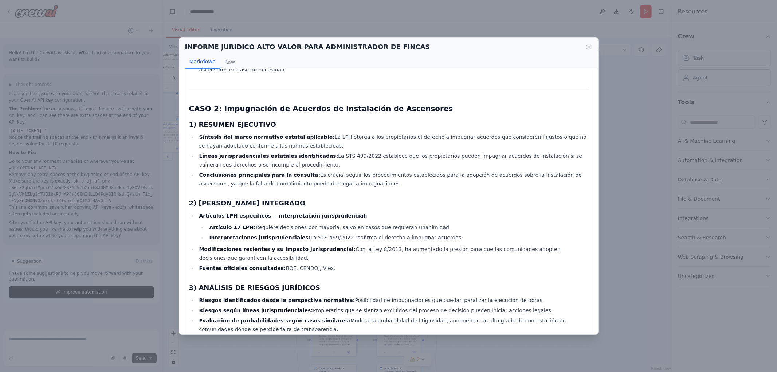
scroll to position [391, 0]
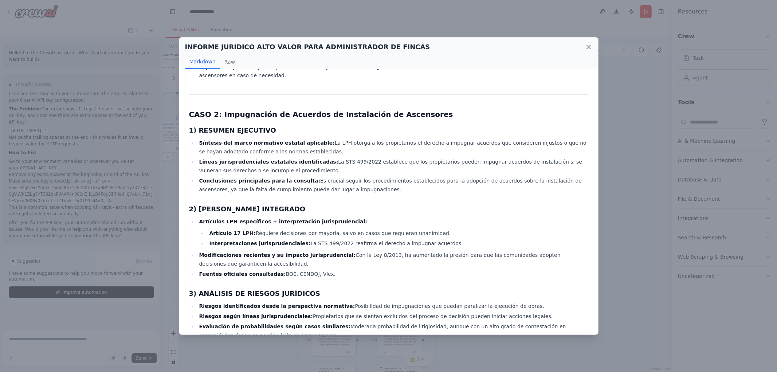
click at [590, 46] on icon at bounding box center [588, 46] width 7 height 7
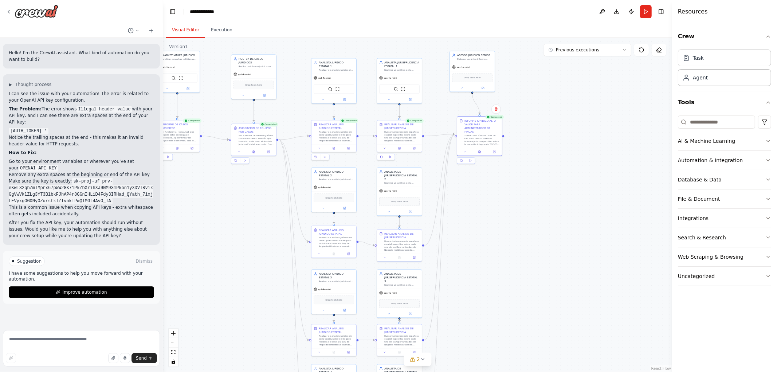
drag, startPoint x: 520, startPoint y: 184, endPoint x: 558, endPoint y: 176, distance: 39.0
click at [558, 177] on div ".deletable-edge-delete-btn { width: 20px; height: 20px; border: 0px solid #ffff…" at bounding box center [417, 205] width 509 height 334
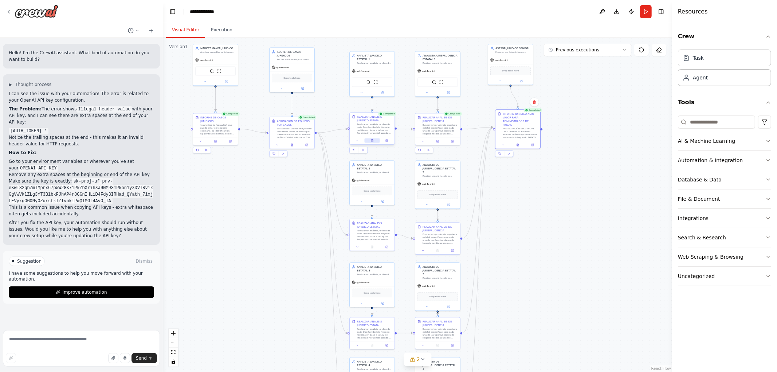
click at [373, 139] on icon at bounding box center [372, 140] width 2 height 3
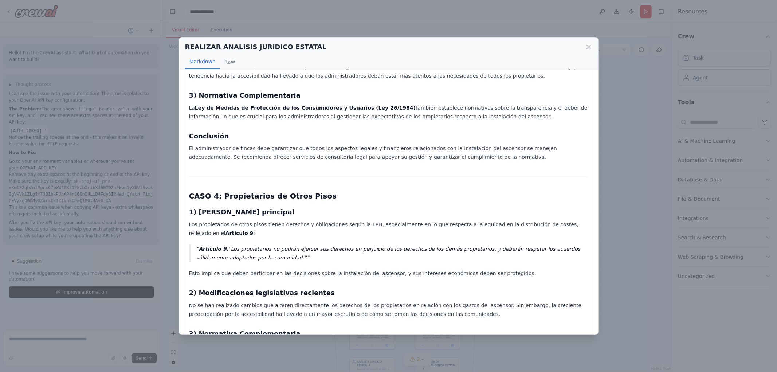
scroll to position [752, 0]
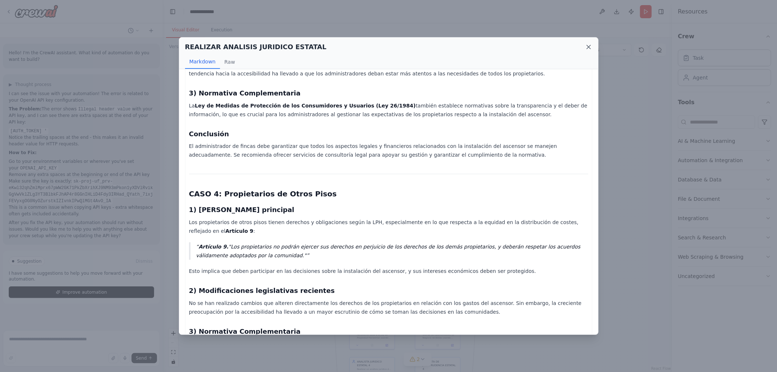
click at [590, 46] on icon at bounding box center [588, 46] width 7 height 7
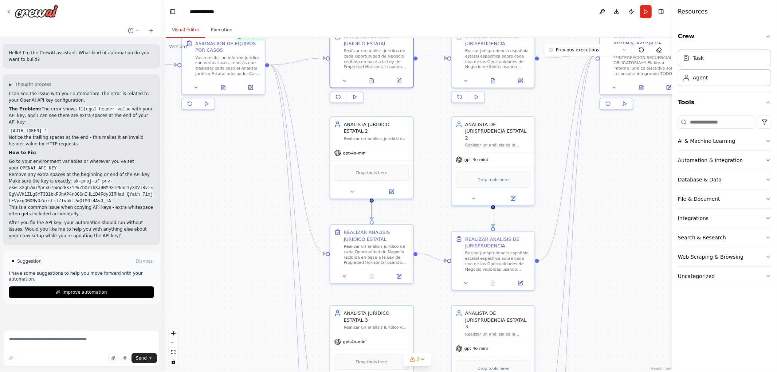
click at [371, 209] on icon "Edge from 5a99e292-3d13-4ef9-9911-970ac00e066b to de554c6f-c3df-4a92-b8ca-43c0f…" at bounding box center [371, 211] width 0 height 19
click at [374, 210] on button at bounding box center [371, 210] width 7 height 7
drag, startPoint x: 361, startPoint y: 204, endPoint x: 327, endPoint y: 60, distance: 147.9
click at [327, 60] on div ".deletable-edge-delete-btn { width: 20px; height: 20px; border: 0px solid #ffff…" at bounding box center [417, 205] width 509 height 334
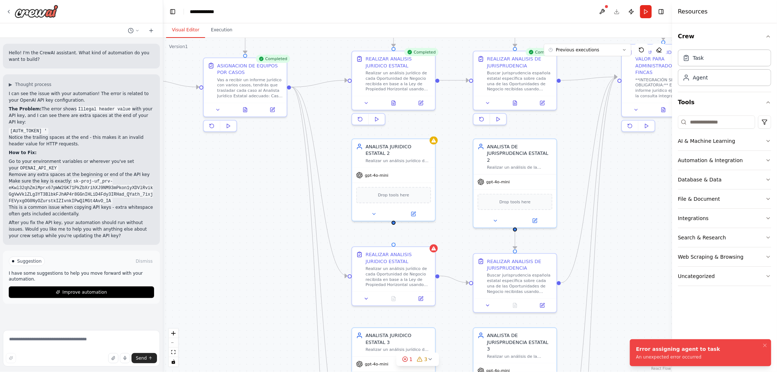
drag, startPoint x: 306, startPoint y: 155, endPoint x: 365, endPoint y: 195, distance: 71.5
click at [362, 194] on div ".deletable-edge-delete-btn { width: 20px; height: 20px; border: 0px solid #ffff…" at bounding box center [417, 205] width 509 height 334
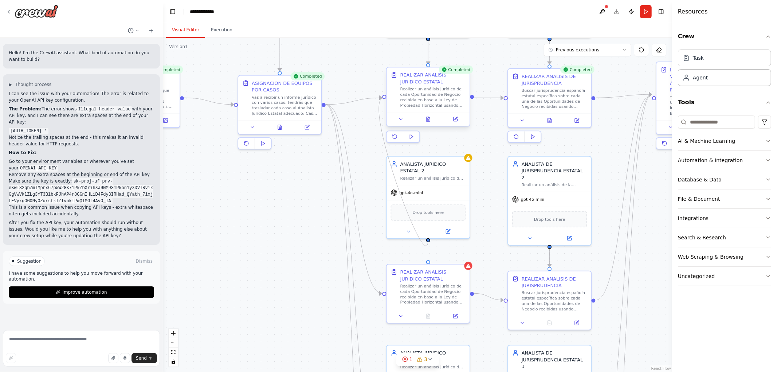
drag, startPoint x: 428, startPoint y: 240, endPoint x: 383, endPoint y: 95, distance: 151.1
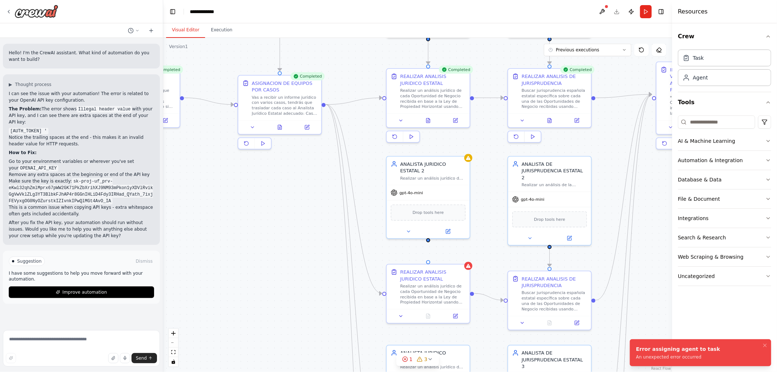
click at [675, 348] on div "Error assigning agent to task" at bounding box center [678, 348] width 84 height 7
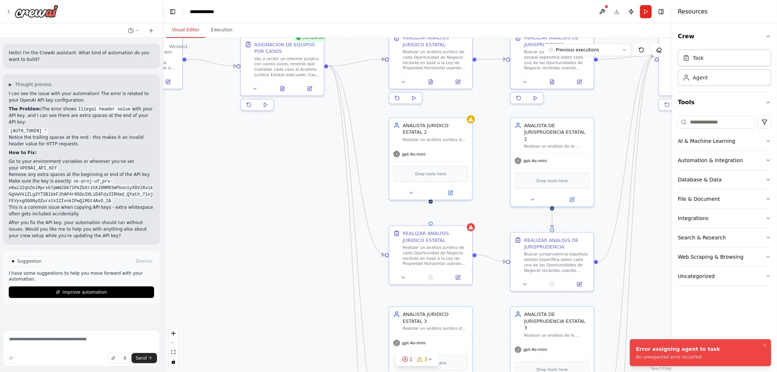
drag, startPoint x: 494, startPoint y: 227, endPoint x: 498, endPoint y: 176, distance: 51.1
click at [498, 176] on div ".deletable-edge-delete-btn { width: 20px; height: 20px; border: 0px solid #ffff…" at bounding box center [417, 205] width 509 height 334
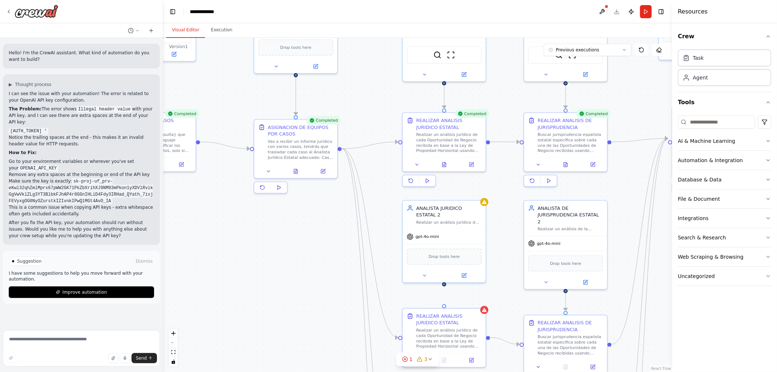
drag, startPoint x: 263, startPoint y: 249, endPoint x: 277, endPoint y: 277, distance: 30.8
click at [277, 276] on div ".deletable-edge-delete-btn { width: 20px; height: 20px; border: 0px solid #ffff…" at bounding box center [417, 205] width 509 height 334
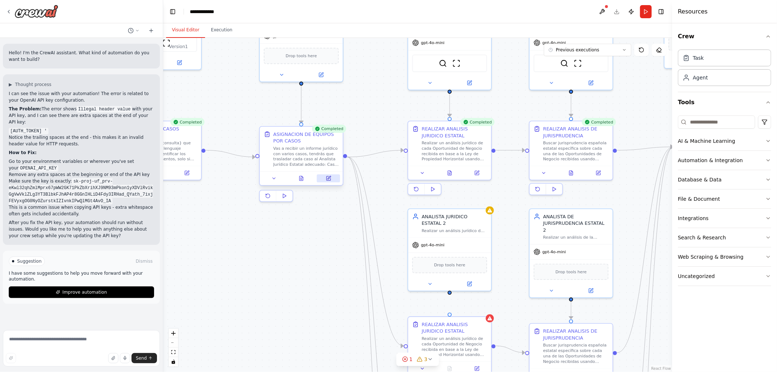
click at [326, 178] on icon at bounding box center [328, 178] width 5 height 5
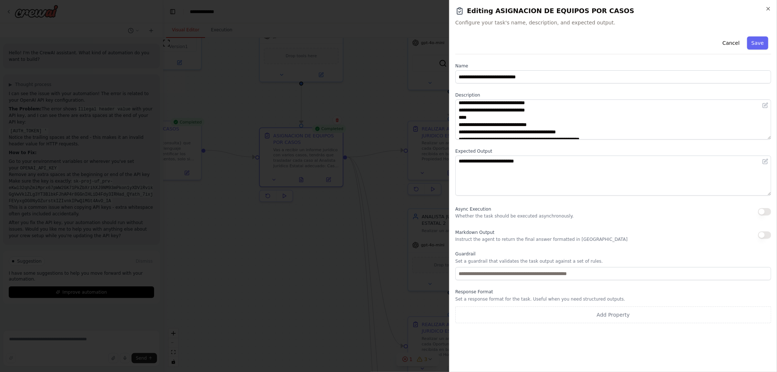
scroll to position [15, 0]
click at [770, 9] on icon "button" at bounding box center [768, 9] width 6 height 6
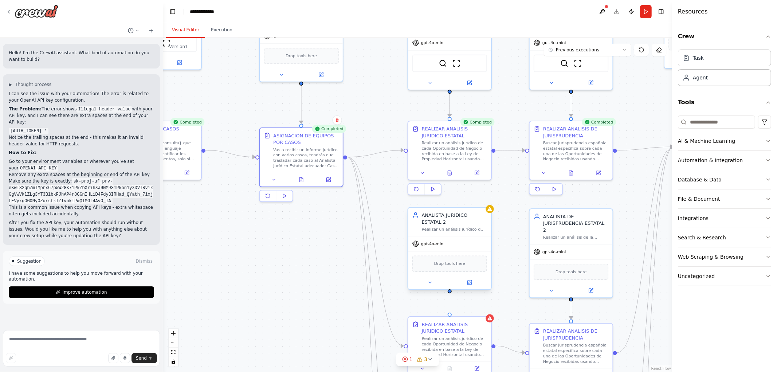
drag, startPoint x: 458, startPoint y: 244, endPoint x: 462, endPoint y: 229, distance: 15.4
click at [462, 236] on div "gpt-4o-mini Drop tools here" at bounding box center [449, 262] width 83 height 53
drag, startPoint x: 457, startPoint y: 241, endPoint x: 453, endPoint y: 260, distance: 19.9
click at [453, 260] on div "Drop tools here" at bounding box center [449, 270] width 83 height 25
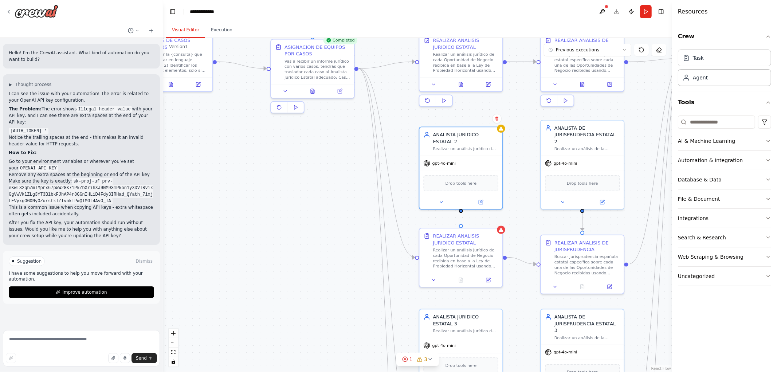
drag, startPoint x: 507, startPoint y: 268, endPoint x: 524, endPoint y: 139, distance: 130.4
click at [523, 141] on div ".deletable-edge-delete-btn { width: 20px; height: 20px; border: 0px solid #ffff…" at bounding box center [417, 205] width 509 height 334
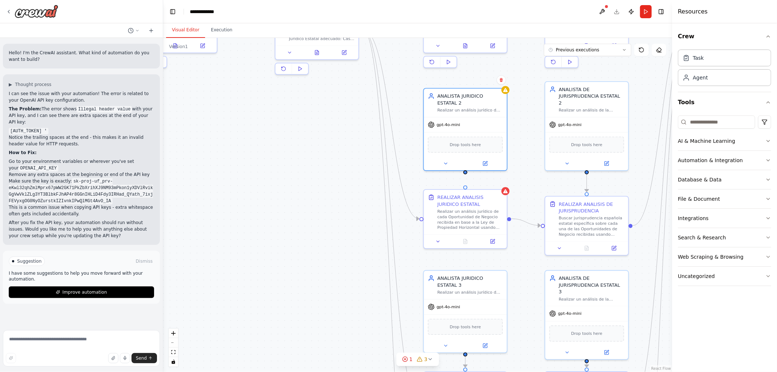
click at [465, 173] on div ".deletable-edge-delete-btn { width: 20px; height: 20px; border: 0px solid #ffff…" at bounding box center [417, 205] width 509 height 334
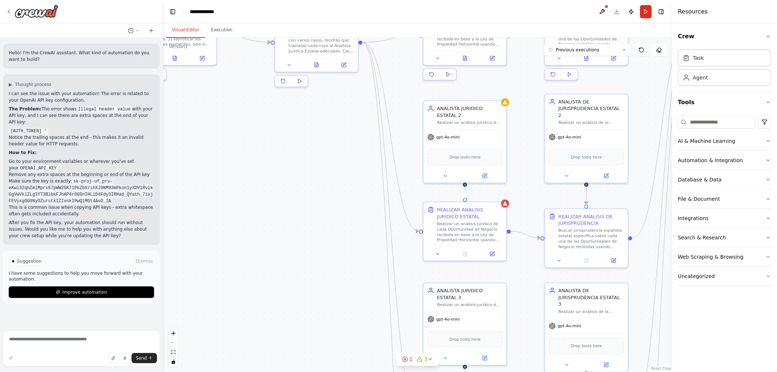
drag, startPoint x: 464, startPoint y: 173, endPoint x: 464, endPoint y: 185, distance: 12.4
click at [464, 185] on div ".deletable-edge-delete-btn { width: 20px; height: 20px; border: 0px solid #ffff…" at bounding box center [417, 205] width 509 height 334
drag, startPoint x: 464, startPoint y: 184, endPoint x: 466, endPoint y: 199, distance: 15.1
click at [466, 199] on div ".deletable-edge-delete-btn { width: 20px; height: 20px; border: 0px solid #ffff…" at bounding box center [417, 205] width 509 height 334
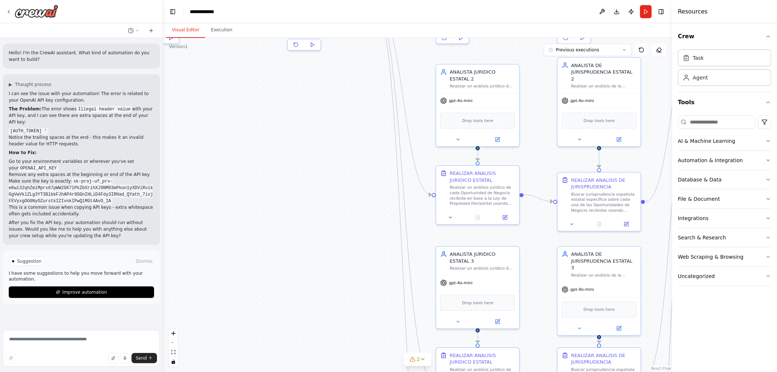
drag, startPoint x: 495, startPoint y: 172, endPoint x: 508, endPoint y: 148, distance: 27.2
click at [507, 150] on div ".deletable-edge-delete-btn { width: 20px; height: 20px; border: 0px solid #ffff…" at bounding box center [417, 205] width 509 height 334
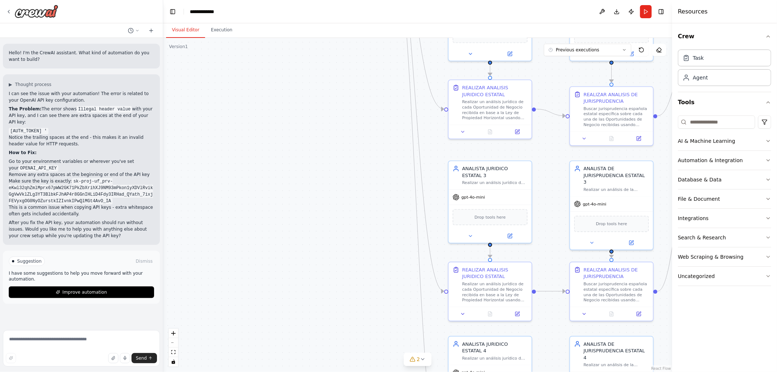
drag, startPoint x: 507, startPoint y: 330, endPoint x: 517, endPoint y: 231, distance: 99.6
click at [516, 232] on div ".deletable-edge-delete-btn { width: 20px; height: 20px; border: 0px solid #ffff…" at bounding box center [417, 205] width 509 height 334
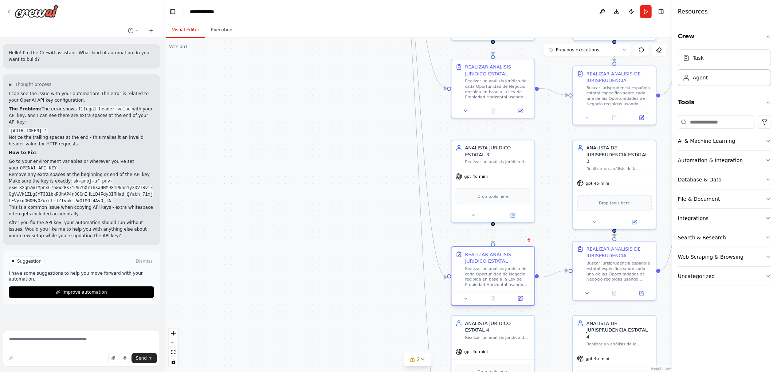
drag, startPoint x: 495, startPoint y: 263, endPoint x: 494, endPoint y: 274, distance: 11.4
click at [494, 274] on div "Realizar un análisis jurídico de cada Oportunidad de Negocio recibida en base a…" at bounding box center [498, 276] width 66 height 21
click at [492, 232] on circle "Edge from 5f54a3cd-db37-4c22-8261-7de831bd83e0 to 7b65c16a-599f-4f0b-a302-ec59f…" at bounding box center [492, 228] width 7 height 7
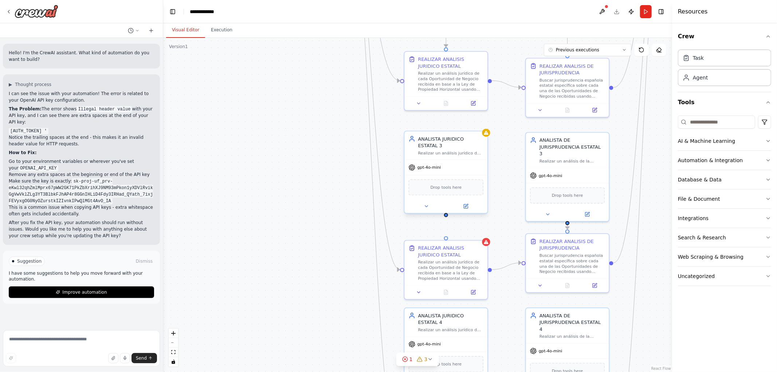
drag, startPoint x: 493, startPoint y: 224, endPoint x: 450, endPoint y: 224, distance: 43.0
click at [450, 224] on div ".deletable-edge-delete-btn { width: 20px; height: 20px; border: 0px solid #ffff…" at bounding box center [417, 205] width 509 height 334
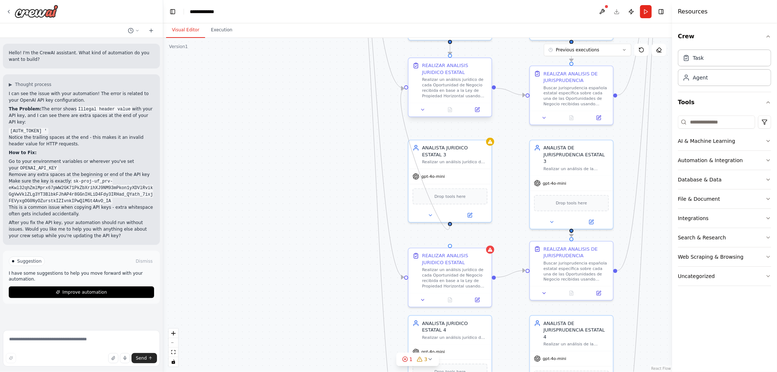
drag, startPoint x: 448, startPoint y: 221, endPoint x: 404, endPoint y: 90, distance: 138.3
click at [404, 90] on div ".deletable-edge-delete-btn { width: 20px; height: 20px; border: 0px solid #ffff…" at bounding box center [417, 205] width 509 height 334
drag, startPoint x: 450, startPoint y: 223, endPoint x: 451, endPoint y: 244, distance: 21.1
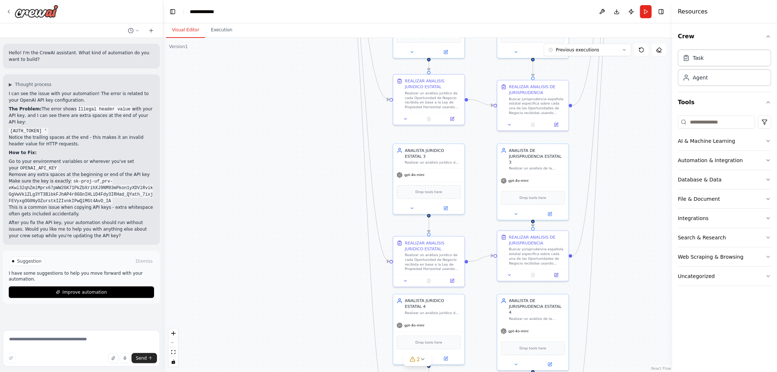
drag, startPoint x: 288, startPoint y: 151, endPoint x: 373, endPoint y: 387, distance: 250.8
click at [373, 371] on html "Hello! I'm the CrewAI assistant. What kind of automation do you want to build? …" at bounding box center [388, 186] width 777 height 372
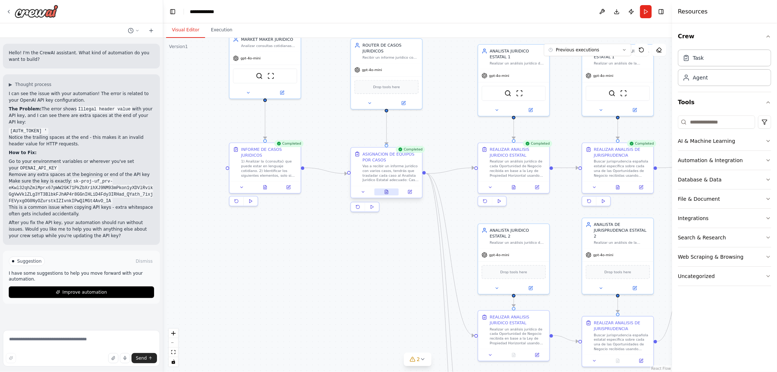
click at [388, 192] on icon at bounding box center [386, 192] width 3 height 4
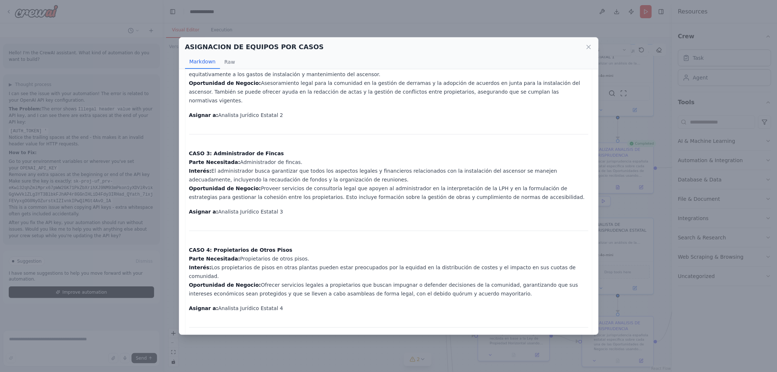
scroll to position [149, 0]
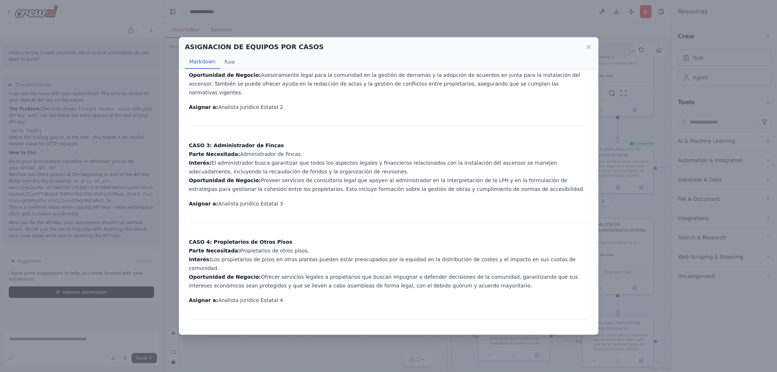
click at [591, 49] on icon at bounding box center [588, 46] width 7 height 7
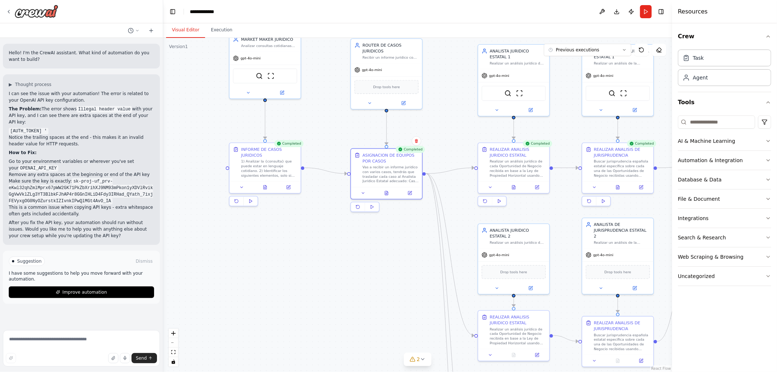
click at [370, 257] on div ".deletable-edge-delete-btn { width: 20px; height: 20px; border: 0px solid #ffff…" at bounding box center [417, 205] width 509 height 334
click at [715, 281] on button "Uncategorized" at bounding box center [724, 276] width 93 height 19
click at [705, 272] on div "Uncategorized" at bounding box center [696, 275] width 37 height 7
drag, startPoint x: 432, startPoint y: 121, endPoint x: 396, endPoint y: 198, distance: 86.0
click at [396, 198] on div ".deletable-edge-delete-btn { width: 20px; height: 20px; border: 0px solid #ffff…" at bounding box center [417, 205] width 509 height 334
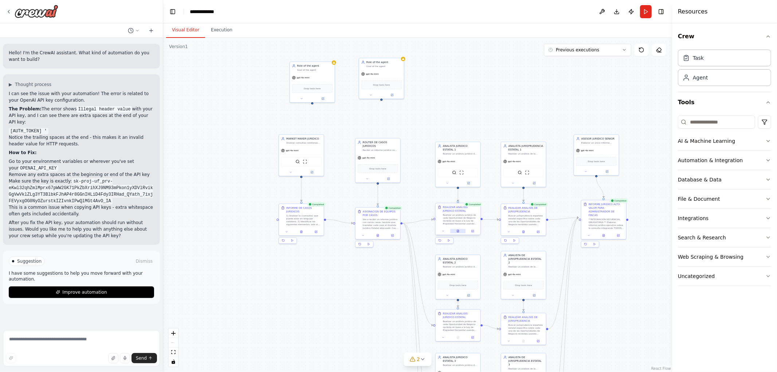
click at [456, 231] on icon at bounding box center [457, 230] width 3 height 3
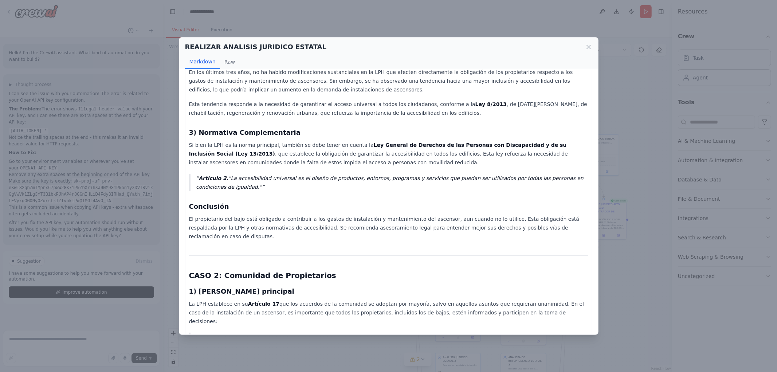
scroll to position [192, 0]
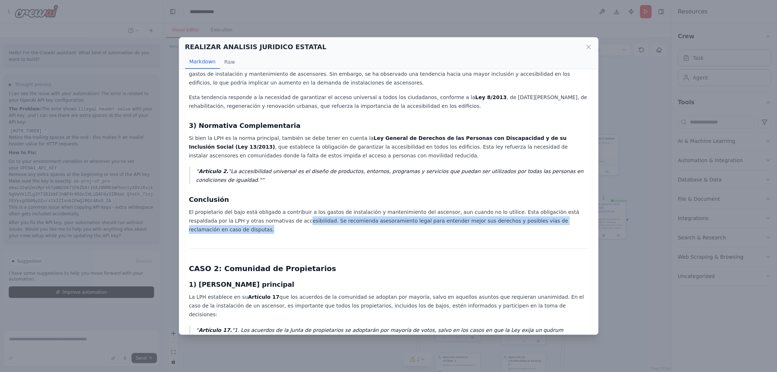
drag, startPoint x: 245, startPoint y: 192, endPoint x: 526, endPoint y: 203, distance: 281.0
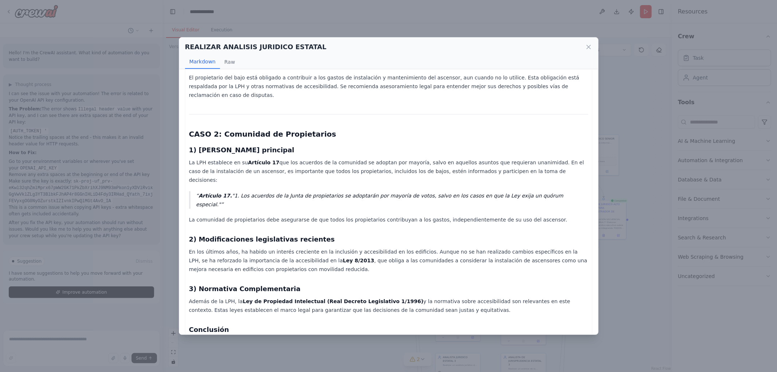
scroll to position [339, 0]
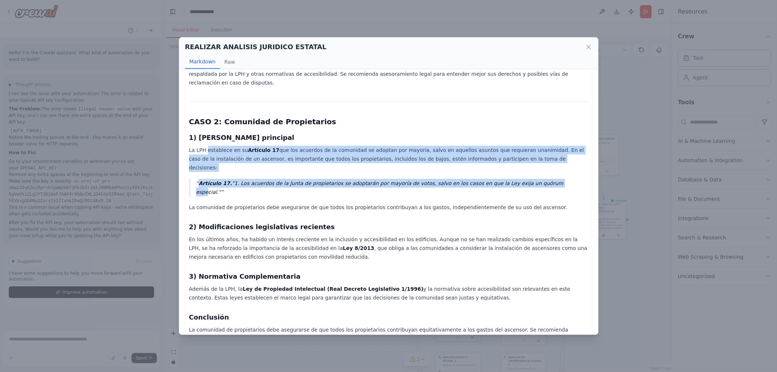
drag, startPoint x: 250, startPoint y: 115, endPoint x: 528, endPoint y: 130, distance: 278.6
click at [528, 130] on div "Informe Jurídico: Instalación de Ascensores en Comunidades de Propietarios CASO…" at bounding box center [388, 303] width 399 height 1126
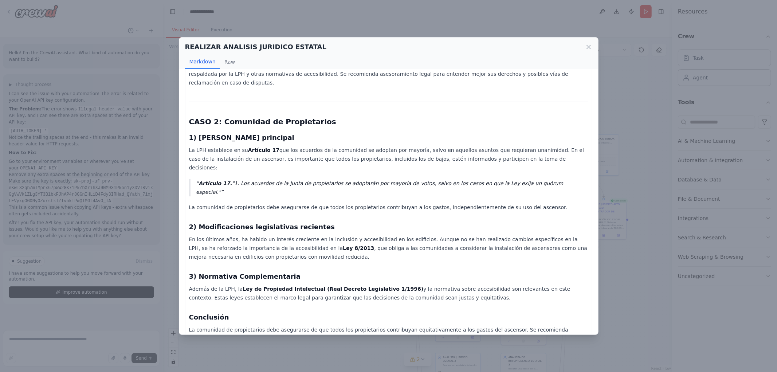
click at [469, 203] on p "La comunidad de propietarios debe asegurarse de que todos los propietarios cont…" at bounding box center [388, 207] width 399 height 9
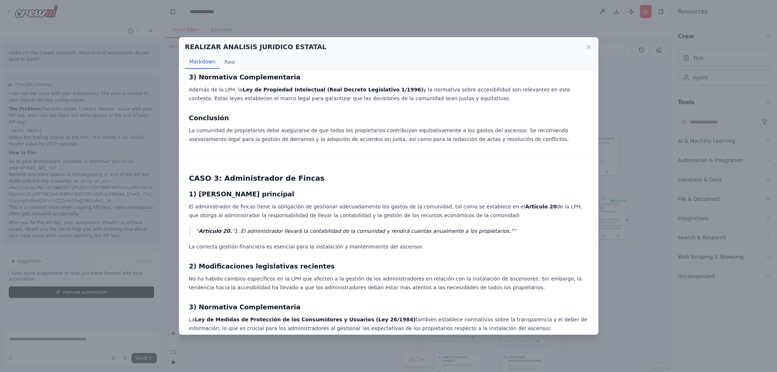
scroll to position [541, 0]
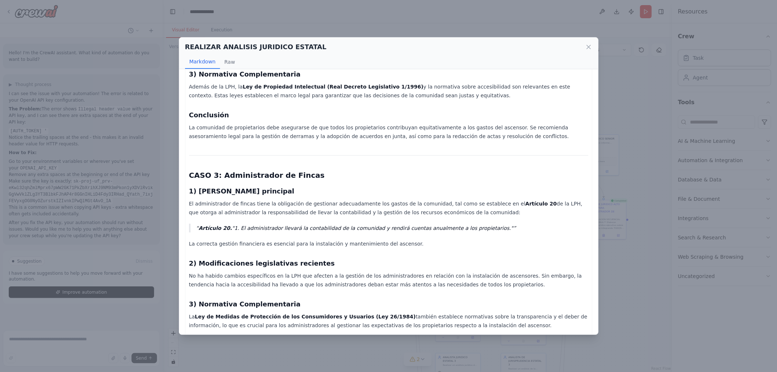
drag, startPoint x: 206, startPoint y: 149, endPoint x: 537, endPoint y: 174, distance: 331.2
click at [537, 174] on div "Informe Jurídico: Instalación de Ascensores en Comunidades de Propietarios CASO…" at bounding box center [388, 101] width 399 height 1126
drag, startPoint x: 537, startPoint y: 174, endPoint x: 531, endPoint y: 175, distance: 5.9
click at [537, 224] on p "Artículo 20. "1. El administrador llevará la contabilidad de la comunidad y ren…" at bounding box center [392, 228] width 392 height 9
drag, startPoint x: 529, startPoint y: 175, endPoint x: 525, endPoint y: 175, distance: 4.0
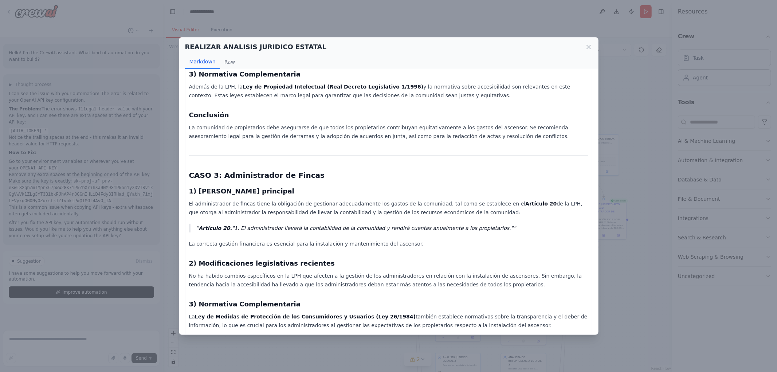
click at [529, 224] on p "Artículo 20. "1. El administrador llevará la contabilidad de la comunidad y ren…" at bounding box center [392, 228] width 392 height 9
click at [471, 166] on div "Informe Jurídico: Instalación de Ascensores en Comunidades de Propietarios CASO…" at bounding box center [388, 101] width 399 height 1126
click at [299, 164] on div "Informe Jurídico: Instalación de Ascensores en Comunidades de Propietarios CASO…" at bounding box center [388, 101] width 399 height 1126
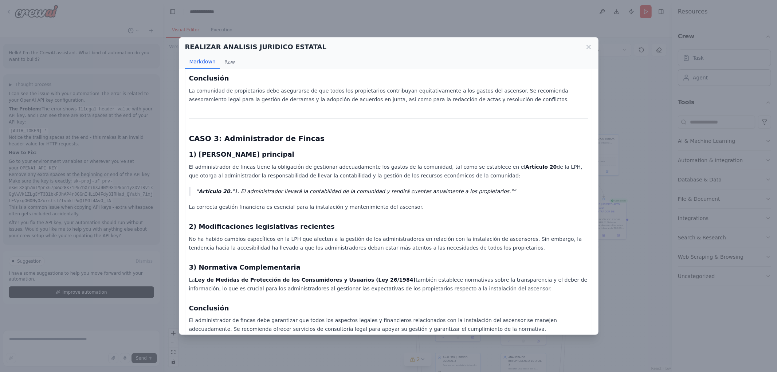
scroll to position [622, 0]
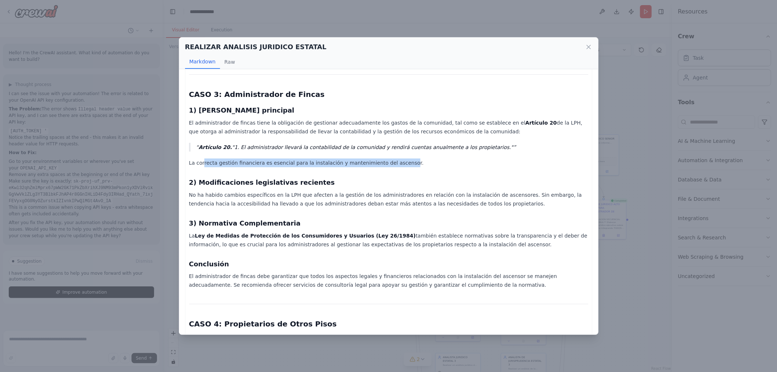
drag, startPoint x: 205, startPoint y: 110, endPoint x: 405, endPoint y: 113, distance: 199.9
click at [402, 158] on p "La correcta gestión financiera es esencial para la instalación y mantenimiento …" at bounding box center [388, 162] width 399 height 9
drag, startPoint x: 405, startPoint y: 113, endPoint x: 383, endPoint y: 119, distance: 22.9
click at [406, 158] on p "La correcta gestión financiera es esencial para la instalación y mantenimiento …" at bounding box center [388, 162] width 399 height 9
click at [241, 135] on div "Informe Jurídico: Instalación de Ascensores en Comunidades de Propietarios CASO…" at bounding box center [388, 20] width 399 height 1126
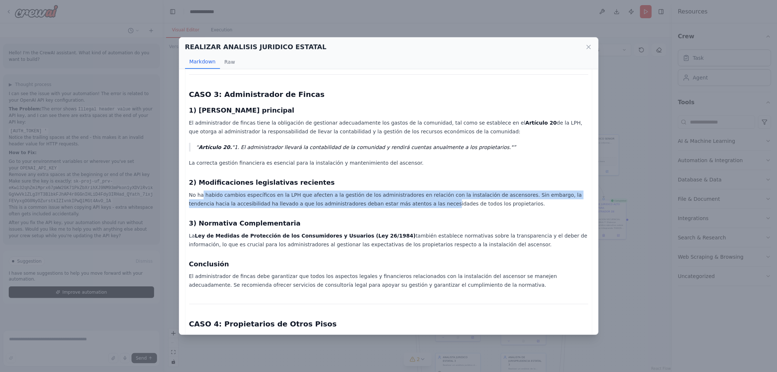
drag, startPoint x: 204, startPoint y: 141, endPoint x: 385, endPoint y: 154, distance: 181.5
click at [385, 190] on p "No ha habido cambios específicos en la LPH que afecten a la gestión de los admi…" at bounding box center [388, 198] width 399 height 17
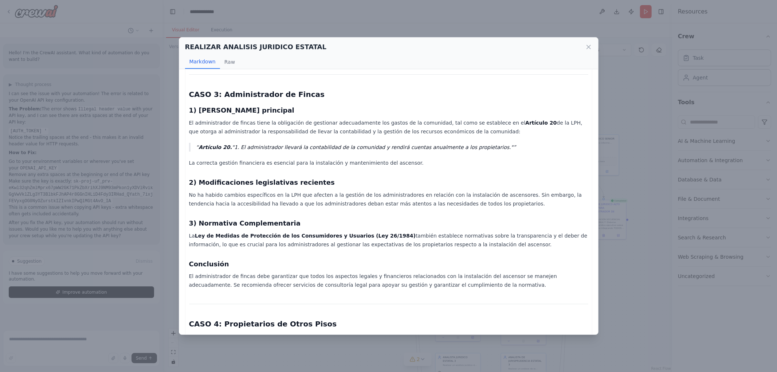
click at [383, 155] on div "Informe Jurídico: Instalación de Ascensores en Comunidades de Propietarios CASO…" at bounding box center [388, 20] width 399 height 1126
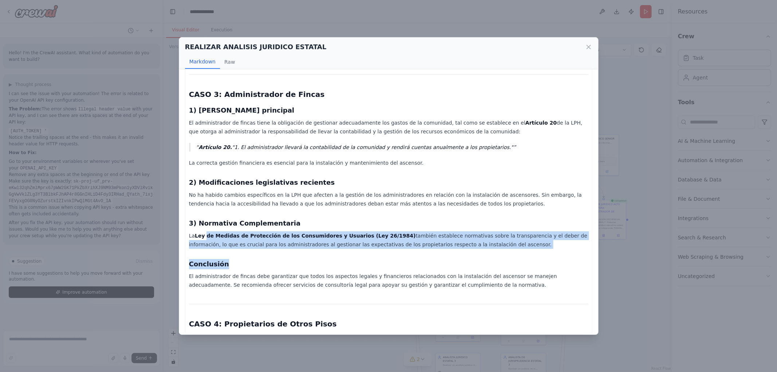
drag, startPoint x: 204, startPoint y: 181, endPoint x: 502, endPoint y: 196, distance: 297.9
click at [502, 196] on div "Informe Jurídico: Instalación de Ascensores en Comunidades de Propietarios CASO…" at bounding box center [388, 20] width 399 height 1126
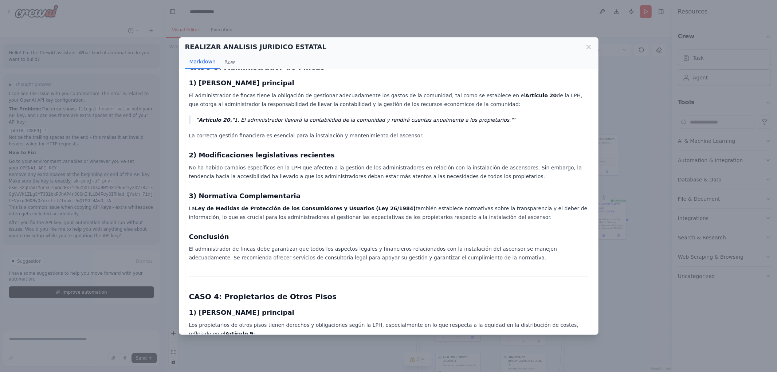
scroll to position [662, 0]
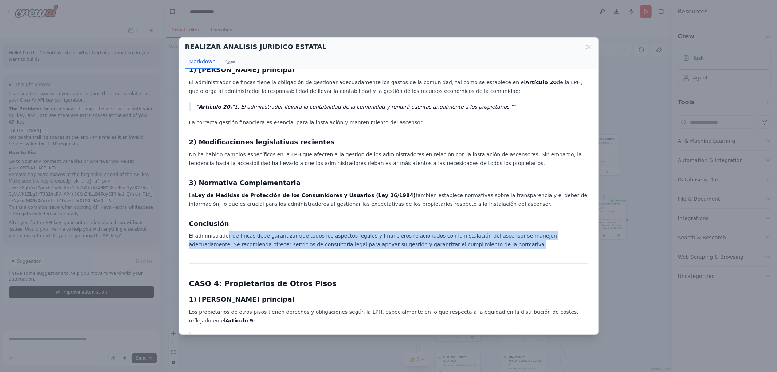
drag, startPoint x: 232, startPoint y: 177, endPoint x: 447, endPoint y: 197, distance: 216.5
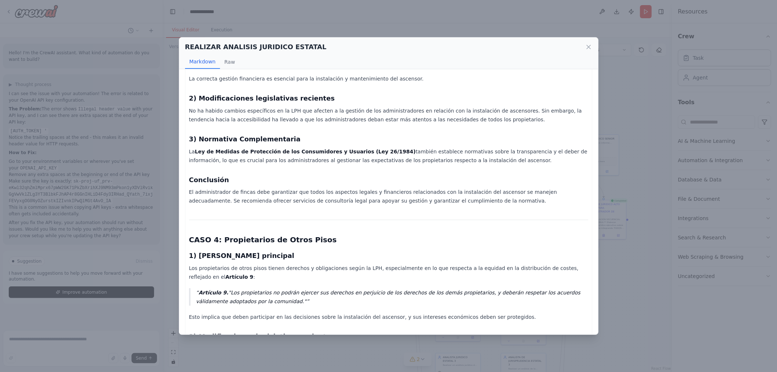
scroll to position [743, 0]
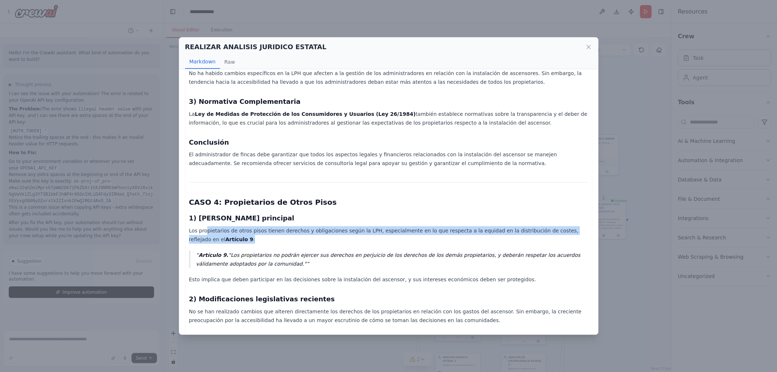
drag, startPoint x: 240, startPoint y: 172, endPoint x: 465, endPoint y: 189, distance: 225.7
click at [465, 226] on p "Los propietarios de otros pisos tienen derechos y obligaciones según la LPH, es…" at bounding box center [388, 234] width 399 height 17
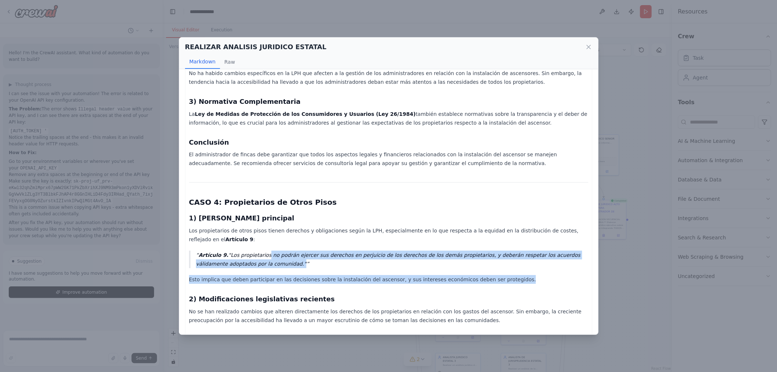
drag, startPoint x: 258, startPoint y: 197, endPoint x: 503, endPoint y: 220, distance: 246.5
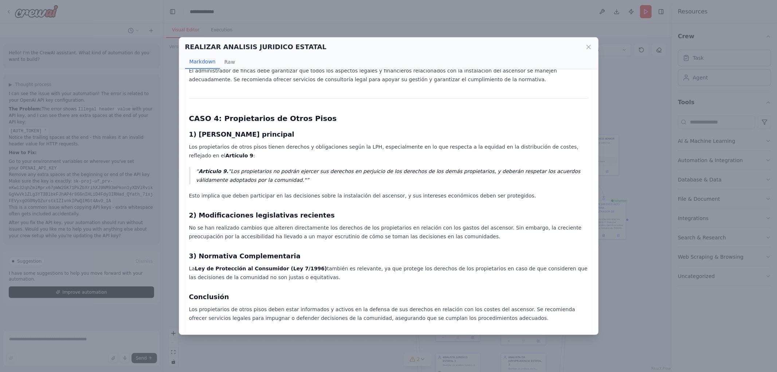
scroll to position [827, 0]
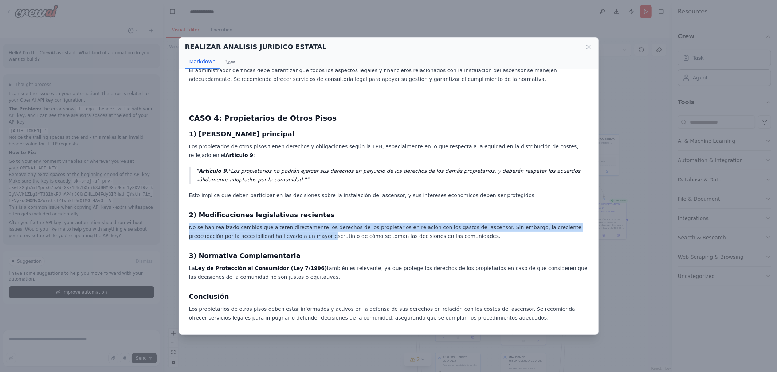
drag, startPoint x: 237, startPoint y: 179, endPoint x: 299, endPoint y: 186, distance: 61.9
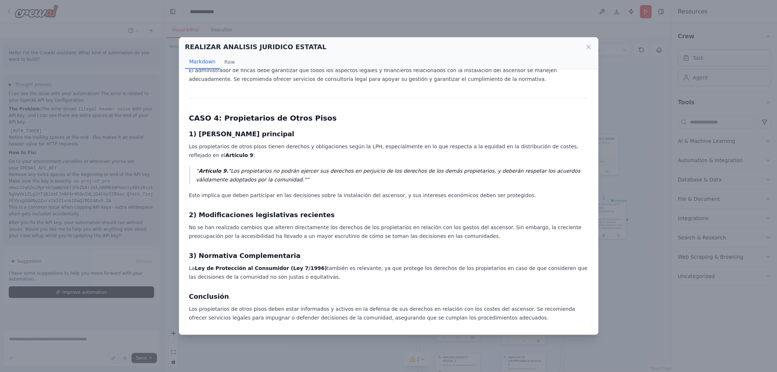
click at [587, 46] on icon at bounding box center [588, 46] width 7 height 7
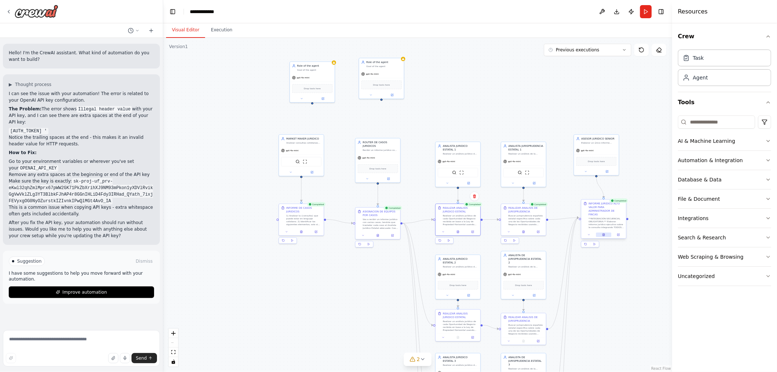
click at [604, 232] on button at bounding box center [603, 234] width 15 height 4
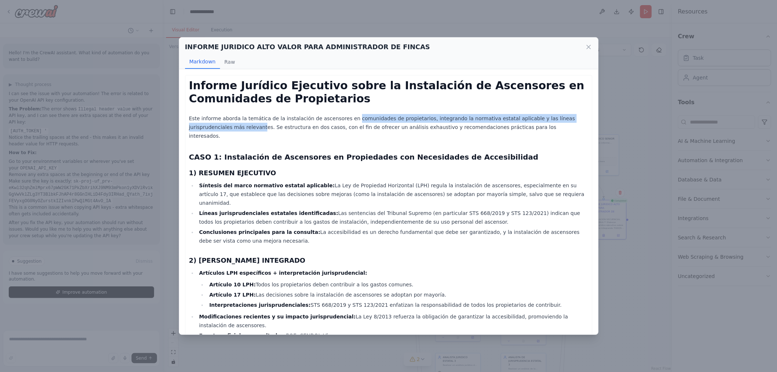
drag, startPoint x: 230, startPoint y: 124, endPoint x: 343, endPoint y: 121, distance: 112.2
click at [343, 121] on p "Este informe aborda la temática de la instalación de ascensores en comunidades …" at bounding box center [388, 127] width 399 height 26
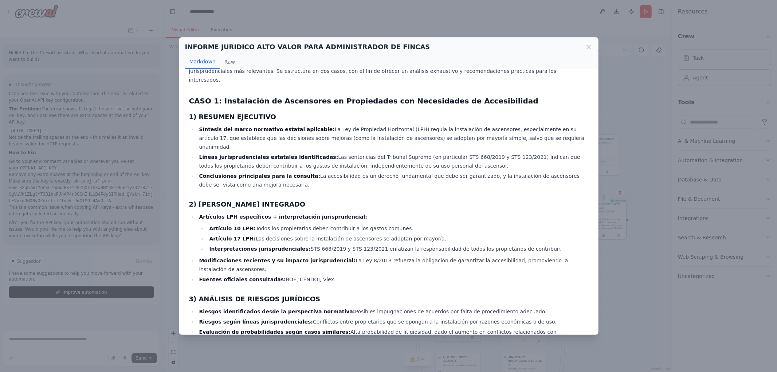
scroll to position [66, 0]
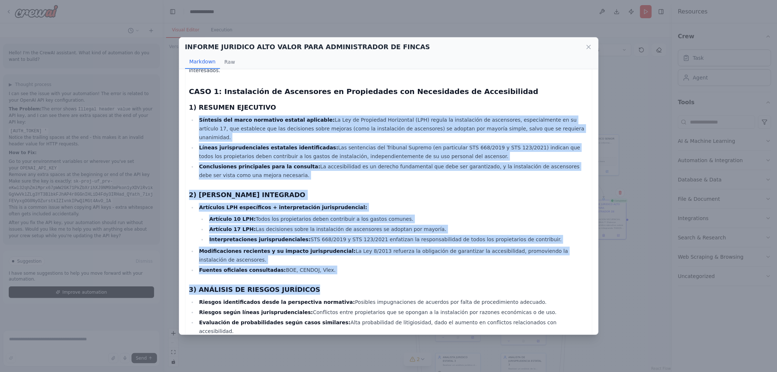
drag, startPoint x: 200, startPoint y: 109, endPoint x: 520, endPoint y: 252, distance: 350.1
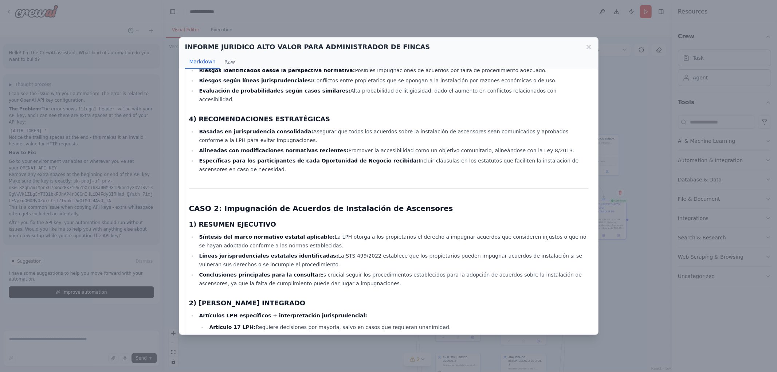
scroll to position [308, 0]
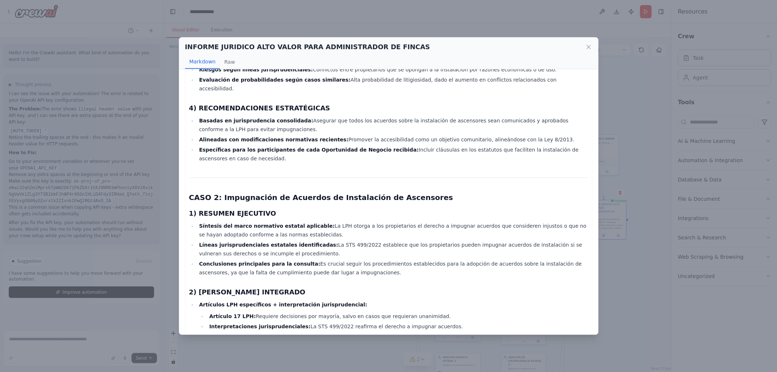
drag, startPoint x: 209, startPoint y: 188, endPoint x: 458, endPoint y: 202, distance: 249.1
click at [458, 221] on li "Síntesis del marco normativo estatal aplicable: La LPH otorga a los propietario…" at bounding box center [392, 229] width 391 height 17
click at [428, 221] on li "Síntesis del marco normativo estatal aplicable: La LPH otorga a los propietario…" at bounding box center [392, 229] width 391 height 17
click at [386, 221] on li "Síntesis del marco normativo estatal aplicable: La LPH otorga a los propietario…" at bounding box center [392, 229] width 391 height 17
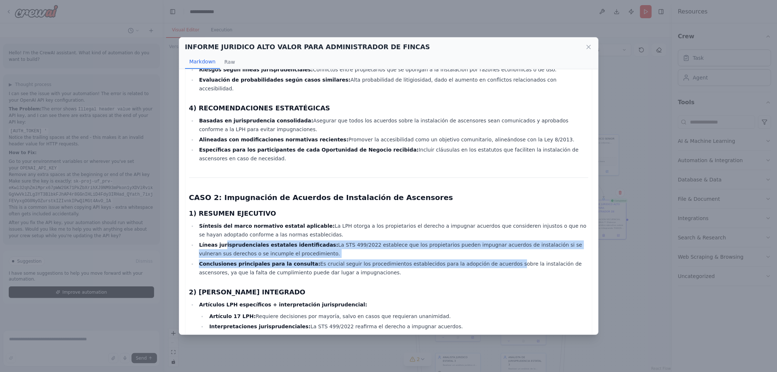
drag, startPoint x: 221, startPoint y: 208, endPoint x: 475, endPoint y: 224, distance: 254.7
click at [475, 224] on ul "Síntesis del marco normativo estatal aplicable: La LPH otorga a los propietario…" at bounding box center [388, 248] width 399 height 55
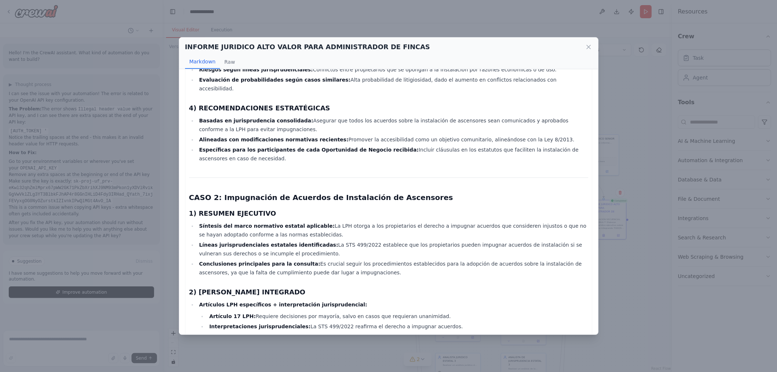
drag, startPoint x: 174, startPoint y: 208, endPoint x: 180, endPoint y: 208, distance: 6.2
click at [174, 208] on div "INFORME JURIDICO ALTO VALOR PARA ADMINISTRADOR DE FINCAS Markdown Raw Informe J…" at bounding box center [388, 186] width 777 height 372
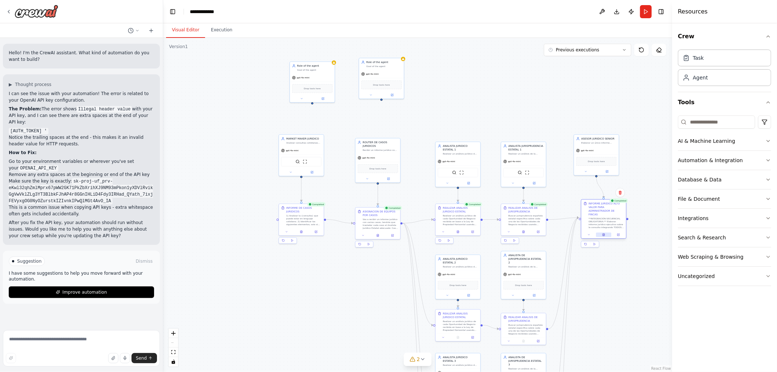
click at [602, 233] on icon at bounding box center [603, 234] width 3 height 3
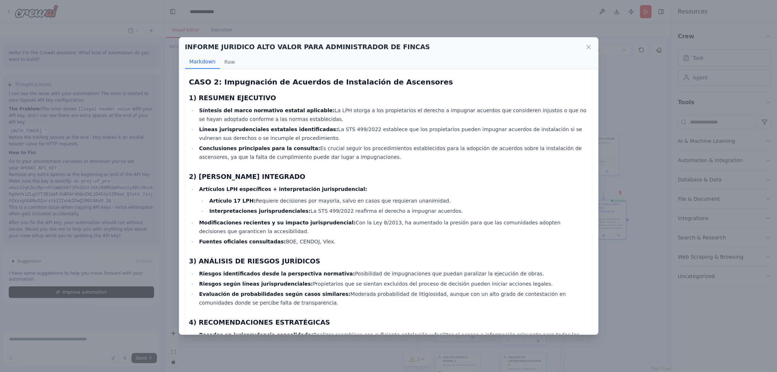
scroll to position [478, 0]
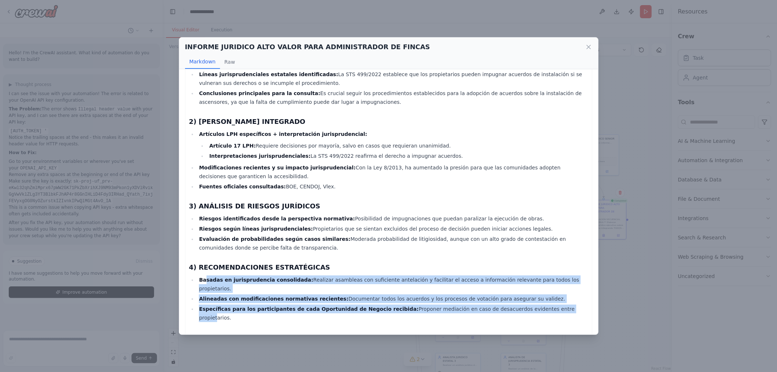
drag, startPoint x: 205, startPoint y: 246, endPoint x: 529, endPoint y: 268, distance: 324.5
click at [529, 275] on ul "Basadas en jurisprudencia consolidada: Realizar asambleas con suficiente antela…" at bounding box center [388, 298] width 399 height 47
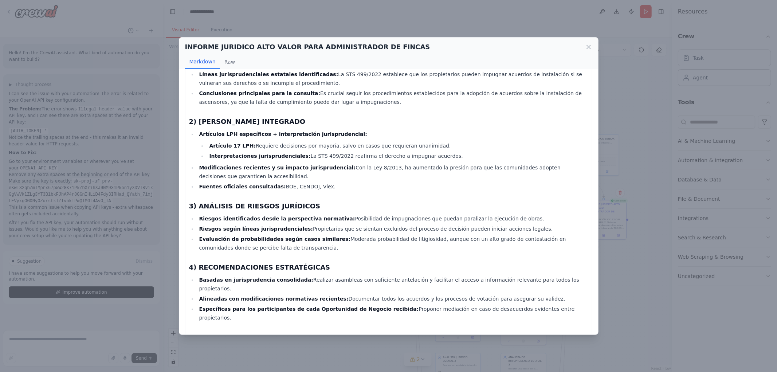
click at [281, 262] on h3 "4) RECOMENDACIONES ESTRATÉGICAS" at bounding box center [388, 267] width 399 height 10
drag, startPoint x: 216, startPoint y: 192, endPoint x: 311, endPoint y: 191, distance: 95.0
click at [310, 224] on li "Riesgos según líneas jurisprudenciales: Propietarios que se sientan excluidos d…" at bounding box center [392, 228] width 391 height 9
click at [311, 224] on li "Riesgos según líneas jurisprudenciales: Propietarios que se sientan excluidos d…" at bounding box center [392, 228] width 391 height 9
click at [589, 46] on icon at bounding box center [588, 46] width 7 height 7
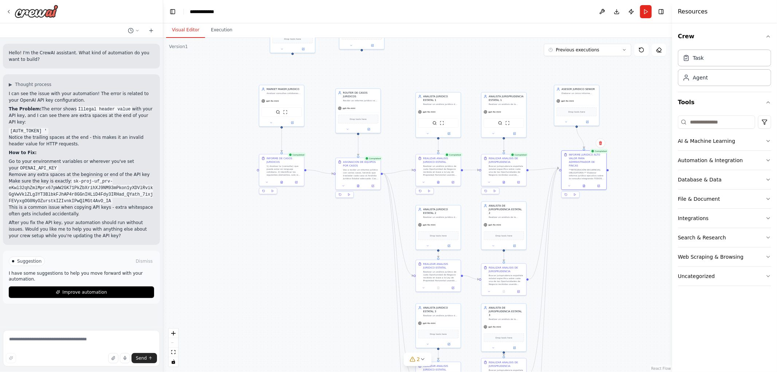
drag, startPoint x: 609, startPoint y: 286, endPoint x: 570, endPoint y: 205, distance: 89.9
click at [571, 208] on div ".deletable-edge-delete-btn { width: 20px; height: 20px; border: 0px solid #ffff…" at bounding box center [417, 205] width 509 height 334
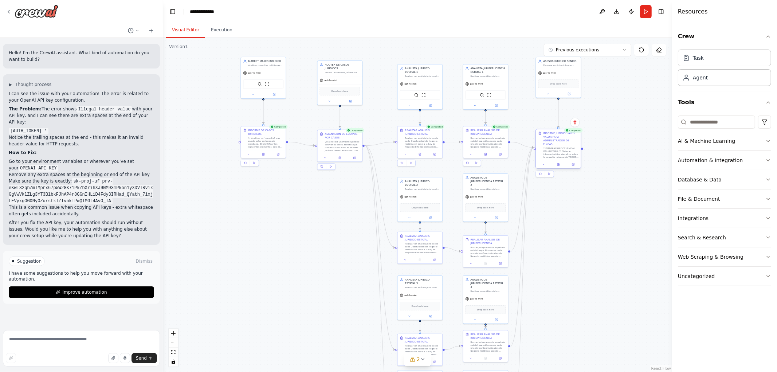
click at [551, 140] on div "INFORME JURIDICO ALTO VALOR PARA ADMINISTRADOR DE FINCAS" at bounding box center [560, 138] width 35 height 15
drag, startPoint x: 562, startPoint y: 86, endPoint x: 560, endPoint y: 99, distance: 12.8
click at [560, 96] on div "Drop tools here" at bounding box center [558, 89] width 45 height 13
click at [595, 253] on div ".deletable-edge-delete-btn { width: 20px; height: 20px; border: 0px solid #ffff…" at bounding box center [417, 205] width 509 height 334
click at [731, 330] on div "Crew Task Agent Tools AI & Machine Learning Automation & Integration Database &…" at bounding box center [724, 197] width 105 height 348
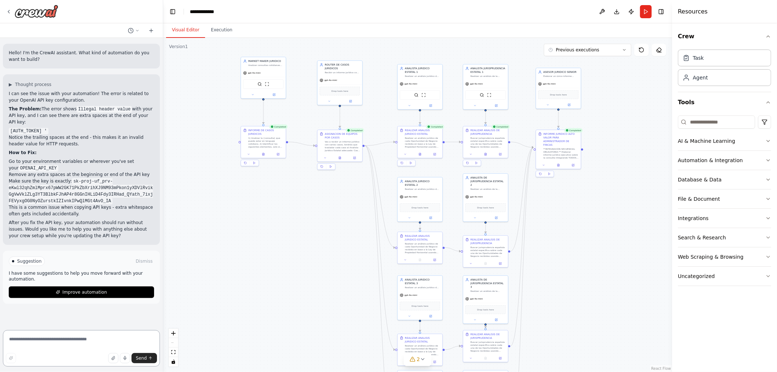
drag, startPoint x: 71, startPoint y: 348, endPoint x: 72, endPoint y: 343, distance: 5.5
click at [71, 348] on textarea at bounding box center [81, 348] width 157 height 36
type textarea "*"
type textarea "**********"
click at [354, 157] on icon at bounding box center [354, 156] width 3 height 3
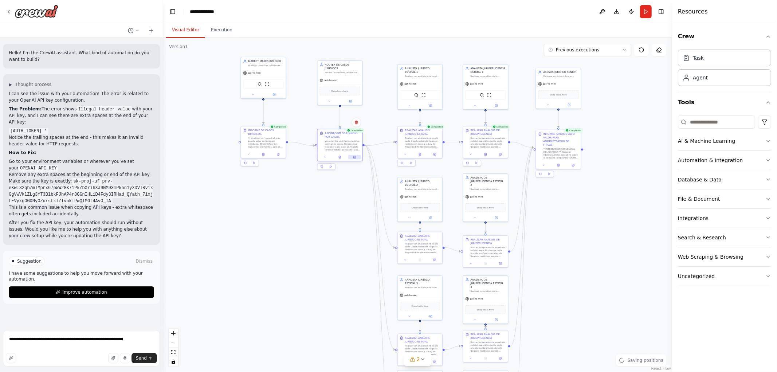
click at [355, 157] on icon at bounding box center [354, 157] width 2 height 2
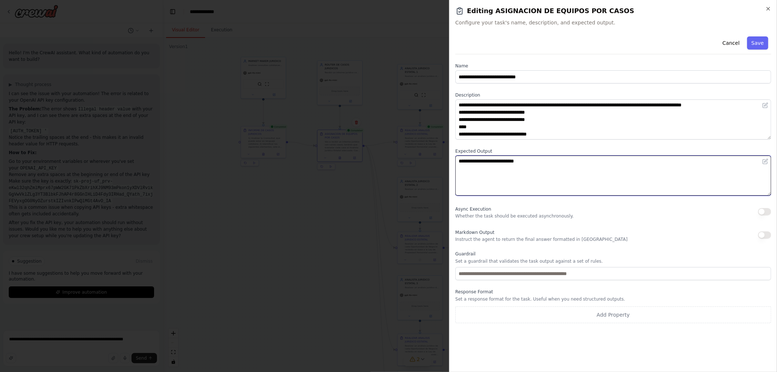
click at [459, 161] on textarea "**********" at bounding box center [613, 175] width 316 height 40
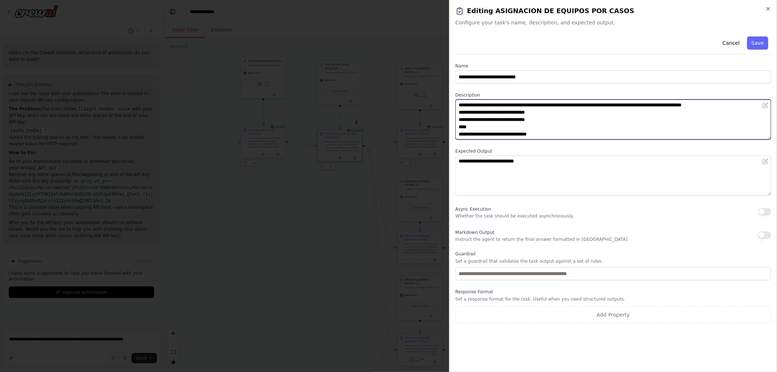
click at [599, 105] on textarea "**********" at bounding box center [613, 119] width 316 height 40
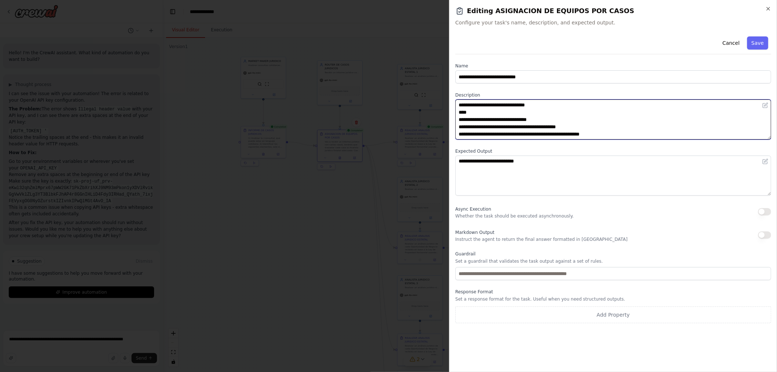
scroll to position [0, 0]
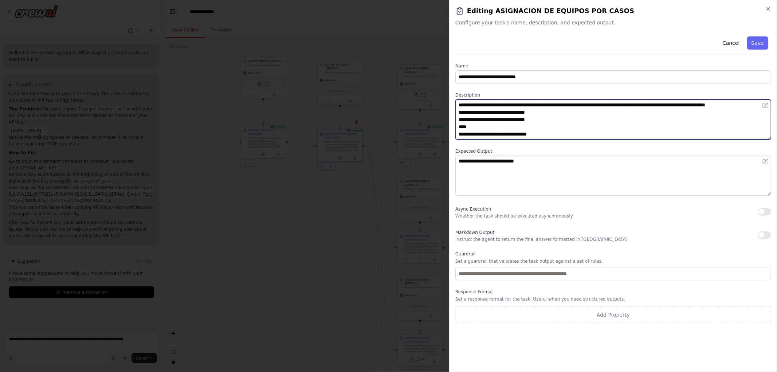
click at [457, 113] on textarea "**********" at bounding box center [613, 119] width 316 height 40
click at [459, 119] on textarea "**********" at bounding box center [613, 119] width 316 height 40
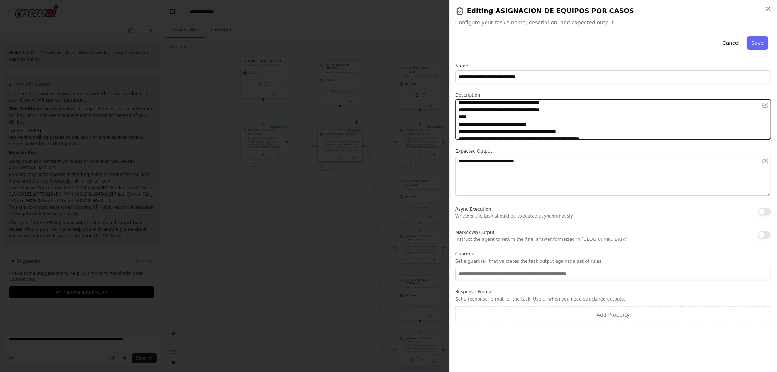
scroll to position [15, 0]
drag, startPoint x: 480, startPoint y: 119, endPoint x: 552, endPoint y: 117, distance: 72.1
click at [552, 117] on textarea "**********" at bounding box center [613, 119] width 316 height 40
click at [650, 104] on textarea "**********" at bounding box center [613, 119] width 316 height 40
type textarea "**********"
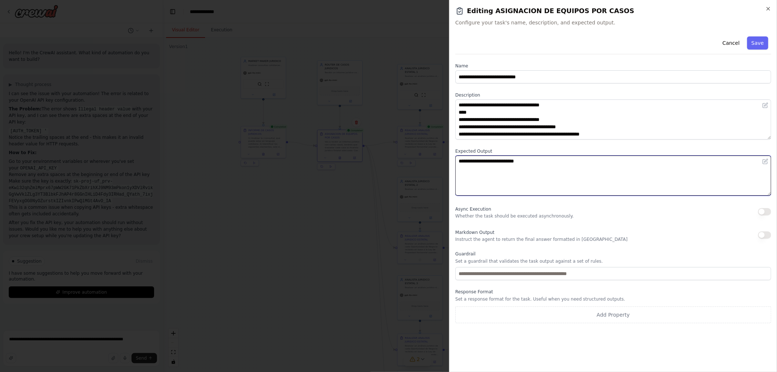
click at [456, 162] on textarea "**********" at bounding box center [613, 175] width 316 height 40
type textarea "**********"
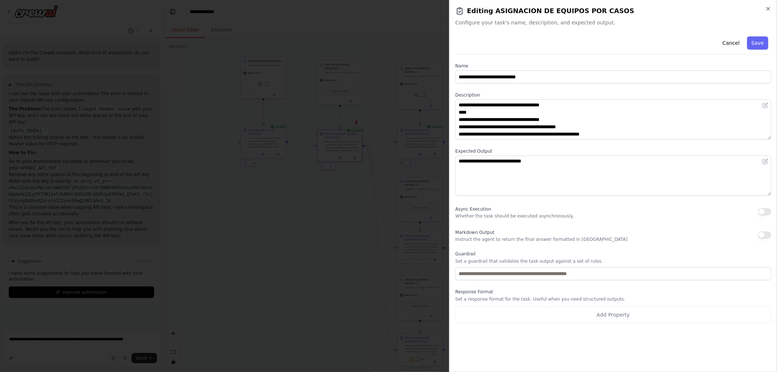
click at [763, 46] on button "Save" at bounding box center [757, 42] width 21 height 13
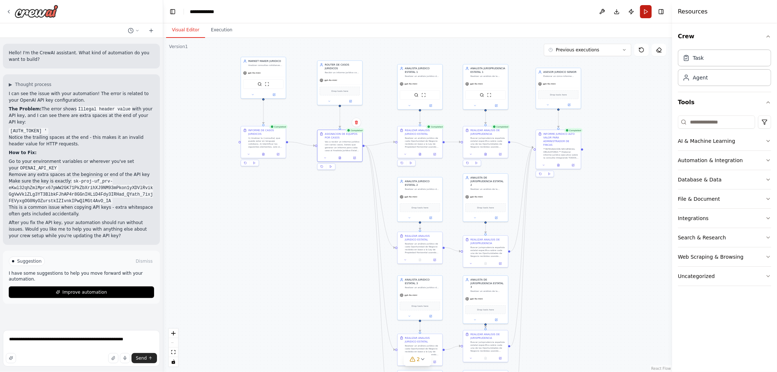
click at [642, 9] on button "Run" at bounding box center [646, 11] width 12 height 13
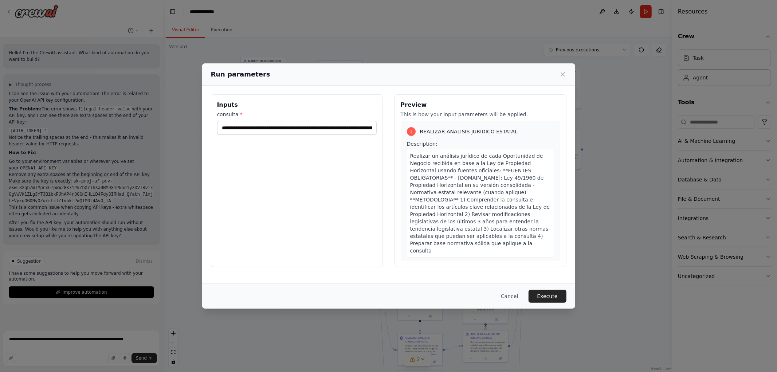
click at [567, 303] on div "Cancel Execute" at bounding box center [388, 295] width 373 height 25
click at [556, 295] on button "Execute" at bounding box center [547, 295] width 38 height 13
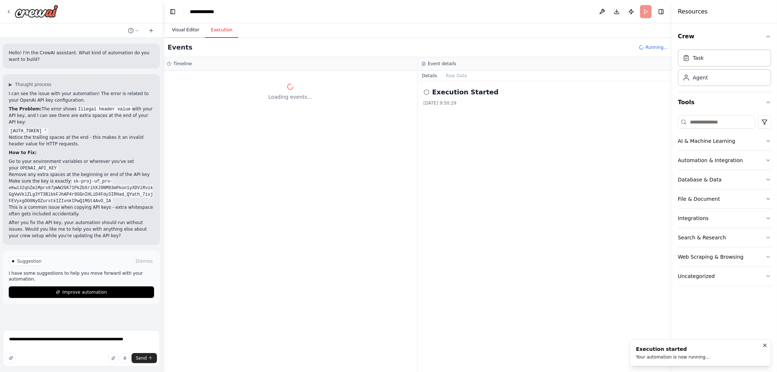
click at [179, 28] on button "Visual Editor" at bounding box center [185, 30] width 39 height 15
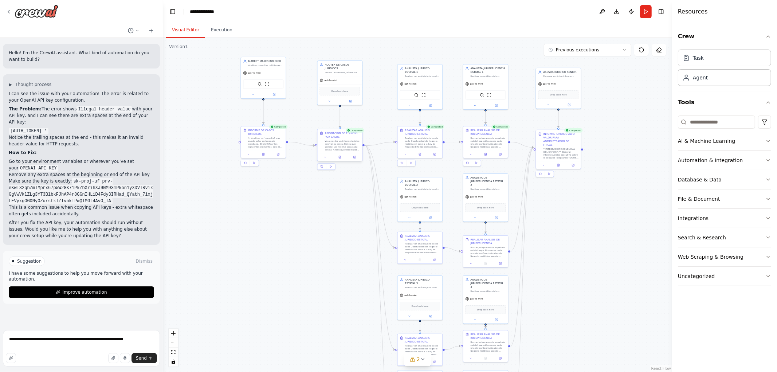
click at [340, 159] on div at bounding box center [340, 157] width 45 height 8
click at [339, 156] on icon at bounding box center [340, 157] width 2 height 3
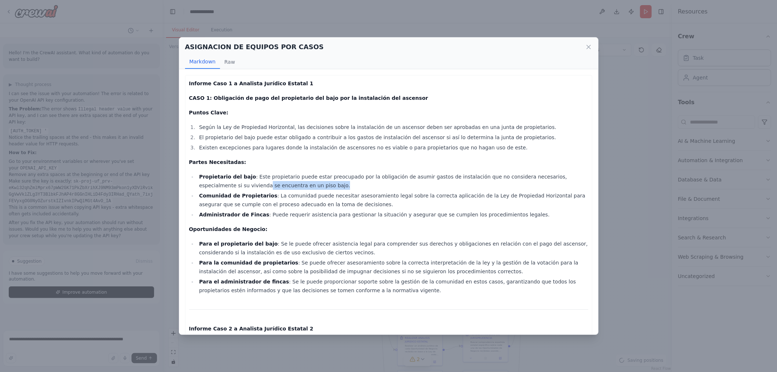
drag, startPoint x: 590, startPoint y: 173, endPoint x: 589, endPoint y: 188, distance: 14.2
click at [589, 188] on div "Informe Caso 1 a Analista Jurídico Estatal 1 CASO 1: Obligación de pago del pro…" at bounding box center [388, 201] width 419 height 265
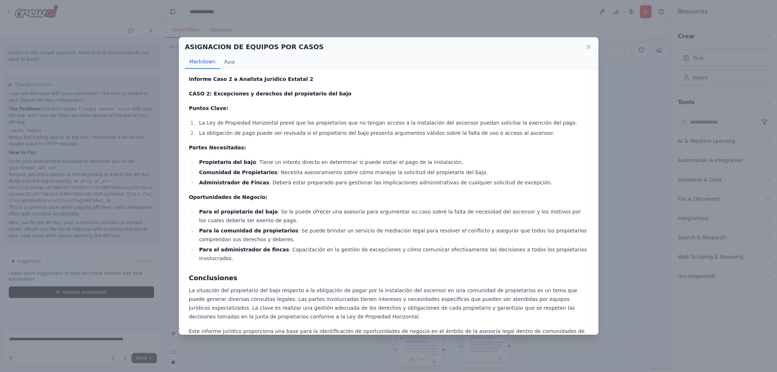
scroll to position [260, 0]
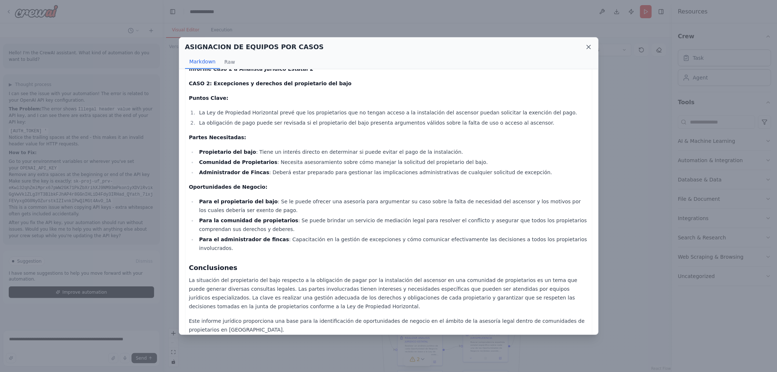
click at [585, 45] on icon at bounding box center [588, 46] width 7 height 7
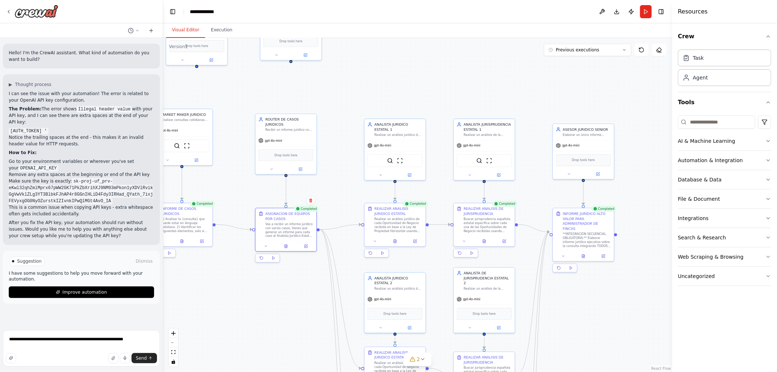
drag, startPoint x: 281, startPoint y: 227, endPoint x: 225, endPoint y: 327, distance: 114.6
click at [225, 327] on div ".deletable-edge-delete-btn { width: 20px; height: 20px; border: 0px solid #ffff…" at bounding box center [417, 205] width 509 height 334
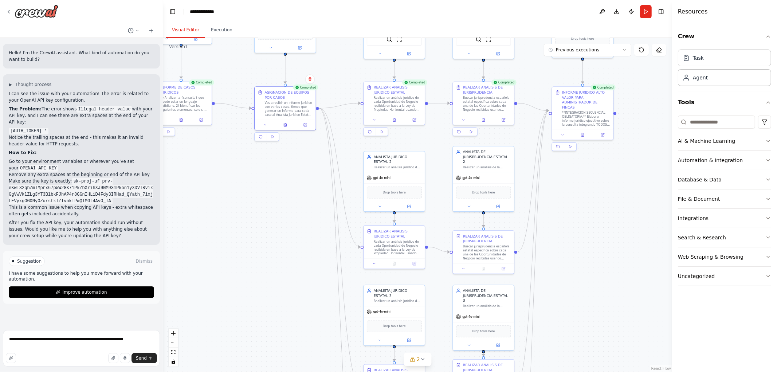
drag, startPoint x: 220, startPoint y: 312, endPoint x: 219, endPoint y: 190, distance: 122.4
click at [219, 190] on div ".deletable-edge-delete-btn { width: 20px; height: 20px; border: 0px solid #ffff…" at bounding box center [417, 205] width 509 height 334
drag, startPoint x: 226, startPoint y: 165, endPoint x: 255, endPoint y: 169, distance: 29.1
click at [252, 170] on div ".deletable-edge-delete-btn { width: 20px; height: 20px; border: 0px solid #ffff…" at bounding box center [417, 205] width 509 height 334
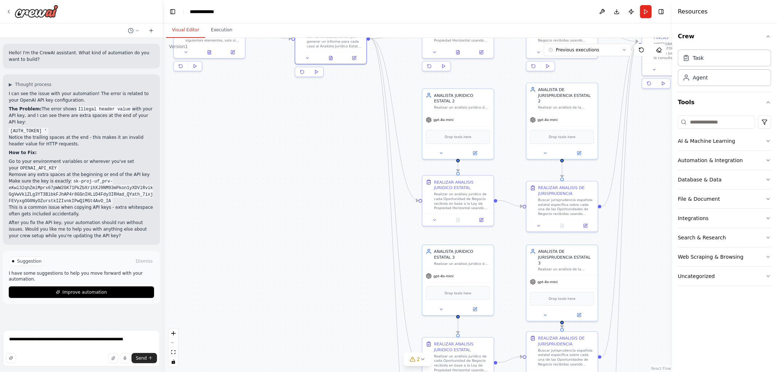
drag, startPoint x: 300, startPoint y: 271, endPoint x: 291, endPoint y: 205, distance: 65.7
click at [291, 208] on div ".deletable-edge-delete-btn { width: 20px; height: 20px; border: 0px solid #ffff…" at bounding box center [417, 205] width 509 height 334
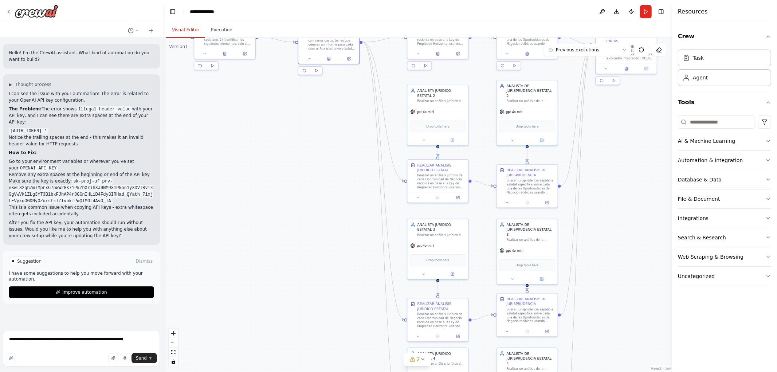
drag, startPoint x: 285, startPoint y: 212, endPoint x: 284, endPoint y: 173, distance: 39.7
click at [288, 176] on div ".deletable-edge-delete-btn { width: 20px; height: 20px; border: 0px solid #ffff…" at bounding box center [417, 205] width 509 height 334
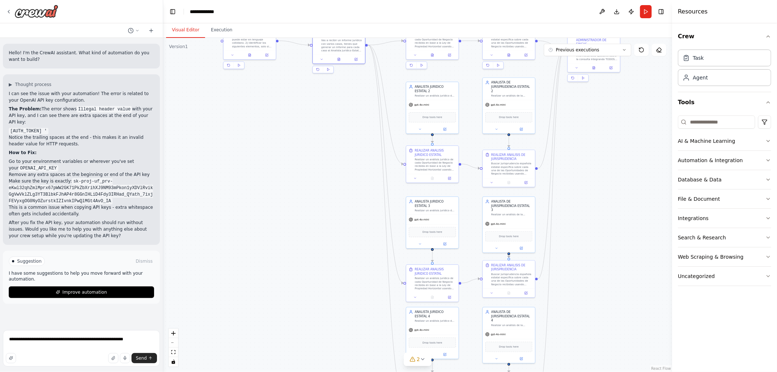
click at [337, 235] on div ".deletable-edge-delete-btn { width: 20px; height: 20px; border: 0px solid #ffff…" at bounding box center [417, 205] width 509 height 334
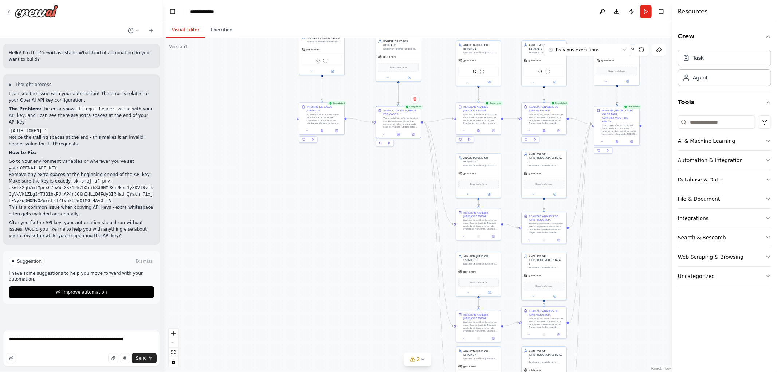
drag, startPoint x: 384, startPoint y: 168, endPoint x: 376, endPoint y: 188, distance: 21.6
click at [376, 188] on div ".deletable-edge-delete-btn { width: 20px; height: 20px; border: 0px solid #ffff…" at bounding box center [417, 205] width 509 height 334
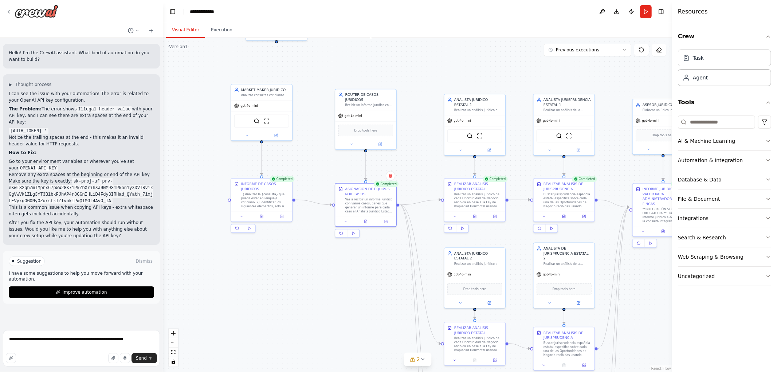
drag, startPoint x: 384, startPoint y: 173, endPoint x: 319, endPoint y: 244, distance: 96.7
click at [334, 268] on div ".deletable-edge-delete-btn { width: 20px; height: 20px; border: 0px solid #ffff…" at bounding box center [417, 205] width 509 height 334
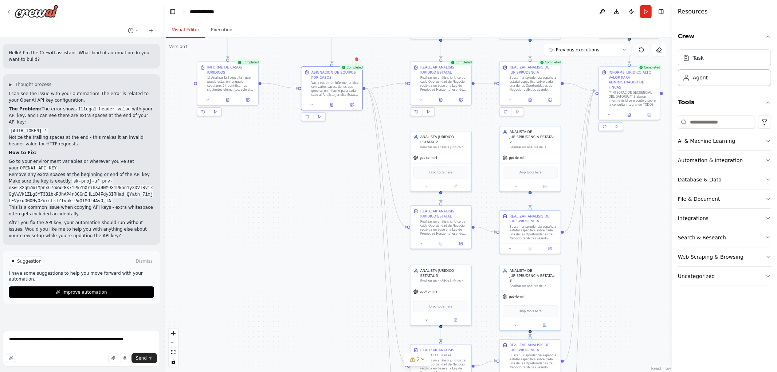
drag, startPoint x: 353, startPoint y: 263, endPoint x: 312, endPoint y: 130, distance: 139.5
click at [314, 132] on div ".deletable-edge-delete-btn { width: 20px; height: 20px; border: 0px solid #ffff…" at bounding box center [417, 205] width 509 height 334
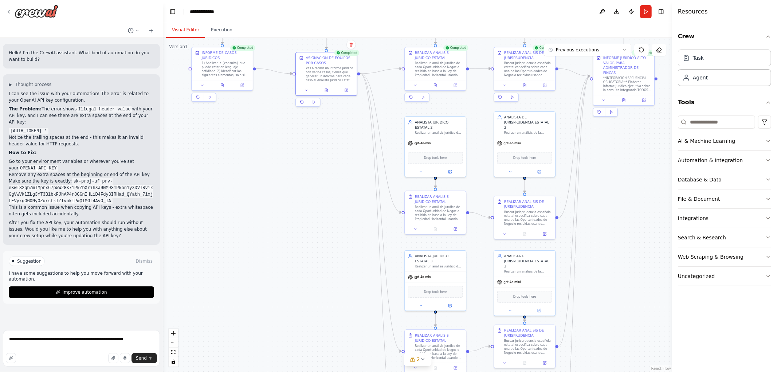
click at [623, 157] on div ".deletable-edge-delete-btn { width: 20px; height: 20px; border: 0px solid #ffff…" at bounding box center [417, 205] width 509 height 334
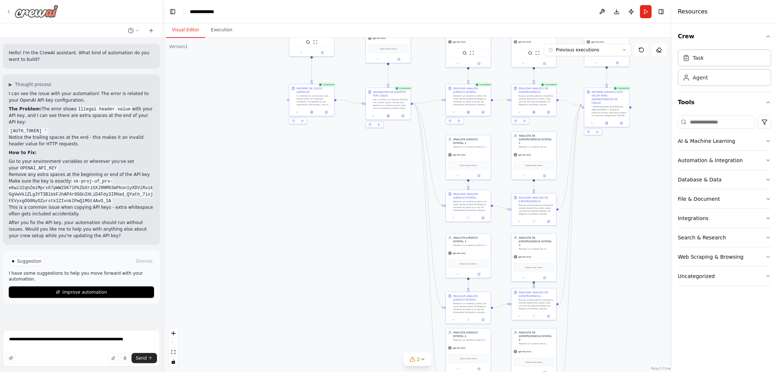
click at [9, 9] on icon at bounding box center [9, 12] width 6 height 6
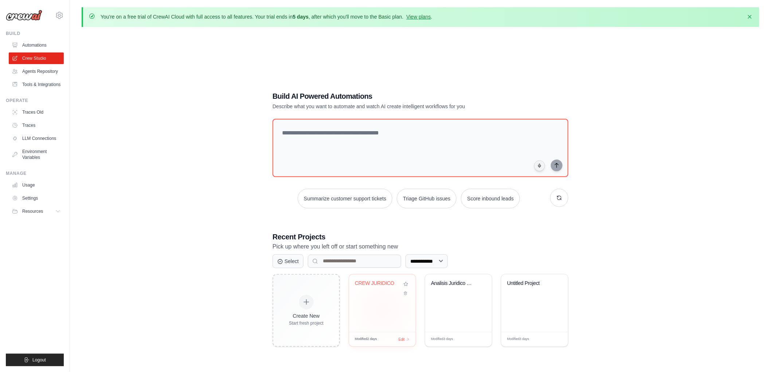
drag, startPoint x: 512, startPoint y: 232, endPoint x: 356, endPoint y: 275, distance: 161.9
click at [504, 229] on div "**********" at bounding box center [420, 218] width 313 height 279
click at [286, 259] on button "Select" at bounding box center [287, 261] width 31 height 14
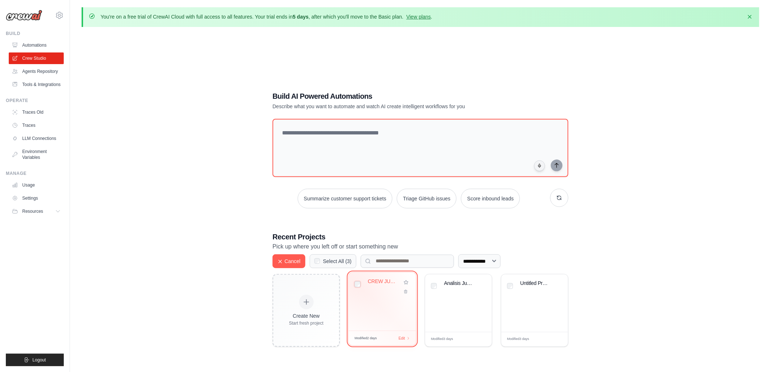
click at [355, 286] on div "CREW JURIDICO" at bounding box center [381, 301] width 67 height 58
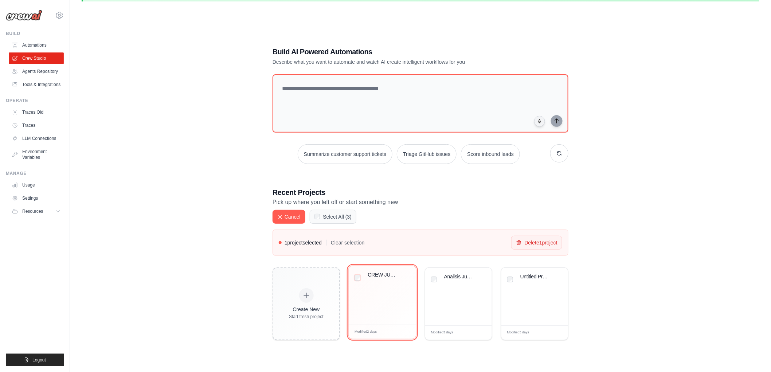
scroll to position [39, 0]
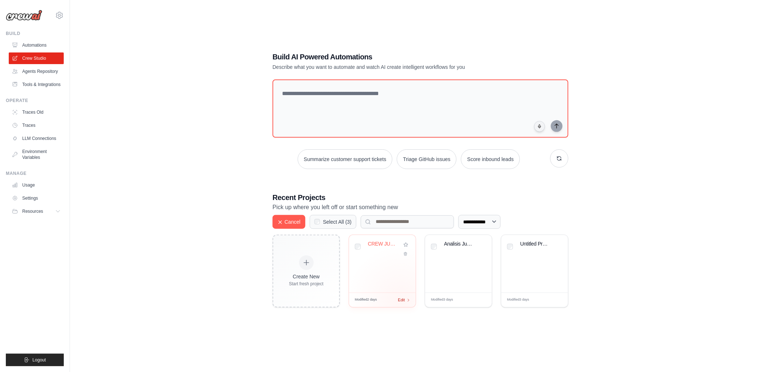
click at [401, 298] on span "Edit" at bounding box center [401, 300] width 7 height 6
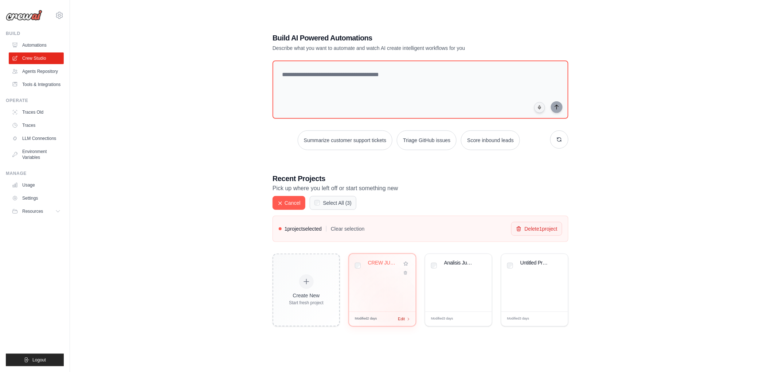
scroll to position [20, 0]
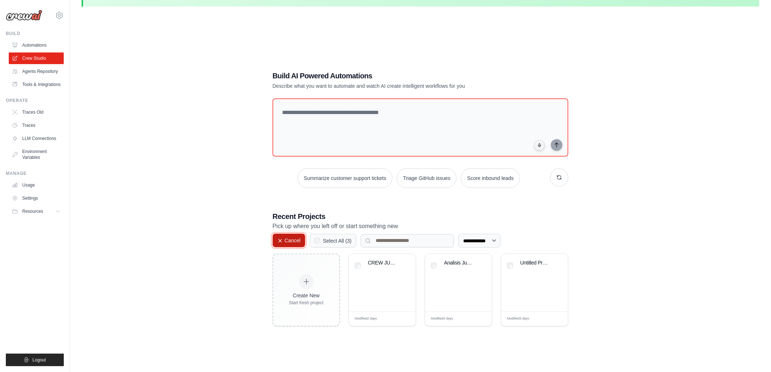
click at [283, 240] on button "Cancel" at bounding box center [288, 240] width 33 height 14
click at [405, 318] on div "Edit" at bounding box center [404, 319] width 12 height 6
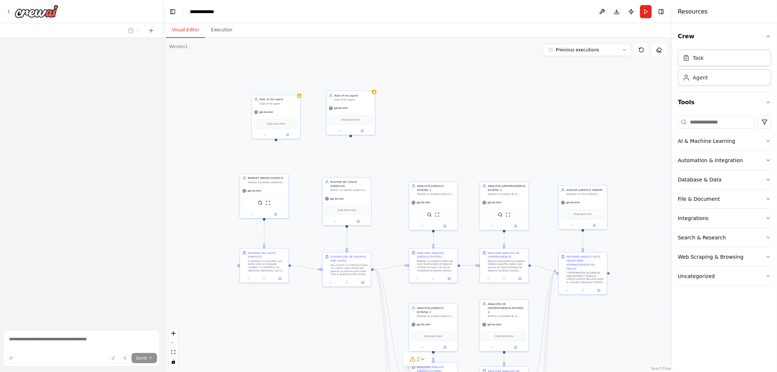
drag, startPoint x: 323, startPoint y: 174, endPoint x: 549, endPoint y: 115, distance: 233.6
click at [549, 115] on div ".deletable-edge-delete-btn { width: 20px; height: 20px; border: 0px solid #ffff…" at bounding box center [417, 205] width 509 height 334
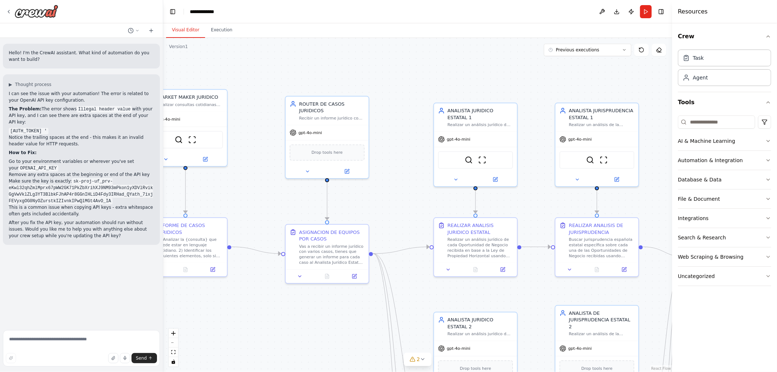
drag, startPoint x: 422, startPoint y: 169, endPoint x: 385, endPoint y: 70, distance: 106.5
click at [386, 71] on div ".deletable-edge-delete-btn { width: 20px; height: 20px; border: 0px solid #ffff…" at bounding box center [417, 205] width 509 height 334
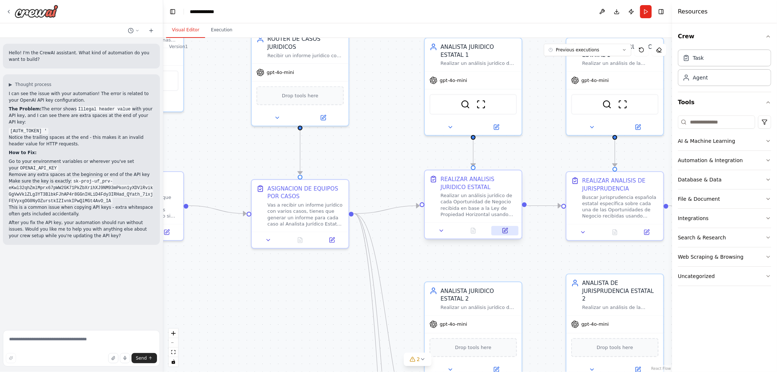
click at [508, 235] on div at bounding box center [473, 230] width 97 height 16
click at [509, 231] on button at bounding box center [504, 230] width 27 height 9
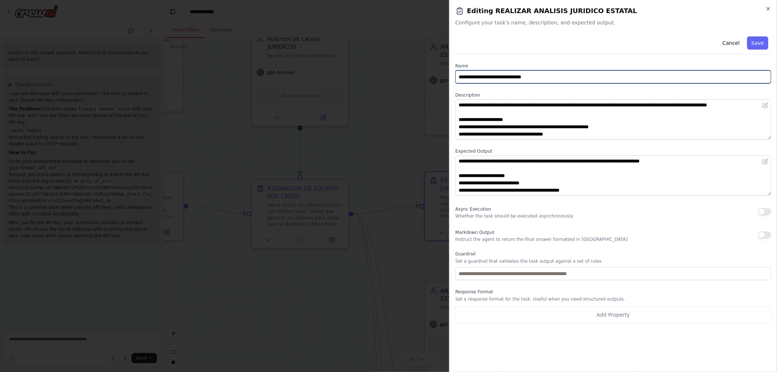
click at [559, 78] on input "**********" at bounding box center [613, 76] width 316 height 13
type input "**********"
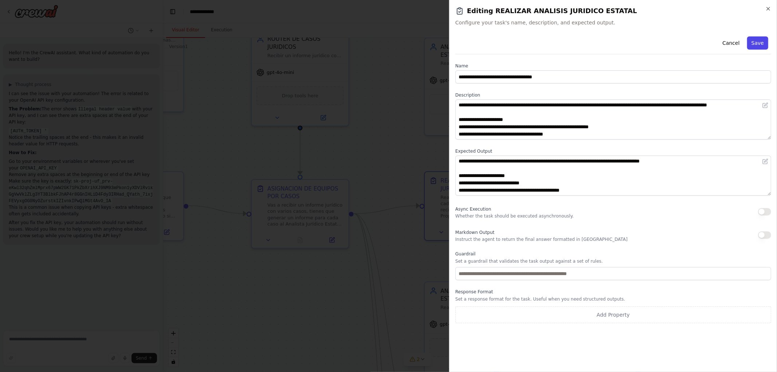
click at [767, 38] on button "Save" at bounding box center [757, 42] width 21 height 13
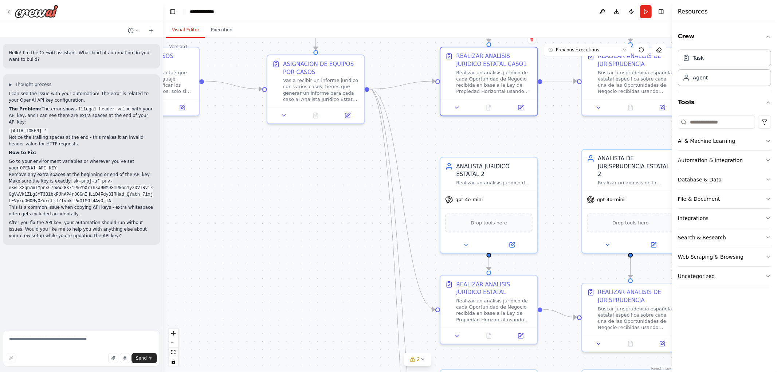
drag, startPoint x: 537, startPoint y: 269, endPoint x: 552, endPoint y: 137, distance: 132.7
click at [552, 137] on div ".deletable-edge-delete-btn { width: 20px; height: 20px; border: 0px solid #ffff…" at bounding box center [417, 205] width 509 height 334
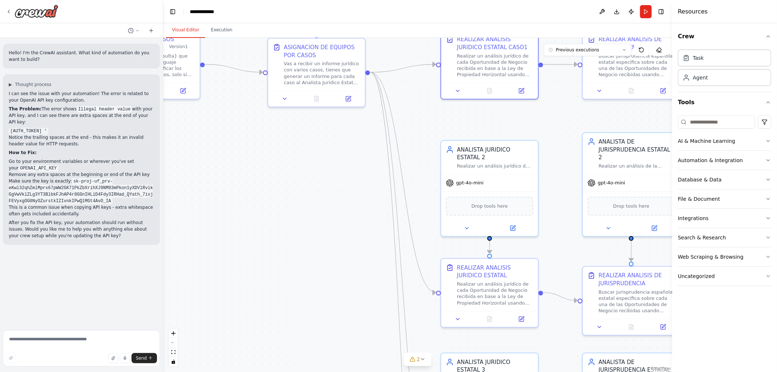
drag, startPoint x: 565, startPoint y: 247, endPoint x: 540, endPoint y: 162, distance: 88.6
click at [541, 167] on div ".deletable-edge-delete-btn { width: 20px; height: 20px; border: 0px solid #ffff…" at bounding box center [417, 205] width 509 height 334
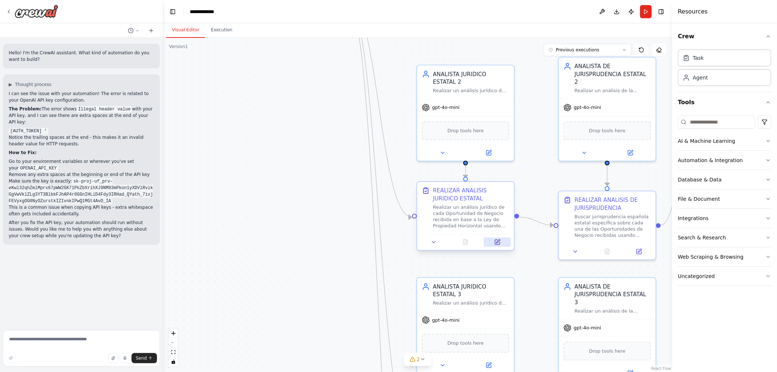
click at [499, 246] on button at bounding box center [497, 241] width 27 height 9
click at [499, 244] on icon at bounding box center [497, 242] width 5 height 5
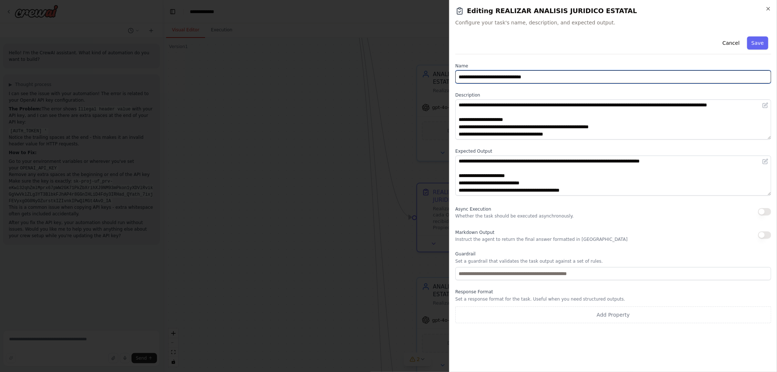
click at [569, 79] on input "**********" at bounding box center [613, 76] width 316 height 13
type input "**********"
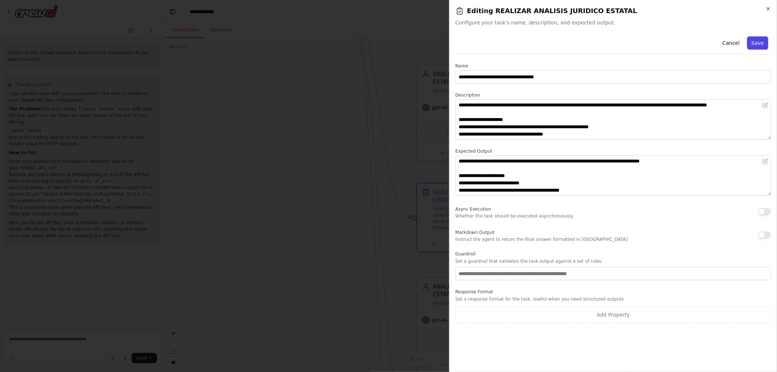
click at [759, 43] on button "Save" at bounding box center [757, 42] width 21 height 13
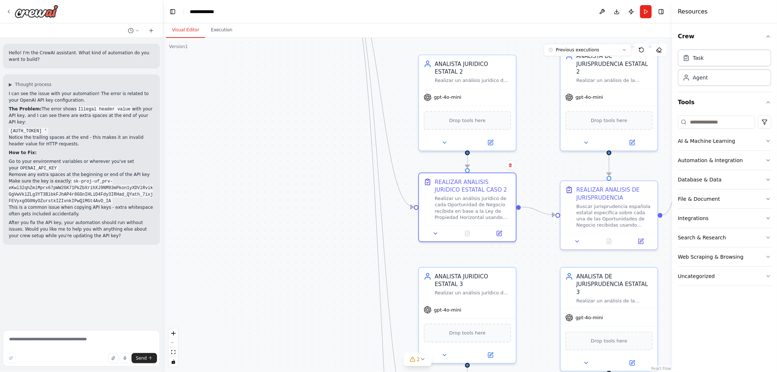
drag, startPoint x: 543, startPoint y: 186, endPoint x: 550, endPoint y: 68, distance: 118.9
click at [549, 71] on div ".deletable-edge-delete-btn { width: 20px; height: 20px; border: 0px solid #ffff…" at bounding box center [417, 205] width 509 height 334
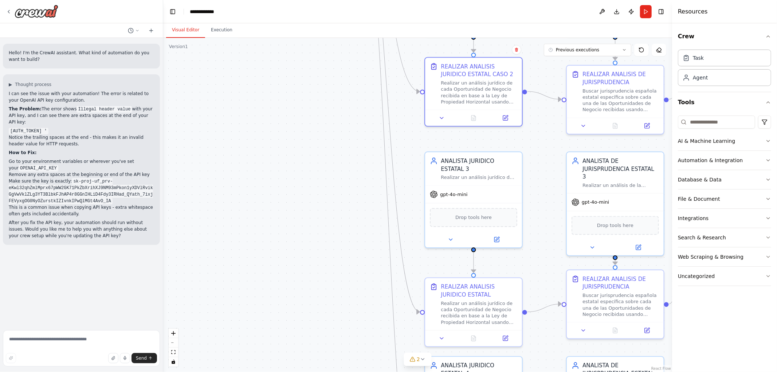
drag, startPoint x: 538, startPoint y: 238, endPoint x: 532, endPoint y: 126, distance: 112.0
click at [532, 126] on div ".deletable-edge-delete-btn { width: 20px; height: 20px; border: 0px solid #ffff…" at bounding box center [417, 205] width 509 height 334
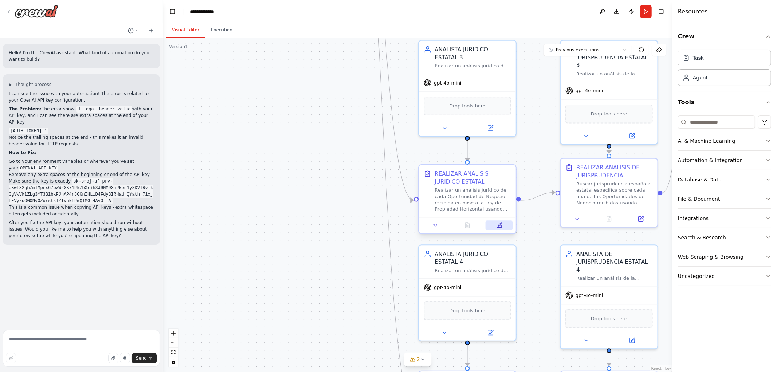
click at [498, 226] on icon at bounding box center [500, 224] width 4 height 4
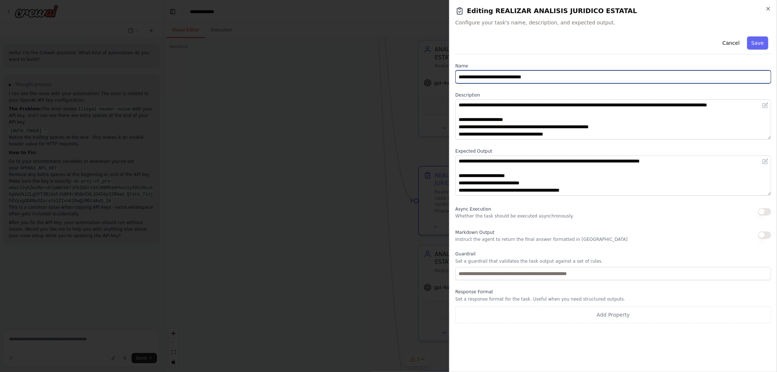
click at [563, 79] on input "**********" at bounding box center [613, 76] width 316 height 13
type input "**********"
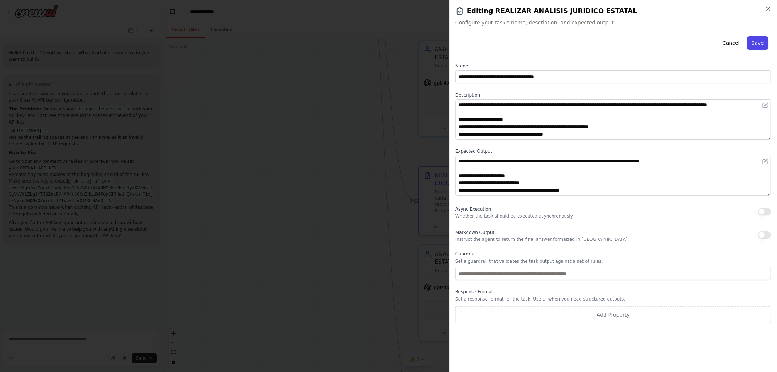
click at [761, 40] on button "Save" at bounding box center [757, 42] width 21 height 13
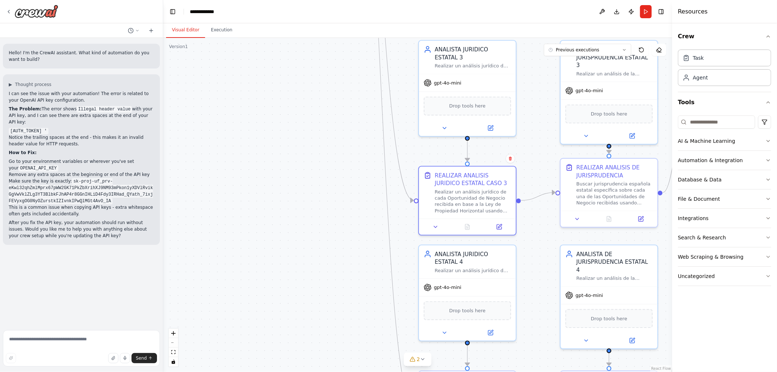
drag, startPoint x: 537, startPoint y: 168, endPoint x: 544, endPoint y: 65, distance: 103.3
click at [544, 66] on div ".deletable-edge-delete-btn { width: 20px; height: 20px; border: 0px solid #ffff…" at bounding box center [417, 205] width 509 height 334
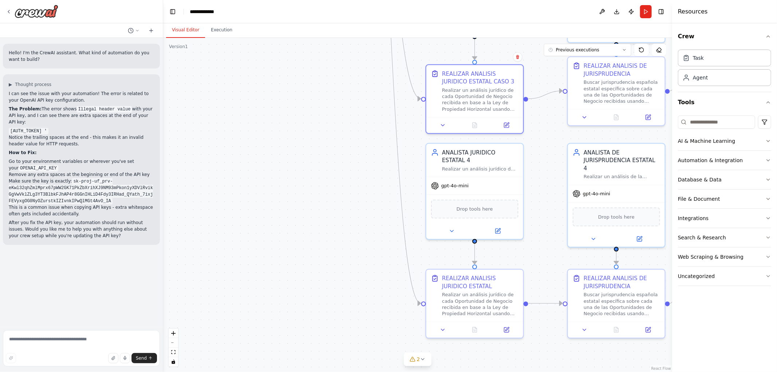
drag, startPoint x: 545, startPoint y: 170, endPoint x: 544, endPoint y: 131, distance: 39.0
click at [545, 133] on div ".deletable-edge-delete-btn { width: 20px; height: 20px; border: 0px solid #ffff…" at bounding box center [417, 205] width 509 height 334
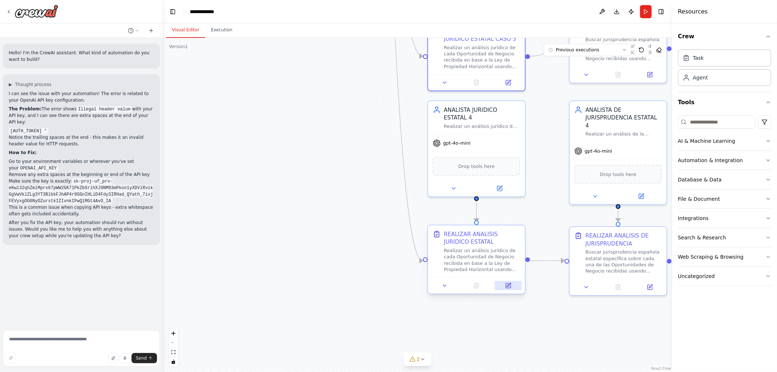
click at [510, 286] on icon at bounding box center [508, 285] width 5 height 5
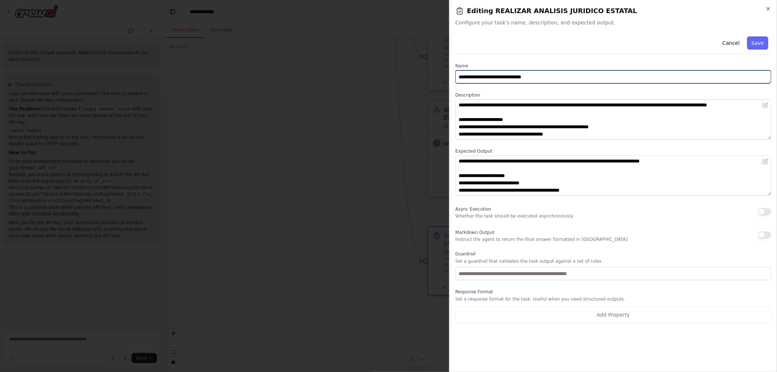
click at [558, 72] on input "**********" at bounding box center [613, 76] width 316 height 13
type input "**********"
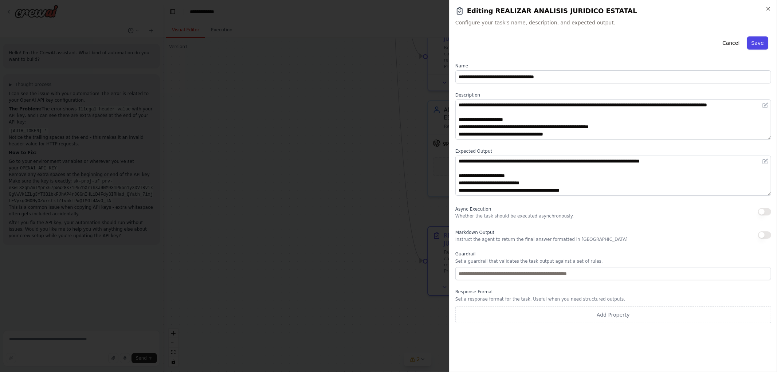
click at [758, 42] on button "Save" at bounding box center [757, 42] width 21 height 13
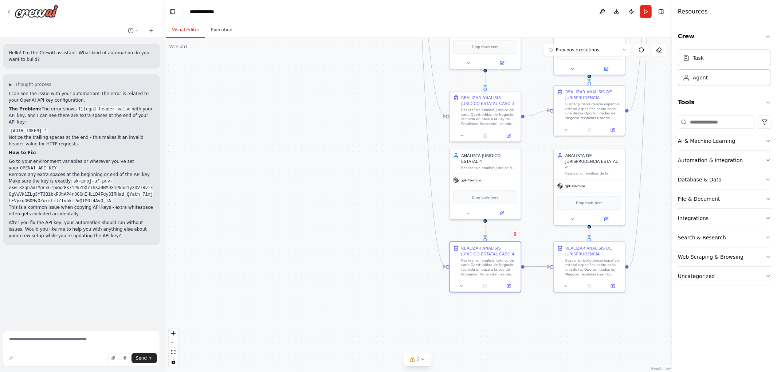
drag, startPoint x: 544, startPoint y: 133, endPoint x: 539, endPoint y: 202, distance: 70.1
click at [539, 202] on div ".deletable-edge-delete-btn { width: 20px; height: 20px; border: 0px solid #ffff…" at bounding box center [417, 205] width 509 height 334
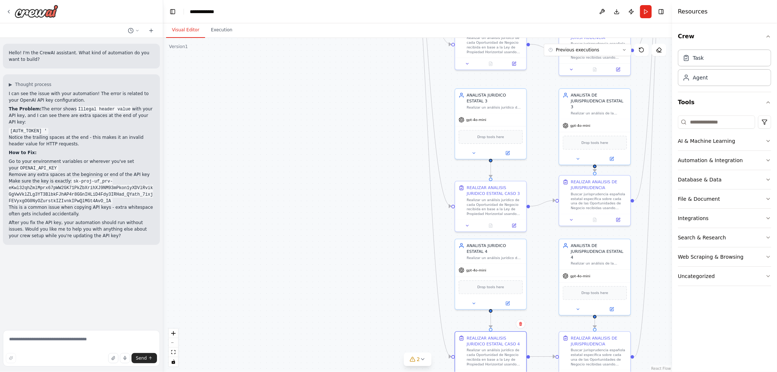
drag, startPoint x: 526, startPoint y: 118, endPoint x: 532, endPoint y: 195, distance: 77.8
click at [534, 194] on div ".deletable-edge-delete-btn { width: 20px; height: 20px; border: 0px solid #ffff…" at bounding box center [417, 205] width 509 height 334
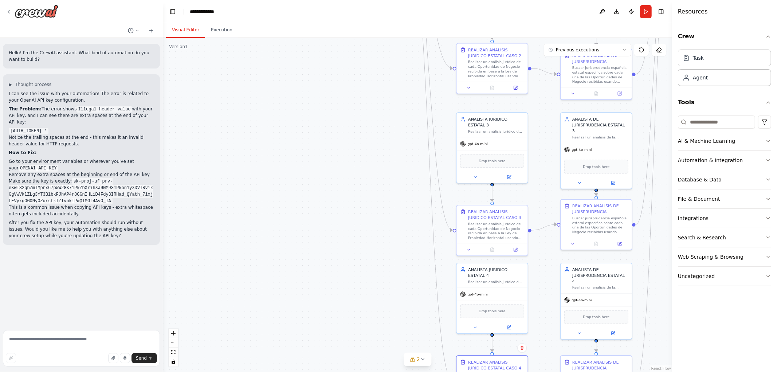
drag, startPoint x: 533, startPoint y: 110, endPoint x: 552, endPoint y: 221, distance: 113.0
click at [552, 221] on div ".deletable-edge-delete-btn { width: 20px; height: 20px; border: 0px solid #ffff…" at bounding box center [417, 205] width 509 height 334
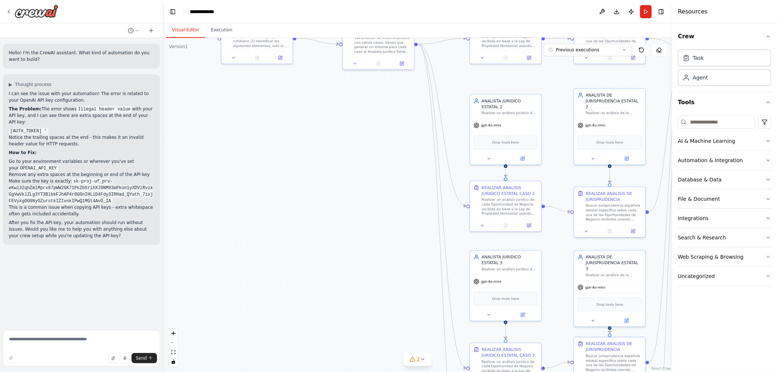
drag, startPoint x: 371, startPoint y: 125, endPoint x: 355, endPoint y: 251, distance: 127.0
click at [356, 251] on div ".deletable-edge-delete-btn { width: 20px; height: 20px; border: 0px solid #ffff…" at bounding box center [417, 205] width 509 height 334
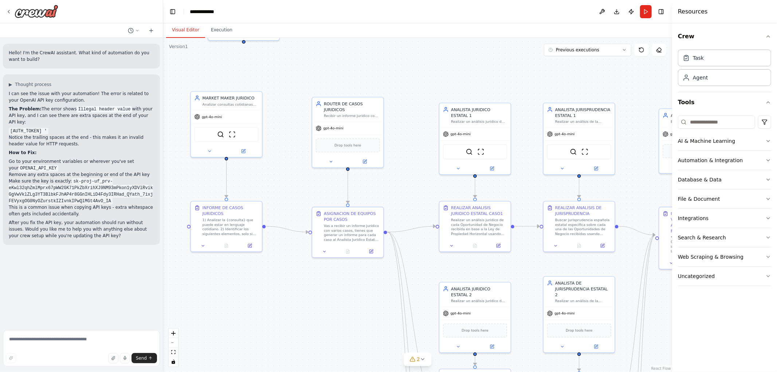
drag, startPoint x: 431, startPoint y: 95, endPoint x: 412, endPoint y: 179, distance: 85.9
click at [412, 179] on div ".deletable-edge-delete-btn { width: 20px; height: 20px; border: 0px solid #ffff…" at bounding box center [417, 205] width 509 height 334
click at [369, 252] on icon at bounding box center [371, 251] width 4 height 4
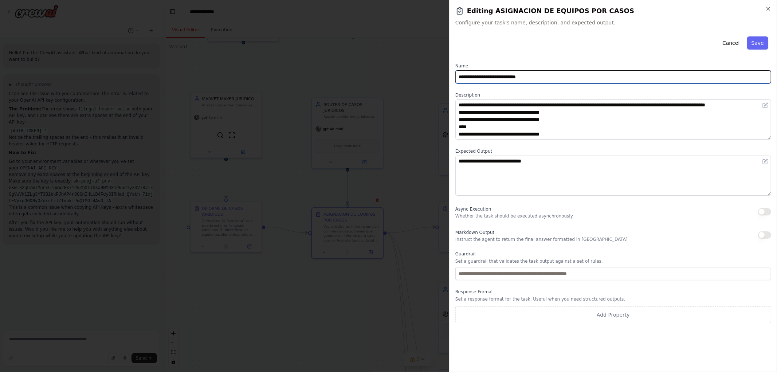
click at [505, 82] on input "**********" at bounding box center [613, 76] width 316 height 13
type input "**********"
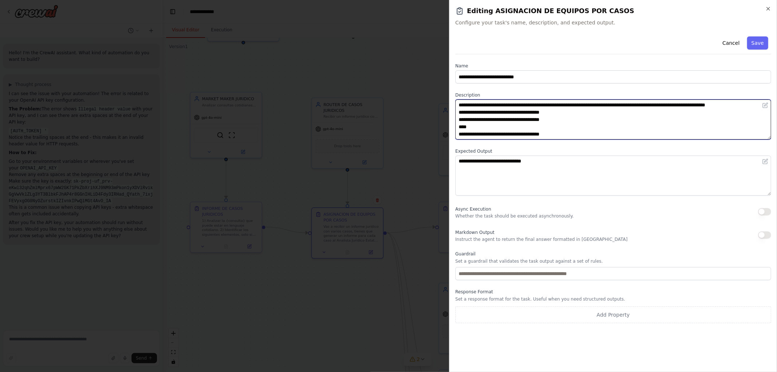
click at [733, 105] on textarea "**********" at bounding box center [613, 119] width 316 height 40
click at [740, 105] on textarea "**********" at bounding box center [613, 119] width 316 height 40
click at [674, 106] on textarea "**********" at bounding box center [613, 119] width 316 height 40
drag, startPoint x: 497, startPoint y: 119, endPoint x: 537, endPoint y: 121, distance: 39.4
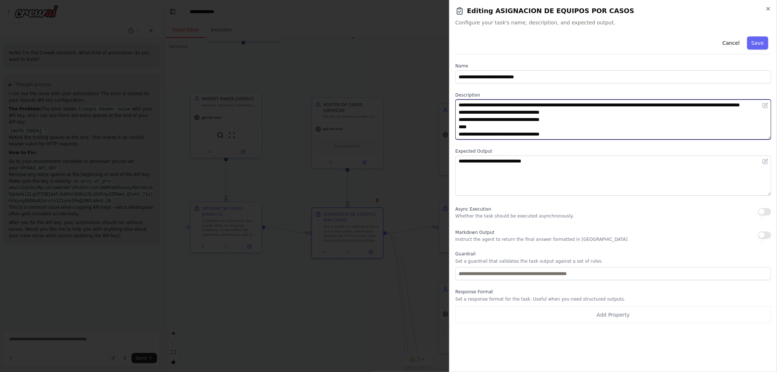
click at [537, 121] on textarea "**********" at bounding box center [613, 119] width 316 height 40
type textarea "**********"
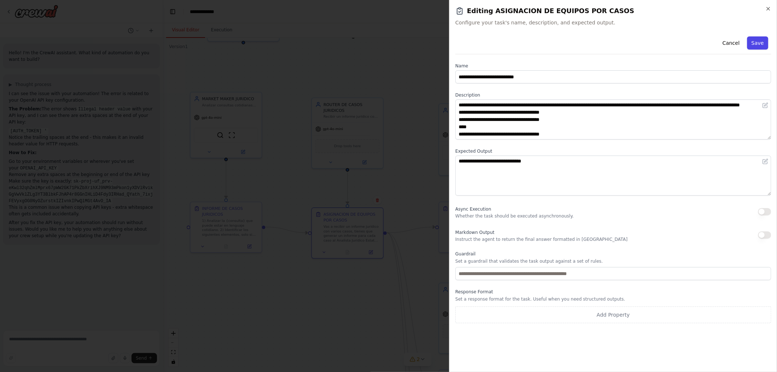
click at [756, 44] on button "Save" at bounding box center [757, 42] width 21 height 13
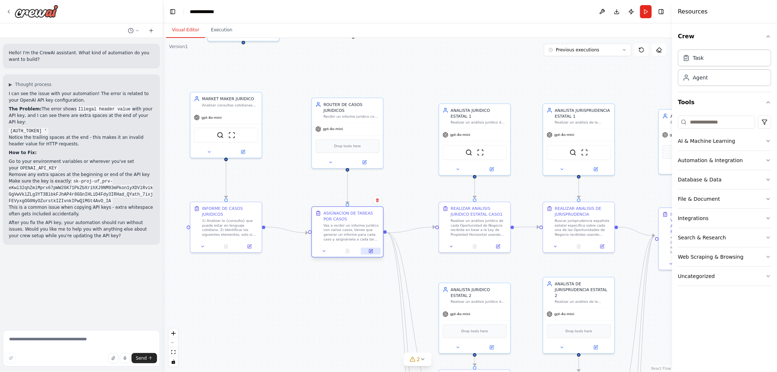
click at [373, 253] on button at bounding box center [371, 251] width 20 height 7
click at [498, 244] on icon at bounding box center [498, 244] width 3 height 3
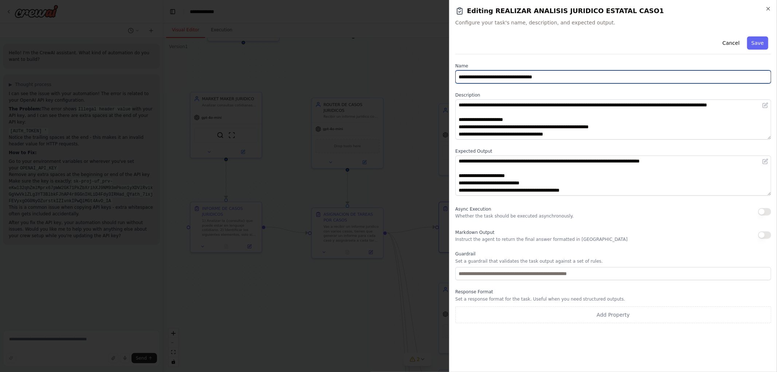
click at [587, 74] on input "**********" at bounding box center [613, 76] width 316 height 13
drag, startPoint x: 587, startPoint y: 74, endPoint x: 350, endPoint y: 55, distance: 238.5
click at [350, 55] on body "Hello! I'm the CrewAI assistant. What kind of automation do you want to build? …" at bounding box center [388, 186] width 777 height 372
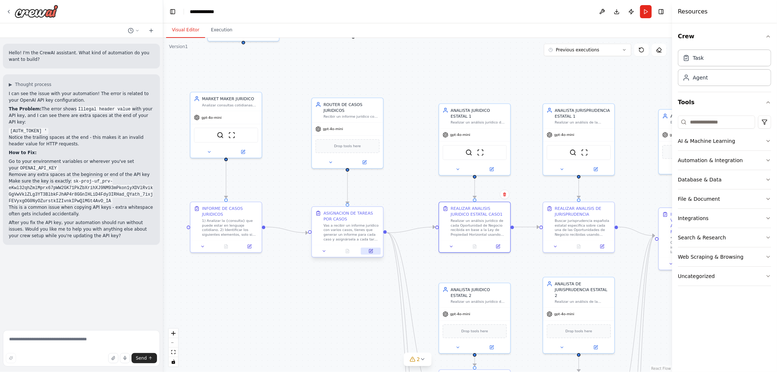
click at [373, 250] on button at bounding box center [371, 251] width 20 height 7
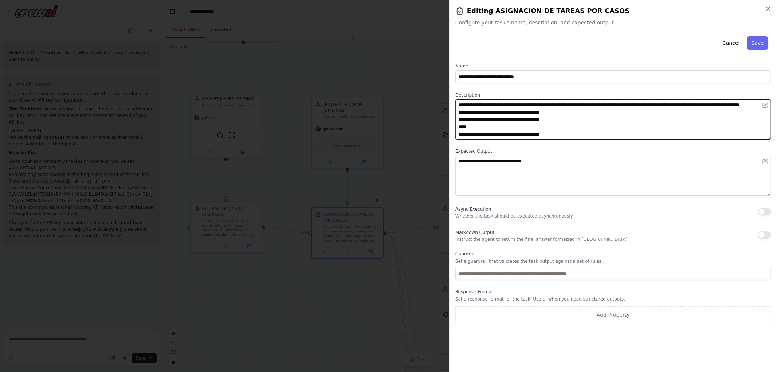
drag, startPoint x: 499, startPoint y: 118, endPoint x: 549, endPoint y: 119, distance: 50.3
click at [549, 119] on textarea "**********" at bounding box center [613, 119] width 316 height 40
paste textarea "**********"
drag, startPoint x: 497, startPoint y: 126, endPoint x: 563, endPoint y: 125, distance: 66.3
click at [563, 125] on textarea "**********" at bounding box center [613, 119] width 316 height 40
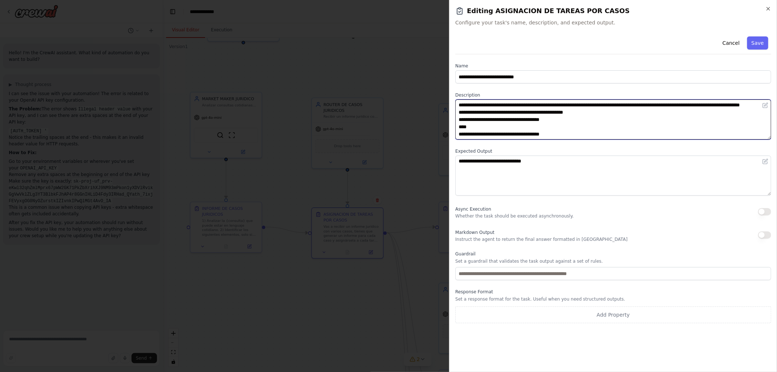
click at [519, 125] on textarea "**********" at bounding box center [613, 119] width 316 height 40
click at [501, 126] on textarea "**********" at bounding box center [613, 119] width 316 height 40
drag, startPoint x: 500, startPoint y: 126, endPoint x: 563, endPoint y: 126, distance: 62.6
click at [563, 126] on textarea "**********" at bounding box center [613, 119] width 316 height 40
paste textarea "**********"
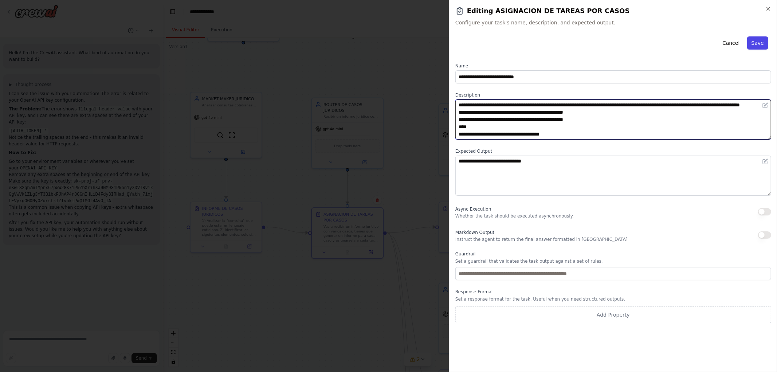
type textarea "**********"
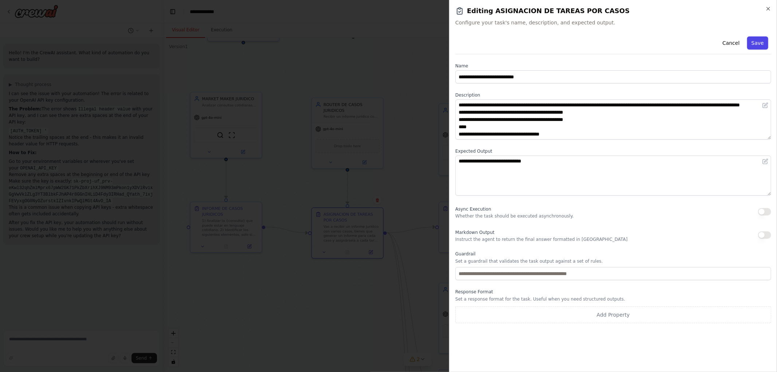
click at [756, 43] on button "Save" at bounding box center [757, 42] width 21 height 13
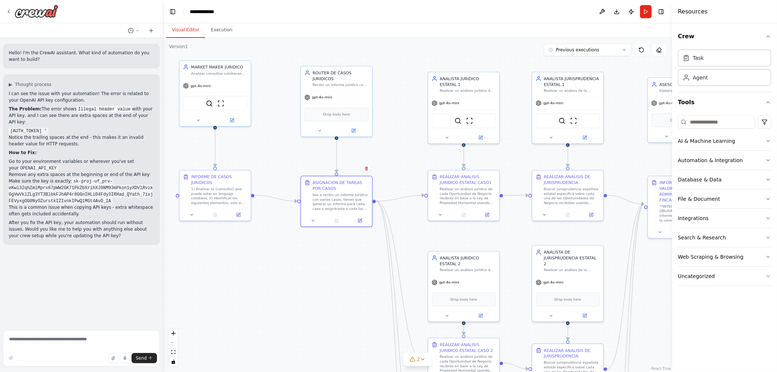
drag, startPoint x: 424, startPoint y: 191, endPoint x: 385, endPoint y: 158, distance: 51.2
click at [385, 156] on div ".deletable-edge-delete-btn { width: 20px; height: 20px; border: 0px solid #ffff…" at bounding box center [417, 205] width 509 height 334
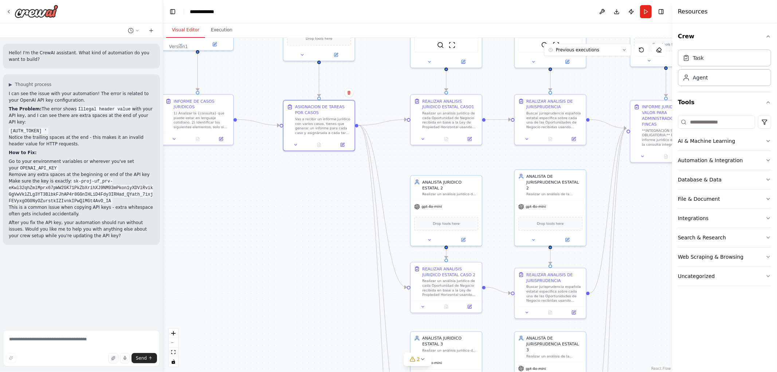
drag, startPoint x: 442, startPoint y: 199, endPoint x: 445, endPoint y: 142, distance: 56.8
click at [445, 143] on div ".deletable-edge-delete-btn { width: 20px; height: 20px; border: 0px solid #ffff…" at bounding box center [417, 205] width 509 height 334
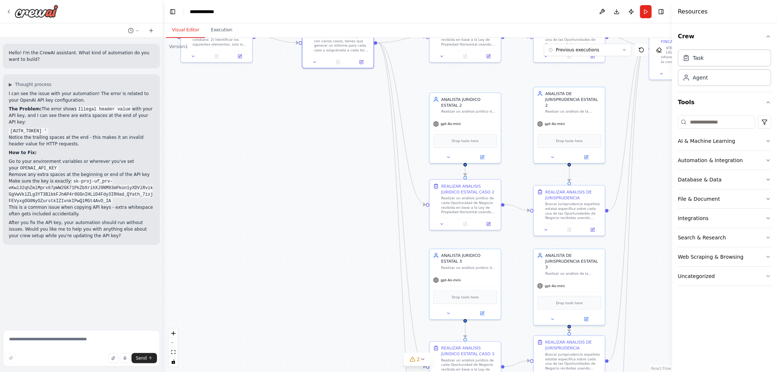
drag, startPoint x: 303, startPoint y: 224, endPoint x: 319, endPoint y: 130, distance: 95.7
click at [320, 132] on div ".deletable-edge-delete-btn { width: 20px; height: 20px; border: 0px solid #ffff…" at bounding box center [417, 205] width 509 height 334
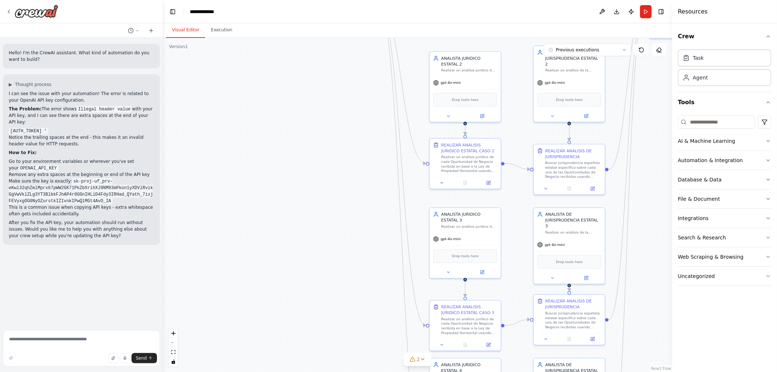
drag, startPoint x: 335, startPoint y: 196, endPoint x: 335, endPoint y: 102, distance: 93.6
click at [335, 103] on div ".deletable-edge-delete-btn { width: 20px; height: 20px; border: 0px solid #ffff…" at bounding box center [417, 205] width 509 height 334
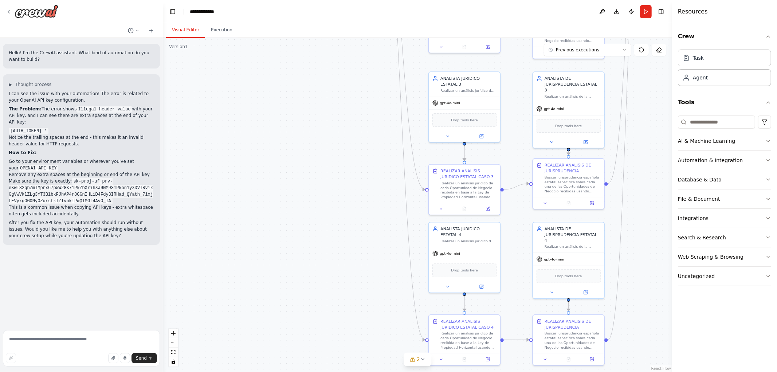
drag, startPoint x: 339, startPoint y: 228, endPoint x: 334, endPoint y: 121, distance: 106.8
click at [334, 122] on div ".deletable-edge-delete-btn { width: 20px; height: 20px; border: 0px solid #ffff…" at bounding box center [417, 205] width 509 height 334
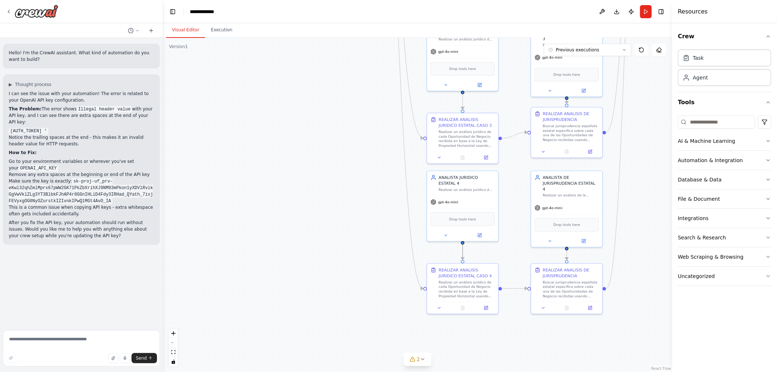
click at [462, 250] on icon "Edge from 80de1b4e-03d3-409a-b2f7-c61fb2008868 to 36eff1be-4c9b-460c-97e8-b7082…" at bounding box center [462, 252] width 0 height 16
click at [464, 254] on div at bounding box center [463, 252] width 6 height 6
click at [463, 251] on icon at bounding box center [462, 252] width 2 height 2
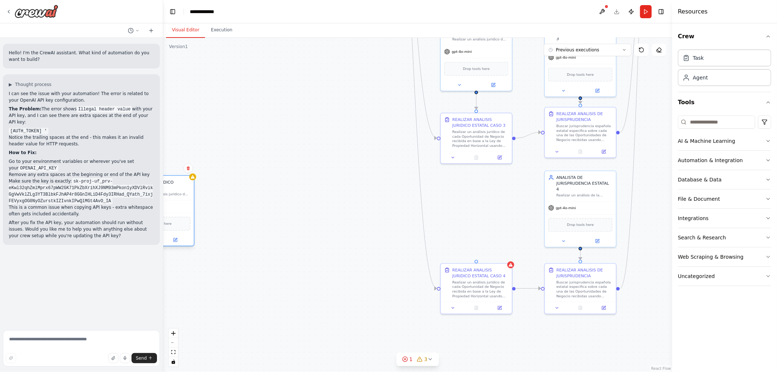
drag, startPoint x: 464, startPoint y: 184, endPoint x: 169, endPoint y: 188, distance: 294.3
click at [169, 188] on div "ANALISTA JURIDICO ESTATAL 4" at bounding box center [162, 185] width 56 height 12
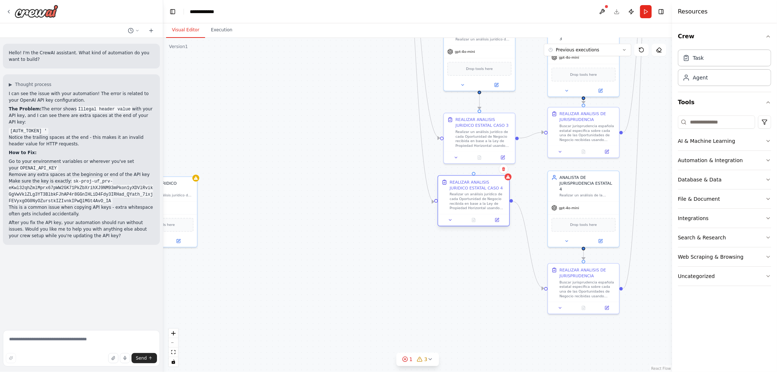
drag, startPoint x: 480, startPoint y: 275, endPoint x: 476, endPoint y: 184, distance: 91.5
click at [476, 184] on div "REALIZAR ANALISIS JURIDICO ESTATAL CASO 4" at bounding box center [477, 185] width 56 height 12
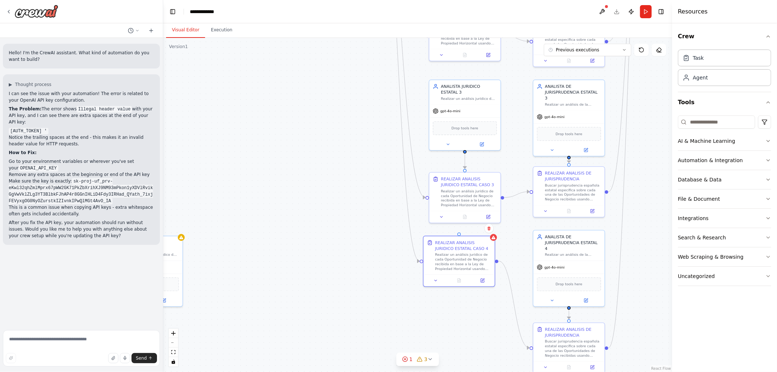
drag, startPoint x: 333, startPoint y: 167, endPoint x: 300, endPoint y: 285, distance: 122.9
click at [300, 287] on div ".deletable-edge-delete-btn { width: 20px; height: 20px; border: 0px solid #ffff…" at bounding box center [417, 205] width 509 height 334
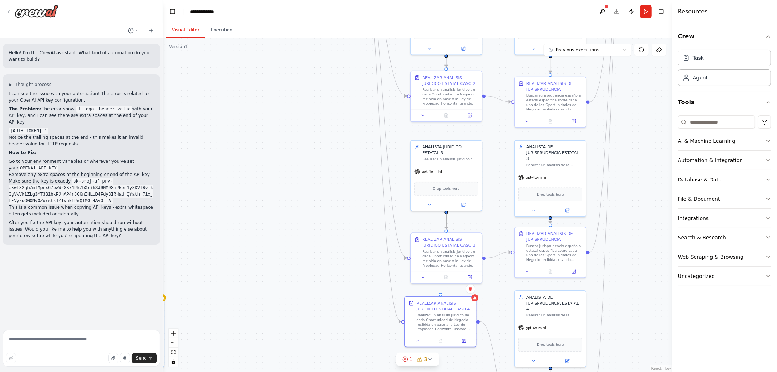
click at [446, 221] on icon "Edge from 5f54a3cd-db37-4c22-8261-7de831bd83e0 to 7b65c16a-599f-4f0b-a302-ec59f…" at bounding box center [446, 221] width 0 height 16
click at [446, 221] on icon at bounding box center [446, 221] width 2 height 2
drag, startPoint x: 445, startPoint y: 152, endPoint x: 316, endPoint y: 206, distance: 139.9
click at [180, 169] on div "ANALISTA JURIDICO ESTATAL 3" at bounding box center [184, 167] width 56 height 12
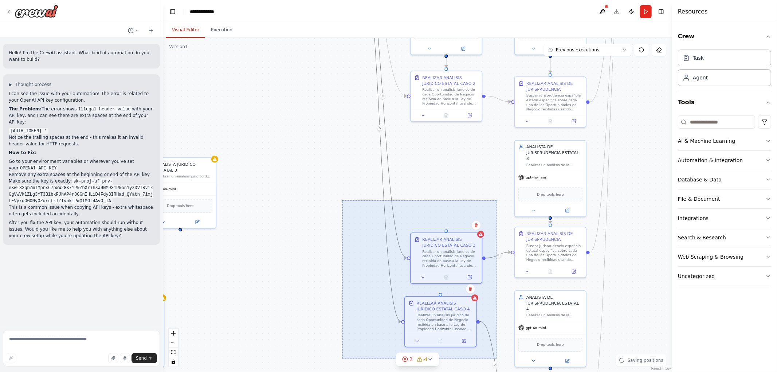
drag, startPoint x: 342, startPoint y: 200, endPoint x: 489, endPoint y: 353, distance: 212.2
click at [495, 356] on div ".deletable-edge-delete-btn { width: 20px; height: 20px; border: 0px solid #ffff…" at bounding box center [417, 205] width 509 height 334
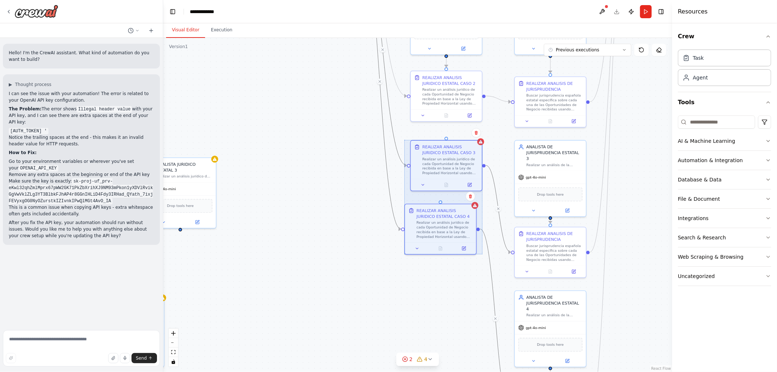
drag, startPoint x: 453, startPoint y: 261, endPoint x: 456, endPoint y: 168, distance: 92.9
click at [456, 168] on div at bounding box center [443, 197] width 78 height 114
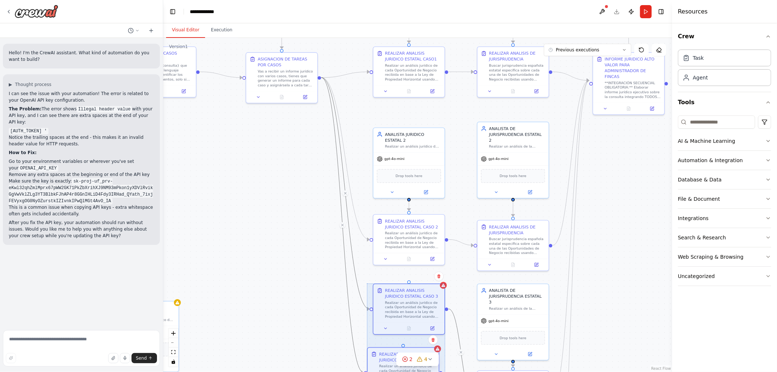
drag, startPoint x: 339, startPoint y: 197, endPoint x: 302, endPoint y: 321, distance: 129.1
click at [302, 321] on div ".deletable-edge-delete-btn { width: 20px; height: 20px; border: 0px solid #ffff…" at bounding box center [417, 205] width 509 height 334
click at [307, 236] on div ".deletable-edge-delete-btn { width: 20px; height: 20px; border: 0px solid #ffff…" at bounding box center [417, 205] width 509 height 334
click at [407, 207] on circle "Edge from 5a99e292-3d13-4ef9-9911-970ac00e066b to de554c6f-c3df-4a92-b8ca-43c0f…" at bounding box center [409, 208] width 6 height 6
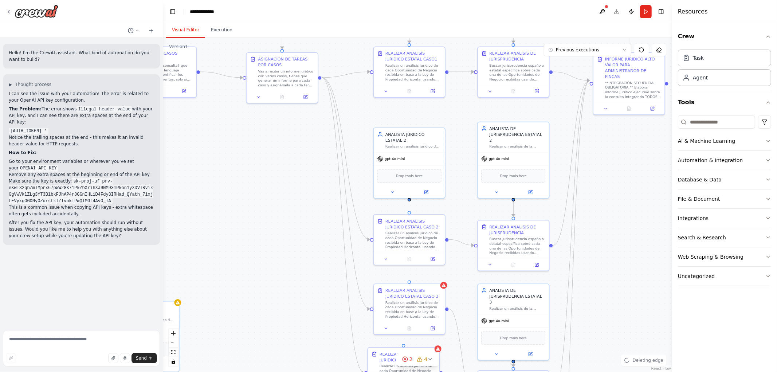
click at [408, 205] on div ".deletable-edge-delete-btn { width: 20px; height: 20px; border: 0px solid #ffff…" at bounding box center [417, 205] width 509 height 334
drag, startPoint x: 421, startPoint y: 146, endPoint x: 178, endPoint y: 190, distance: 246.1
click at [178, 188] on div "Realizar un análisis jurídico de cada oportunidad de negocio recibida, teniendo…" at bounding box center [170, 186] width 56 height 5
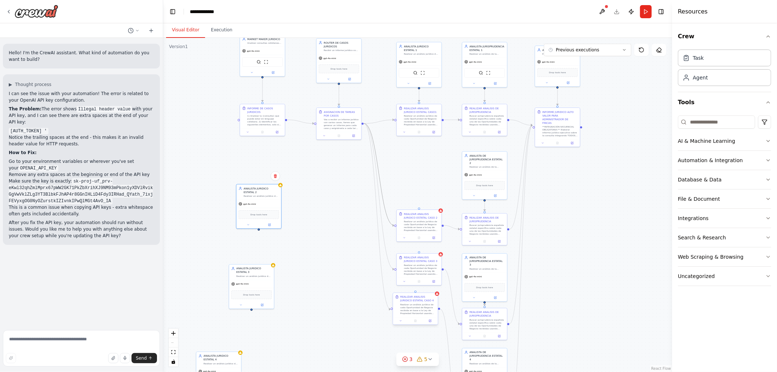
drag, startPoint x: 383, startPoint y: 200, endPoint x: 421, endPoint y: 304, distance: 110.9
click at [447, 114] on div ".deletable-edge-delete-btn { width: 20px; height: 20px; border: 0px solid #ffff…" at bounding box center [574, 30] width 255 height 167
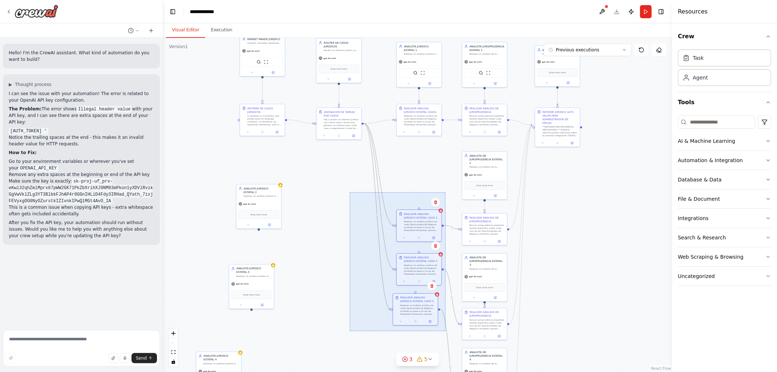
drag, startPoint x: 350, startPoint y: 192, endPoint x: 450, endPoint y: 334, distance: 174.0
click at [450, 334] on div ".deletable-edge-delete-btn { width: 20px; height: 20px; border: 0px solid #ffff…" at bounding box center [417, 205] width 509 height 334
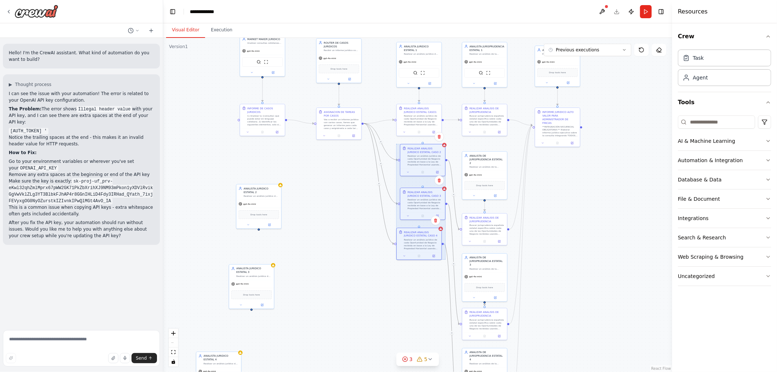
drag, startPoint x: 425, startPoint y: 210, endPoint x: 426, endPoint y: 164, distance: 45.9
click at [426, 164] on div at bounding box center [420, 201] width 49 height 115
click at [347, 189] on div ".deletable-edge-delete-btn { width: 20px; height: 20px; border: 0px solid #ffff…" at bounding box center [417, 205] width 509 height 334
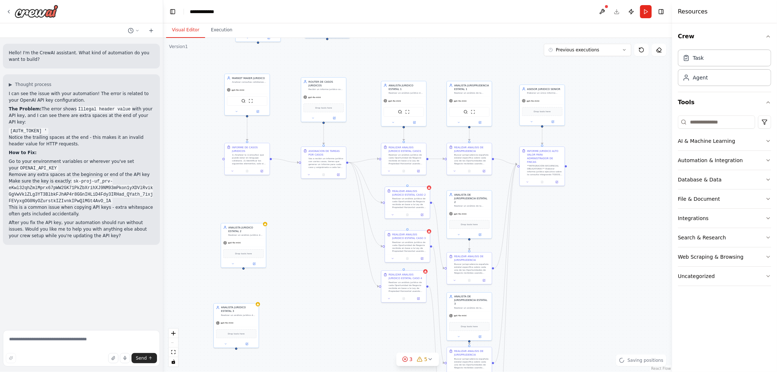
drag, startPoint x: 339, startPoint y: 202, endPoint x: 310, endPoint y: 275, distance: 78.4
click at [308, 279] on div ".deletable-edge-delete-btn { width: 20px; height: 20px; border: 0px solid #ffff…" at bounding box center [417, 205] width 509 height 334
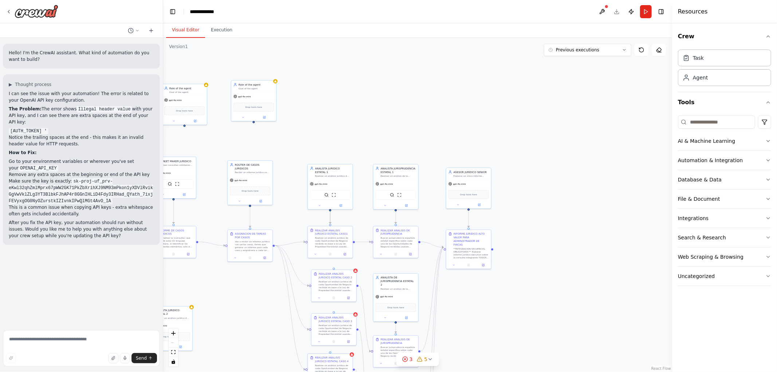
drag, startPoint x: 379, startPoint y: 185, endPoint x: 330, endPoint y: 207, distance: 53.5
click at [330, 207] on div ".deletable-edge-delete-btn { width: 20px; height: 20px; border: 0px solid #ffff…" at bounding box center [417, 205] width 509 height 334
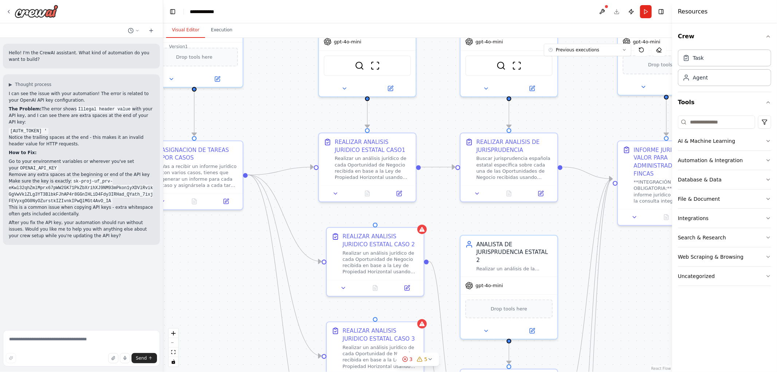
drag, startPoint x: 336, startPoint y: 269, endPoint x: 373, endPoint y: 168, distance: 107.6
click at [373, 168] on div ".deletable-edge-delete-btn { width: 20px; height: 20px; border: 0px solid #ffff…" at bounding box center [417, 205] width 509 height 334
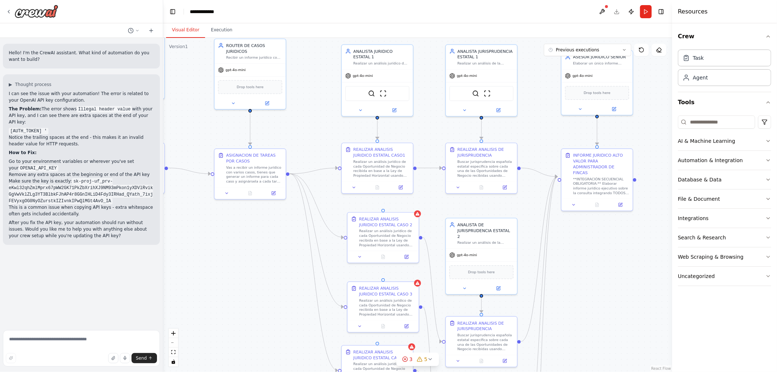
drag, startPoint x: 331, startPoint y: 135, endPoint x: 319, endPoint y: 213, distance: 78.7
click at [319, 213] on div ".deletable-edge-delete-btn { width: 20px; height: 20px; border: 0px solid #ffff…" at bounding box center [417, 205] width 509 height 334
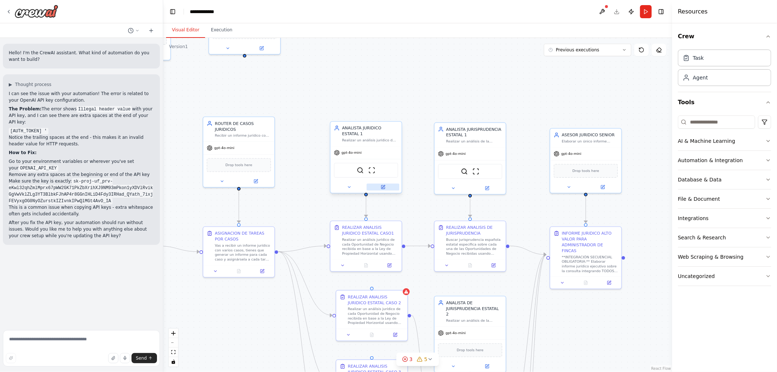
click at [381, 185] on icon at bounding box center [383, 187] width 5 height 5
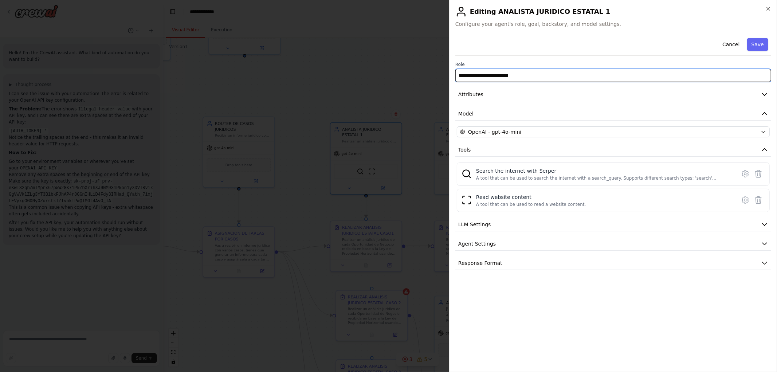
click at [543, 74] on input "**********" at bounding box center [613, 75] width 316 height 13
type input "**********"
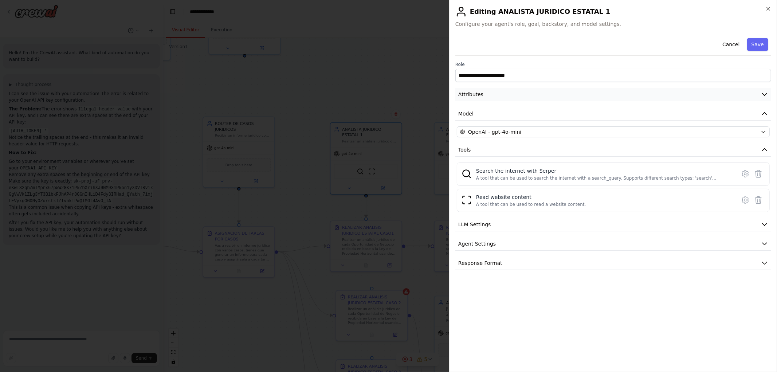
click at [569, 99] on button "Attributes" at bounding box center [613, 94] width 316 height 13
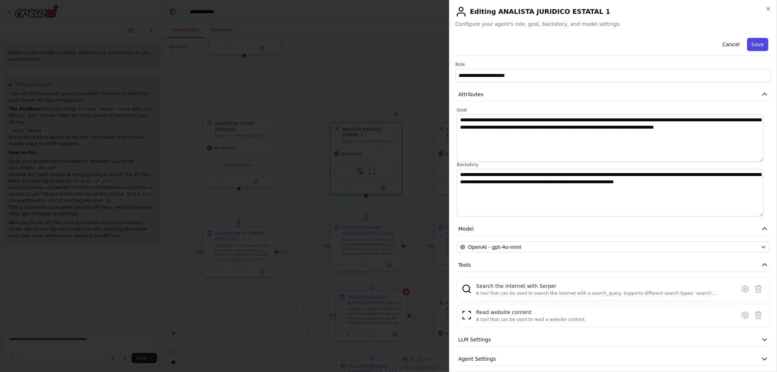
click at [758, 41] on button "Save" at bounding box center [757, 44] width 21 height 13
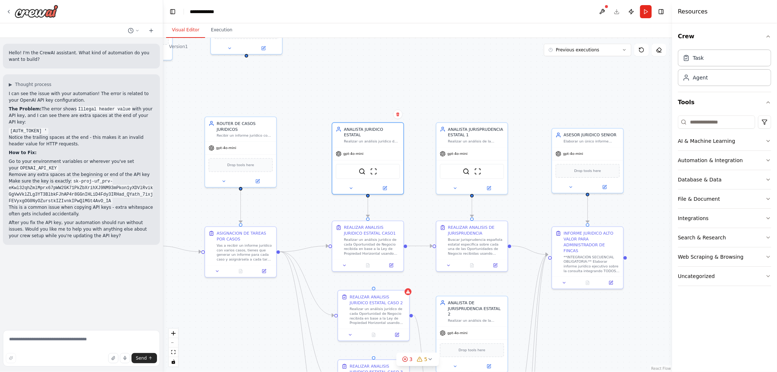
drag, startPoint x: 398, startPoint y: 209, endPoint x: 451, endPoint y: 129, distance: 95.3
click at [449, 131] on div ".deletable-edge-delete-btn { width: 20px; height: 20px; border: 0px solid #ffff…" at bounding box center [417, 205] width 509 height 334
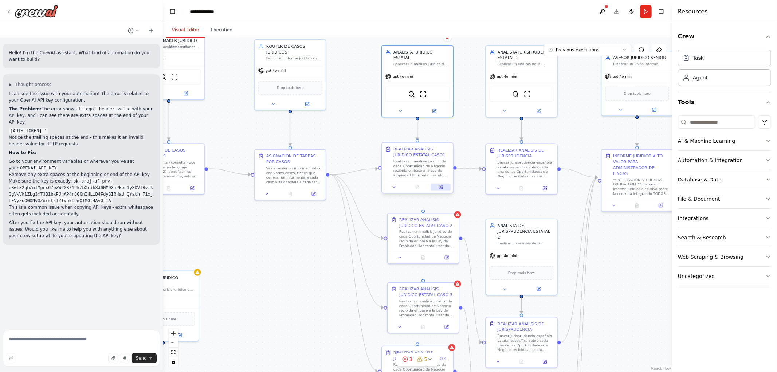
click at [439, 187] on icon at bounding box center [441, 187] width 4 height 4
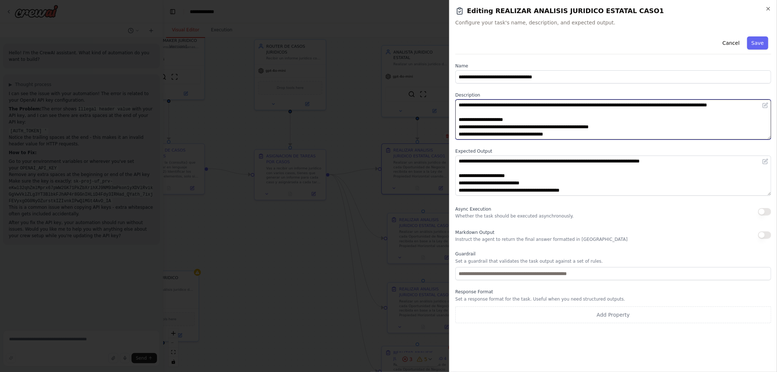
drag, startPoint x: 527, startPoint y: 107, endPoint x: 531, endPoint y: 106, distance: 4.0
click at [531, 106] on textarea "**********" at bounding box center [613, 119] width 316 height 40
drag, startPoint x: 520, startPoint y: 105, endPoint x: 616, endPoint y: 106, distance: 96.5
click at [616, 106] on textarea "**********" at bounding box center [613, 119] width 316 height 40
type textarea "**********"
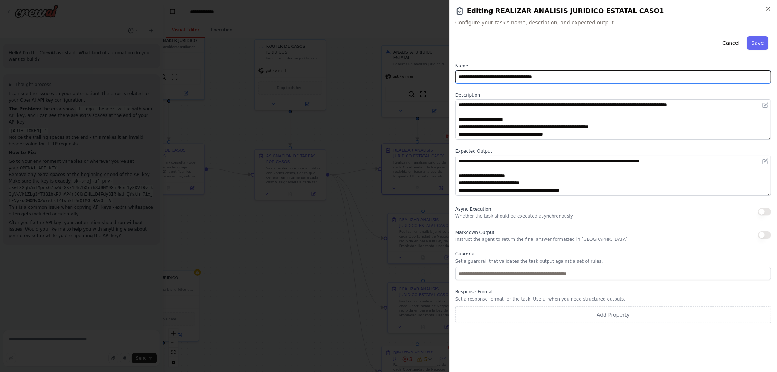
click at [568, 75] on input "**********" at bounding box center [613, 76] width 316 height 13
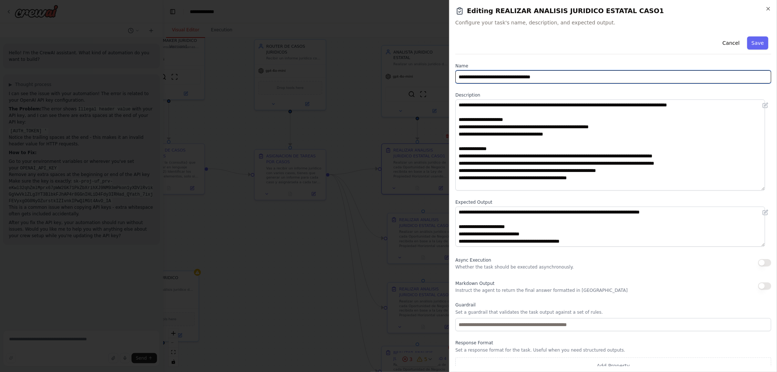
drag, startPoint x: 770, startPoint y: 137, endPoint x: 759, endPoint y: 188, distance: 51.3
click at [759, 188] on textarea "**********" at bounding box center [610, 144] width 310 height 91
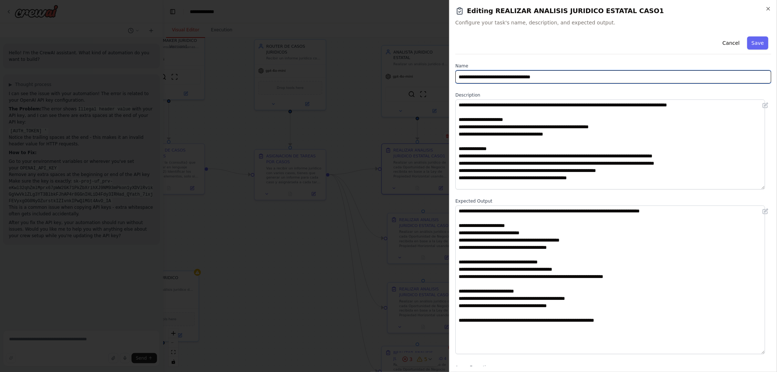
drag, startPoint x: 762, startPoint y: 241, endPoint x: 756, endPoint y: 264, distance: 24.5
click at [776, 348] on div "**********" at bounding box center [613, 186] width 328 height 372
type input "**********"
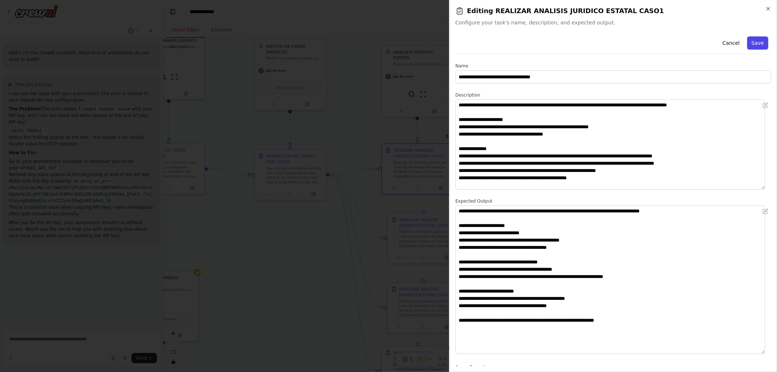
click at [754, 45] on button "Save" at bounding box center [757, 42] width 21 height 13
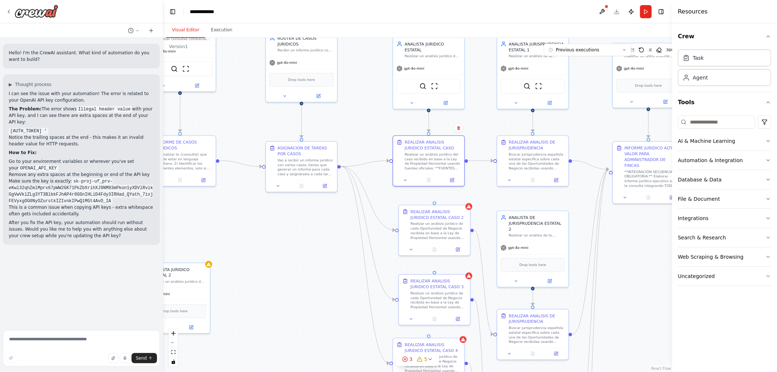
drag, startPoint x: 464, startPoint y: 135, endPoint x: 500, endPoint y: 107, distance: 46.0
click at [500, 107] on div ".deletable-edge-delete-btn { width: 20px; height: 20px; border: 0px solid #ffff…" at bounding box center [417, 205] width 509 height 334
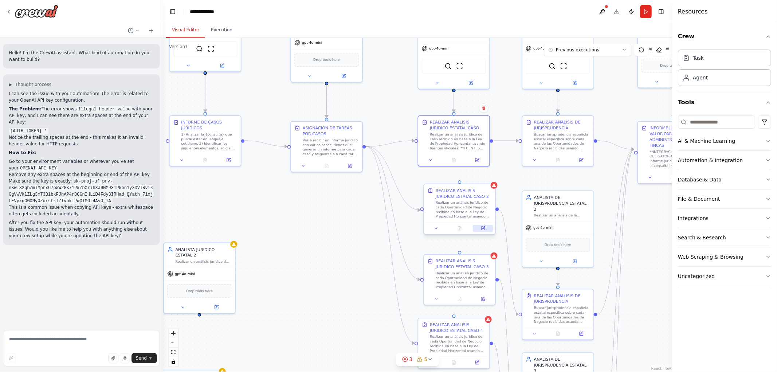
click at [486, 227] on button at bounding box center [483, 228] width 20 height 7
click at [477, 159] on icon at bounding box center [477, 158] width 3 height 3
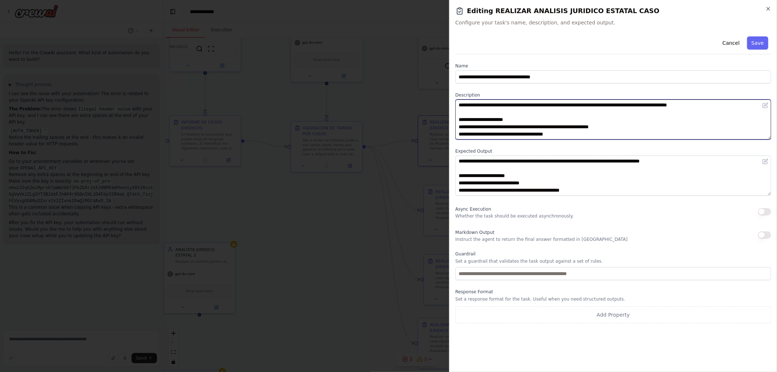
click at [538, 105] on textarea "**********" at bounding box center [613, 119] width 316 height 40
drag, startPoint x: 663, startPoint y: 110, endPoint x: 368, endPoint y: 88, distance: 295.4
click at [368, 88] on body "Hello! I'm the CrewAI assistant. What kind of automation do you want to build? …" at bounding box center [388, 186] width 777 height 372
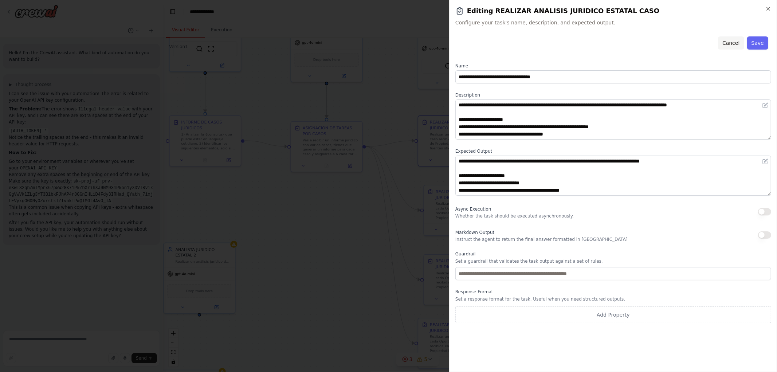
click at [725, 38] on button "Cancel" at bounding box center [731, 42] width 26 height 13
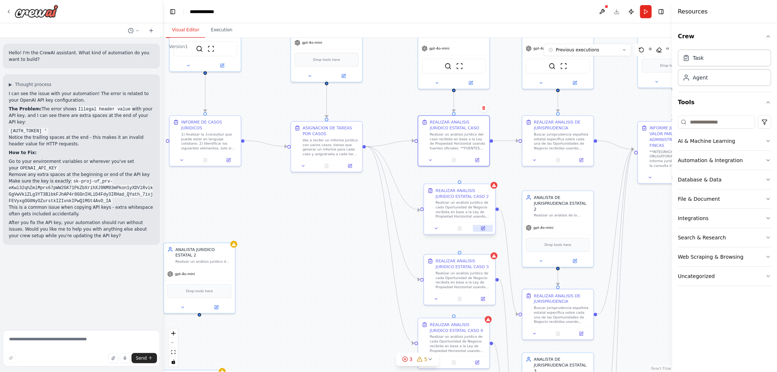
click at [484, 229] on icon at bounding box center [483, 228] width 4 height 4
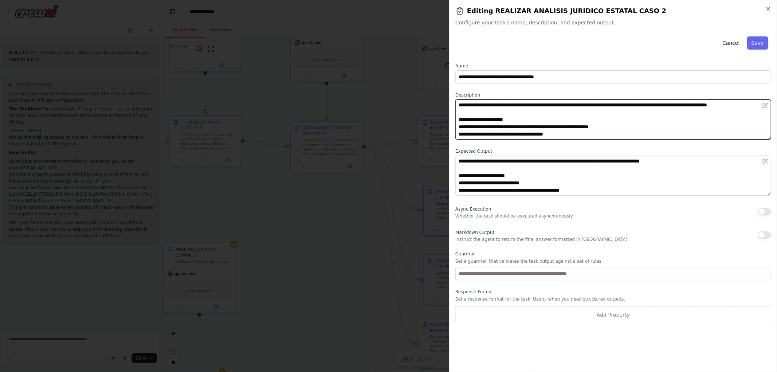
drag, startPoint x: 614, startPoint y: 103, endPoint x: 330, endPoint y: 88, distance: 284.5
click at [330, 88] on body "Hello! I'm the CrewAI assistant. What kind of automation do you want to build? …" at bounding box center [388, 186] width 777 height 372
paste textarea "**********"
drag, startPoint x: 438, startPoint y: 106, endPoint x: 406, endPoint y: 89, distance: 35.7
click at [406, 89] on body "Hello! I'm the CrewAI assistant. What kind of automation do you want to build? …" at bounding box center [388, 186] width 777 height 372
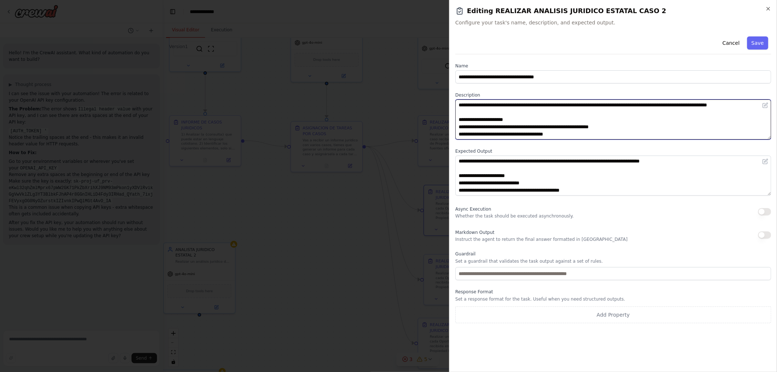
paste textarea
type textarea "**********"
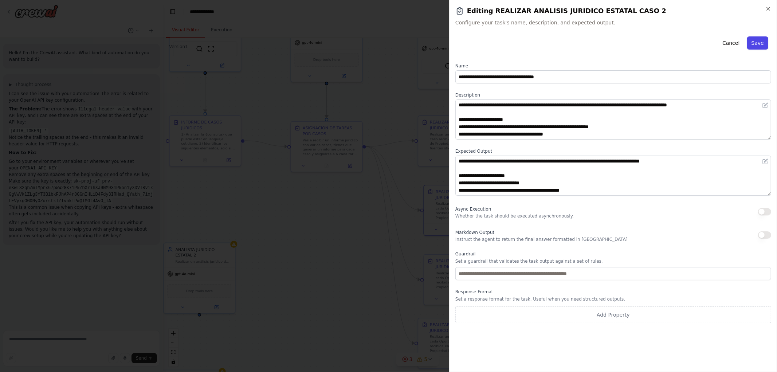
click at [758, 39] on button "Save" at bounding box center [757, 42] width 21 height 13
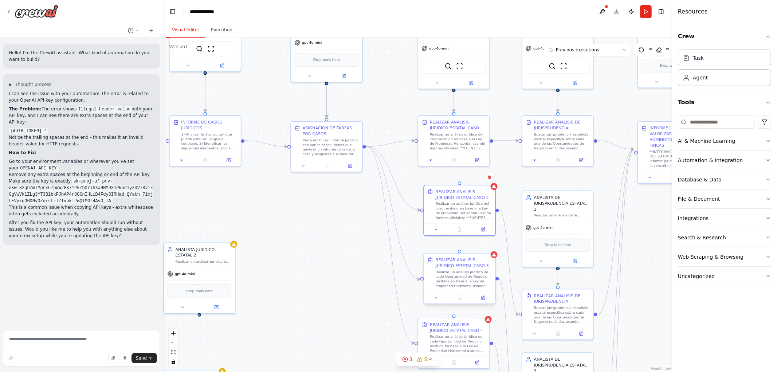
click at [484, 301] on div at bounding box center [459, 298] width 71 height 12
click at [483, 297] on icon at bounding box center [483, 297] width 3 height 3
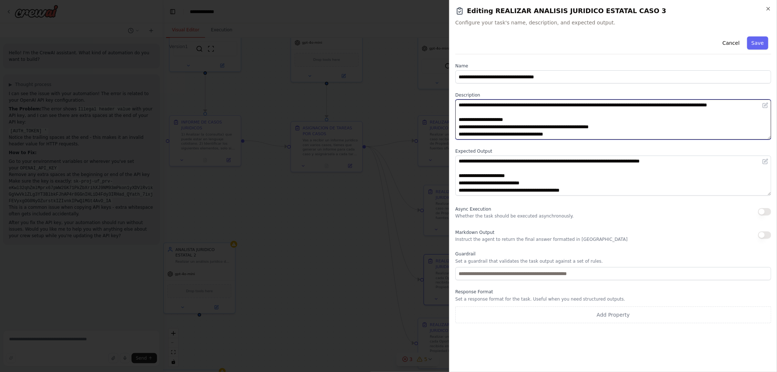
drag, startPoint x: 481, startPoint y: 112, endPoint x: 359, endPoint y: 84, distance: 124.9
click at [369, 84] on body "Hello! I'm the CrewAI assistant. What kind of automation do you want to build? …" at bounding box center [388, 186] width 777 height 372
paste textarea
type textarea "**********"
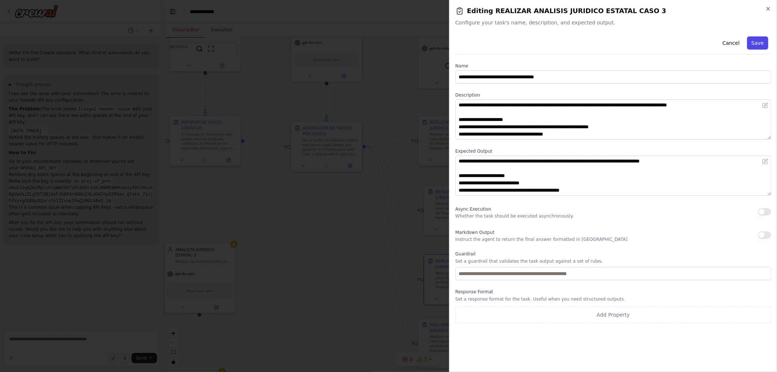
click at [754, 39] on button "Save" at bounding box center [757, 42] width 21 height 13
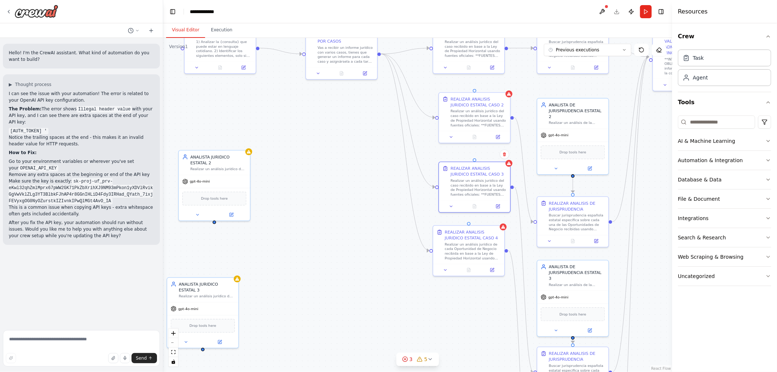
drag, startPoint x: 354, startPoint y: 276, endPoint x: 368, endPoint y: 179, distance: 98.3
click at [368, 178] on div ".deletable-edge-delete-btn { width: 20px; height: 20px; border: 0px solid #ffff…" at bounding box center [417, 205] width 509 height 334
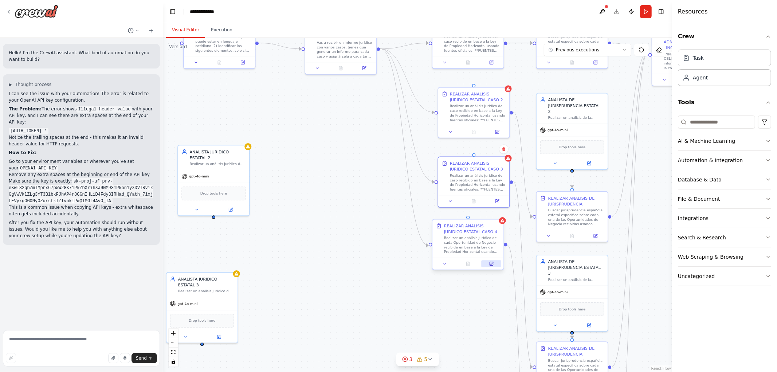
click at [493, 266] on button at bounding box center [491, 263] width 20 height 7
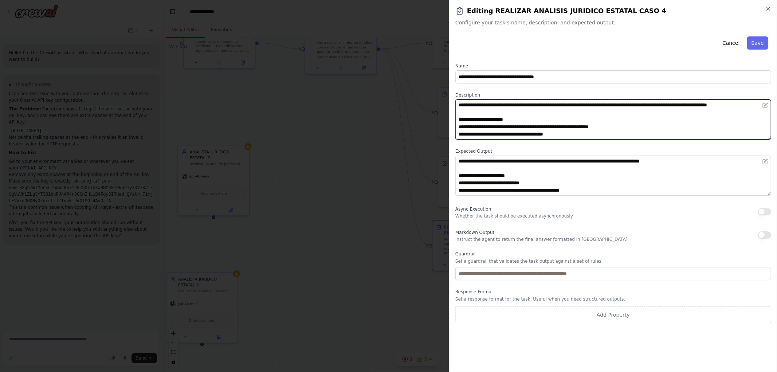
drag, startPoint x: 518, startPoint y: 113, endPoint x: 323, endPoint y: 72, distance: 199.5
click at [328, 72] on body "Hello! I'm the CrewAI assistant. What kind of automation do you want to build? …" at bounding box center [388, 186] width 777 height 372
paste textarea
type textarea "**********"
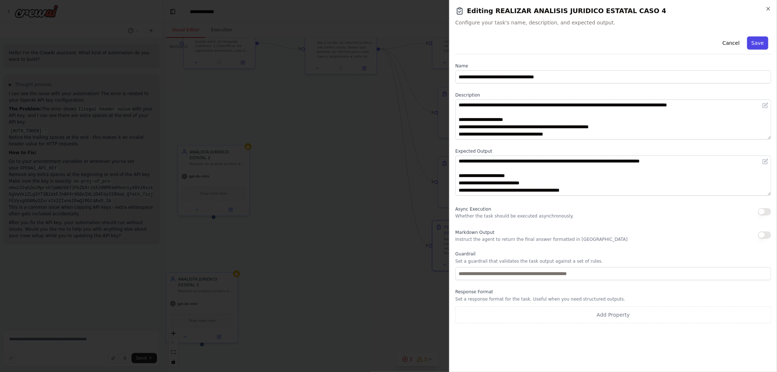
click at [760, 41] on button "Save" at bounding box center [757, 42] width 21 height 13
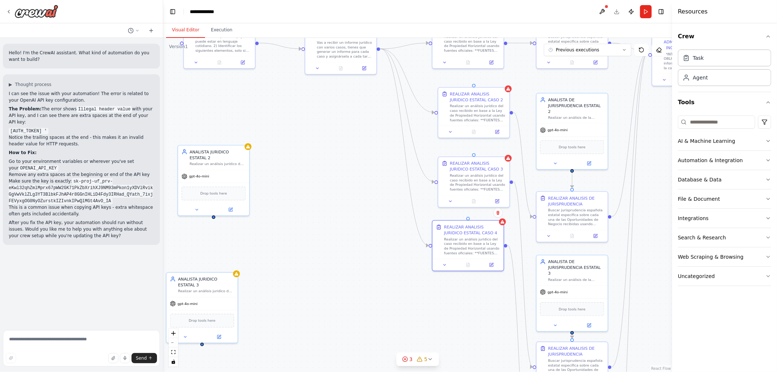
click at [369, 210] on div ".deletable-edge-delete-btn { width: 20px; height: 20px; border: 0px solid #ffff…" at bounding box center [417, 205] width 509 height 334
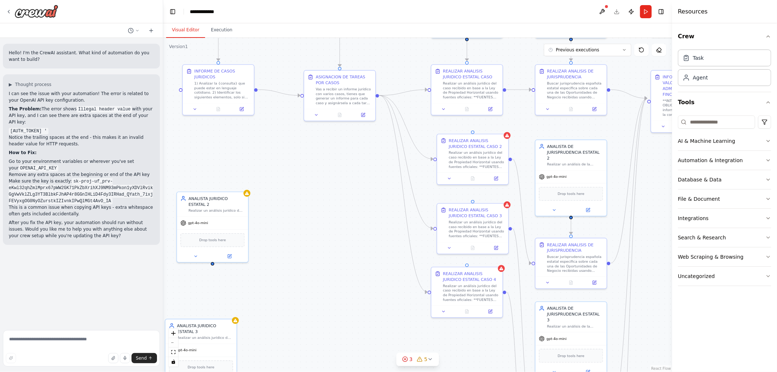
drag, startPoint x: 370, startPoint y: 201, endPoint x: 369, endPoint y: 248, distance: 46.6
click at [369, 248] on div ".deletable-edge-delete-btn { width: 20px; height: 20px; border: 0px solid #ffff…" at bounding box center [417, 205] width 509 height 334
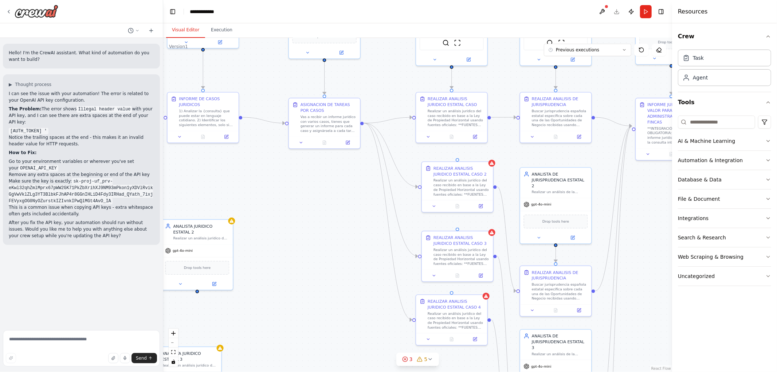
click at [289, 228] on div ".deletable-edge-delete-btn { width: 20px; height: 20px; border: 0px solid #ffff…" at bounding box center [417, 205] width 509 height 334
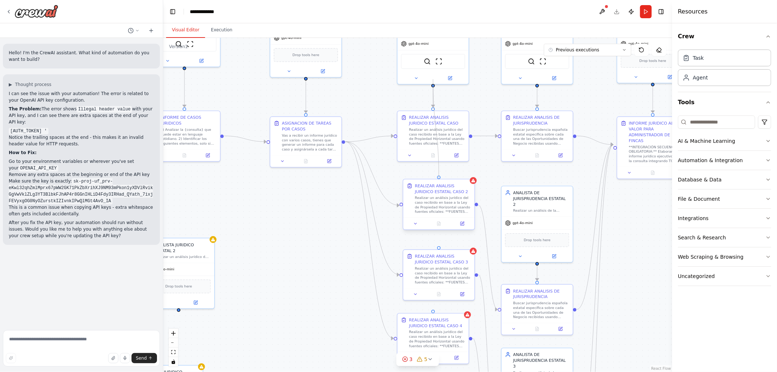
drag, startPoint x: 433, startPoint y: 79, endPoint x: 437, endPoint y: 179, distance: 100.2
drag, startPoint x: 434, startPoint y: 78, endPoint x: 436, endPoint y: 248, distance: 170.1
click at [436, 248] on div ".deletable-edge-delete-btn { width: 20px; height: 20px; border: 0px solid #ffff…" at bounding box center [417, 205] width 509 height 334
drag, startPoint x: 434, startPoint y: 79, endPoint x: 431, endPoint y: 311, distance: 231.6
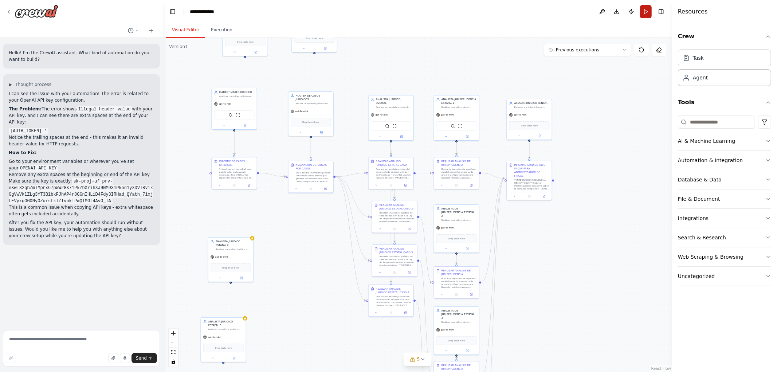
click at [643, 9] on button "Run" at bounding box center [646, 11] width 12 height 13
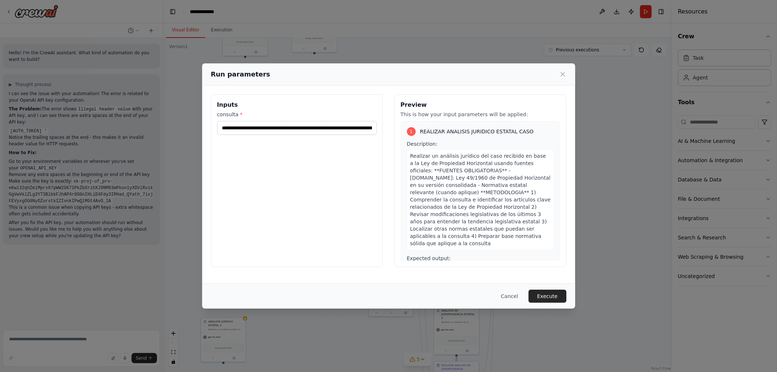
drag, startPoint x: 542, startPoint y: 292, endPoint x: 543, endPoint y: 284, distance: 7.4
click at [542, 292] on button "Execute" at bounding box center [547, 295] width 38 height 13
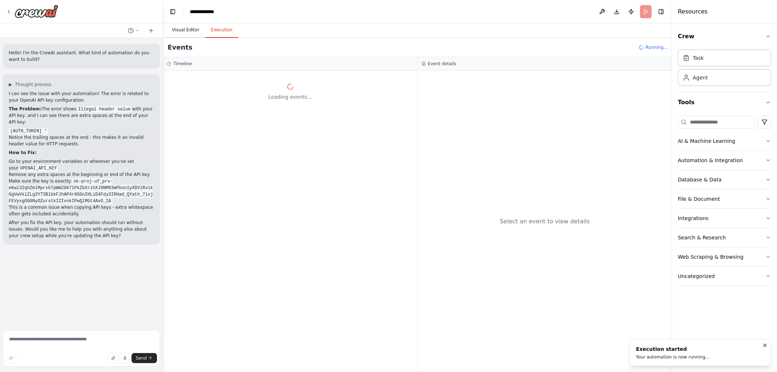
click at [180, 24] on button "Visual Editor" at bounding box center [185, 30] width 39 height 15
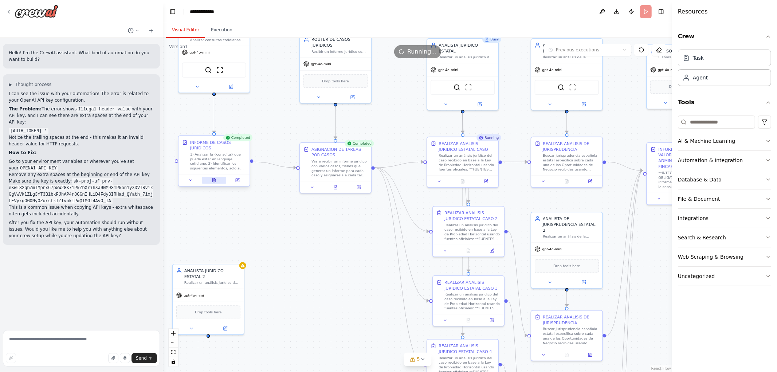
click at [212, 180] on icon at bounding box center [213, 180] width 3 height 4
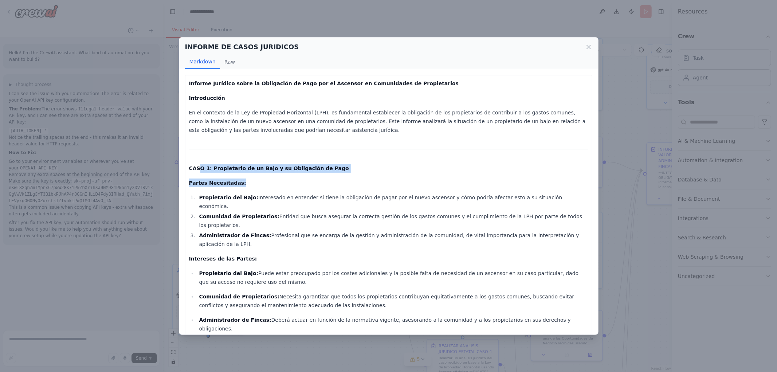
drag, startPoint x: 198, startPoint y: 165, endPoint x: 338, endPoint y: 183, distance: 141.3
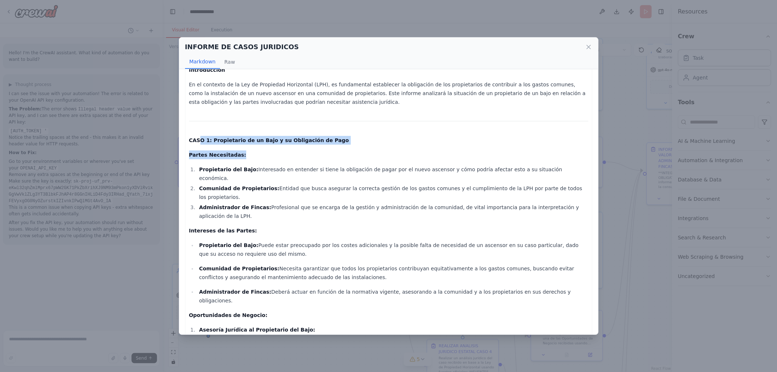
scroll to position [40, 0]
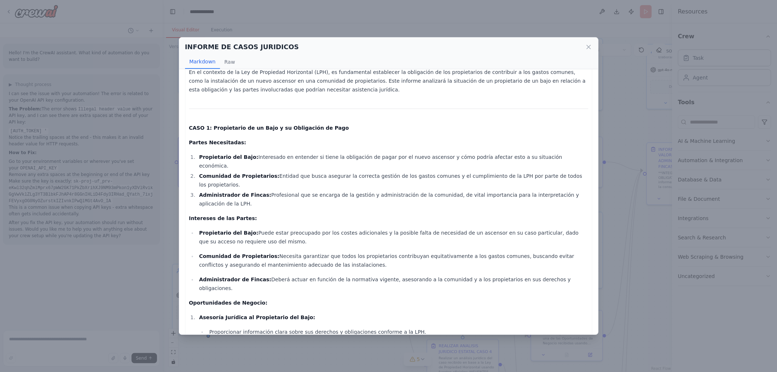
click at [258, 214] on p "Intereses de las Partes:" at bounding box center [388, 218] width 399 height 9
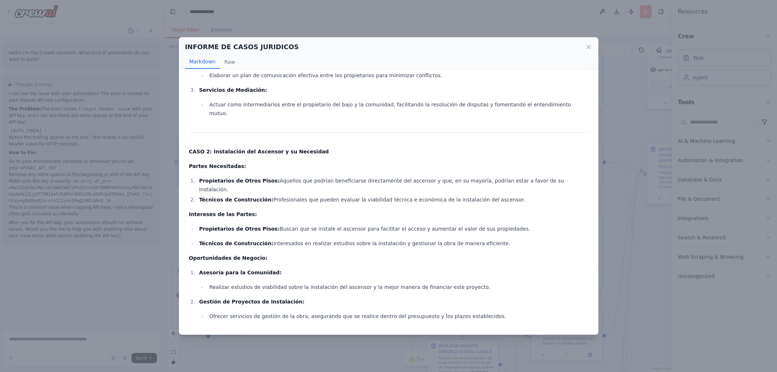
scroll to position [359, 0]
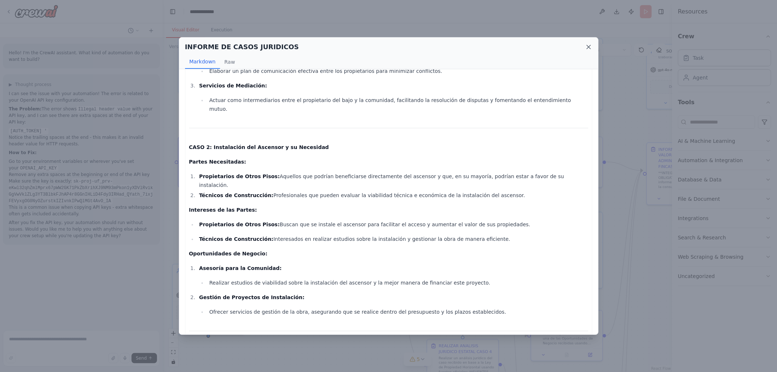
drag, startPoint x: 585, startPoint y: 45, endPoint x: 574, endPoint y: 55, distance: 14.9
click at [585, 46] on icon at bounding box center [588, 46] width 7 height 7
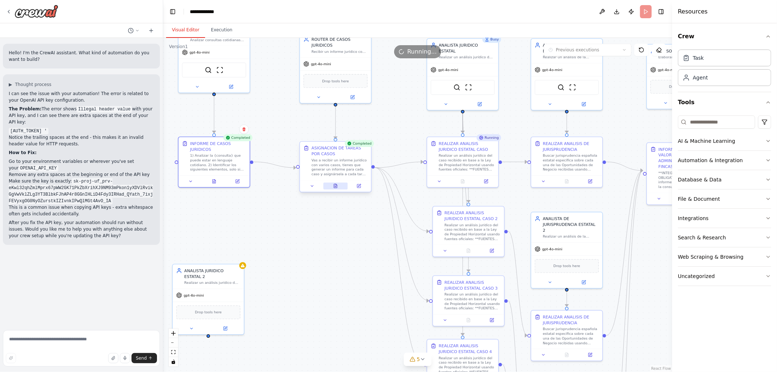
click at [337, 186] on icon at bounding box center [335, 186] width 3 height 4
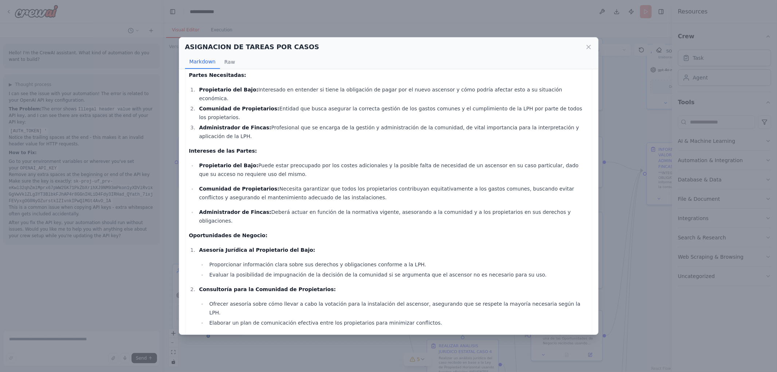
scroll to position [0, 0]
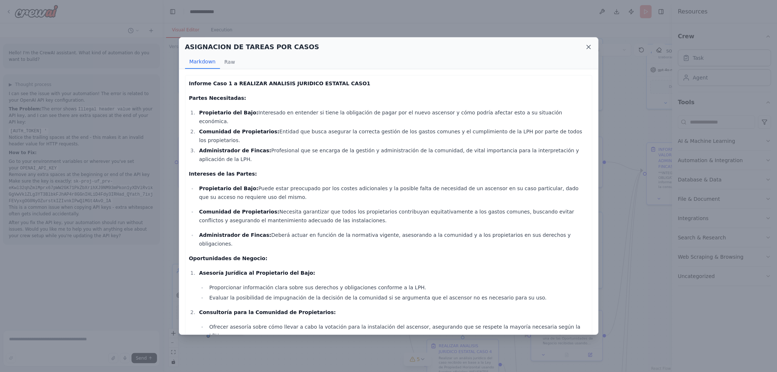
click at [591, 44] on icon at bounding box center [588, 46] width 7 height 7
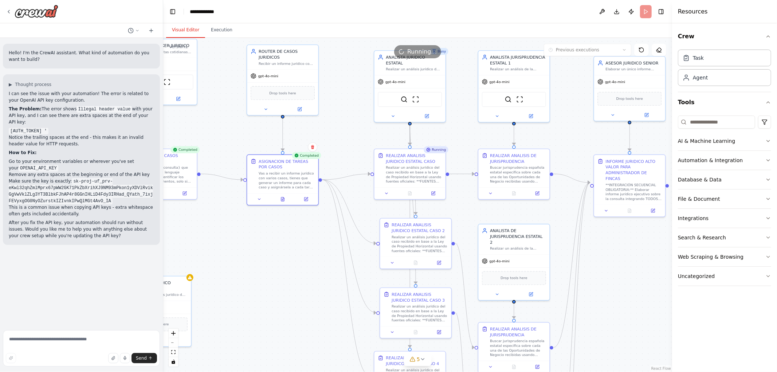
drag, startPoint x: 354, startPoint y: 226, endPoint x: 292, endPoint y: 239, distance: 62.5
click at [293, 239] on div ".deletable-edge-delete-btn { width: 20px; height: 20px; border: 0px solid #ffff…" at bounding box center [417, 205] width 509 height 334
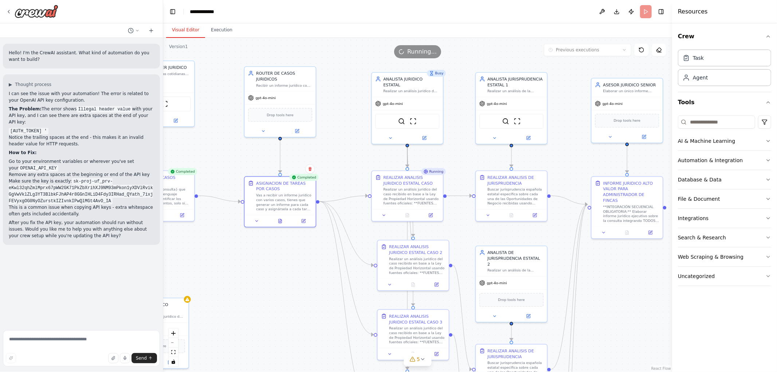
click at [304, 252] on div ".deletable-edge-delete-btn { width: 20px; height: 20px; border: 0px solid #ffff…" at bounding box center [417, 205] width 509 height 334
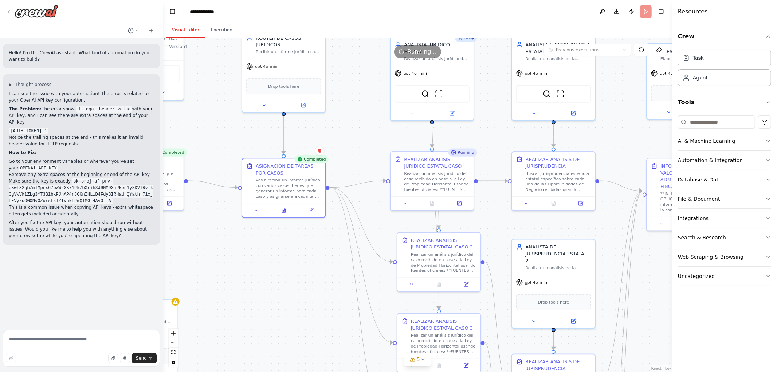
drag, startPoint x: 310, startPoint y: 243, endPoint x: 290, endPoint y: 240, distance: 20.2
click at [290, 241] on div ".deletable-edge-delete-btn { width: 20px; height: 20px; border: 0px solid #ffff…" at bounding box center [417, 205] width 509 height 334
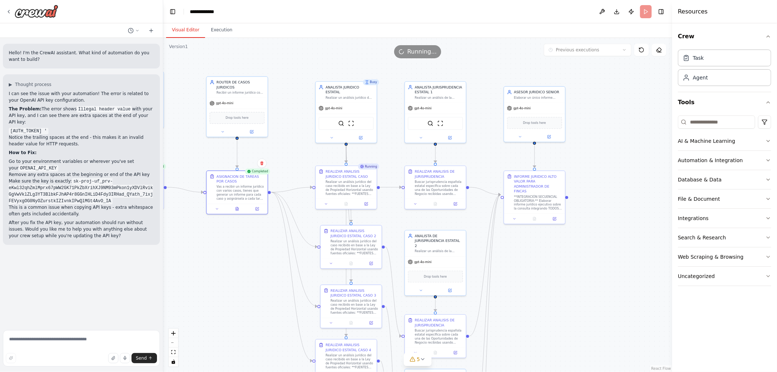
drag, startPoint x: 307, startPoint y: 265, endPoint x: 264, endPoint y: 263, distance: 43.0
click at [264, 263] on div ".deletable-edge-delete-btn { width: 20px; height: 20px; border: 0px solid #ffff…" at bounding box center [417, 205] width 509 height 334
drag, startPoint x: 244, startPoint y: 268, endPoint x: 272, endPoint y: 212, distance: 62.0
click at [270, 217] on div ".deletable-edge-delete-btn { width: 20px; height: 20px; border: 0px solid #ffff…" at bounding box center [417, 205] width 509 height 334
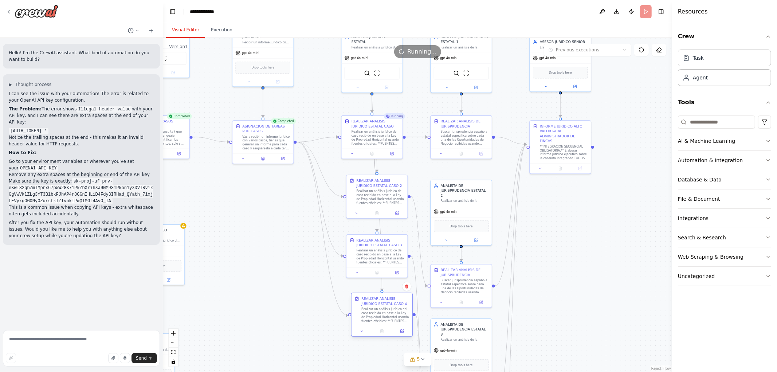
drag, startPoint x: 366, startPoint y: 311, endPoint x: 374, endPoint y: 314, distance: 8.2
click at [374, 314] on div "Realizar un análisis jurídico del caso recibido en base a la Ley de Propiedad H…" at bounding box center [385, 315] width 48 height 16
click at [279, 292] on div ".deletable-edge-delete-btn { width: 20px; height: 20px; border: 0px solid #ffff…" at bounding box center [417, 205] width 509 height 334
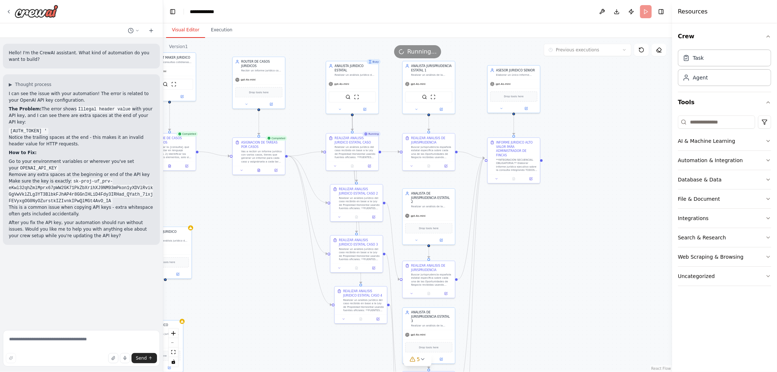
drag, startPoint x: 268, startPoint y: 259, endPoint x: 285, endPoint y: 257, distance: 16.8
click at [285, 259] on div ".deletable-edge-delete-btn { width: 20px; height: 20px; border: 0px solid #ffff…" at bounding box center [417, 205] width 509 height 334
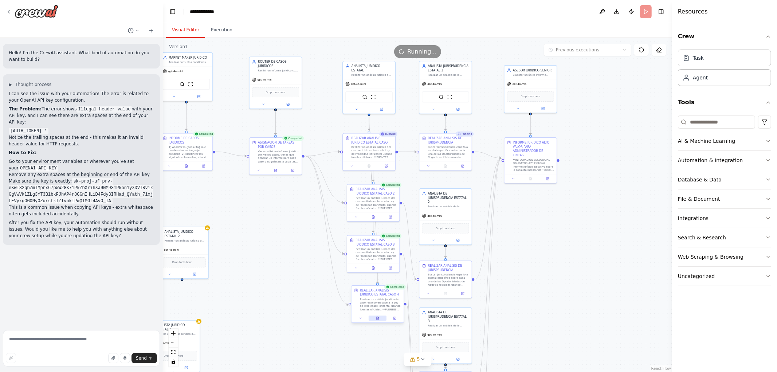
click at [376, 318] on icon at bounding box center [377, 317] width 3 height 3
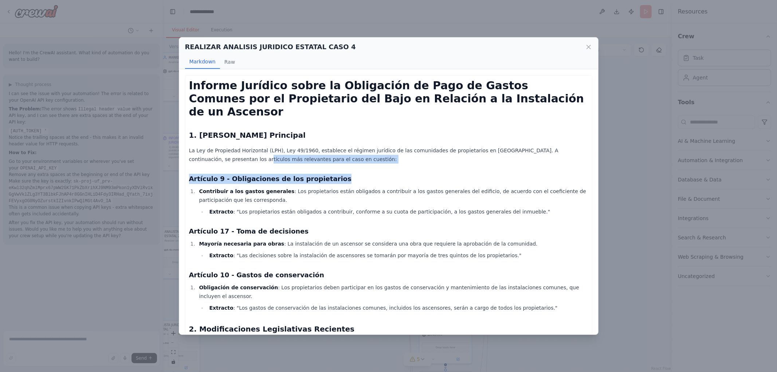
drag, startPoint x: 589, startPoint y: 136, endPoint x: 588, endPoint y: 152, distance: 15.7
click at [588, 152] on div "Informe Jurídico sobre la Obligación de Pago de Gastos Comunes por el Propietar…" at bounding box center [388, 201] width 419 height 265
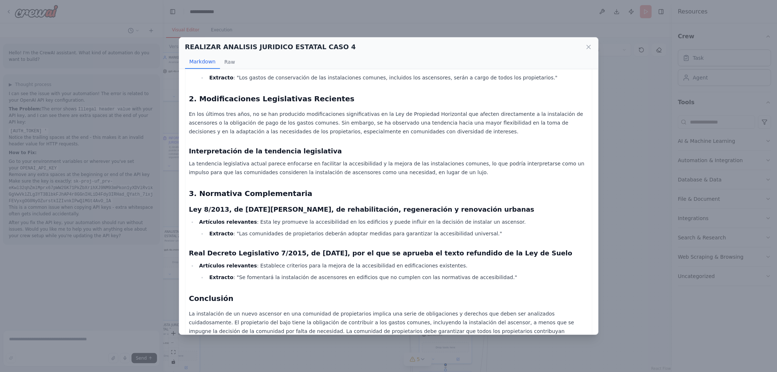
scroll to position [251, 0]
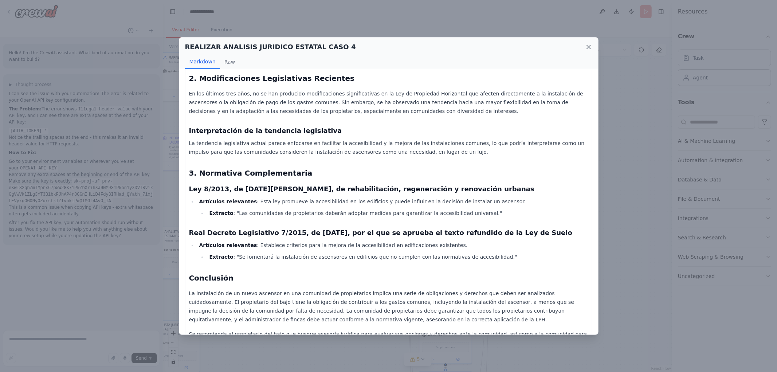
drag, startPoint x: 590, startPoint y: 48, endPoint x: 577, endPoint y: 68, distance: 24.1
click at [588, 48] on icon at bounding box center [588, 46] width 7 height 7
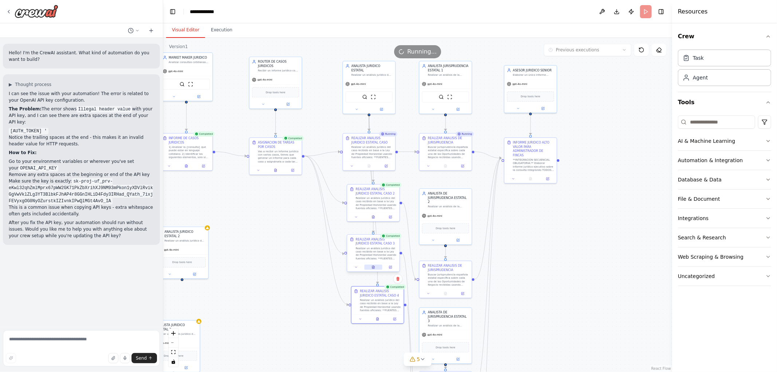
click at [375, 265] on button at bounding box center [373, 266] width 18 height 5
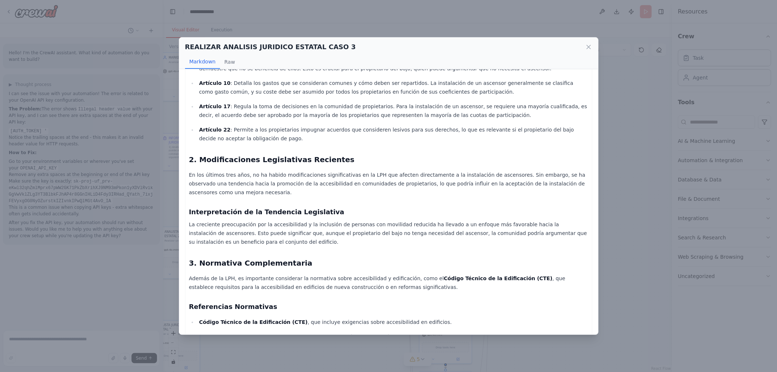
scroll to position [220, 0]
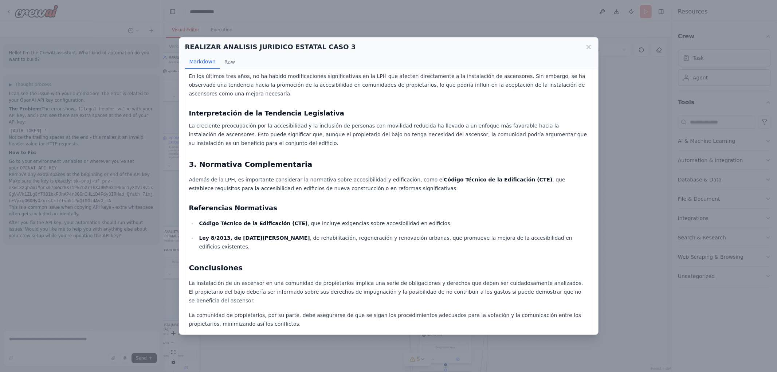
drag, startPoint x: 590, startPoint y: 43, endPoint x: 582, endPoint y: 56, distance: 15.6
click at [590, 43] on div "REALIZAR ANALISIS JURIDICO ESTATAL CASO 3" at bounding box center [388, 47] width 407 height 10
click at [587, 49] on icon at bounding box center [588, 46] width 7 height 7
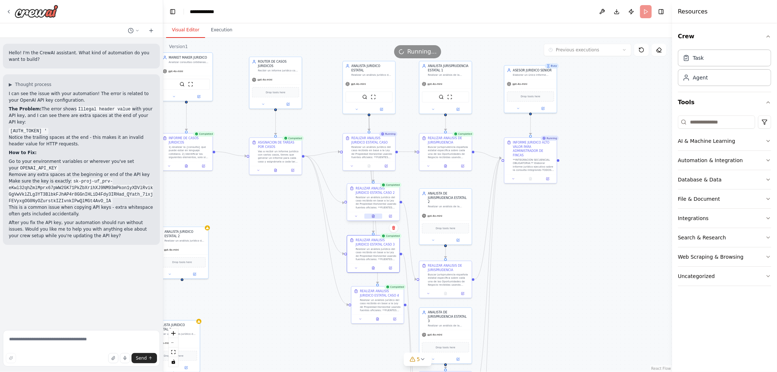
click at [373, 216] on icon at bounding box center [373, 216] width 0 height 0
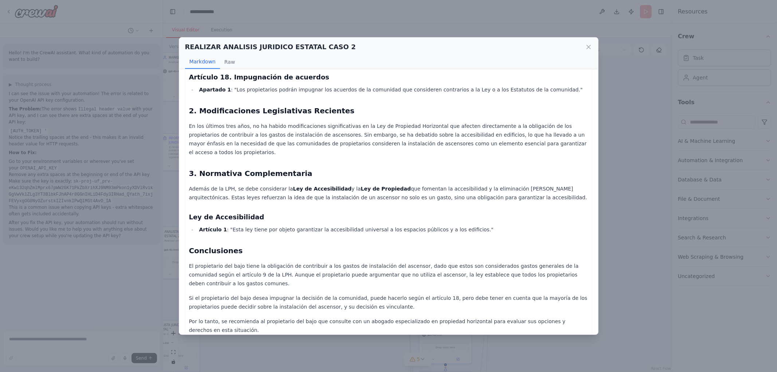
scroll to position [227, 0]
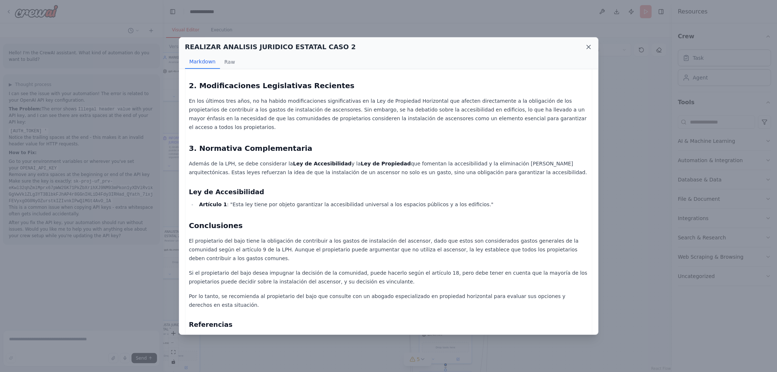
click at [589, 46] on icon at bounding box center [588, 46] width 7 height 7
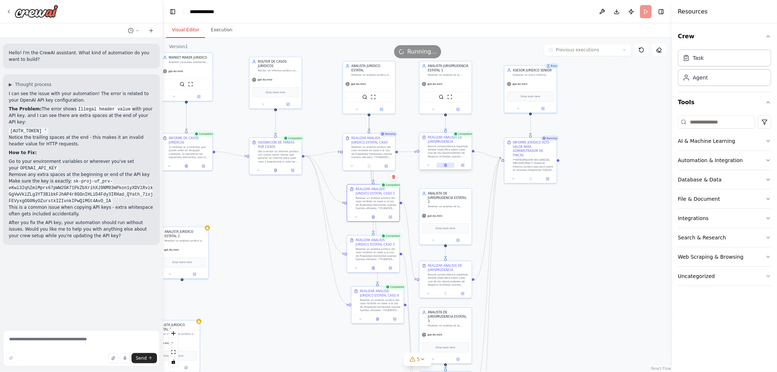
click at [445, 164] on icon at bounding box center [445, 165] width 2 height 3
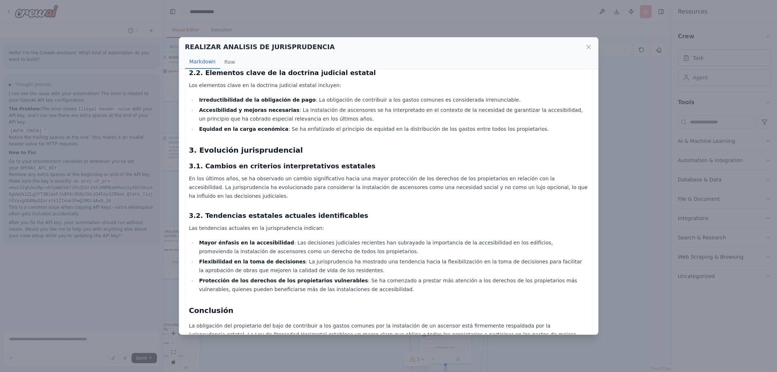
scroll to position [776, 0]
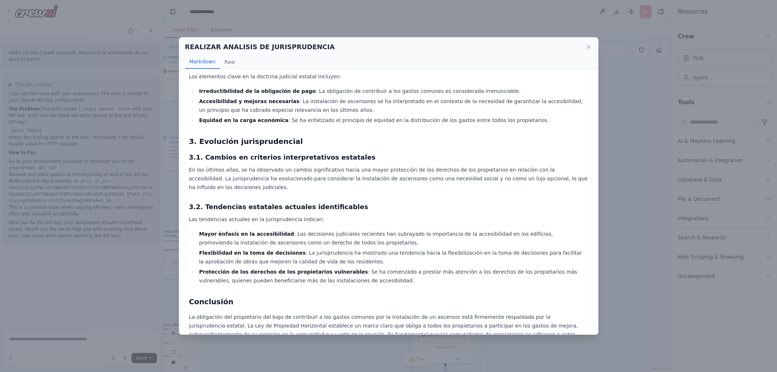
click at [594, 44] on div "REALIZAR ANALISIS DE JURISPRUDENCIA Markdown Raw" at bounding box center [388, 54] width 419 height 32
click at [589, 50] on icon at bounding box center [588, 46] width 7 height 7
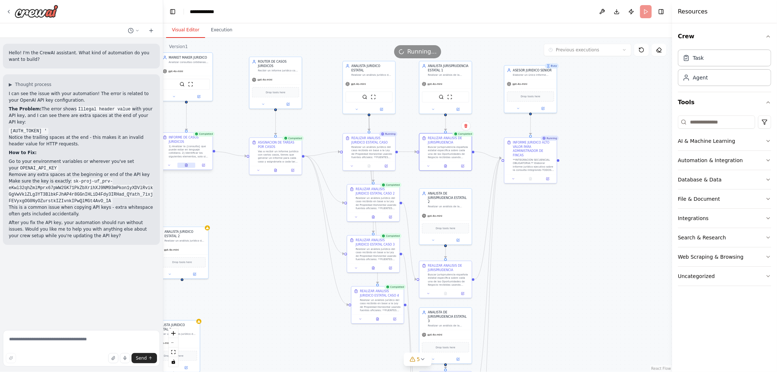
click at [187, 165] on icon at bounding box center [186, 165] width 2 height 3
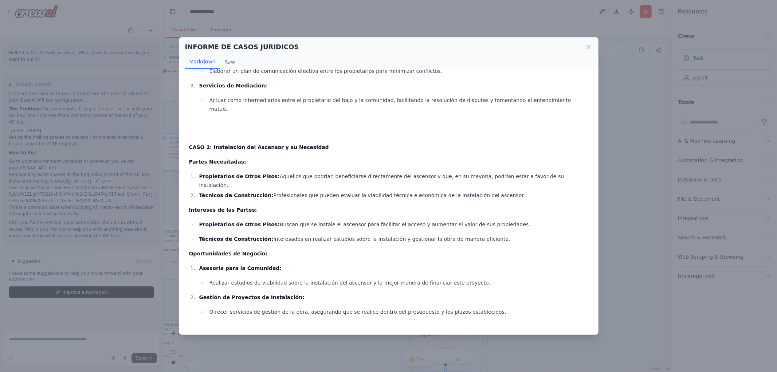
scroll to position [319, 0]
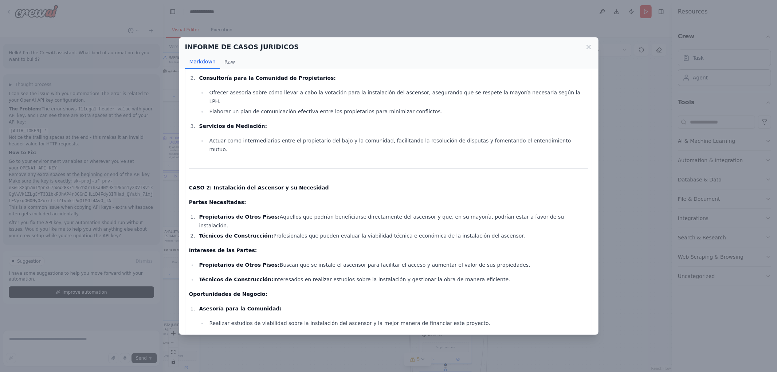
click at [586, 51] on div "INFORME DE CASOS JURIDICOS" at bounding box center [388, 47] width 407 height 10
click at [586, 44] on icon at bounding box center [588, 46] width 7 height 7
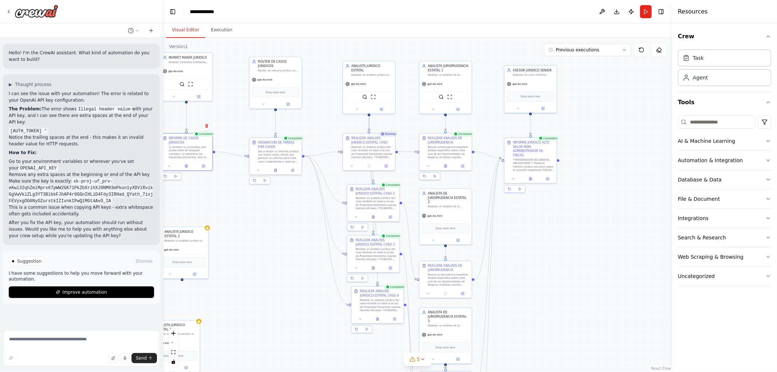
drag, startPoint x: 351, startPoint y: 246, endPoint x: 354, endPoint y: 242, distance: 5.2
click at [354, 244] on div ".deletable-edge-delete-btn { width: 20px; height: 20px; border: 0px solid #ffff…" at bounding box center [417, 205] width 509 height 334
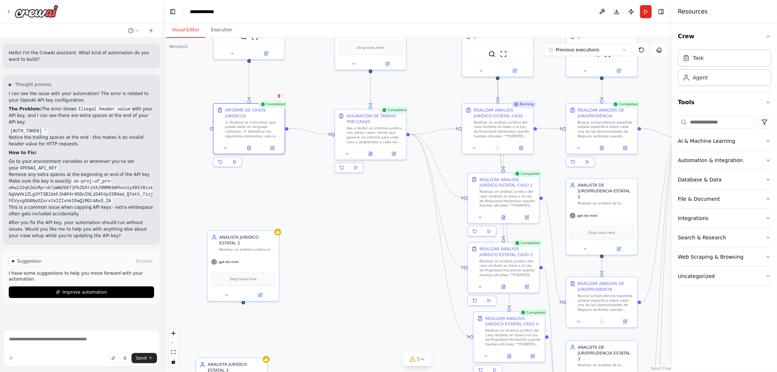
drag, startPoint x: 310, startPoint y: 234, endPoint x: 374, endPoint y: 279, distance: 77.8
click at [384, 288] on div ".deletable-edge-delete-btn { width: 20px; height: 20px; border: 0px solid #ffff…" at bounding box center [417, 205] width 509 height 334
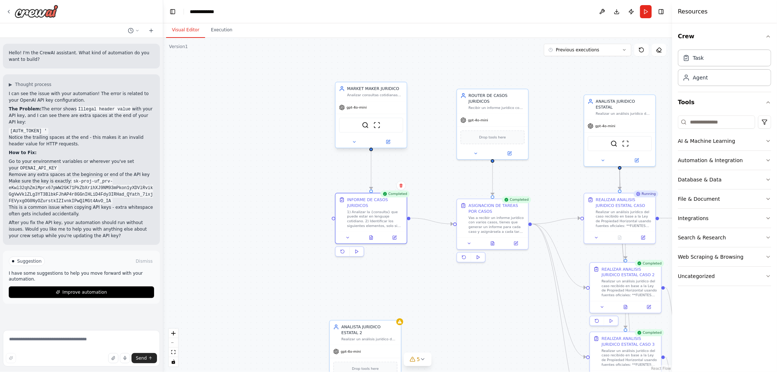
click at [393, 146] on div at bounding box center [370, 142] width 71 height 12
click at [386, 141] on icon at bounding box center [388, 141] width 5 height 5
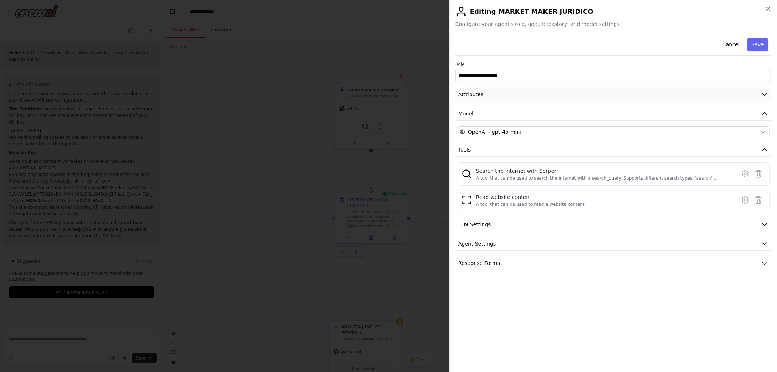
click at [514, 99] on button "Attributes" at bounding box center [613, 94] width 316 height 13
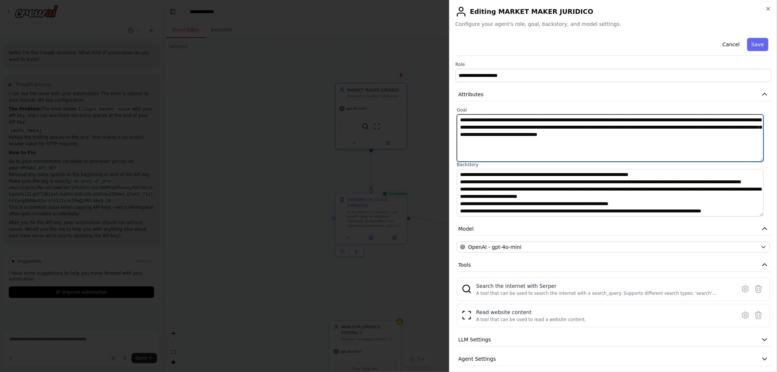
drag, startPoint x: 474, startPoint y: 115, endPoint x: 663, endPoint y: 120, distance: 189.8
click at [663, 120] on textarea "**********" at bounding box center [610, 137] width 307 height 47
click at [663, 119] on textarea "**********" at bounding box center [610, 137] width 307 height 47
click at [474, 123] on textarea "**********" at bounding box center [610, 137] width 307 height 47
click at [537, 124] on textarea "**********" at bounding box center [610, 137] width 307 height 47
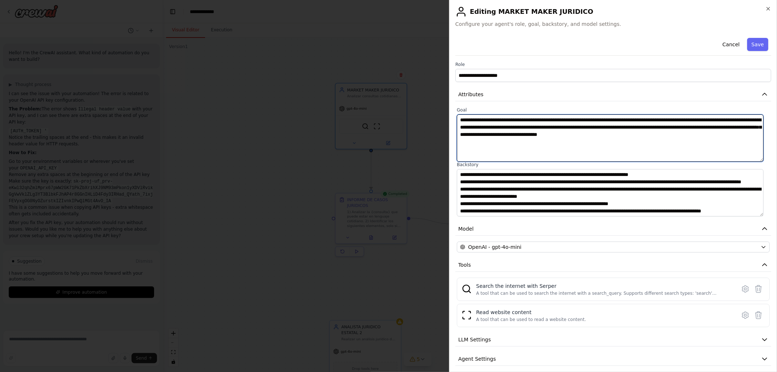
drag, startPoint x: 556, startPoint y: 128, endPoint x: 570, endPoint y: 126, distance: 14.4
click at [569, 126] on textarea "**********" at bounding box center [610, 137] width 307 height 47
click at [583, 122] on textarea "**********" at bounding box center [610, 137] width 307 height 47
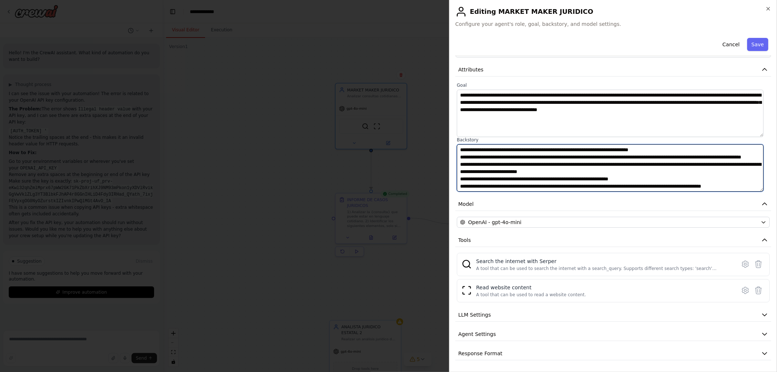
click at [528, 170] on textarea "**********" at bounding box center [610, 167] width 307 height 47
click at [607, 170] on textarea "**********" at bounding box center [610, 167] width 307 height 47
paste textarea "**********"
drag, startPoint x: 551, startPoint y: 178, endPoint x: 606, endPoint y: 180, distance: 54.3
click at [606, 180] on textarea "**********" at bounding box center [610, 167] width 307 height 47
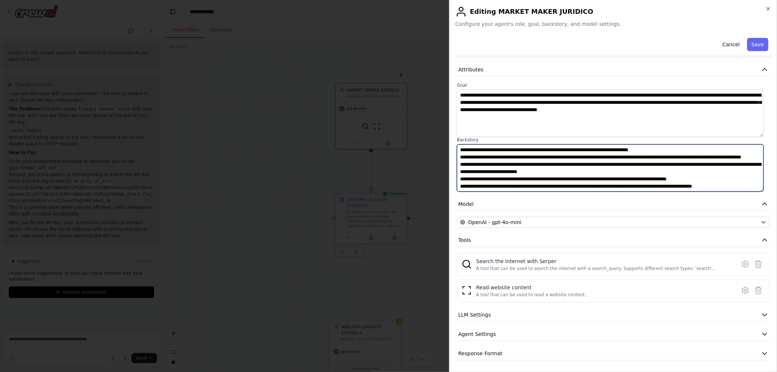
scroll to position [15, 0]
type textarea "**********"
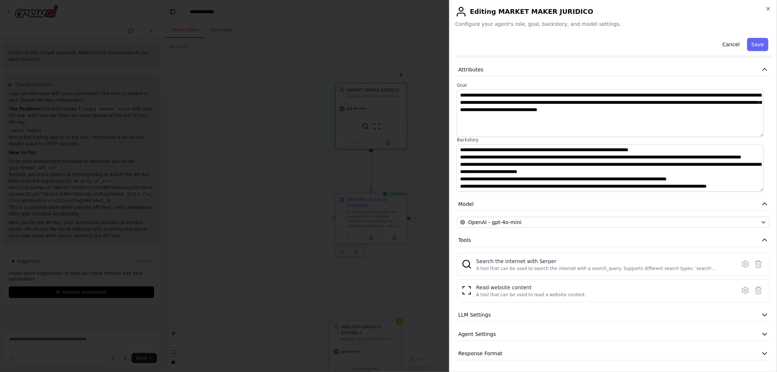
click at [754, 42] on button "Save" at bounding box center [757, 44] width 21 height 13
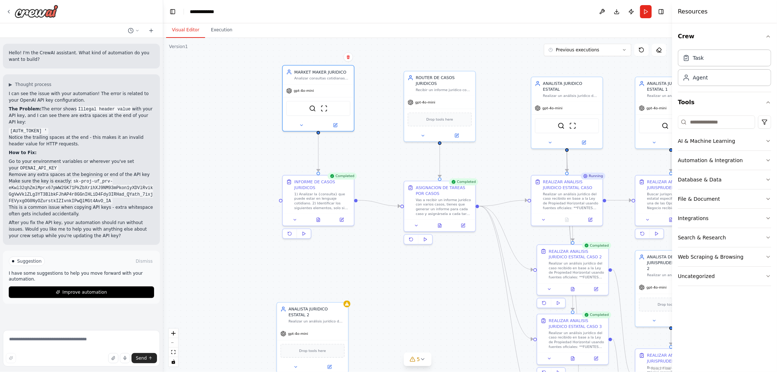
drag, startPoint x: 439, startPoint y: 290, endPoint x: 374, endPoint y: 267, distance: 68.9
click at [385, 271] on div ".deletable-edge-delete-btn { width: 20px; height: 20px; border: 0px solid #ffff…" at bounding box center [417, 205] width 509 height 334
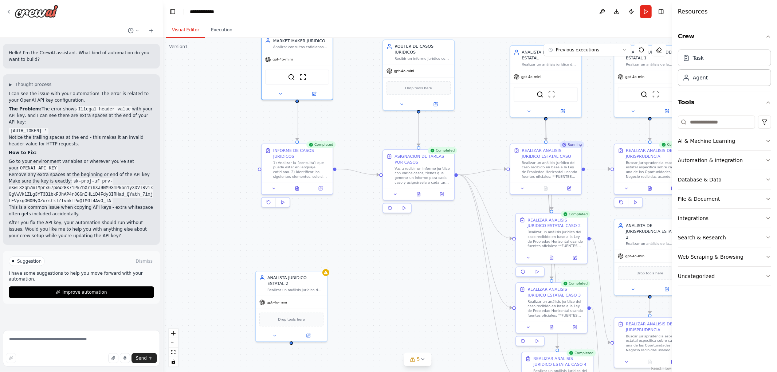
drag, startPoint x: 432, startPoint y: 276, endPoint x: 340, endPoint y: 150, distance: 155.1
click at [347, 156] on div ".deletable-edge-delete-btn { width: 20px; height: 20px; border: 0px solid #ffff…" at bounding box center [417, 205] width 509 height 334
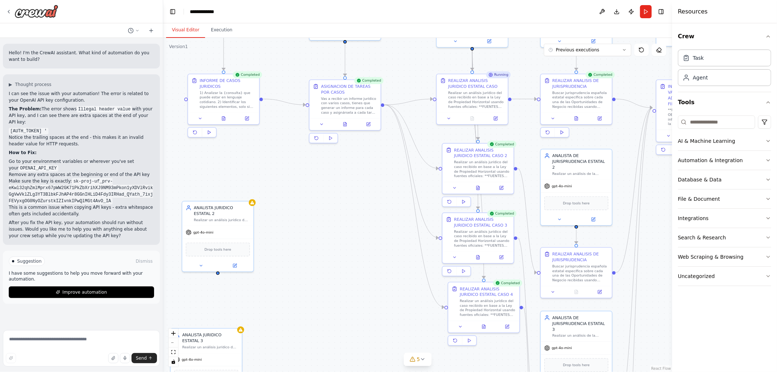
drag, startPoint x: 364, startPoint y: 178, endPoint x: 367, endPoint y: 217, distance: 39.1
click at [354, 237] on div ".deletable-edge-delete-btn { width: 20px; height: 20px; border: 0px solid #ffff…" at bounding box center [417, 205] width 509 height 334
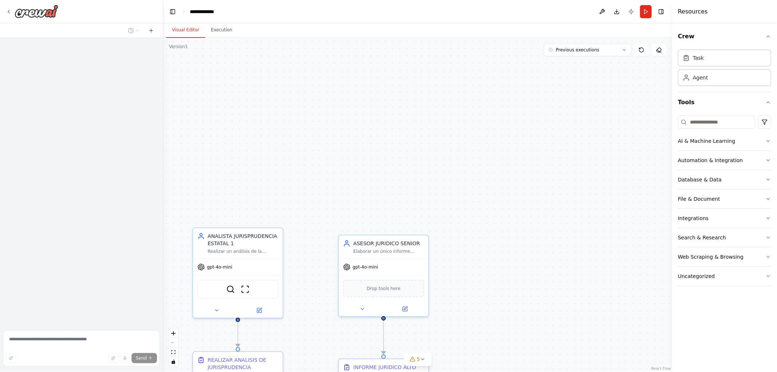
drag, startPoint x: 360, startPoint y: 155, endPoint x: 359, endPoint y: 159, distance: 4.4
click at [361, 155] on div ".deletable-edge-delete-btn { width: 20px; height: 20px; border: 0px solid #ffff…" at bounding box center [417, 205] width 509 height 334
drag, startPoint x: 300, startPoint y: 237, endPoint x: 396, endPoint y: 23, distance: 234.9
click at [396, 23] on div "Visual Editor Execution Version 1 Previous executions Show Tools Hide Agents RE…" at bounding box center [417, 197] width 509 height 348
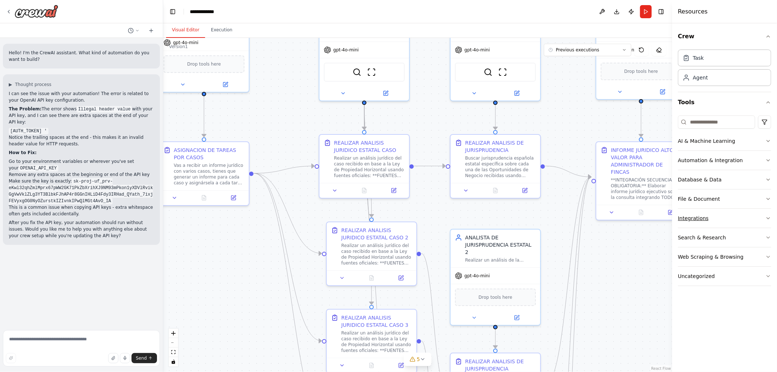
drag, startPoint x: 579, startPoint y: 238, endPoint x: 730, endPoint y: 225, distance: 151.7
click at [730, 227] on div "Hello! I'm the CrewAI assistant. What kind of automation do you want to build? …" at bounding box center [388, 186] width 777 height 372
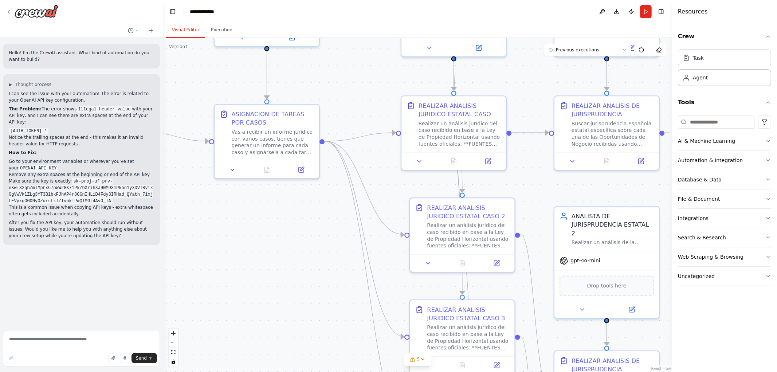
click at [276, 249] on div ".deletable-edge-delete-btn { width: 20px; height: 20px; border: 0px solid #ffff…" at bounding box center [417, 205] width 509 height 334
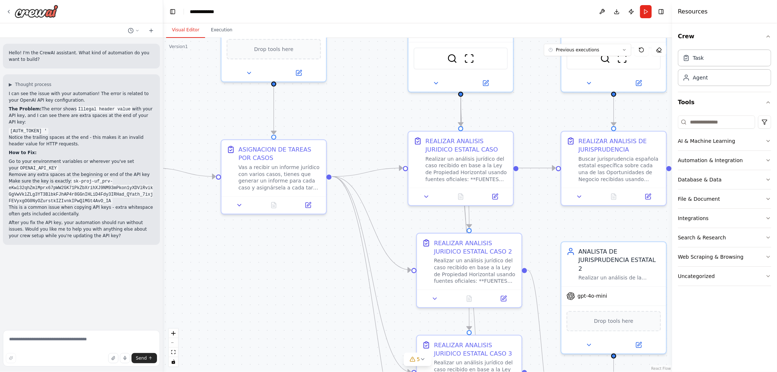
drag, startPoint x: 202, startPoint y: 97, endPoint x: 363, endPoint y: 129, distance: 163.7
click at [363, 129] on div ".deletable-edge-delete-btn { width: 20px; height: 20px; border: 0px solid #ffff…" at bounding box center [417, 205] width 509 height 334
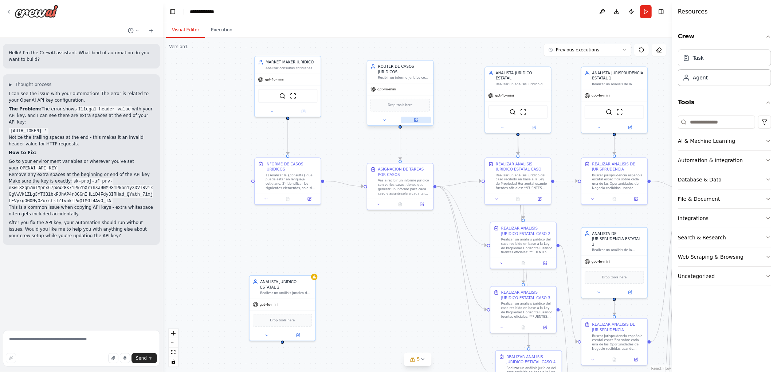
click at [417, 118] on icon at bounding box center [415, 119] width 3 height 3
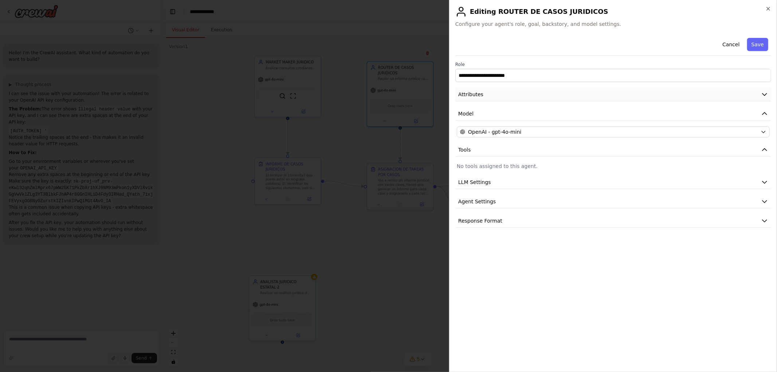
click at [762, 94] on icon "button" at bounding box center [764, 94] width 7 height 7
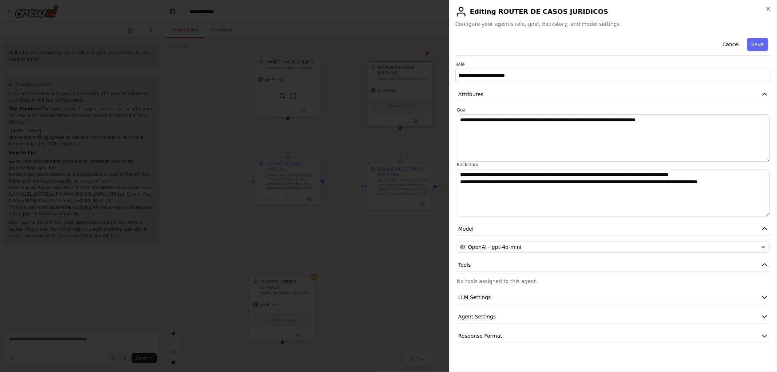
click at [720, 48] on div "Cancel Save" at bounding box center [613, 45] width 316 height 21
click at [729, 46] on button "Cancel" at bounding box center [731, 44] width 26 height 13
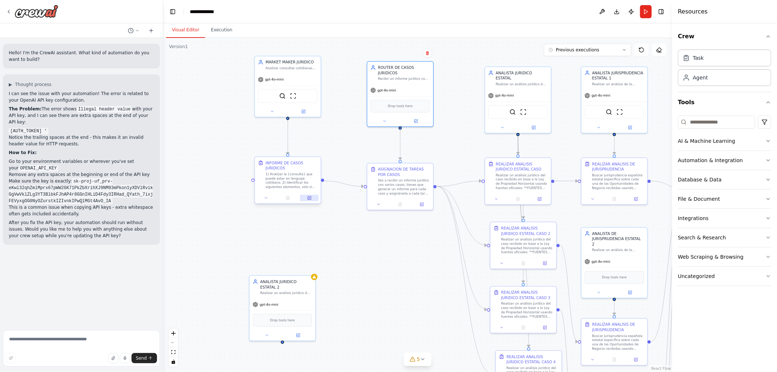
click at [311, 198] on icon at bounding box center [309, 197] width 3 height 3
click at [345, 186] on icon "Edge from ce854455-d797-4fe6-b1f6-344d684c8f98 to 7ff87a2b-c0a5-4581-8e2e-fc1d6…" at bounding box center [343, 183] width 39 height 5
click at [344, 182] on icon at bounding box center [344, 183] width 4 height 5
click at [459, 183] on icon "Edge from 7ff87a2b-c0a5-4581-8e2e-fc1d6cf2f2dd to c76fb646-3dda-4b9d-8a02-16635…" at bounding box center [459, 183] width 44 height 5
click at [461, 184] on button at bounding box center [459, 184] width 6 height 6
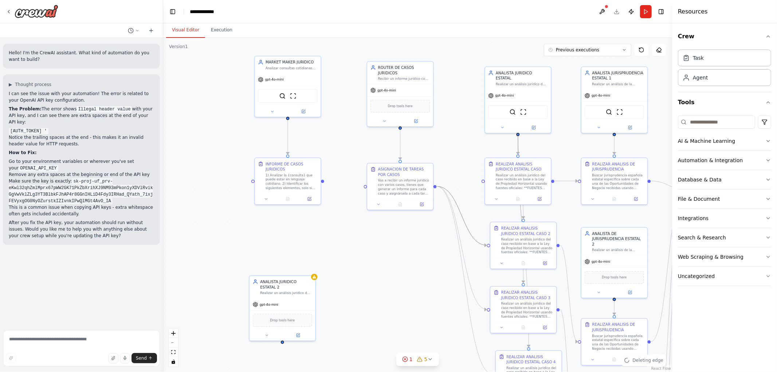
click at [460, 211] on icon "Edge from 7ff87a2b-c0a5-4581-8e2e-fc1d6cf2f2dd to de554c6f-c3df-4a92-b8ca-43c0f…" at bounding box center [462, 215] width 50 height 59
click at [460, 215] on icon at bounding box center [462, 215] width 4 height 5
click at [456, 228] on icon "Edge from 7ff87a2b-c0a5-4581-8e2e-fc1d6cf2f2dd to 36eff1be-4c9b-460c-97e8-b7082…" at bounding box center [464, 279] width 55 height 187
click at [456, 234] on icon "Edge from 7ff87a2b-c0a5-4581-8e2e-fc1d6cf2f2dd to 36eff1be-4c9b-460c-97e8-b7082…" at bounding box center [464, 279] width 55 height 187
click at [459, 237] on icon "Edge from 7ff87a2b-c0a5-4581-8e2e-fc1d6cf2f2dd to 36eff1be-4c9b-460c-97e8-b7082…" at bounding box center [464, 279] width 55 height 187
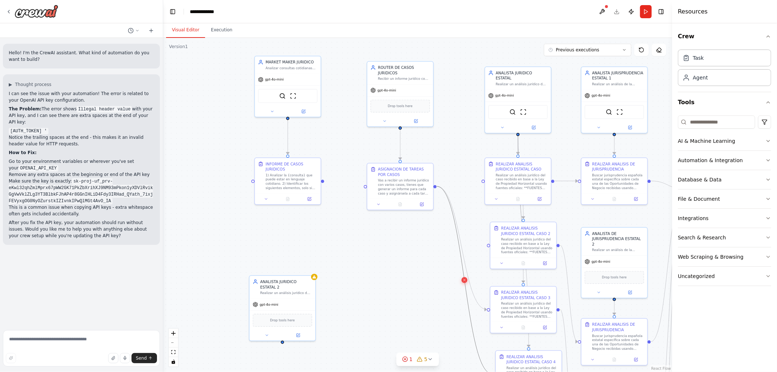
click at [464, 280] on icon at bounding box center [464, 279] width 4 height 5
click at [461, 251] on icon "Edge from 7ff87a2b-c0a5-4581-8e2e-fc1d6cf2f2dd to 7b65c16a-599f-4f0b-a302-ec59f…" at bounding box center [462, 247] width 50 height 123
click at [463, 250] on div at bounding box center [461, 247] width 5 height 5
click at [462, 249] on icon at bounding box center [462, 247] width 4 height 5
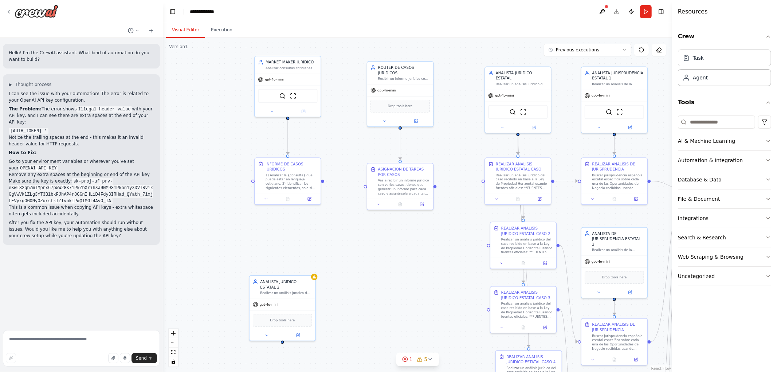
drag, startPoint x: 342, startPoint y: 126, endPoint x: 353, endPoint y: 205, distance: 80.2
click at [353, 205] on div ".deletable-edge-delete-btn { width: 20px; height: 20px; border: 0px solid #ffff…" at bounding box center [417, 205] width 509 height 334
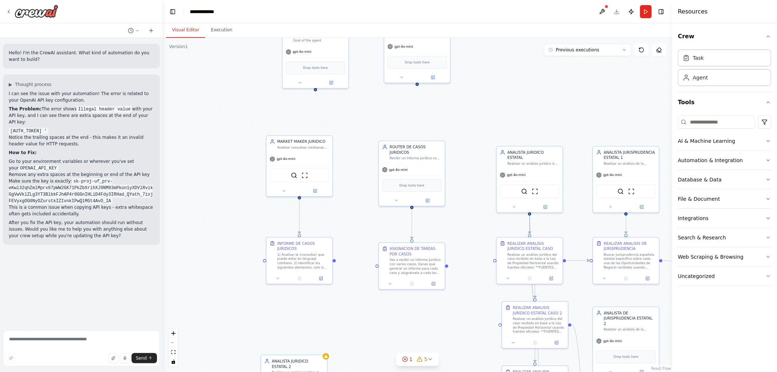
drag, startPoint x: 362, startPoint y: 197, endPoint x: 360, endPoint y: 201, distance: 4.7
click at [362, 201] on div ".deletable-edge-delete-btn { width: 20px; height: 20px; border: 0px solid #ffff…" at bounding box center [417, 205] width 509 height 334
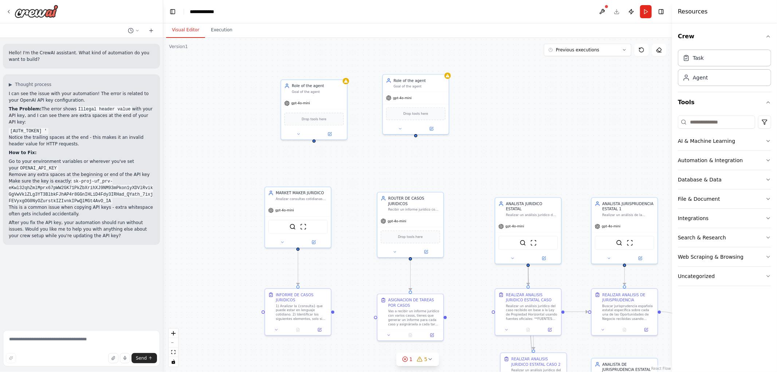
drag, startPoint x: 395, startPoint y: 183, endPoint x: 384, endPoint y: 151, distance: 34.1
click at [389, 158] on div ".deletable-edge-delete-btn { width: 20px; height: 20px; border: 0px solid #ffff…" at bounding box center [417, 205] width 509 height 334
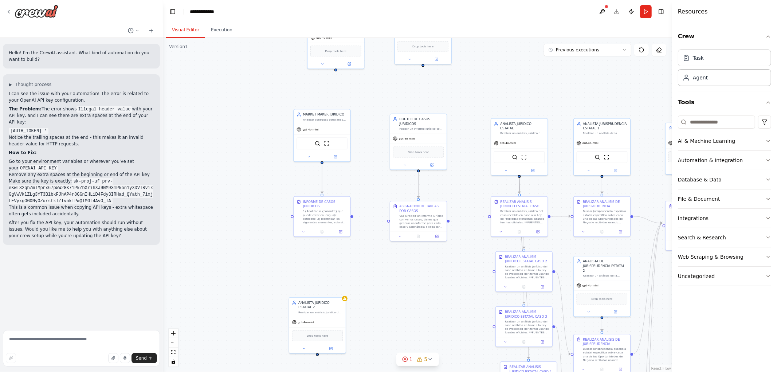
drag, startPoint x: 468, startPoint y: 106, endPoint x: 466, endPoint y: 117, distance: 11.0
click at [468, 86] on div ".deletable-edge-delete-btn { width: 20px; height: 20px; border: 0px solid #ffff…" at bounding box center [417, 205] width 509 height 334
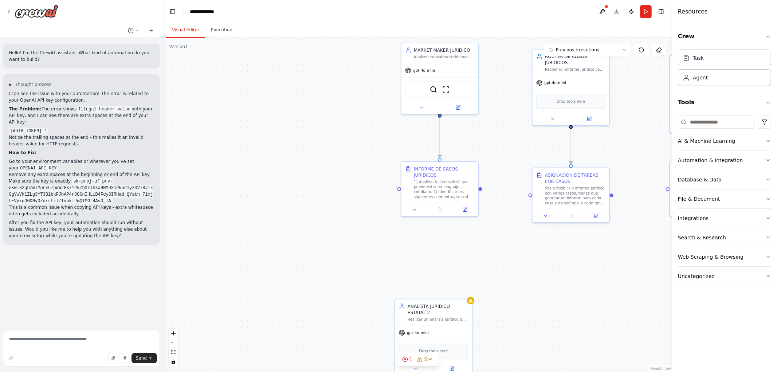
click at [224, 180] on div ".deletable-edge-delete-btn { width: 20px; height: 20px; border: 0px solid #ffff…" at bounding box center [417, 205] width 509 height 334
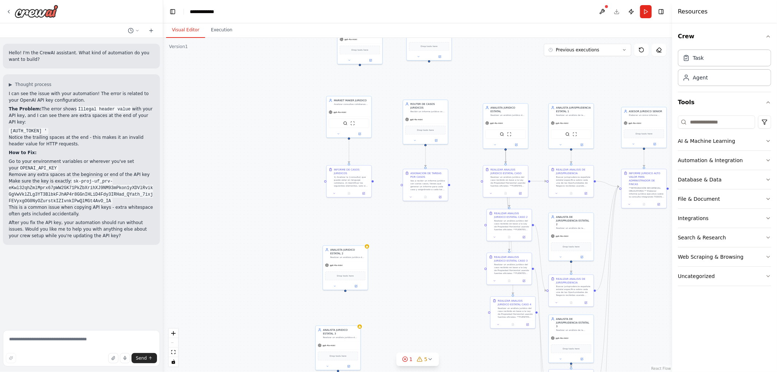
drag, startPoint x: 459, startPoint y: 244, endPoint x: 413, endPoint y: 244, distance: 45.9
click at [413, 244] on div ".deletable-edge-delete-btn { width: 20px; height: 20px; border: 0px solid #ffff…" at bounding box center [417, 205] width 509 height 334
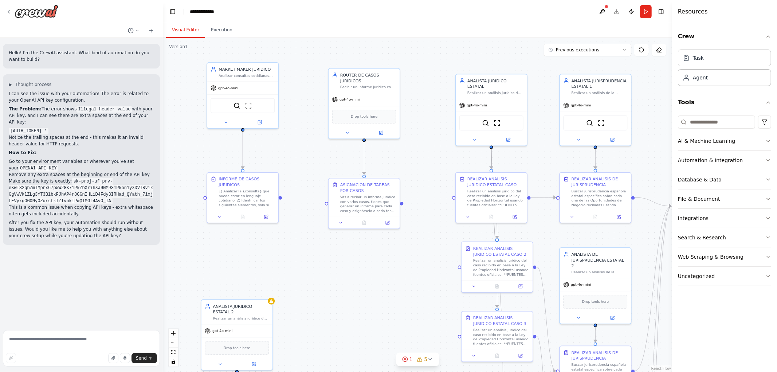
drag, startPoint x: 423, startPoint y: 117, endPoint x: 423, endPoint y: 134, distance: 17.1
click at [423, 134] on div ".deletable-edge-delete-btn { width: 20px; height: 20px; border: 0px solid #ffff…" at bounding box center [417, 205] width 509 height 334
click at [390, 225] on icon at bounding box center [387, 223] width 5 height 5
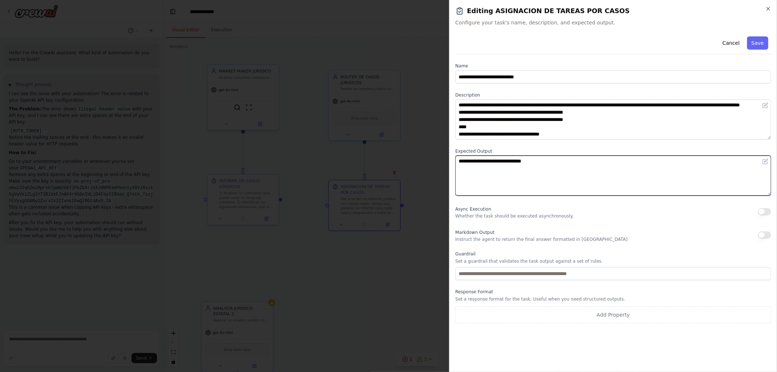
drag, startPoint x: 543, startPoint y: 161, endPoint x: 358, endPoint y: 143, distance: 186.2
click at [358, 143] on body "Hello! I'm the CrewAI assistant. What kind of automation do you want to build? …" at bounding box center [388, 186] width 777 height 372
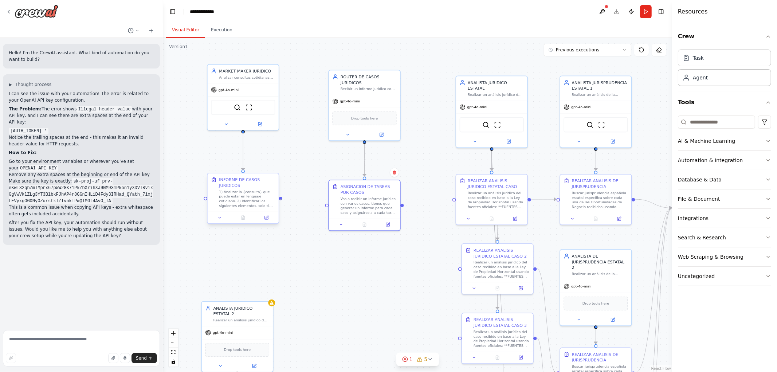
click at [280, 200] on div at bounding box center [281, 199] width 4 height 4
drag, startPoint x: 281, startPoint y: 200, endPoint x: 456, endPoint y: 199, distance: 175.2
click at [536, 190] on div "REALIZAR ANALISIS JURIDICO ESTATAL CASO Realizar un análisis jurídico del caso …" at bounding box center [738, 57] width 404 height 265
drag, startPoint x: 281, startPoint y: 199, endPoint x: 454, endPoint y: 198, distance: 172.2
click at [536, 190] on div "REALIZAR ANALISIS JURIDICO ESTATAL CASO Realizar un análisis jurídico del caso …" at bounding box center [738, 57] width 404 height 265
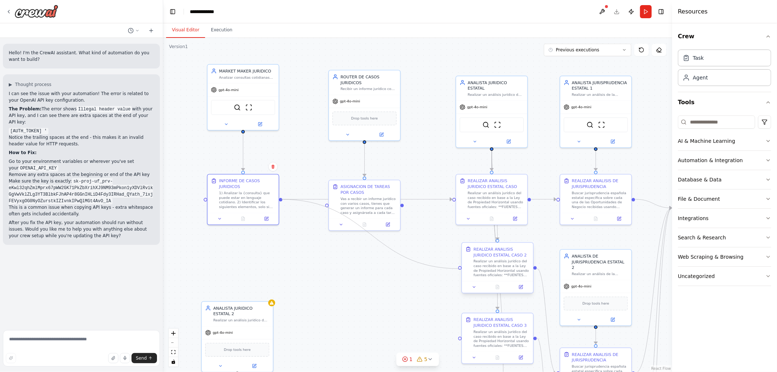
drag, startPoint x: 282, startPoint y: 199, endPoint x: 459, endPoint y: 268, distance: 189.8
click at [536, 190] on div "REALIZAR ANALISIS JURIDICO ESTATAL CASO Realizar un análisis jurídico del caso …" at bounding box center [738, 57] width 404 height 265
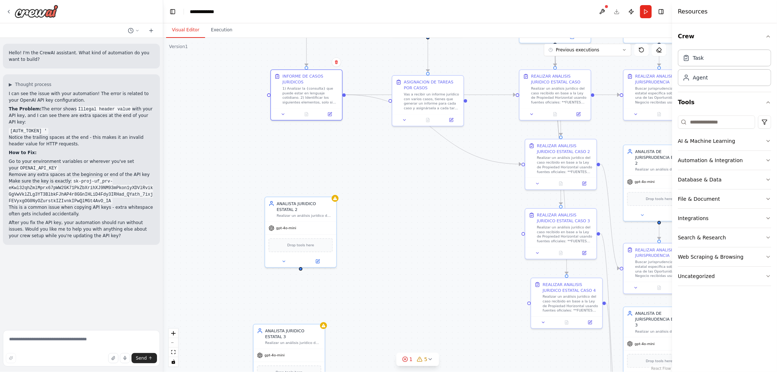
drag, startPoint x: 280, startPoint y: 201, endPoint x: 340, endPoint y: 93, distance: 123.8
click at [341, 94] on div ".deletable-edge-delete-btn { width: 20px; height: 20px; border: 0px solid #ffff…" at bounding box center [417, 205] width 509 height 334
drag, startPoint x: 342, startPoint y: 91, endPoint x: 523, endPoint y: 231, distance: 228.7
drag, startPoint x: 343, startPoint y: 91, endPoint x: 521, endPoint y: 230, distance: 226.0
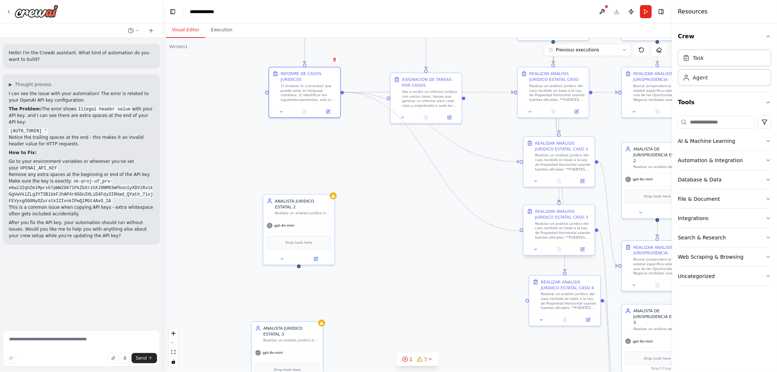
drag, startPoint x: 343, startPoint y: 92, endPoint x: 527, endPoint y: 300, distance: 278.1
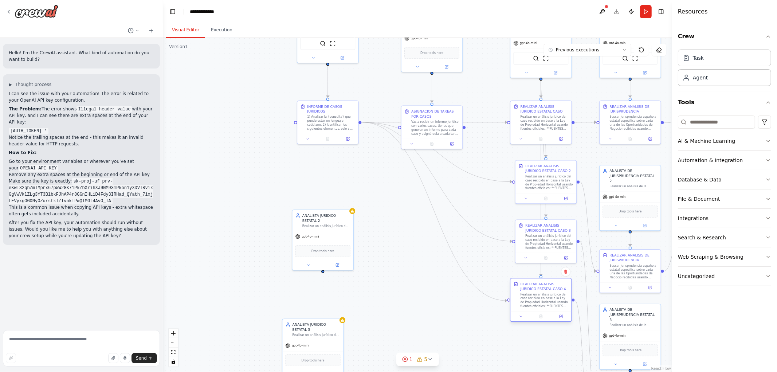
drag, startPoint x: 542, startPoint y: 294, endPoint x: 538, endPoint y: 294, distance: 4.0
click at [538, 294] on div "Realizar un análisis jurídico del caso recibido en base a la Ley de Propiedad H…" at bounding box center [544, 300] width 48 height 16
drag, startPoint x: 540, startPoint y: 292, endPoint x: 545, endPoint y: 293, distance: 5.8
click at [545, 293] on div "Realizar un análisis jurídico del caso recibido en base a la Ley de Propiedad H…" at bounding box center [549, 300] width 48 height 16
drag, startPoint x: 540, startPoint y: 192, endPoint x: 536, endPoint y: 193, distance: 4.2
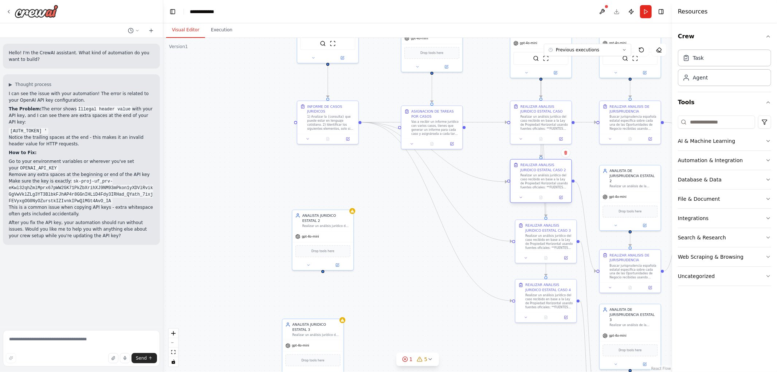
click at [536, 193] on div at bounding box center [540, 197] width 61 height 10
drag, startPoint x: 541, startPoint y: 235, endPoint x: 537, endPoint y: 235, distance: 4.4
click at [537, 235] on div "Realizar un análisis jurídico del caso recibido en base a la Ley de Propiedad H…" at bounding box center [544, 241] width 48 height 16
drag, startPoint x: 551, startPoint y: 294, endPoint x: 547, endPoint y: 295, distance: 4.3
click at [547, 295] on div "Realizar un análisis jurídico del caso recibido en base a la Ley de Propiedad H…" at bounding box center [544, 300] width 48 height 16
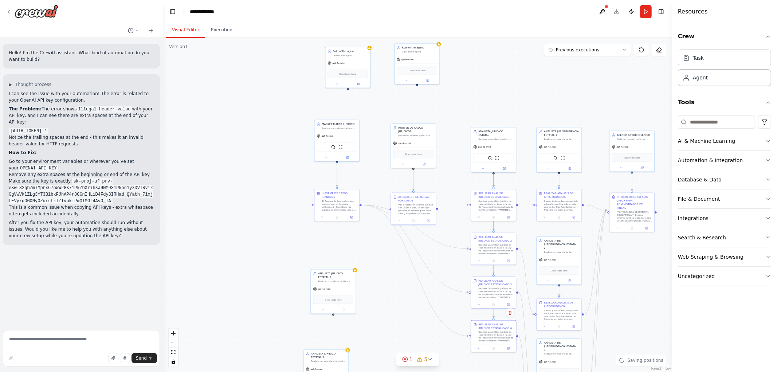
drag, startPoint x: 482, startPoint y: 222, endPoint x: 436, endPoint y: 280, distance: 74.4
click at [437, 280] on div ".deletable-edge-delete-btn { width: 20px; height: 20px; border: 0px solid #ffff…" at bounding box center [417, 205] width 509 height 334
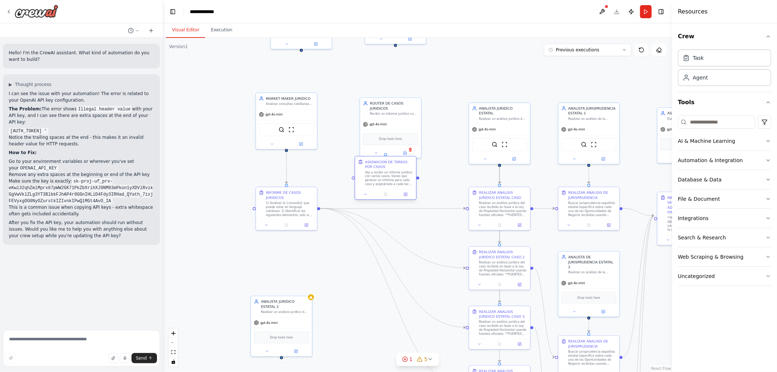
drag, startPoint x: 394, startPoint y: 208, endPoint x: 390, endPoint y: 174, distance: 34.4
click at [390, 174] on div "Vas a recibir un informe jurídico con varios casos, tienes que generar un infor…" at bounding box center [389, 178] width 48 height 16
drag, startPoint x: 394, startPoint y: 123, endPoint x: 389, endPoint y: 94, distance: 30.1
click at [389, 114] on div "Drop tools here" at bounding box center [385, 123] width 61 height 18
drag, startPoint x: 397, startPoint y: 169, endPoint x: 394, endPoint y: 146, distance: 23.2
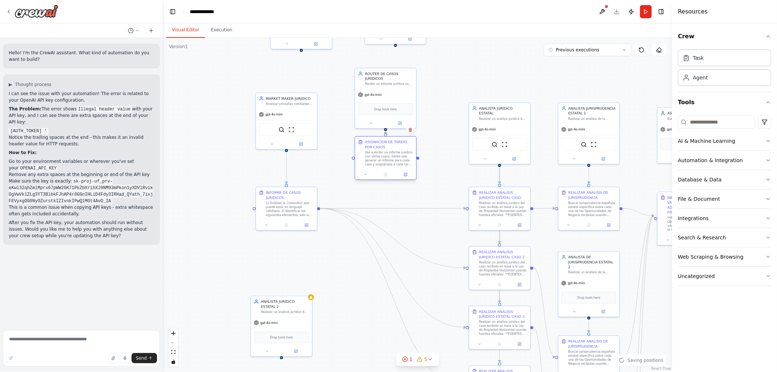
click at [394, 146] on div "ASIGNACION DE TAREAS POR CASOS" at bounding box center [389, 144] width 48 height 10
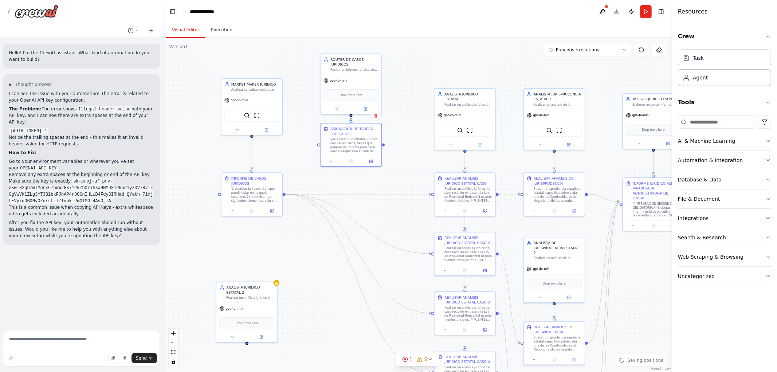
drag, startPoint x: 430, startPoint y: 194, endPoint x: 395, endPoint y: 180, distance: 38.4
click at [395, 180] on div ".deletable-edge-delete-btn { width: 20px; height: 20px; border: 0px solid #ffff…" at bounding box center [417, 205] width 509 height 334
click at [482, 208] on icon at bounding box center [484, 210] width 4 height 4
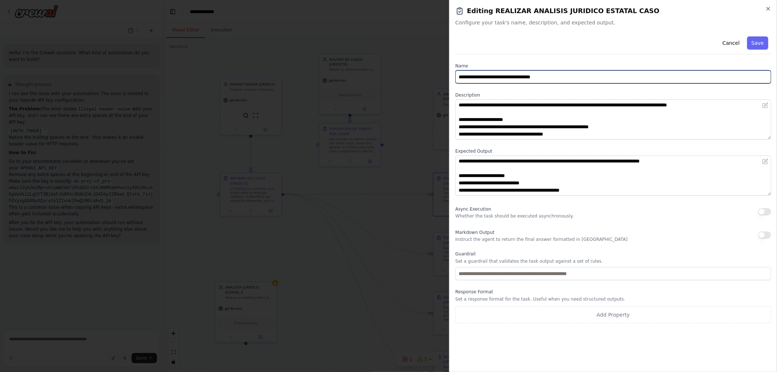
click at [565, 82] on input "**********" at bounding box center [613, 76] width 316 height 13
type input "**********"
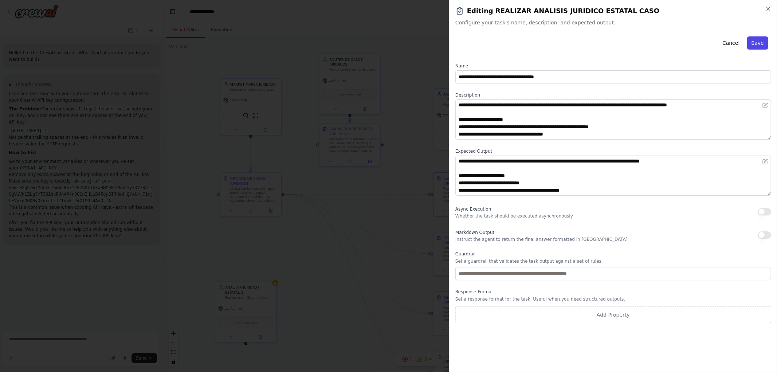
click at [761, 43] on button "Save" at bounding box center [757, 42] width 21 height 13
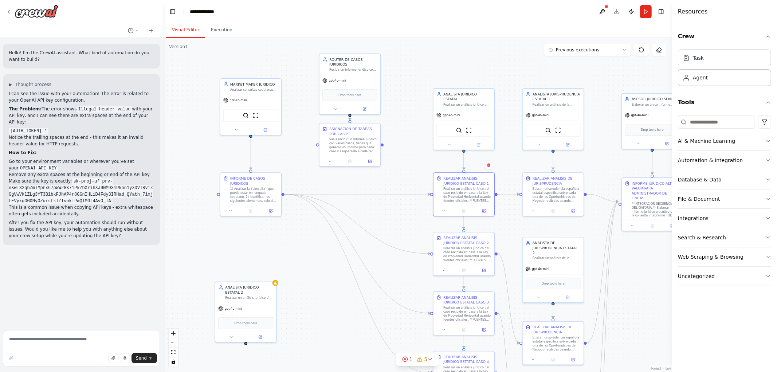
drag, startPoint x: 503, startPoint y: 238, endPoint x: 502, endPoint y: 154, distance: 84.1
click at [502, 154] on div ".deletable-edge-delete-btn { width: 20px; height: 20px; border: 0px solid #ffff…" at bounding box center [417, 205] width 509 height 334
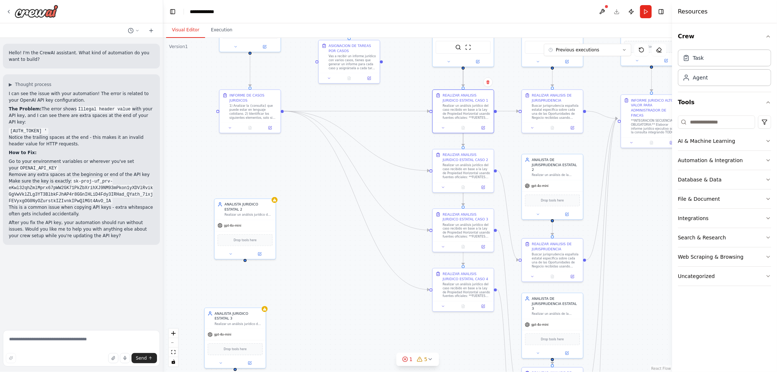
drag, startPoint x: 402, startPoint y: 132, endPoint x: 391, endPoint y: 195, distance: 63.9
click at [389, 195] on div ".deletable-edge-delete-btn { width: 20px; height: 20px; border: 0px solid #ffff…" at bounding box center [417, 205] width 509 height 334
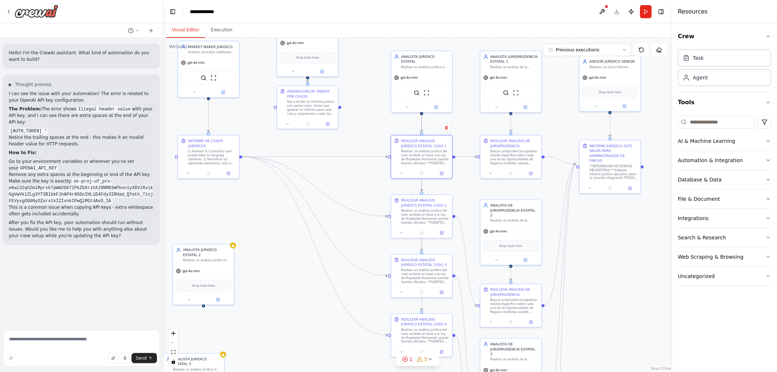
drag, startPoint x: 405, startPoint y: 133, endPoint x: 376, endPoint y: 115, distance: 33.7
click at [376, 115] on div ".deletable-edge-delete-btn { width: 20px; height: 20px; border: 0px solid #ffff…" at bounding box center [417, 205] width 509 height 334
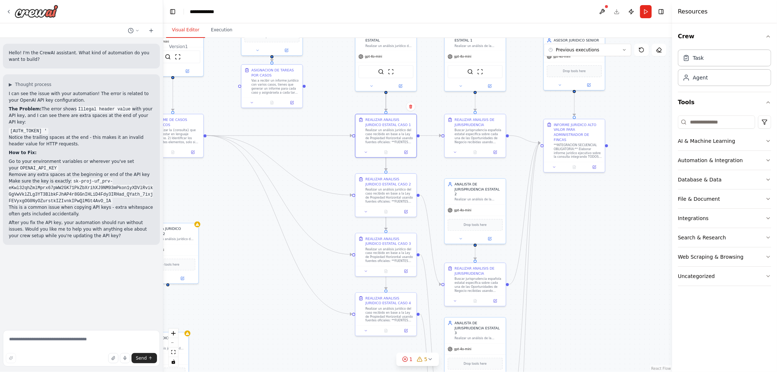
drag, startPoint x: 375, startPoint y: 119, endPoint x: 341, endPoint y: 98, distance: 40.2
click at [341, 98] on div ".deletable-edge-delete-btn { width: 20px; height: 20px; border: 0px solid #ffff…" at bounding box center [417, 205] width 509 height 334
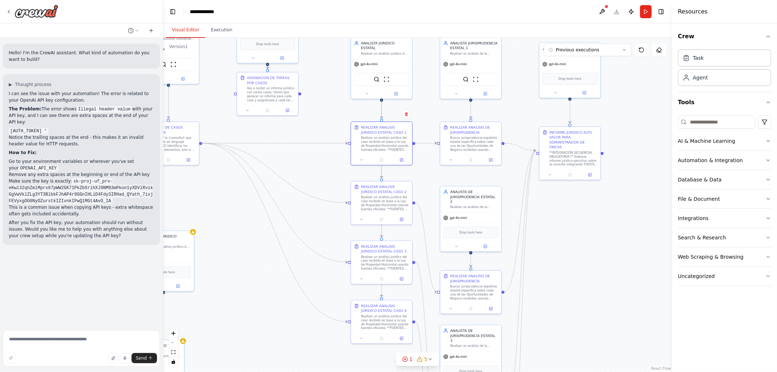
drag, startPoint x: 341, startPoint y: 106, endPoint x: 336, endPoint y: 114, distance: 8.8
click at [336, 114] on div ".deletable-edge-delete-btn { width: 20px; height: 20px; border: 0px solid #ffff…" at bounding box center [417, 205] width 509 height 334
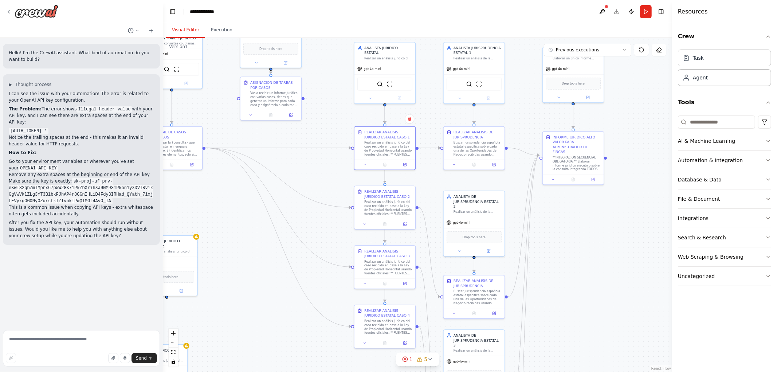
drag, startPoint x: 336, startPoint y: 114, endPoint x: 340, endPoint y: 120, distance: 7.4
click at [340, 120] on div ".deletable-edge-delete-btn { width: 20px; height: 20px; border: 0px solid #ffff…" at bounding box center [417, 205] width 509 height 334
click at [398, 96] on button at bounding box center [400, 99] width 28 height 6
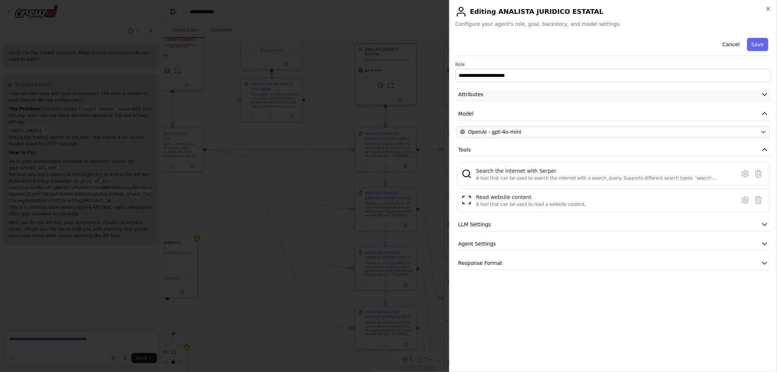
click at [476, 94] on span "Attributes" at bounding box center [470, 94] width 25 height 7
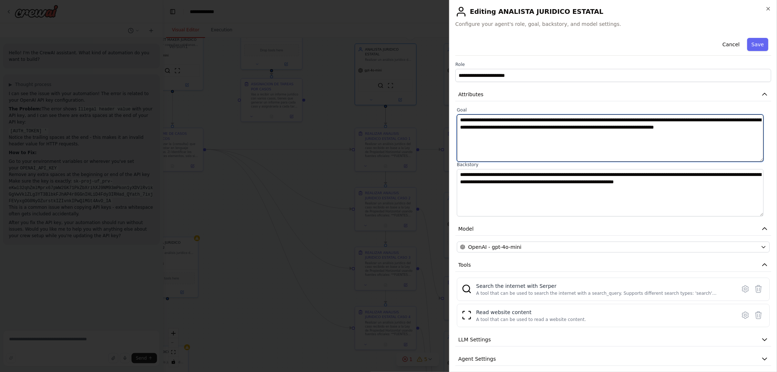
drag, startPoint x: 541, startPoint y: 119, endPoint x: 614, endPoint y: 120, distance: 72.5
click at [614, 120] on textarea "**********" at bounding box center [610, 137] width 307 height 47
type textarea "**********"
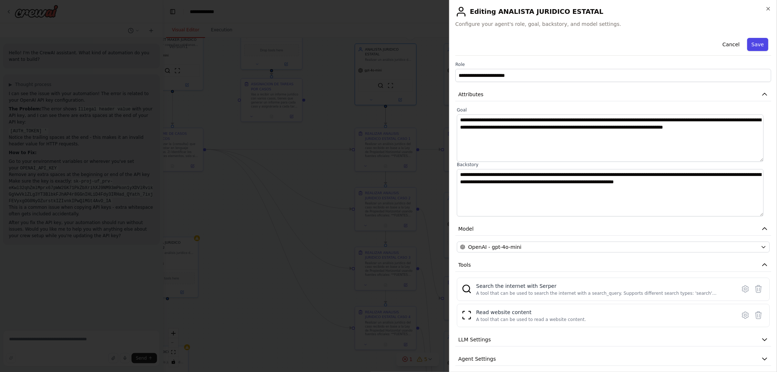
click at [751, 48] on button "Save" at bounding box center [757, 44] width 21 height 13
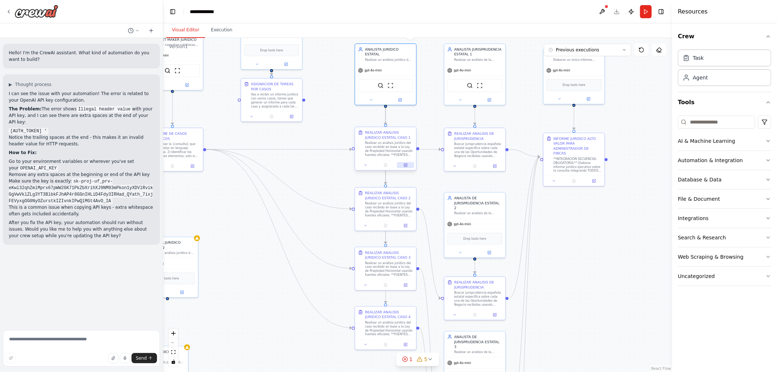
click at [406, 163] on icon at bounding box center [405, 165] width 4 height 4
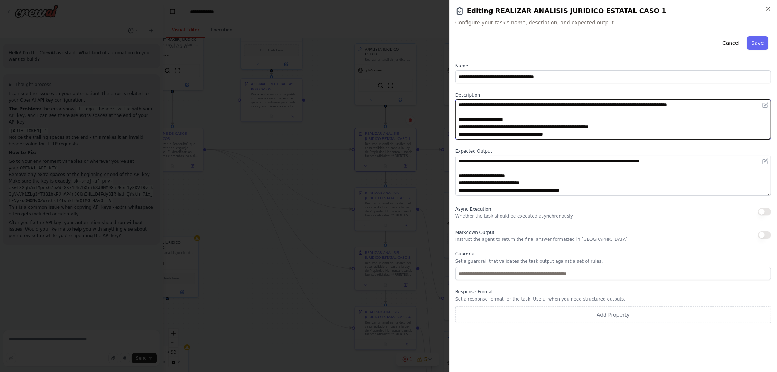
click at [536, 104] on textarea "**********" at bounding box center [613, 119] width 316 height 40
click at [537, 105] on textarea "**********" at bounding box center [613, 119] width 316 height 40
click at [537, 104] on textarea "**********" at bounding box center [613, 119] width 316 height 40
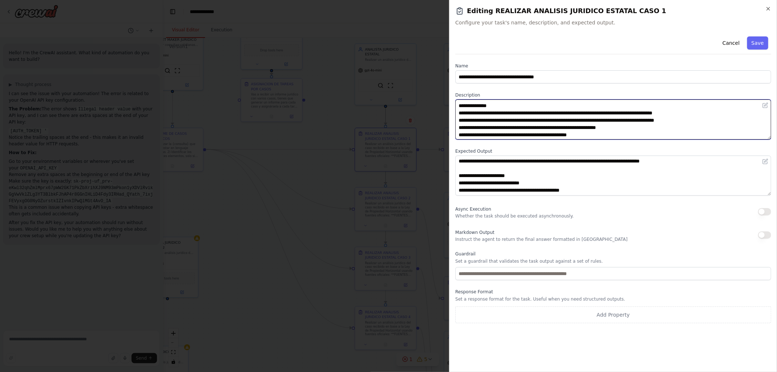
scroll to position [44, 0]
type textarea "**********"
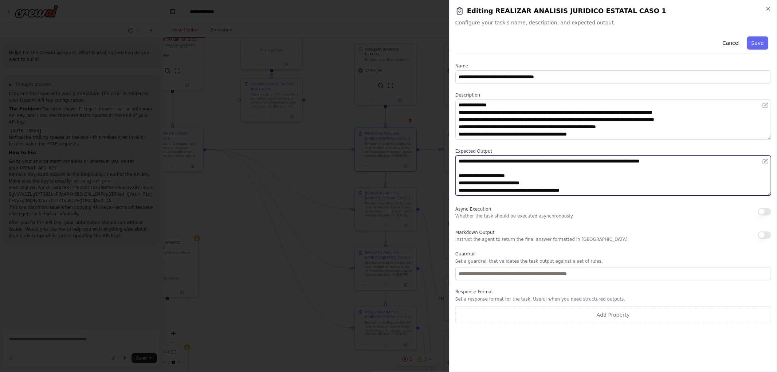
drag, startPoint x: 597, startPoint y: 161, endPoint x: 678, endPoint y: 161, distance: 81.2
click at [678, 161] on textarea "**********" at bounding box center [613, 175] width 316 height 40
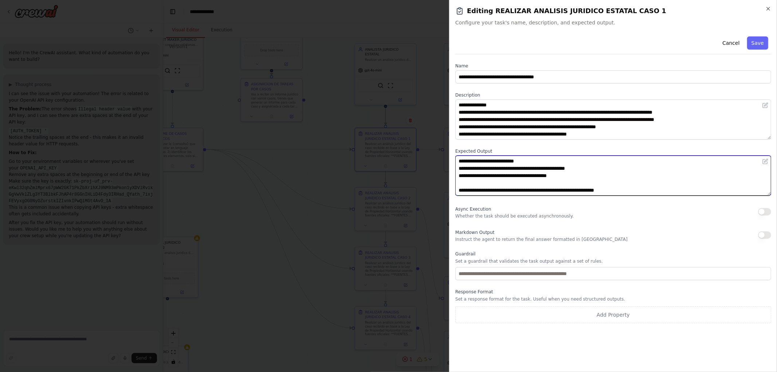
scroll to position [39, 0]
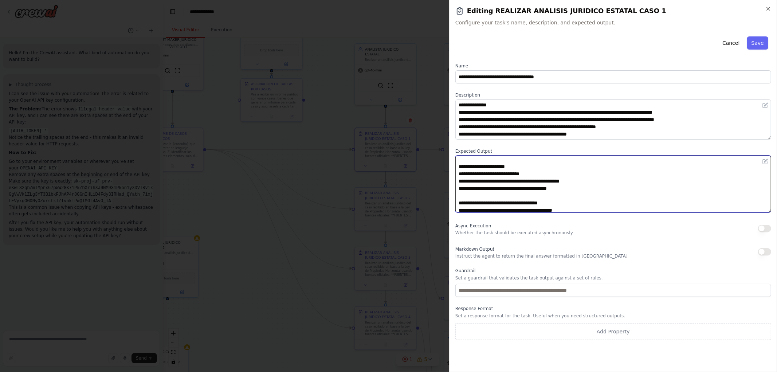
drag, startPoint x: 766, startPoint y: 194, endPoint x: 755, endPoint y: 264, distance: 71.1
click at [768, 265] on div "**********" at bounding box center [613, 200] width 316 height 332
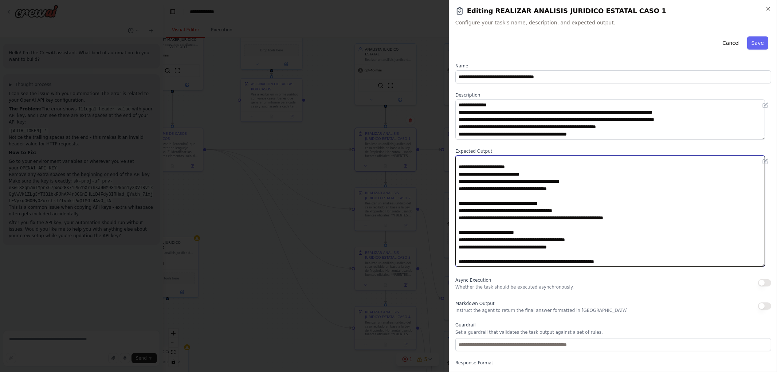
scroll to position [28, 0]
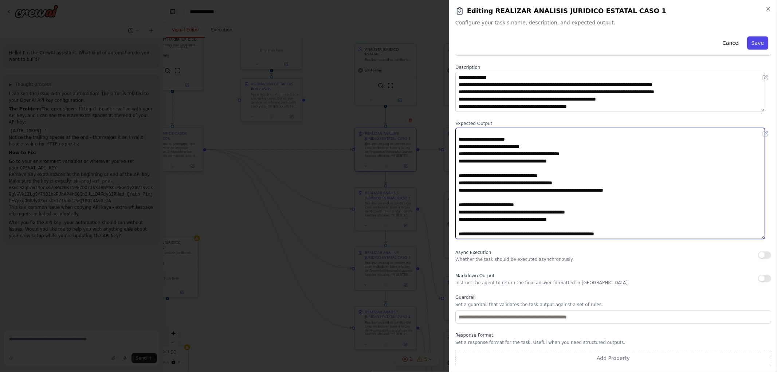
type textarea "**********"
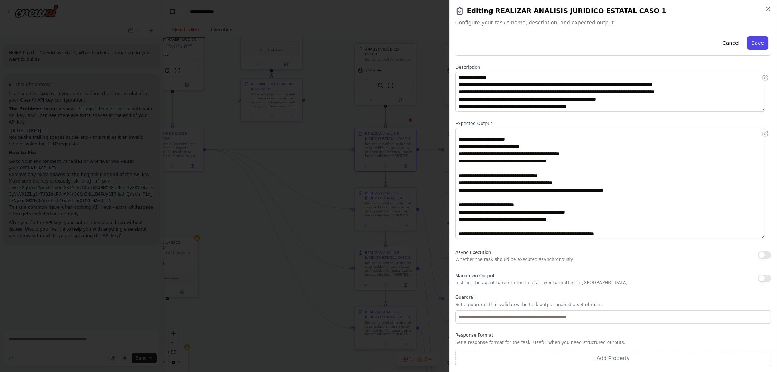
click at [750, 40] on button "Save" at bounding box center [757, 42] width 21 height 13
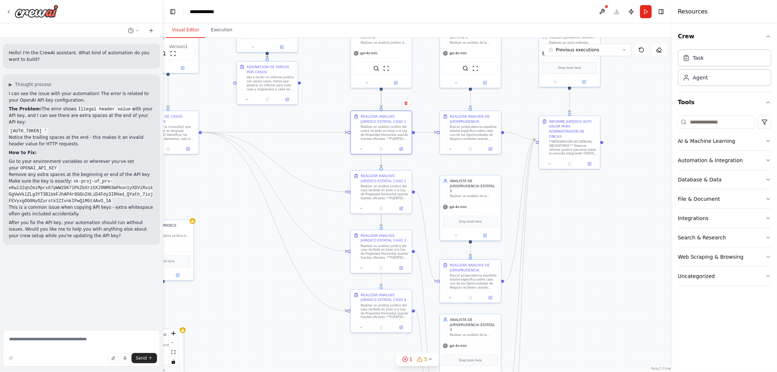
drag, startPoint x: 588, startPoint y: 248, endPoint x: 569, endPoint y: 220, distance: 34.3
click at [583, 211] on div ".deletable-edge-delete-btn { width: 20px; height: 20px; border: 0px solid #ffff…" at bounding box center [417, 205] width 509 height 334
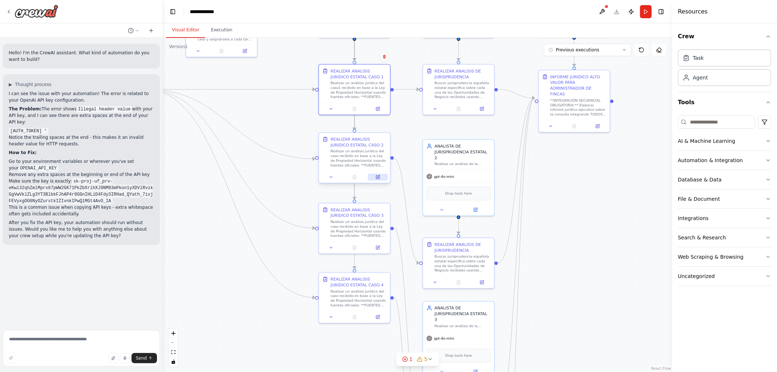
click at [378, 175] on icon at bounding box center [377, 177] width 5 height 5
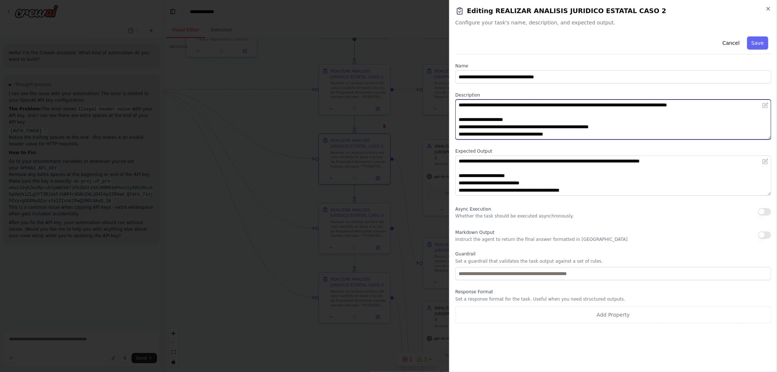
click at [536, 105] on textarea "**********" at bounding box center [613, 119] width 316 height 40
click at [538, 105] on textarea "**********" at bounding box center [613, 119] width 316 height 40
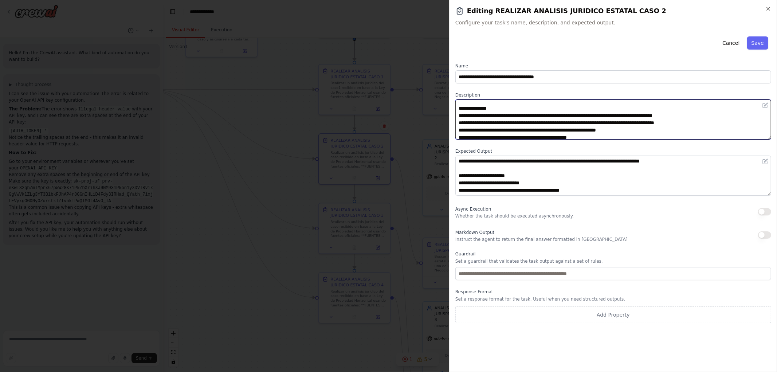
scroll to position [0, 0]
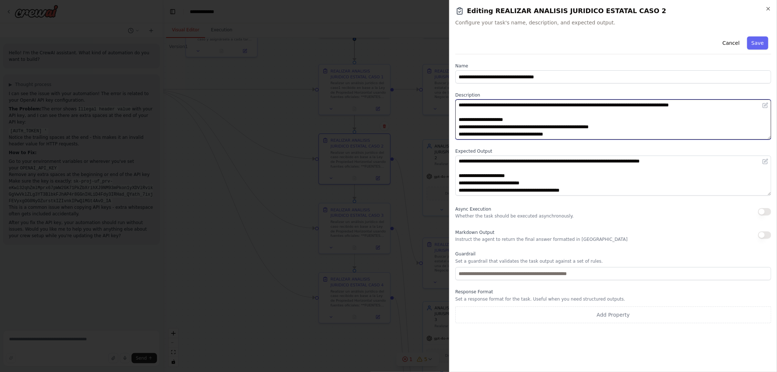
click at [547, 106] on textarea "**********" at bounding box center [613, 119] width 316 height 40
click at [548, 106] on textarea "**********" at bounding box center [613, 119] width 316 height 40
click at [456, 103] on textarea "**********" at bounding box center [613, 119] width 316 height 40
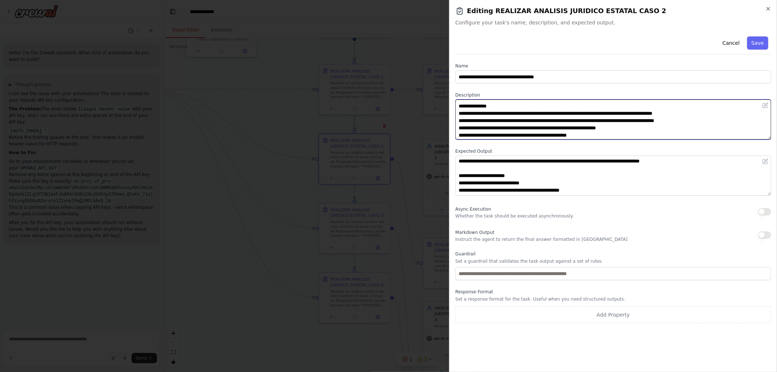
scroll to position [44, 0]
type textarea "**********"
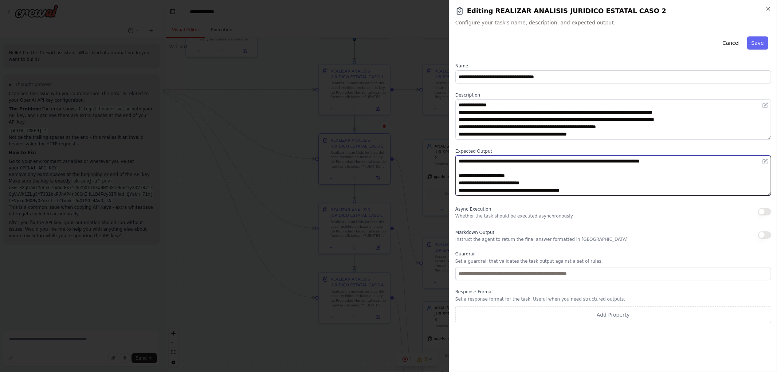
drag, startPoint x: 598, startPoint y: 162, endPoint x: 678, endPoint y: 161, distance: 80.5
click at [678, 161] on textarea "**********" at bounding box center [613, 175] width 316 height 40
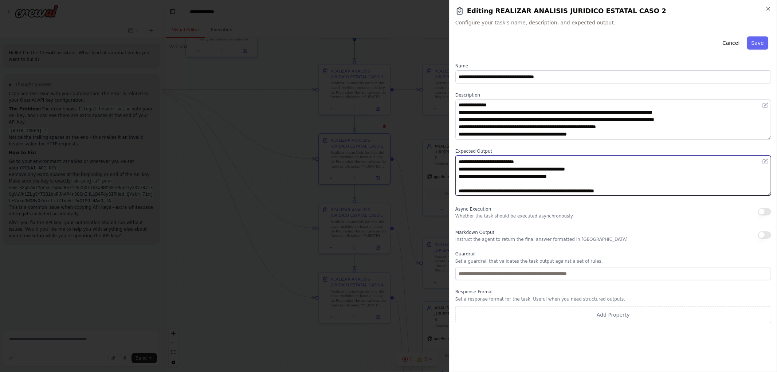
scroll to position [80, 0]
type textarea "**********"
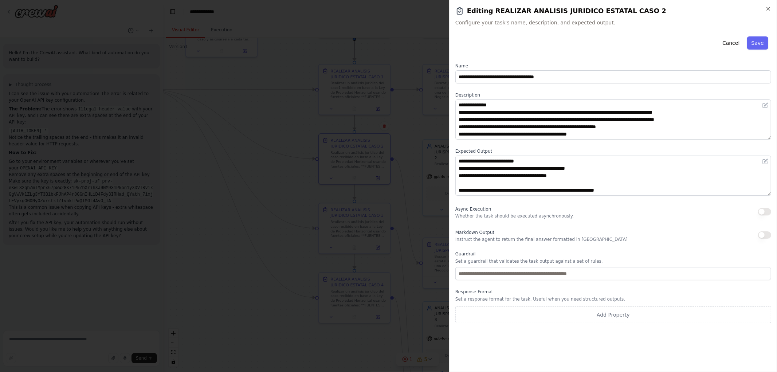
click at [755, 42] on button "Save" at bounding box center [757, 42] width 21 height 13
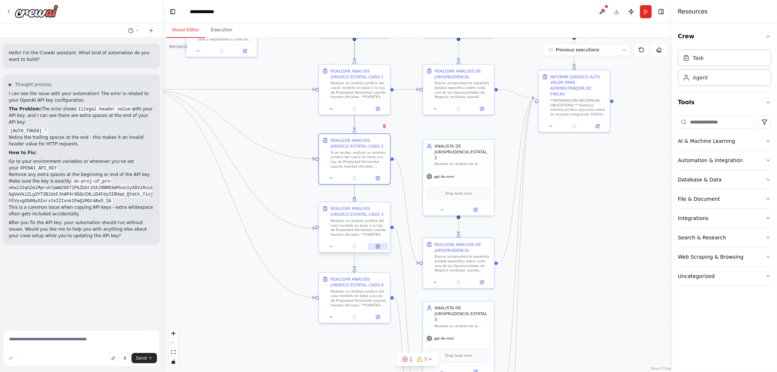
click at [377, 248] on icon at bounding box center [378, 247] width 4 height 4
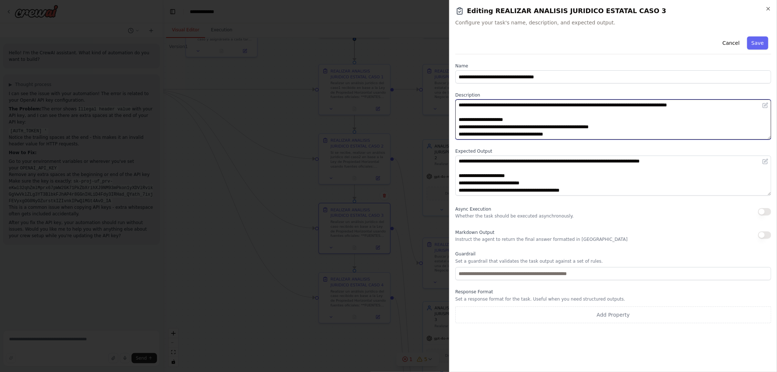
click at [456, 103] on textarea "**********" at bounding box center [613, 119] width 316 height 40
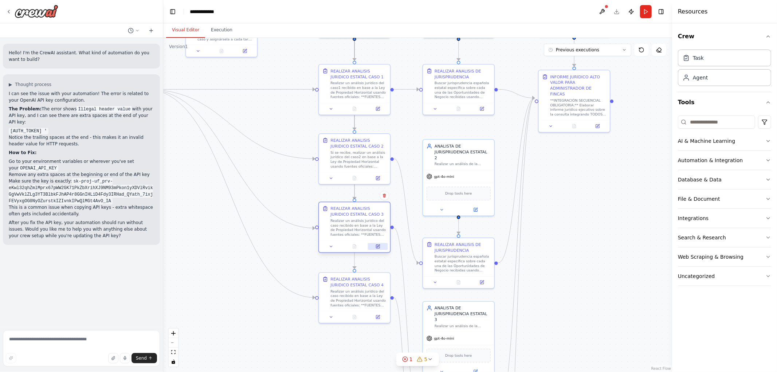
click at [378, 250] on div at bounding box center [354, 246] width 71 height 12
click at [377, 245] on icon at bounding box center [378, 247] width 4 height 4
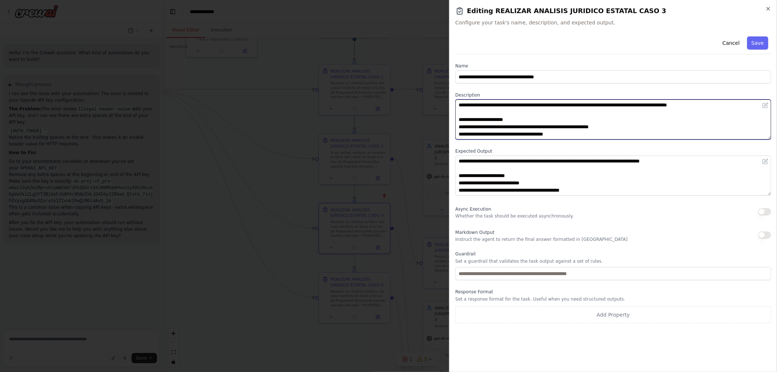
click at [457, 105] on textarea "**********" at bounding box center [613, 119] width 316 height 40
click at [564, 103] on textarea "**********" at bounding box center [613, 119] width 316 height 40
click at [578, 104] on textarea "**********" at bounding box center [613, 119] width 316 height 40
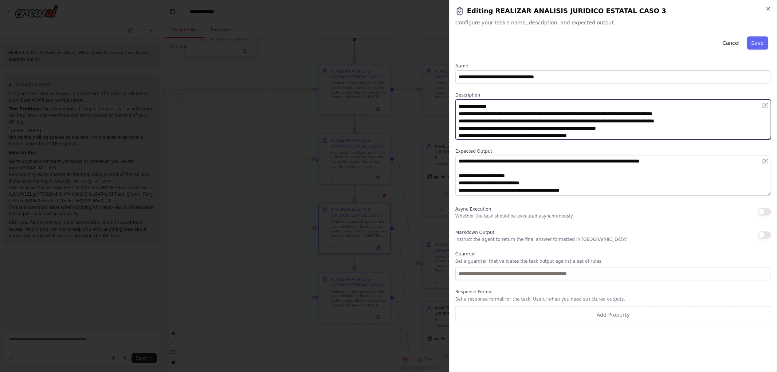
scroll to position [44, 0]
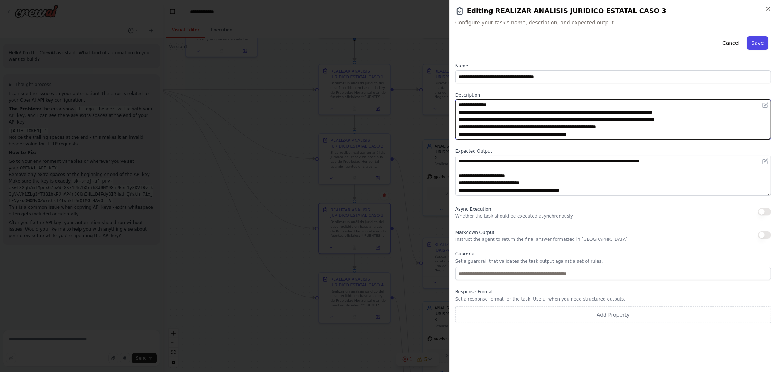
type textarea "**********"
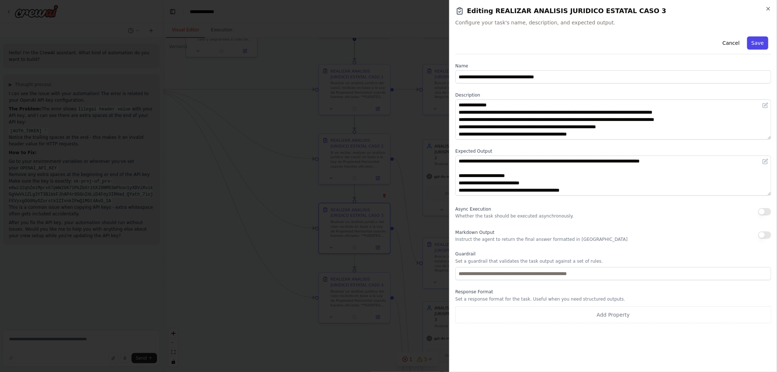
click at [756, 39] on button "Save" at bounding box center [757, 42] width 21 height 13
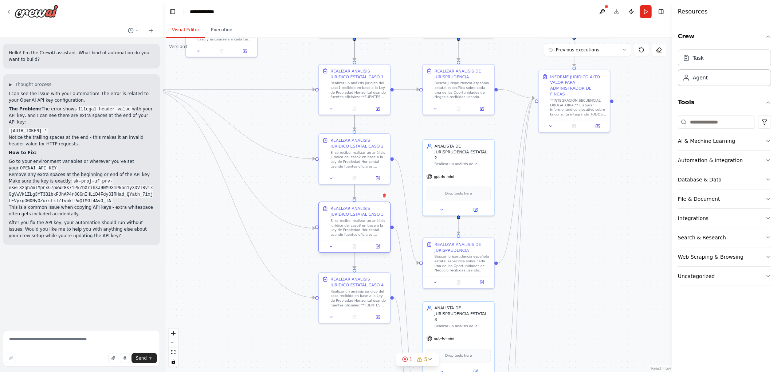
click at [379, 252] on div "REALIZAR ANALISIS JURIDICO ESTATAL CASO 3 Si se recibe, realizar un análisis ju…" at bounding box center [354, 226] width 72 height 51
click at [377, 246] on icon at bounding box center [378, 245] width 3 height 3
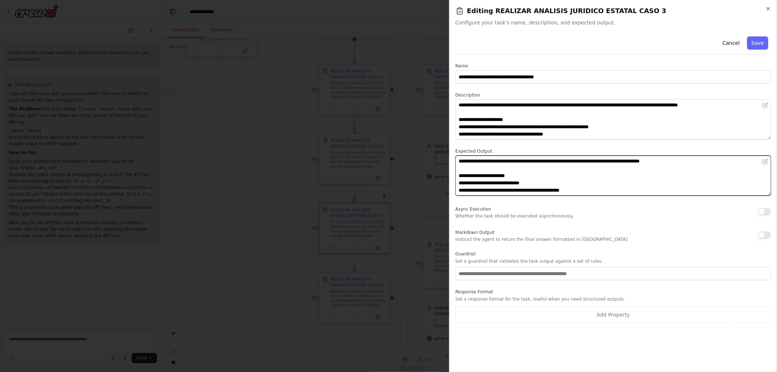
drag, startPoint x: 596, startPoint y: 161, endPoint x: 678, endPoint y: 160, distance: 81.6
click at [678, 160] on textarea "**********" at bounding box center [613, 175] width 316 height 40
type textarea "**********"
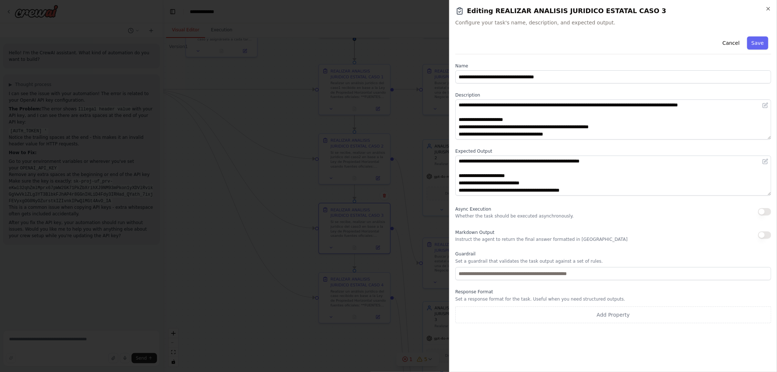
click at [762, 45] on button "Save" at bounding box center [757, 42] width 21 height 13
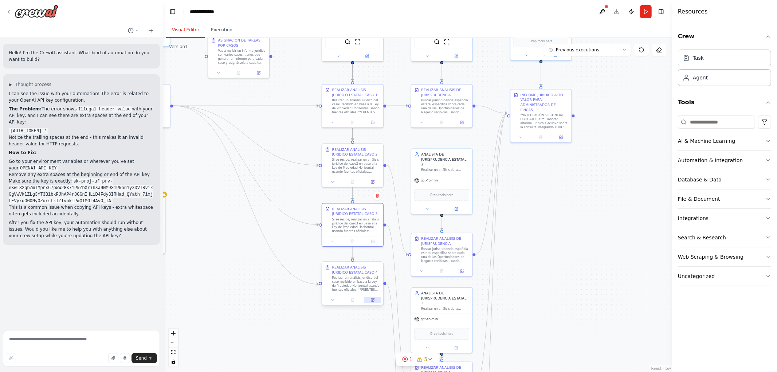
click at [373, 300] on icon at bounding box center [373, 299] width 2 height 2
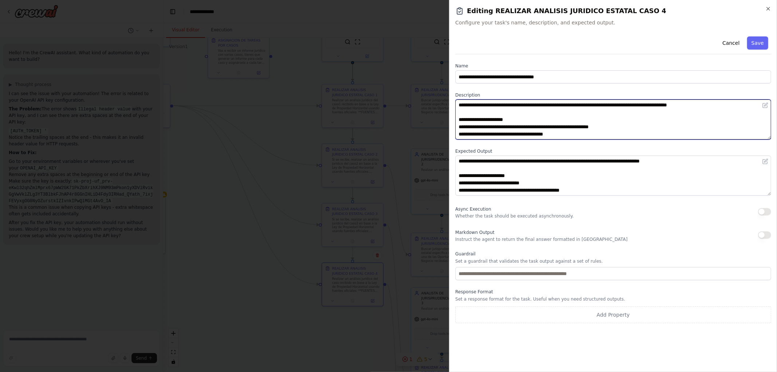
drag, startPoint x: 459, startPoint y: 104, endPoint x: 568, endPoint y: 133, distance: 113.2
click at [459, 105] on textarea "**********" at bounding box center [613, 119] width 316 height 40
click at [566, 106] on textarea "**********" at bounding box center [613, 119] width 316 height 40
click at [575, 104] on textarea "**********" at bounding box center [613, 119] width 316 height 40
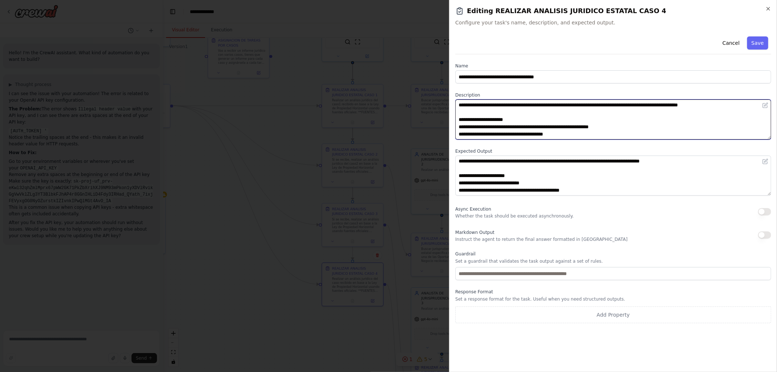
type textarea "**********"
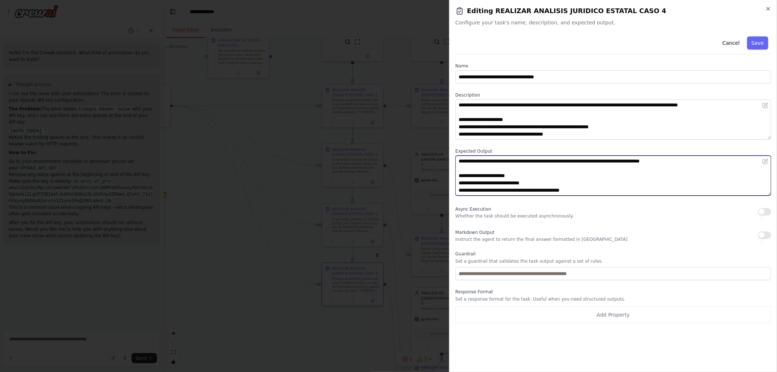
drag, startPoint x: 596, startPoint y: 162, endPoint x: 679, endPoint y: 160, distance: 83.4
click at [679, 160] on textarea "**********" at bounding box center [613, 175] width 316 height 40
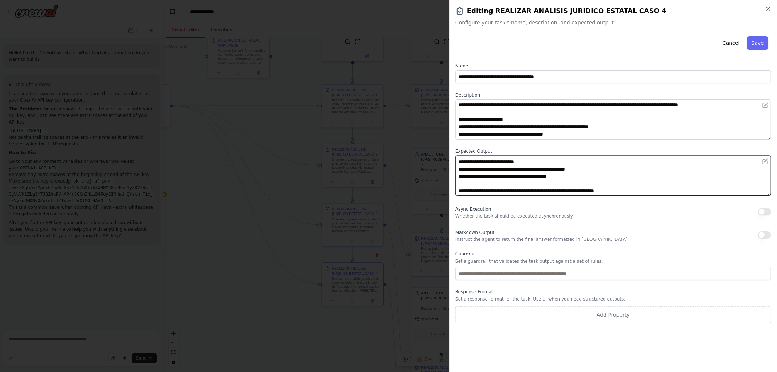
scroll to position [80, 0]
type textarea "**********"
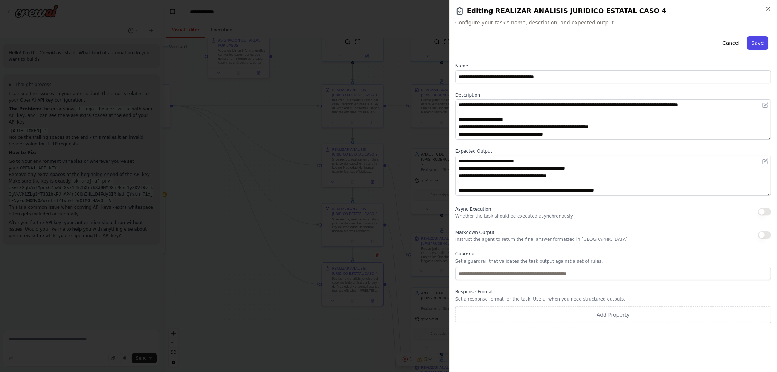
click at [755, 46] on button "Save" at bounding box center [757, 42] width 21 height 13
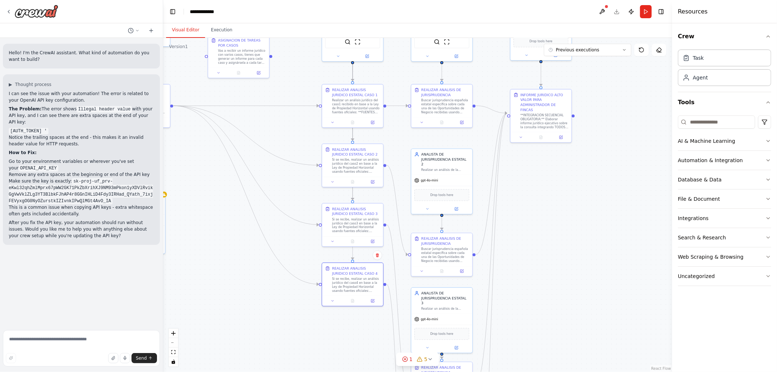
drag, startPoint x: 271, startPoint y: 285, endPoint x: 249, endPoint y: 184, distance: 103.6
click at [249, 185] on div ".deletable-edge-delete-btn { width: 20px; height: 20px; border: 0px solid #ffff…" at bounding box center [417, 205] width 509 height 334
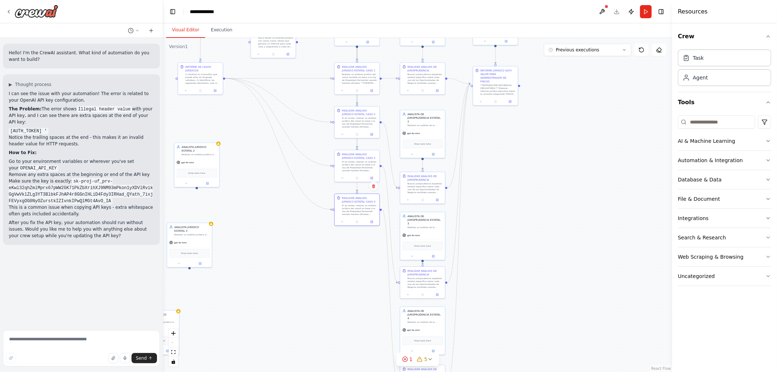
drag, startPoint x: 512, startPoint y: 204, endPoint x: 510, endPoint y: 220, distance: 16.2
click at [510, 220] on div ".deletable-edge-delete-btn { width: 20px; height: 20px; border: 0px solid #ffff…" at bounding box center [417, 205] width 509 height 334
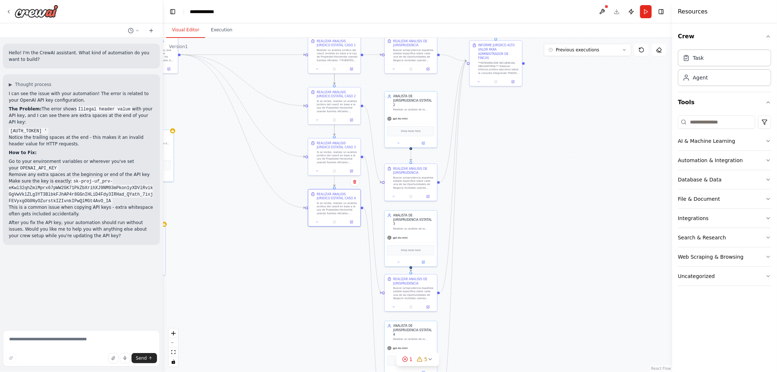
drag, startPoint x: 504, startPoint y: 208, endPoint x: 504, endPoint y: 235, distance: 27.7
click at [504, 235] on div ".deletable-edge-delete-btn { width: 20px; height: 20px; border: 0px solid #ffff…" at bounding box center [417, 205] width 509 height 334
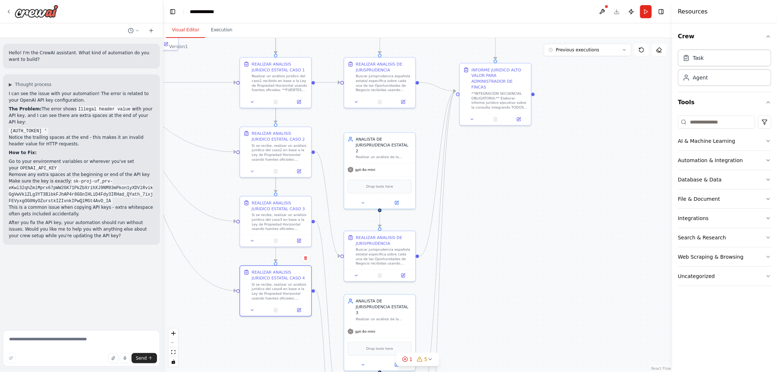
drag, startPoint x: 501, startPoint y: 207, endPoint x: 508, endPoint y: 299, distance: 92.4
click at [508, 299] on div ".deletable-edge-delete-btn { width: 20px; height: 20px; border: 0px solid #ffff…" at bounding box center [417, 205] width 509 height 334
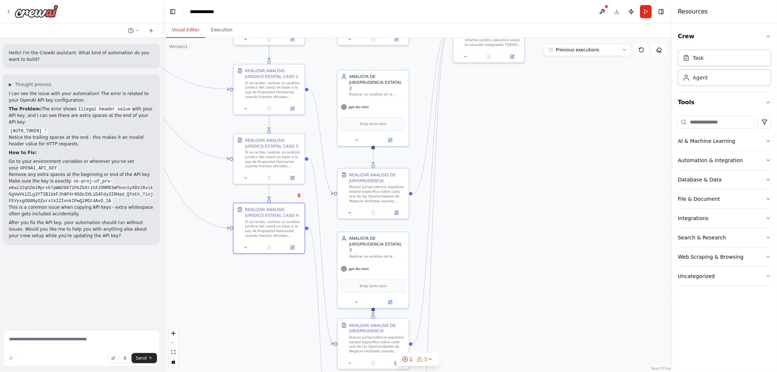
drag, startPoint x: 517, startPoint y: 291, endPoint x: 501, endPoint y: 173, distance: 118.8
click at [503, 173] on div ".deletable-edge-delete-btn { width: 20px; height: 20px; border: 0px solid #ffff…" at bounding box center [417, 205] width 509 height 334
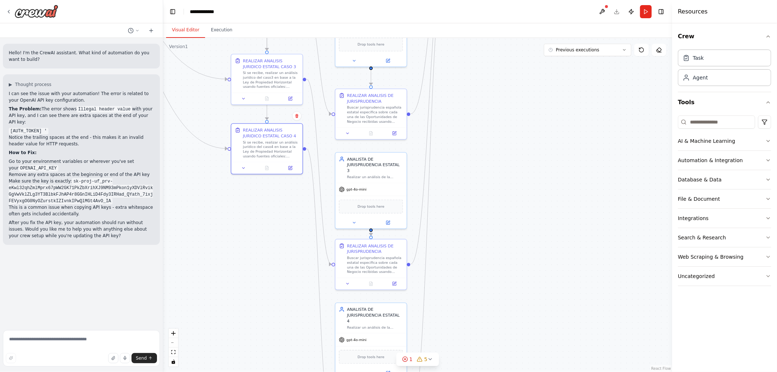
drag, startPoint x: 518, startPoint y: 247, endPoint x: 504, endPoint y: 175, distance: 72.8
click at [505, 176] on div ".deletable-edge-delete-btn { width: 20px; height: 20px; border: 0px solid #ffff…" at bounding box center [417, 205] width 509 height 334
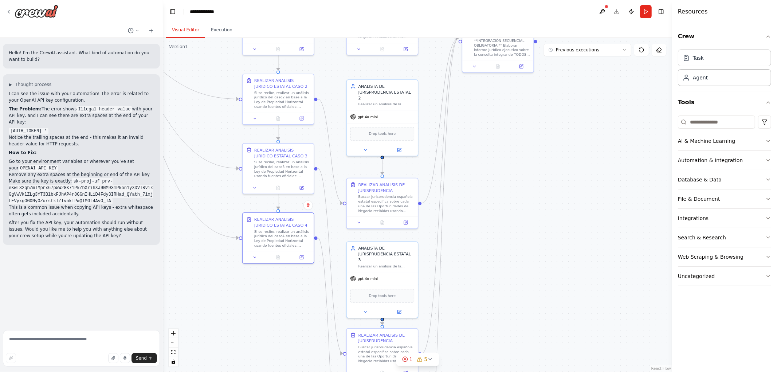
drag, startPoint x: 461, startPoint y: 249, endPoint x: 474, endPoint y: 348, distance: 100.3
click at [478, 363] on div ".deletable-edge-delete-btn { width: 20px; height: 20px; border: 0px solid #ffff…" at bounding box center [417, 205] width 509 height 334
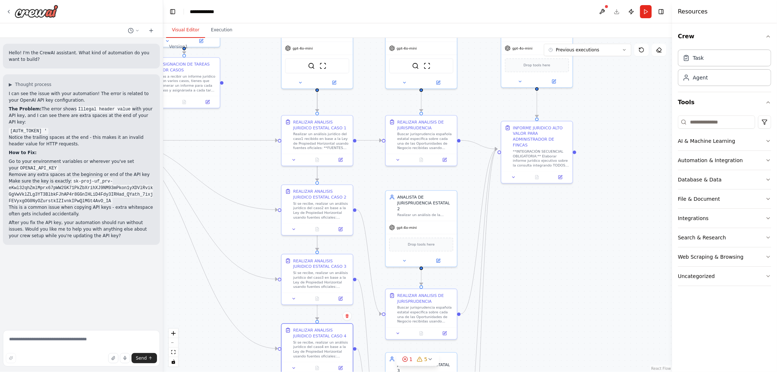
drag, startPoint x: 523, startPoint y: 283, endPoint x: 537, endPoint y: 333, distance: 51.5
click at [538, 339] on div ".deletable-edge-delete-btn { width: 20px; height: 20px; border: 0px solid #ffff…" at bounding box center [417, 205] width 509 height 334
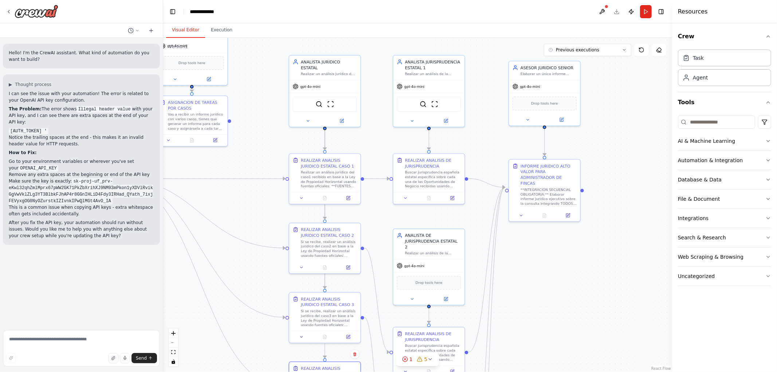
drag, startPoint x: 554, startPoint y: 257, endPoint x: 554, endPoint y: 267, distance: 9.1
click at [554, 267] on div ".deletable-edge-delete-btn { width: 20px; height: 20px; border: 0px solid #ffff…" at bounding box center [417, 205] width 509 height 334
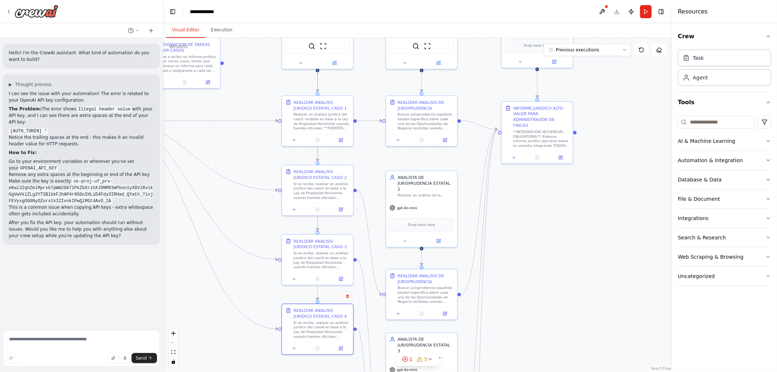
drag, startPoint x: 560, startPoint y: 284, endPoint x: 536, endPoint y: 230, distance: 59.2
click at [552, 218] on div ".deletable-edge-delete-btn { width: 20px; height: 20px; border: 0px solid #ffff…" at bounding box center [417, 205] width 509 height 334
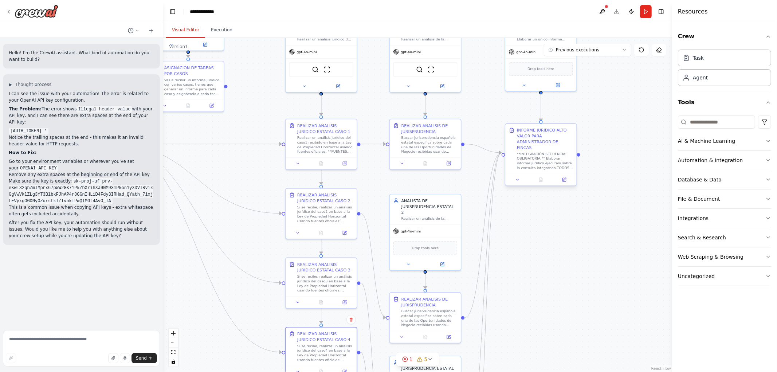
drag, startPoint x: 551, startPoint y: 241, endPoint x: 529, endPoint y: 310, distance: 71.7
click at [572, 371] on html "Hello! I'm the CrewAI assistant. What kind of automation do you want to build? …" at bounding box center [388, 186] width 777 height 372
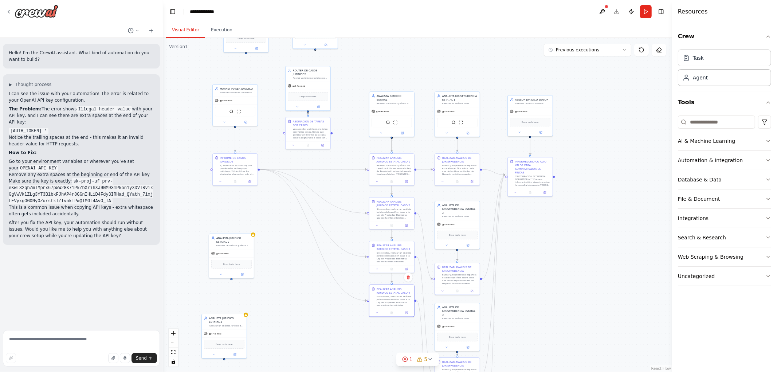
drag, startPoint x: 575, startPoint y: 278, endPoint x: 501, endPoint y: 154, distance: 144.9
click at [515, 132] on div ".deletable-edge-delete-btn { width: 20px; height: 20px; border: 0px solid #ffff…" at bounding box center [417, 205] width 509 height 334
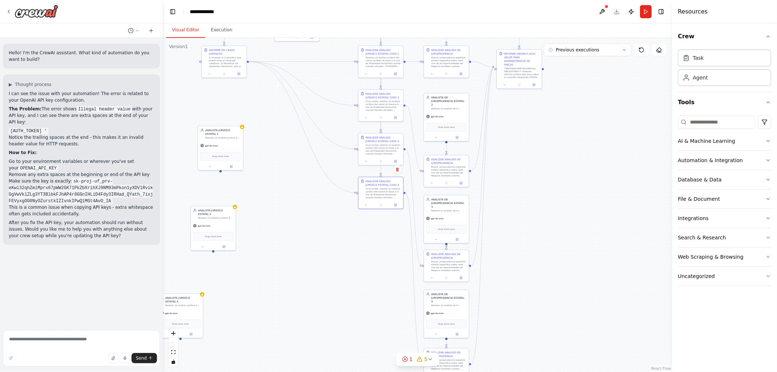
drag, startPoint x: 489, startPoint y: 217, endPoint x: 524, endPoint y: 193, distance: 42.4
click at [529, 197] on div ".deletable-edge-delete-btn { width: 20px; height: 20px; border: 0px solid #ffff…" at bounding box center [417, 205] width 509 height 334
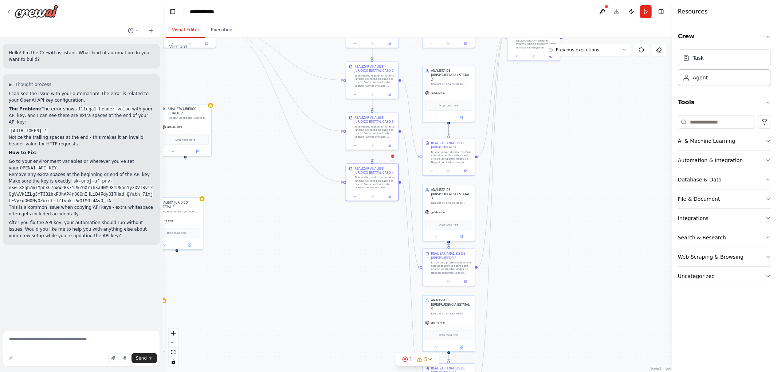
click at [449, 127] on icon "Edge from 33637260-2e1c-4a74-9fb3-185d5bd39d58 to a111fb8d-324b-49b8-ac76-16869…" at bounding box center [449, 127] width 0 height 16
click at [448, 126] on icon at bounding box center [448, 128] width 3 height 4
click at [449, 241] on circle "Edge from 5ccc27d0-7b9d-499f-9d37-f9ac0290e6ea to 195b816f-b730-469e-803b-18ab6…" at bounding box center [448, 241] width 4 height 4
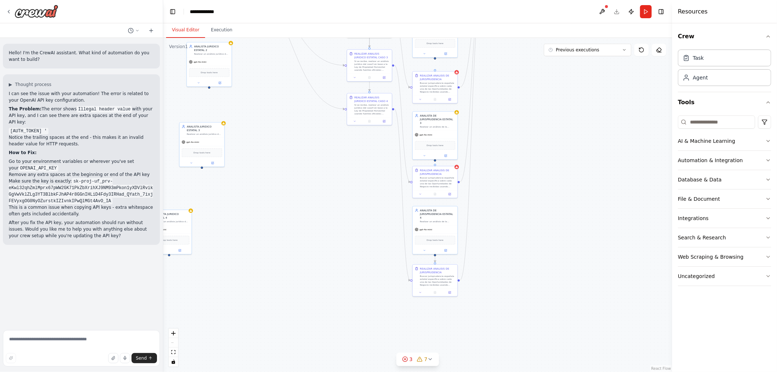
drag, startPoint x: 537, startPoint y: 308, endPoint x: 478, endPoint y: 225, distance: 101.8
click at [502, 208] on div ".deletable-edge-delete-btn { width: 20px; height: 20px; border: 0px solid #ffff…" at bounding box center [417, 205] width 509 height 334
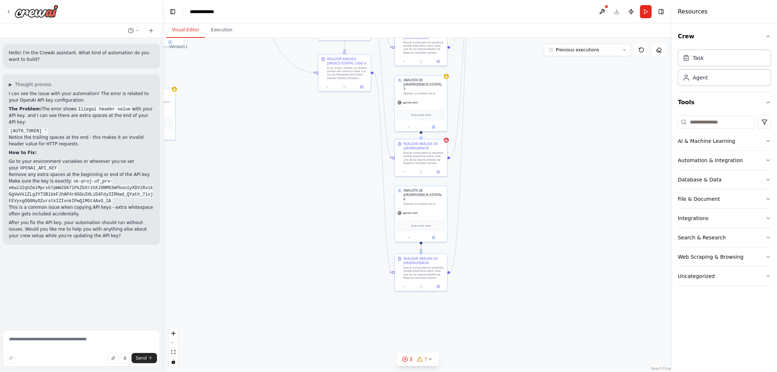
click at [421, 247] on icon "Edge from a69d0c77-4315-49be-8f3b-3ea86885b059 to 18304537-e81b-4b51-9243-73c07…" at bounding box center [421, 245] width 0 height 12
click at [421, 245] on icon at bounding box center [420, 244] width 1 height 1
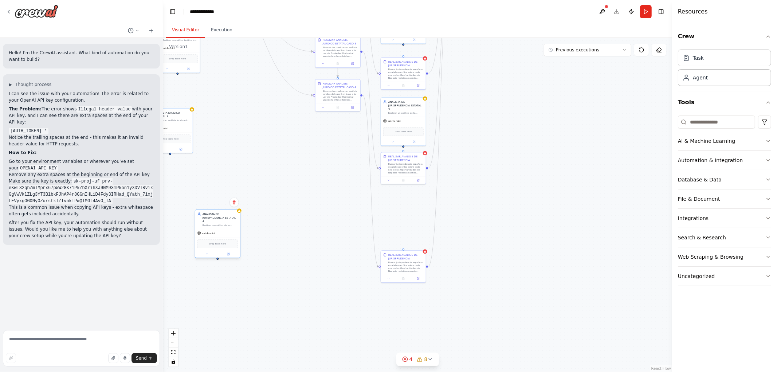
drag, startPoint x: 397, startPoint y: 213, endPoint x: 220, endPoint y: 232, distance: 177.7
click at [212, 232] on div "gpt-4o-mini" at bounding box center [217, 233] width 45 height 8
drag, startPoint x: 379, startPoint y: 121, endPoint x: 216, endPoint y: 158, distance: 167.9
click at [215, 160] on div "gpt-4o-mini" at bounding box center [224, 164] width 45 height 8
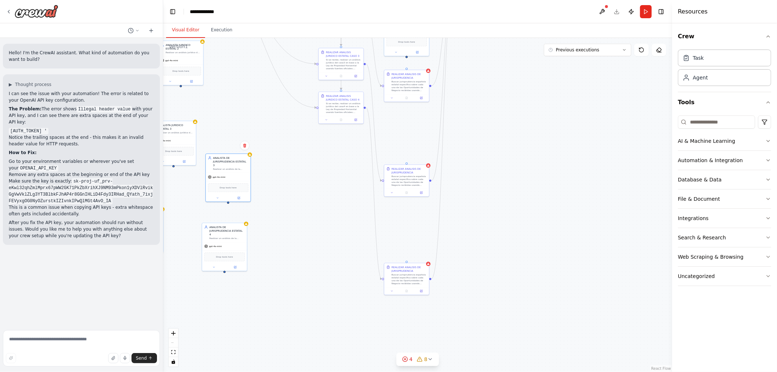
drag, startPoint x: 269, startPoint y: 103, endPoint x: 314, endPoint y: 181, distance: 89.1
click at [312, 182] on div ".deletable-edge-delete-btn { width: 20px; height: 20px; border: 0px solid #ffff…" at bounding box center [417, 205] width 509 height 334
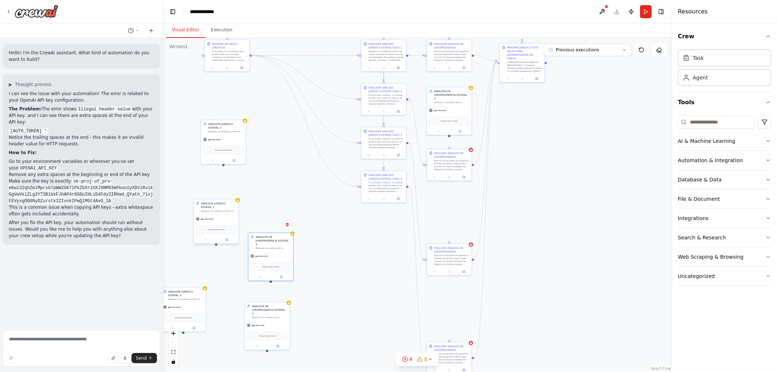
drag, startPoint x: 215, startPoint y: 215, endPoint x: 186, endPoint y: 215, distance: 28.8
click at [194, 216] on div "gpt-4o-mini" at bounding box center [216, 219] width 45 height 8
drag, startPoint x: 179, startPoint y: 128, endPoint x: 186, endPoint y: 133, distance: 9.1
click at [186, 133] on div "gpt-4o-mini" at bounding box center [179, 131] width 45 height 8
drag, startPoint x: 189, startPoint y: 304, endPoint x: 201, endPoint y: 306, distance: 12.2
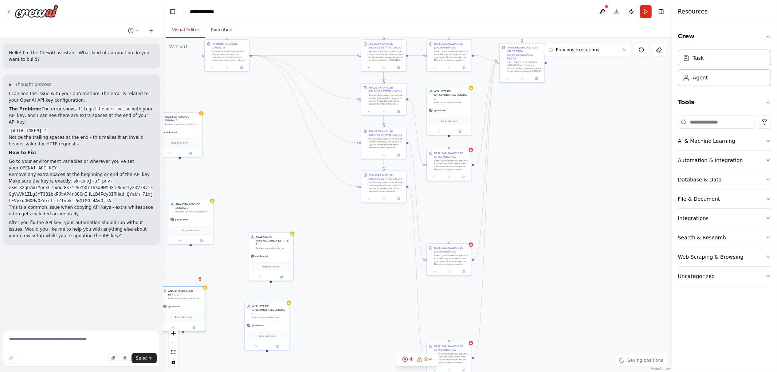
click at [201, 308] on div "ANALISTA JURIDICO ESTATAL 4 Realizar un análisis jurídico de cada oportunidad d…" at bounding box center [184, 308] width 46 height 45
drag, startPoint x: 432, startPoint y: 122, endPoint x: 271, endPoint y: 143, distance: 162.3
click at [271, 144] on span "Drop tools here" at bounding box center [267, 146] width 17 height 4
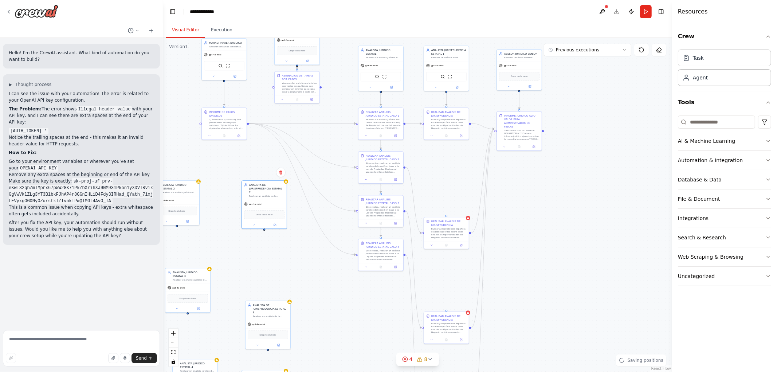
drag, startPoint x: 551, startPoint y: 160, endPoint x: 543, endPoint y: 235, distance: 74.8
click at [548, 236] on div ".deletable-edge-delete-btn { width: 20px; height: 20px; border: 0px solid #ffff…" at bounding box center [417, 205] width 509 height 334
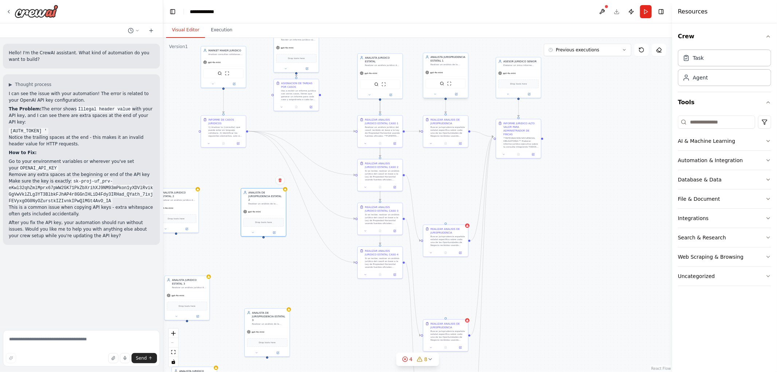
click at [445, 65] on div "Realizar un análisis de la jurisprudencia existente en [GEOGRAPHIC_DATA] sobre …" at bounding box center [447, 64] width 35 height 3
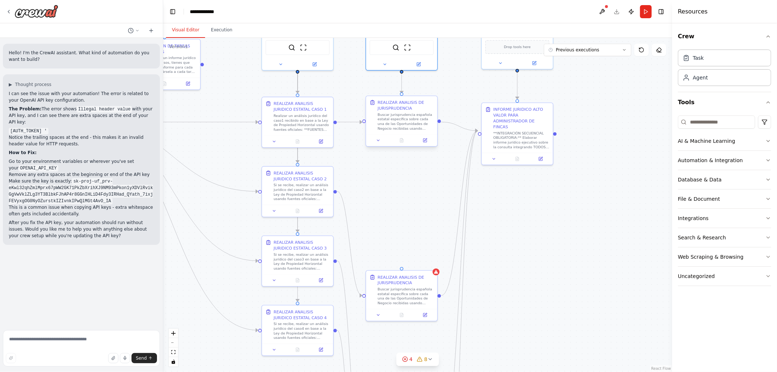
click at [426, 144] on div at bounding box center [401, 140] width 71 height 12
click at [426, 141] on icon at bounding box center [425, 140] width 4 height 4
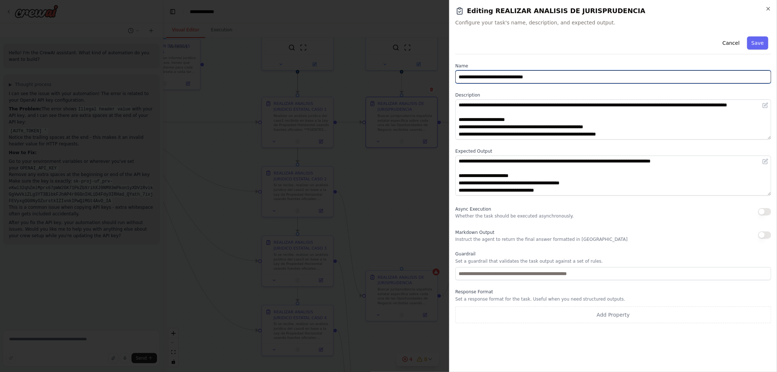
click at [564, 82] on input "**********" at bounding box center [613, 76] width 316 height 13
type input "**********"
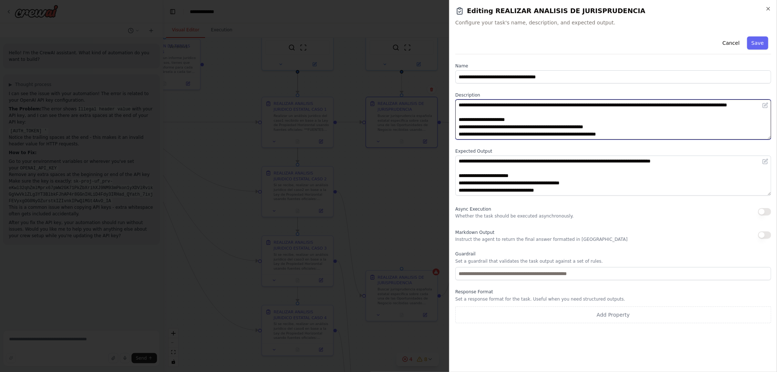
drag, startPoint x: 583, startPoint y: 106, endPoint x: 694, endPoint y: 120, distance: 111.3
click at [700, 104] on textarea "**********" at bounding box center [613, 119] width 316 height 40
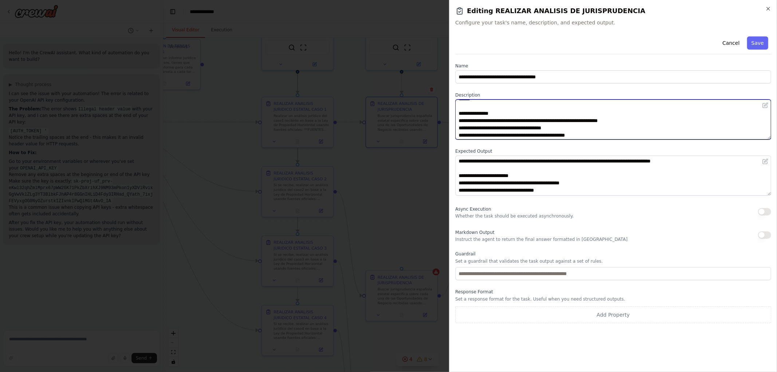
scroll to position [51, 0]
type textarea "**********"
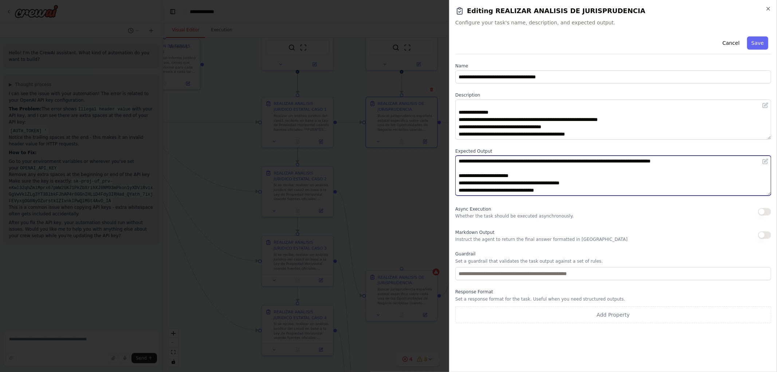
drag, startPoint x: 608, startPoint y: 161, endPoint x: 686, endPoint y: 161, distance: 78.3
click at [686, 161] on textarea "**********" at bounding box center [613, 175] width 316 height 40
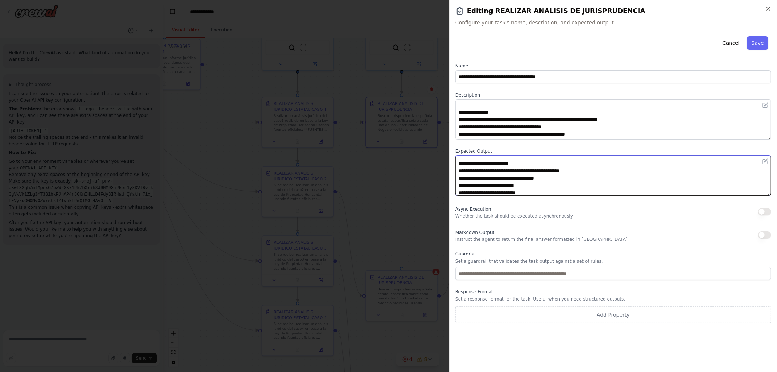
scroll to position [0, 0]
click at [463, 181] on textarea "**********" at bounding box center [613, 175] width 316 height 40
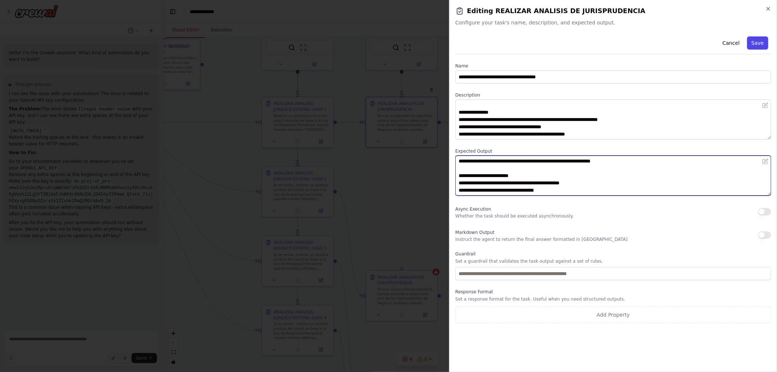
type textarea "**********"
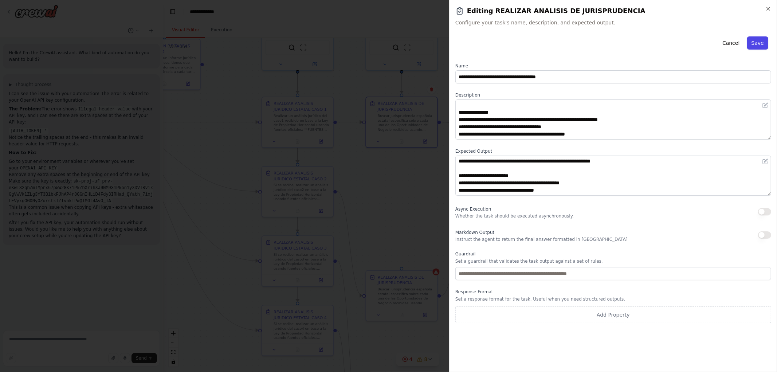
click at [759, 47] on button "Save" at bounding box center [757, 42] width 21 height 13
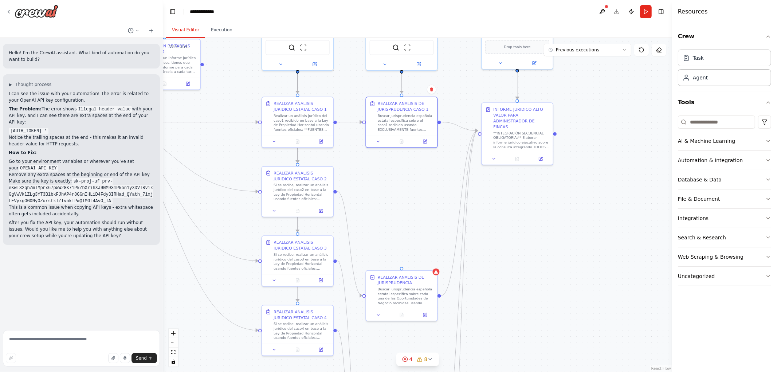
drag, startPoint x: 414, startPoint y: 181, endPoint x: 434, endPoint y: 162, distance: 27.6
click at [434, 162] on div ".deletable-edge-delete-btn { width: 20px; height: 20px; border: 0px solid #ffff…" at bounding box center [417, 205] width 509 height 334
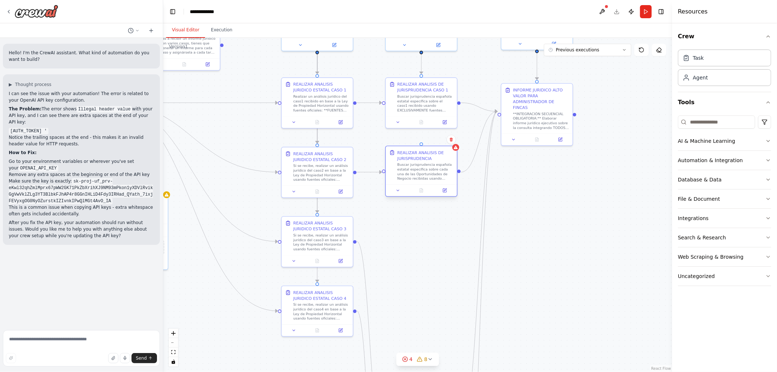
drag, startPoint x: 418, startPoint y: 276, endPoint x: 419, endPoint y: 170, distance: 106.0
click at [419, 170] on div "Buscar jurisprudencia española estatal específica sobre cada una de las Oportun…" at bounding box center [425, 171] width 56 height 19
click at [446, 190] on icon at bounding box center [445, 191] width 4 height 4
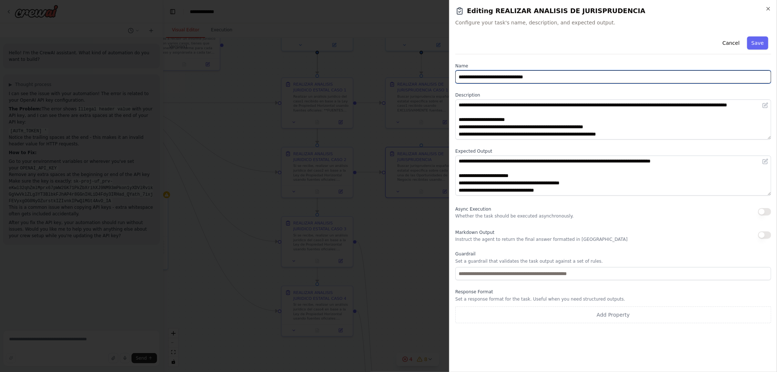
click at [560, 80] on input "**********" at bounding box center [613, 76] width 316 height 13
type input "**********"
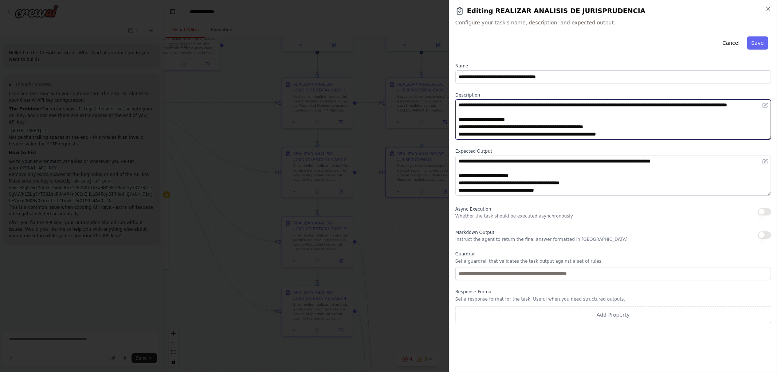
click at [457, 106] on textarea "**********" at bounding box center [613, 119] width 316 height 40
drag, startPoint x: 610, startPoint y: 105, endPoint x: 728, endPoint y: 106, distance: 117.3
click at [728, 106] on textarea "**********" at bounding box center [613, 119] width 316 height 40
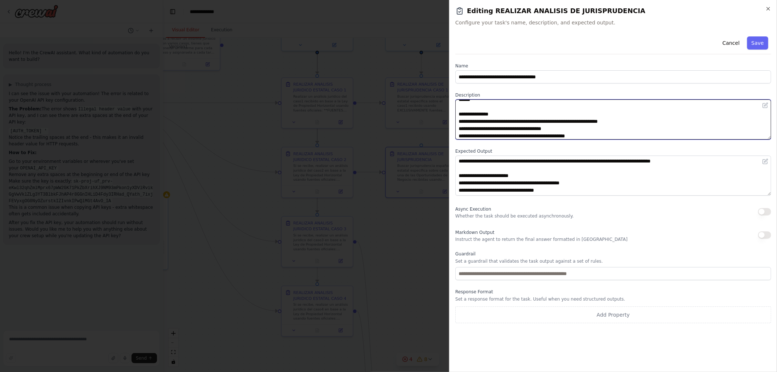
scroll to position [51, 0]
type textarea "**********"
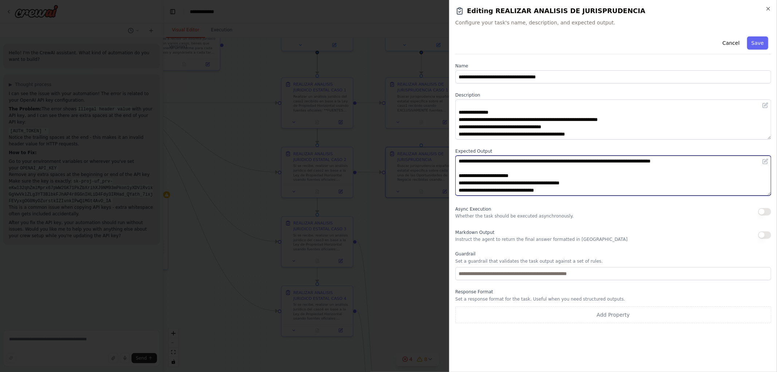
click at [606, 161] on textarea "**********" at bounding box center [613, 175] width 316 height 40
drag, startPoint x: 606, startPoint y: 161, endPoint x: 686, endPoint y: 161, distance: 80.1
click at [686, 161] on textarea "**********" at bounding box center [613, 175] width 316 height 40
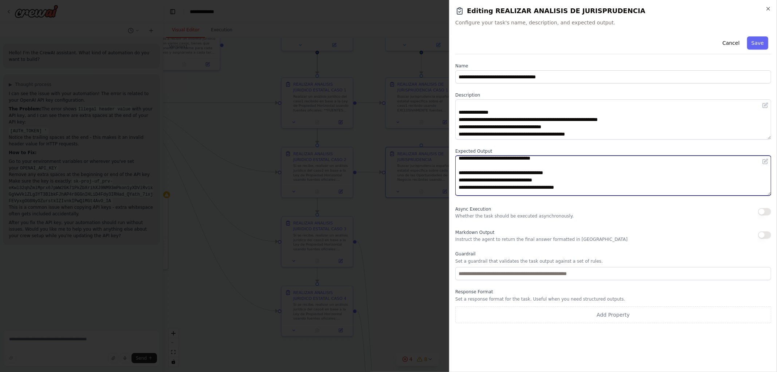
scroll to position [95, 0]
type textarea "**********"
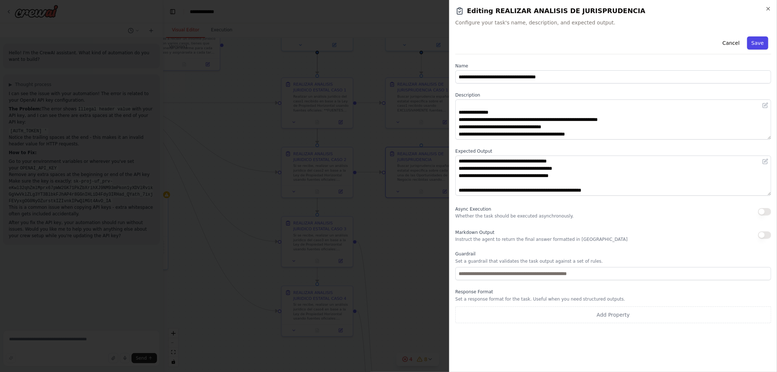
click at [754, 43] on button "Save" at bounding box center [757, 42] width 21 height 13
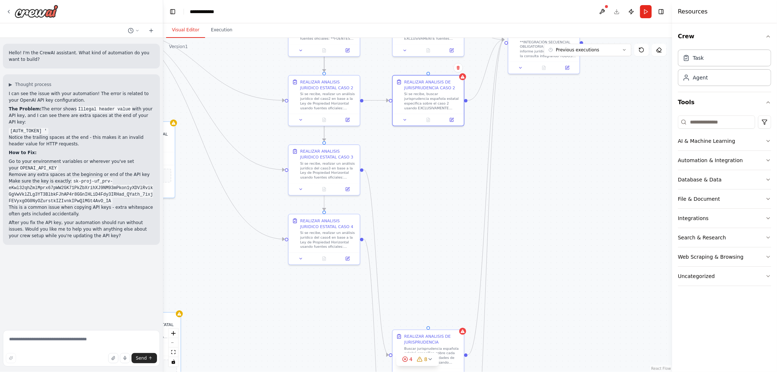
drag, startPoint x: 424, startPoint y: 245, endPoint x: 433, endPoint y: 143, distance: 101.7
click at [433, 145] on div ".deletable-edge-delete-btn { width: 20px; height: 20px; border: 0px solid #ffff…" at bounding box center [417, 205] width 509 height 334
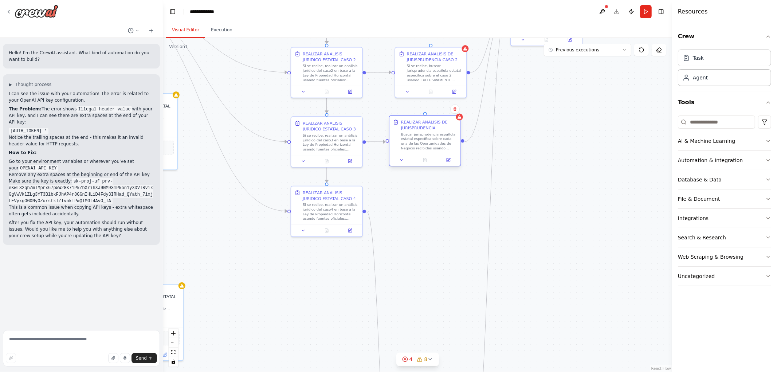
drag, startPoint x: 433, startPoint y: 316, endPoint x: 429, endPoint y: 134, distance: 182.5
click at [429, 134] on div "Buscar jurisprudencia española estatal específica sobre cada una de las Oportun…" at bounding box center [429, 141] width 56 height 19
click at [452, 160] on button at bounding box center [448, 160] width 20 height 7
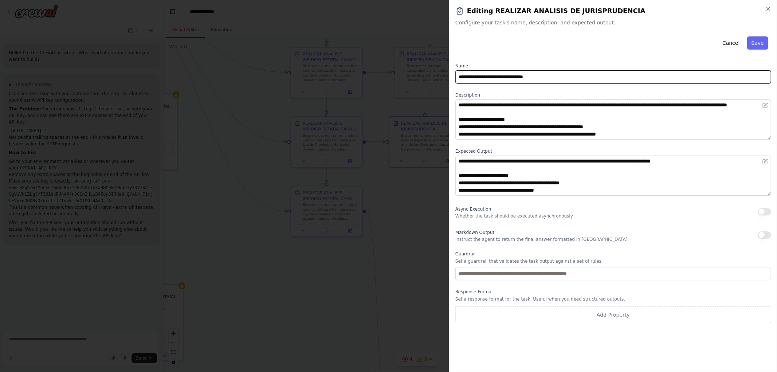
click at [568, 76] on input "**********" at bounding box center [613, 76] width 316 height 13
type input "**********"
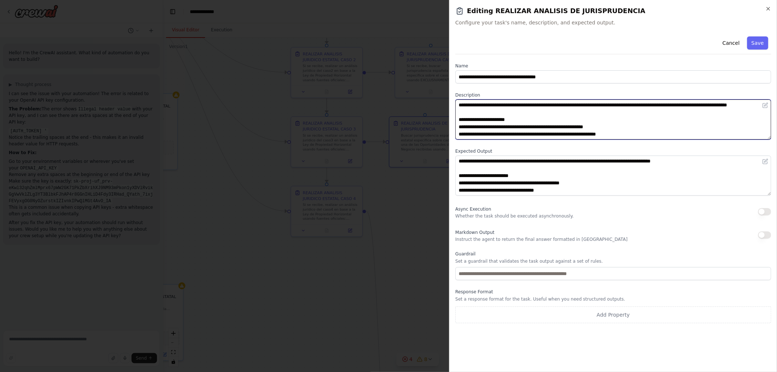
click at [460, 105] on textarea "**********" at bounding box center [613, 119] width 316 height 40
drag, startPoint x: 611, startPoint y: 106, endPoint x: 729, endPoint y: 106, distance: 118.3
click at [729, 106] on textarea "**********" at bounding box center [613, 119] width 316 height 40
type textarea "**********"
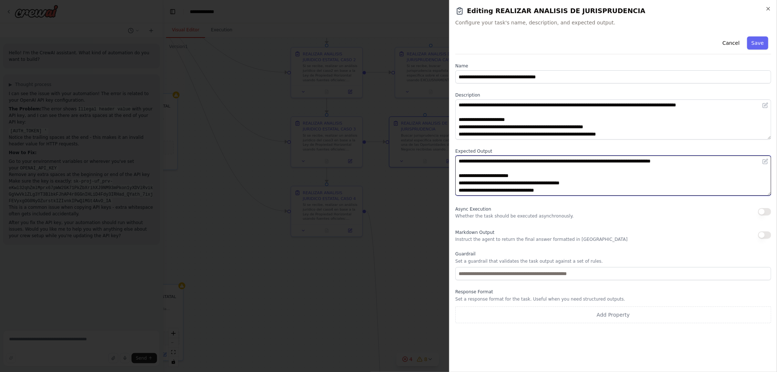
drag, startPoint x: 609, startPoint y: 162, endPoint x: 686, endPoint y: 164, distance: 77.6
click at [687, 163] on textarea "**********" at bounding box center [613, 175] width 316 height 40
type textarea "**********"
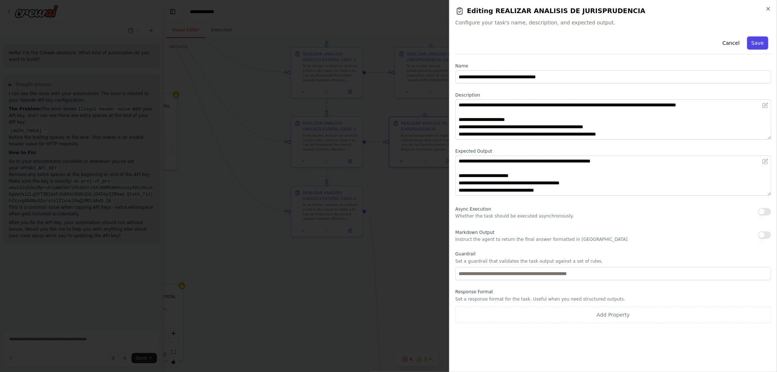
click at [758, 49] on button "Save" at bounding box center [757, 42] width 21 height 13
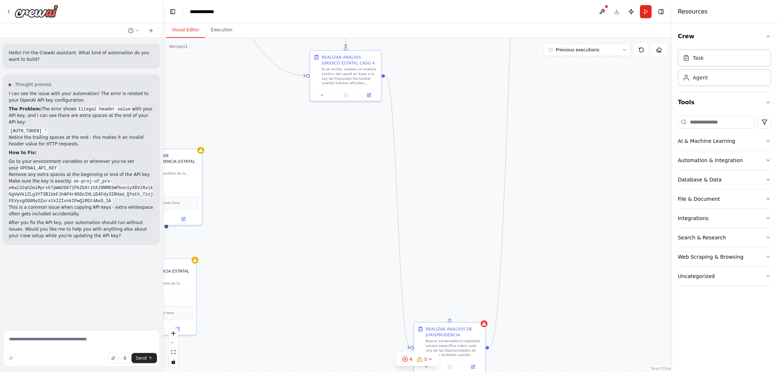
drag, startPoint x: 452, startPoint y: 193, endPoint x: 464, endPoint y: 108, distance: 86.1
click at [464, 108] on div ".deletable-edge-delete-btn { width: 20px; height: 20px; border: 0px solid #ffff…" at bounding box center [417, 205] width 509 height 334
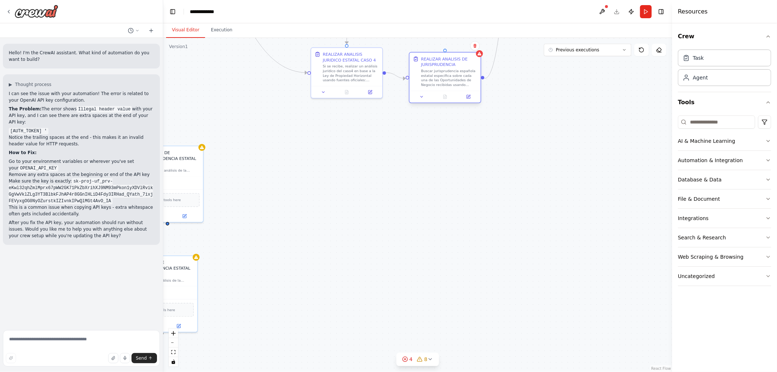
drag, startPoint x: 448, startPoint y: 347, endPoint x: 442, endPoint y: 84, distance: 263.7
click at [442, 84] on div "Buscar jurisprudencia española estatal específica sobre cada una de las Oportun…" at bounding box center [449, 78] width 56 height 19
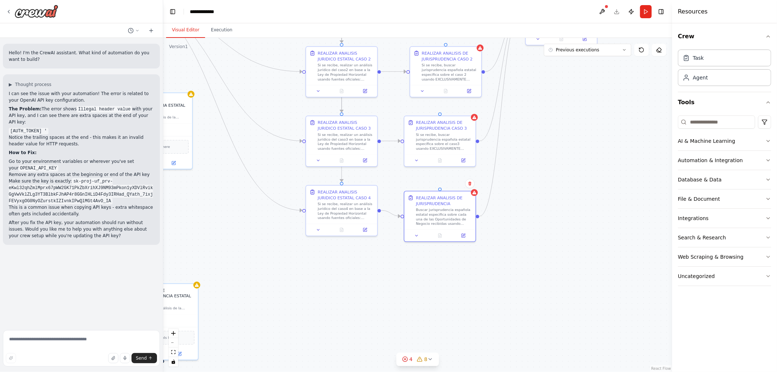
drag, startPoint x: 456, startPoint y: 150, endPoint x: 439, endPoint y: 266, distance: 117.0
click at [450, 286] on div ".deletable-edge-delete-btn { width: 20px; height: 20px; border: 0px solid #ffff…" at bounding box center [417, 205] width 509 height 334
drag, startPoint x: 431, startPoint y: 217, endPoint x: 435, endPoint y: 213, distance: 5.7
click at [435, 213] on div "Buscar jurisprudencia española estatal específica sobre cada una de las Oportun…" at bounding box center [449, 208] width 56 height 19
click at [473, 226] on button at bounding box center [468, 226] width 20 height 7
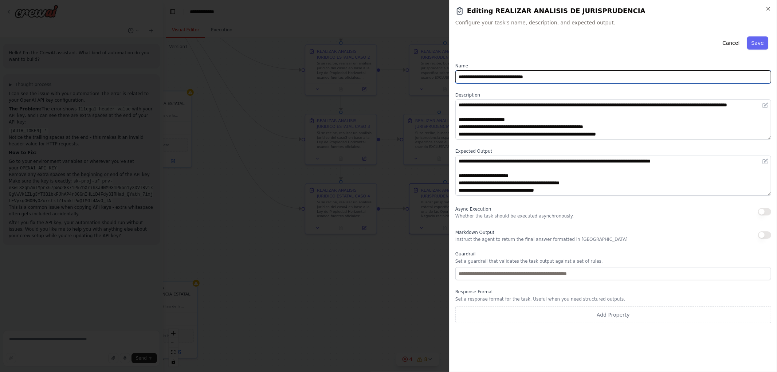
click at [556, 78] on input "**********" at bounding box center [613, 76] width 316 height 13
type input "**********"
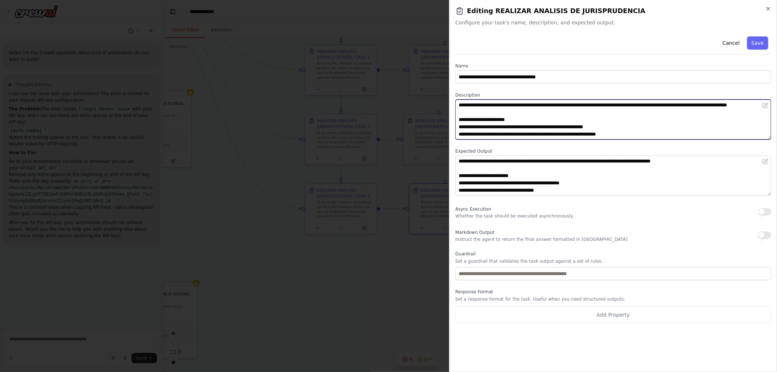
click at [457, 104] on textarea "**********" at bounding box center [613, 119] width 316 height 40
drag, startPoint x: 610, startPoint y: 105, endPoint x: 729, endPoint y: 102, distance: 118.4
click at [729, 102] on textarea "**********" at bounding box center [613, 119] width 316 height 40
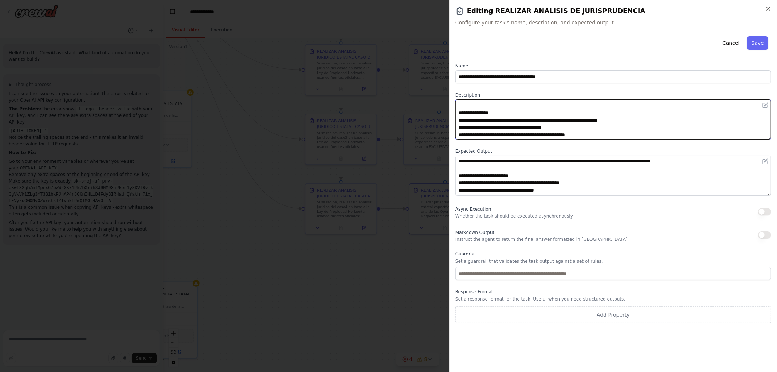
scroll to position [51, 0]
type textarea "**********"
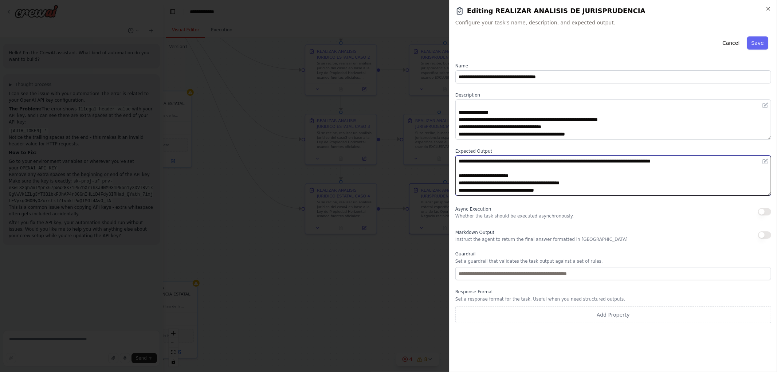
drag, startPoint x: 605, startPoint y: 162, endPoint x: 687, endPoint y: 165, distance: 82.0
click at [687, 165] on textarea "**********" at bounding box center [613, 175] width 316 height 40
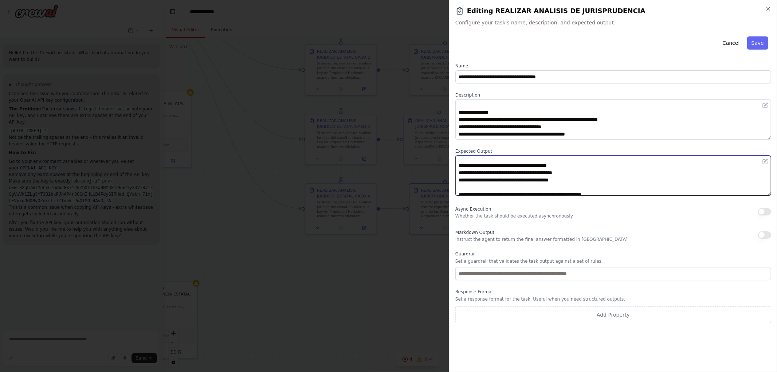
scroll to position [95, 0]
type textarea "**********"
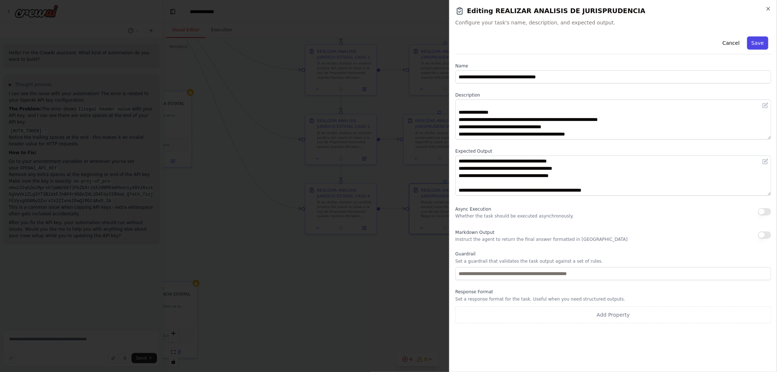
click at [763, 40] on button "Save" at bounding box center [757, 42] width 21 height 13
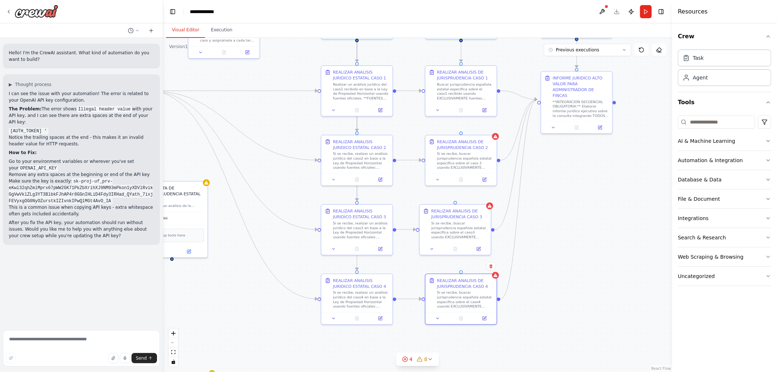
drag, startPoint x: 584, startPoint y: 130, endPoint x: 601, endPoint y: 219, distance: 90.4
click at [601, 220] on div ".deletable-edge-delete-btn { width: 20px; height: 20px; border: 0px solid #ffff…" at bounding box center [417, 205] width 509 height 334
drag, startPoint x: 555, startPoint y: 173, endPoint x: 560, endPoint y: 183, distance: 11.7
click at [560, 183] on div ".deletable-edge-delete-btn { width: 20px; height: 20px; border: 0px solid #ffff…" at bounding box center [417, 205] width 509 height 334
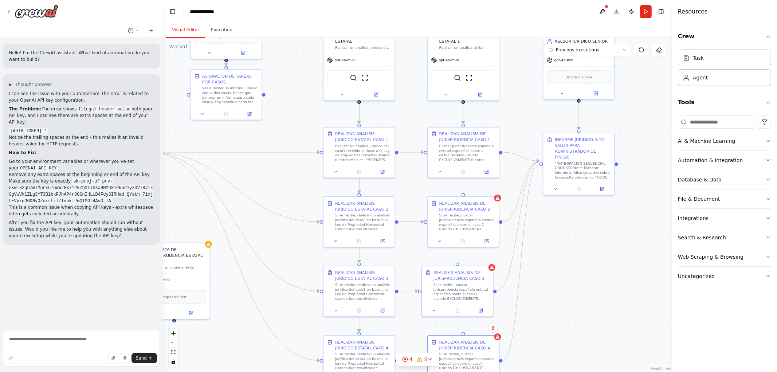
drag, startPoint x: 468, startPoint y: 52, endPoint x: 463, endPoint y: 103, distance: 51.2
click at [463, 103] on div ".deletable-edge-delete-btn { width: 20px; height: 20px; border: 0px solid #ffff…" at bounding box center [417, 205] width 509 height 334
drag, startPoint x: 463, startPoint y: 101, endPoint x: 462, endPoint y: 194, distance: 94.0
click at [462, 143] on div "REALIZAR ANALISIS JURIDICO ESTATAL CASO 1 Realizar un análisis jurídico del cas…" at bounding box center [606, 10] width 404 height 265
drag, startPoint x: 463, startPoint y: 100, endPoint x: 458, endPoint y: 263, distance: 163.2
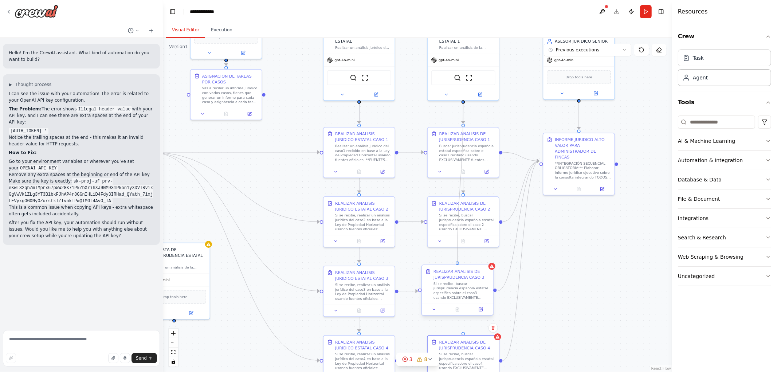
click at [458, 143] on div "REALIZAR ANALISIS JURIDICO ESTATAL CASO 1 Realizar un análisis jurídico del cas…" at bounding box center [606, 10] width 404 height 265
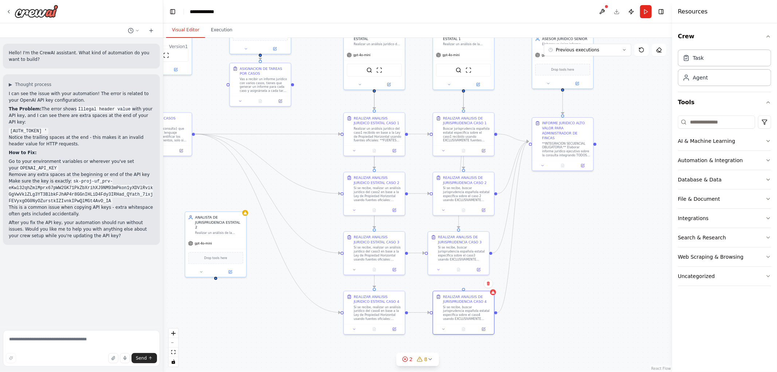
drag, startPoint x: 542, startPoint y: 197, endPoint x: 536, endPoint y: 177, distance: 20.8
click at [536, 177] on div ".deletable-edge-delete-btn { width: 20px; height: 20px; border: 0px solid #ffff…" at bounding box center [417, 205] width 509 height 334
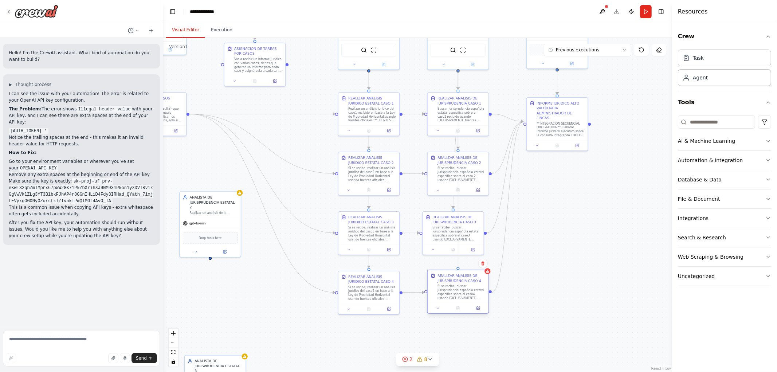
drag, startPoint x: 458, startPoint y: 70, endPoint x: 458, endPoint y: 271, distance: 200.6
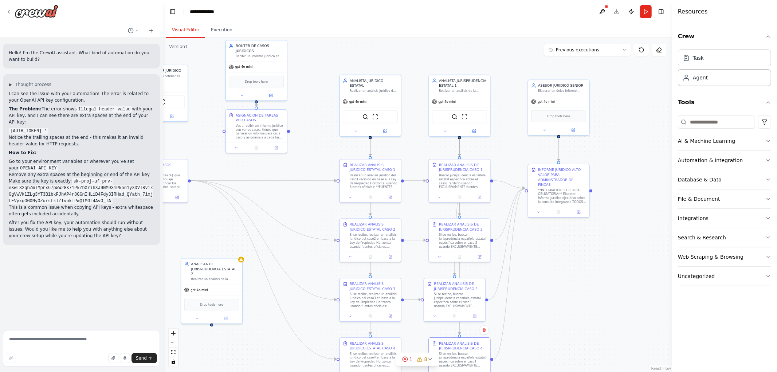
drag, startPoint x: 641, startPoint y: 110, endPoint x: 619, endPoint y: 184, distance: 76.7
click at [640, 184] on div ".deletable-edge-delete-btn { width: 20px; height: 20px; border: 0px solid #ffff…" at bounding box center [417, 205] width 509 height 334
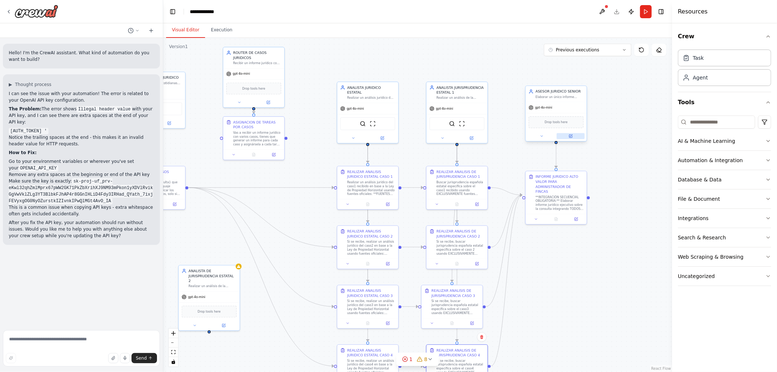
click at [572, 138] on button at bounding box center [570, 136] width 28 height 6
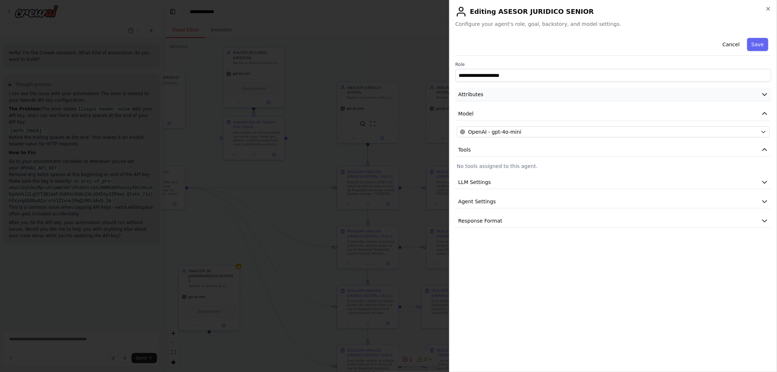
click at [504, 94] on button "Attributes" at bounding box center [613, 94] width 316 height 13
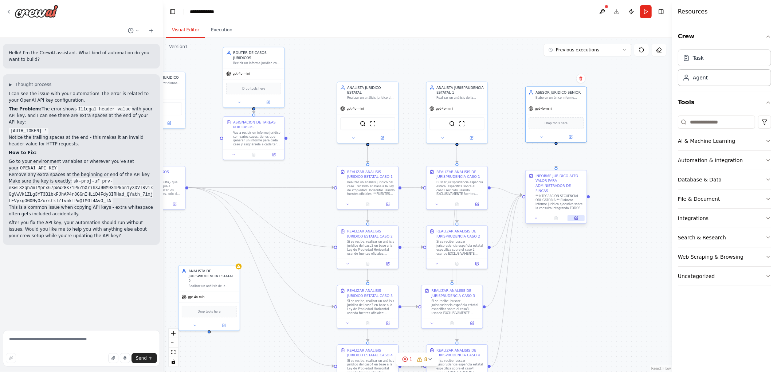
click at [576, 216] on icon at bounding box center [576, 217] width 2 height 2
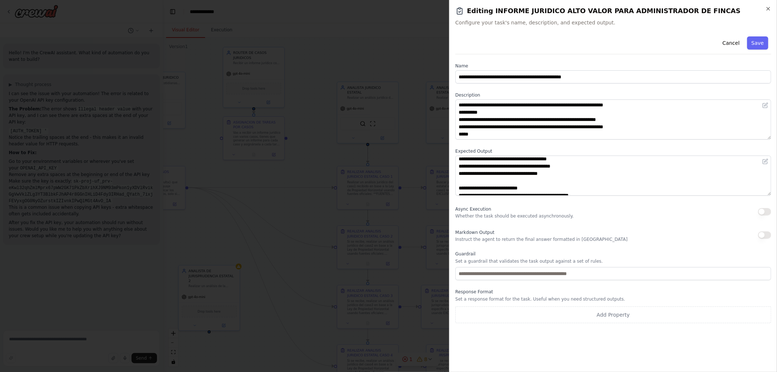
scroll to position [81, 0]
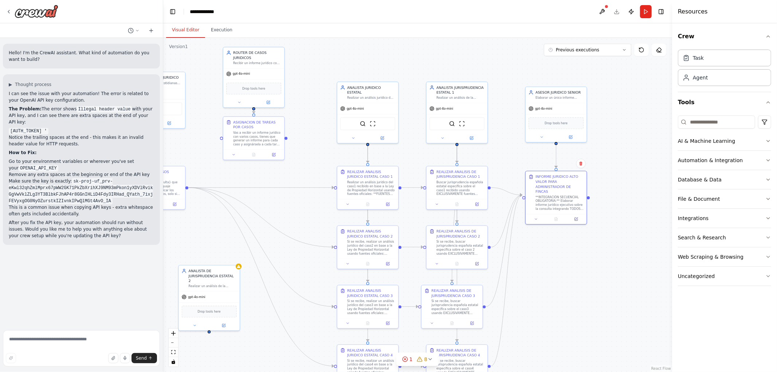
drag, startPoint x: 613, startPoint y: 215, endPoint x: 610, endPoint y: 166, distance: 49.3
click at [611, 168] on div ".deletable-edge-delete-btn { width: 20px; height: 20px; border: 0px solid #ffff…" at bounding box center [417, 205] width 509 height 334
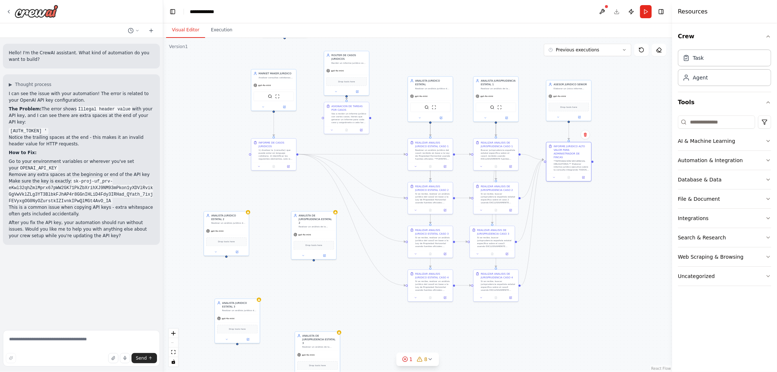
drag, startPoint x: 611, startPoint y: 234, endPoint x: 621, endPoint y: 230, distance: 11.2
click at [621, 232] on div ".deletable-edge-delete-btn { width: 20px; height: 20px; border: 0px solid #ffff…" at bounding box center [417, 205] width 509 height 334
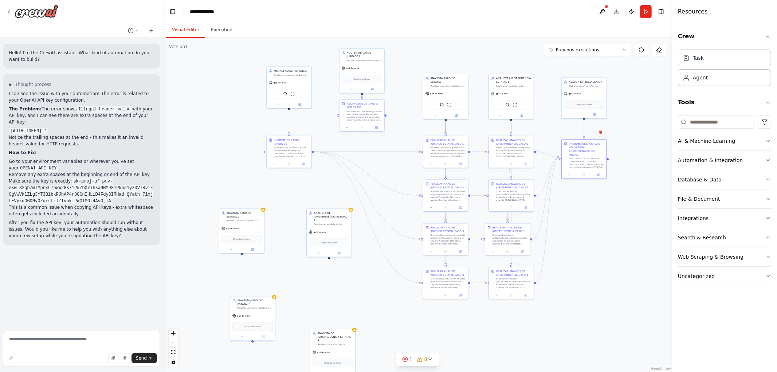
drag, startPoint x: 614, startPoint y: 296, endPoint x: 604, endPoint y: 256, distance: 41.7
click at [613, 264] on div ".deletable-edge-delete-btn { width: 20px; height: 20px; border: 0px solid #ffff…" at bounding box center [417, 205] width 509 height 334
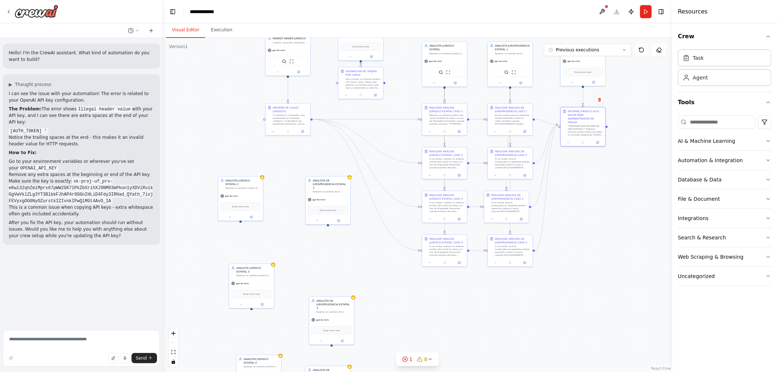
drag, startPoint x: 567, startPoint y: 267, endPoint x: 609, endPoint y: 216, distance: 66.0
click at [608, 219] on div ".deletable-edge-delete-btn { width: 20px; height: 20px; border: 0px solid #ffff…" at bounding box center [417, 205] width 509 height 334
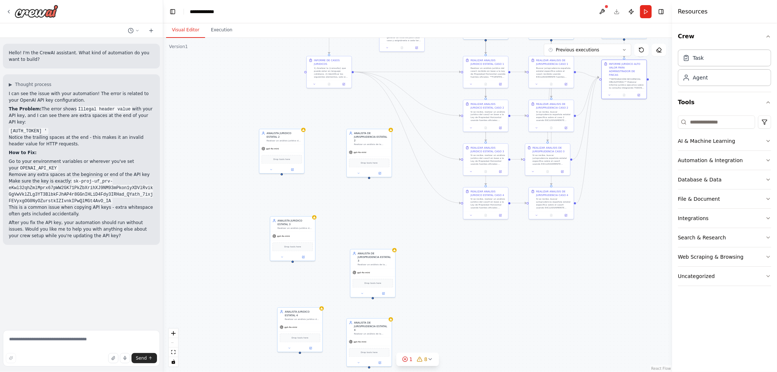
drag, startPoint x: 573, startPoint y: 254, endPoint x: 613, endPoint y: 185, distance: 80.4
click at [613, 186] on div ".deletable-edge-delete-btn { width: 20px; height: 20px; border: 0px solid #ffff…" at bounding box center [417, 205] width 509 height 334
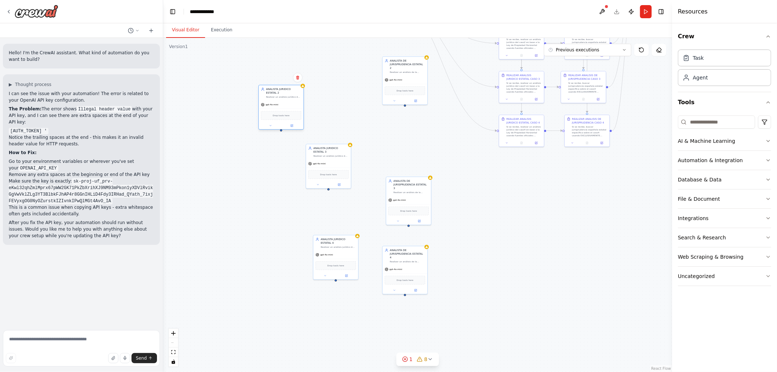
drag, startPoint x: 324, startPoint y: 84, endPoint x: 286, endPoint y: 116, distance: 49.4
click at [286, 111] on div "Drop tools here" at bounding box center [281, 115] width 40 height 9
drag, startPoint x: 323, startPoint y: 163, endPoint x: 281, endPoint y: 152, distance: 43.3
click at [281, 152] on div "gpt-4o-mini" at bounding box center [281, 155] width 45 height 8
drag, startPoint x: 332, startPoint y: 265, endPoint x: 278, endPoint y: 224, distance: 68.2
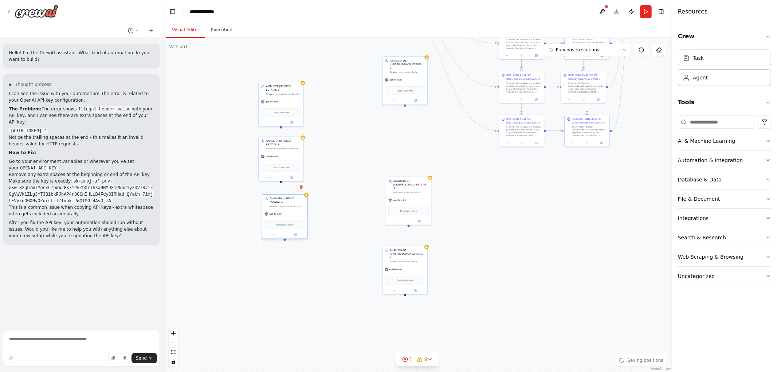
click at [278, 224] on span "Drop tools here" at bounding box center [284, 225] width 17 height 4
drag, startPoint x: 279, startPoint y: 223, endPoint x: 355, endPoint y: 152, distance: 103.6
click at [273, 224] on span "Drop tools here" at bounding box center [281, 226] width 17 height 4
drag, startPoint x: 409, startPoint y: 78, endPoint x: 349, endPoint y: 107, distance: 66.9
click at [349, 107] on div "gpt-4o-mini Drop tools here" at bounding box center [342, 115] width 45 height 29
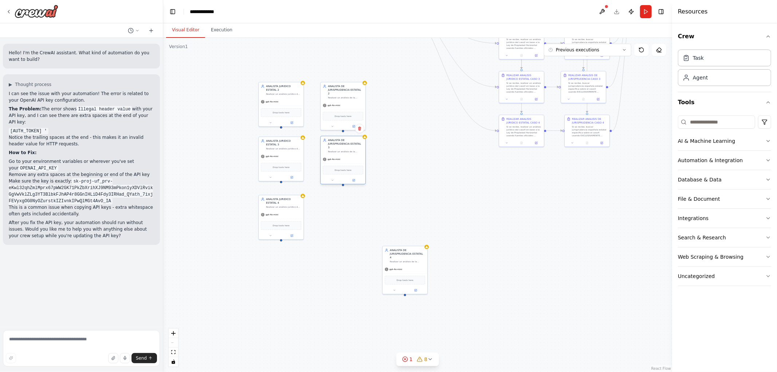
drag, startPoint x: 415, startPoint y: 201, endPoint x: 348, endPoint y: 163, distance: 76.6
click at [348, 163] on div "Drop tools here" at bounding box center [342, 169] width 45 height 13
drag, startPoint x: 409, startPoint y: 274, endPoint x: 347, endPoint y: 224, distance: 79.7
click at [347, 226] on span "Drop tools here" at bounding box center [343, 228] width 17 height 4
click at [417, 222] on div ".deletable-edge-delete-btn { width: 20px; height: 20px; border: 0px solid #ffff…" at bounding box center [417, 205] width 509 height 334
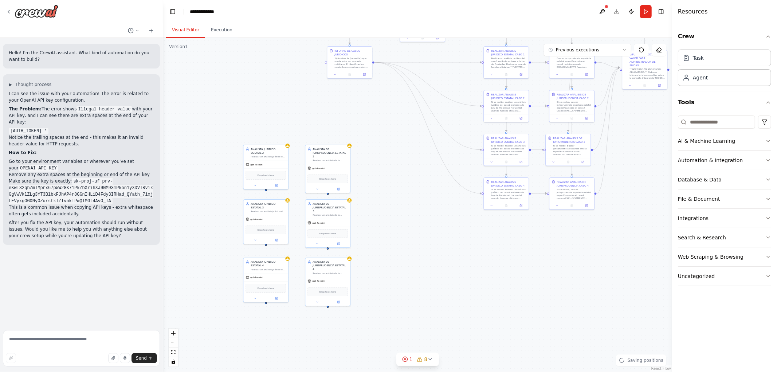
drag, startPoint x: 436, startPoint y: 218, endPoint x: 385, endPoint y: 268, distance: 71.6
click at [405, 279] on div ".deletable-edge-delete-btn { width: 20px; height: 20px; border: 0px solid #ffff…" at bounding box center [417, 205] width 509 height 334
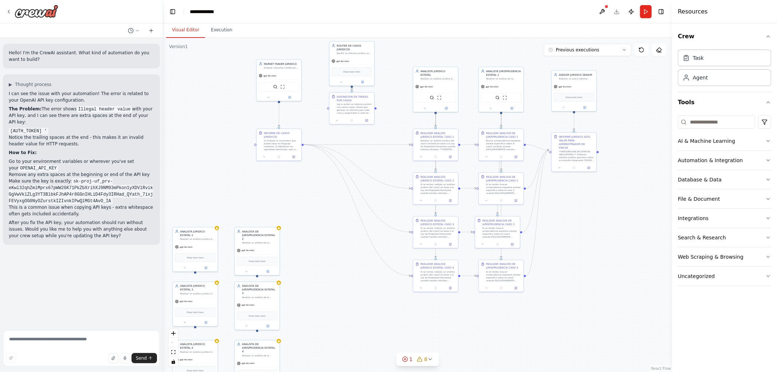
drag, startPoint x: 454, startPoint y: 250, endPoint x: 395, endPoint y: 333, distance: 101.6
click at [398, 335] on div ".deletable-edge-delete-btn { width: 20px; height: 20px; border: 0px solid #ffff…" at bounding box center [417, 205] width 509 height 334
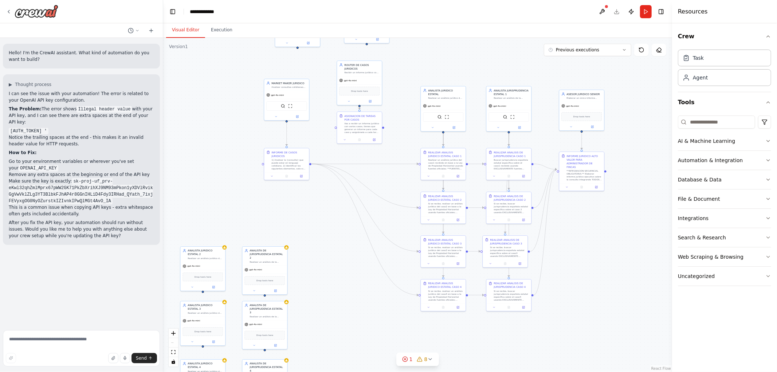
drag, startPoint x: 299, startPoint y: 177, endPoint x: 331, endPoint y: 237, distance: 68.1
click at [331, 238] on div ".deletable-edge-delete-btn { width: 20px; height: 20px; border: 0px solid #ffff…" at bounding box center [417, 205] width 509 height 334
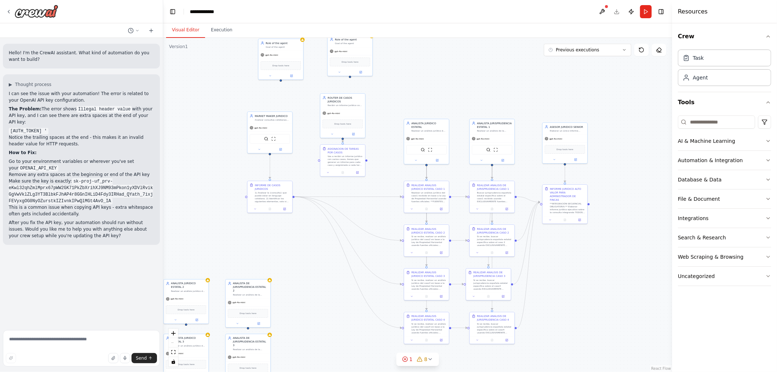
drag, startPoint x: 613, startPoint y: 297, endPoint x: 567, endPoint y: 274, distance: 51.9
click at [582, 287] on div ".deletable-edge-delete-btn { width: 20px; height: 20px; border: 0px solid #ffff…" at bounding box center [417, 205] width 509 height 334
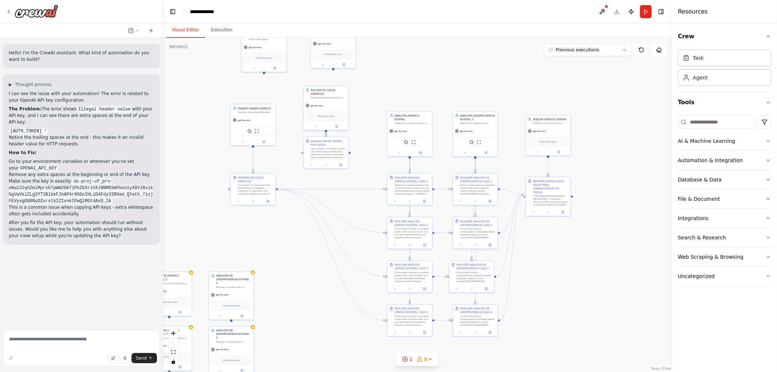
click at [566, 275] on div ".deletable-edge-delete-btn { width: 20px; height: 20px; border: 0px solid #ffff…" at bounding box center [417, 205] width 509 height 334
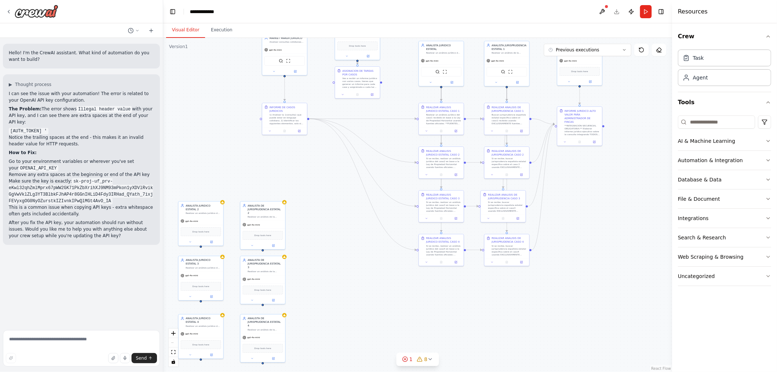
drag, startPoint x: 232, startPoint y: 250, endPoint x: 260, endPoint y: 181, distance: 74.3
click at [260, 181] on div ".deletable-edge-delete-btn { width: 20px; height: 20px; border: 0px solid #ffff…" at bounding box center [417, 205] width 509 height 334
click at [449, 315] on div ".deletable-edge-delete-btn { width: 20px; height: 20px; border: 0px solid #ffff…" at bounding box center [417, 205] width 509 height 334
drag, startPoint x: 370, startPoint y: 286, endPoint x: 425, endPoint y: 237, distance: 73.8
click at [425, 241] on div ".deletable-edge-delete-btn { width: 20px; height: 20px; border: 0px solid #ffff…" at bounding box center [417, 205] width 509 height 334
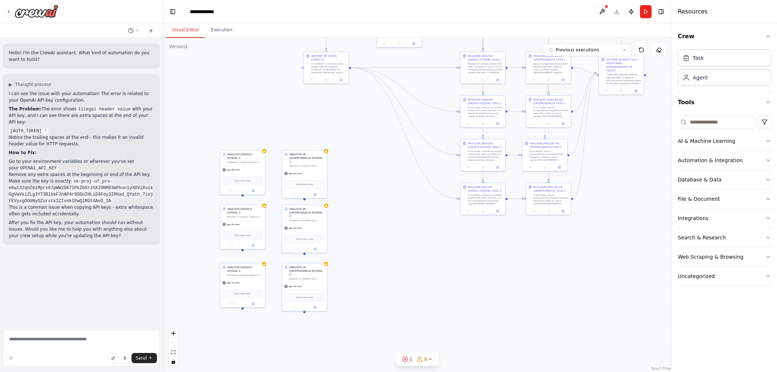
drag, startPoint x: 527, startPoint y: 239, endPoint x: 463, endPoint y: 266, distance: 70.0
click at [424, 270] on div ".deletable-edge-delete-btn { width: 20px; height: 20px; border: 0px solid #ffff…" at bounding box center [417, 205] width 509 height 334
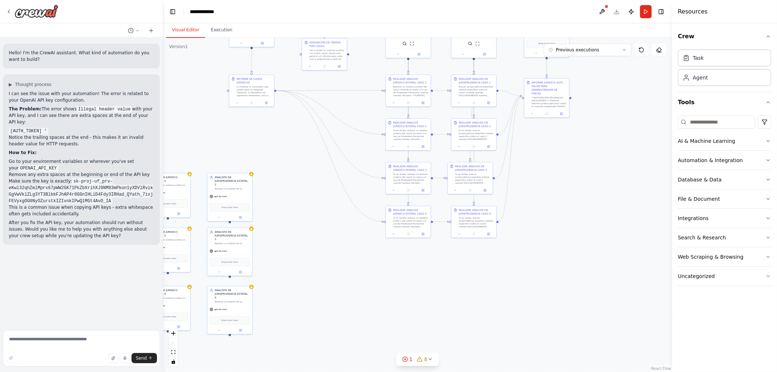
drag, startPoint x: 559, startPoint y: 215, endPoint x: 562, endPoint y: 236, distance: 20.7
click at [562, 235] on div ".deletable-edge-delete-btn { width: 20px; height: 20px; border: 0px solid #ffff…" at bounding box center [417, 205] width 509 height 334
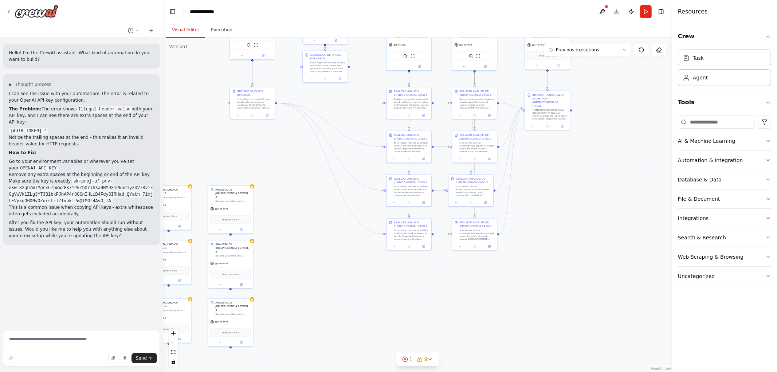
click at [558, 228] on div ".deletable-edge-delete-btn { width: 20px; height: 20px; border: 0px solid #ffff…" at bounding box center [417, 205] width 509 height 334
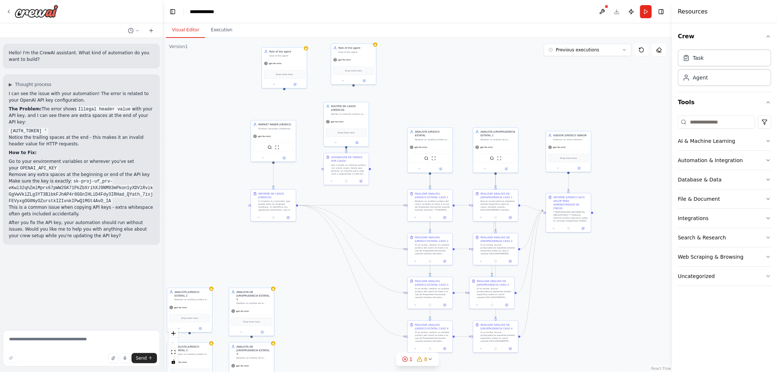
drag, startPoint x: 570, startPoint y: 206, endPoint x: 584, endPoint y: 310, distance: 104.3
click at [588, 313] on div ".deletable-edge-delete-btn { width: 20px; height: 20px; border: 0px solid #ffff…" at bounding box center [417, 205] width 509 height 334
drag, startPoint x: 584, startPoint y: 307, endPoint x: 580, endPoint y: 230, distance: 77.3
click at [580, 230] on div ".deletable-edge-delete-btn { width: 20px; height: 20px; border: 0px solid #ffff…" at bounding box center [417, 205] width 509 height 334
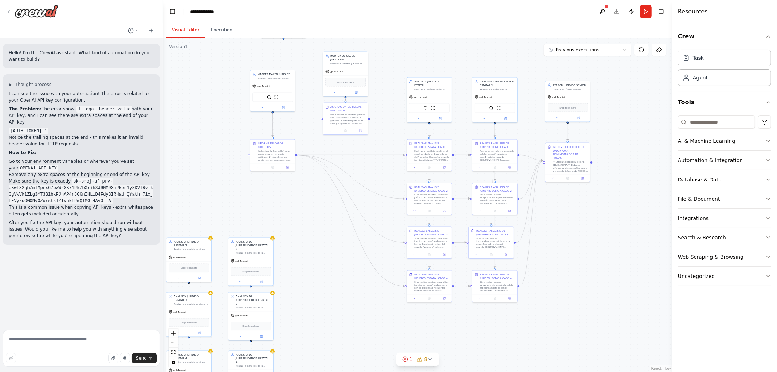
drag, startPoint x: 578, startPoint y: 235, endPoint x: 581, endPoint y: 258, distance: 23.5
click at [581, 258] on div ".deletable-edge-delete-btn { width: 20px; height: 20px; border: 0px solid #ffff…" at bounding box center [417, 205] width 509 height 334
drag, startPoint x: 603, startPoint y: 266, endPoint x: 571, endPoint y: 241, distance: 41.5
click at [597, 260] on div ".deletable-edge-delete-btn { width: 20px; height: 20px; border: 0px solid #ffff…" at bounding box center [417, 205] width 509 height 334
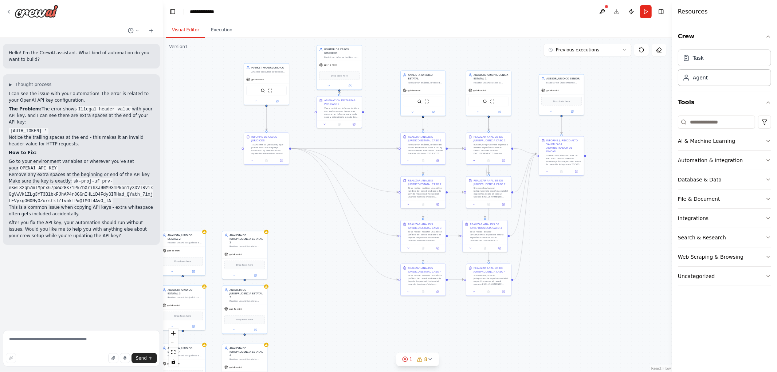
click at [588, 230] on div ".deletable-edge-delete-btn { width: 20px; height: 20px; border: 0px solid #ffff…" at bounding box center [417, 205] width 509 height 334
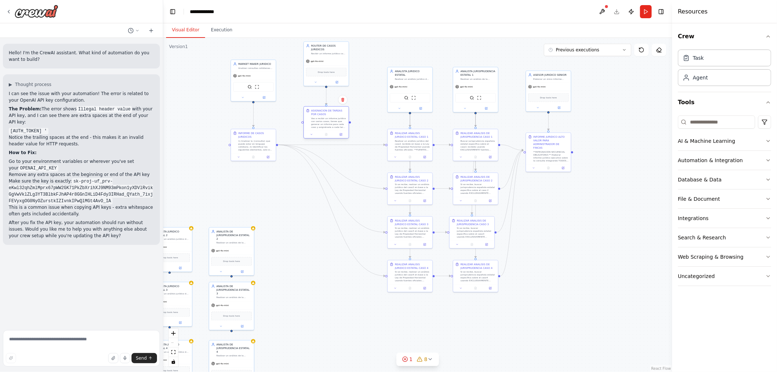
drag, startPoint x: 335, startPoint y: 112, endPoint x: 337, endPoint y: 129, distance: 16.8
click at [337, 129] on div "ASIGNACION DE TAREAS POR CASOS Vas a recibir un informe jurídico con varios cas…" at bounding box center [326, 119] width 45 height 24
drag, startPoint x: 333, startPoint y: 84, endPoint x: 333, endPoint y: 91, distance: 6.9
click at [333, 91] on div "Drop tools here" at bounding box center [326, 93] width 40 height 9
drag, startPoint x: 328, startPoint y: 113, endPoint x: 328, endPoint y: 136, distance: 23.3
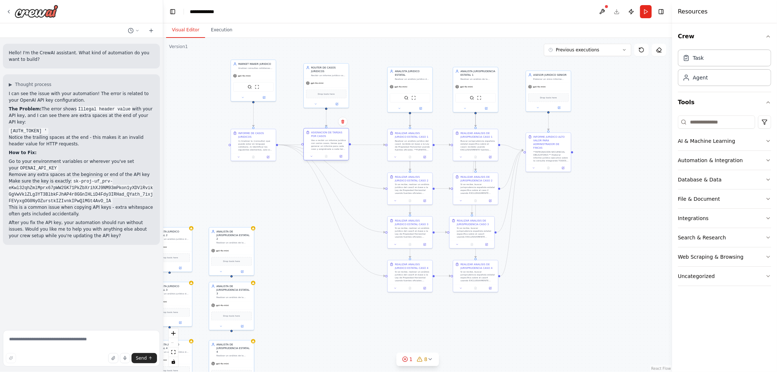
click at [328, 136] on div "ASIGNACION DE TAREAS POR CASOS" at bounding box center [328, 134] width 35 height 7
click at [370, 117] on div ".deletable-edge-delete-btn { width: 20px; height: 20px; border: 0px solid #ffff…" at bounding box center [417, 205] width 509 height 334
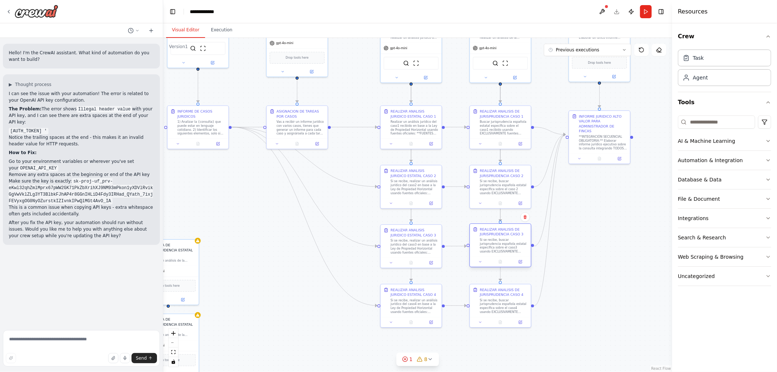
drag, startPoint x: 491, startPoint y: 241, endPoint x: 495, endPoint y: 241, distance: 4.4
click at [495, 241] on div "Si se recibe, buscar jurisprudencia española estatal específica sobre el caso3 …" at bounding box center [504, 246] width 48 height 16
click at [494, 295] on div "REALIZAR ANALISIS DE JURISPRUDENCIA CASO 4" at bounding box center [504, 291] width 48 height 10
click at [574, 263] on div ".deletable-edge-delete-btn { width: 20px; height: 20px; border: 0px solid #ffff…" at bounding box center [417, 205] width 509 height 334
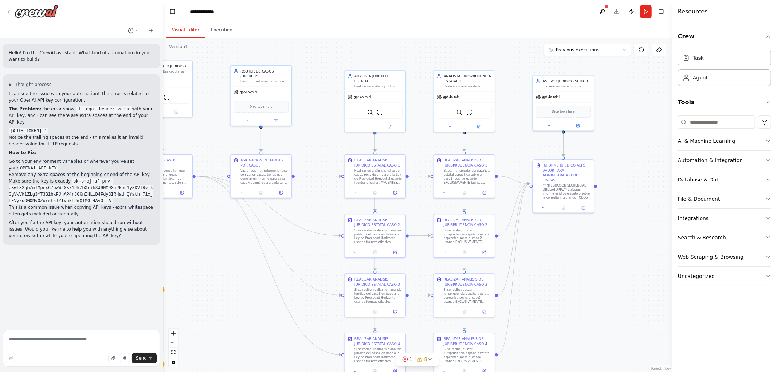
drag, startPoint x: 612, startPoint y: 231, endPoint x: 569, endPoint y: 290, distance: 73.2
click at [569, 290] on div ".deletable-edge-delete-btn { width: 20px; height: 20px; border: 0px solid #ffff…" at bounding box center [417, 205] width 509 height 334
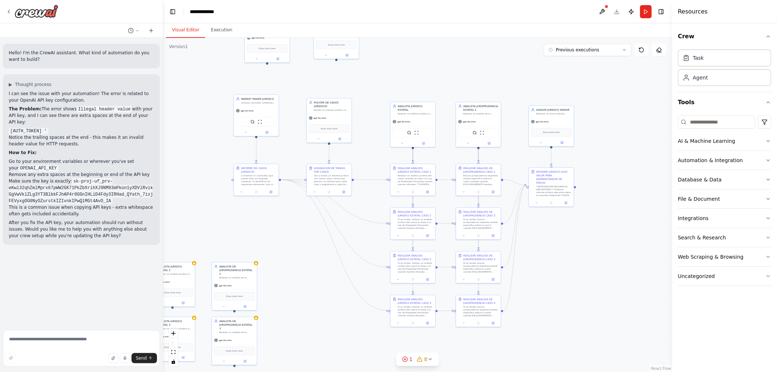
drag, startPoint x: 600, startPoint y: 263, endPoint x: 574, endPoint y: 228, distance: 44.0
click at [580, 228] on div ".deletable-edge-delete-btn { width: 20px; height: 20px; border: 0px solid #ffff…" at bounding box center [417, 205] width 509 height 334
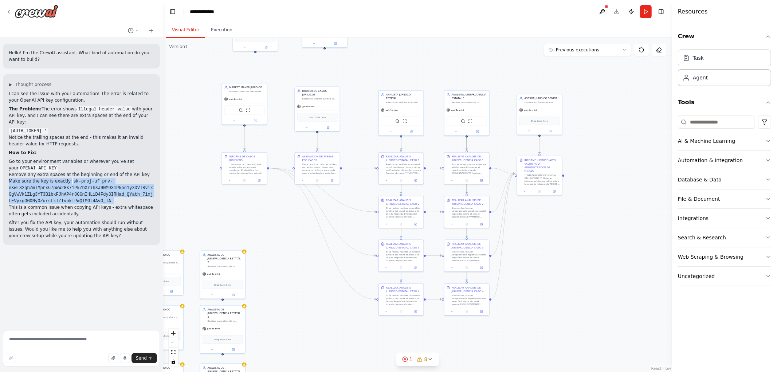
drag, startPoint x: 6, startPoint y: 192, endPoint x: 5, endPoint y: 221, distance: 28.4
click at [5, 221] on div "▶ Thought process I can see the issue with your automation! The error is relate…" at bounding box center [81, 159] width 157 height 170
